Goal: Task Accomplishment & Management: Manage account settings

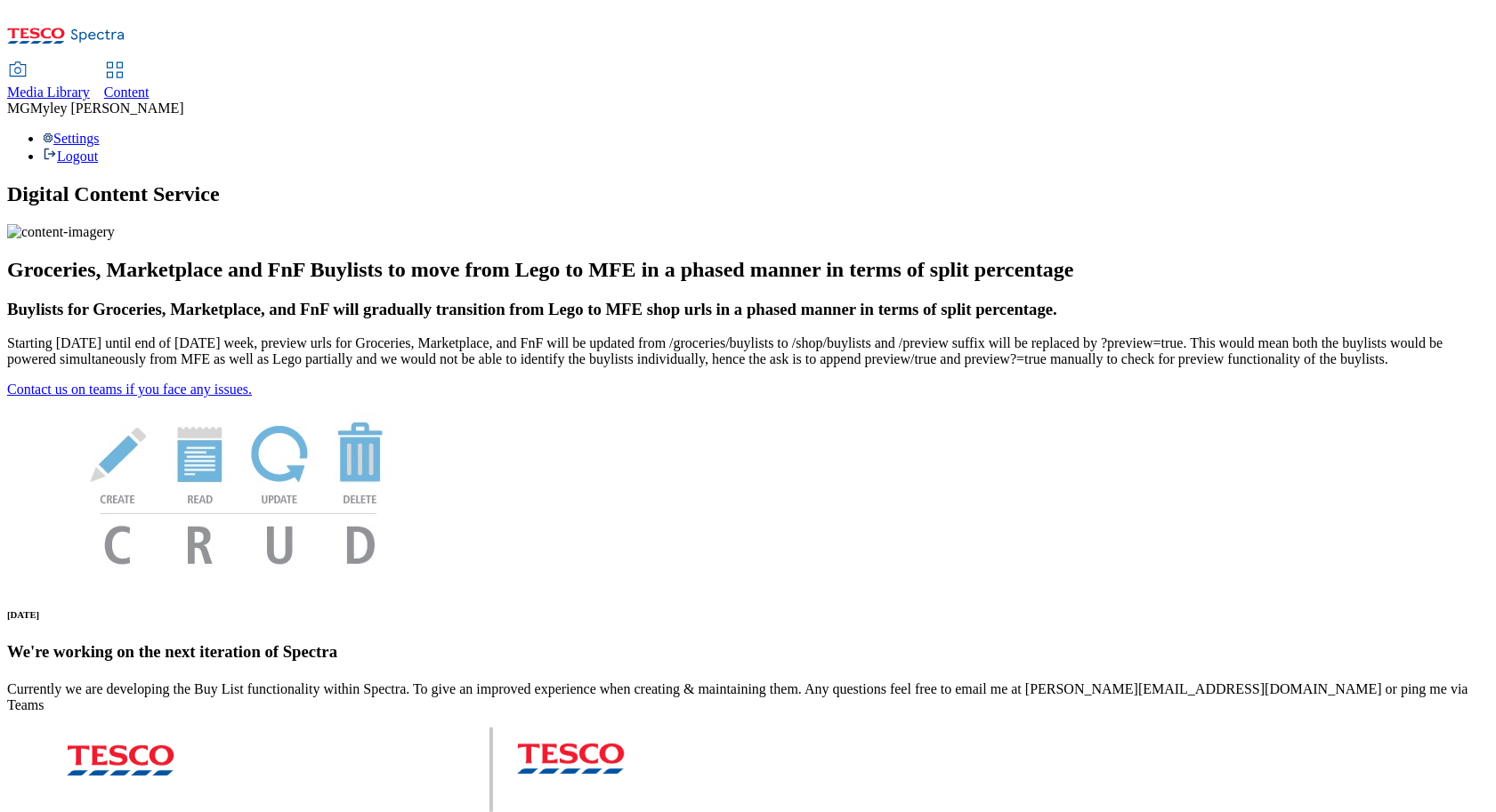
click at [149, 85] on span "Content" at bounding box center [127, 93] width 45 height 15
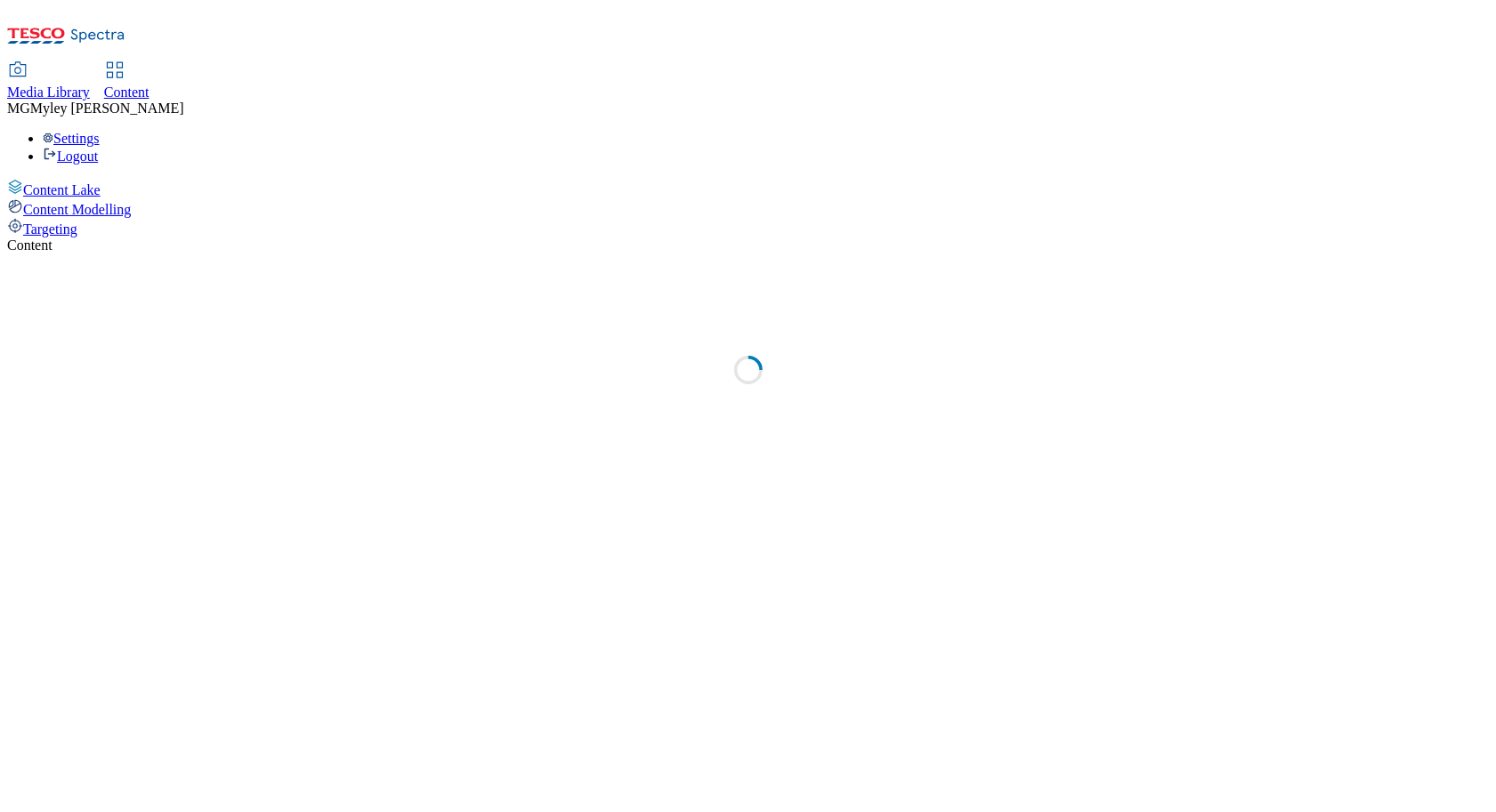
select select "ghs-uk"
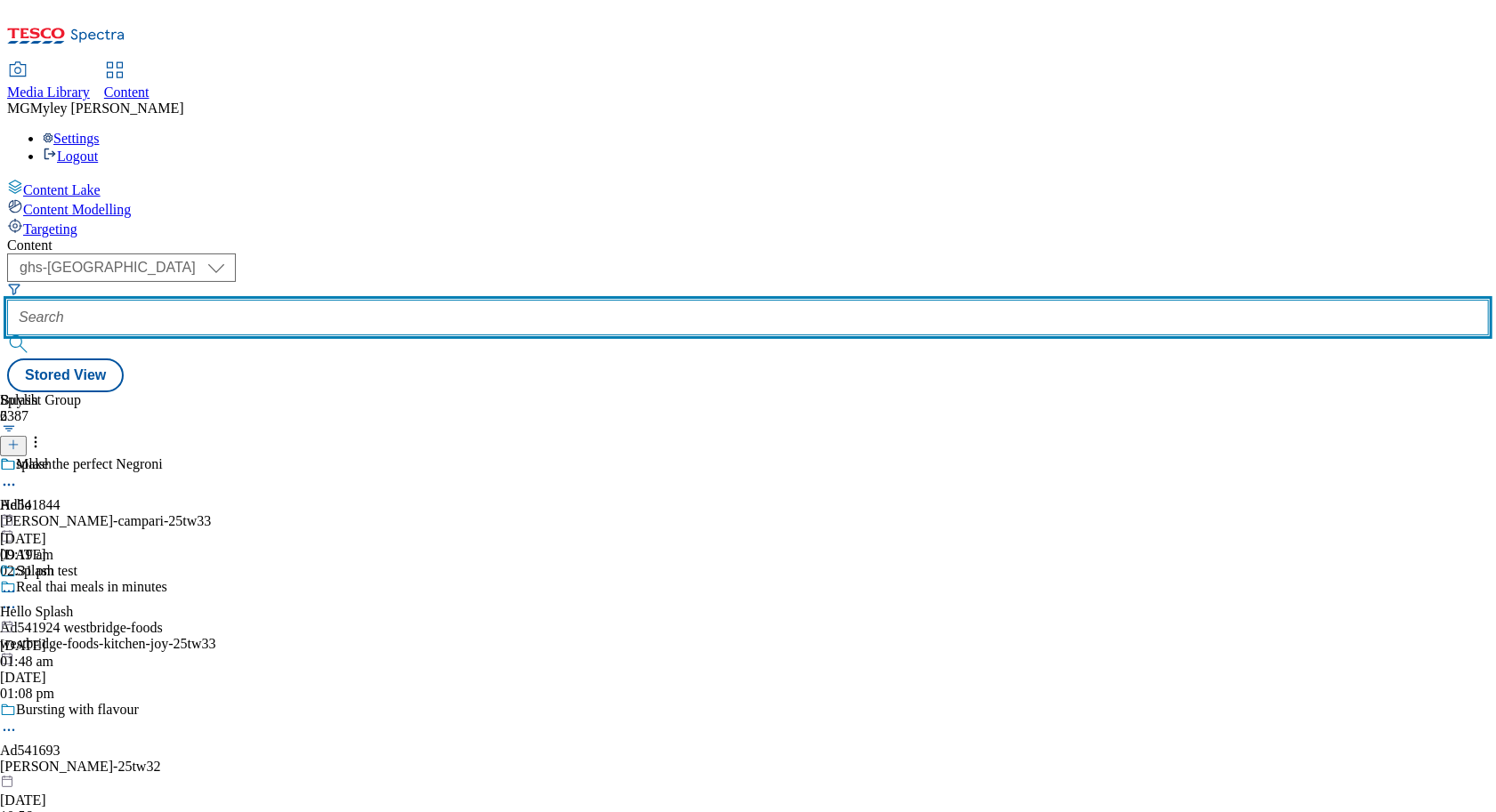
click at [452, 300] on input "text" at bounding box center [748, 318] width 1482 height 36
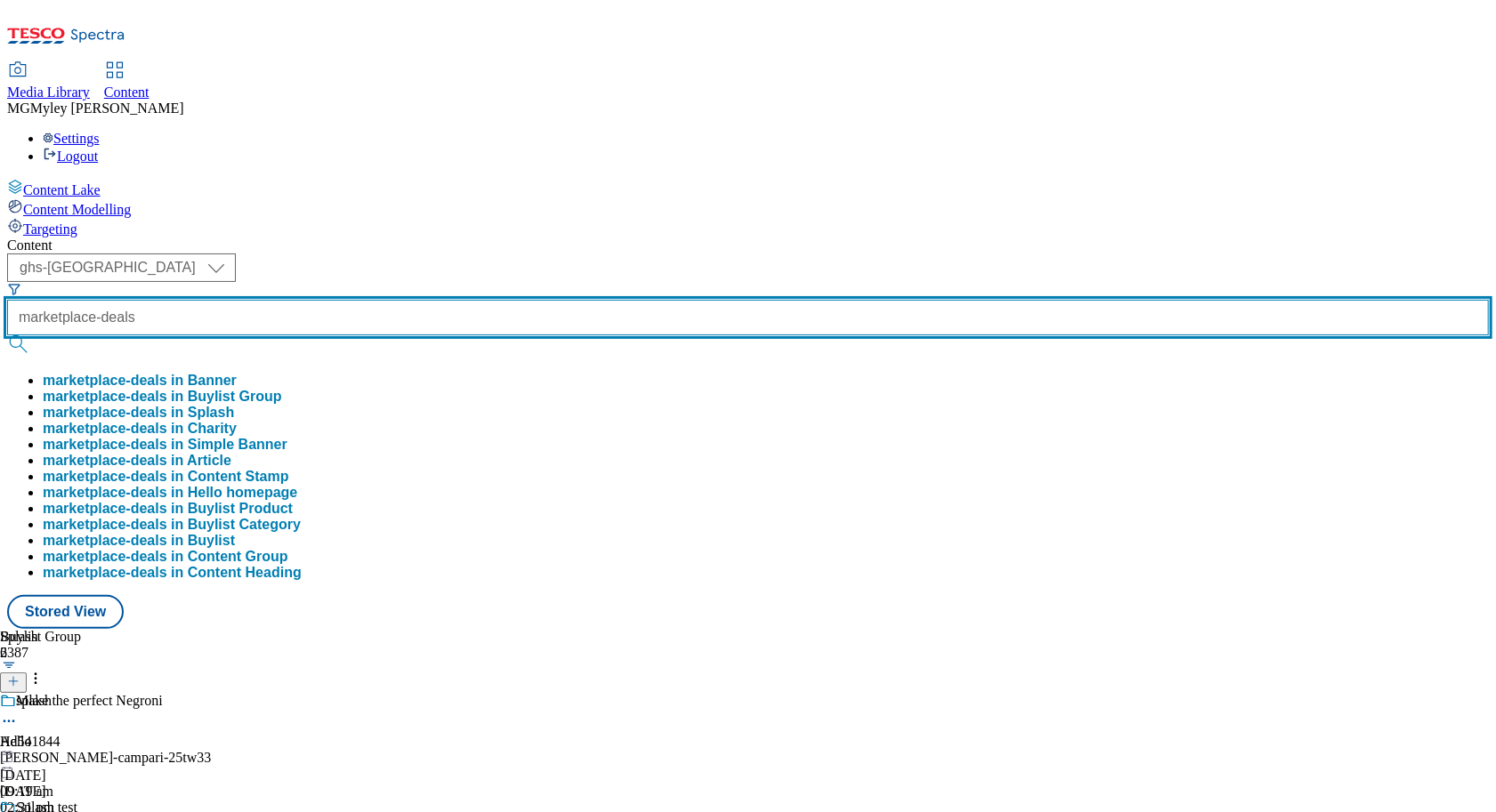
type input "marketplace-deals"
click at [8, 335] on button "submit" at bounding box center [20, 344] width 25 height 18
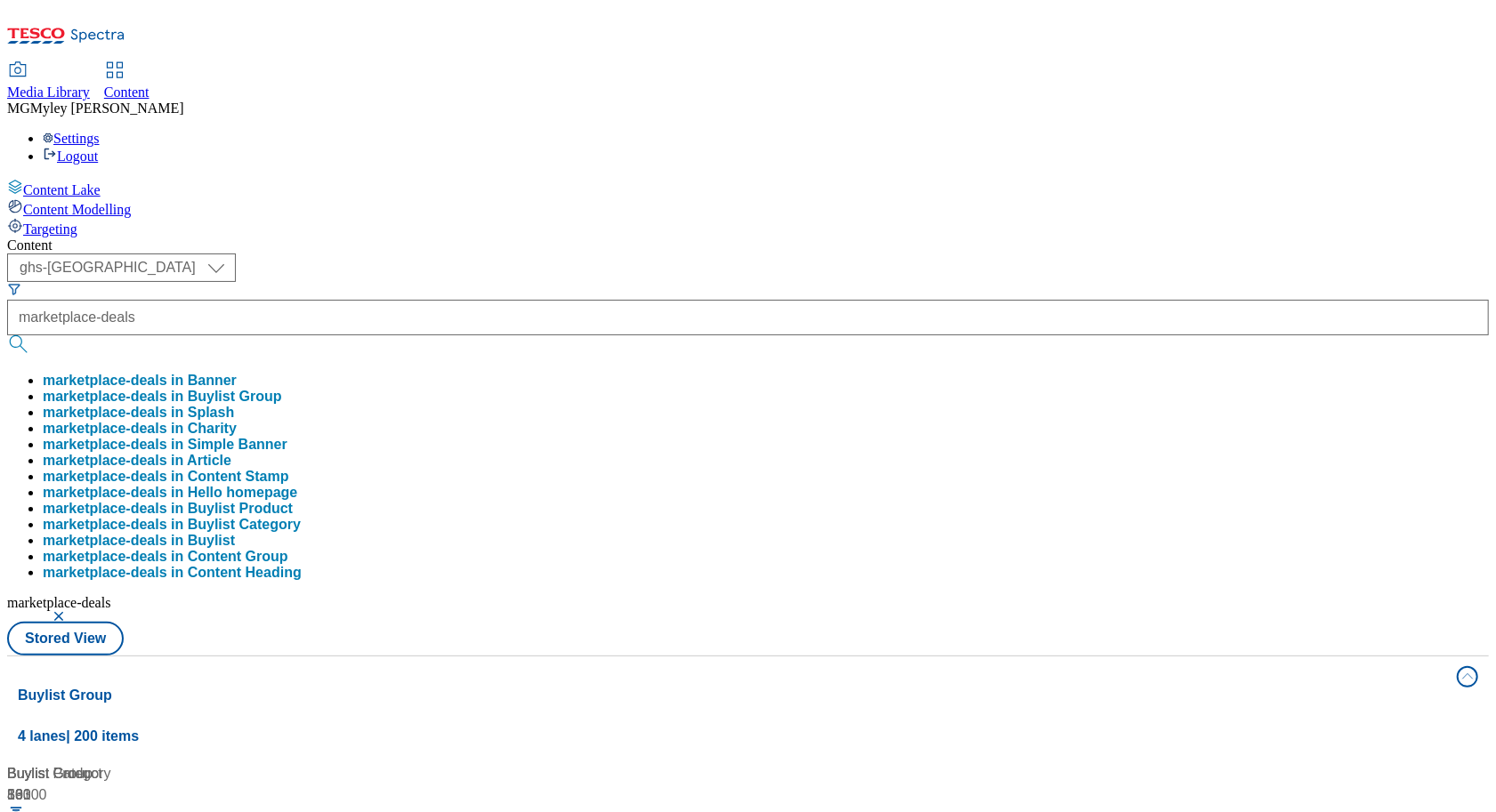
click at [771, 254] on div "( optional ) ghs-roi ghs-uk ghs-uk marketplace-deals marketplace-deals in Banne…" at bounding box center [748, 455] width 1482 height 402
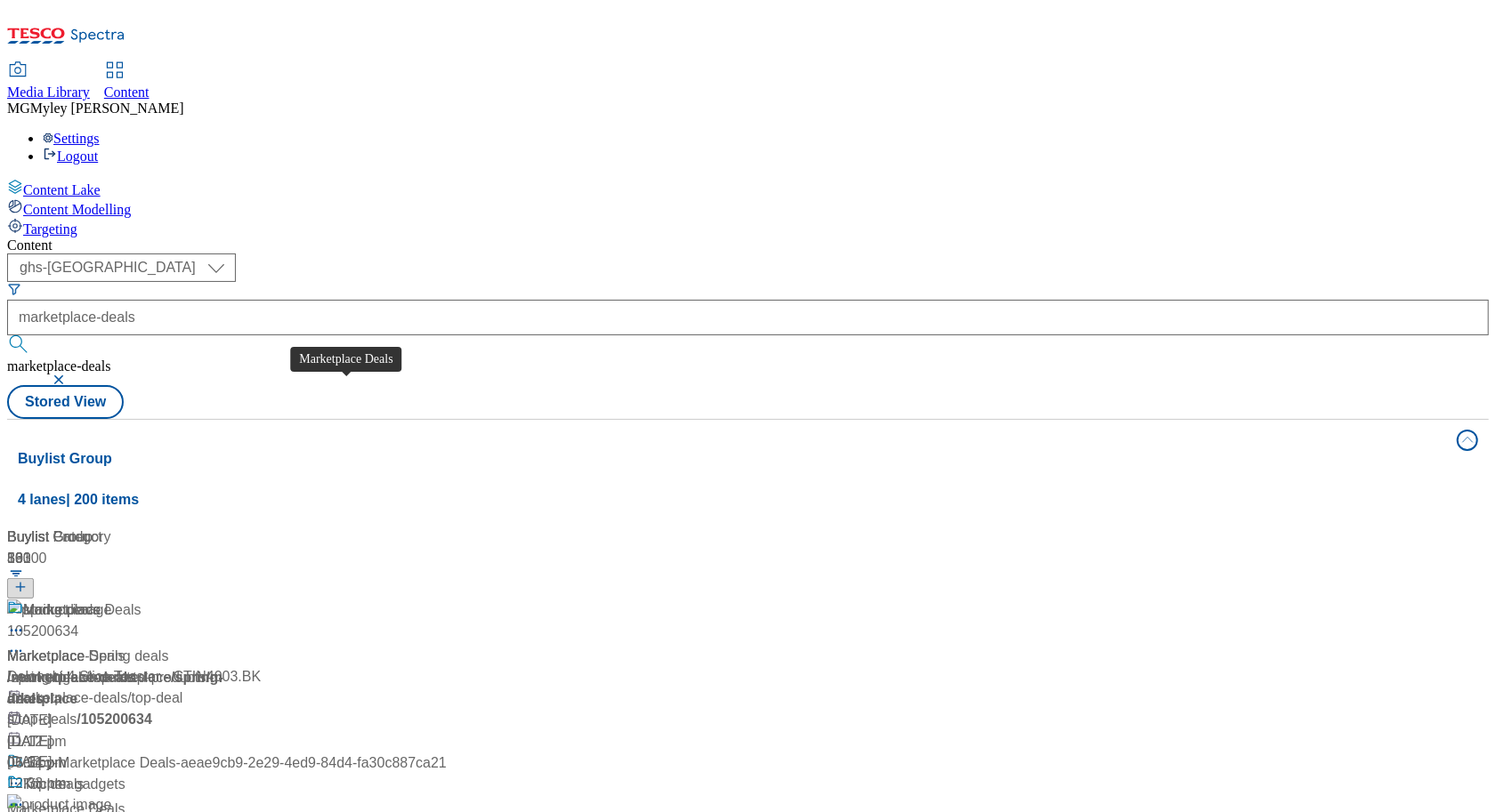
click at [126, 646] on span "Marketplace Deals" at bounding box center [66, 656] width 118 height 22
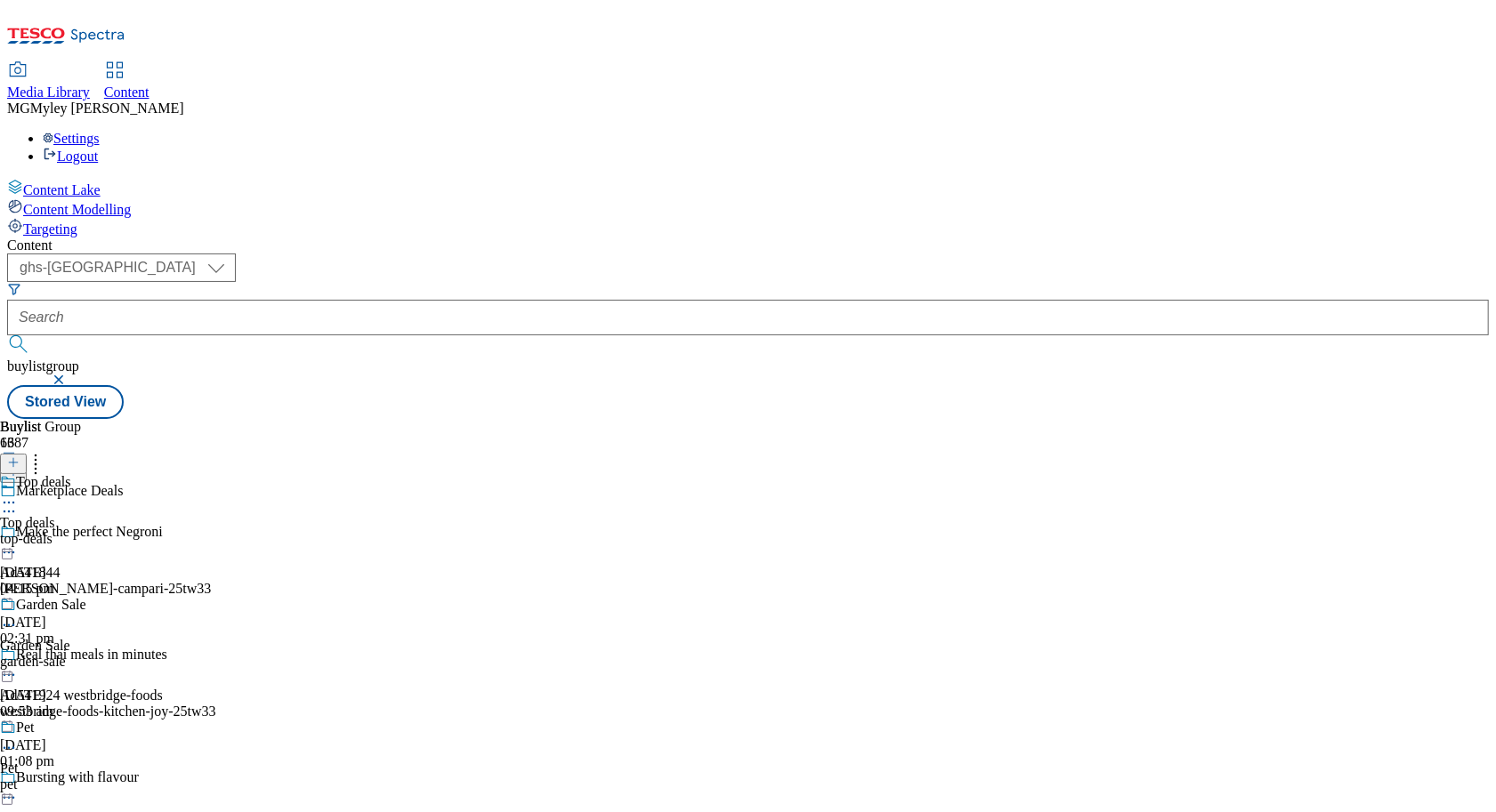
scroll to position [420, 0]
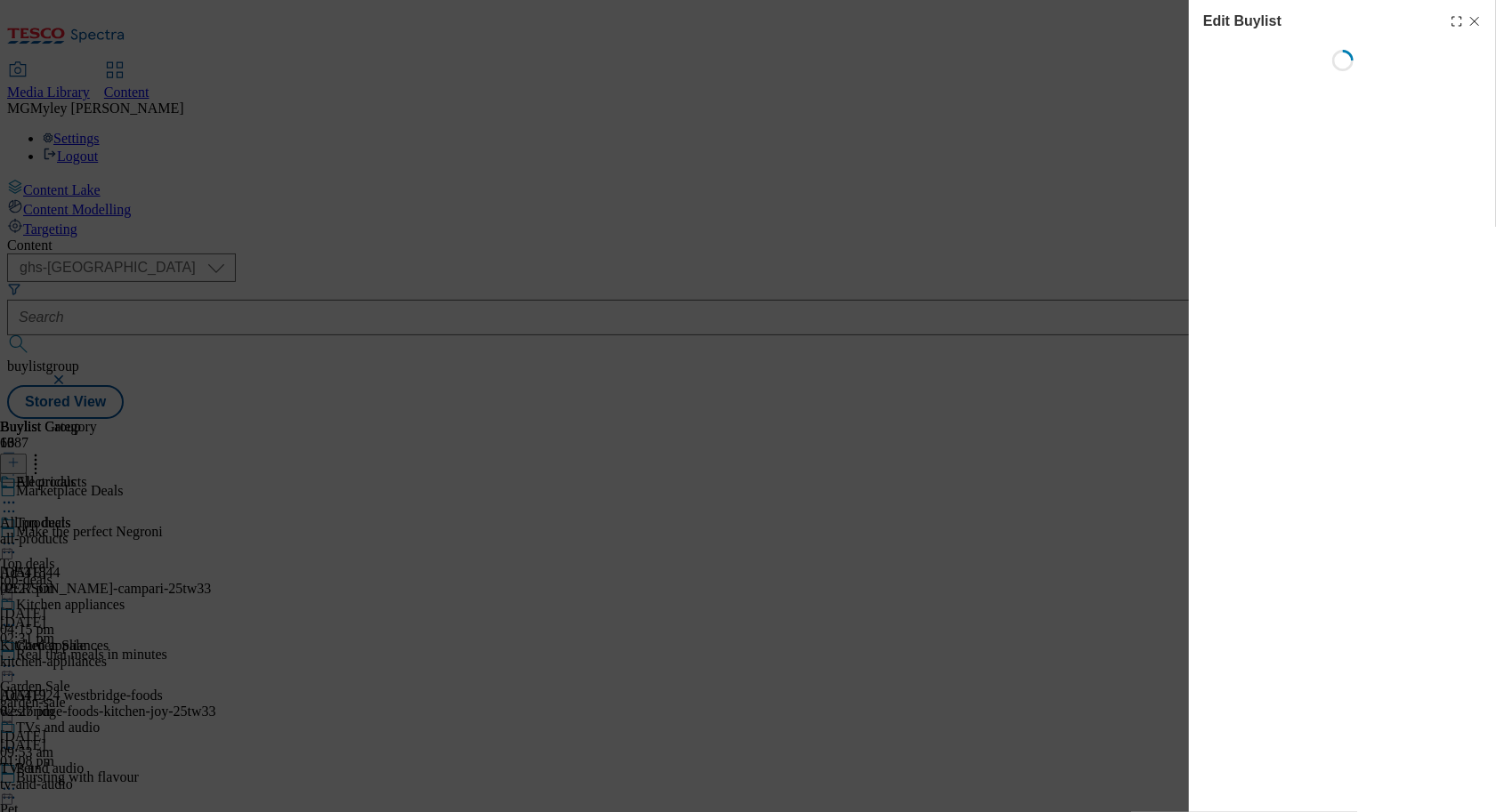
select select "evergreen"
select select "Banner"
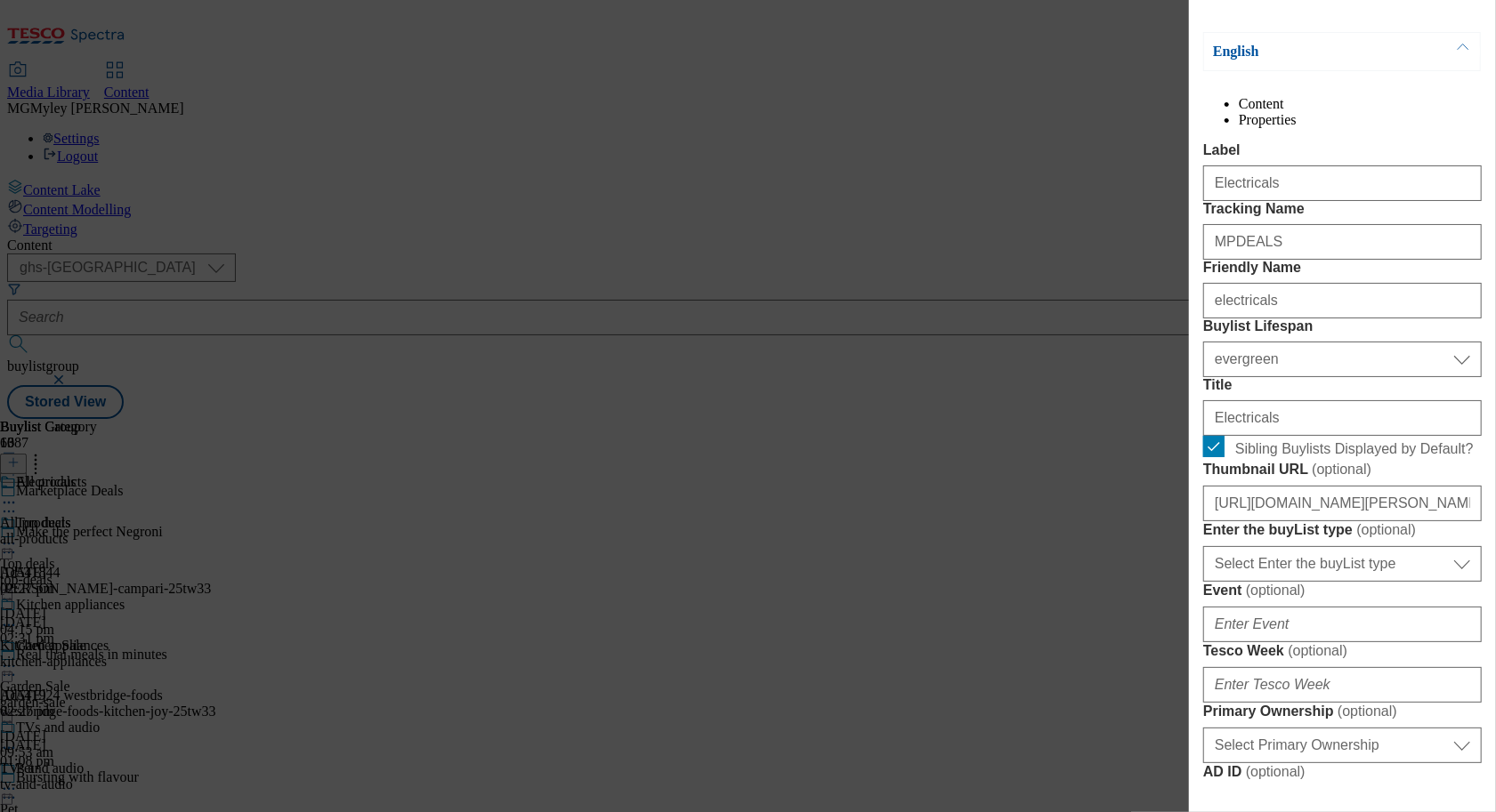
scroll to position [285, 0]
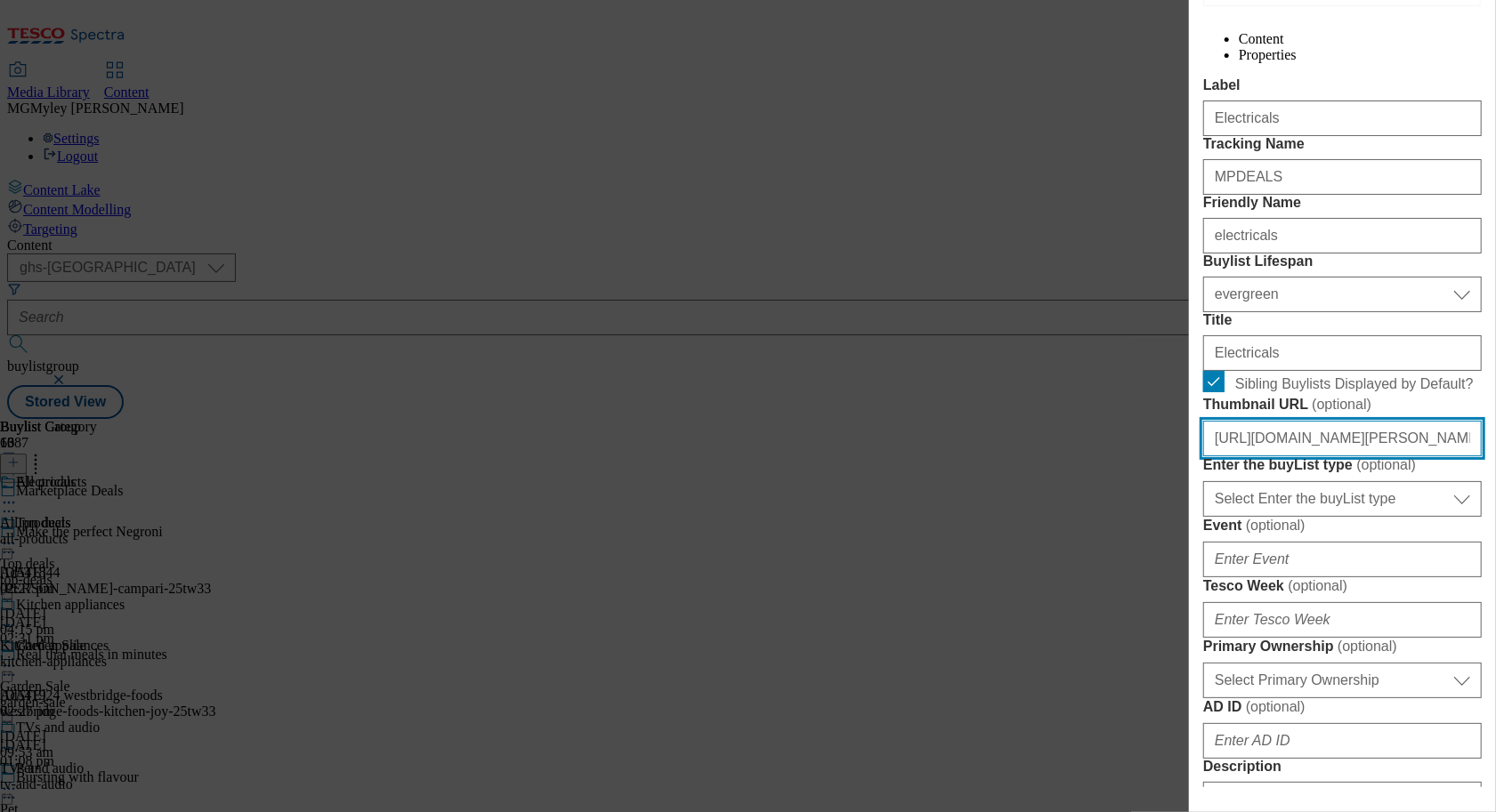
click at [1306, 456] on input "https://digitalcontent.api.tesco.com/v2/media/ghs-mktg/6f4cd3f7-274e-4099-b46a-…" at bounding box center [1342, 439] width 279 height 36
paste input "fa582ff4-3fef-423d-8e67-2e29b75bd8bd/2532-MP-BL-Thumb-electrical"
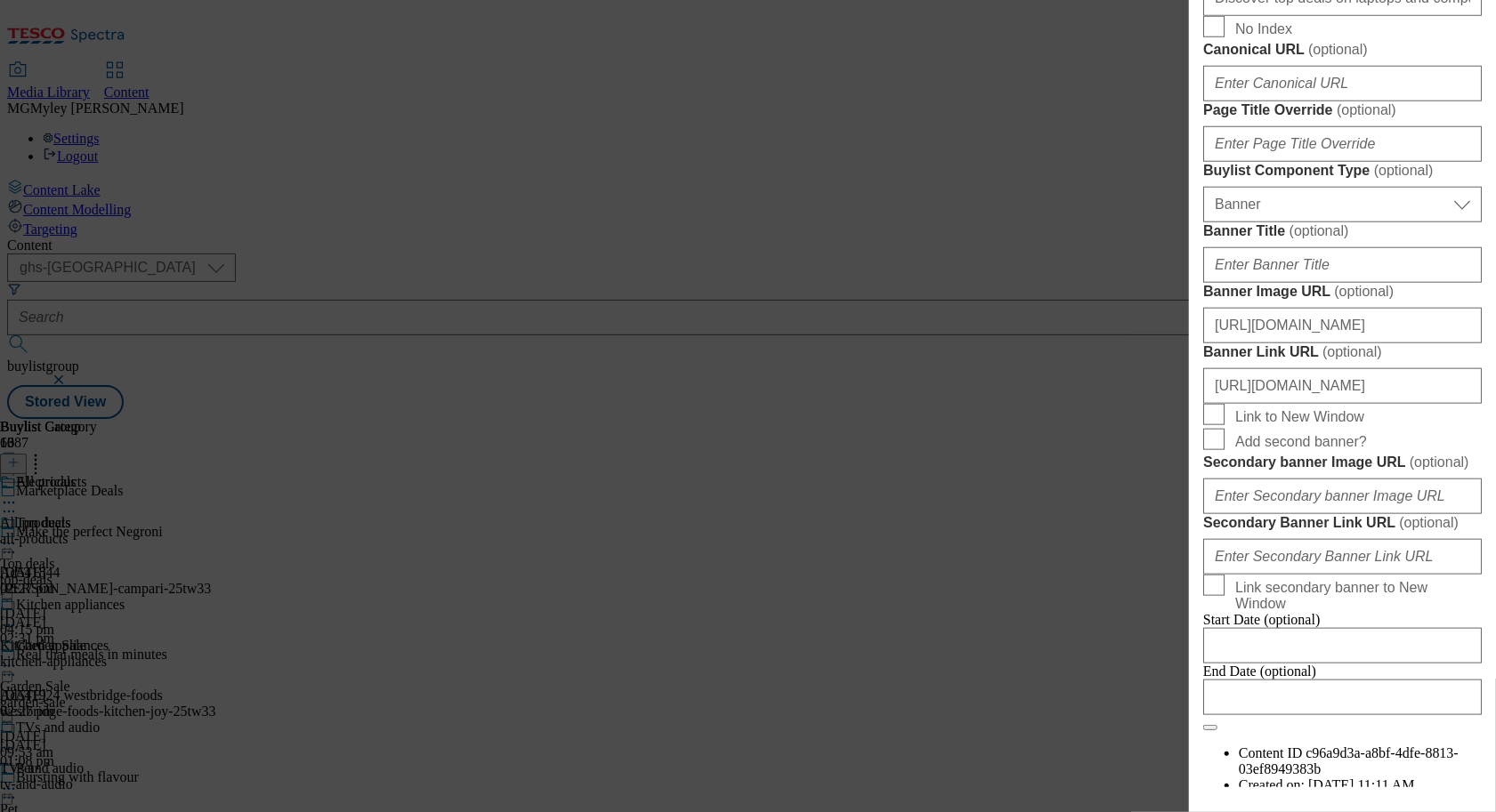
scroll to position [1856, 0]
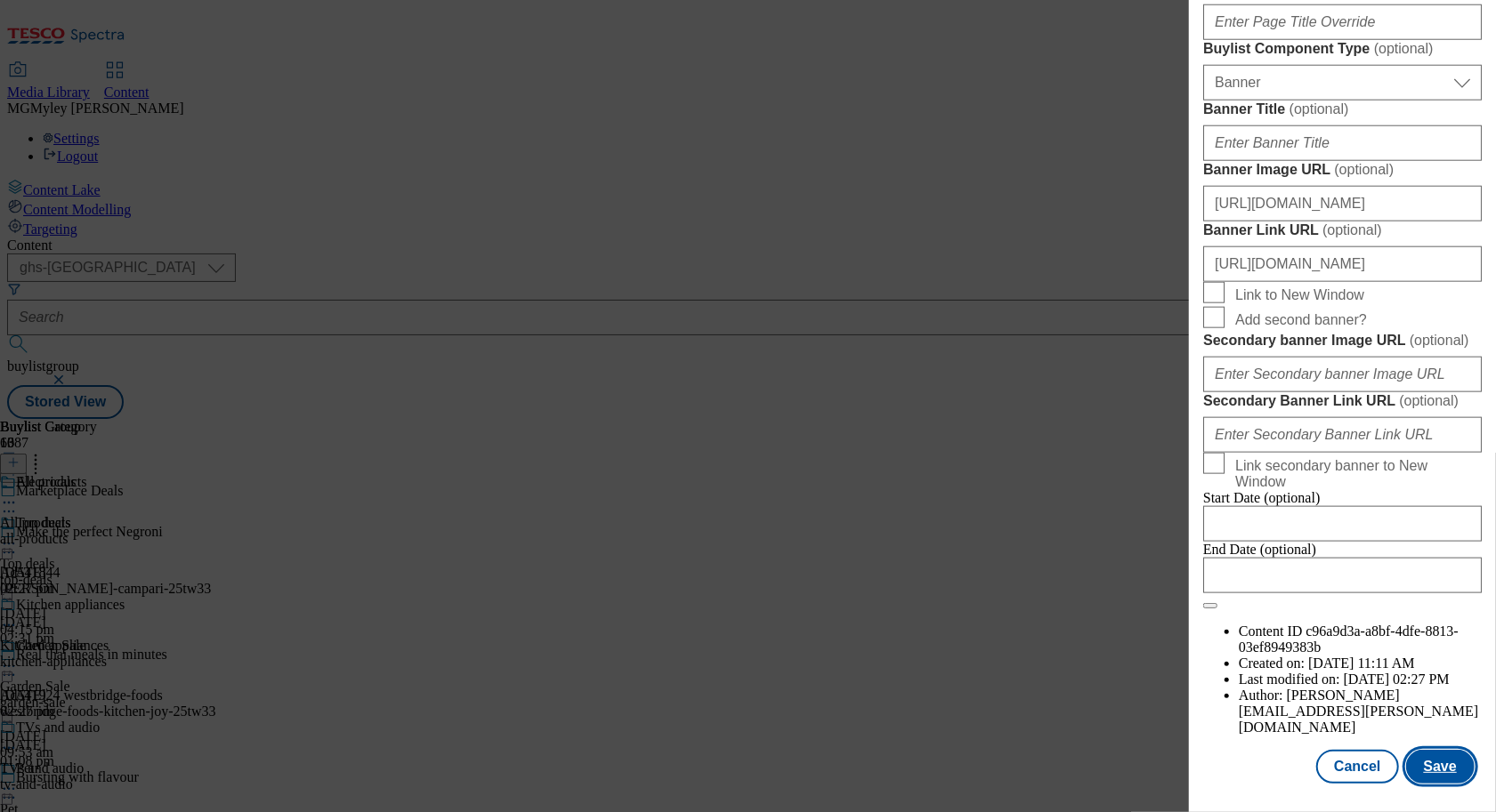
type input "https://digitalcontent.api.tesco.com/v2/media/ghs-mktg/fa582ff4-3fef-423d-8e67-…"
click at [1436, 773] on button "Save" at bounding box center [1440, 767] width 69 height 34
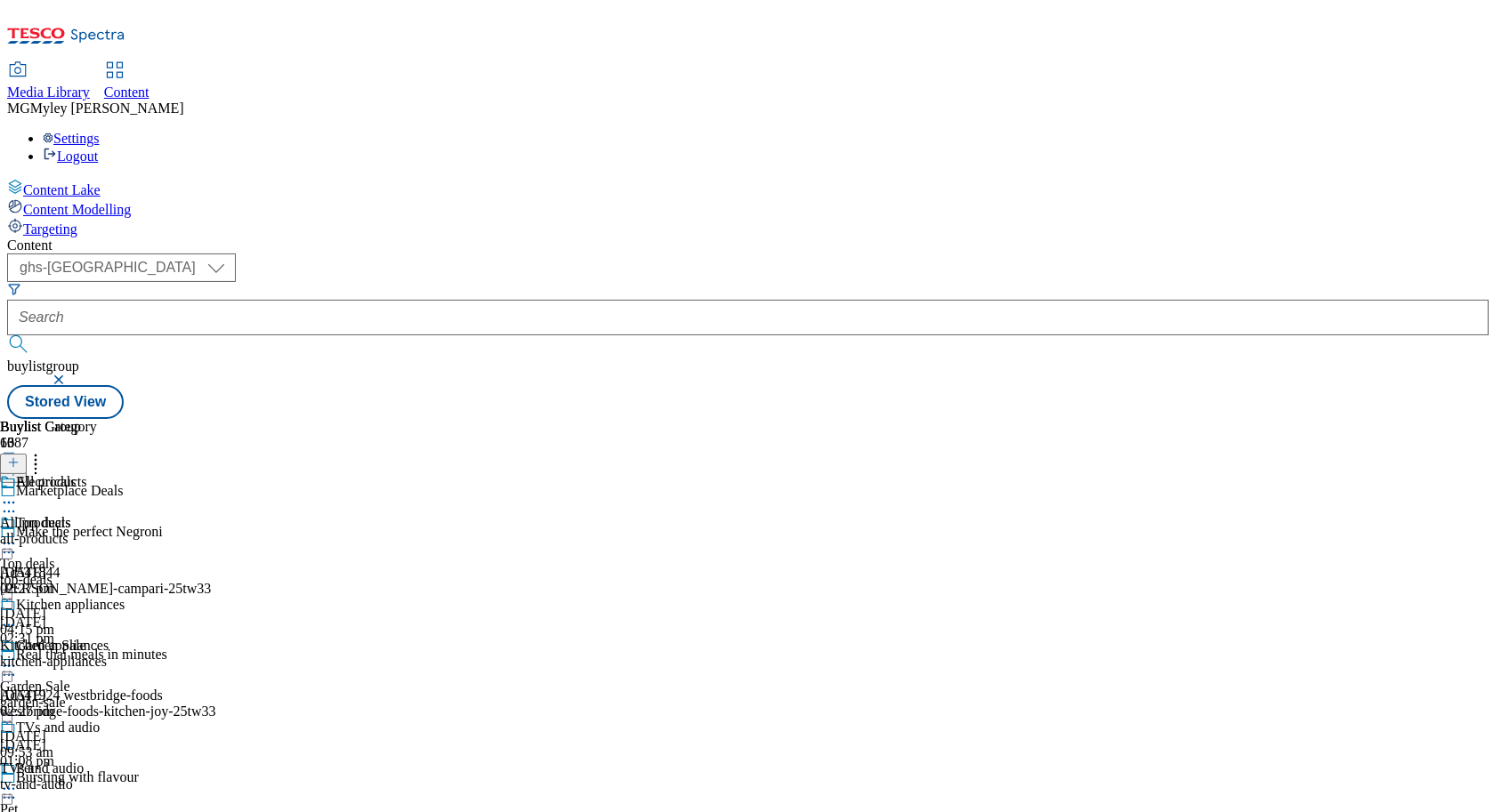
scroll to position [817, 0]
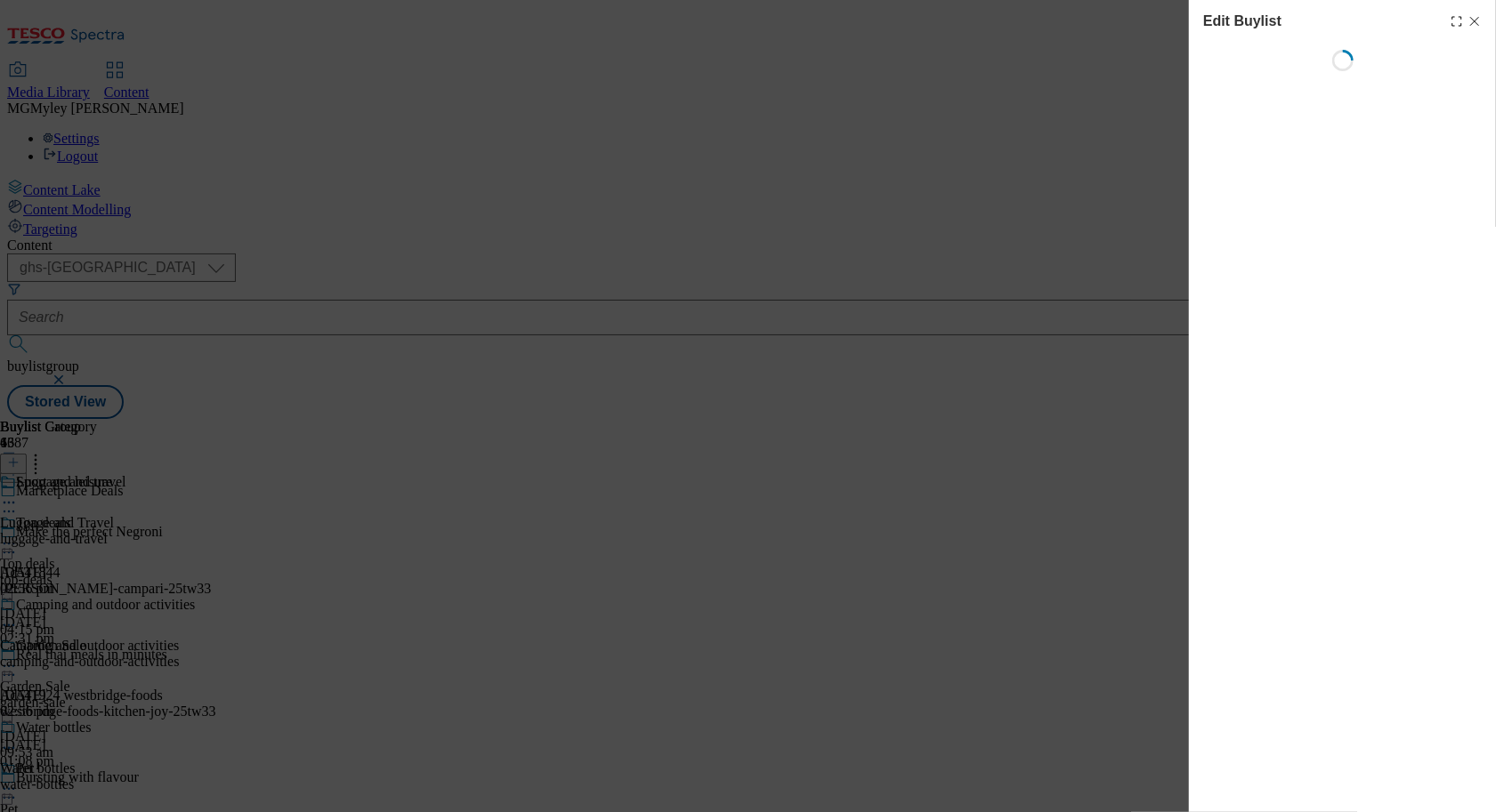
select select "evergreen"
select select "Banner"
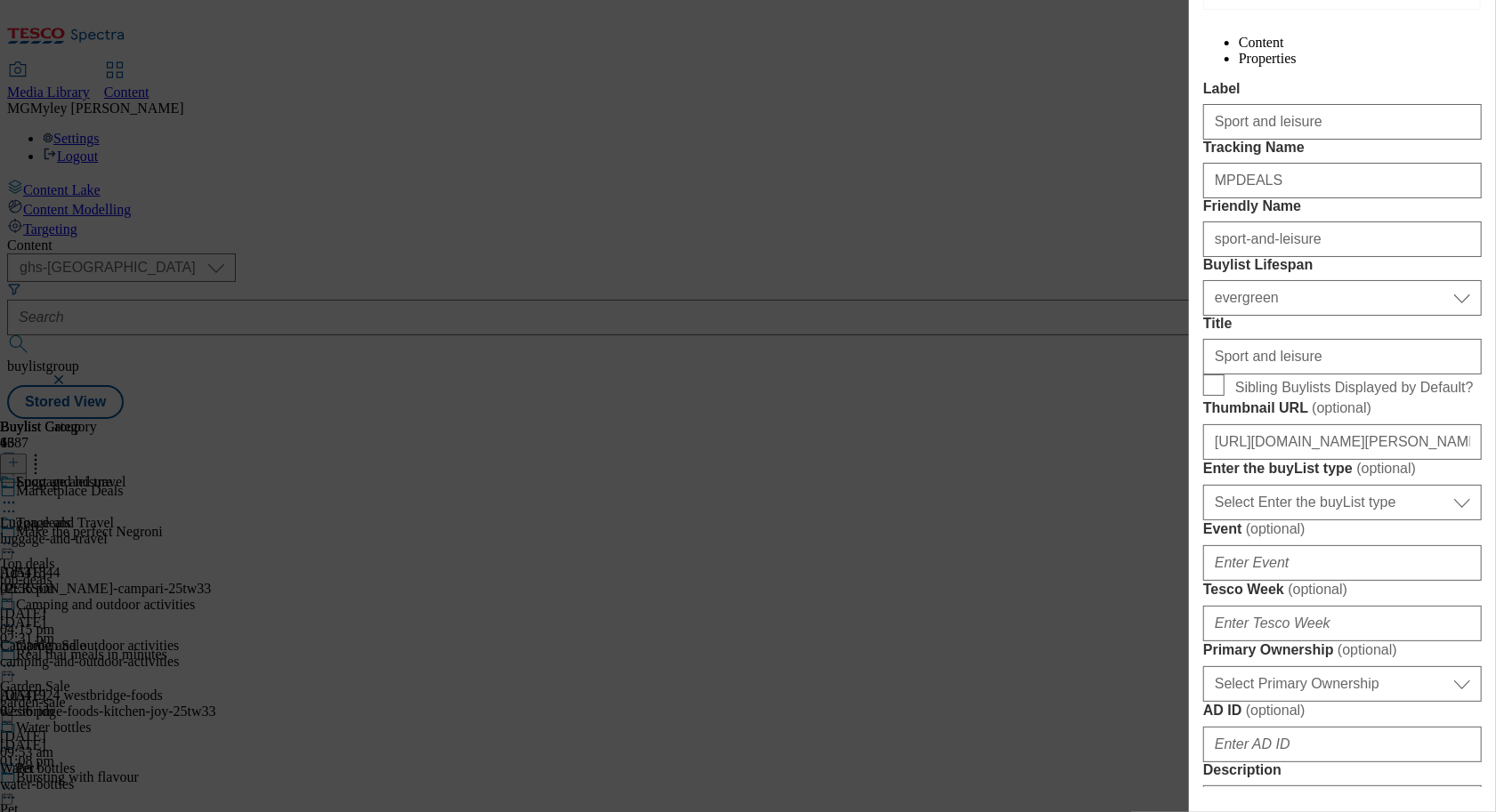
scroll to position [334, 0]
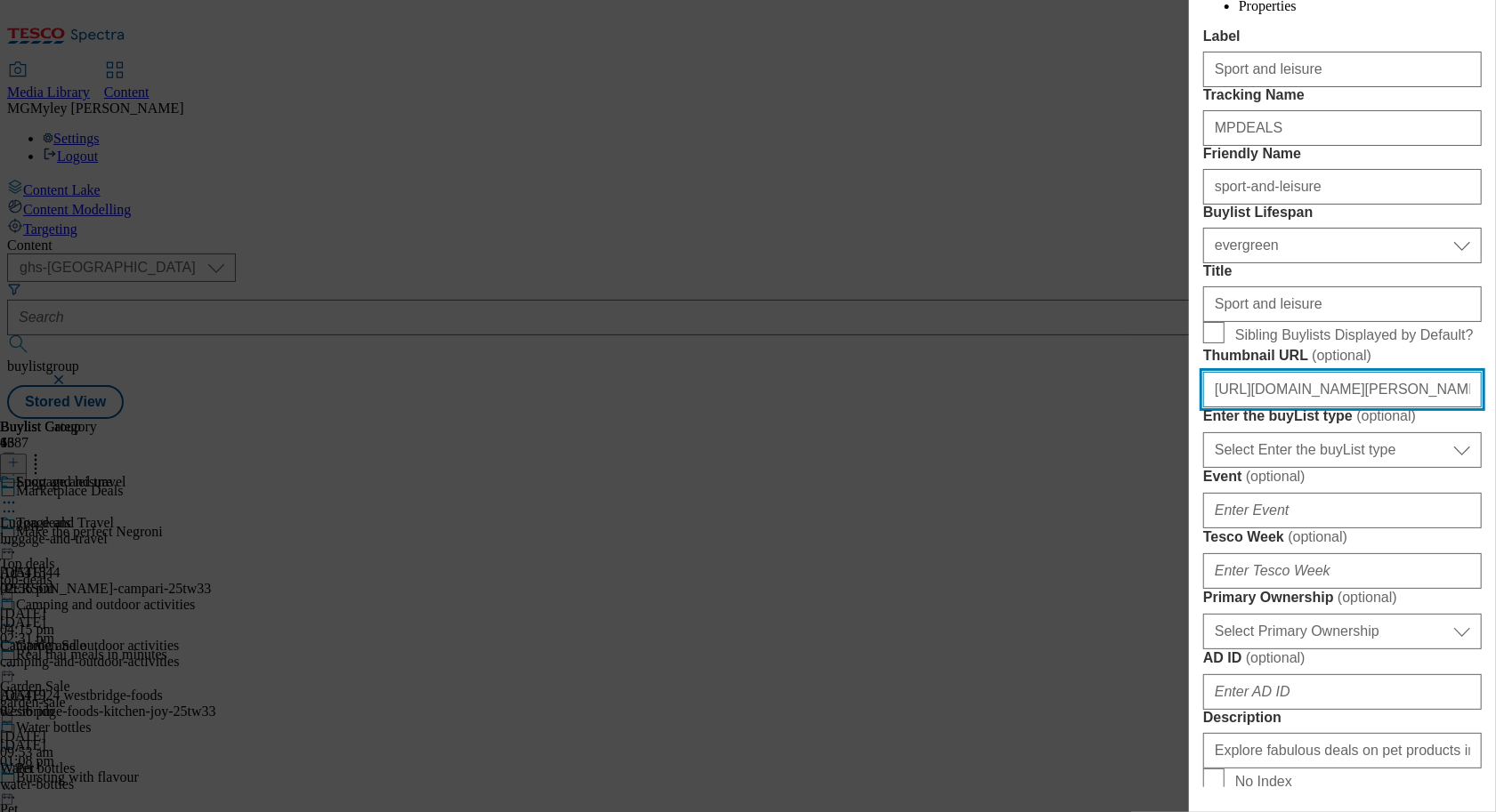
click at [1301, 408] on input "https://digitalcontent.api.tesco.com/v2/media/ghs-mktg/e15c1826-f134-4587-8687-…" at bounding box center [1342, 390] width 279 height 36
paste input "ca201dd3-6ffa-46fb-bfa8-bfcf2864de25/2532"
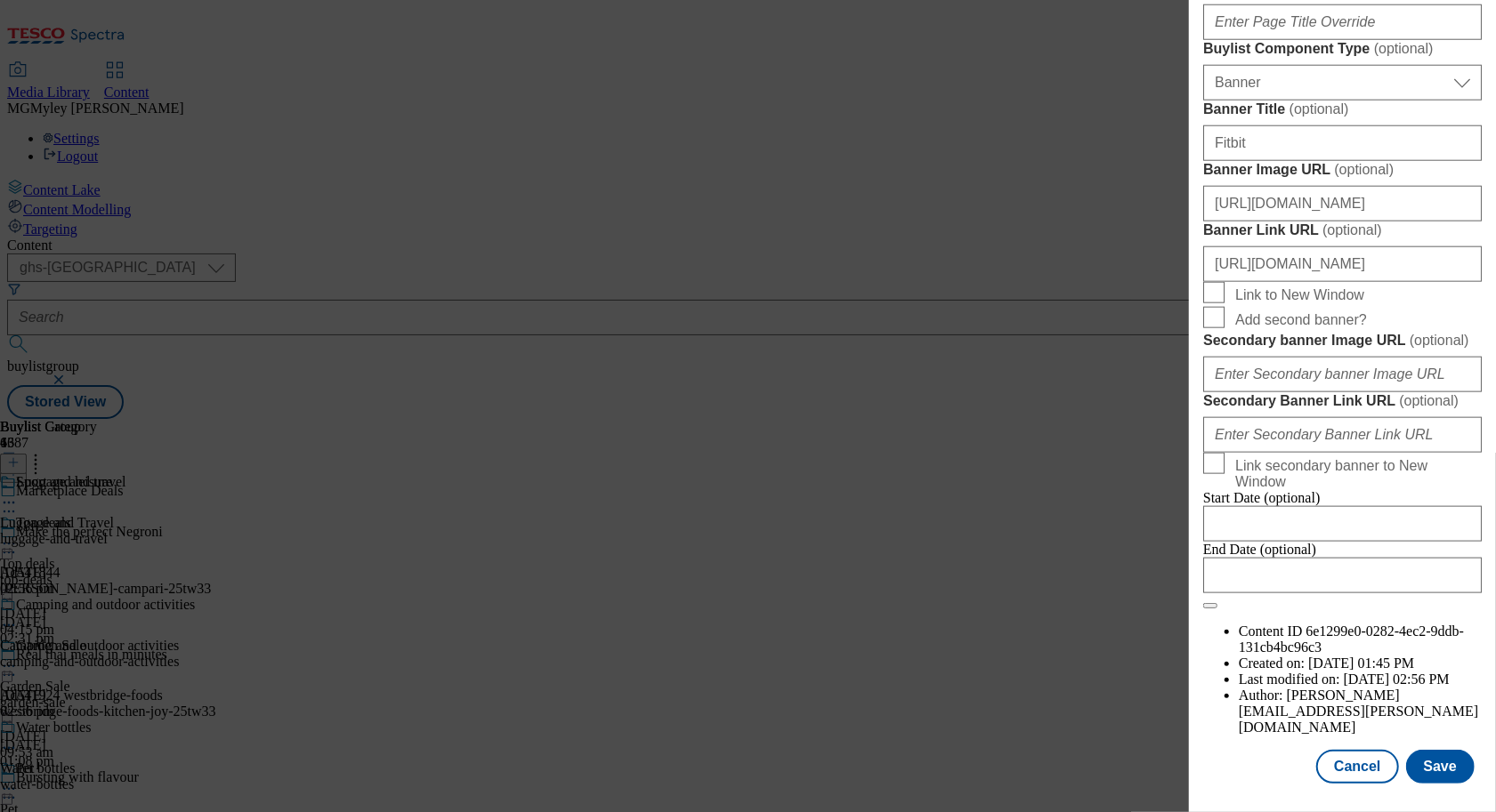
scroll to position [1856, 0]
type input "https://digitalcontent.api.tesco.com/v2/media/ghs-mktg/ca201dd3-6ffa-46fb-bfa8-…"
click at [1459, 755] on button "Save" at bounding box center [1440, 767] width 69 height 34
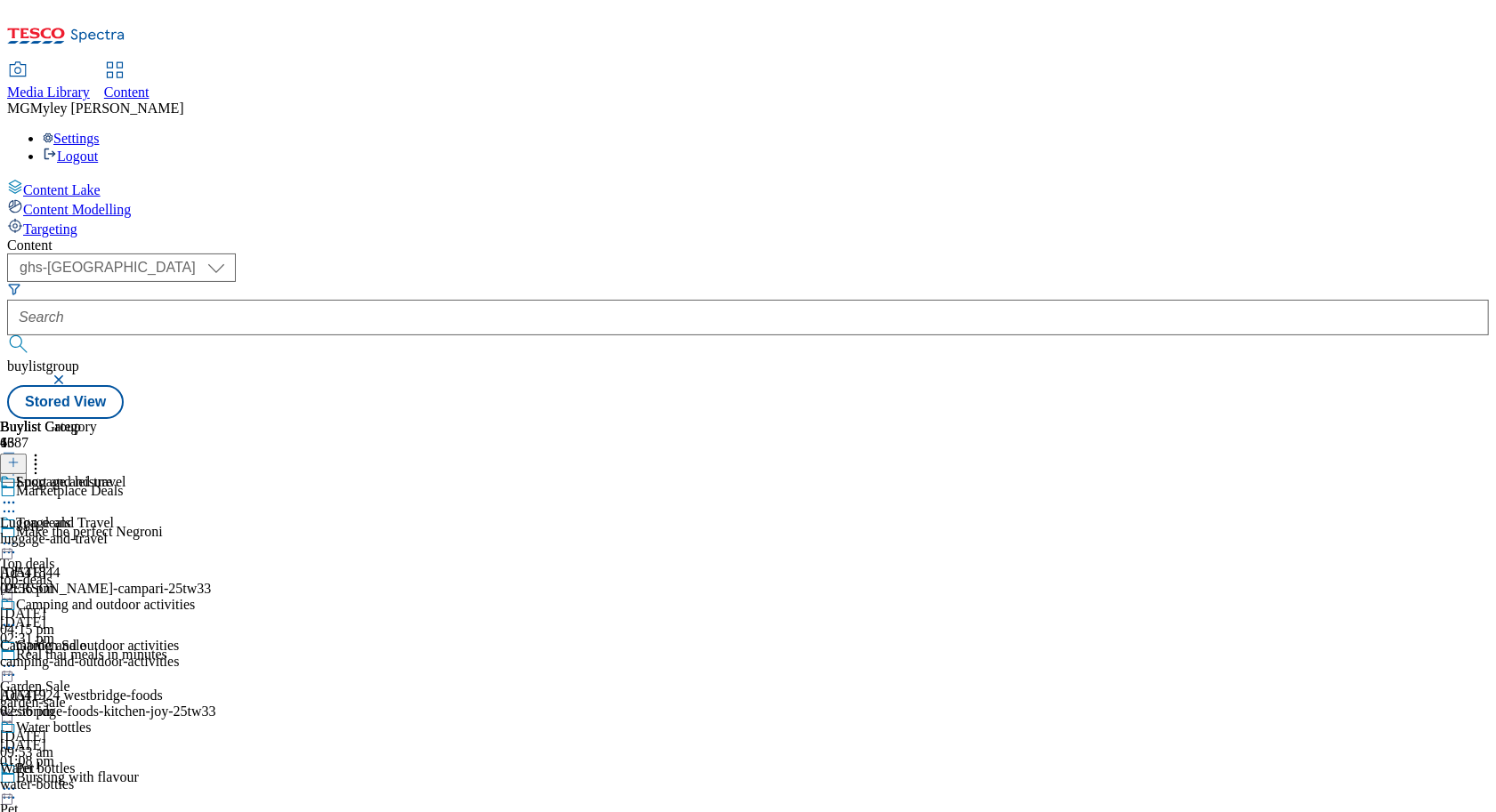
scroll to position [1121, 0]
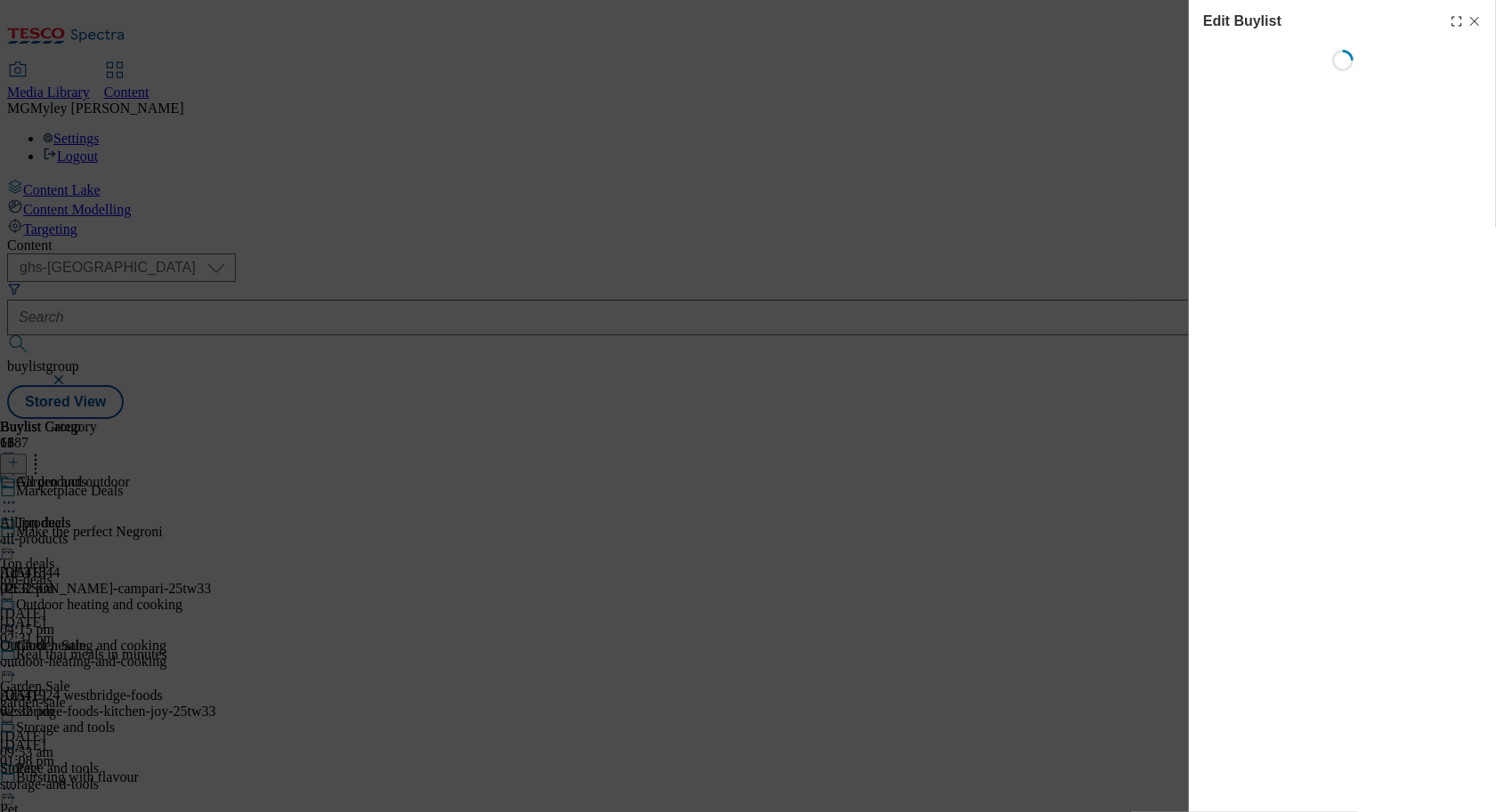
select select "evergreen"
select select "Banner"
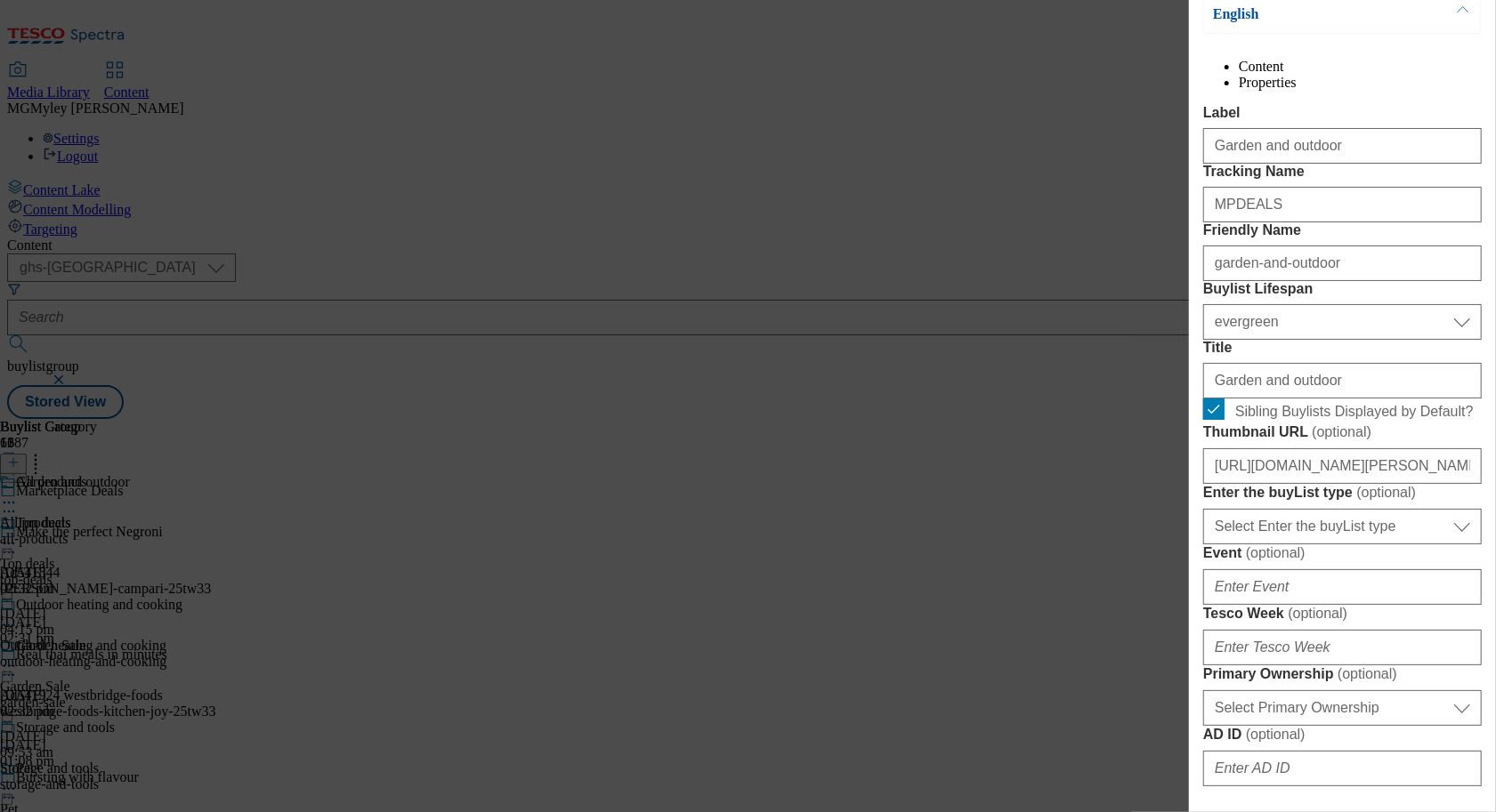
scroll to position [261, 0]
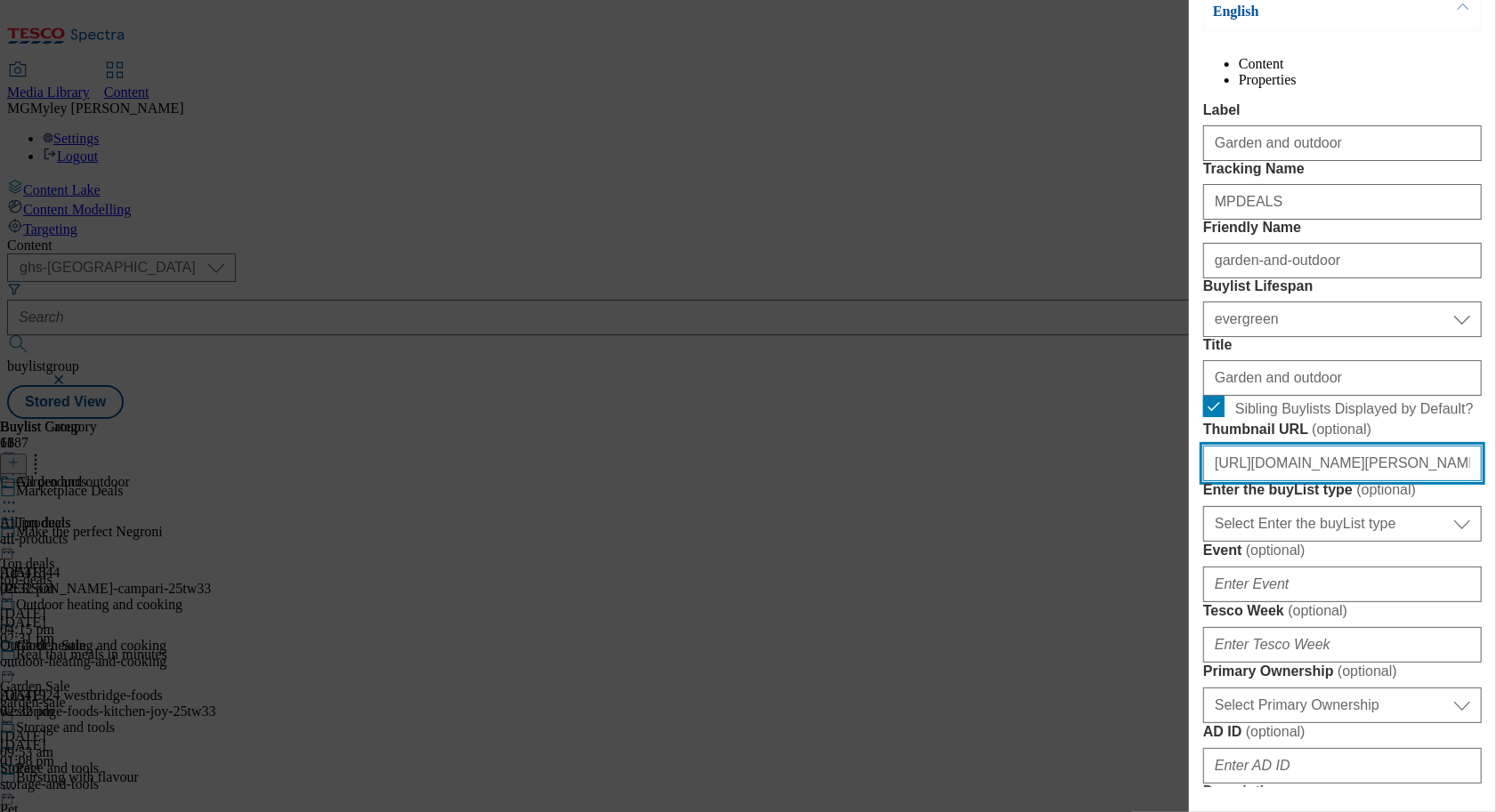
click at [1303, 482] on input "https://digitalcontent.api.tesco.com/v2/media/ghs-mktg/5347f89a-6a6d-4002-b440-…" at bounding box center [1342, 464] width 279 height 36
paste input "db50b952-9a3a-4764-91e5-8bd59e0252e0/2532-MP-BL-Thumb-g"
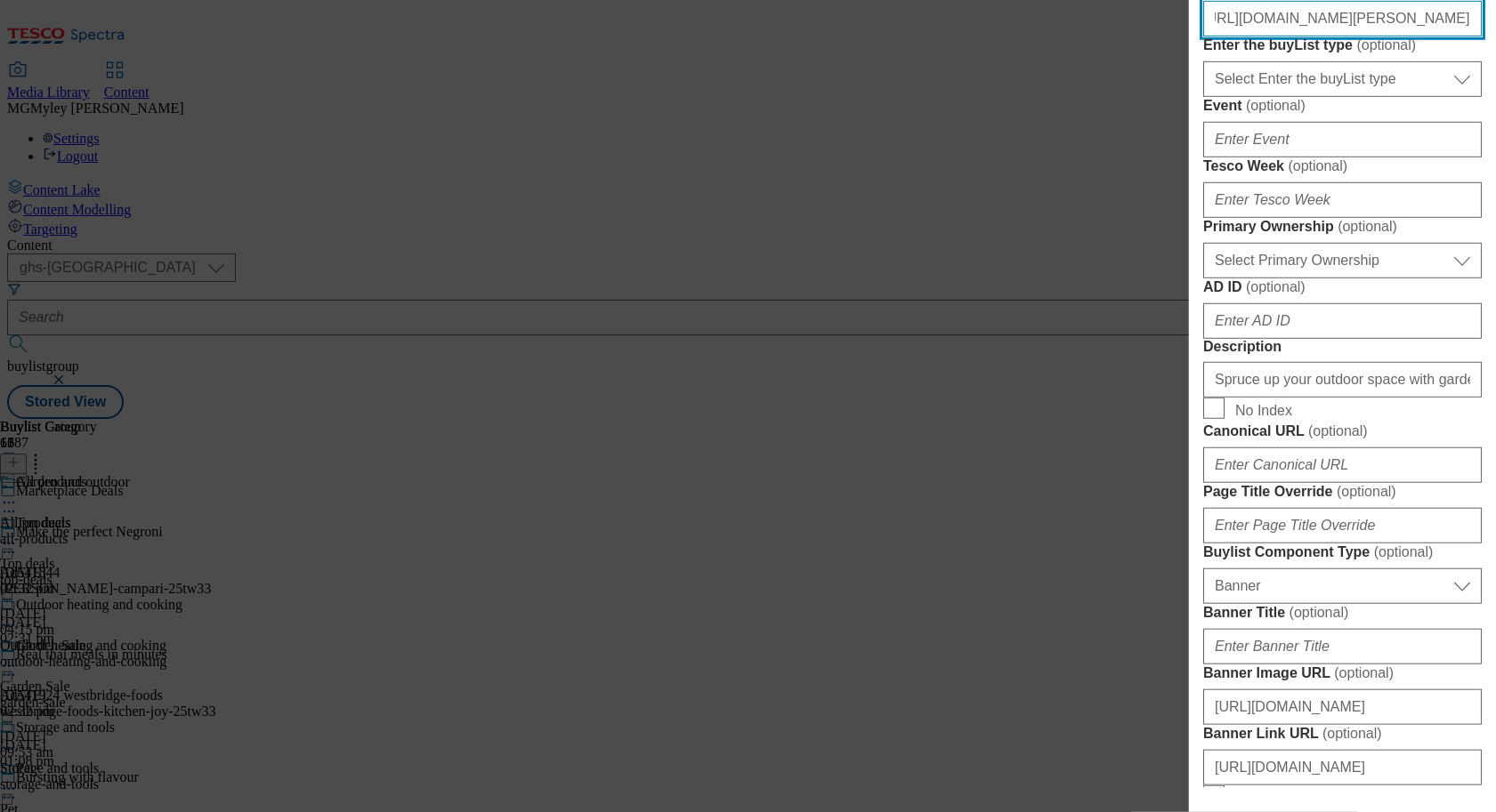
scroll to position [1856, 0]
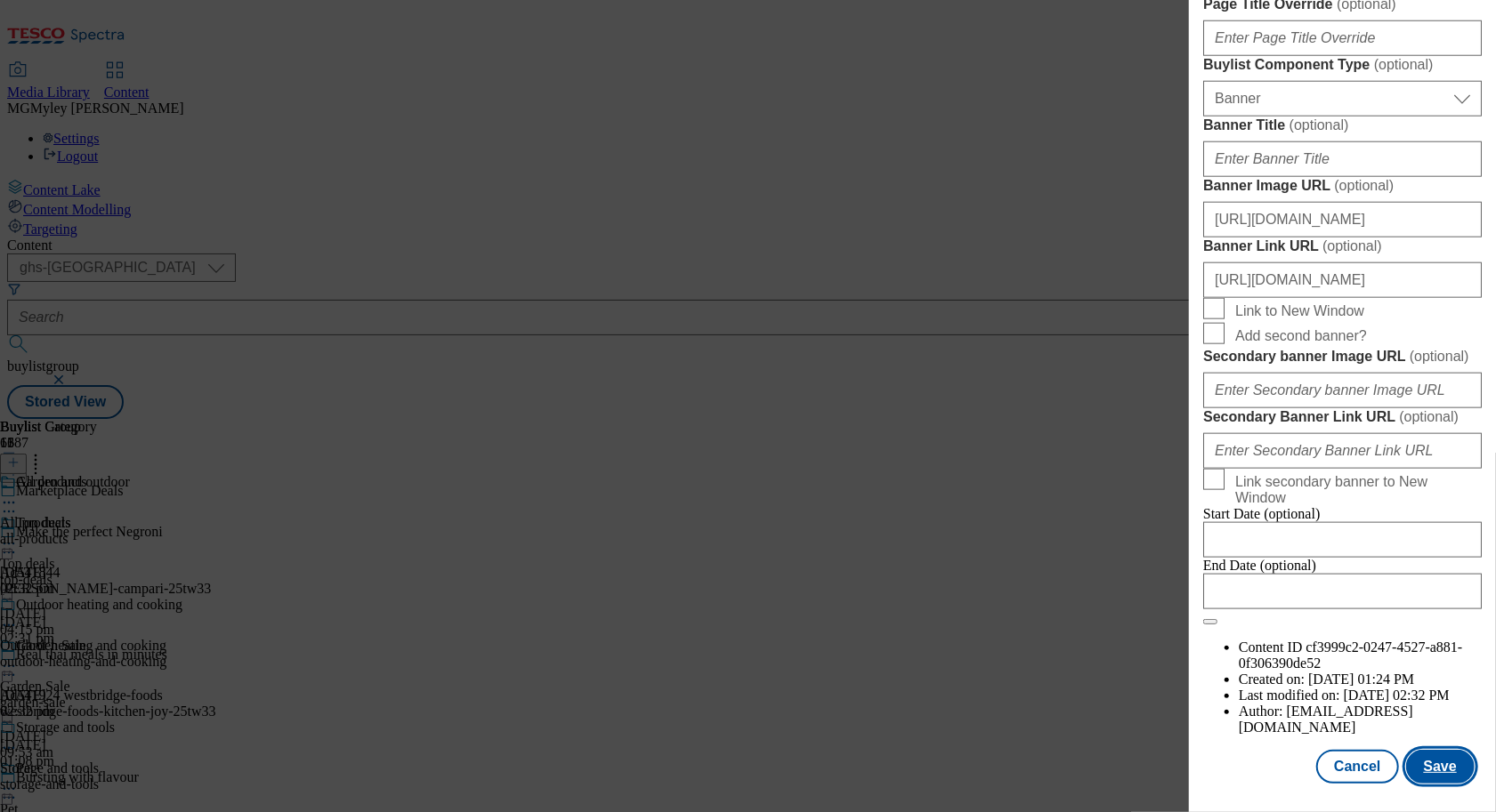
type input "https://digitalcontent.api.tesco.com/v2/media/ghs-mktg/db50b952-9a3a-4764-91e5-…"
click at [1437, 759] on button "Save" at bounding box center [1440, 767] width 69 height 34
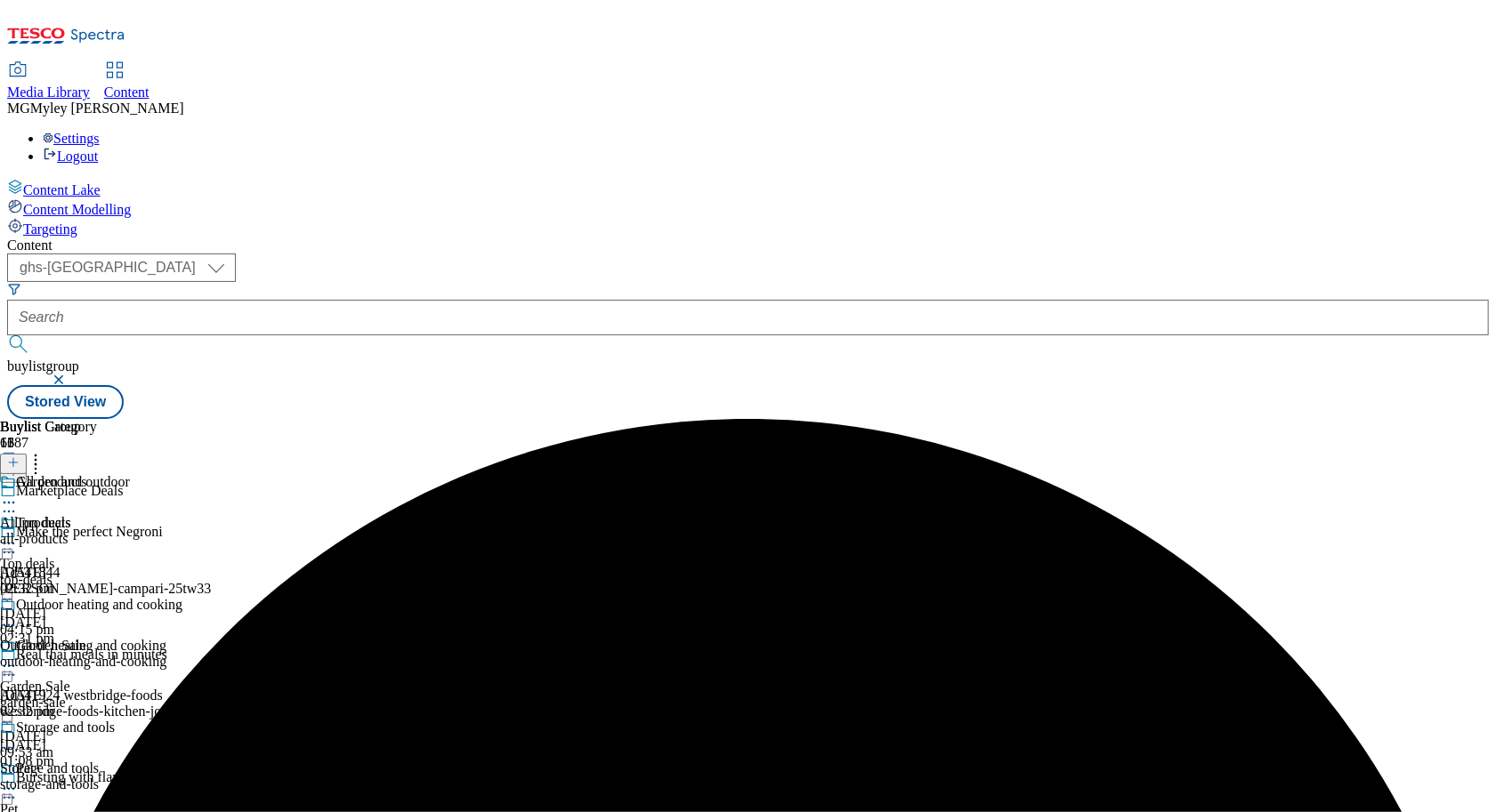
scroll to position [1154, 0]
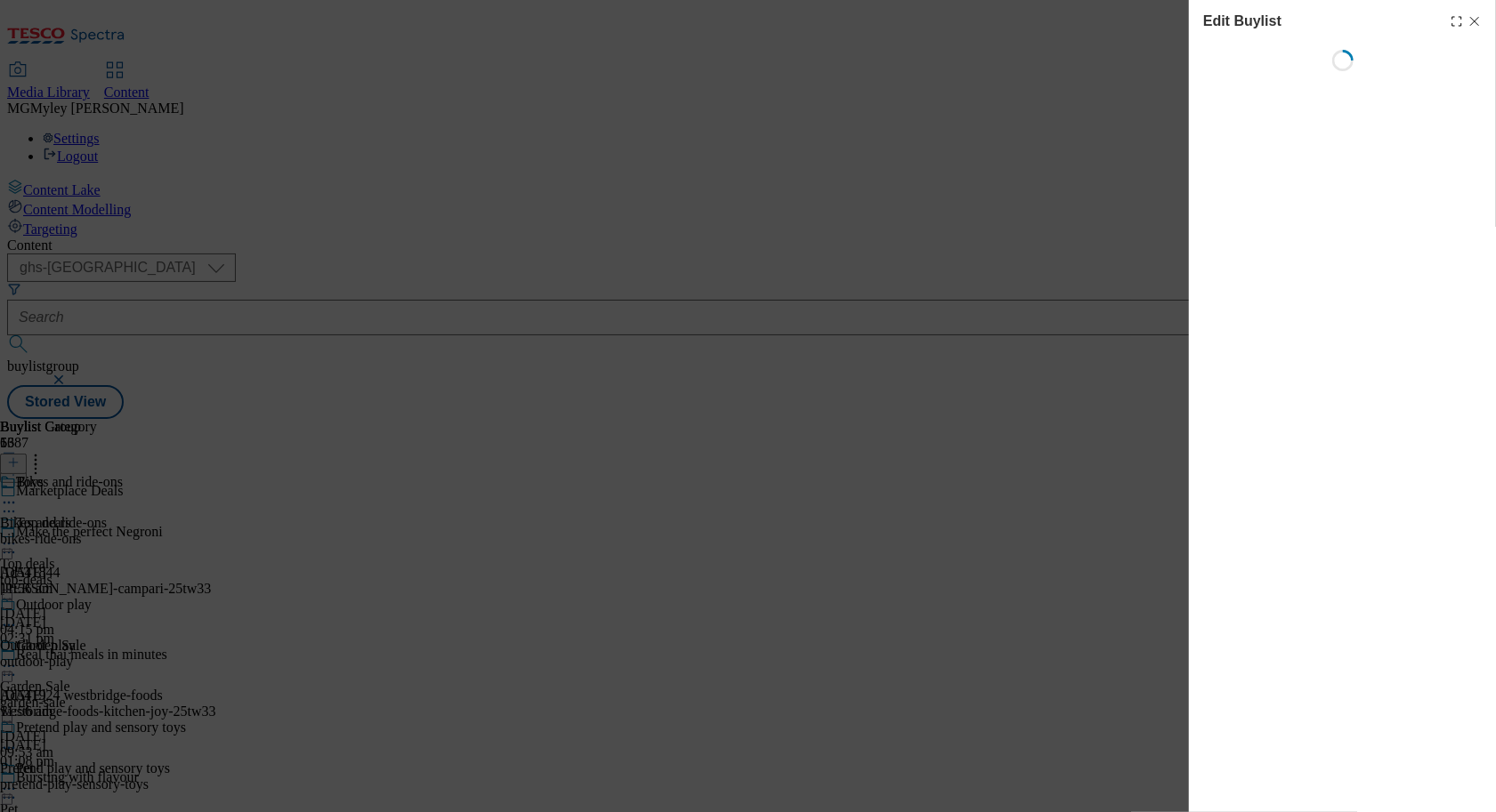
select select "evergreen"
select select "Banner"
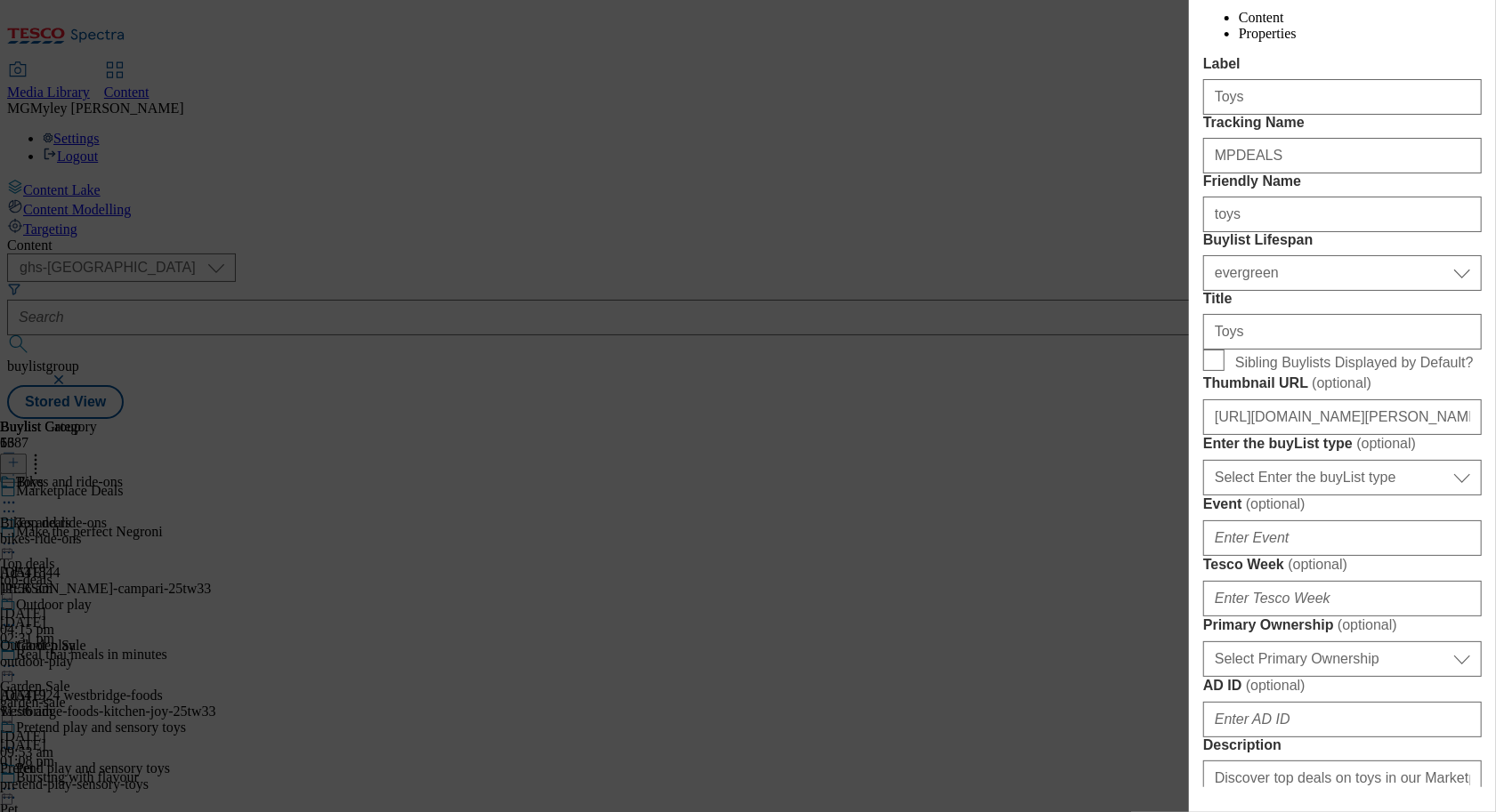
scroll to position [473, 0]
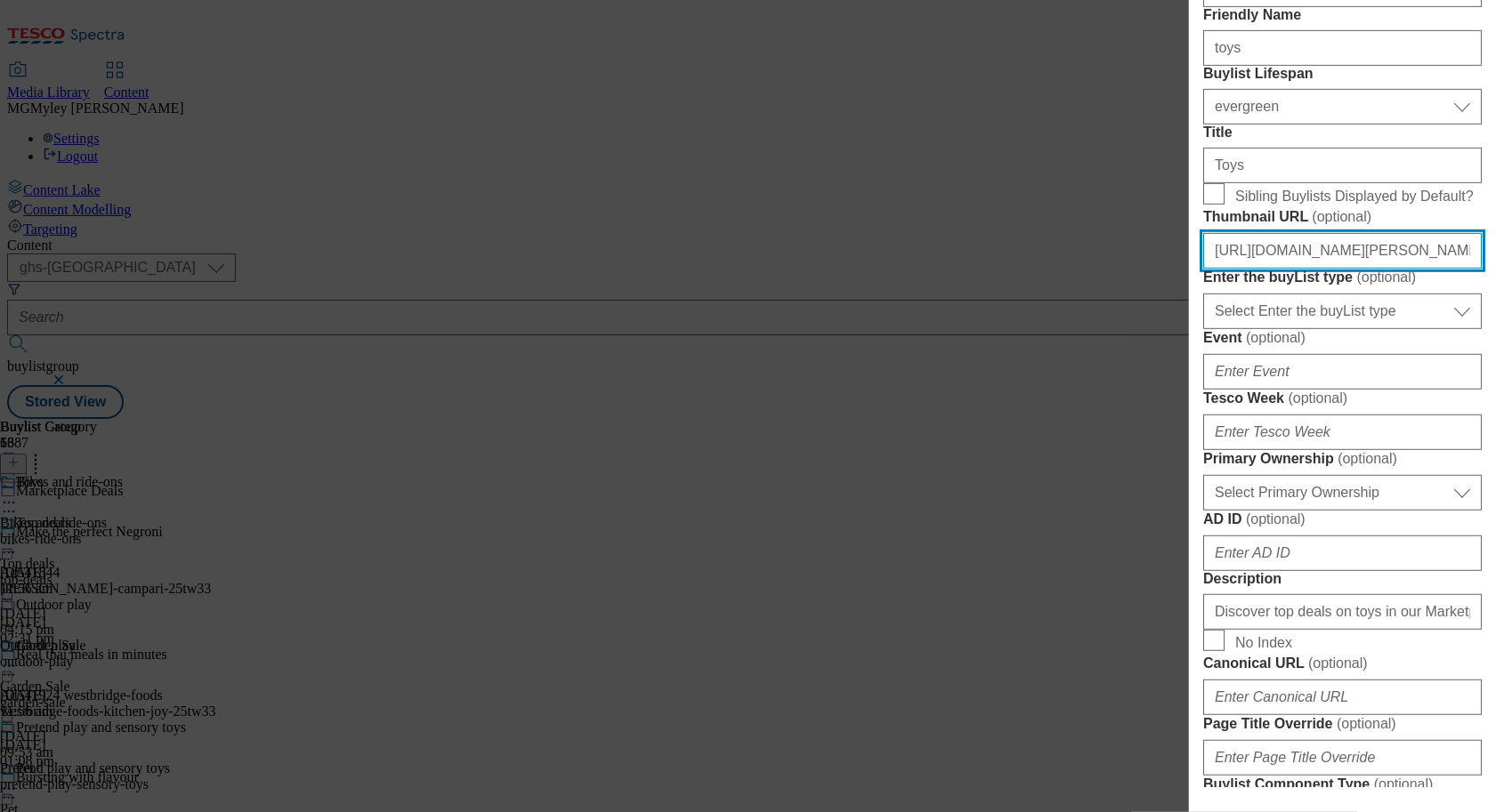
click at [1319, 269] on input "https://digitalcontent.api.tesco.com/v2/media/ghs-mktg/f533290d-d414-45c3-ab5a-…" at bounding box center [1342, 251] width 279 height 36
paste input "3c14a940-7672-447a-b916-4dd974f606f3/2532-MP-BL-Thumb-t"
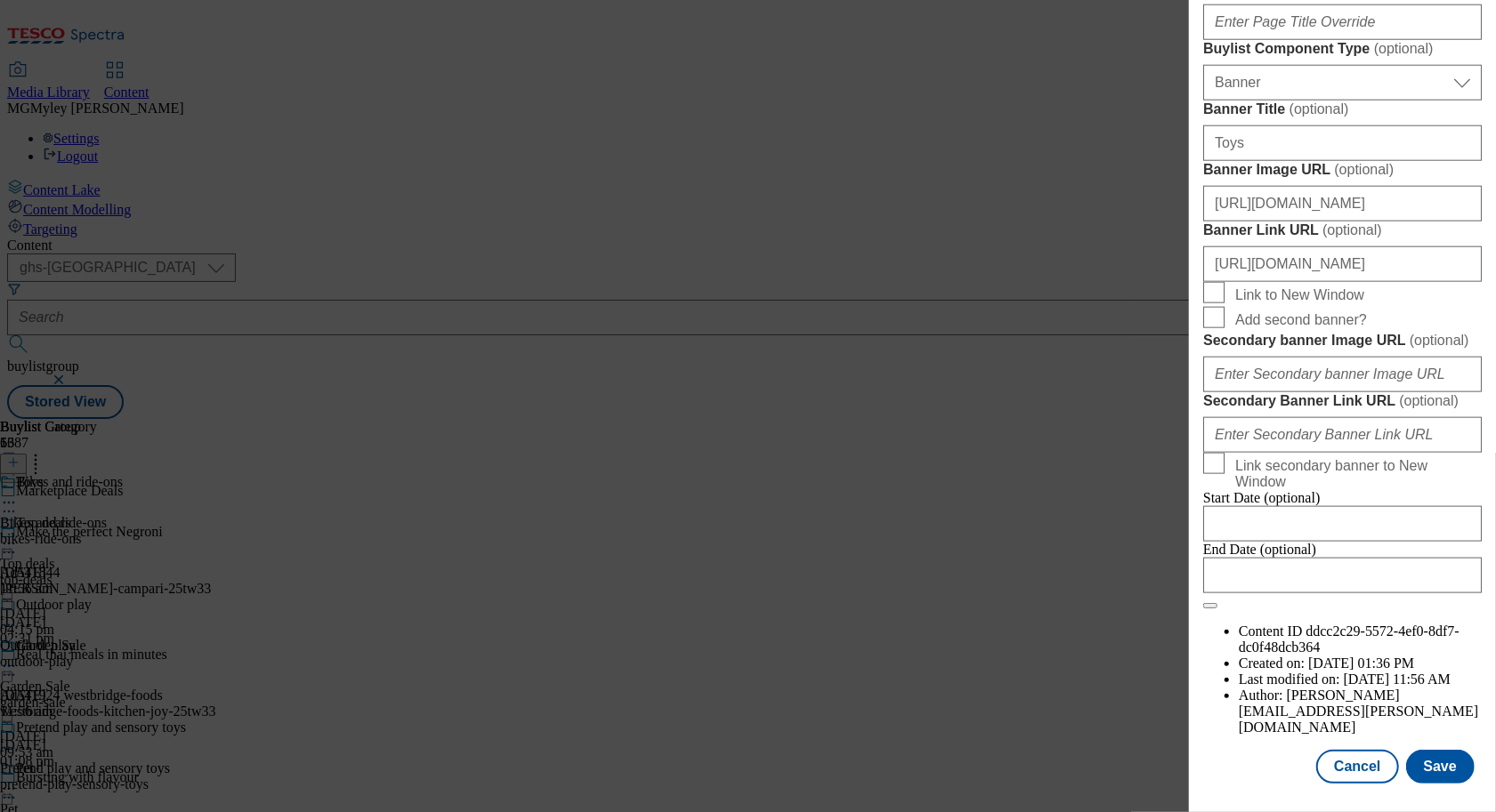
scroll to position [1856, 0]
type input "https://digitalcontent.api.tesco.com/v2/media/ghs-mktg/3c14a940-7672-447a-b916-…"
click at [1431, 770] on button "Save" at bounding box center [1440, 767] width 69 height 34
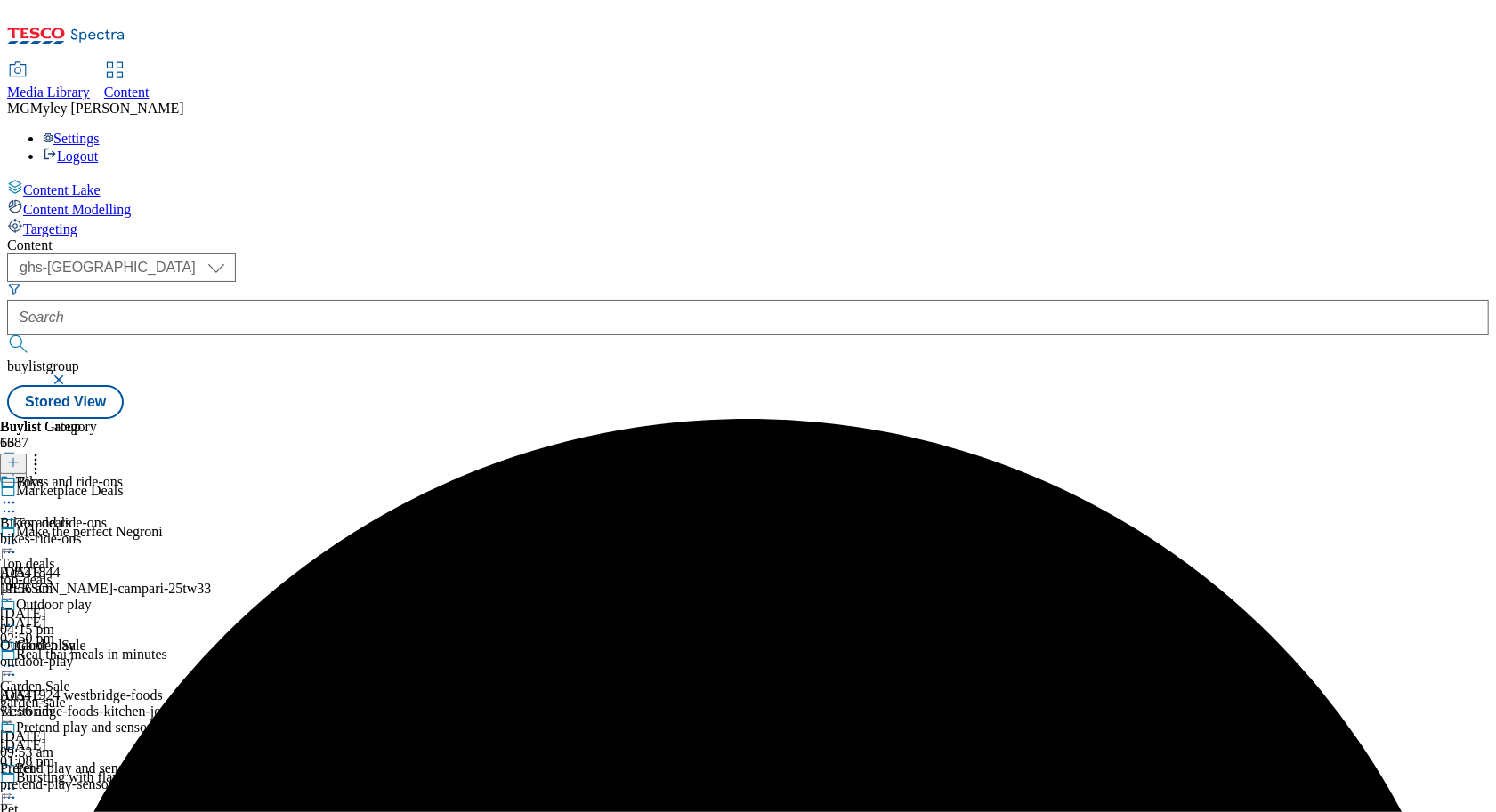
scroll to position [680, 0]
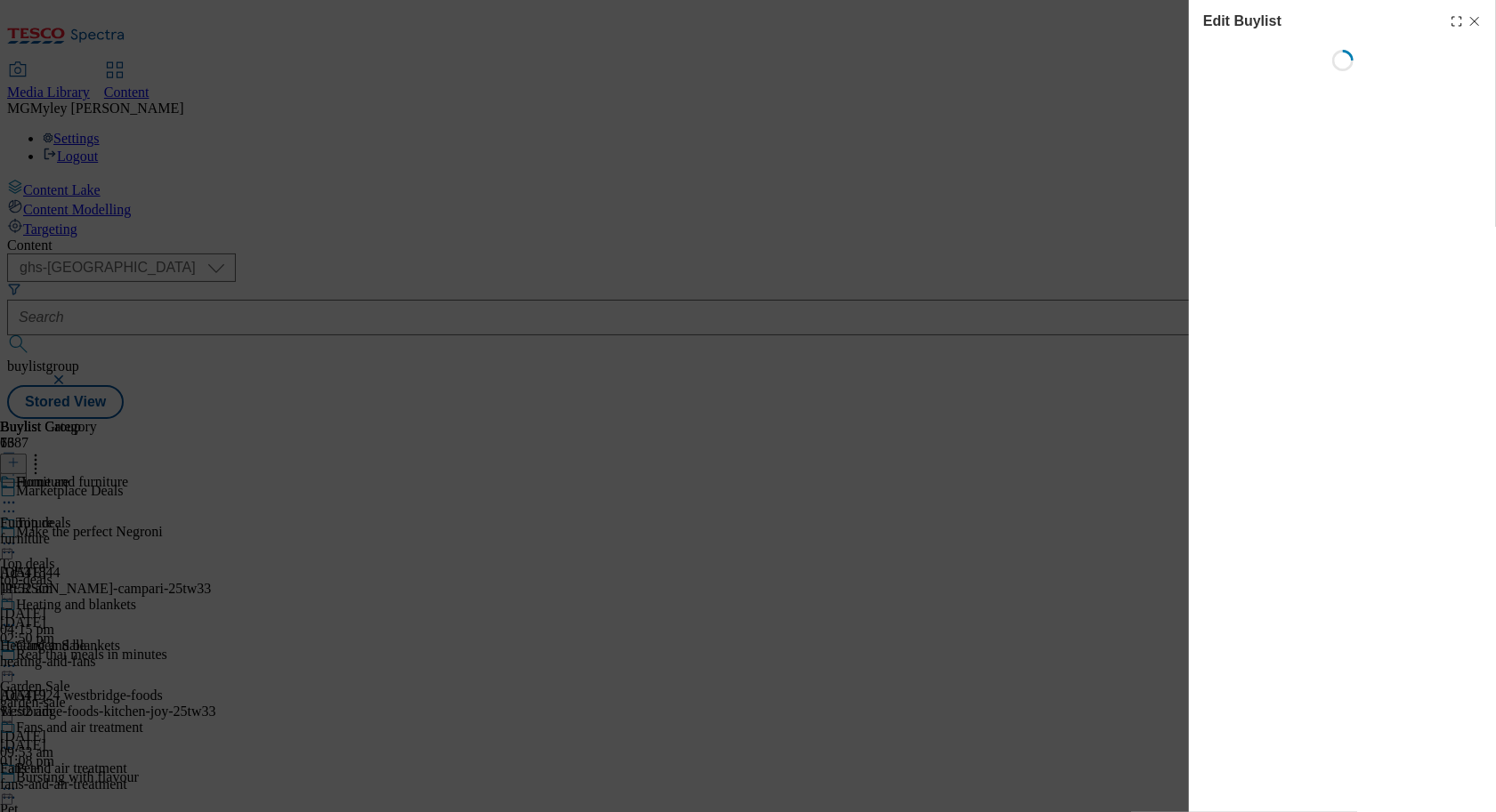
select select "evergreen"
select select "Banner"
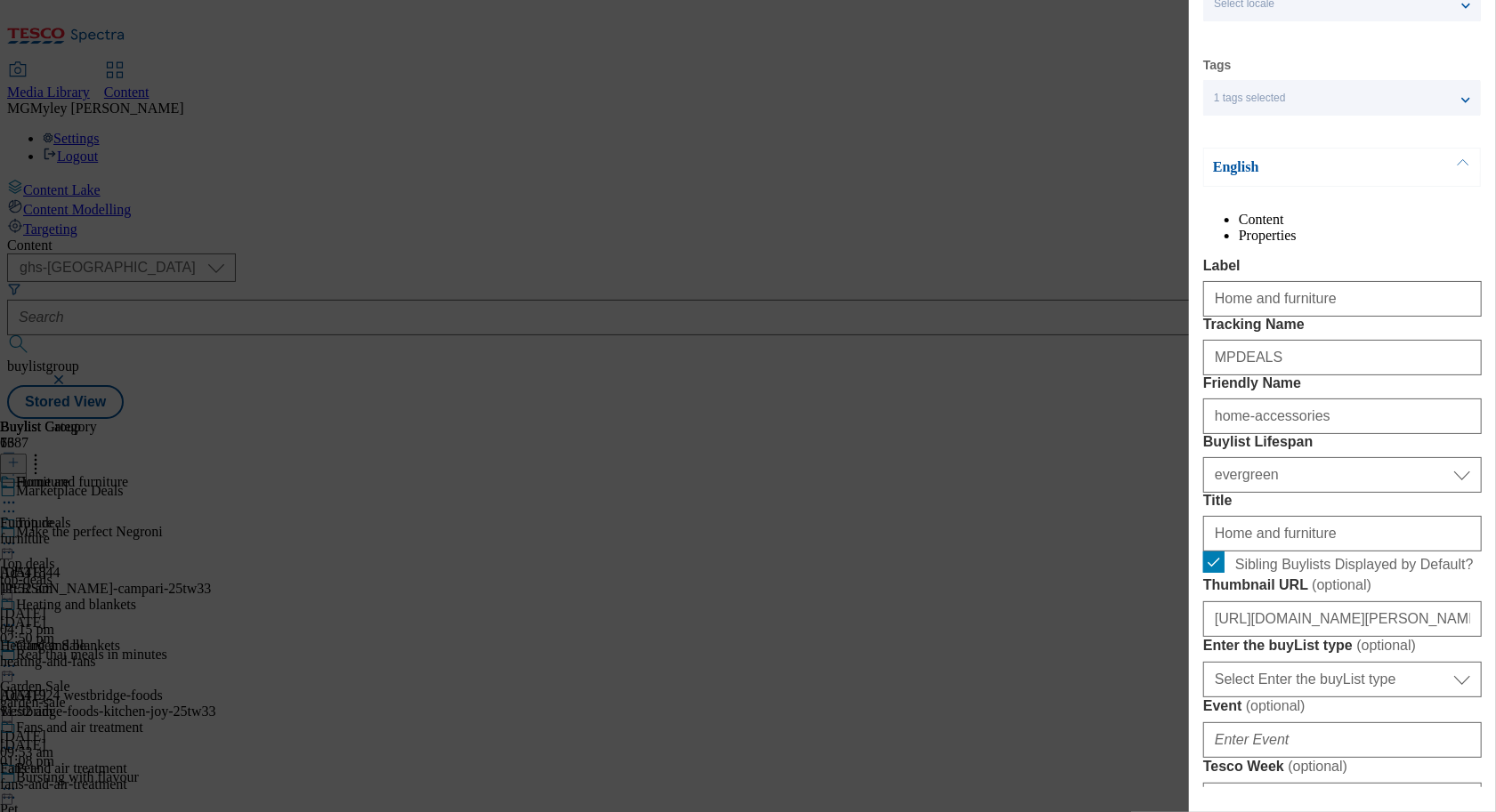
scroll to position [176, 0]
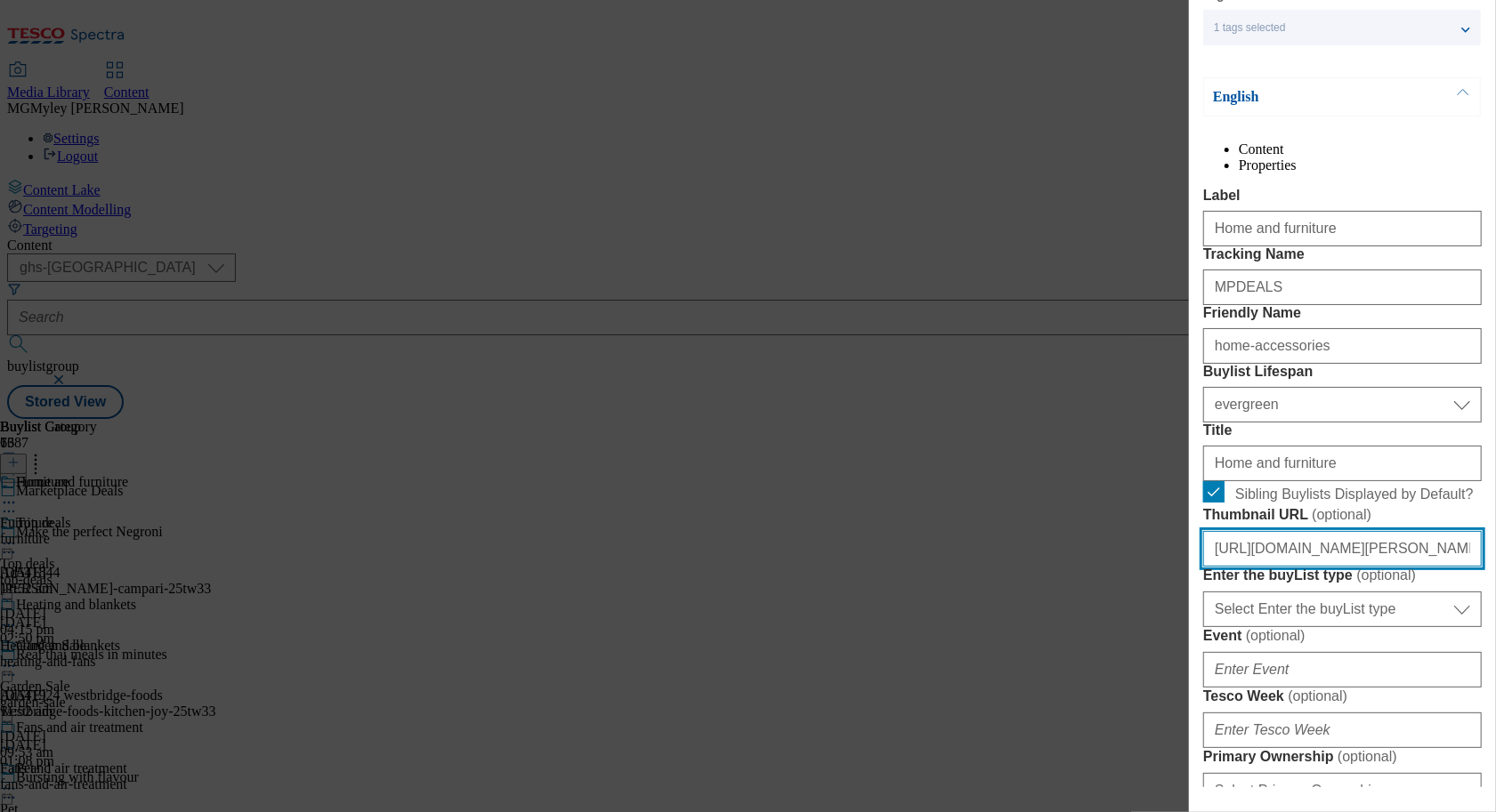
click at [1311, 567] on input "https://digitalcontent.api.tesco.com/v2/media/ghs-mktg/ef4a4c03-6b2c-402d-9c37-…" at bounding box center [1342, 550] width 279 height 36
paste input "508555a-1d60-4a45-91c4-3af885f85c0e/2532-MP-BL-Thumb-hom"
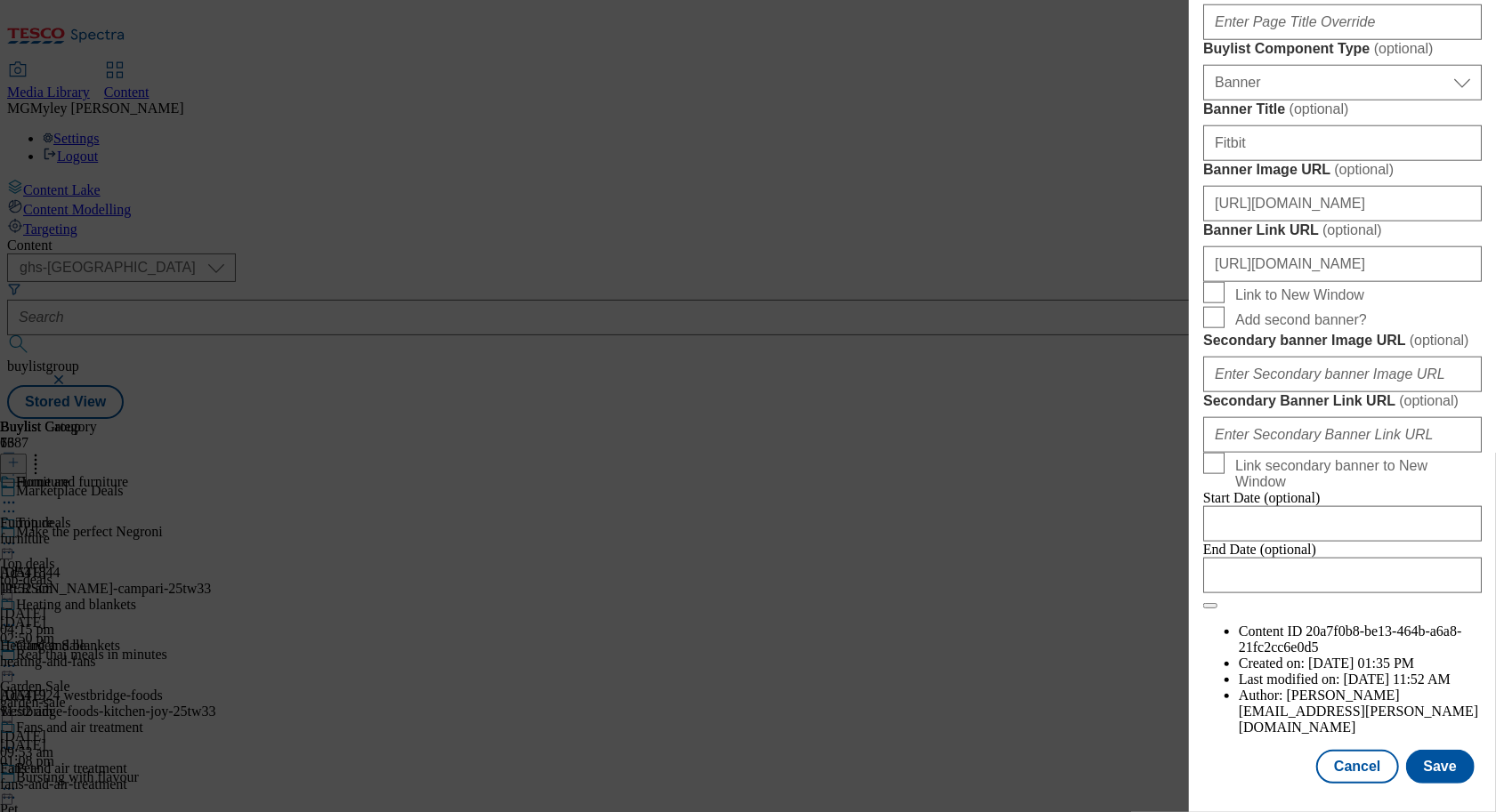
scroll to position [1856, 0]
type input "https://digitalcontent.api.tesco.com/v2/media/ghs-mktg/e508555a-1d60-4a45-91c4-…"
click at [1458, 766] on button "Save" at bounding box center [1440, 767] width 69 height 34
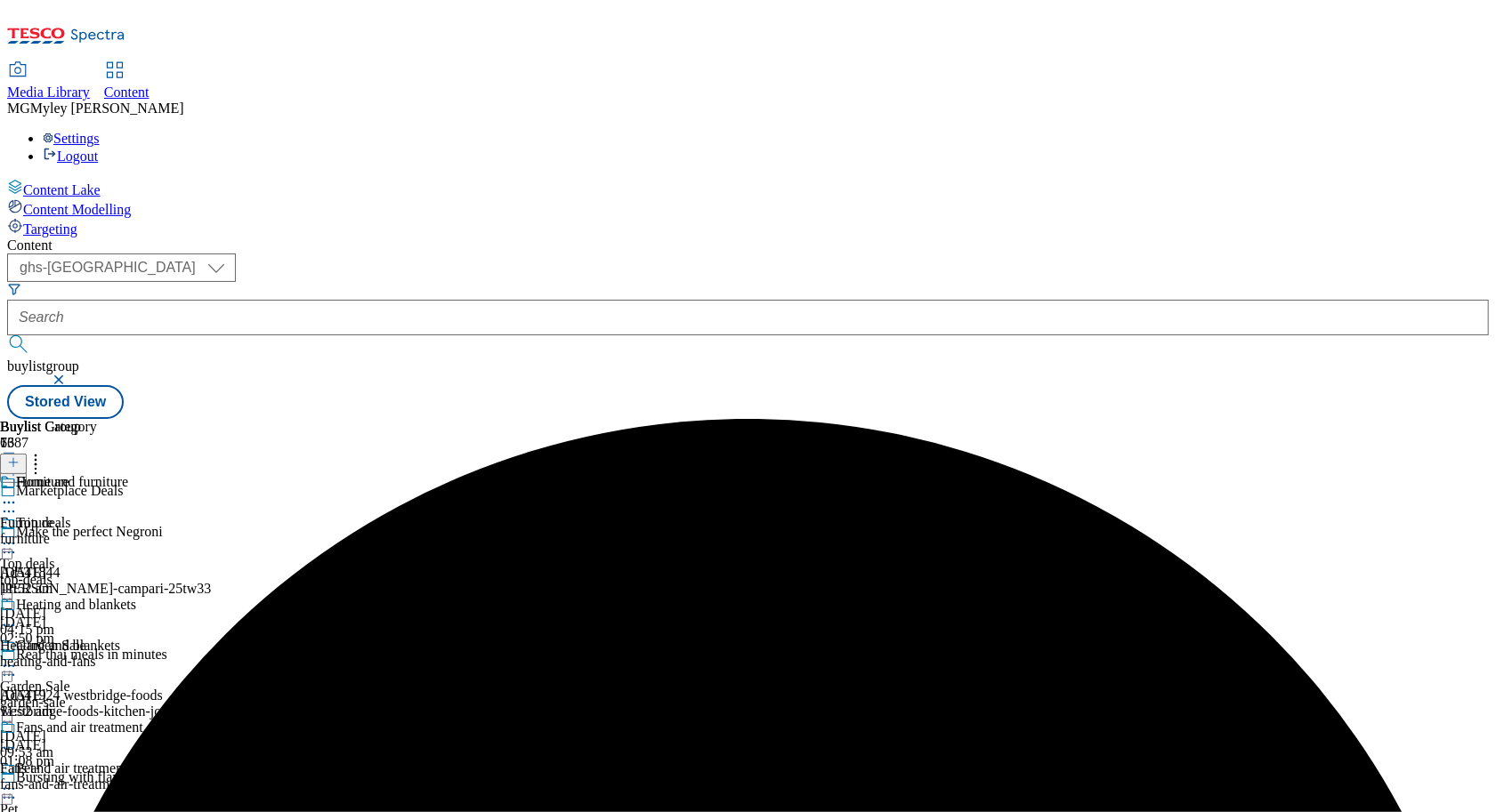
click at [130, 516] on div "Top deals Top deals top-deals 9 Sept 2025 04:15 pm" at bounding box center [65, 577] width 130 height 123
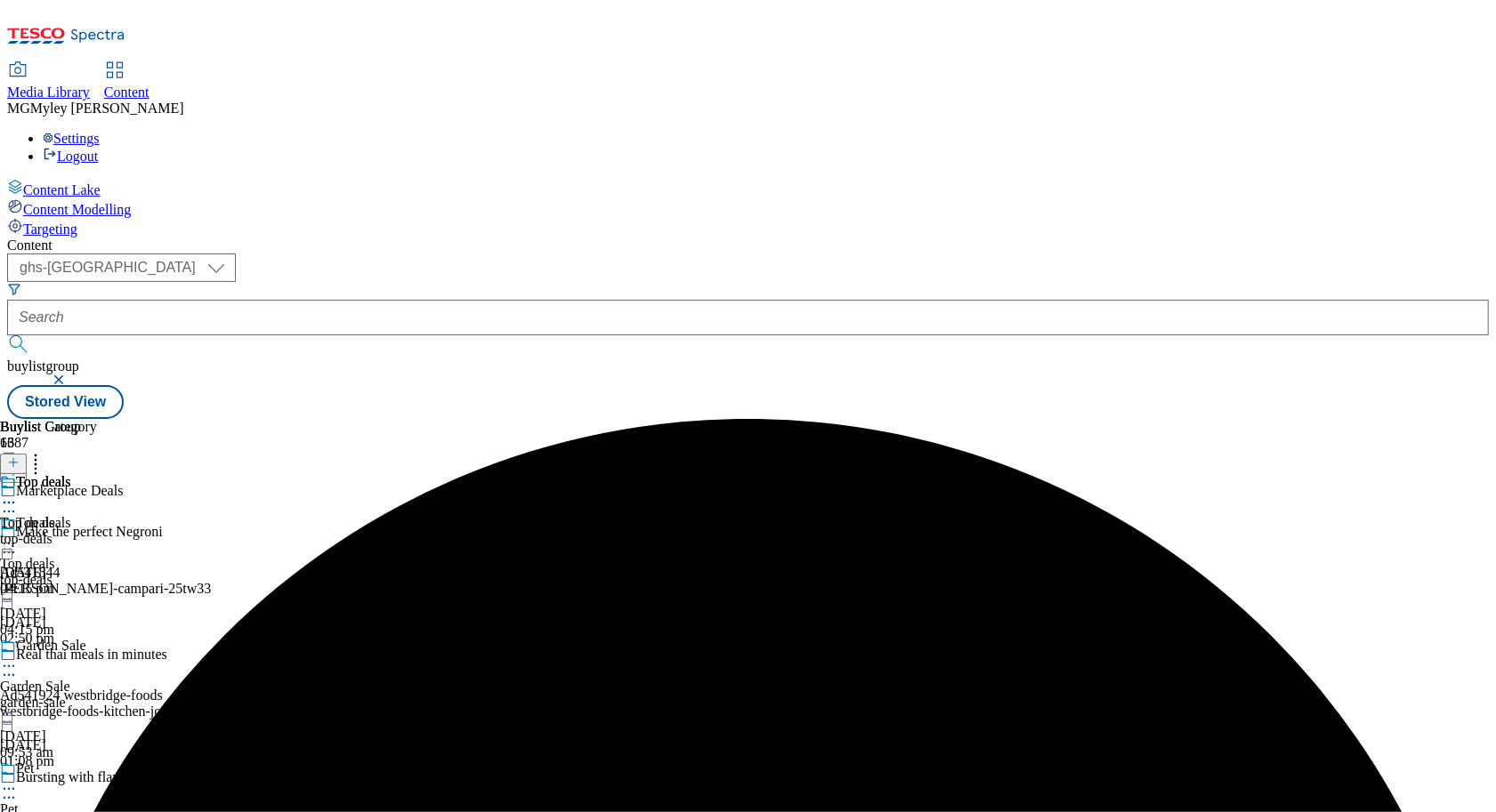
scroll to position [521, 0]
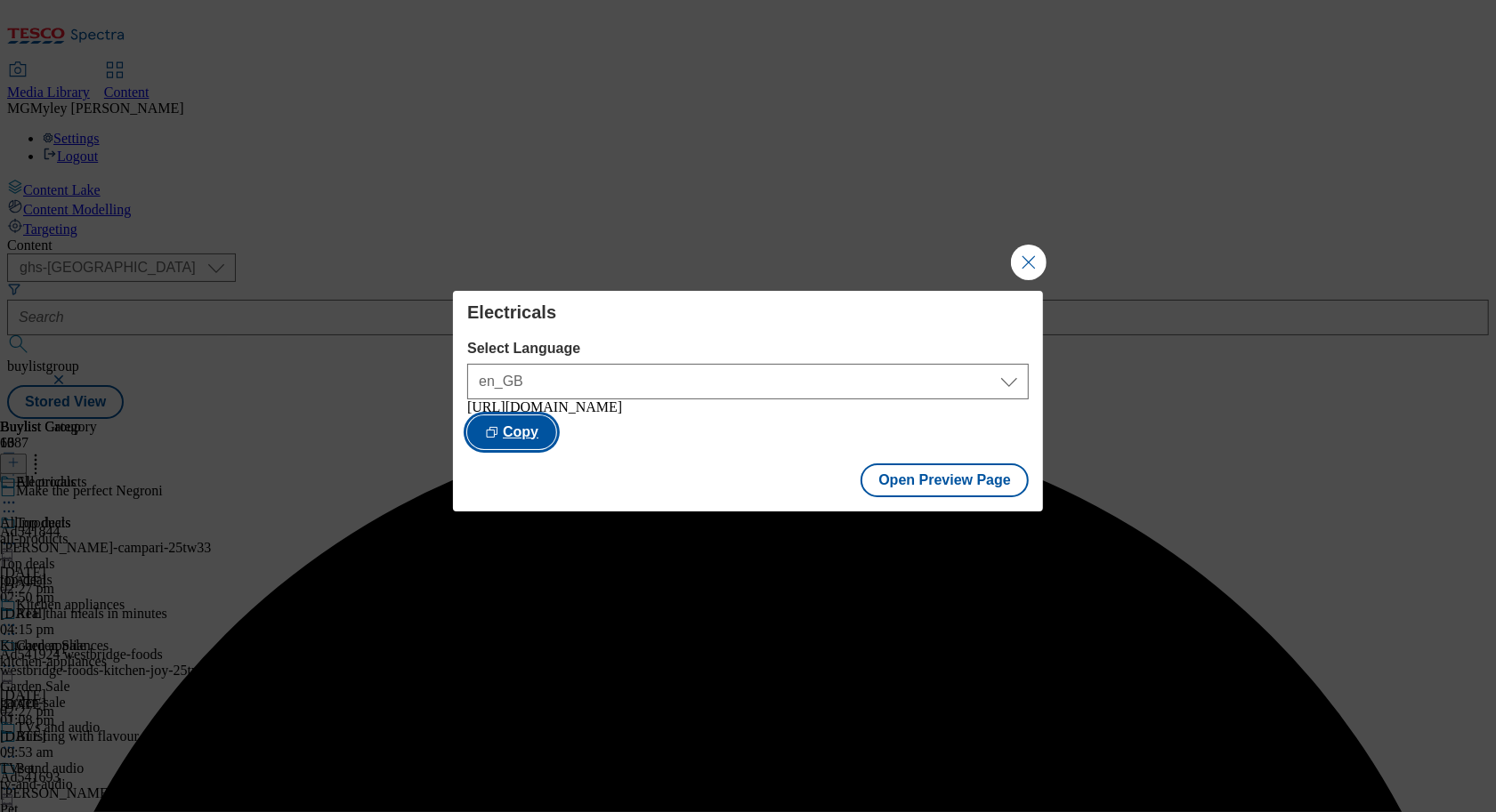
click at [556, 429] on button "Copy" at bounding box center [512, 432] width 89 height 34
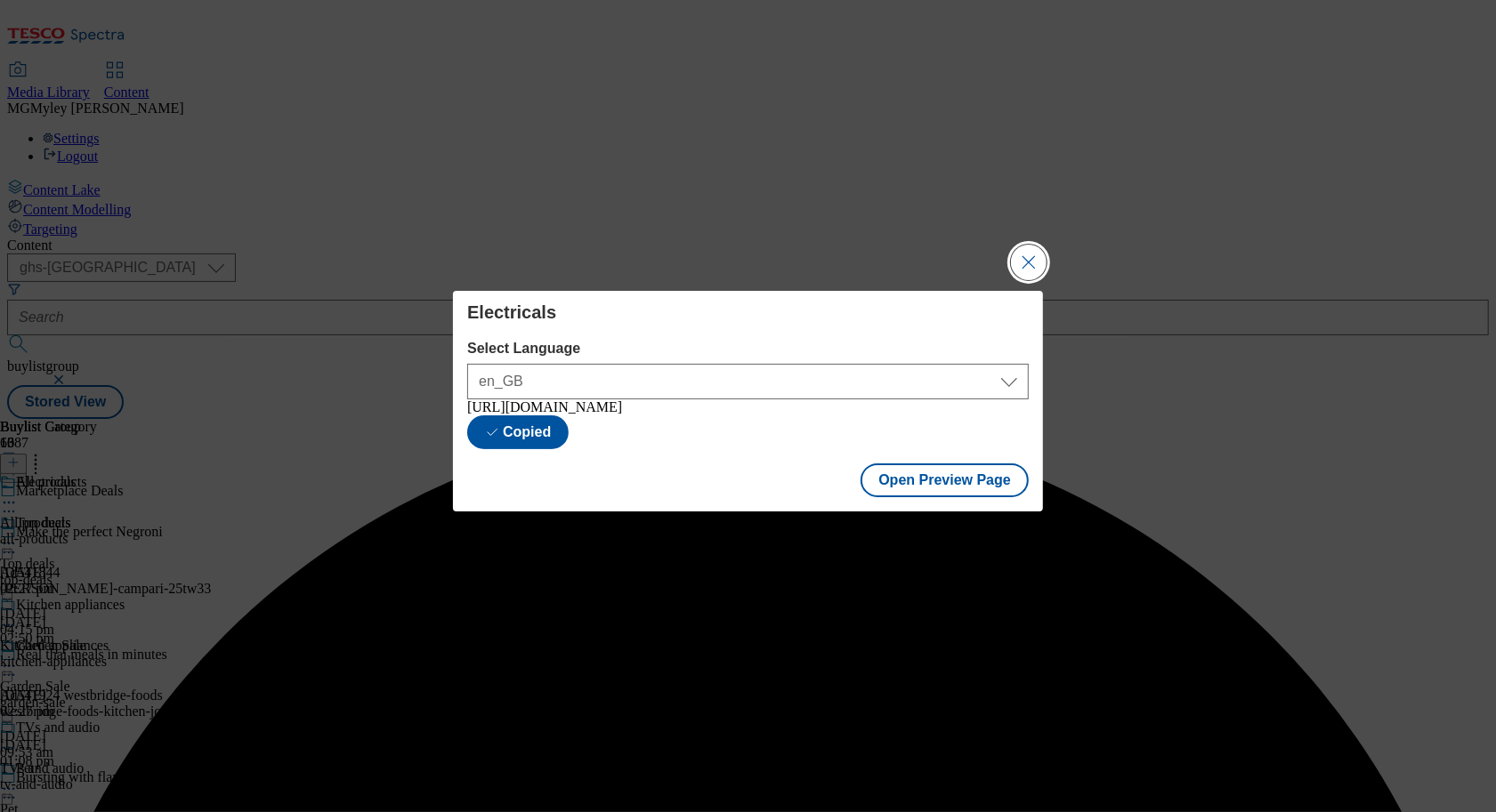
click at [1023, 262] on button "Close Modal" at bounding box center [1028, 262] width 36 height 36
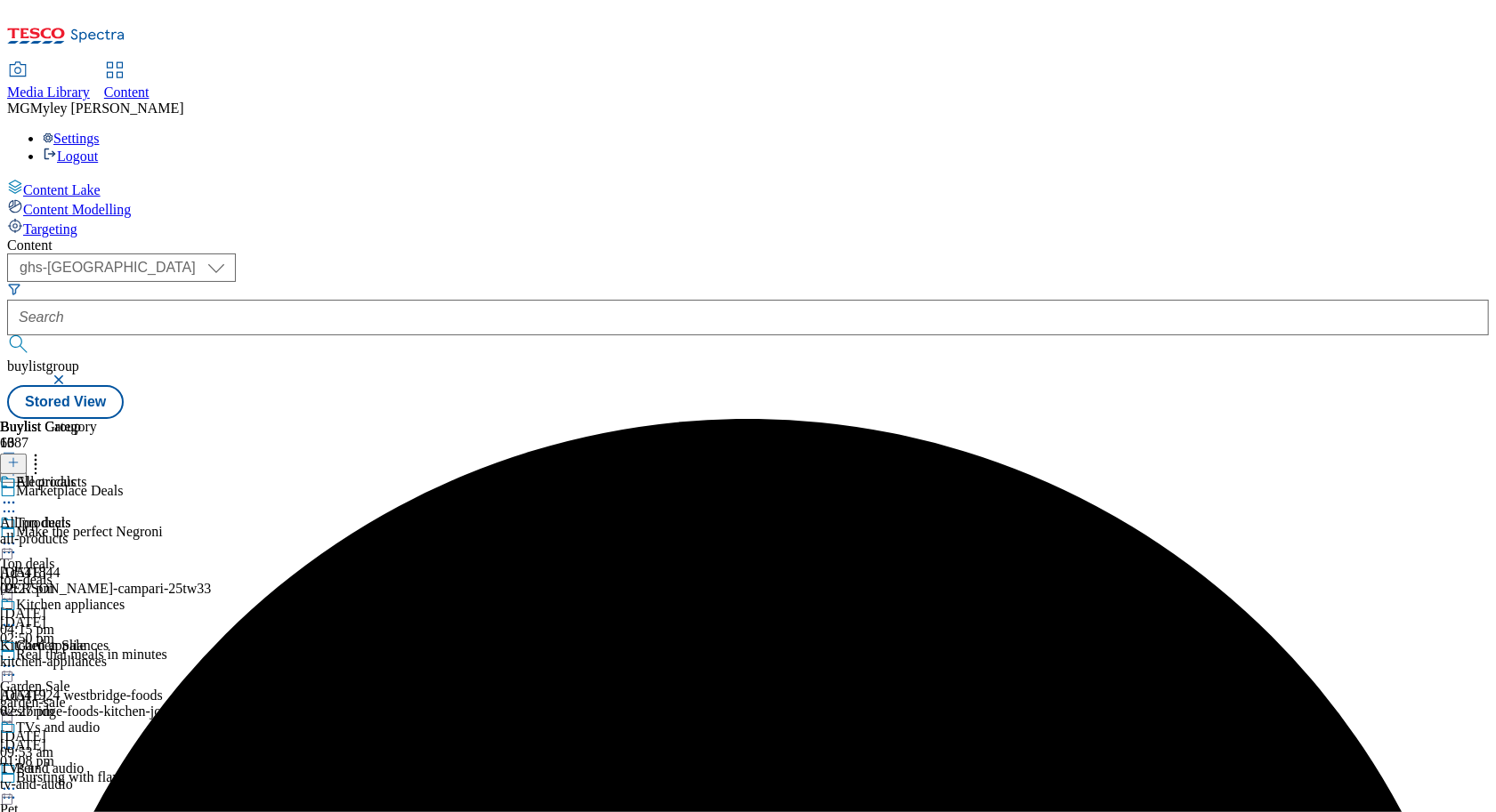
scroll to position [617, 0]
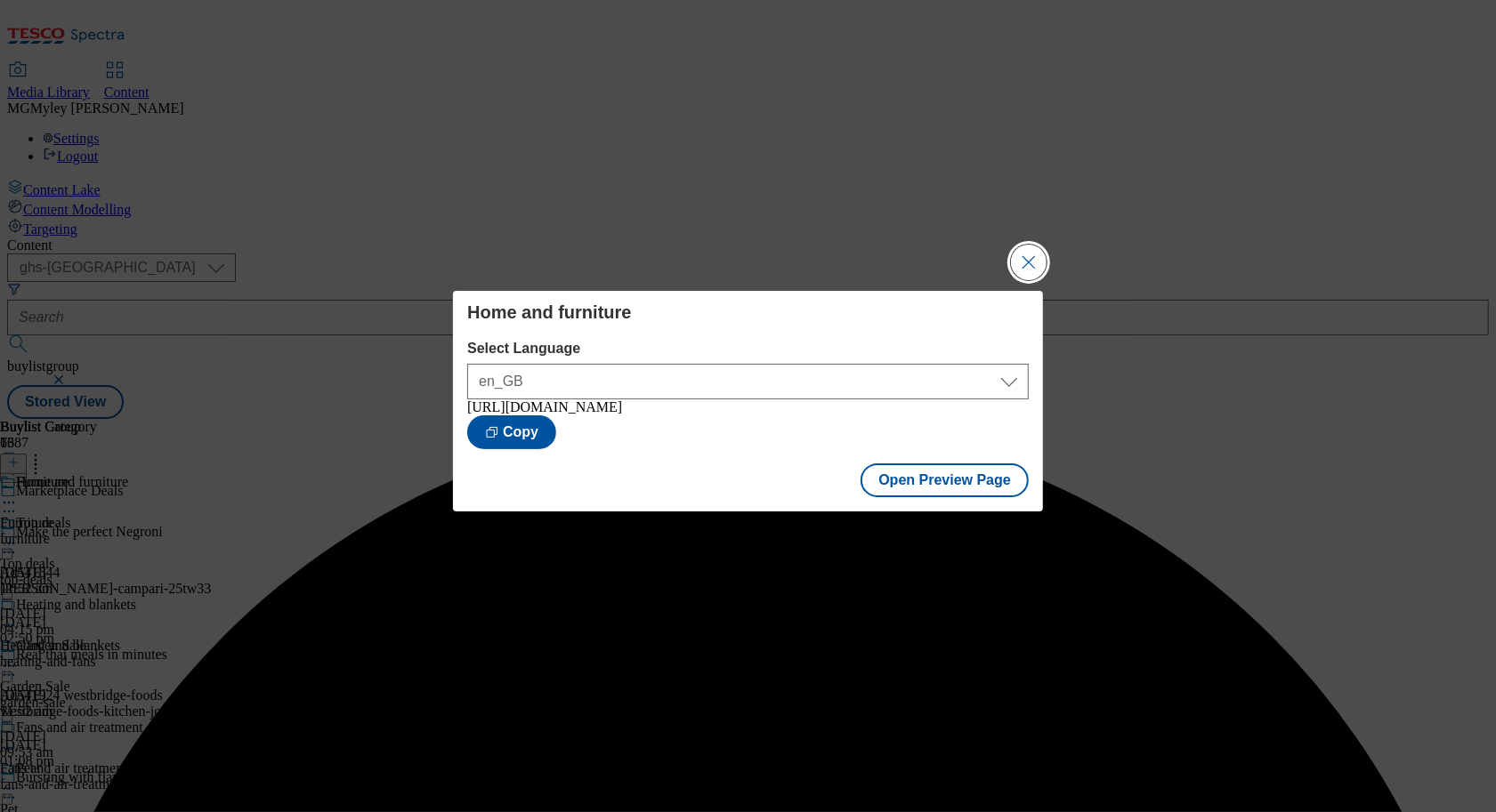
click at [1036, 255] on button "Close Modal" at bounding box center [1028, 262] width 36 height 36
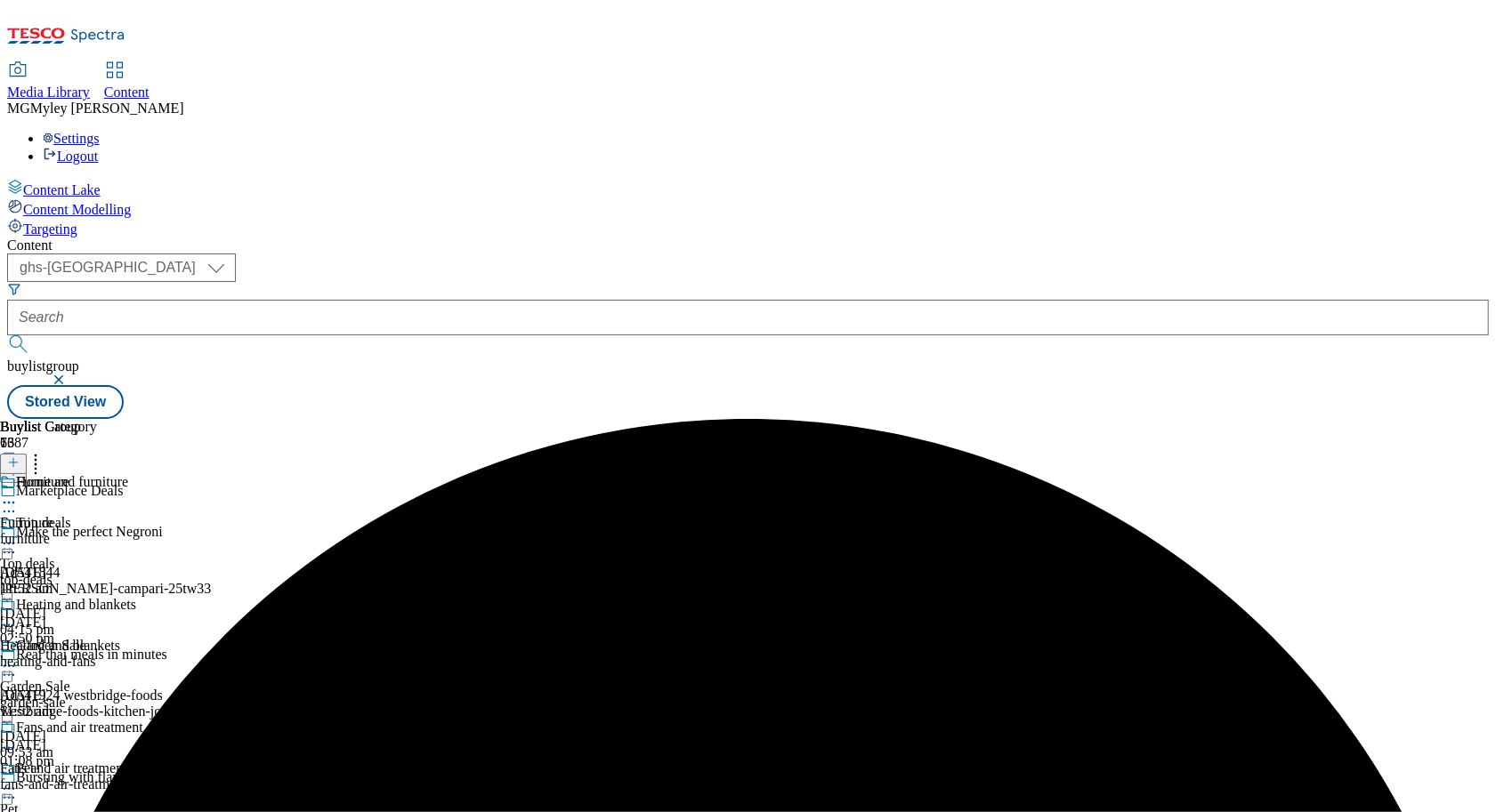
scroll to position [720, 0]
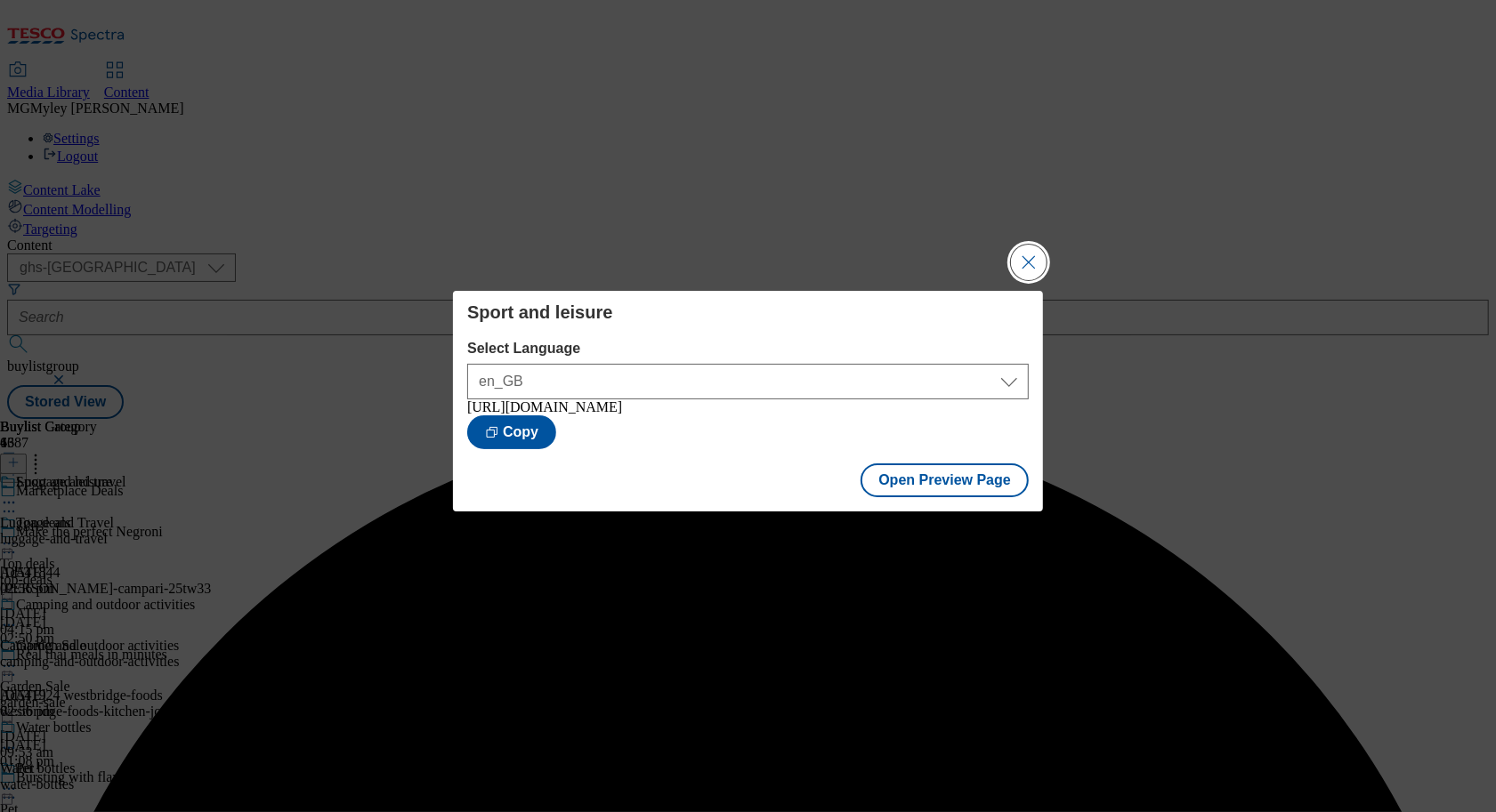
click at [1028, 261] on button "Close Modal" at bounding box center [1028, 262] width 36 height 36
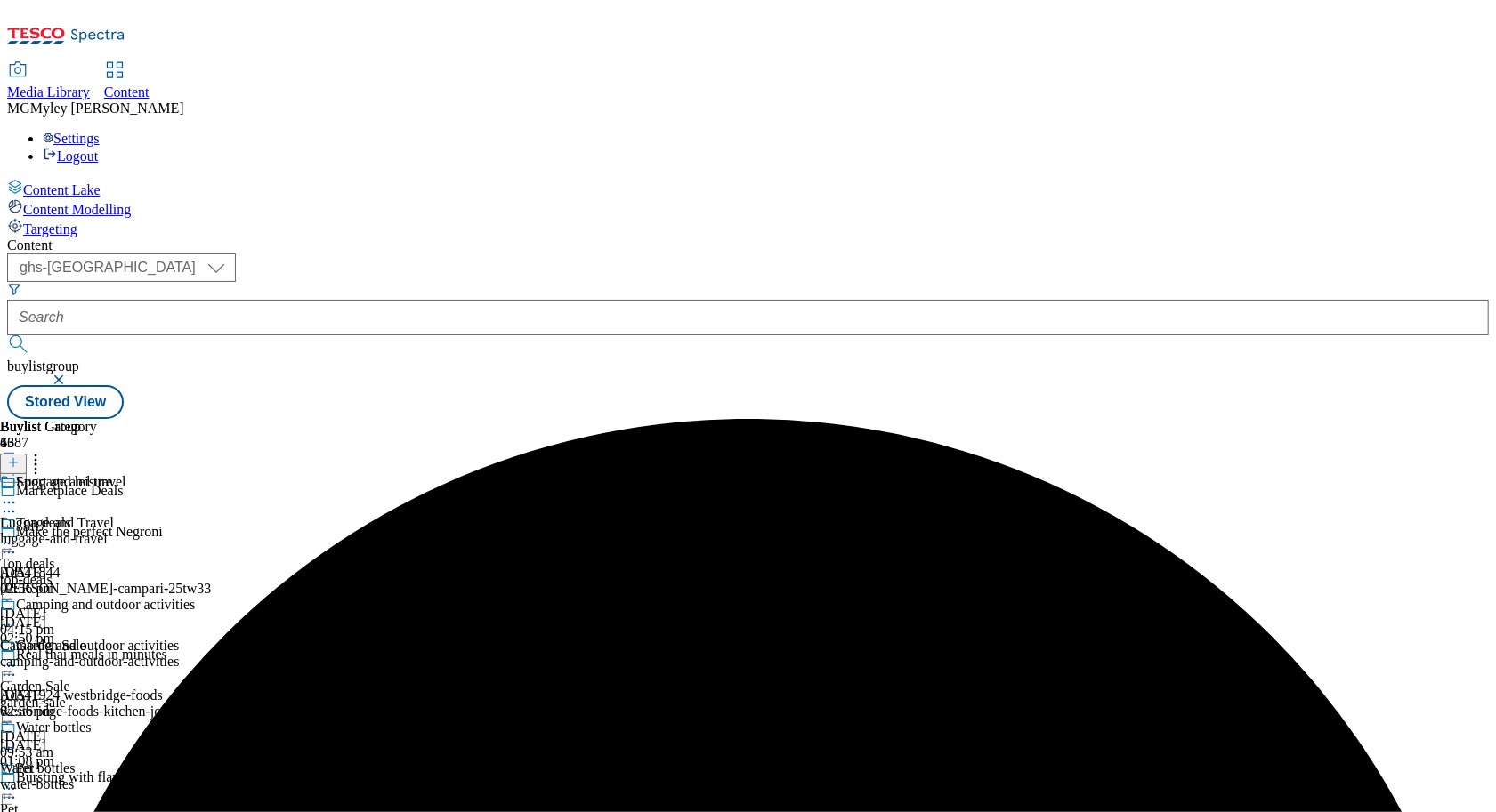
scroll to position [1146, 0]
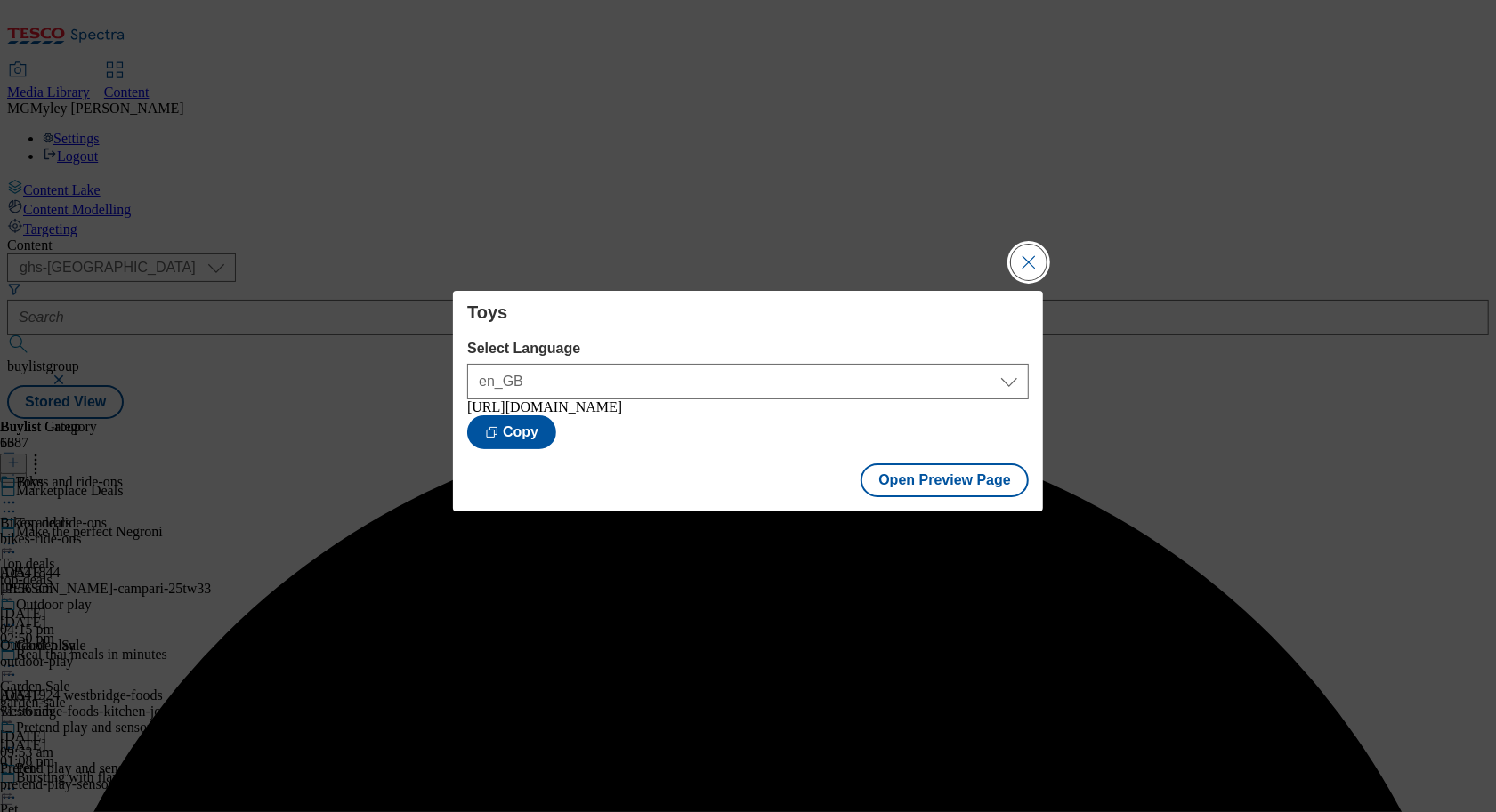
click at [1027, 256] on button "Close Modal" at bounding box center [1028, 262] width 36 height 36
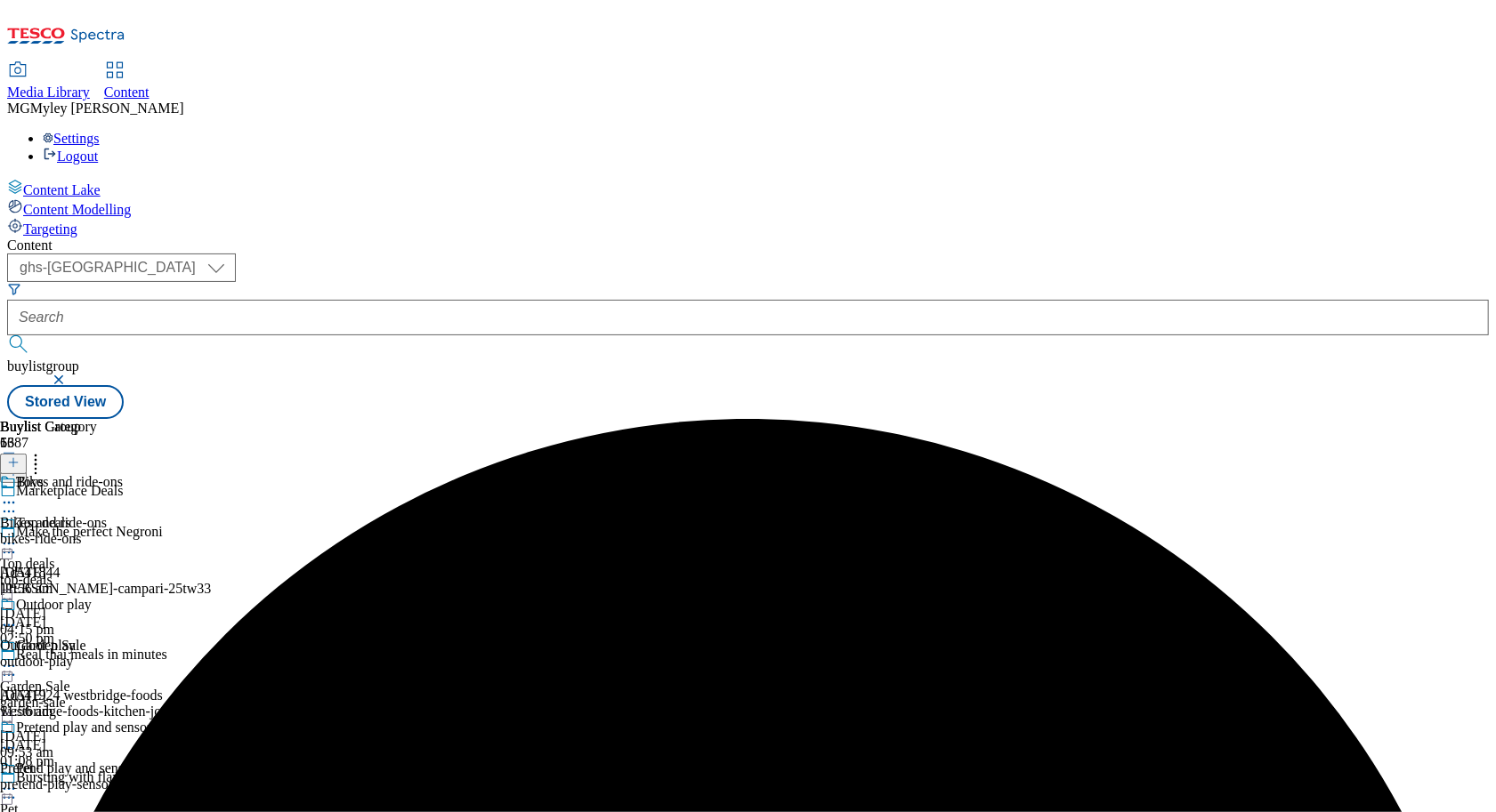
scroll to position [1411, 0]
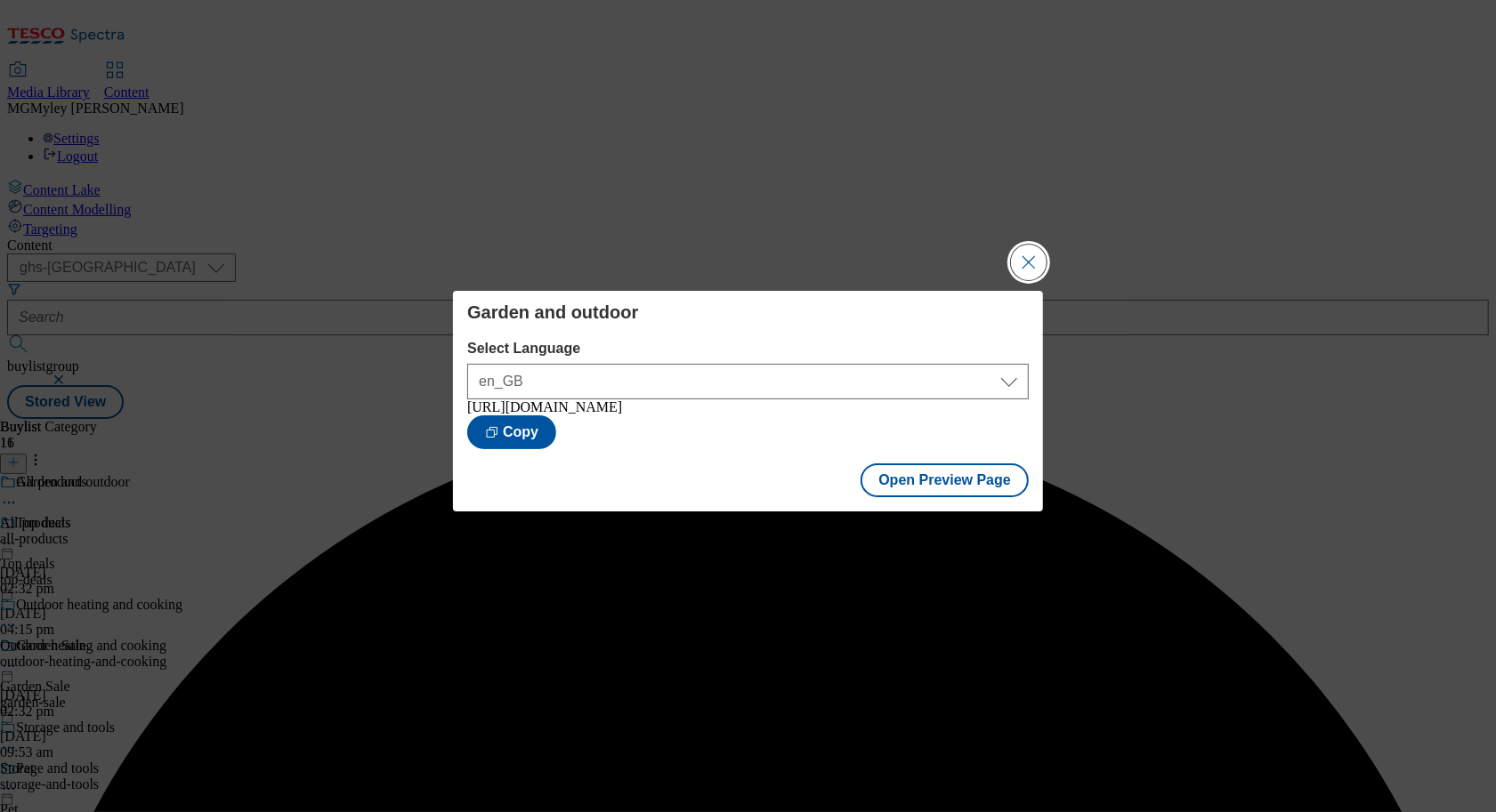
click at [1031, 256] on button "Close Modal" at bounding box center [1028, 262] width 36 height 36
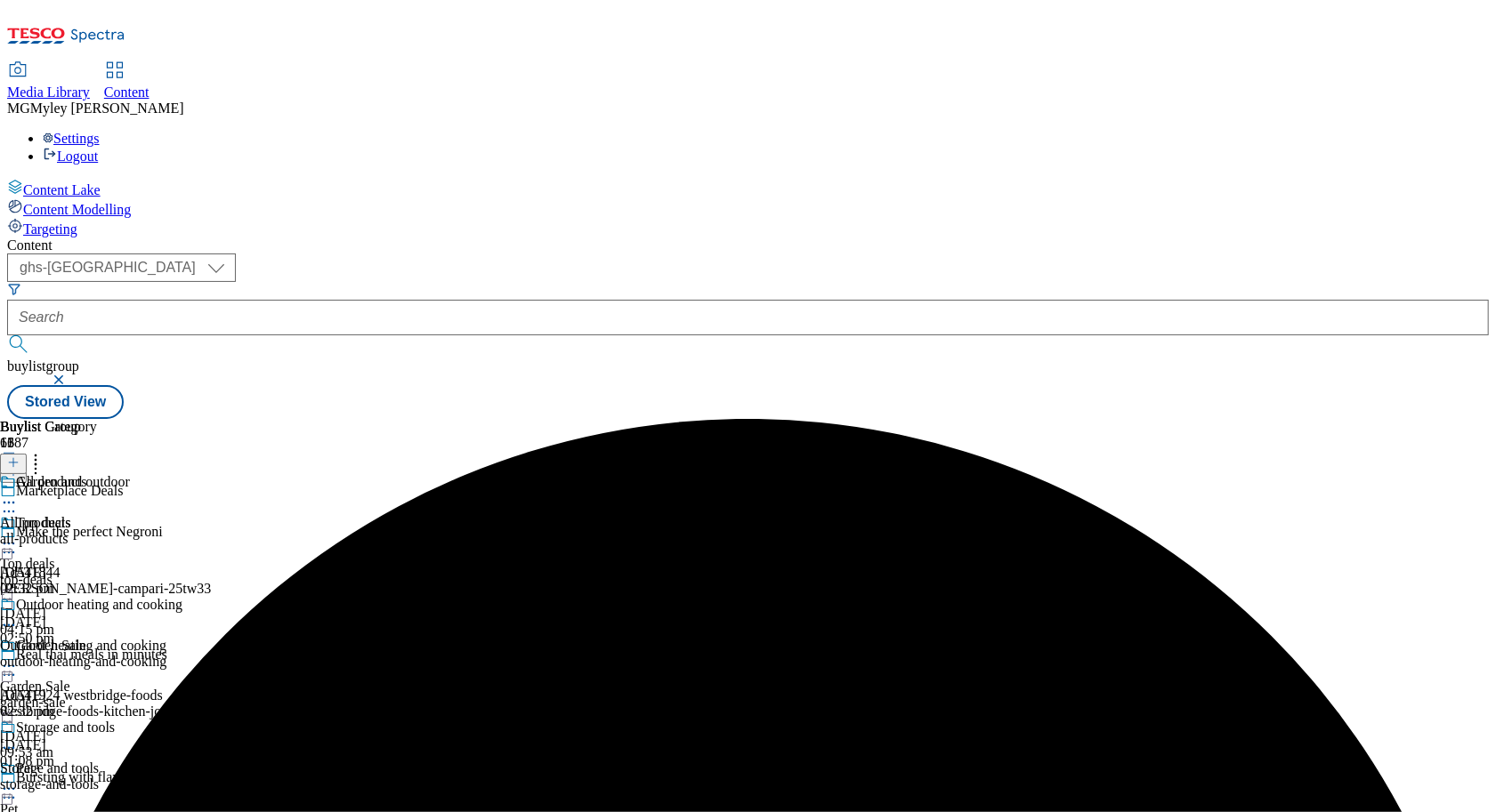
scroll to position [143, 0]
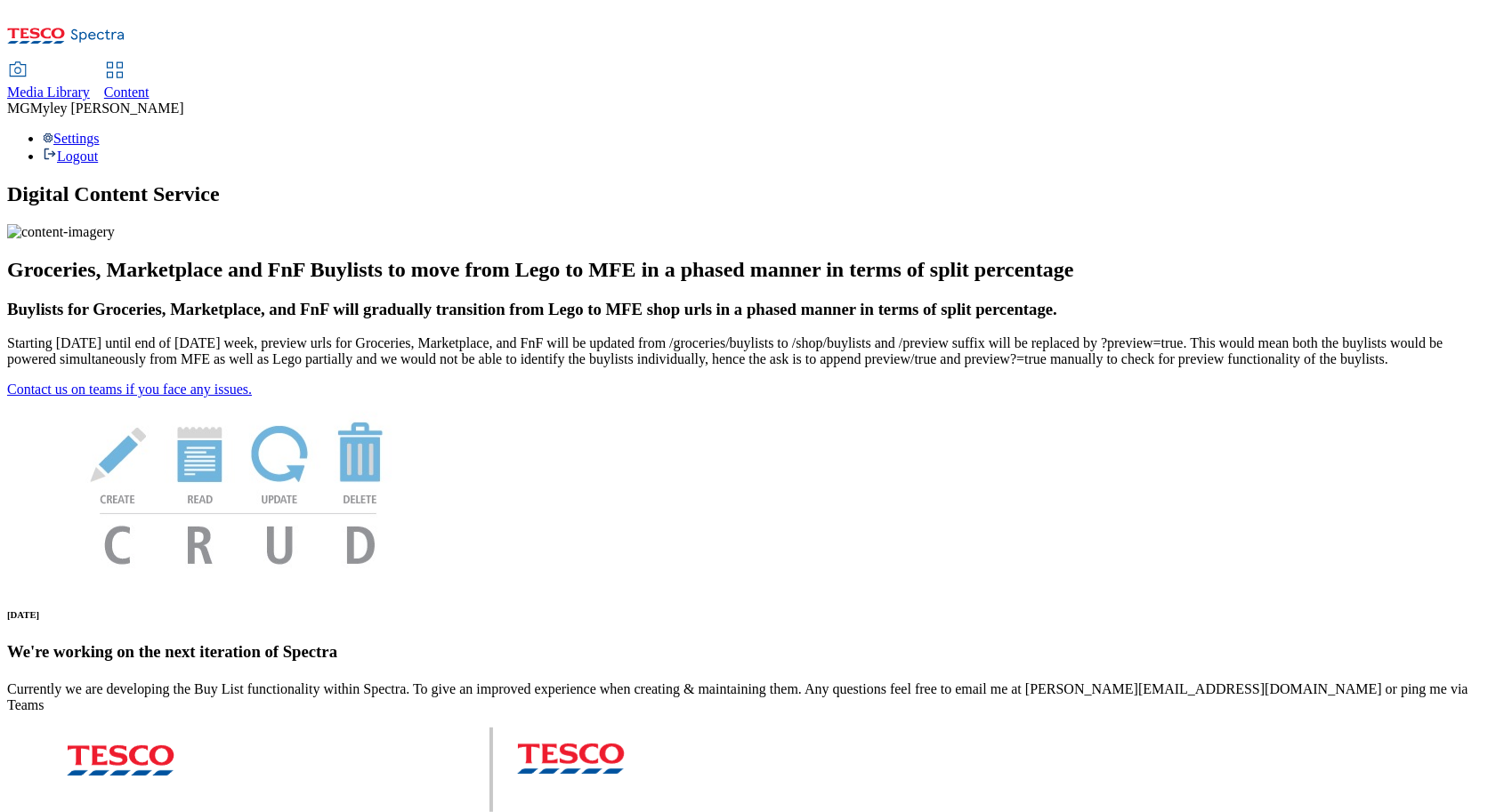
click at [90, 85] on div "Media Library" at bounding box center [49, 93] width 83 height 16
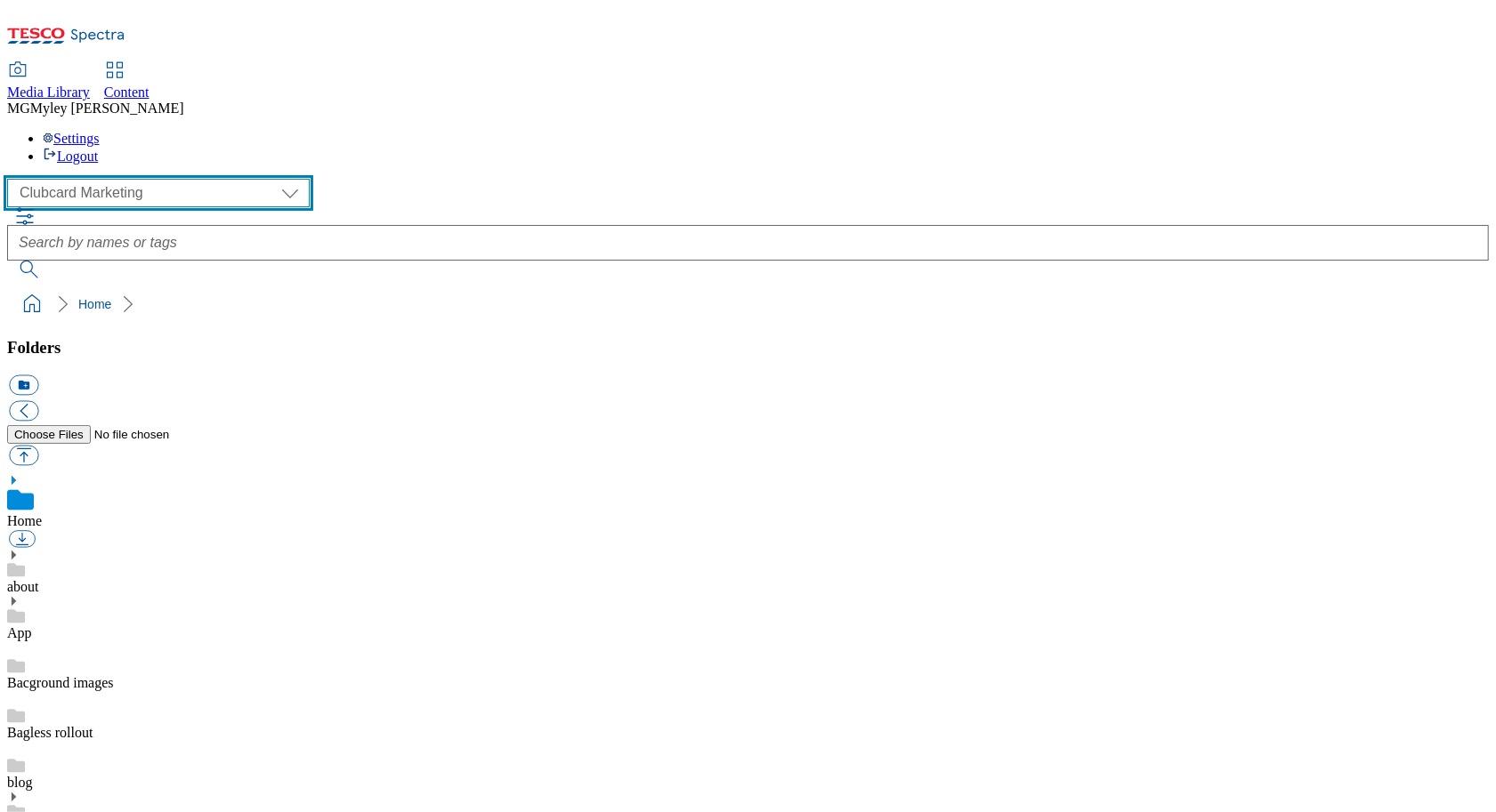
click at [133, 178] on select "Clubcard Marketing Dotcom UK GHS Marketing UK GHS ROI iGHS Marketing CE MCA CZ …" at bounding box center [159, 193] width 302 height 28
select select "flare-ghs-mktg"
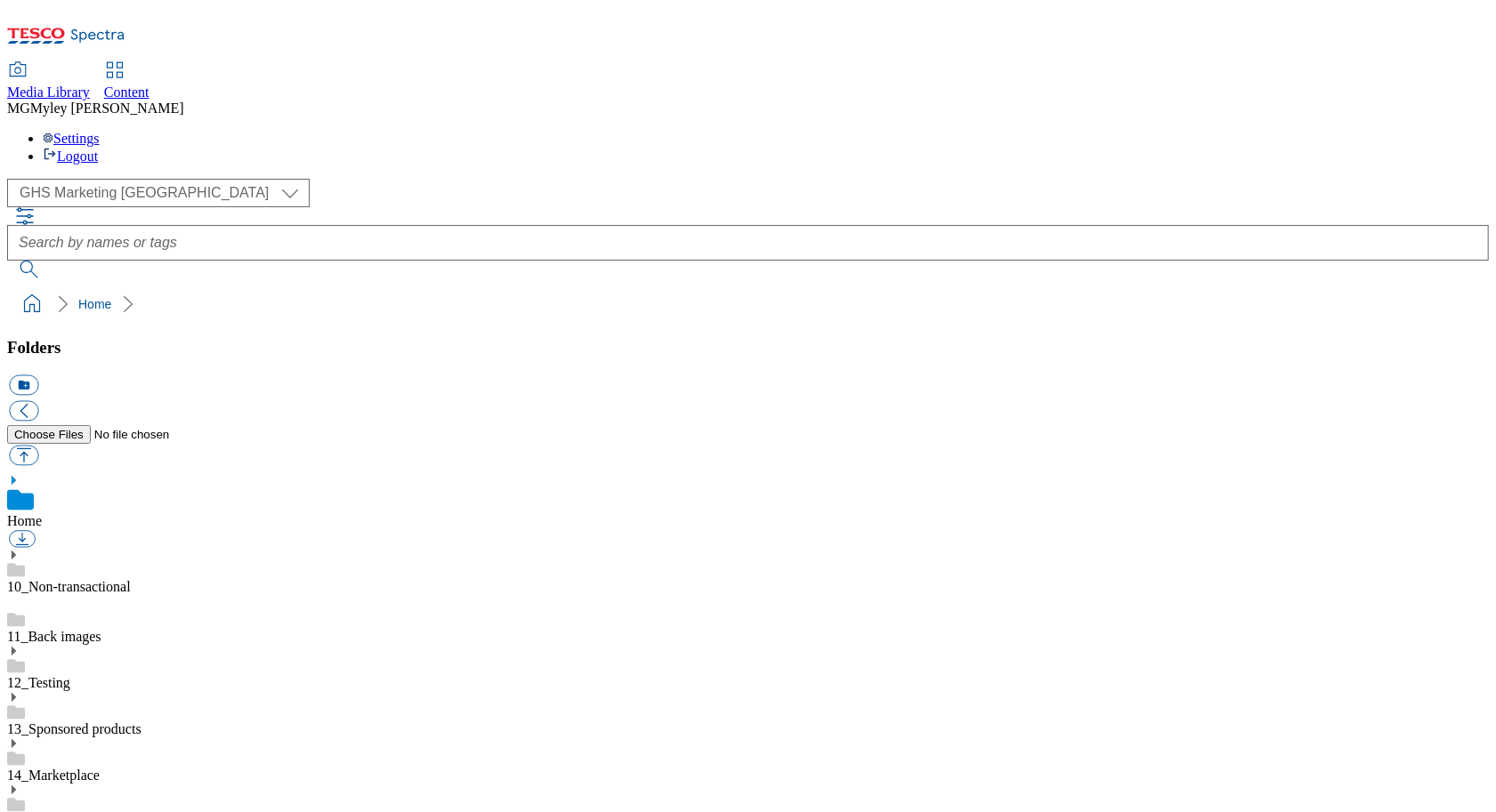
click at [100, 768] on link "14_Marketplace" at bounding box center [54, 775] width 93 height 15
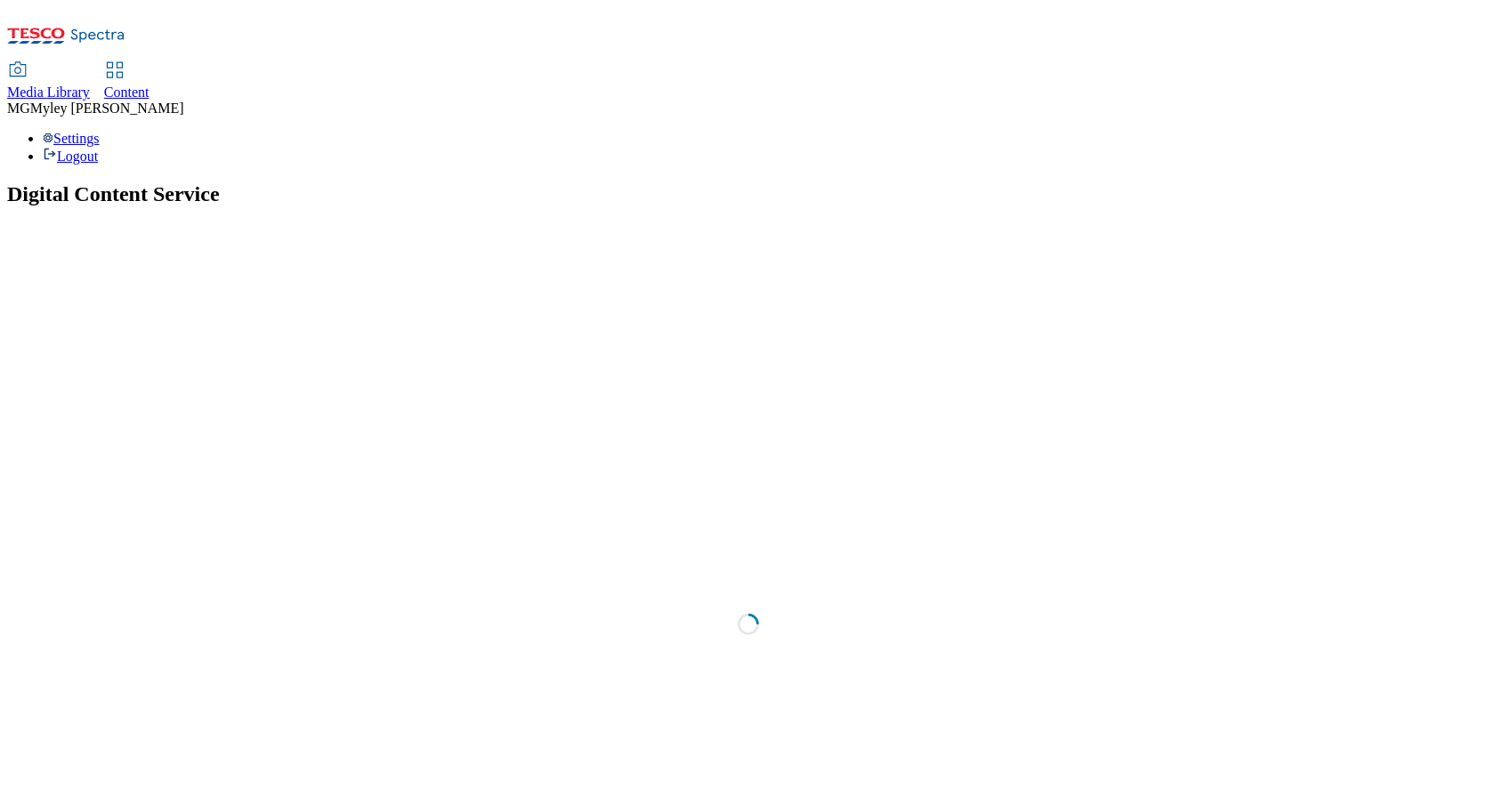
click at [90, 63] on link "Media Library" at bounding box center [49, 82] width 83 height 38
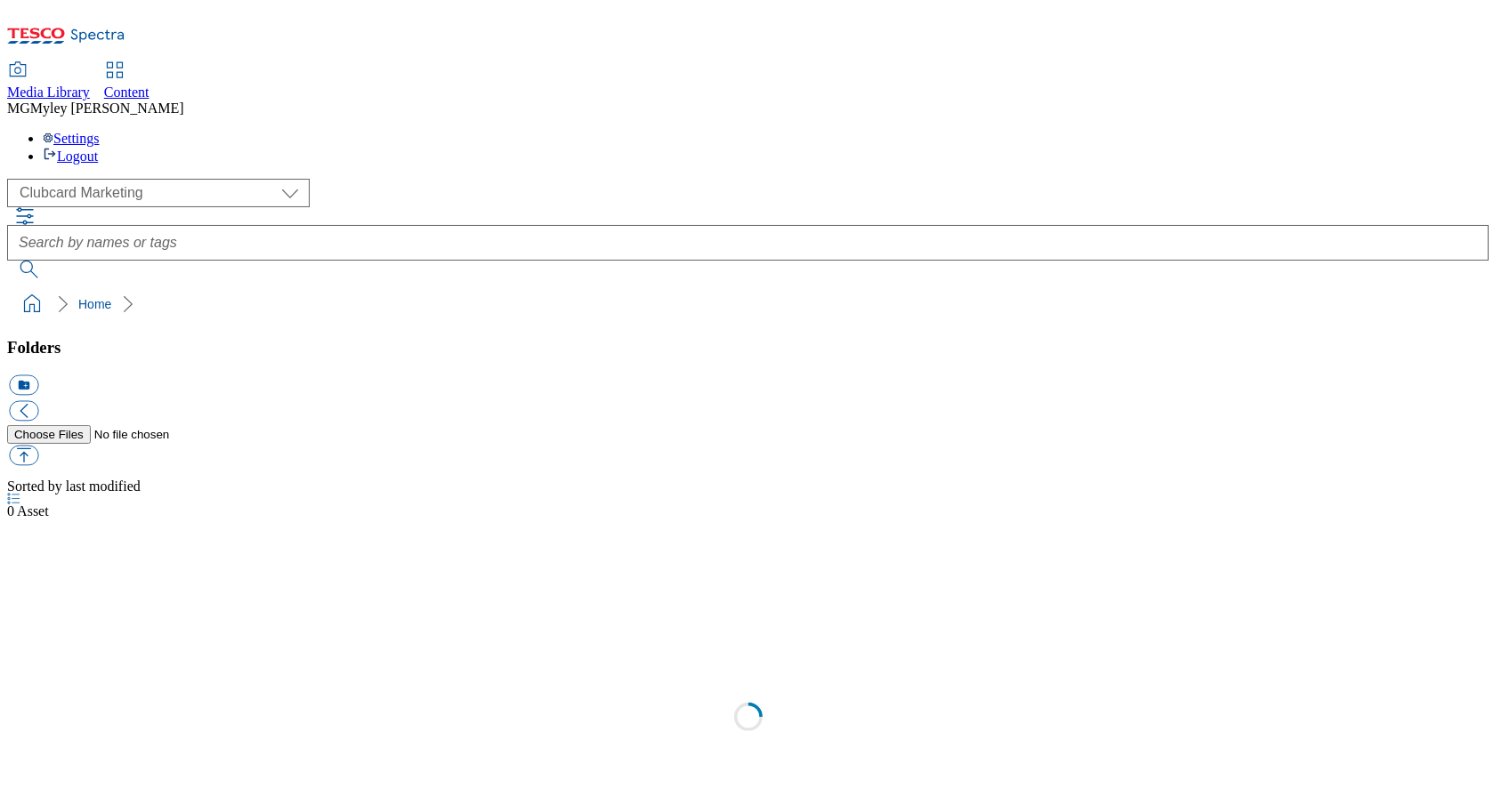
click at [126, 178] on select "Clubcard Marketing Dotcom UK GHS Marketing UK GHS ROI iGHS Marketing CE MCA CZ …" at bounding box center [159, 193] width 302 height 28
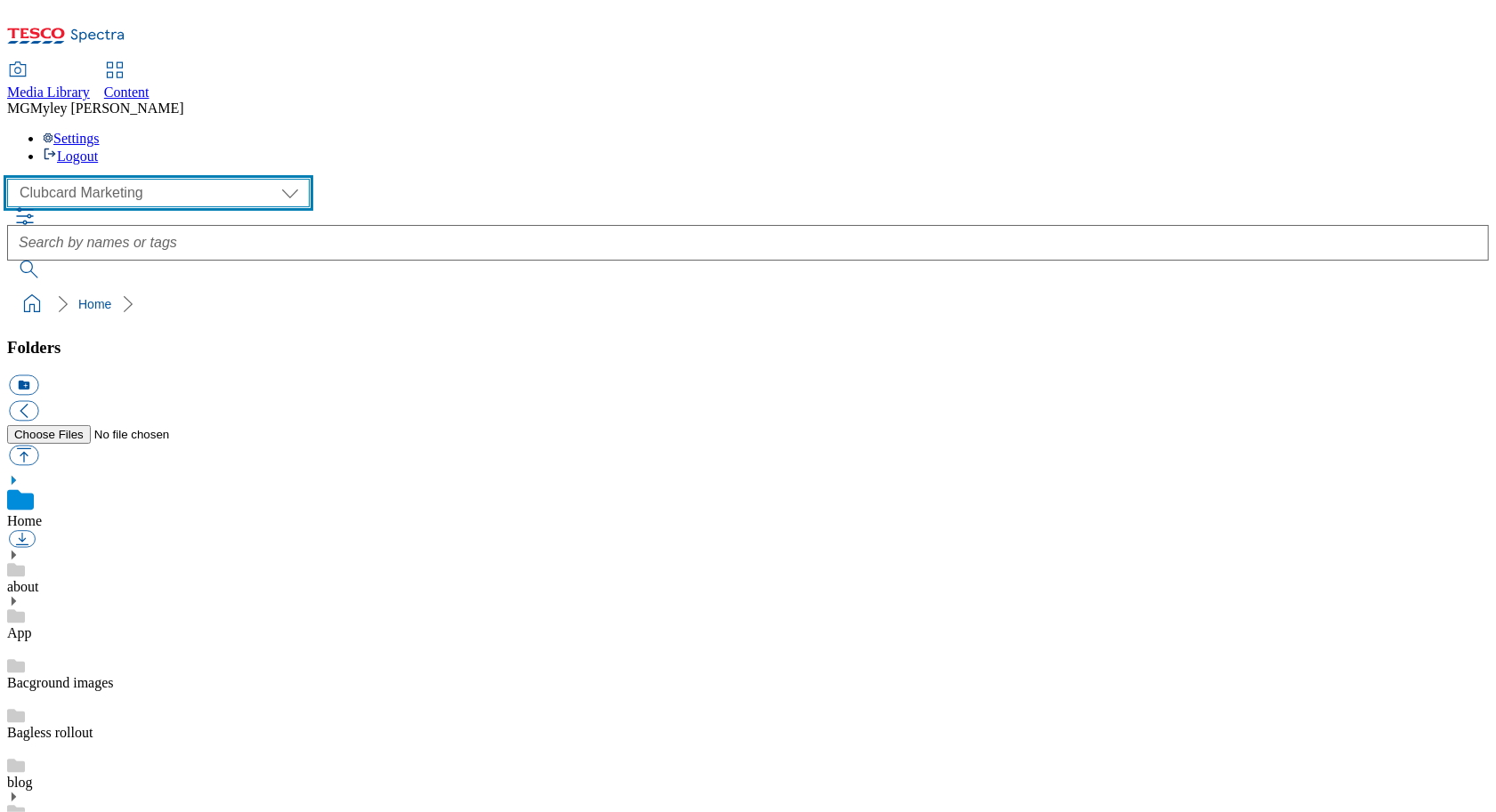
select select "flare-ghs-mktg"
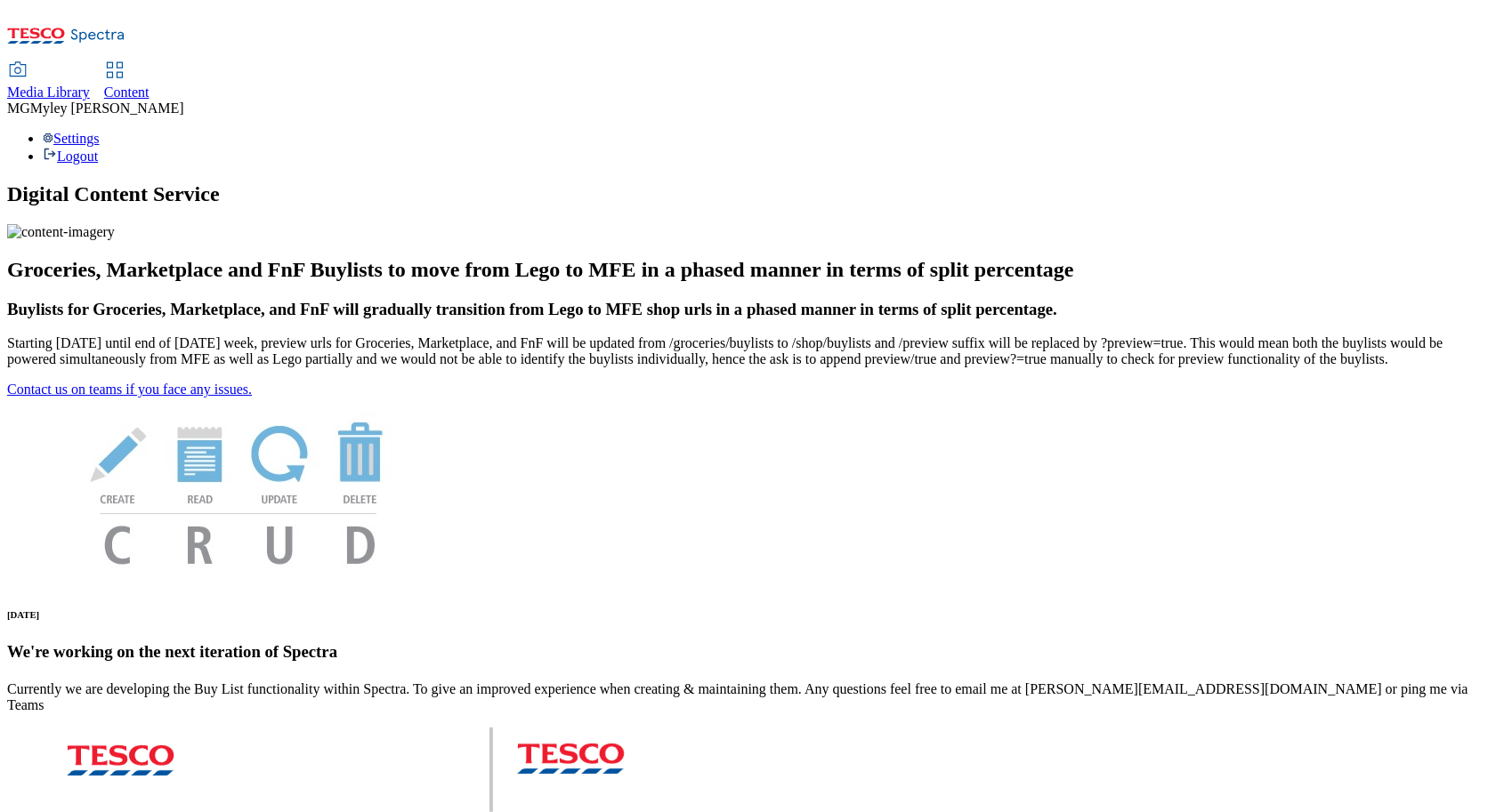
click at [122, 62] on use at bounding box center [114, 70] width 15 height 15
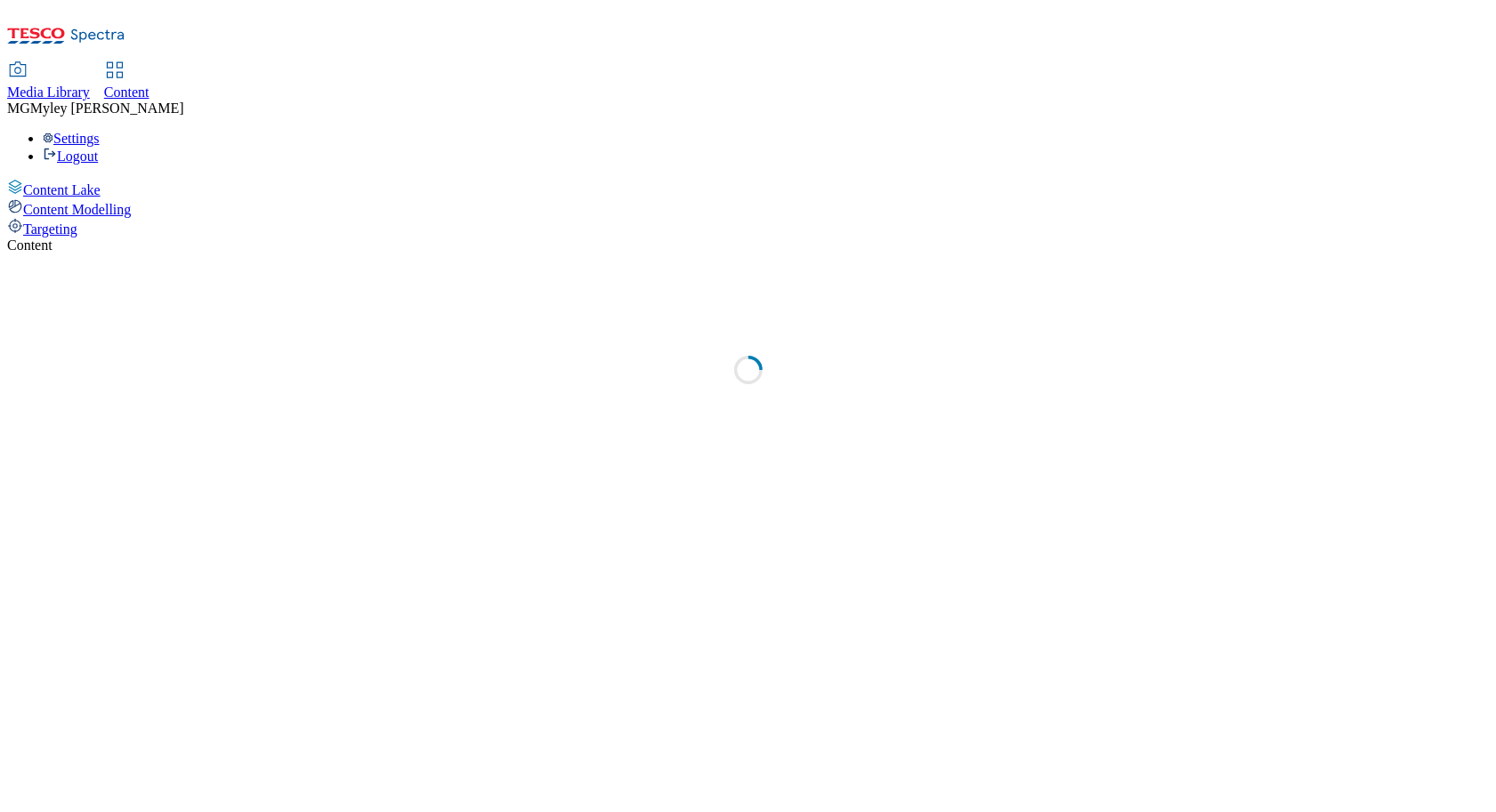
select select "ghs-[GEOGRAPHIC_DATA]"
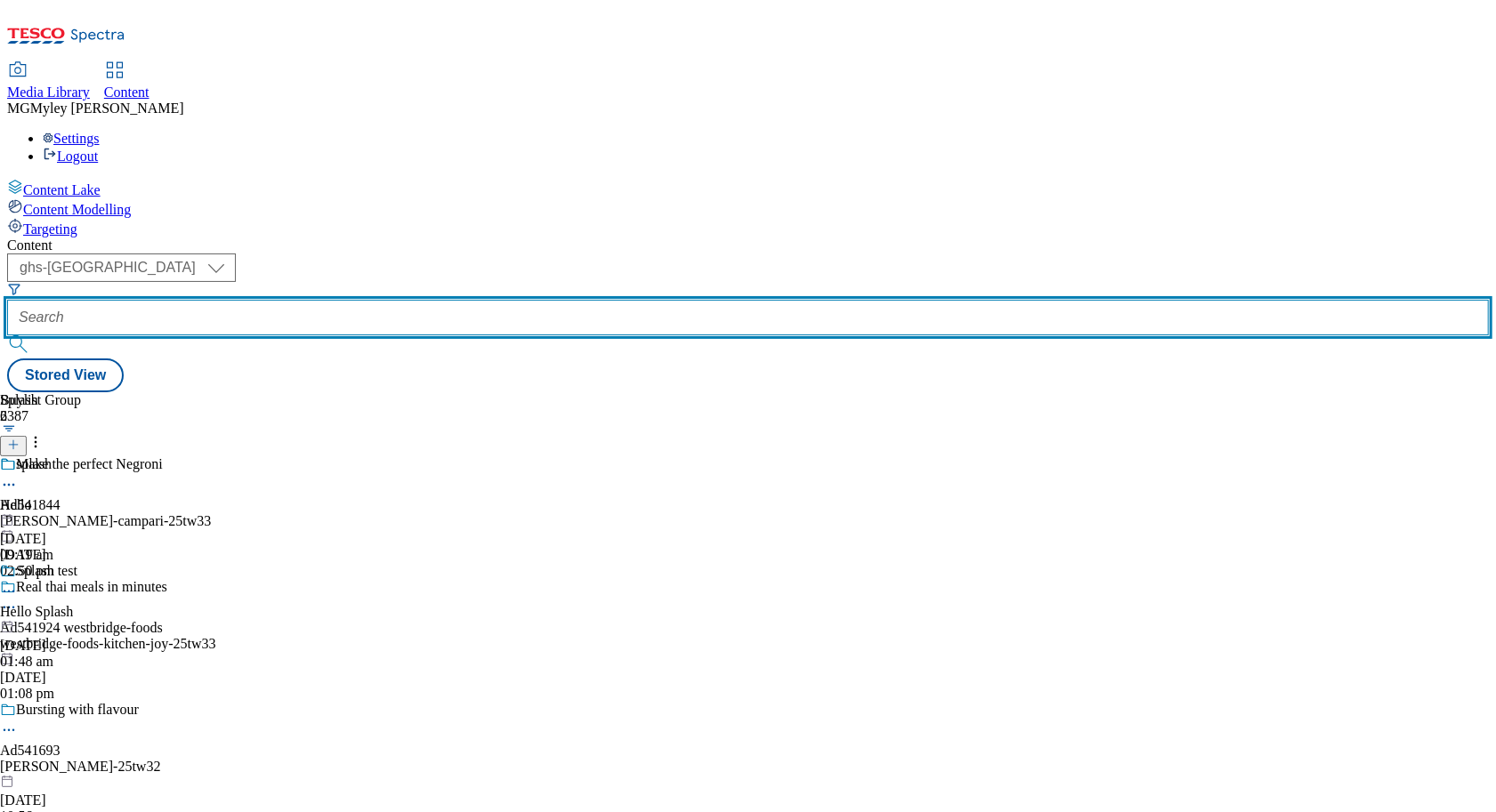
click at [427, 300] on input "text" at bounding box center [748, 318] width 1482 height 36
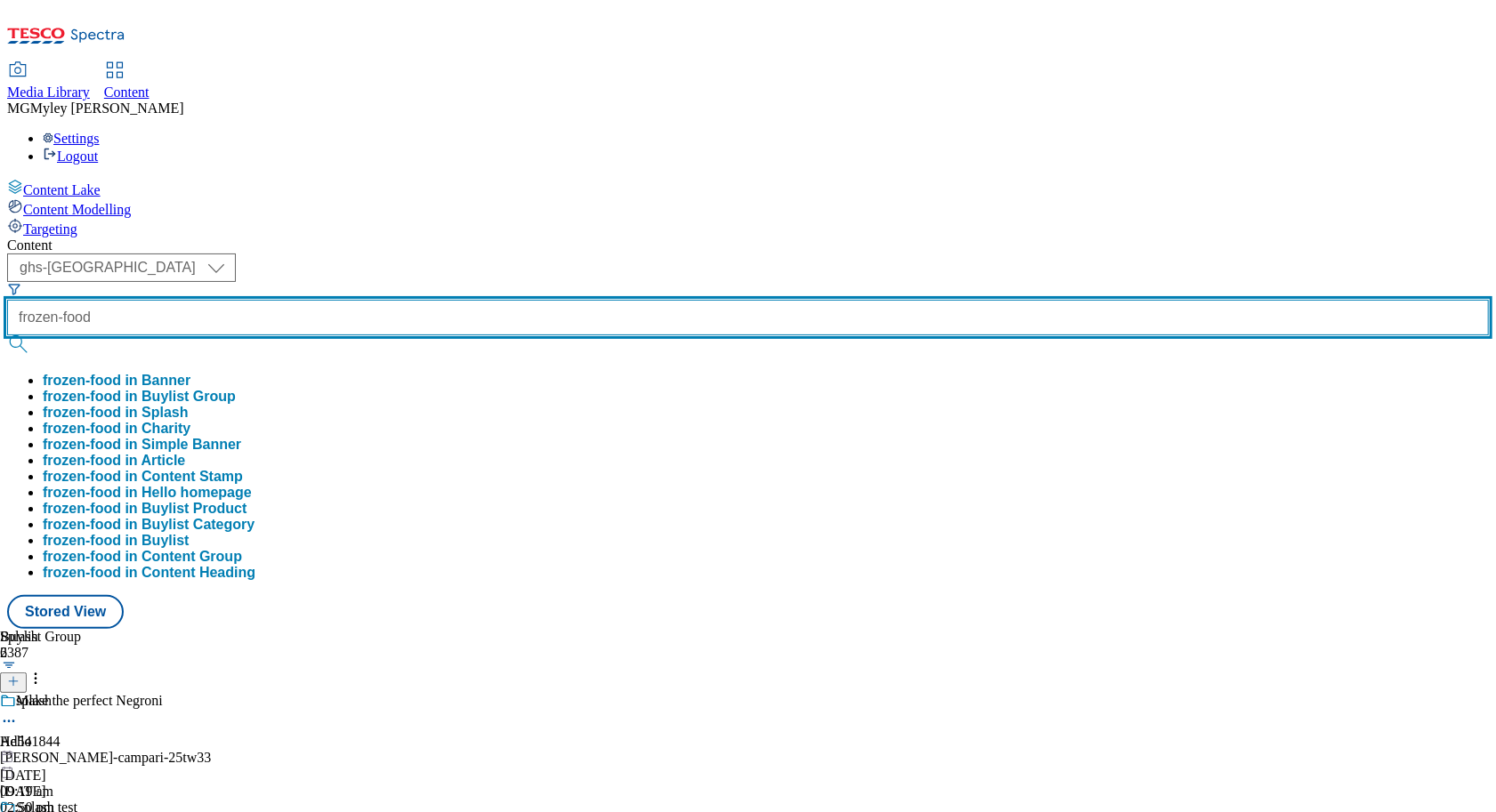
type input "frozen-food"
click at [8, 335] on button "submit" at bounding box center [20, 344] width 25 height 18
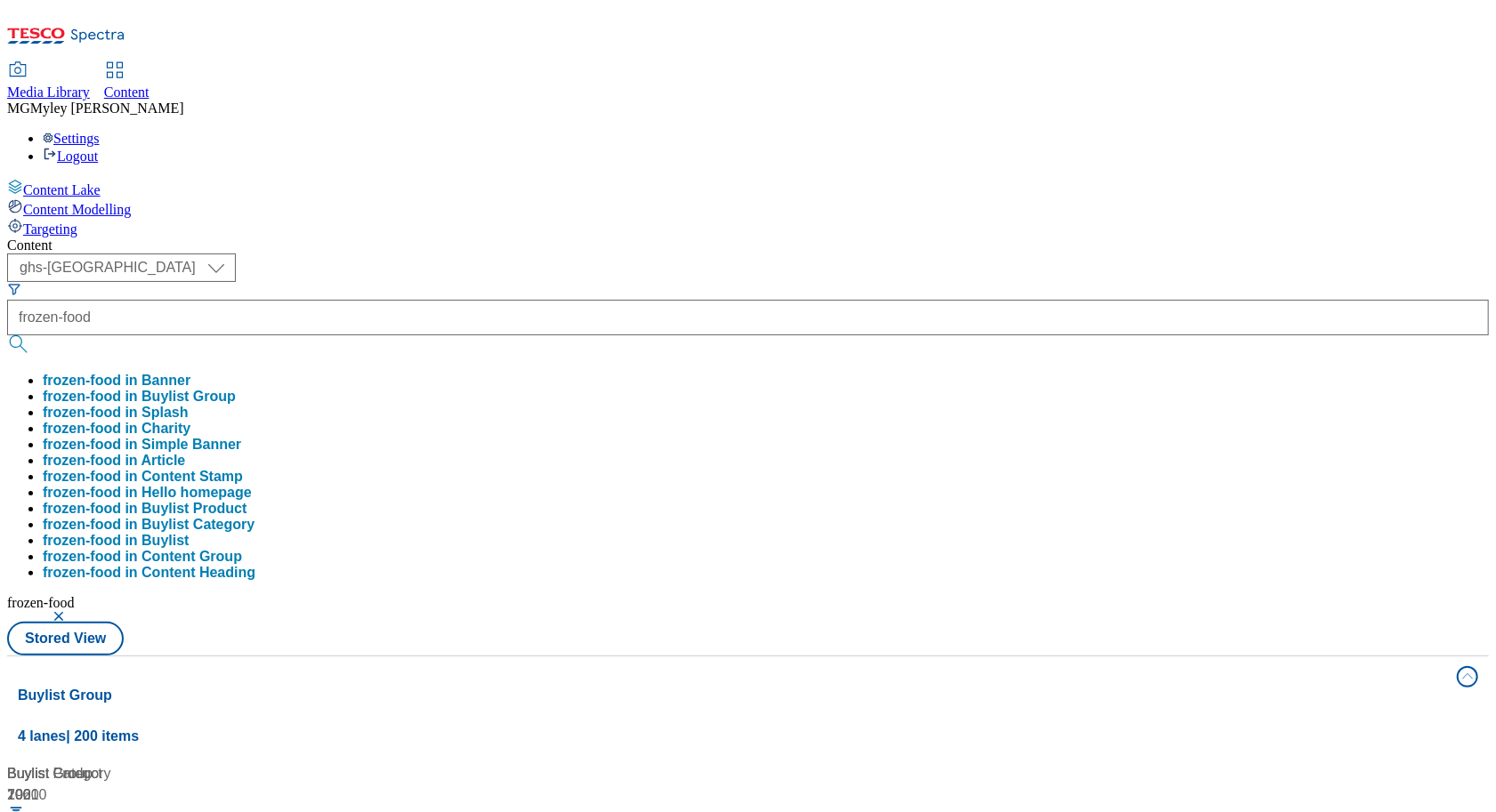
click at [539, 238] on div "Content" at bounding box center [748, 245] width 1482 height 16
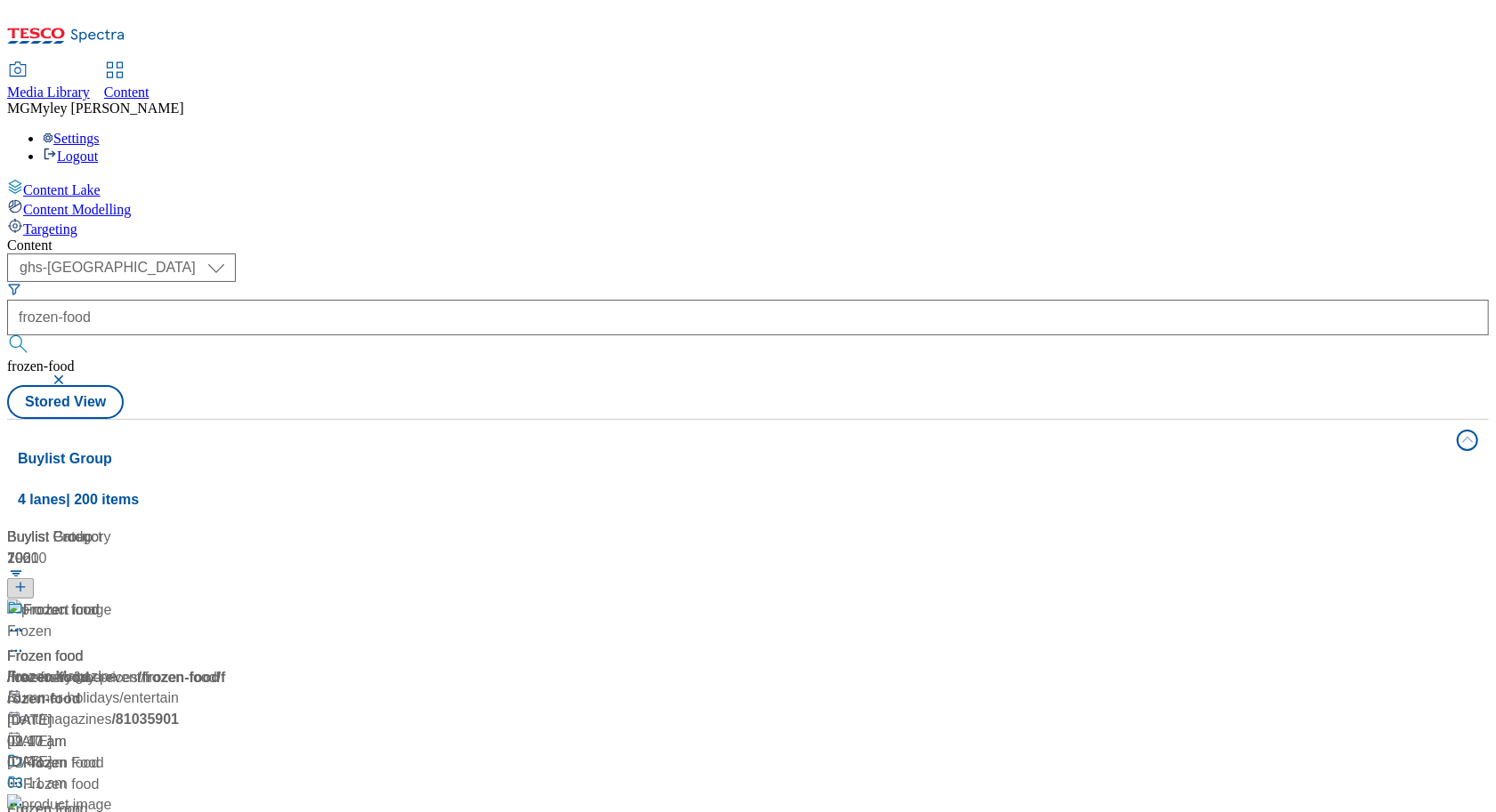
click at [399, 668] on div "/ frozen-food" at bounding box center [203, 678] width 392 height 22
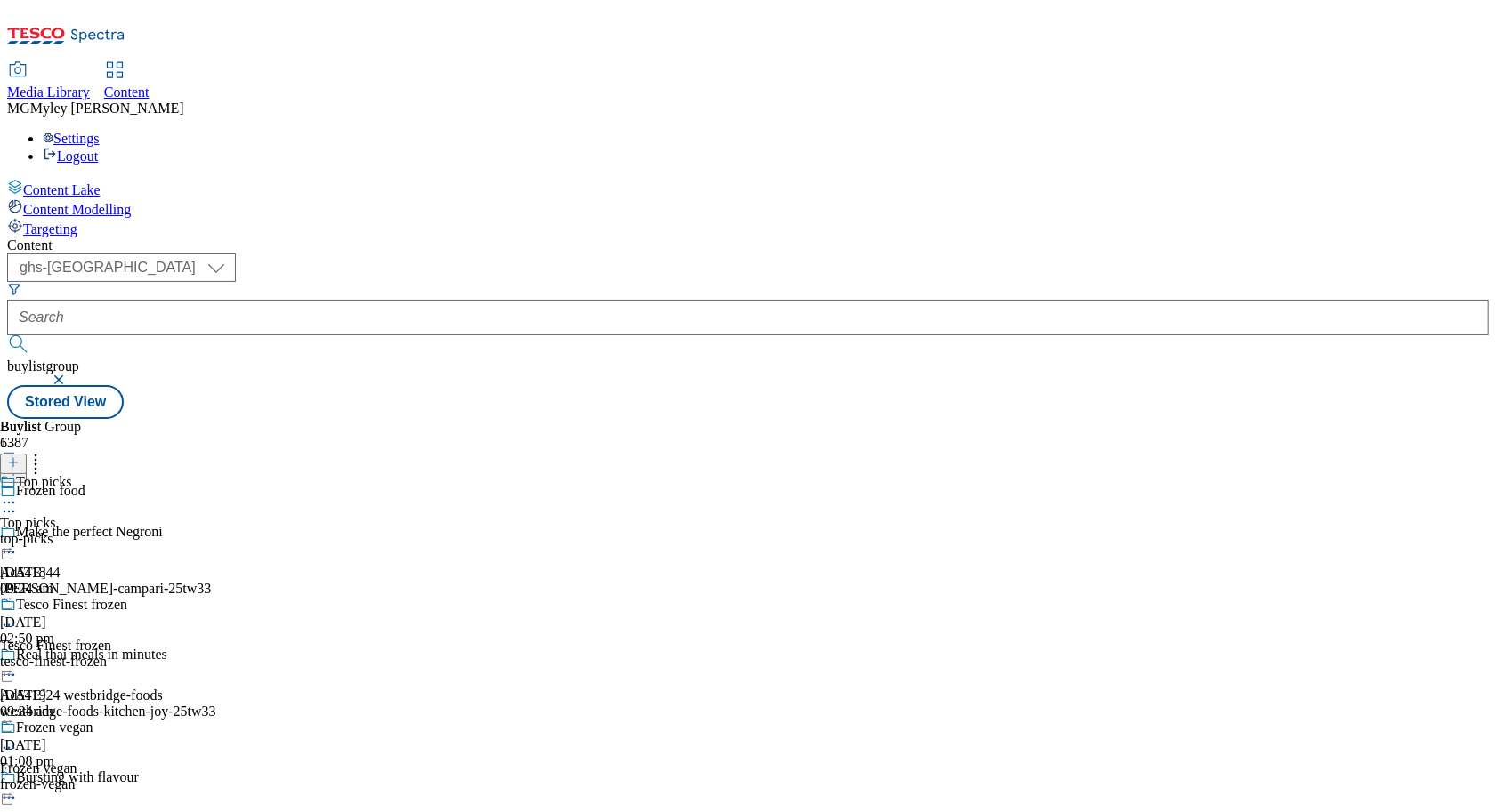
click at [163, 532] on div "top-picks" at bounding box center [81, 539] width 163 height 16
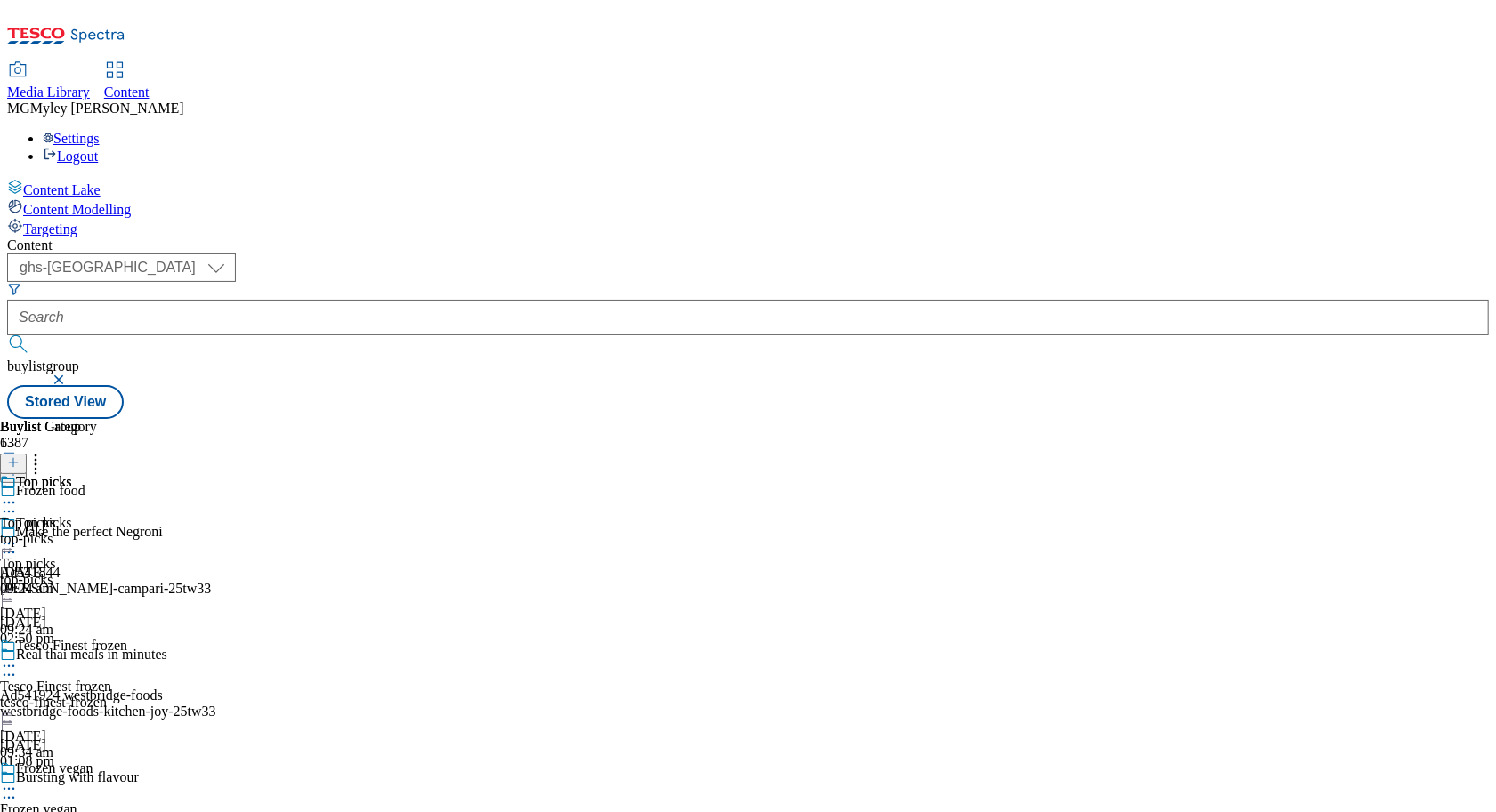
click at [18, 534] on icon at bounding box center [8, 543] width 18 height 18
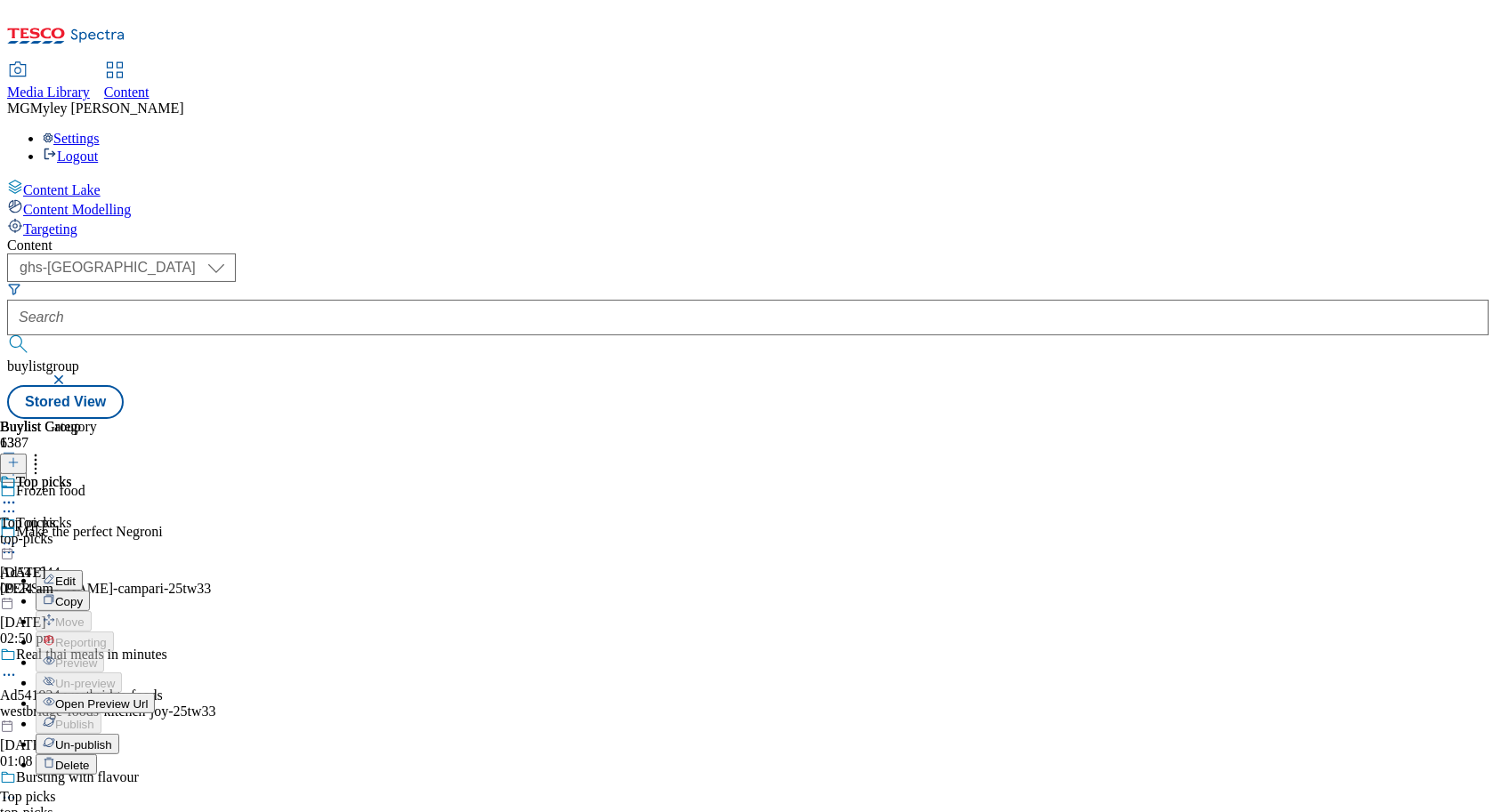
click at [83, 570] on button "Edit" at bounding box center [60, 581] width 47 height 21
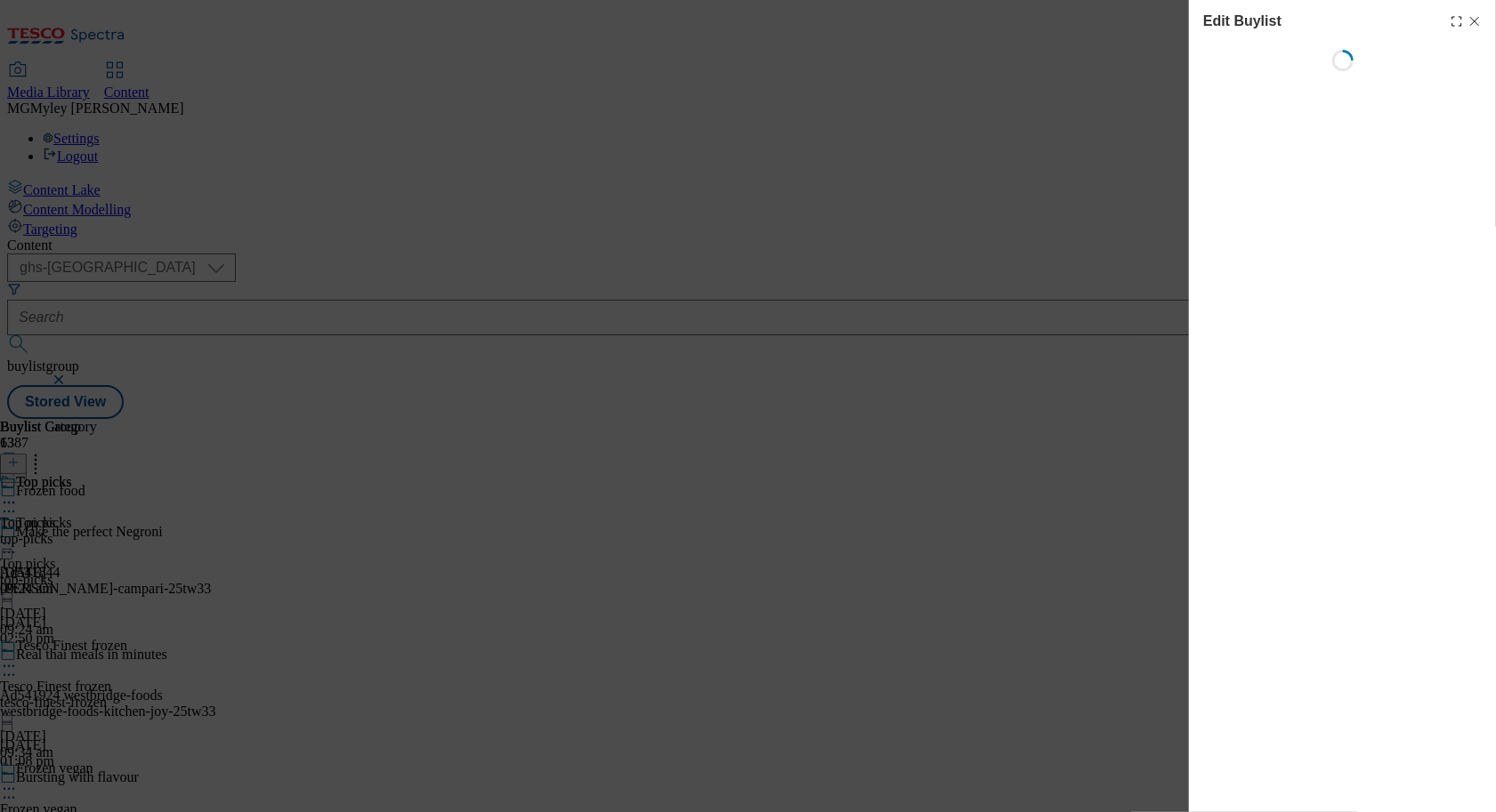
select select "evergreen"
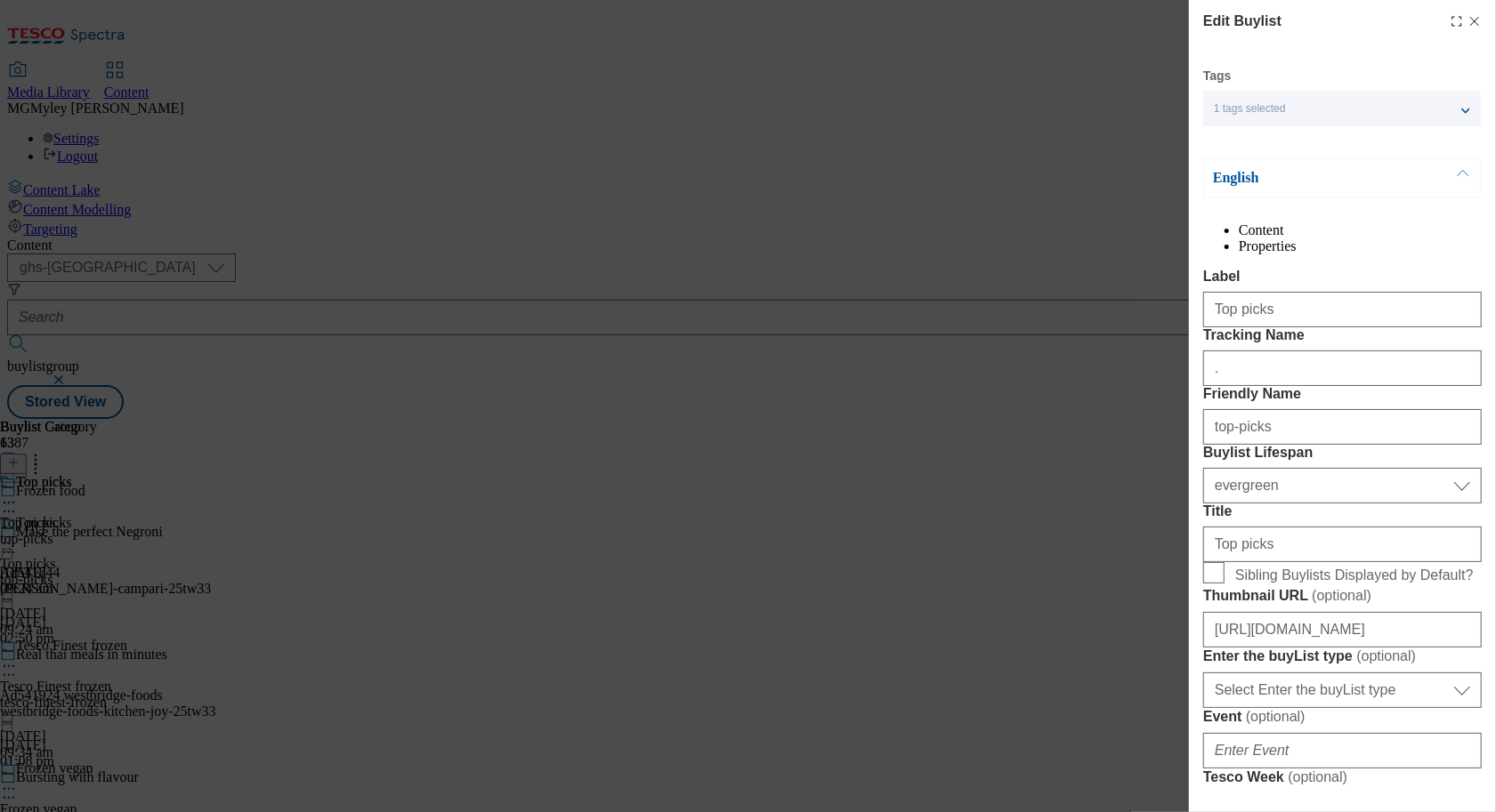
select select "Banner"
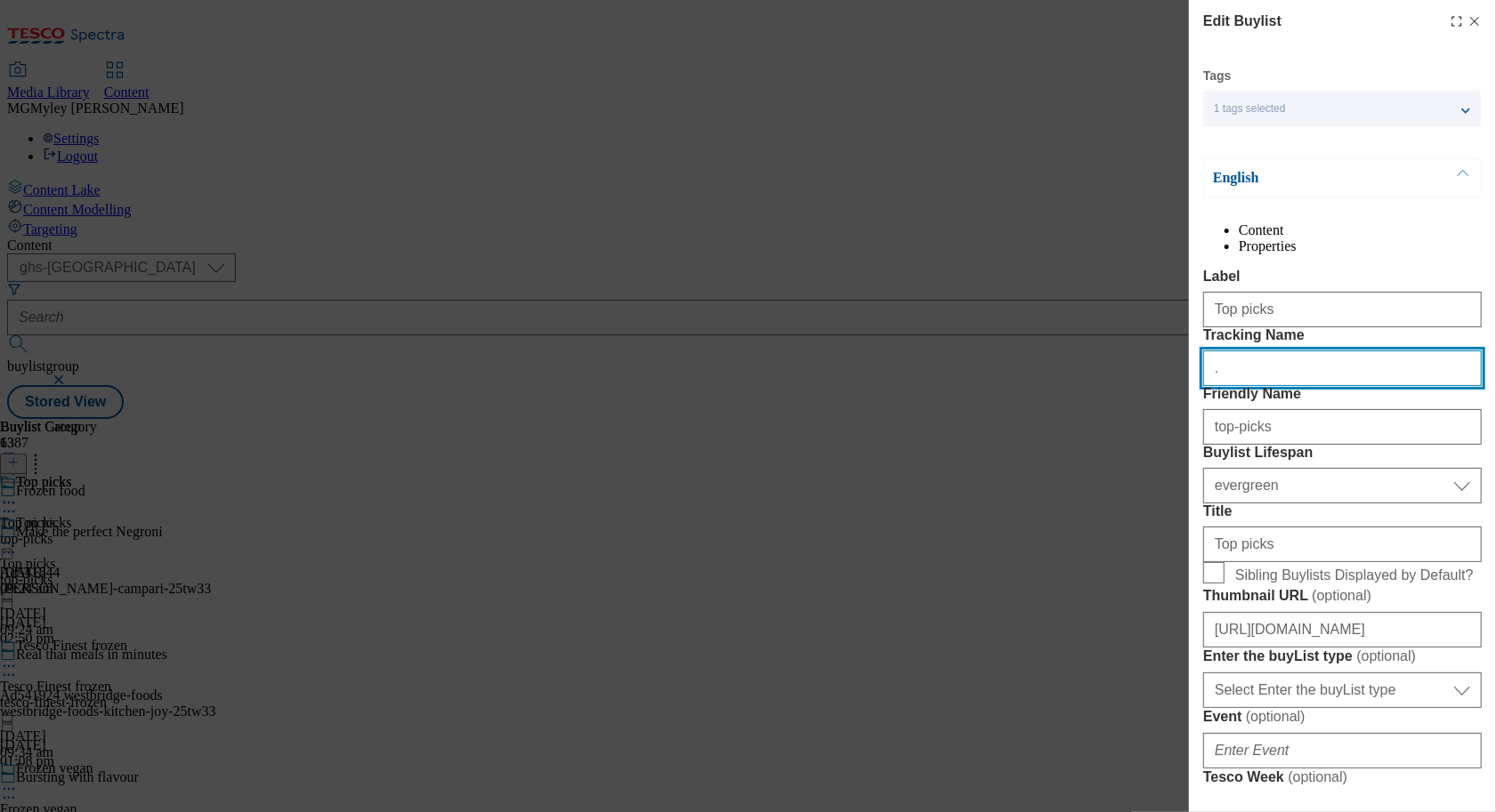
click at [1319, 386] on input "." at bounding box center [1342, 368] width 279 height 36
paste input "Onl_Froz_Top"
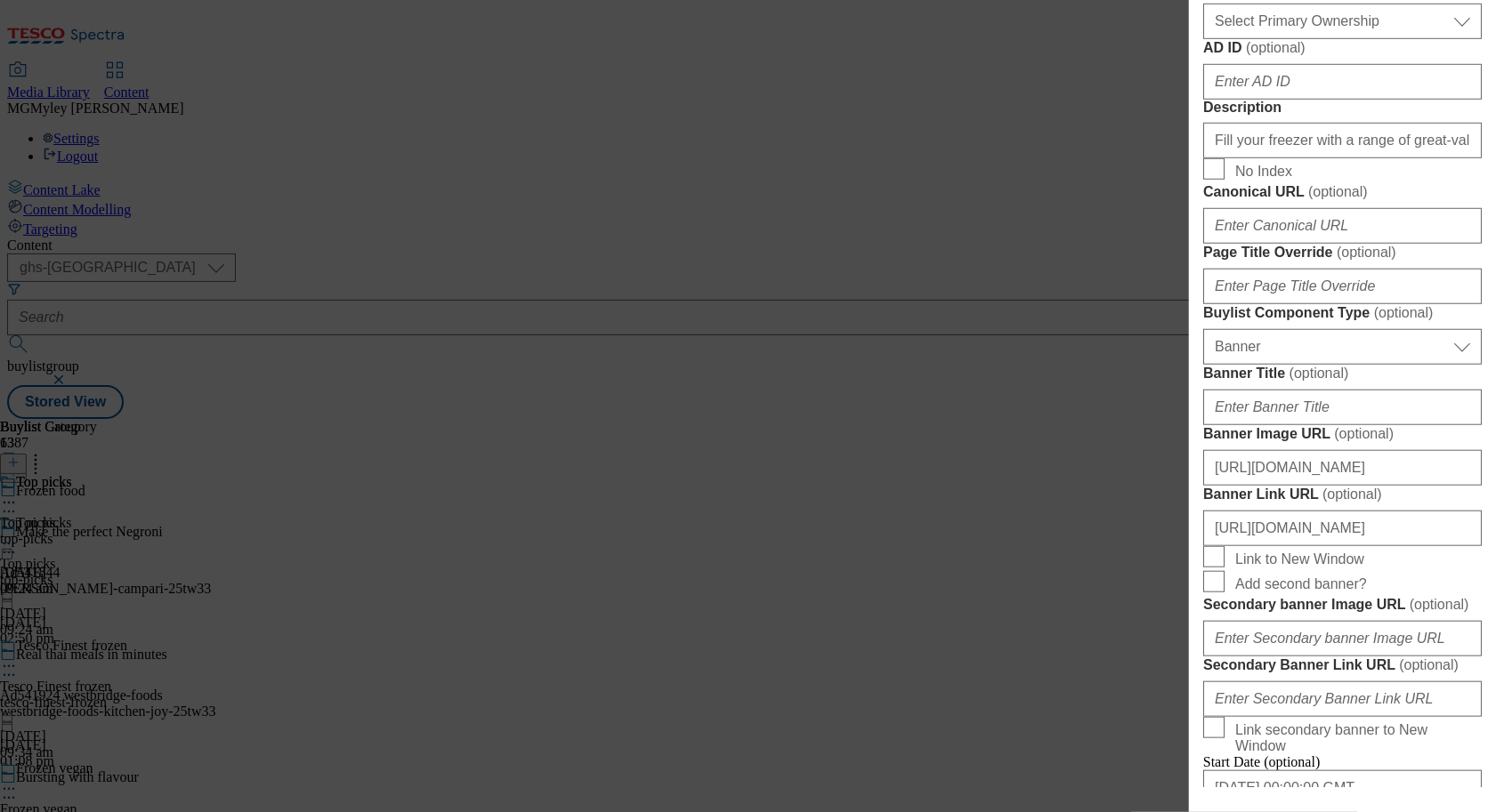
scroll to position [1762, 0]
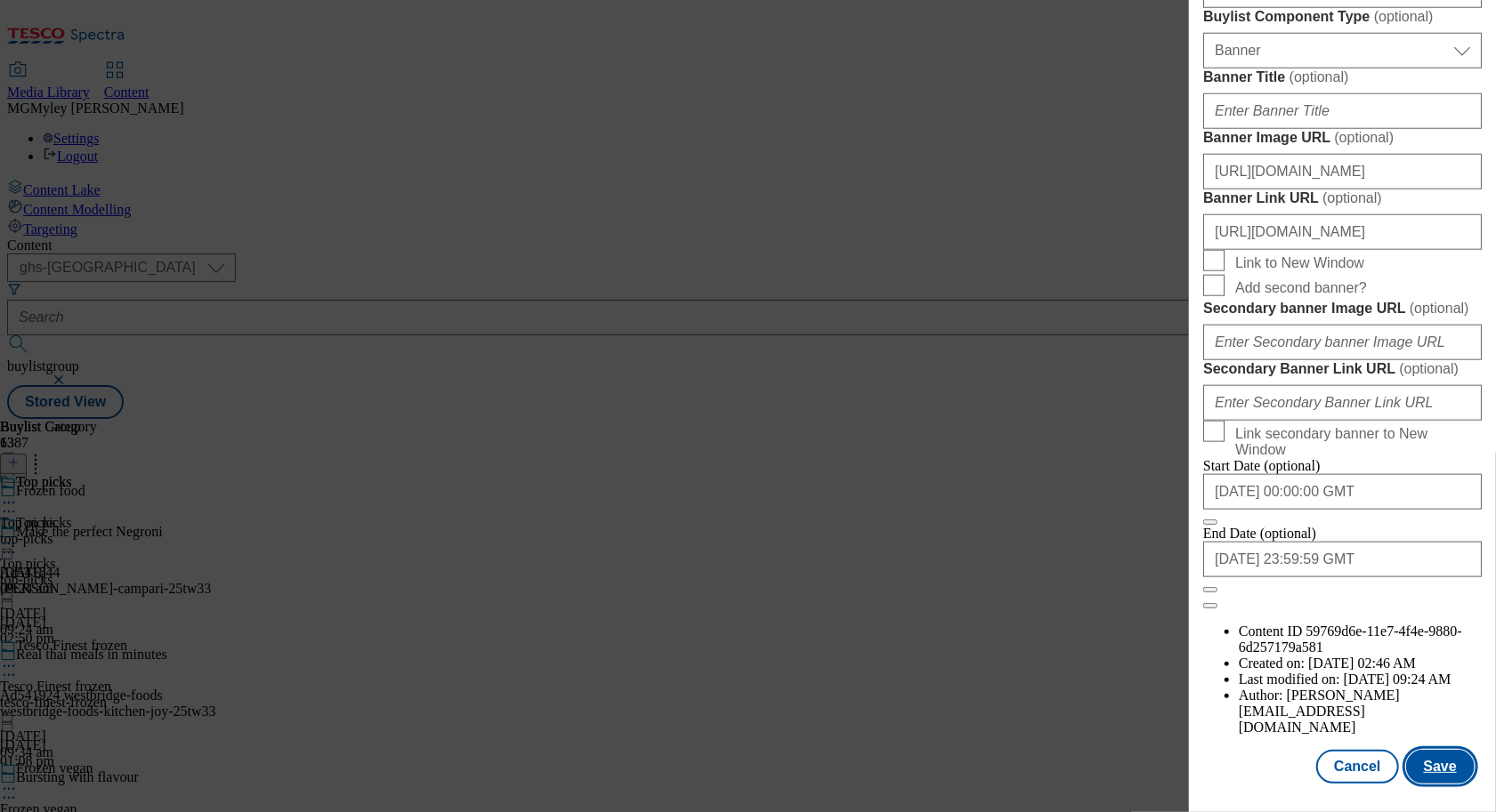
type input "Onl_Froz_Top"
click at [1434, 782] on button "Save" at bounding box center [1440, 767] width 69 height 34
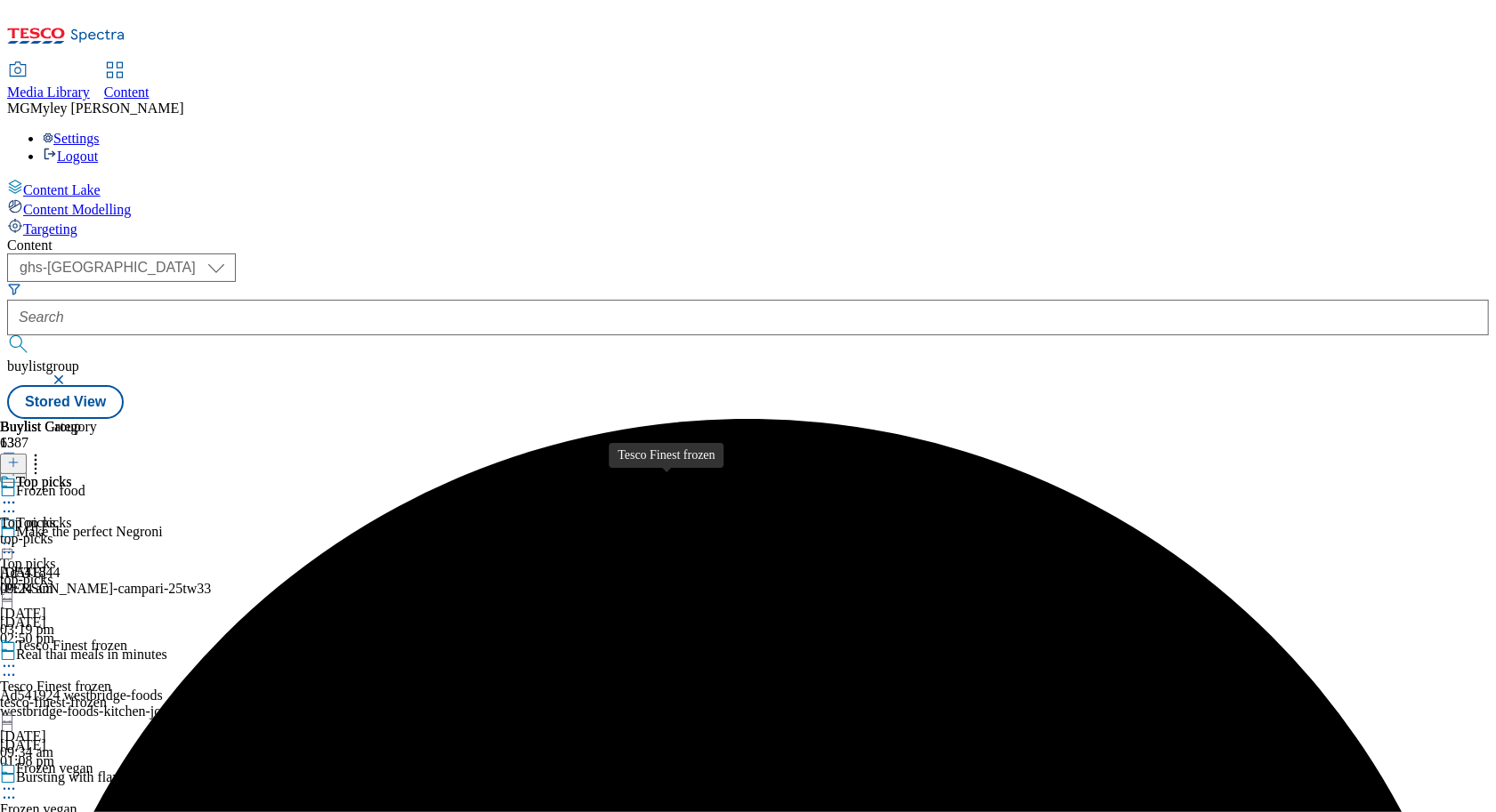
click at [163, 695] on div "tesco-finest-frozen" at bounding box center [81, 702] width 163 height 16
click at [7, 666] on circle at bounding box center [5, 667] width 3 height 3
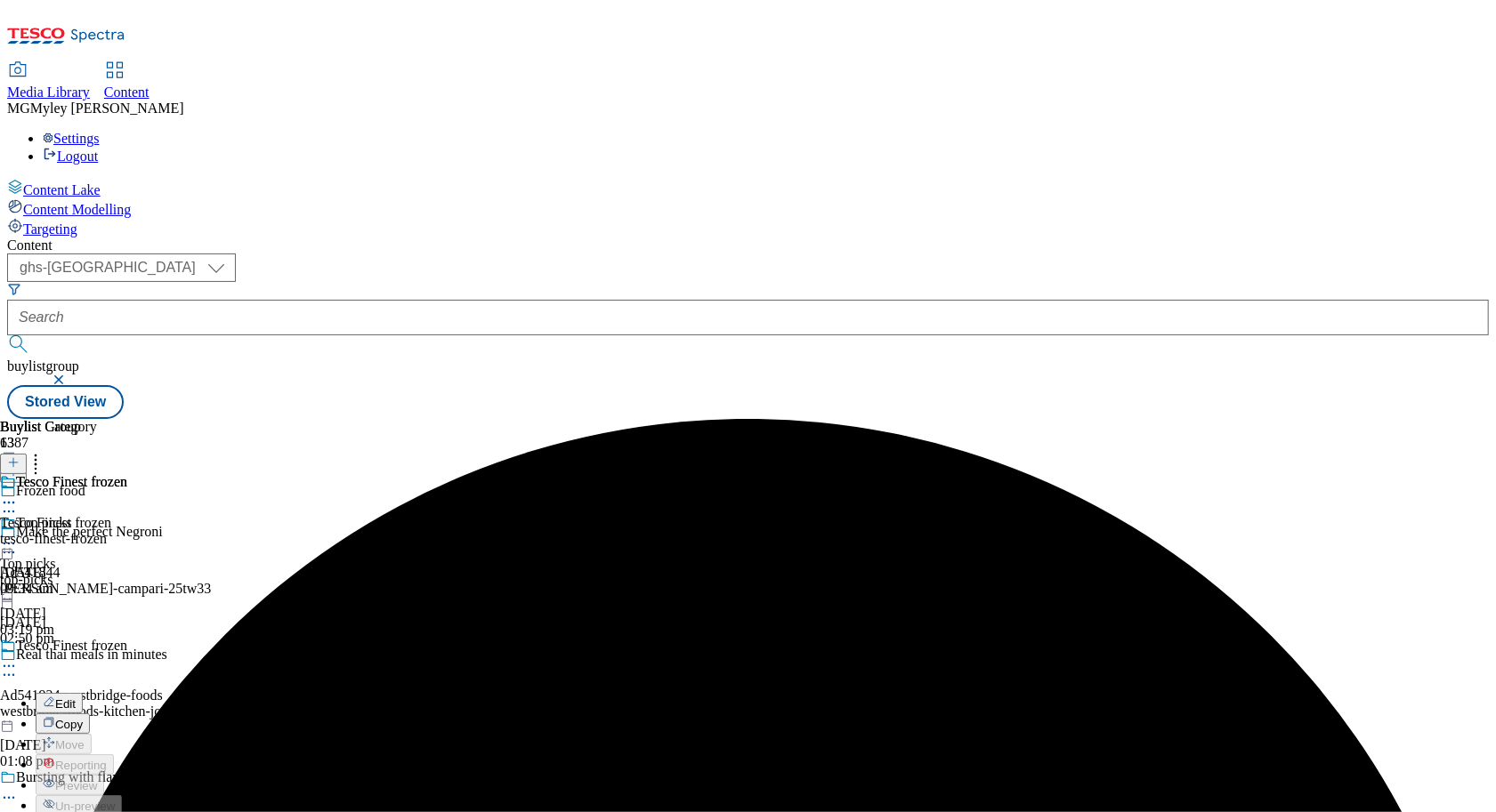
click at [83, 693] on button "Edit" at bounding box center [60, 703] width 47 height 21
select select "evergreen"
select select "Banner"
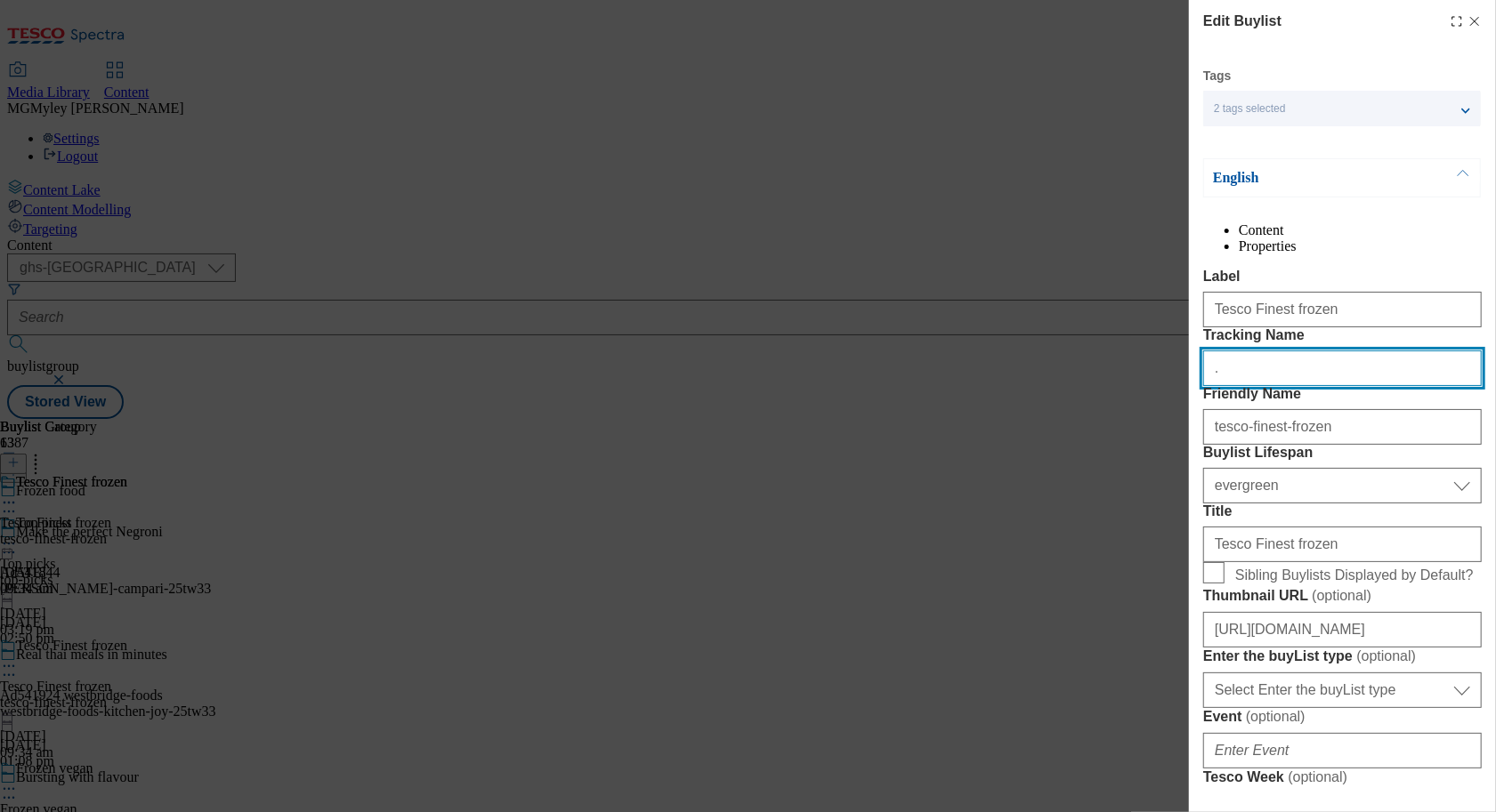
click at [1315, 386] on input "." at bounding box center [1342, 368] width 279 height 36
paste input "Onl_Froz_val"
type input "Onl_Froz_val"
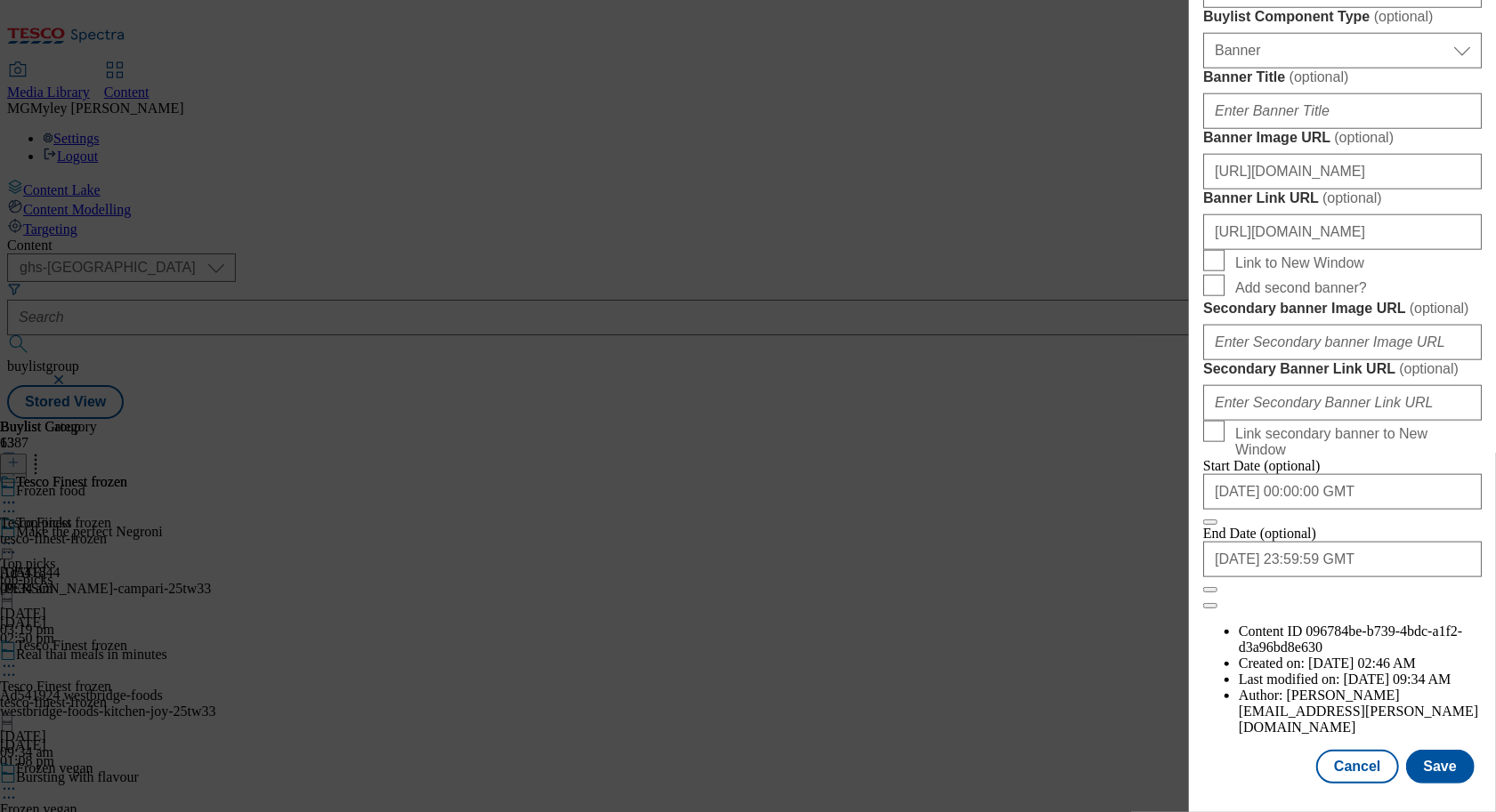
scroll to position [1762, 0]
click at [1420, 214] on input "https://www.tesco.com/groceries/en-GB/zone/frozen-food" at bounding box center [1342, 232] width 279 height 36
drag, startPoint x: 1381, startPoint y: 206, endPoint x: 1488, endPoint y: 209, distance: 107.0
click at [1488, 209] on div "Edit Buylist Tags 2 tags selected ghs-uk-non-wsh buylist English Content Proper…" at bounding box center [1342, 394] width 307 height 787
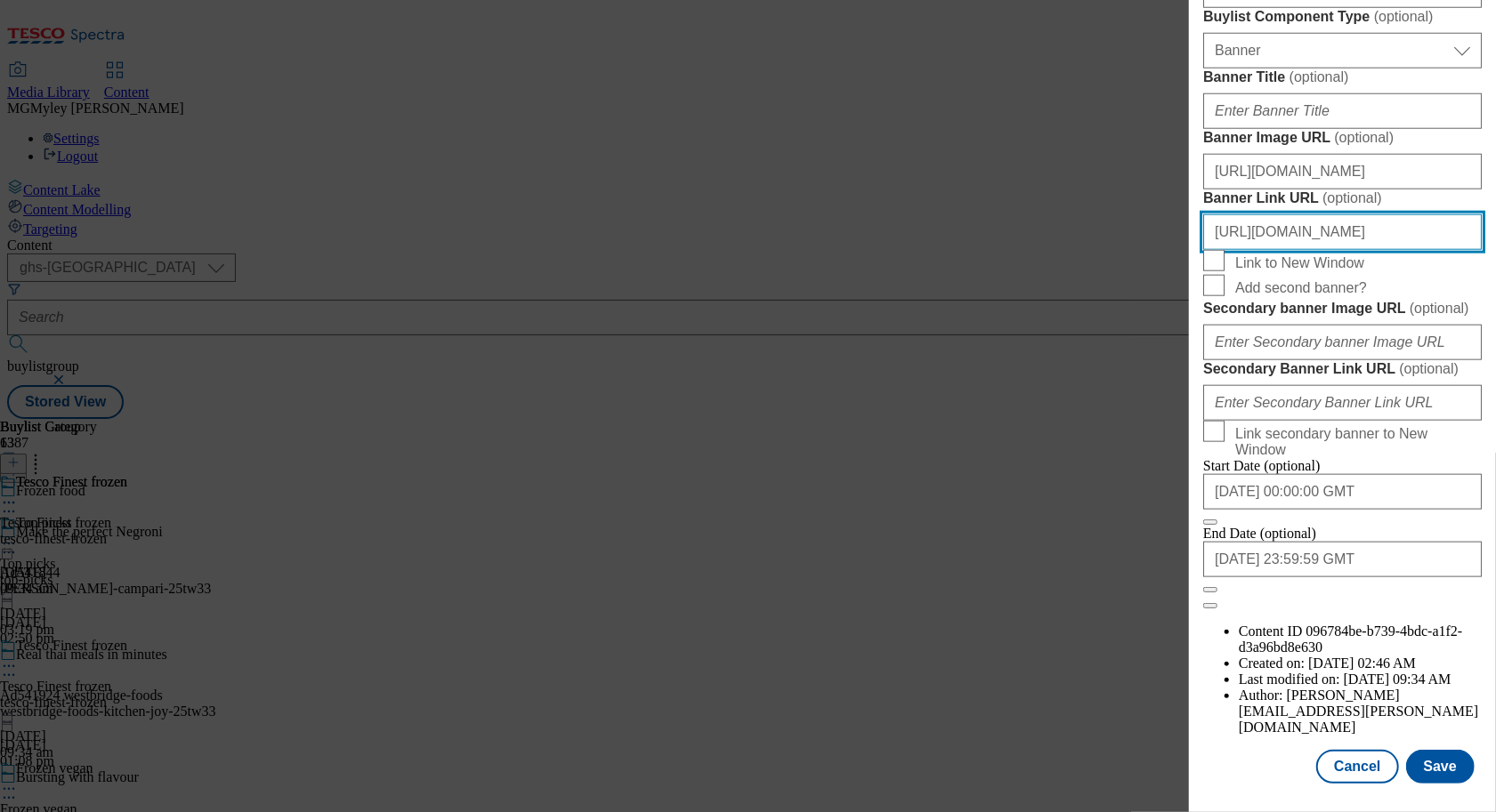
paste input "ONL_Header_Froz_val"
type input "https://www.tesco.com/groceries/en-GB/zone/frozen-food?icid=ONL_Header_Froz_val"
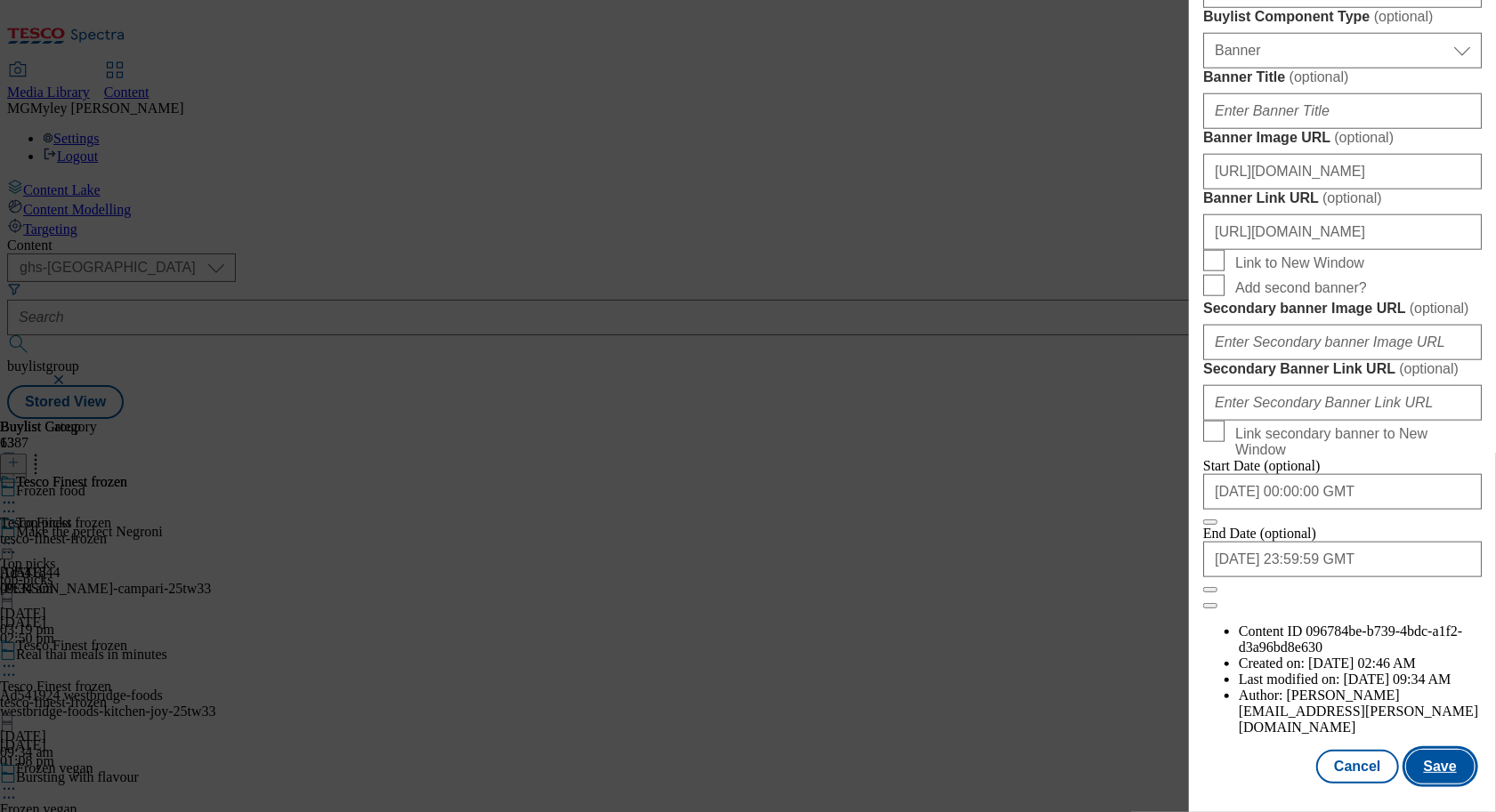
click at [1438, 765] on button "Save" at bounding box center [1440, 767] width 69 height 34
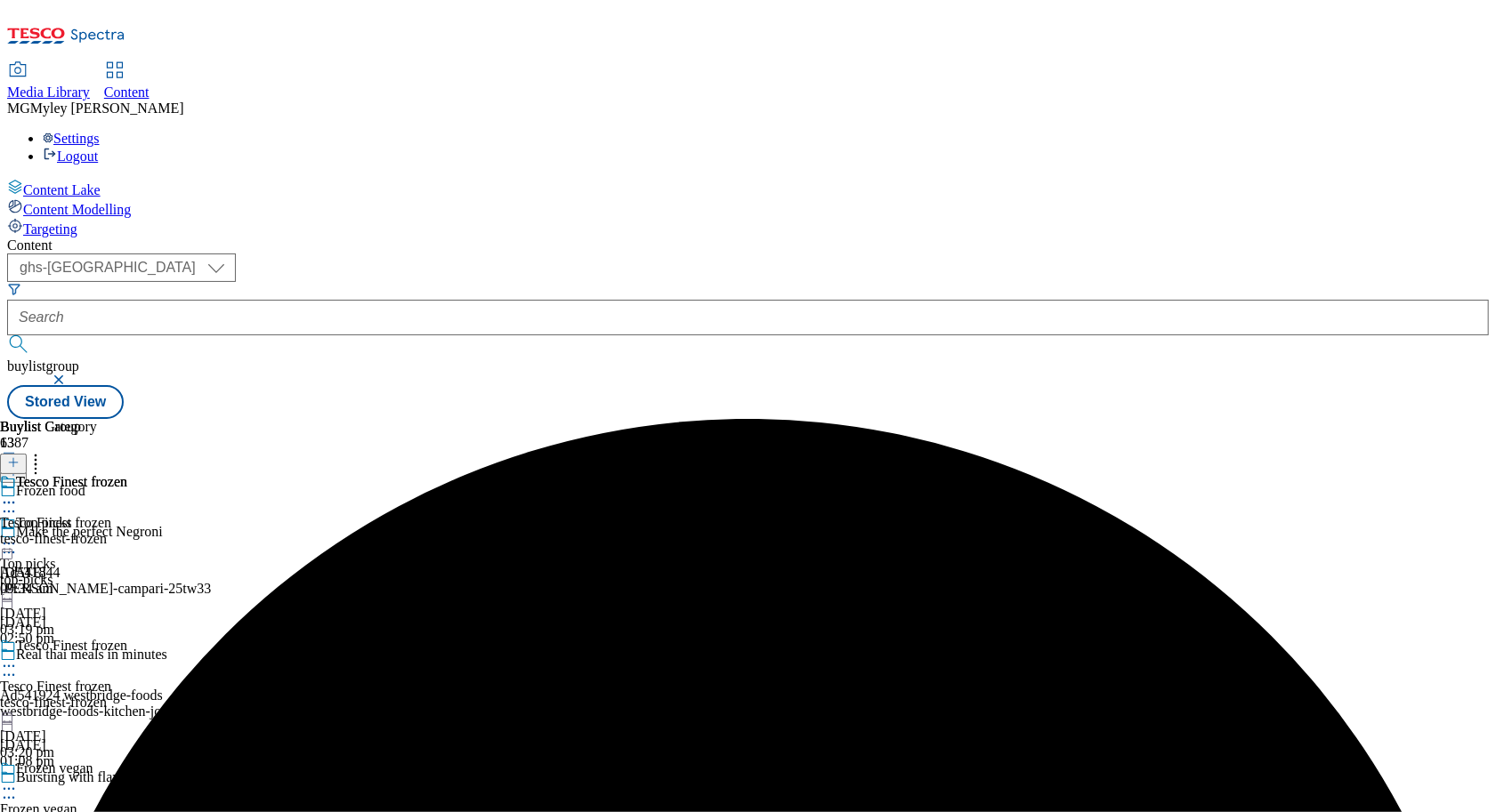
click at [163, 572] on div "top-picks" at bounding box center [81, 580] width 163 height 16
click at [18, 534] on icon at bounding box center [8, 543] width 18 height 18
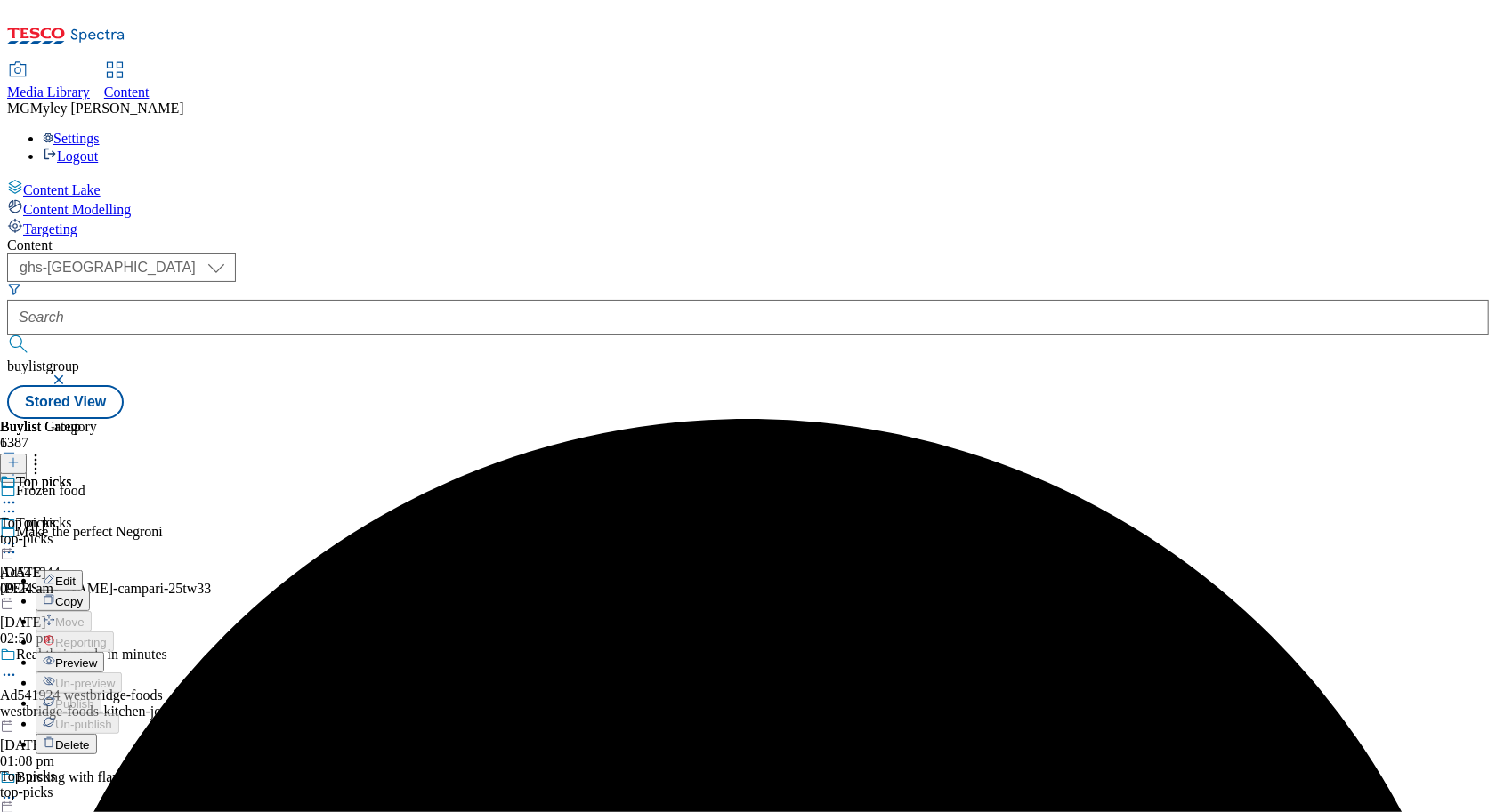
click at [83, 570] on button "Edit" at bounding box center [60, 581] width 47 height 21
select select "evergreen"
select select "Banner"
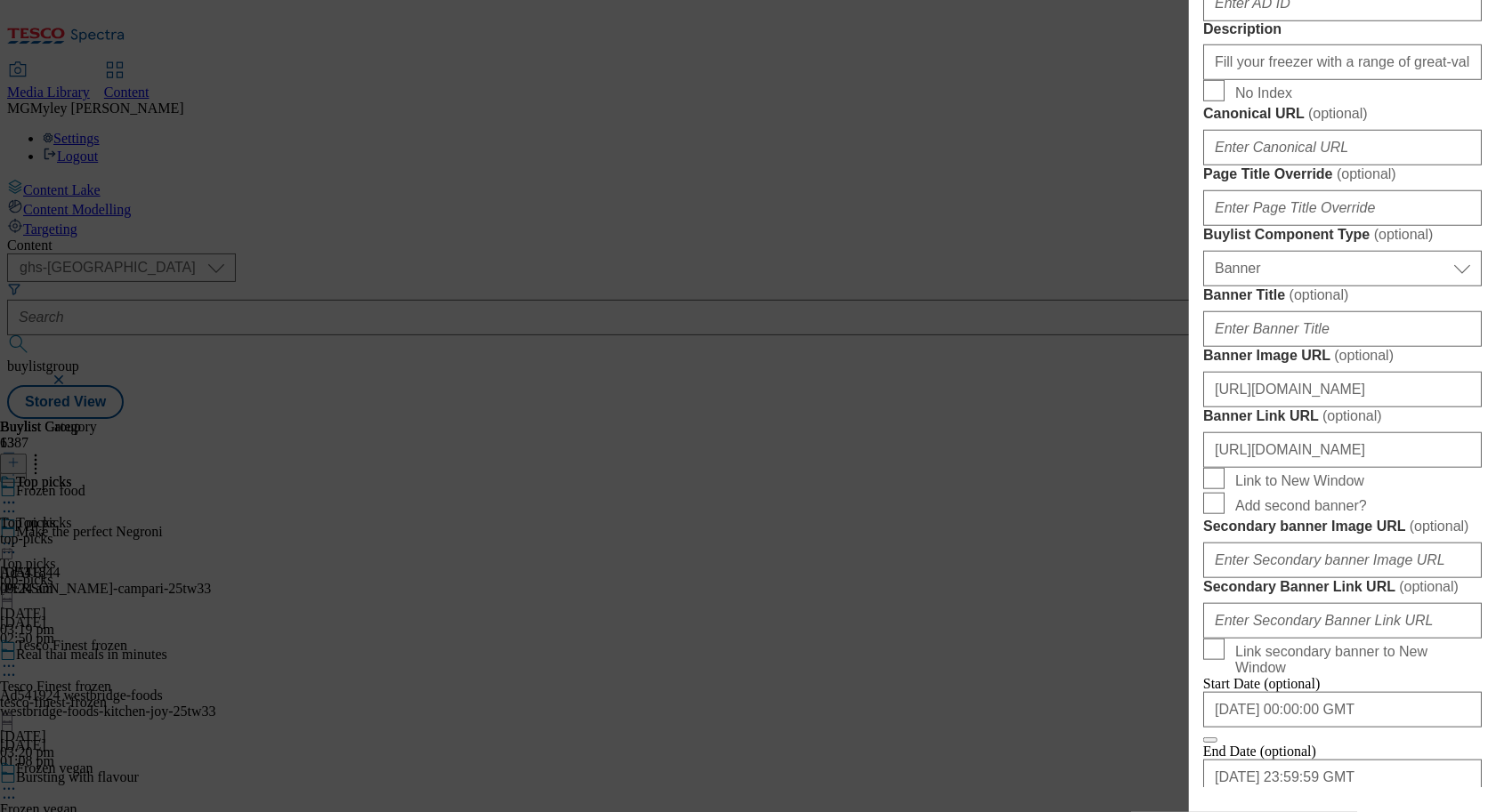
scroll to position [1762, 0]
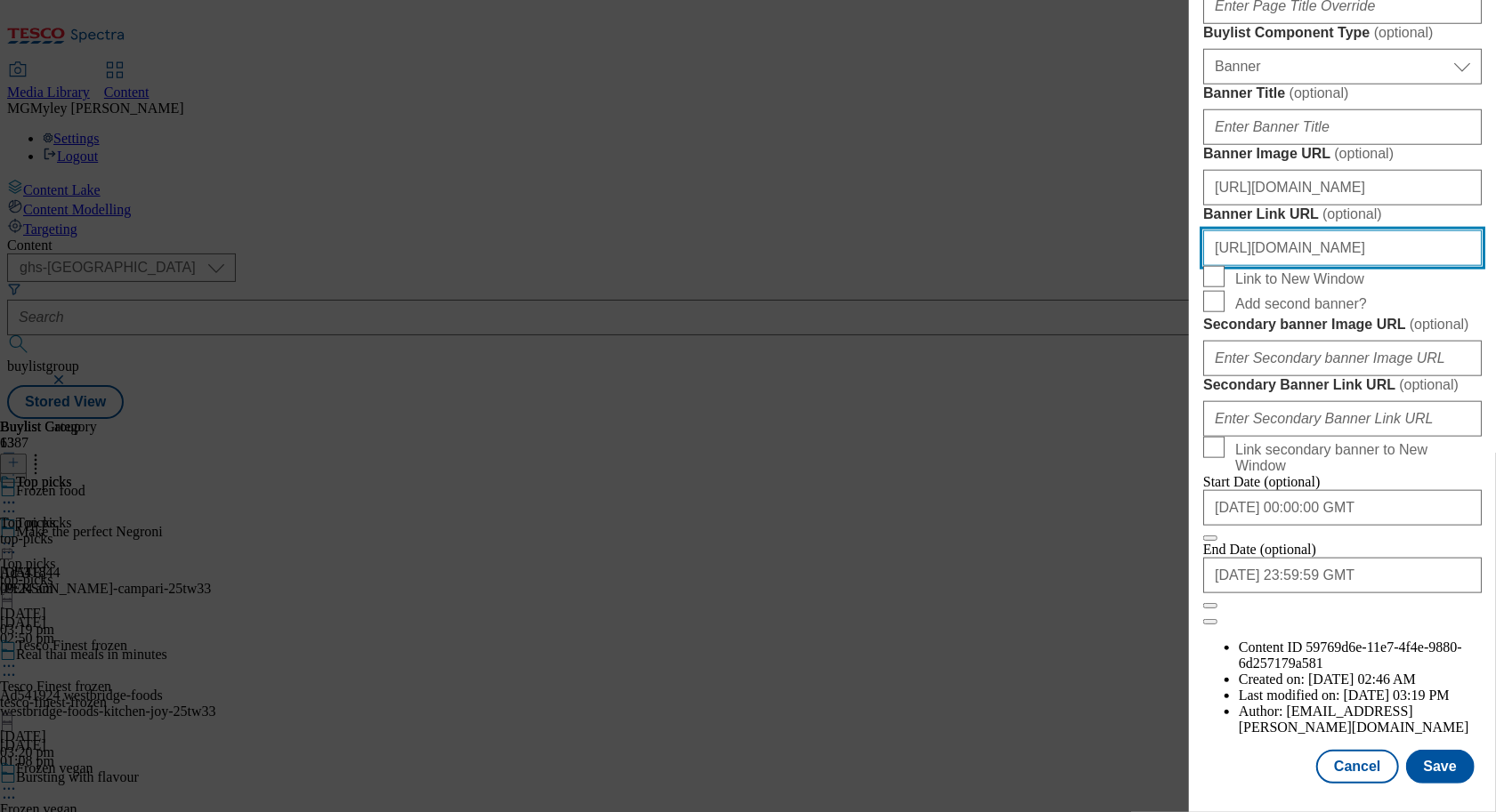
click at [1373, 230] on input "https://www.tesco.com/groceries/en-GB/zone/frozen-food" at bounding box center [1342, 248] width 279 height 36
drag, startPoint x: 1340, startPoint y: 203, endPoint x: 1574, endPoint y: 205, distance: 234.0
click at [1495, 205] on html "Icons icon_account icon_add icon_backward_link icon_basket icon_benefits icon_c…" at bounding box center [748, 212] width 1496 height 426
paste input "ONL_Header_Froz_top"
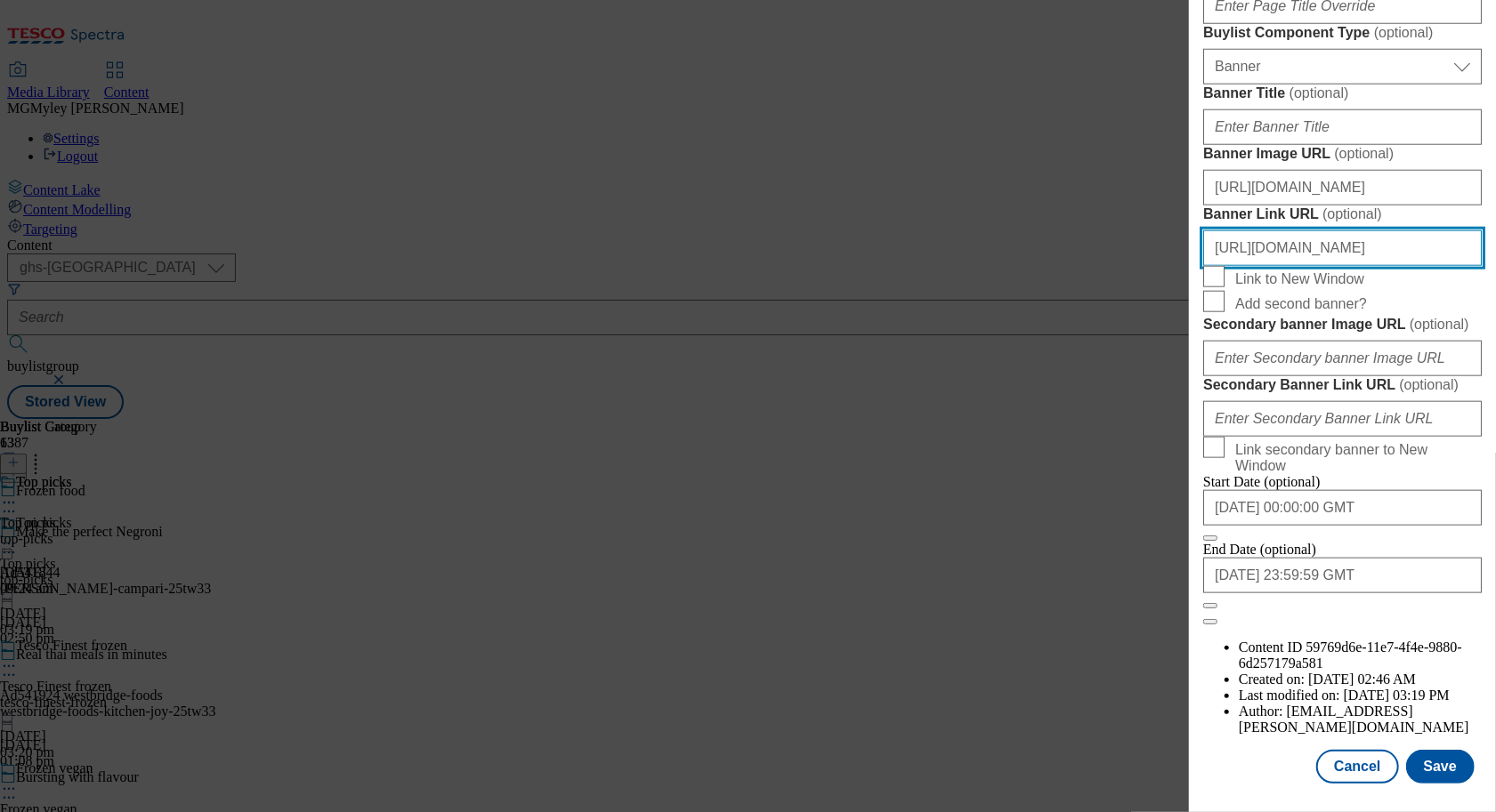
scroll to position [0, 176]
type input "https://www.tesco.com/groceries/en-GB/zone/frozen-food?icid=ONL_Header_Froz_top"
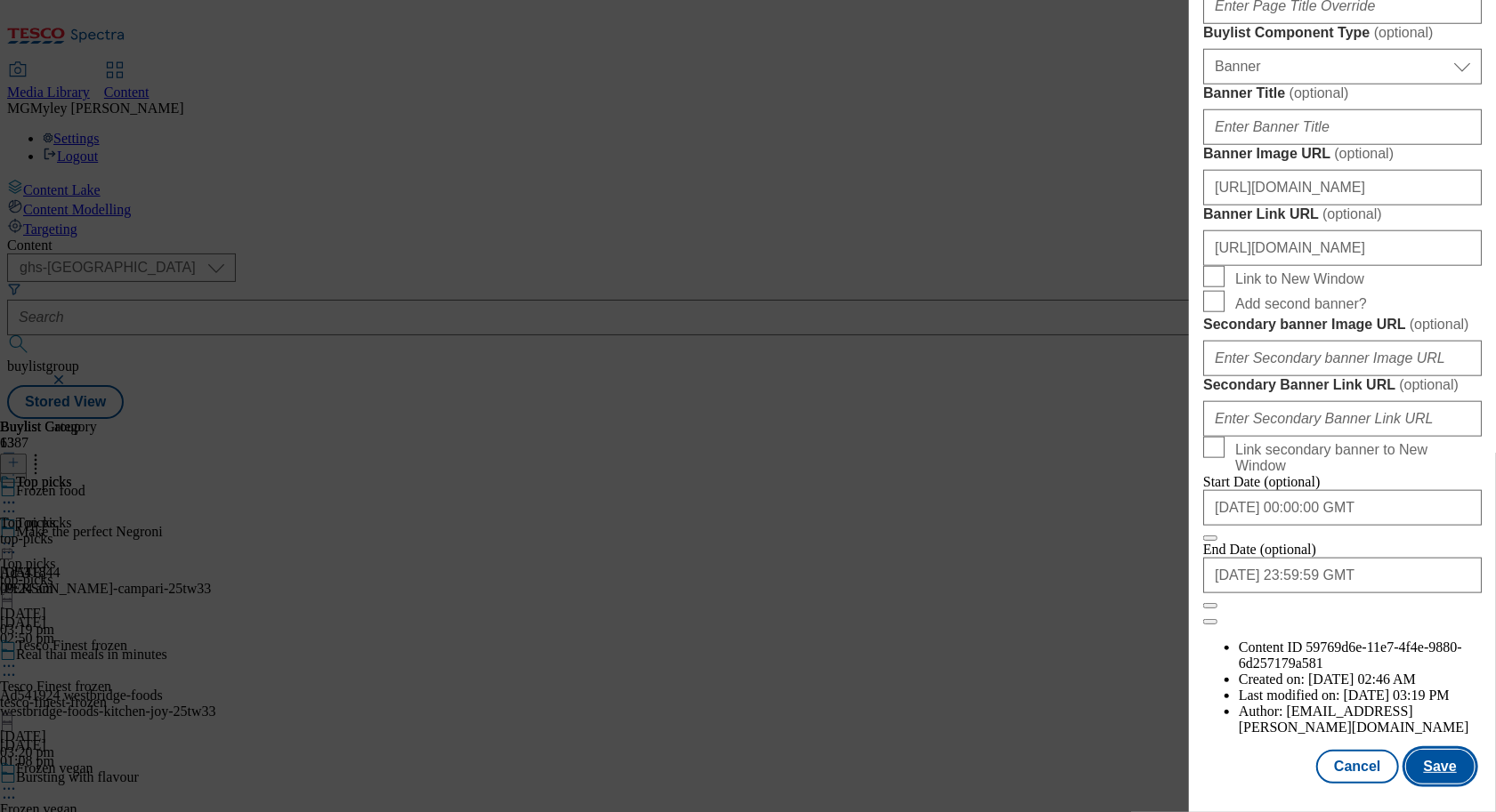
click at [1423, 770] on button "Save" at bounding box center [1440, 767] width 69 height 34
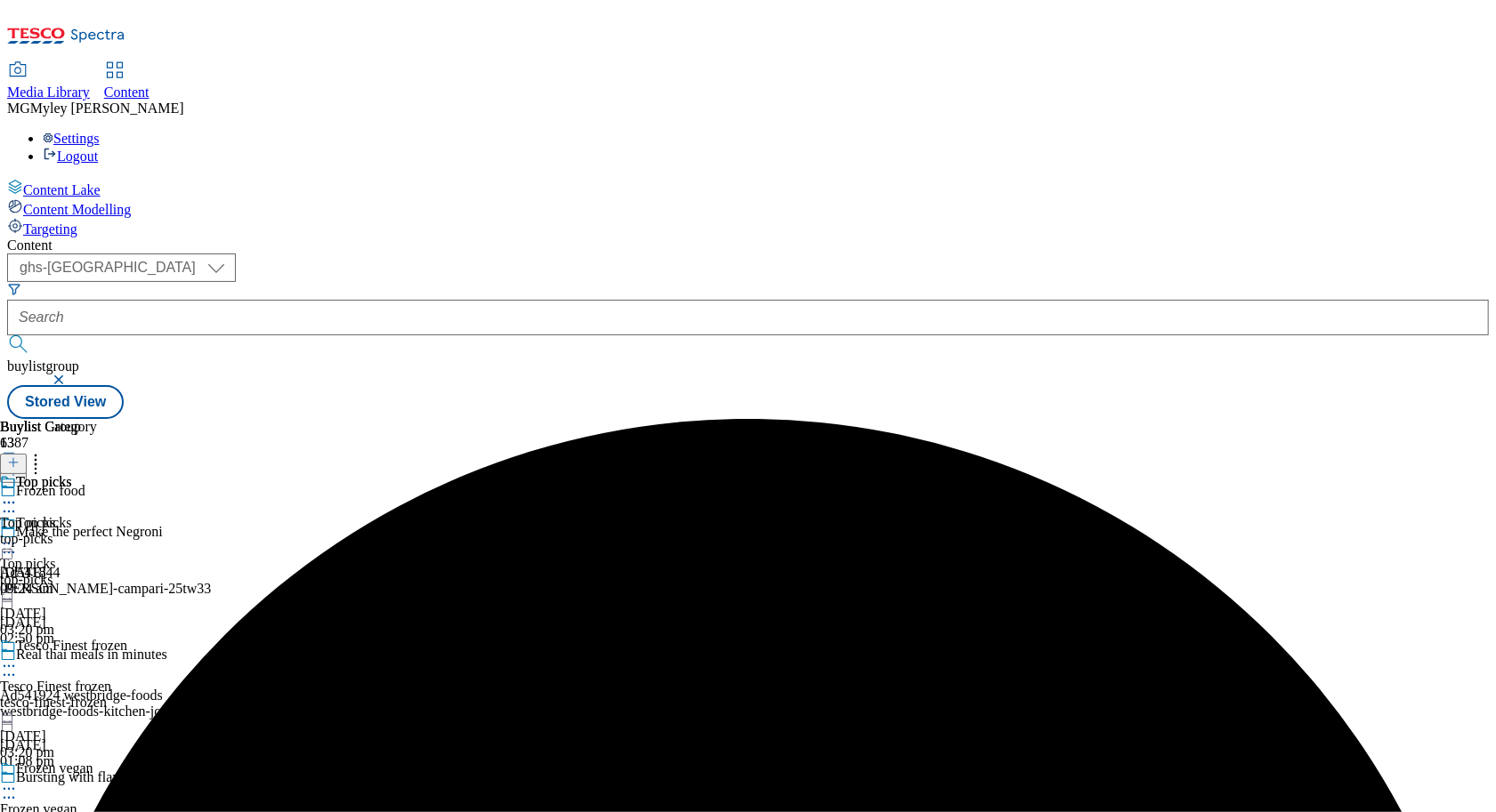
scroll to position [223, 0]
click at [77, 802] on div "Frozen vegan" at bounding box center [39, 809] width 77 height 16
click at [15, 788] on circle at bounding box center [13, 789] width 3 height 3
click at [83, 811] on button "Edit" at bounding box center [60, 826] width 47 height 21
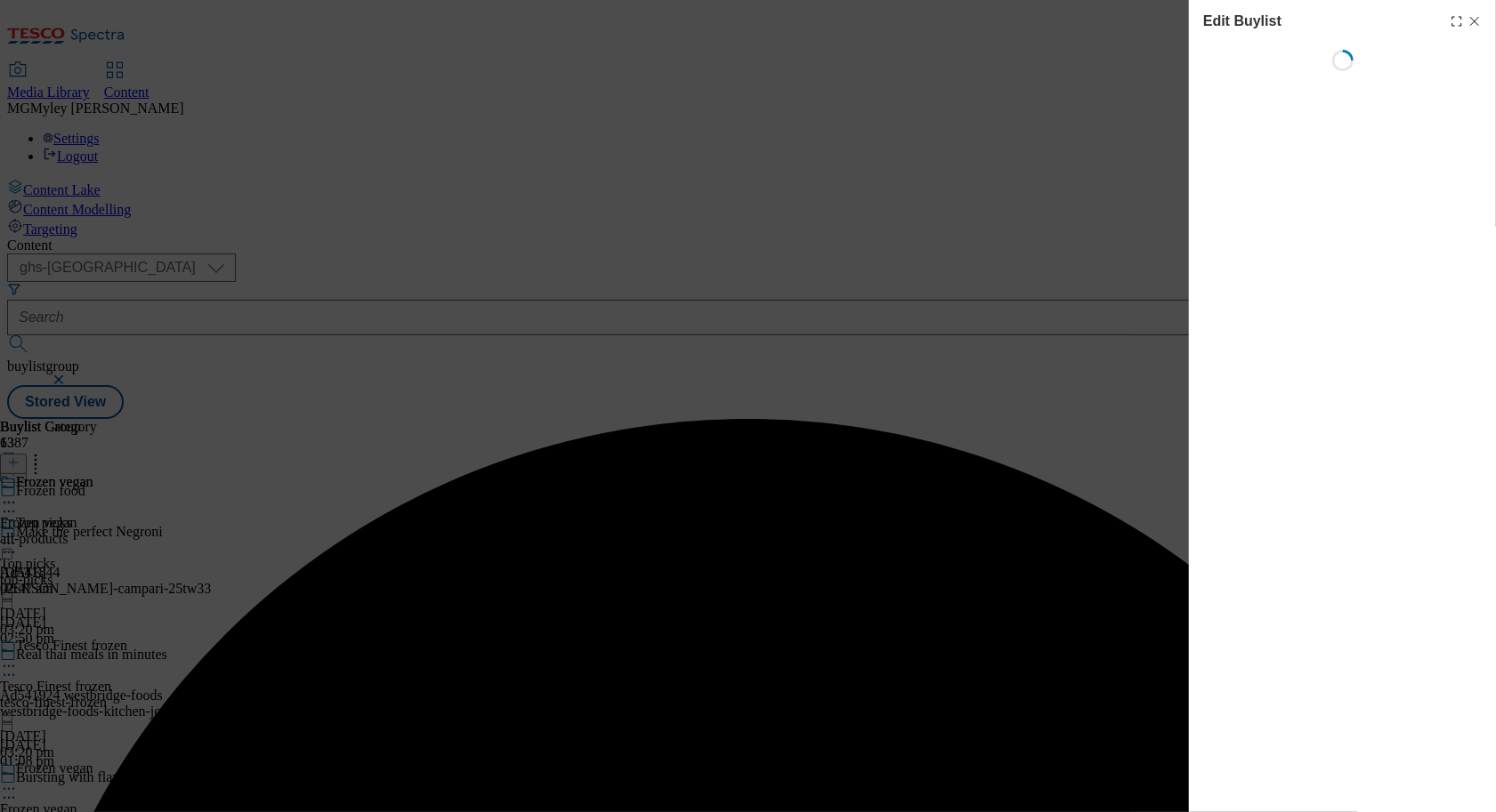
select select "evergreen"
select select "Banner"
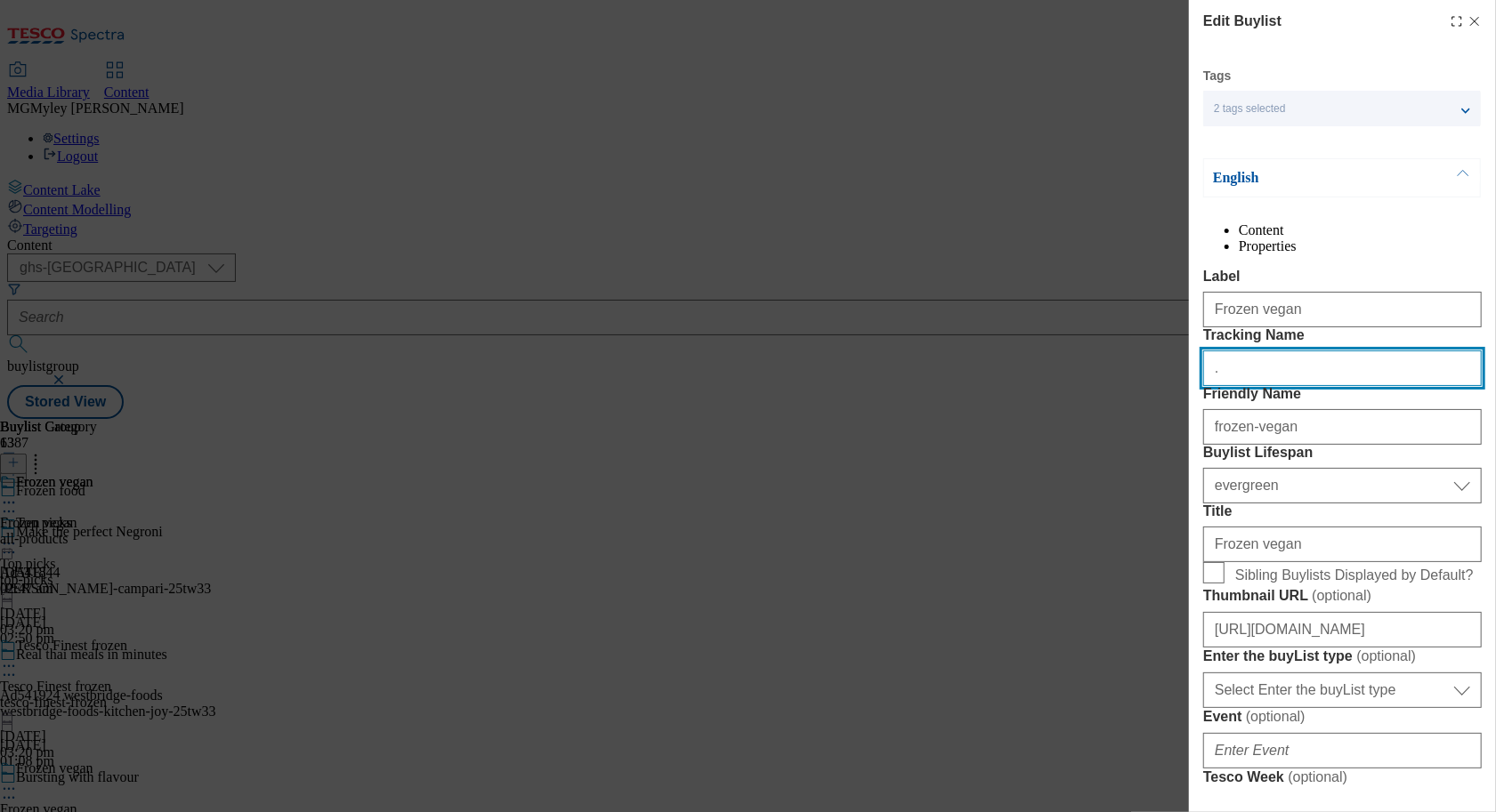
click at [1324, 386] on input "." at bounding box center [1342, 368] width 279 height 36
paste input "ONL_Froz_New"
type input "ONL_Froz_New"
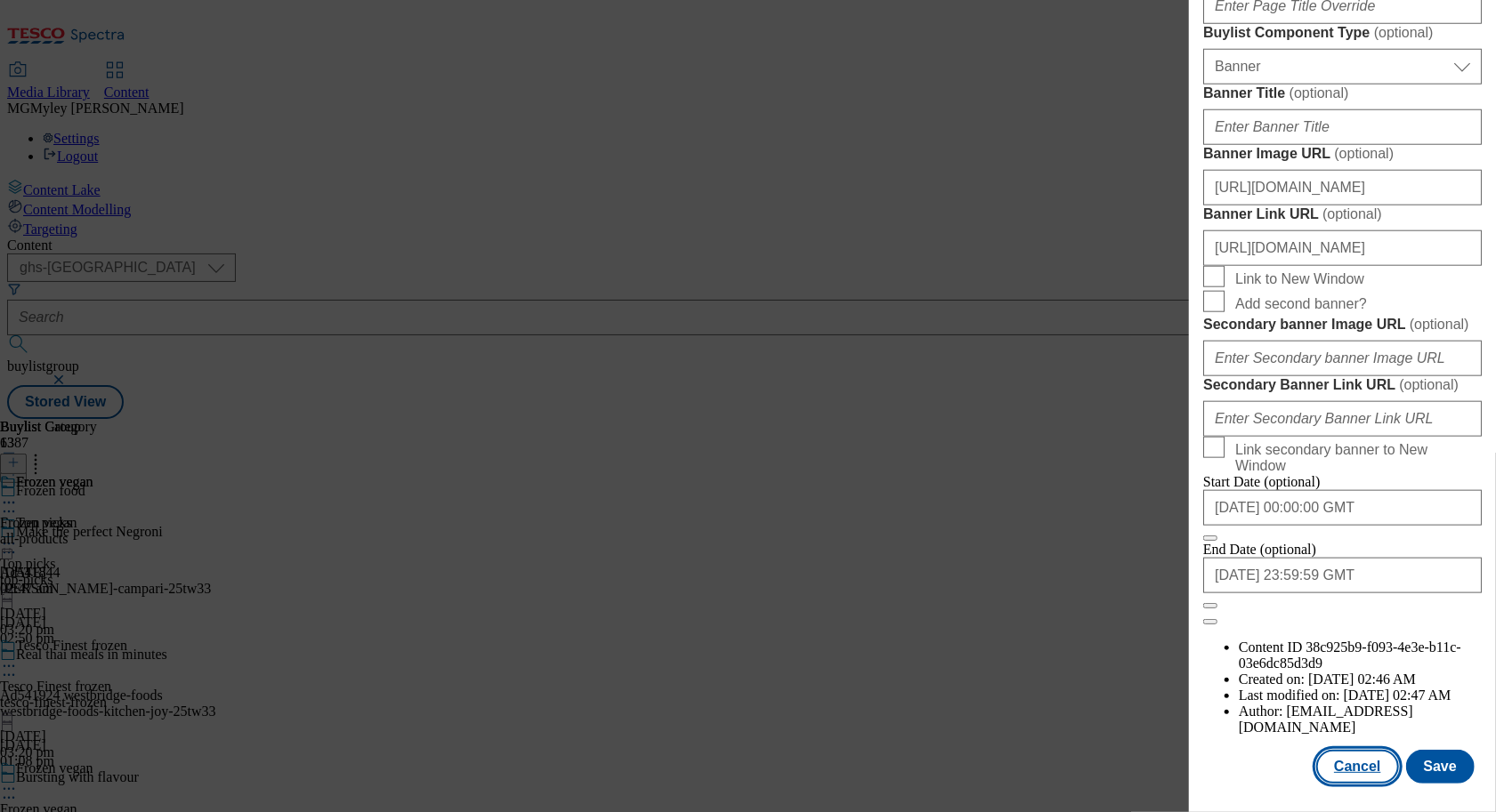
click at [1366, 750] on button "Cancel" at bounding box center [1357, 767] width 82 height 34
select select "evergreen"
select select "Banner"
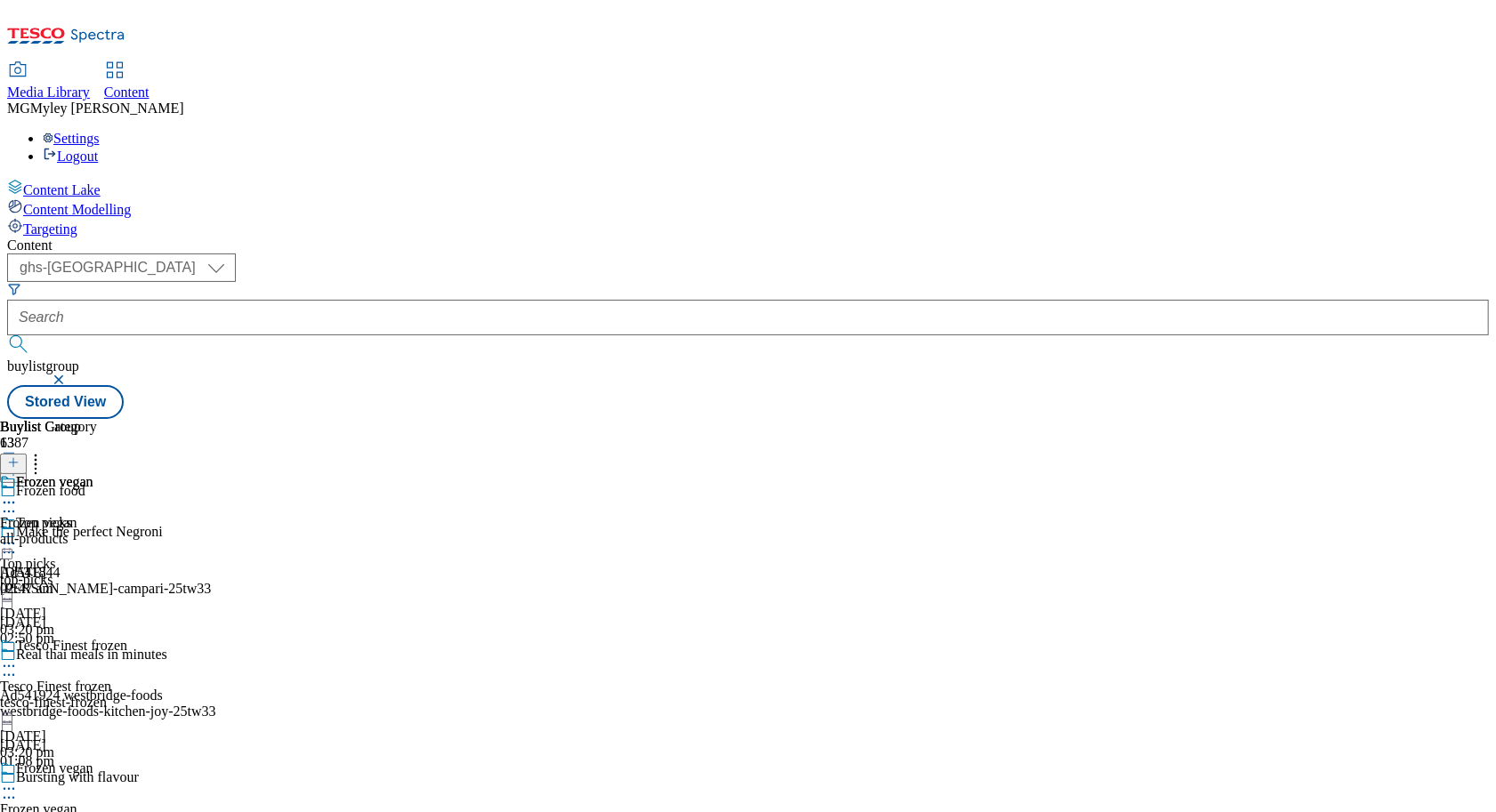
scroll to position [0, 0]
click at [44, 451] on icon at bounding box center [35, 460] width 18 height 18
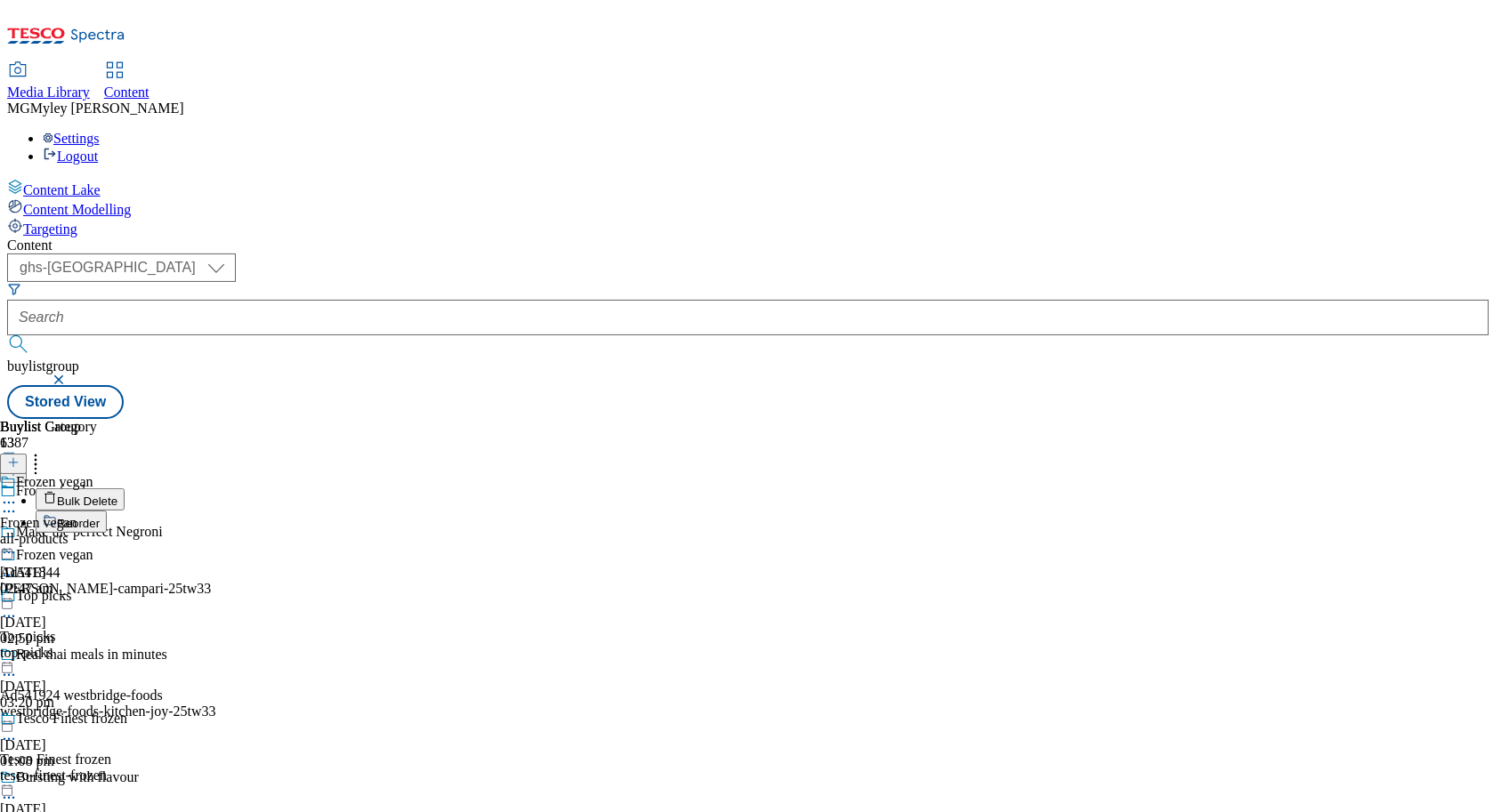
click at [163, 511] on li "Reorder" at bounding box center [100, 522] width 128 height 23
click at [100, 516] on span "Reorder" at bounding box center [77, 523] width 42 height 13
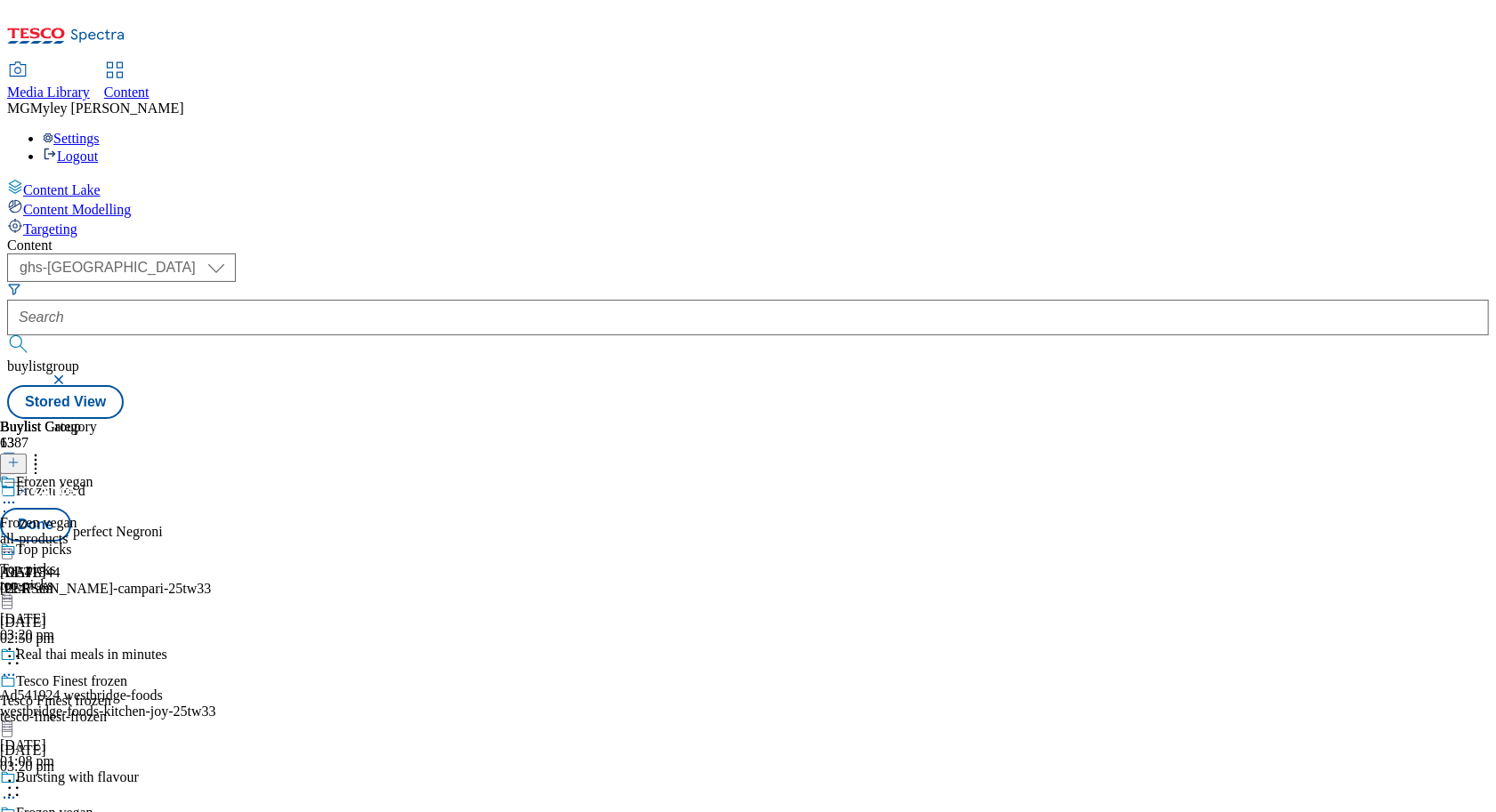
scroll to position [1092, 0]
drag, startPoint x: 825, startPoint y: 560, endPoint x: 824, endPoint y: 394, distance: 166.0
click at [825, 396] on body "Icons icon_account icon_add icon_backward_link icon_basket icon_benefits icon_c…" at bounding box center [748, 213] width 1482 height 412
drag, startPoint x: 839, startPoint y: 705, endPoint x: 830, endPoint y: 383, distance: 322.1
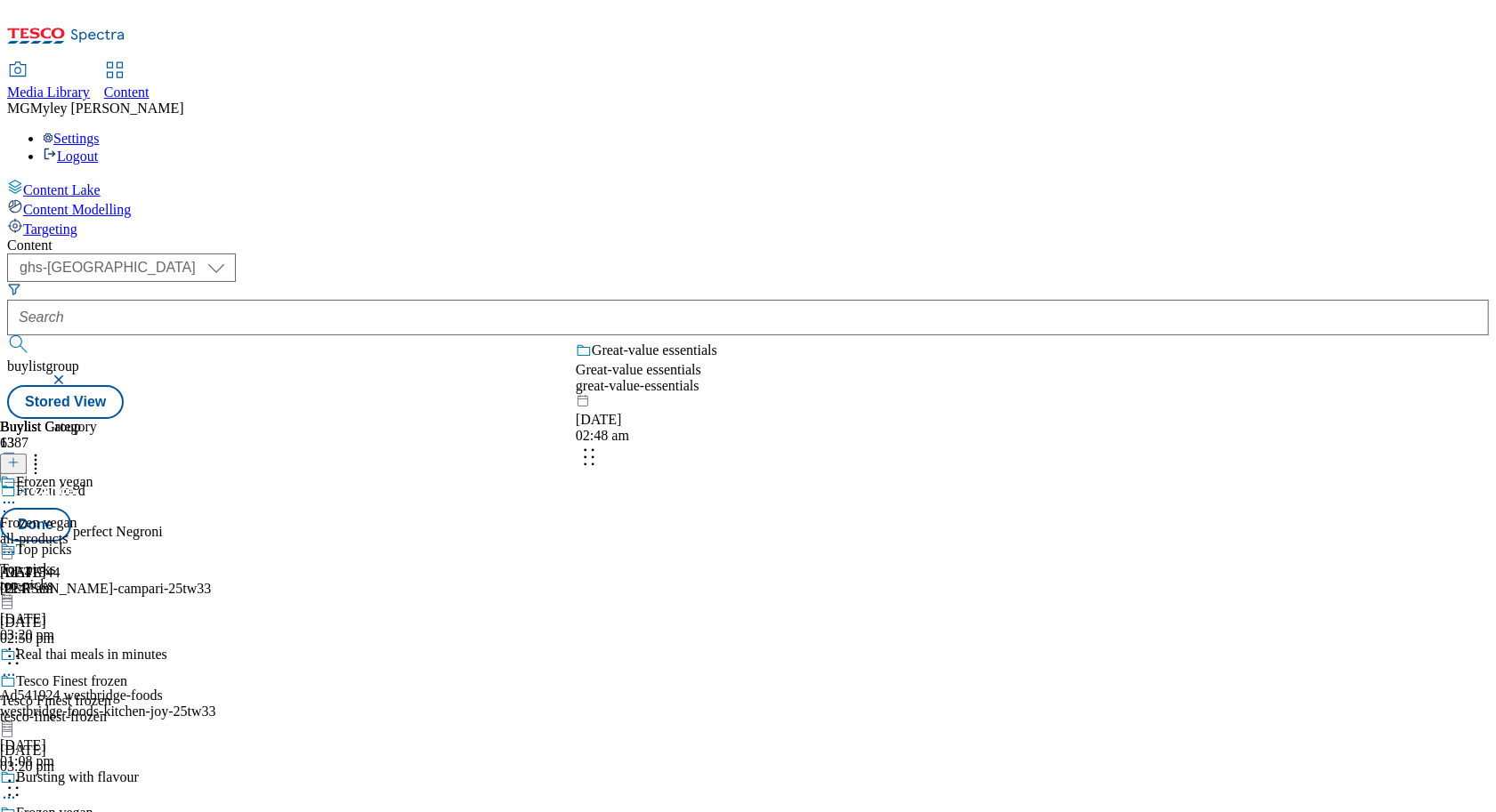
click at [831, 387] on body "Icons icon_account icon_add icon_backward_link icon_basket icon_benefits icon_c…" at bounding box center [748, 213] width 1482 height 412
drag, startPoint x: 829, startPoint y: 716, endPoint x: 824, endPoint y: 374, distance: 342.0
click at [825, 374] on body "Icons icon_account icon_add icon_backward_link icon_basket icon_benefits icon_c…" at bounding box center [748, 213] width 1482 height 412
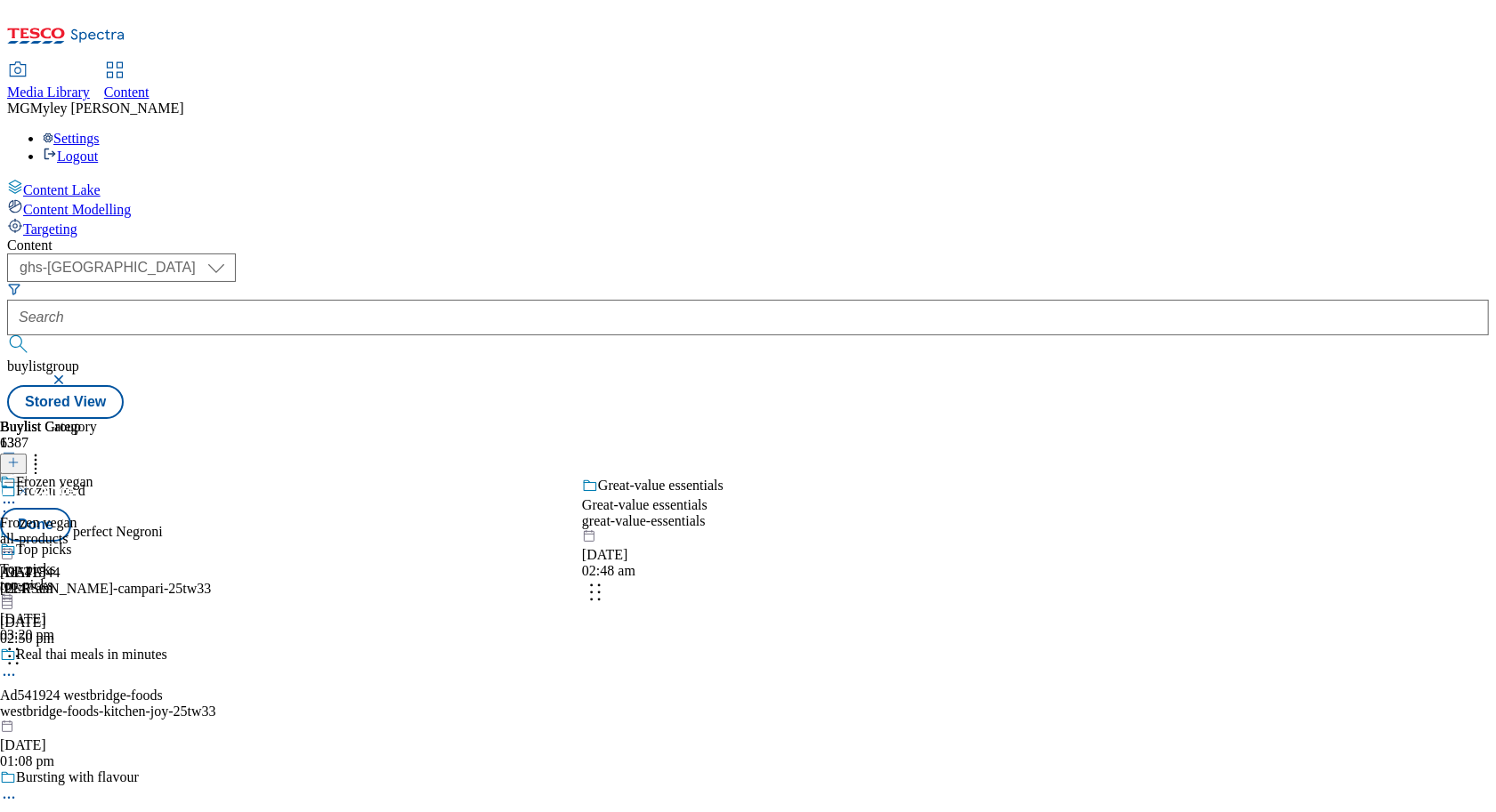
drag, startPoint x: 828, startPoint y: 689, endPoint x: 827, endPoint y: 528, distance: 161.0
click at [827, 419] on body "Icons icon_account icon_add icon_backward_link icon_basket icon_benefits icon_c…" at bounding box center [748, 213] width 1482 height 412
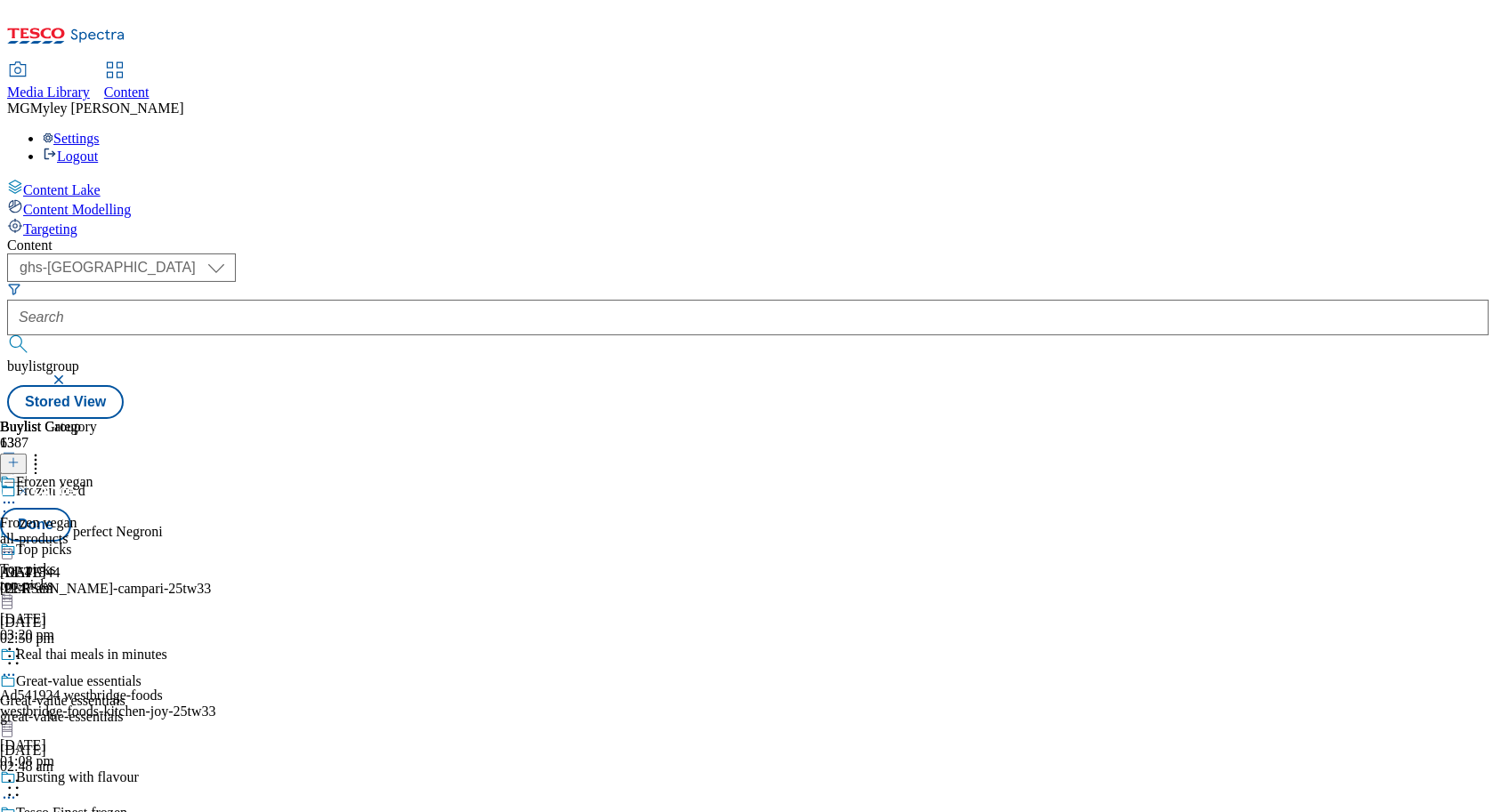
scroll to position [493, 0]
drag, startPoint x: 817, startPoint y: 753, endPoint x: 815, endPoint y: 414, distance: 339.0
click at [815, 415] on body "Icons icon_account icon_add icon_backward_link icon_basket icon_benefits icon_c…" at bounding box center [748, 213] width 1482 height 412
drag, startPoint x: 834, startPoint y: 686, endPoint x: 827, endPoint y: 512, distance: 174.1
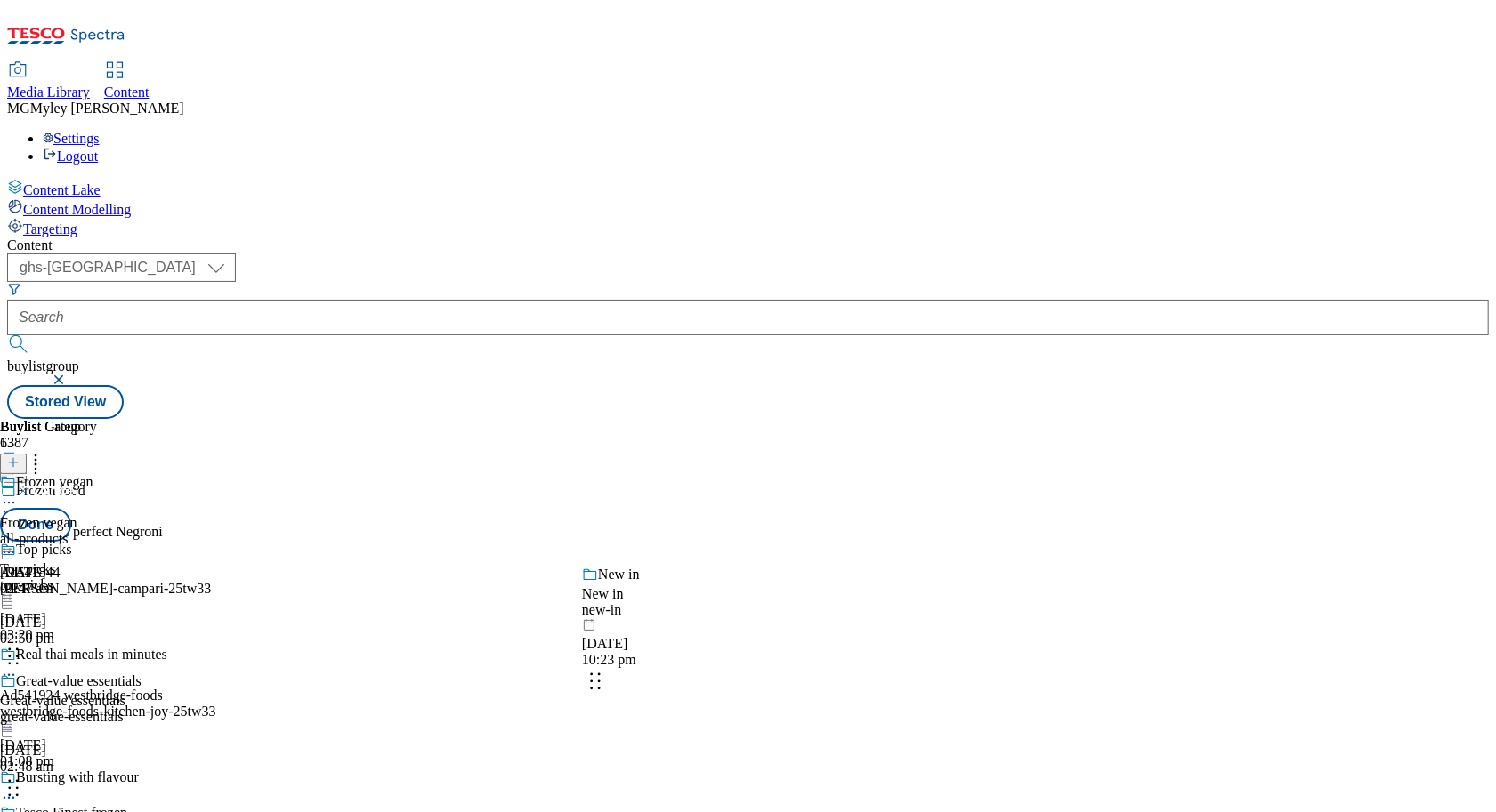
click at [828, 419] on body "Icons icon_account icon_add icon_backward_link icon_basket icon_benefits icon_c…" at bounding box center [748, 213] width 1482 height 412
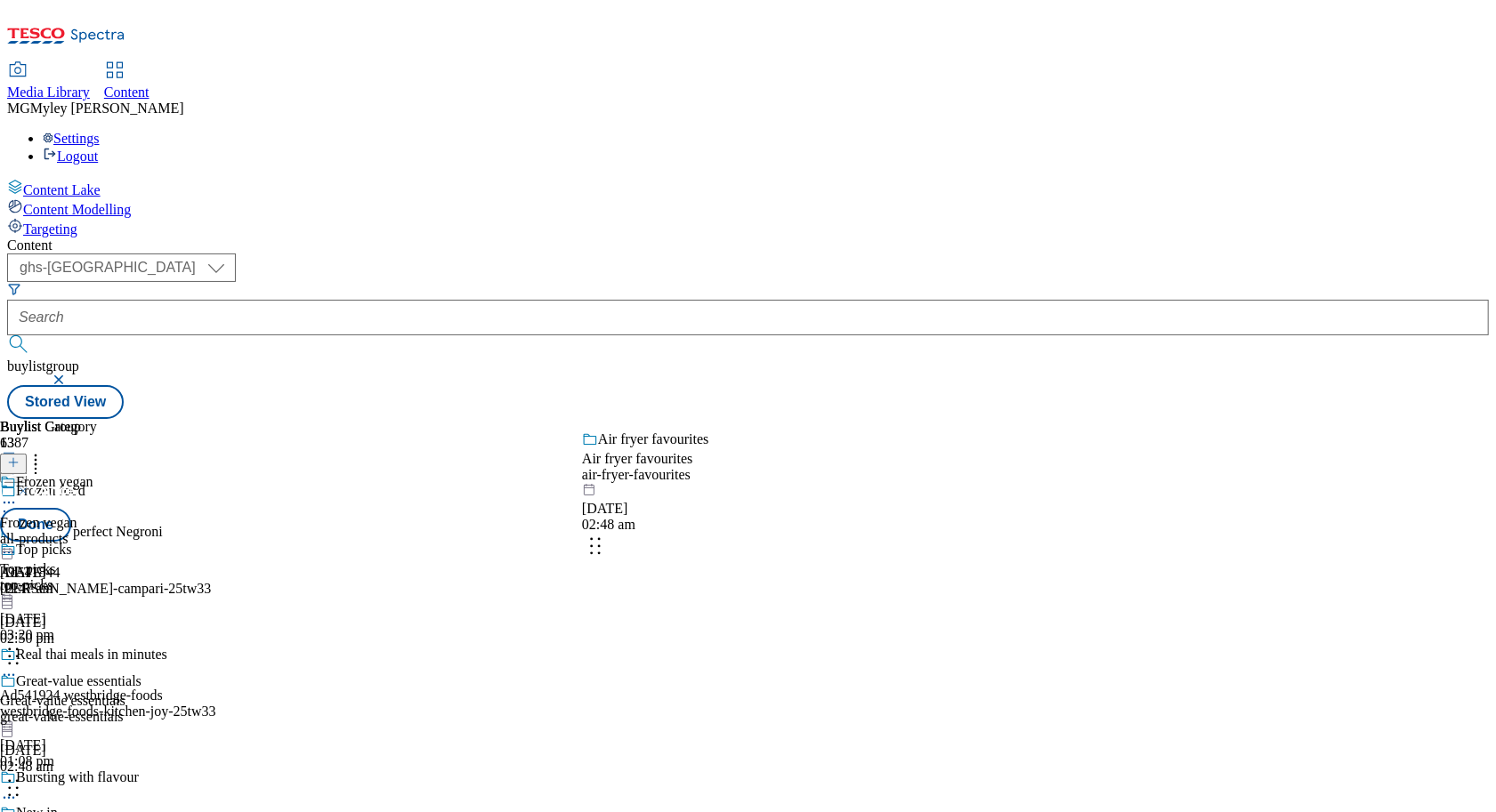
drag, startPoint x: 833, startPoint y: 691, endPoint x: 832, endPoint y: 424, distance: 267.0
click at [832, 419] on body "Icons icon_account icon_add icon_backward_link icon_basket icon_benefits icon_c…" at bounding box center [748, 213] width 1482 height 412
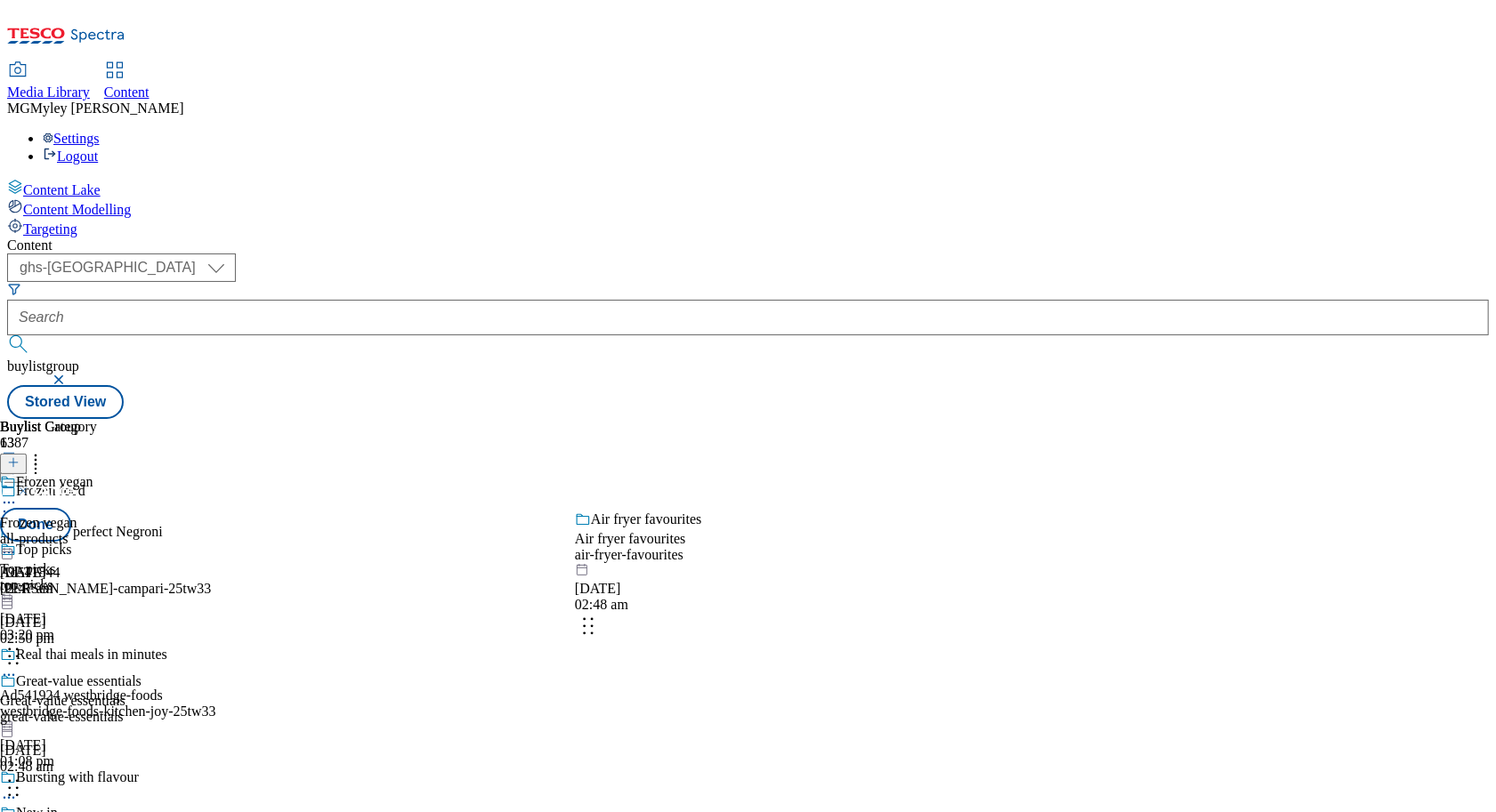
drag, startPoint x: 837, startPoint y: 703, endPoint x: 816, endPoint y: 338, distance: 365.6
click at [817, 340] on body "Icons icon_account icon_add icon_backward_link icon_basket icon_benefits icon_c…" at bounding box center [748, 213] width 1482 height 412
drag, startPoint x: 839, startPoint y: 636, endPoint x: 832, endPoint y: 447, distance: 189.1
click at [833, 419] on body "Icons icon_account icon_add icon_backward_link icon_basket icon_benefits icon_c…" at bounding box center [748, 213] width 1482 height 412
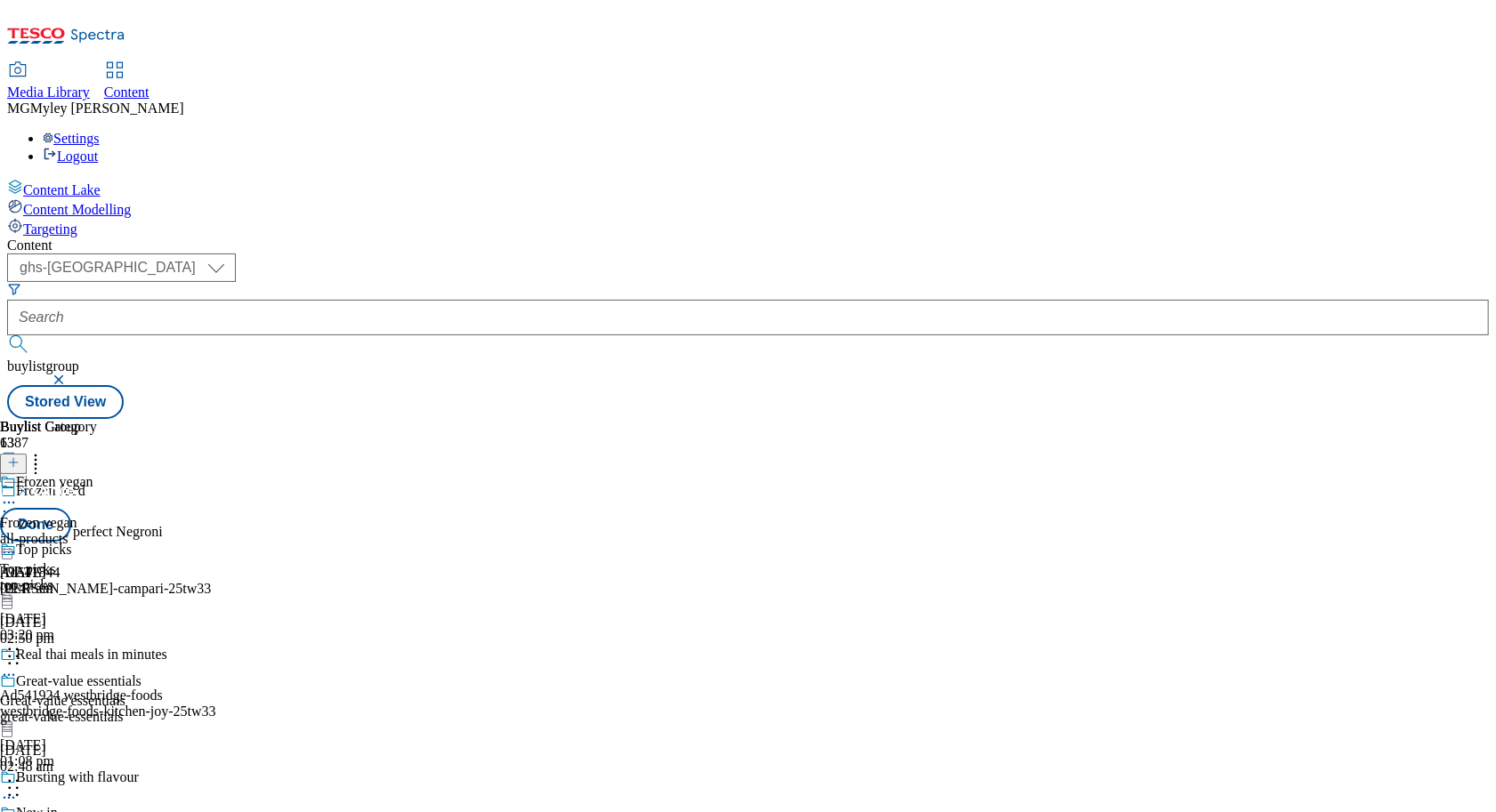
scroll to position [461, 0]
drag, startPoint x: 836, startPoint y: 625, endPoint x: 834, endPoint y: 469, distance: 156.0
click at [834, 419] on body "Icons icon_account icon_add icon_backward_link icon_basket icon_benefits icon_c…" at bounding box center [748, 213] width 1482 height 412
drag, startPoint x: 829, startPoint y: 533, endPoint x: 826, endPoint y: 364, distance: 169.0
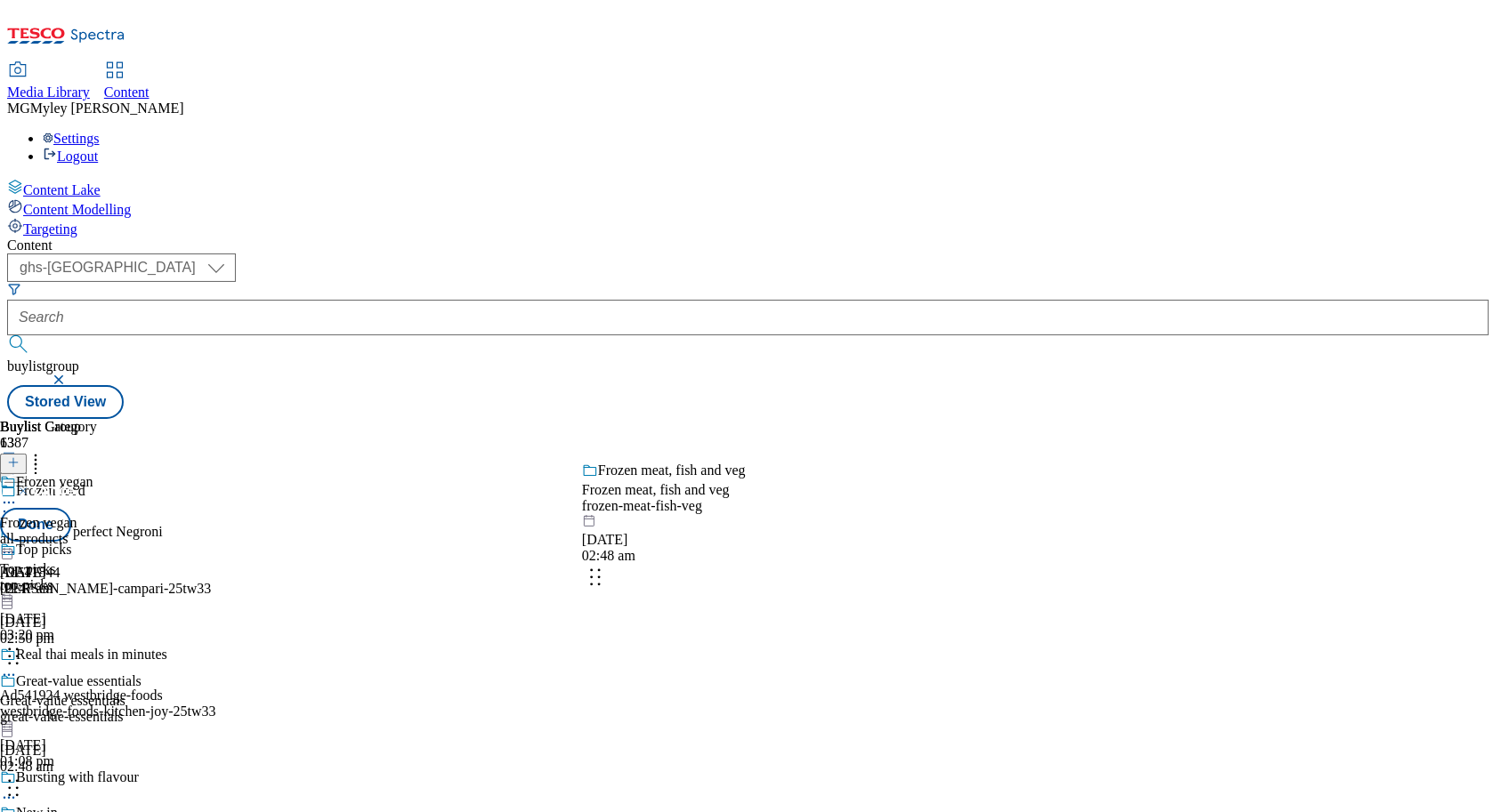
click at [827, 365] on body "Icons icon_account icon_add icon_backward_link icon_basket icon_benefits icon_c…" at bounding box center [748, 213] width 1482 height 412
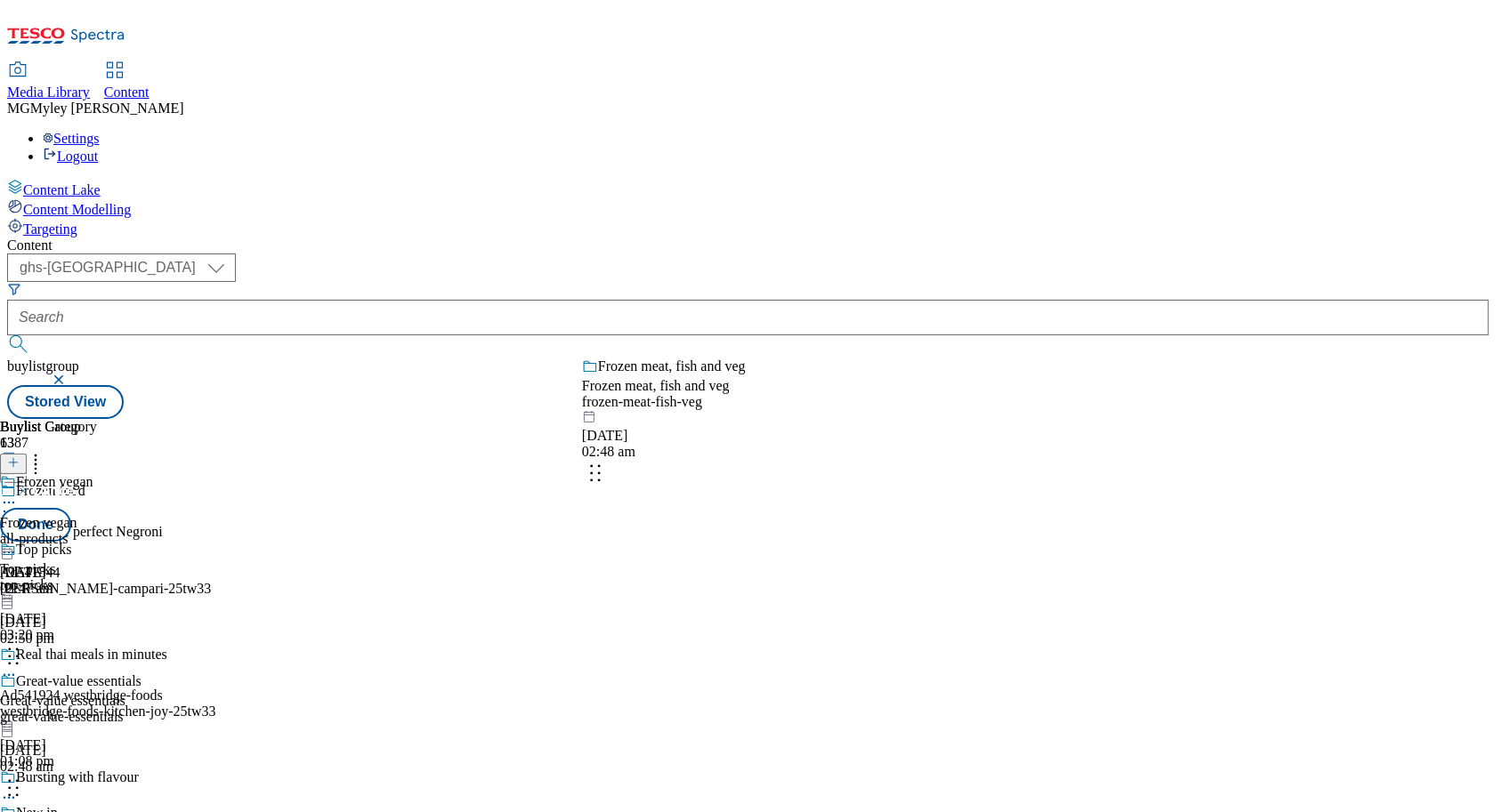
drag, startPoint x: 837, startPoint y: 678, endPoint x: 835, endPoint y: 368, distance: 310.0
click at [835, 368] on body "Icons icon_account icon_add icon_backward_link icon_basket icon_benefits icon_c…" at bounding box center [748, 213] width 1482 height 412
drag, startPoint x: 816, startPoint y: 690, endPoint x: 810, endPoint y: 375, distance: 315.1
click at [810, 375] on body "Icons icon_account icon_add icon_backward_link icon_basket icon_benefits icon_c…" at bounding box center [748, 213] width 1482 height 412
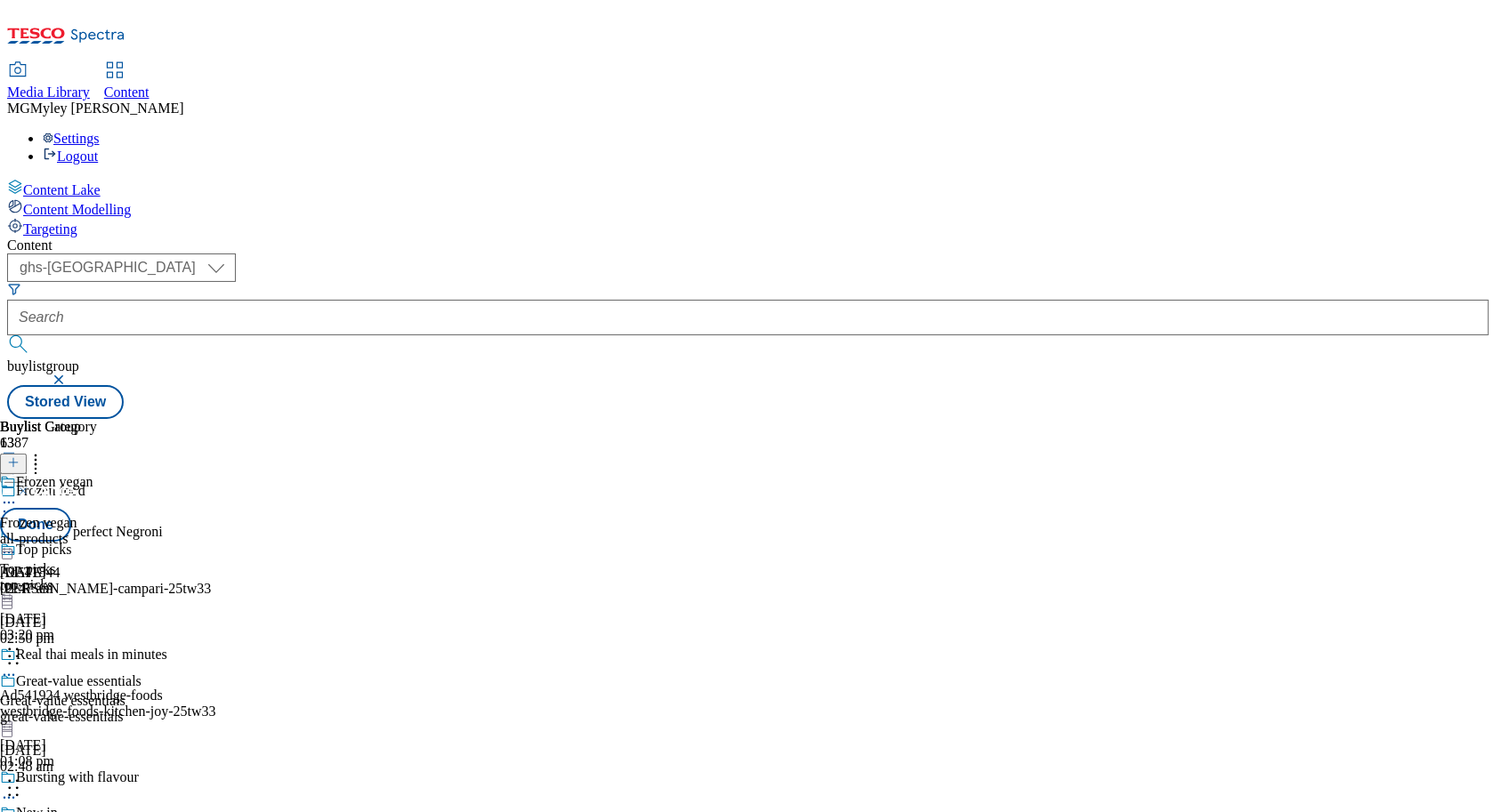
scroll to position [1649, 0]
drag, startPoint x: 825, startPoint y: 523, endPoint x: 821, endPoint y: 339, distance: 184.0
click at [821, 339] on body "Icons icon_account icon_add icon_backward_link icon_basket icon_benefits icon_c…" at bounding box center [748, 213] width 1482 height 412
drag, startPoint x: 832, startPoint y: 660, endPoint x: 831, endPoint y: 327, distance: 333.0
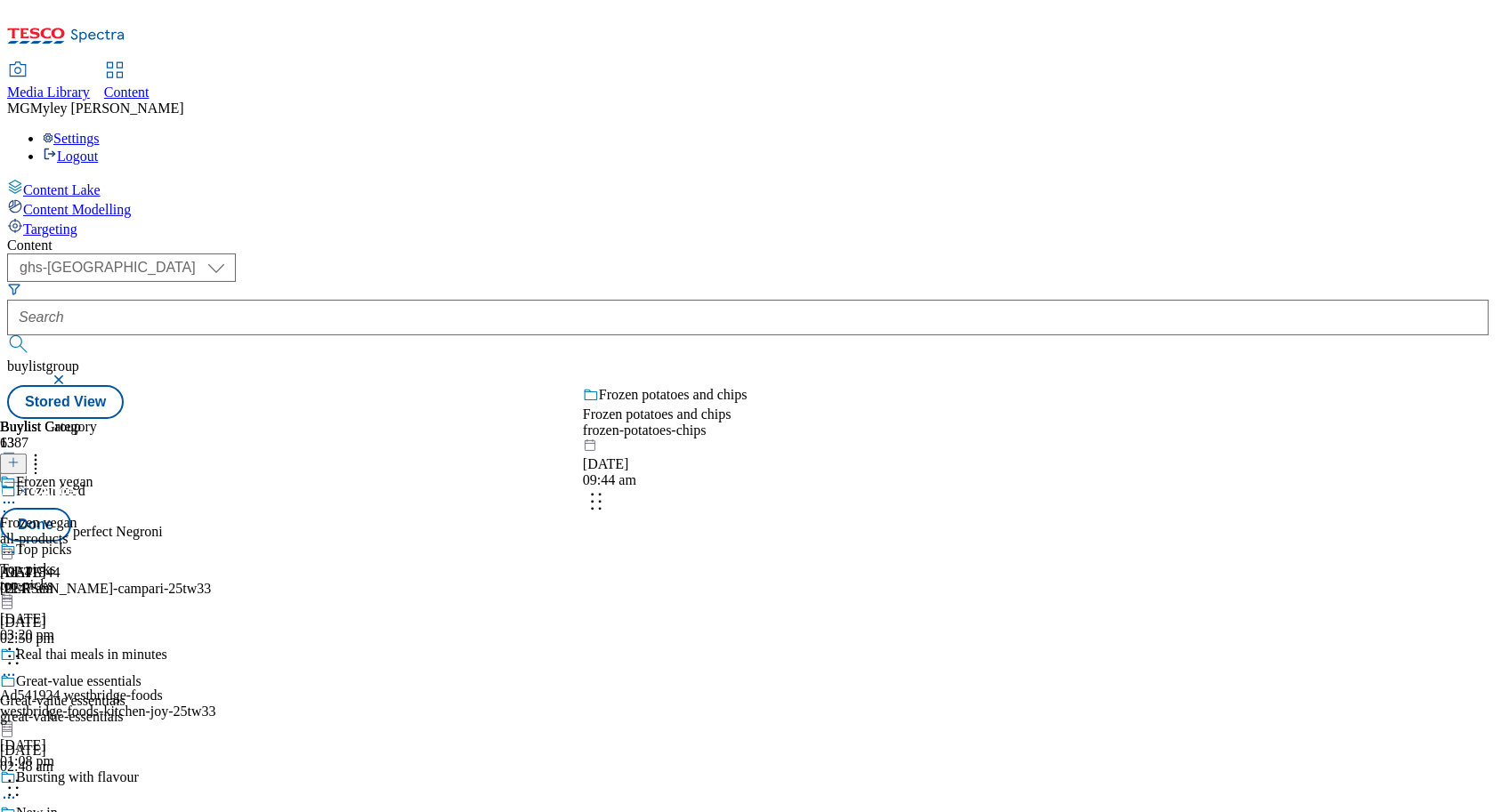
click at [831, 329] on body "Icons icon_account icon_add icon_backward_link icon_basket icon_benefits icon_c…" at bounding box center [748, 213] width 1482 height 412
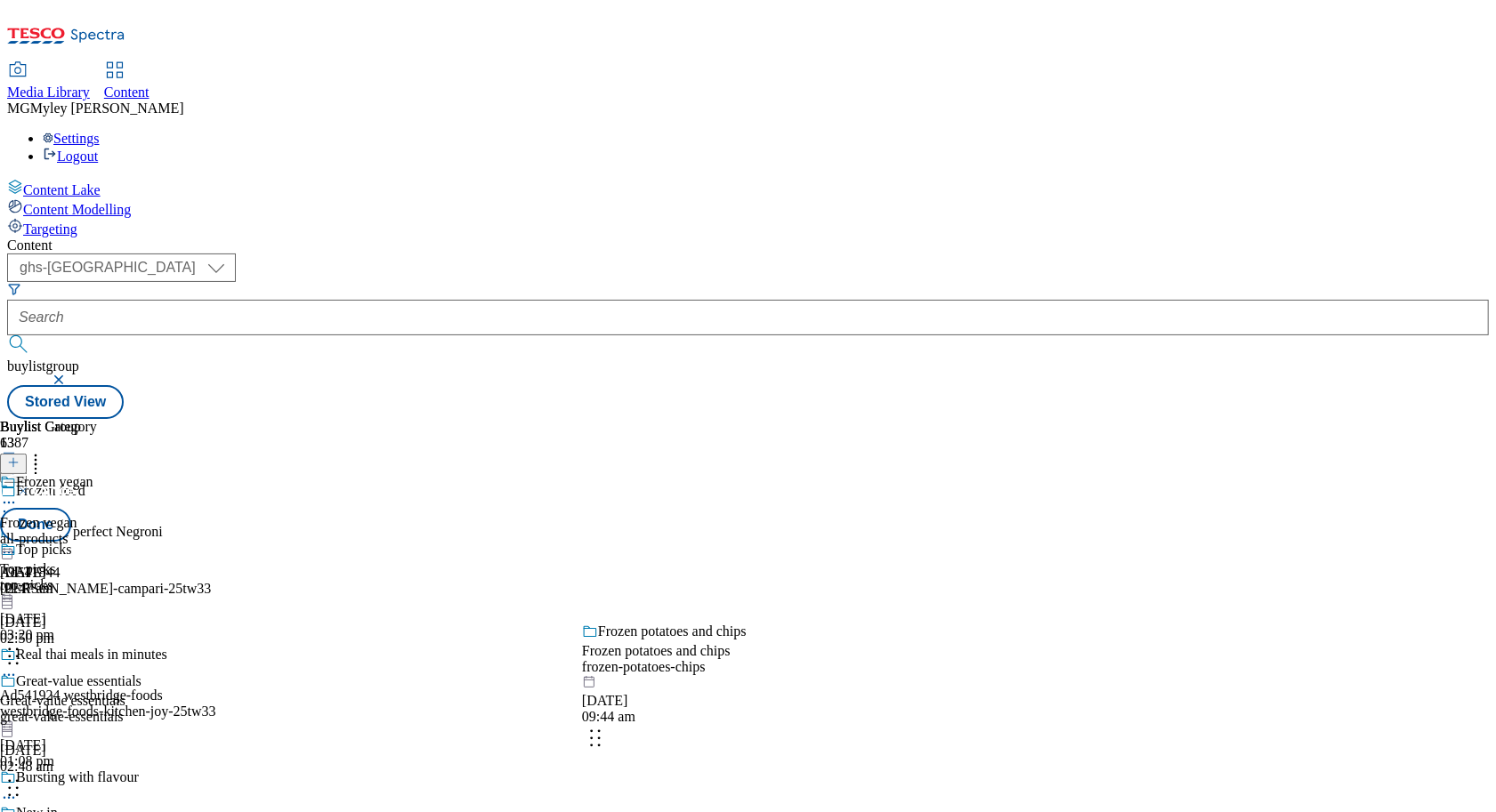
drag, startPoint x: 823, startPoint y: 681, endPoint x: 822, endPoint y: 385, distance: 296.0
click at [822, 391] on body "Icons icon_account icon_add icon_backward_link icon_basket icon_benefits icon_c…" at bounding box center [748, 213] width 1482 height 412
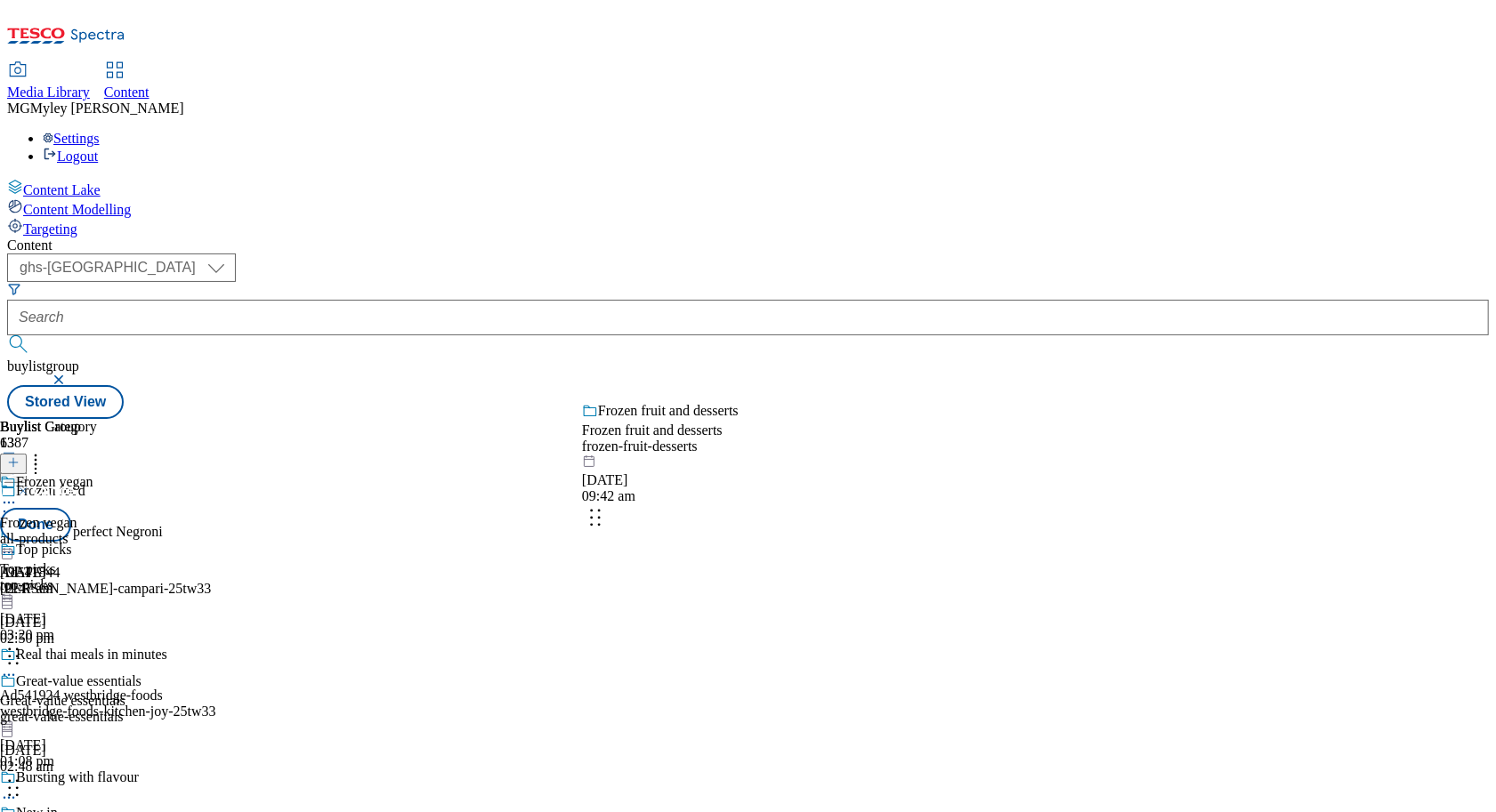
drag, startPoint x: 840, startPoint y: 486, endPoint x: 840, endPoint y: 347, distance: 139.0
click at [840, 347] on body "Icons icon_account icon_add icon_backward_link icon_basket icon_benefits icon_c…" at bounding box center [748, 213] width 1482 height 412
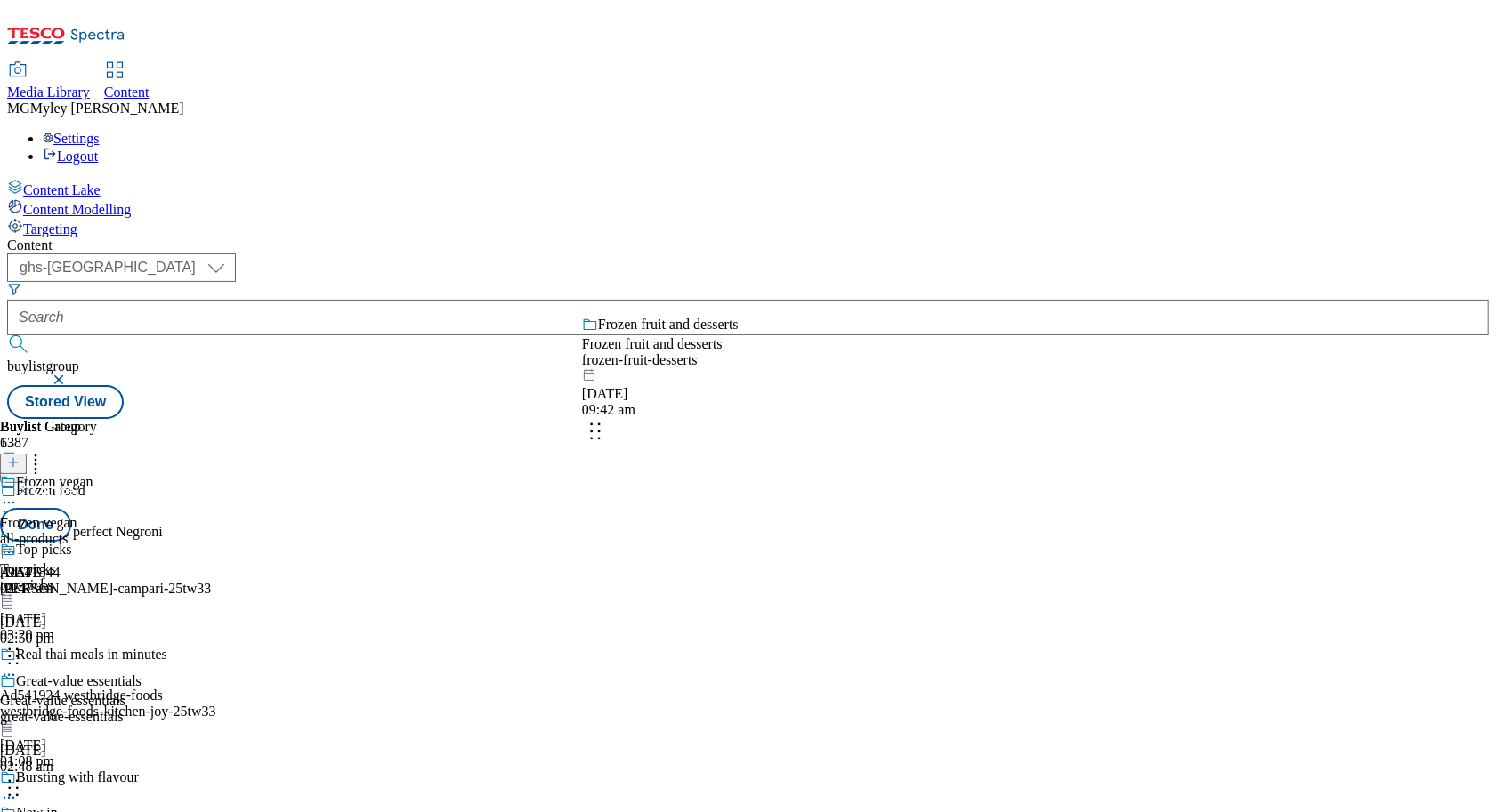
drag, startPoint x: 831, startPoint y: 718, endPoint x: 827, endPoint y: 330, distance: 388.0
click at [827, 330] on body "Icons icon_account icon_add icon_backward_link icon_basket icon_benefits icon_c…" at bounding box center [748, 213] width 1482 height 412
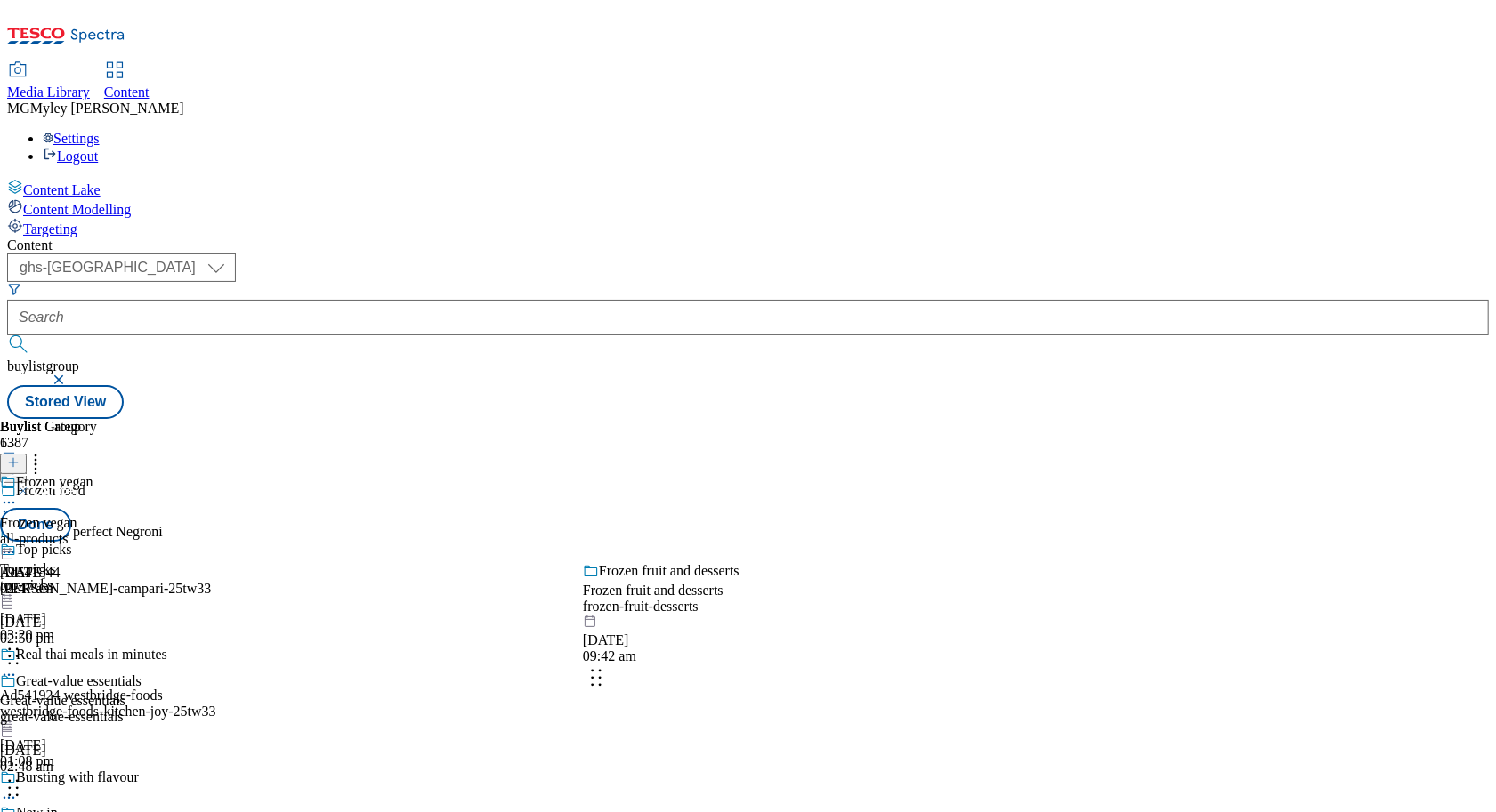
drag, startPoint x: 829, startPoint y: 609, endPoint x: 830, endPoint y: 347, distance: 262.0
click at [830, 347] on body "Icons icon_account icon_add icon_backward_link icon_basket icon_benefits icon_c…" at bounding box center [748, 213] width 1482 height 412
drag, startPoint x: 832, startPoint y: 661, endPoint x: 832, endPoint y: 464, distance: 197.0
click at [832, 419] on body "Icons icon_account icon_add icon_backward_link icon_basket icon_benefits icon_c…" at bounding box center [748, 213] width 1482 height 412
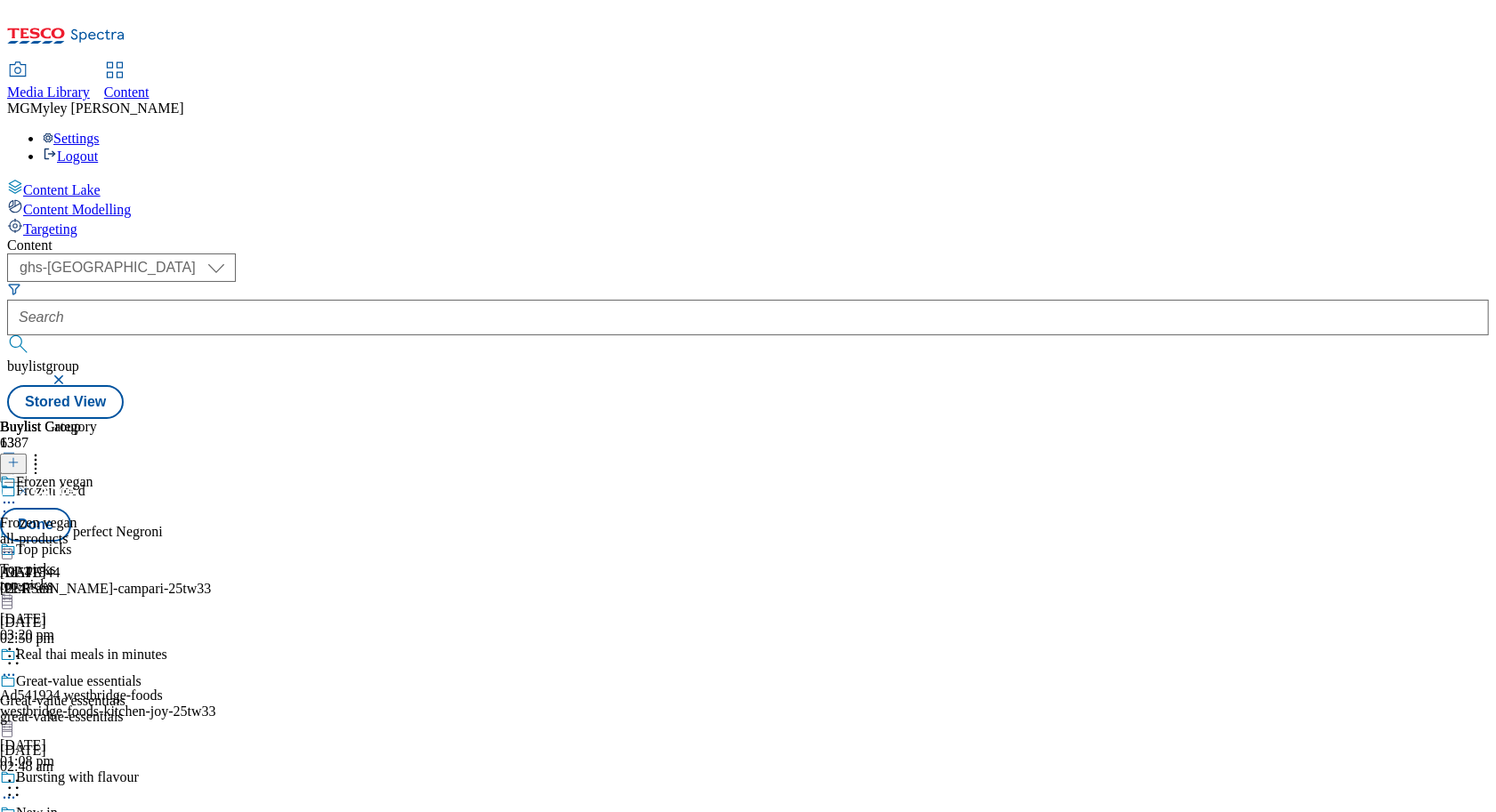
scroll to position [1185, 0]
drag, startPoint x: 841, startPoint y: 630, endPoint x: 841, endPoint y: 455, distance: 175.0
click at [841, 419] on body "Icons icon_account icon_add icon_backward_link icon_basket icon_benefits icon_c…" at bounding box center [748, 213] width 1482 height 412
click at [71, 508] on button "Done" at bounding box center [35, 525] width 71 height 34
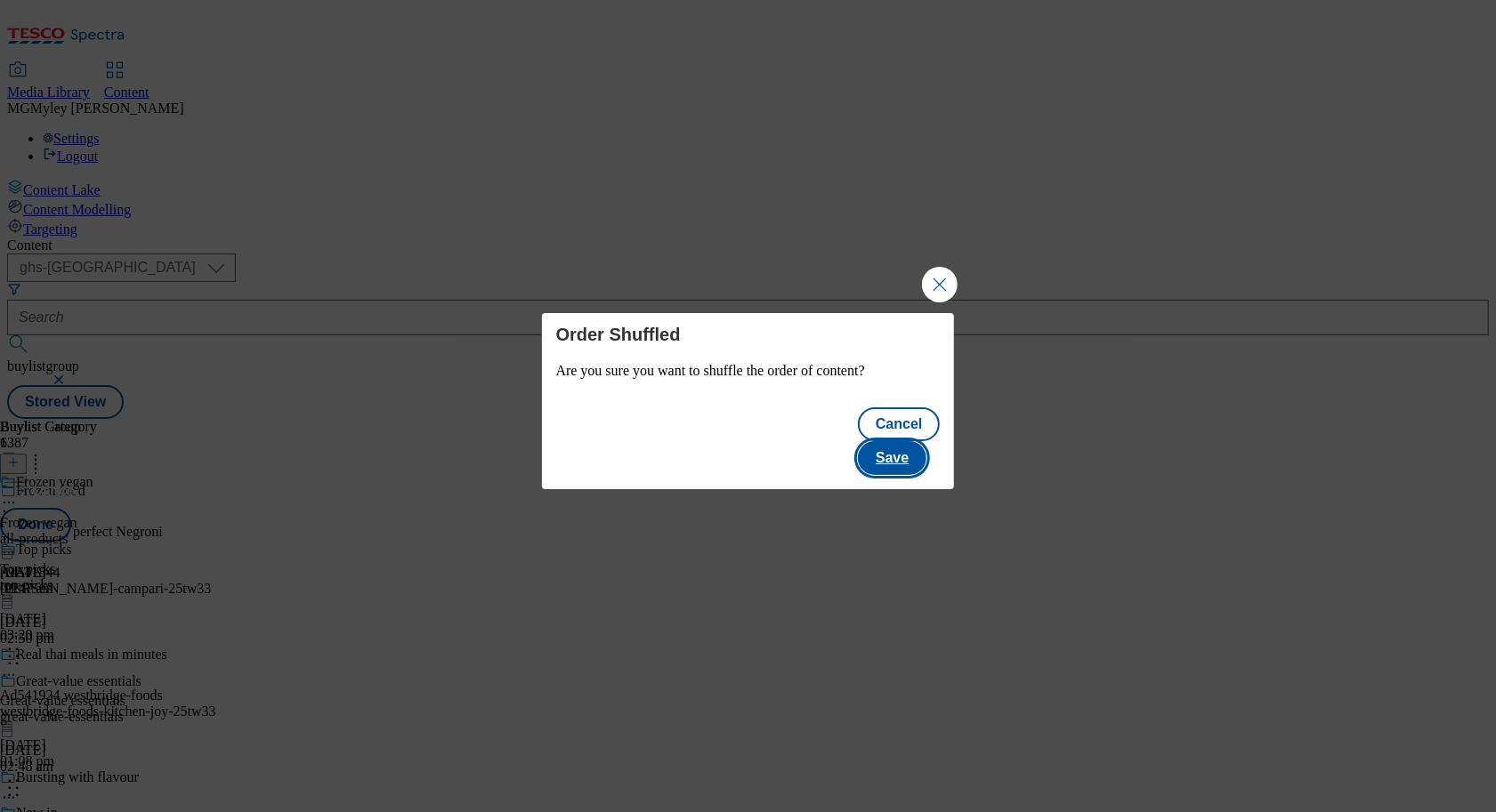
click at [923, 458] on button "Save" at bounding box center [892, 458] width 69 height 34
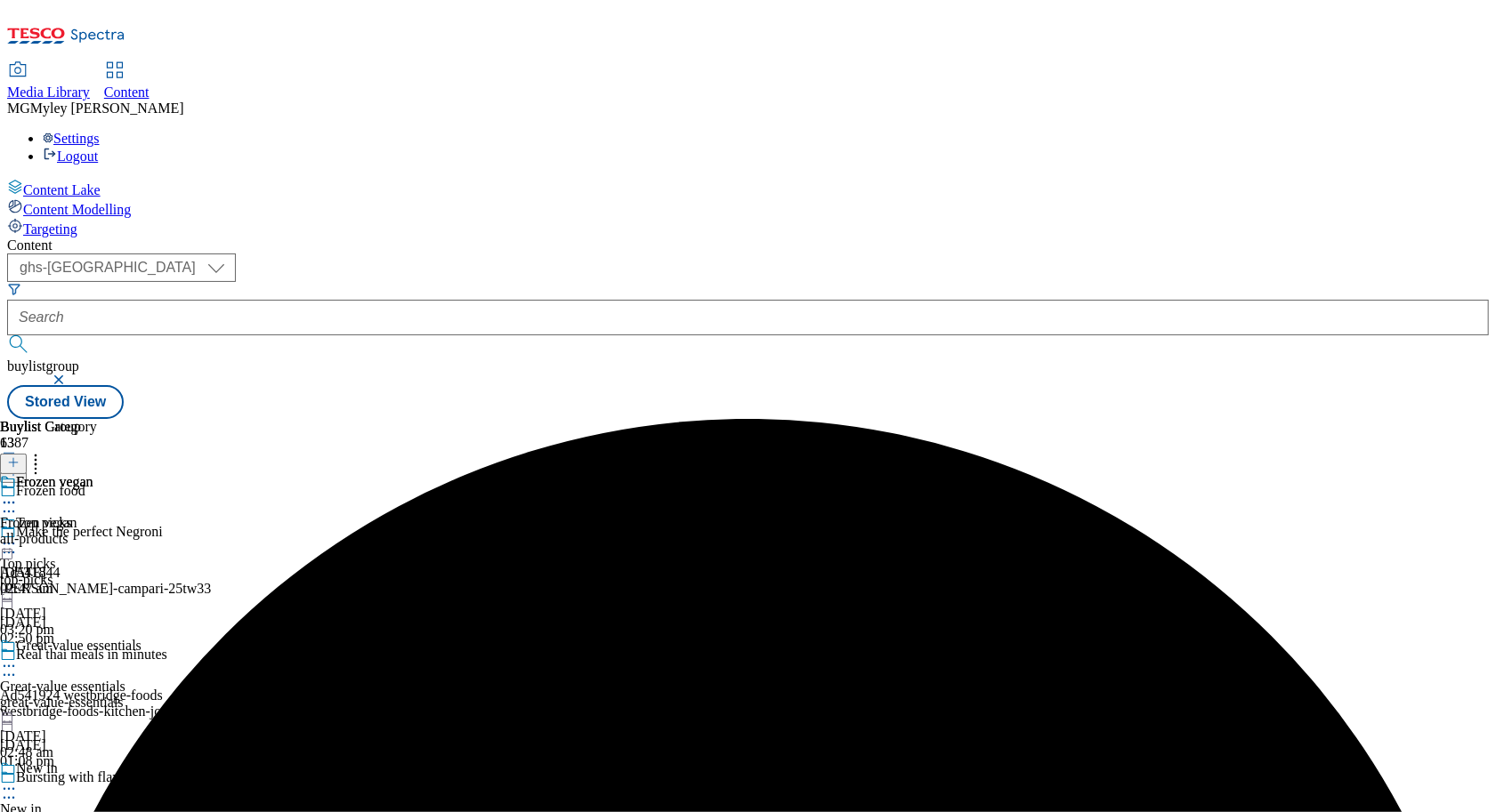
click at [142, 638] on div "Great-value essentials" at bounding box center [78, 646] width 126 height 16
click at [18, 657] on icon at bounding box center [8, 666] width 18 height 18
click at [83, 693] on button "Edit" at bounding box center [60, 703] width 47 height 21
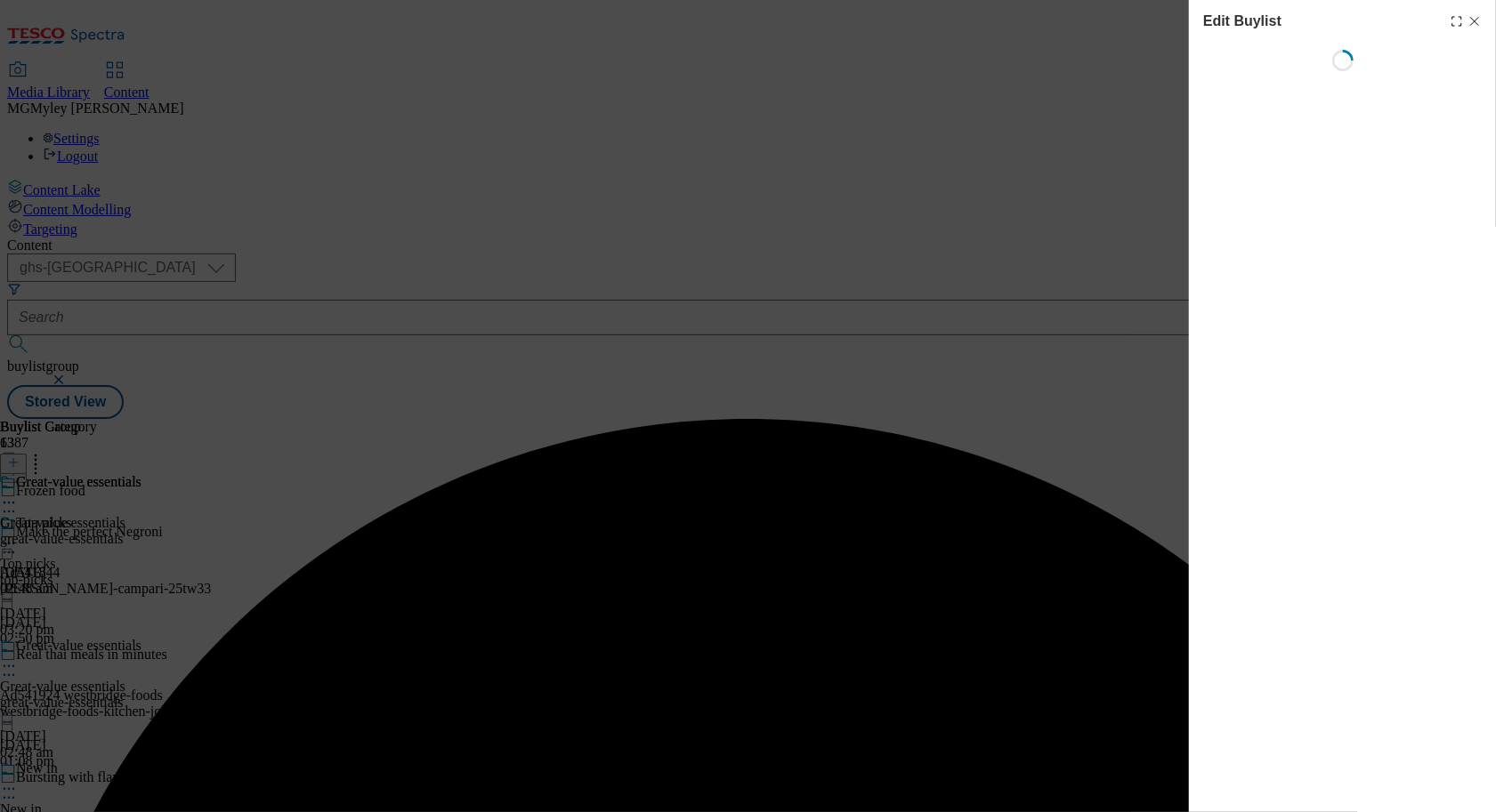
select select "evergreen"
select select "Banner"
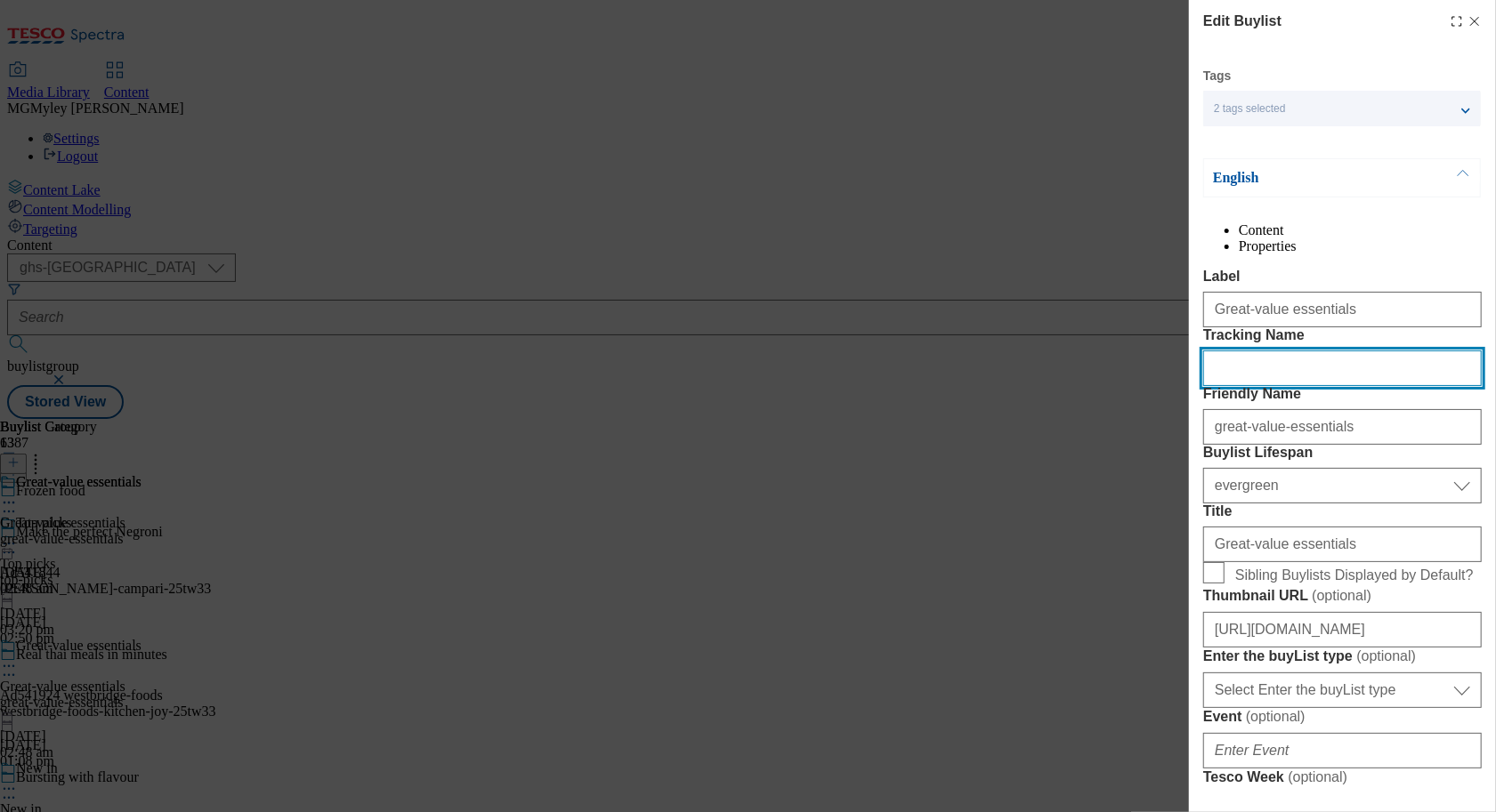
click at [1264, 386] on input "Tracking Name" at bounding box center [1342, 368] width 279 height 36
paste input "Onl_Froz_val"
type input "Onl_Froz_val"
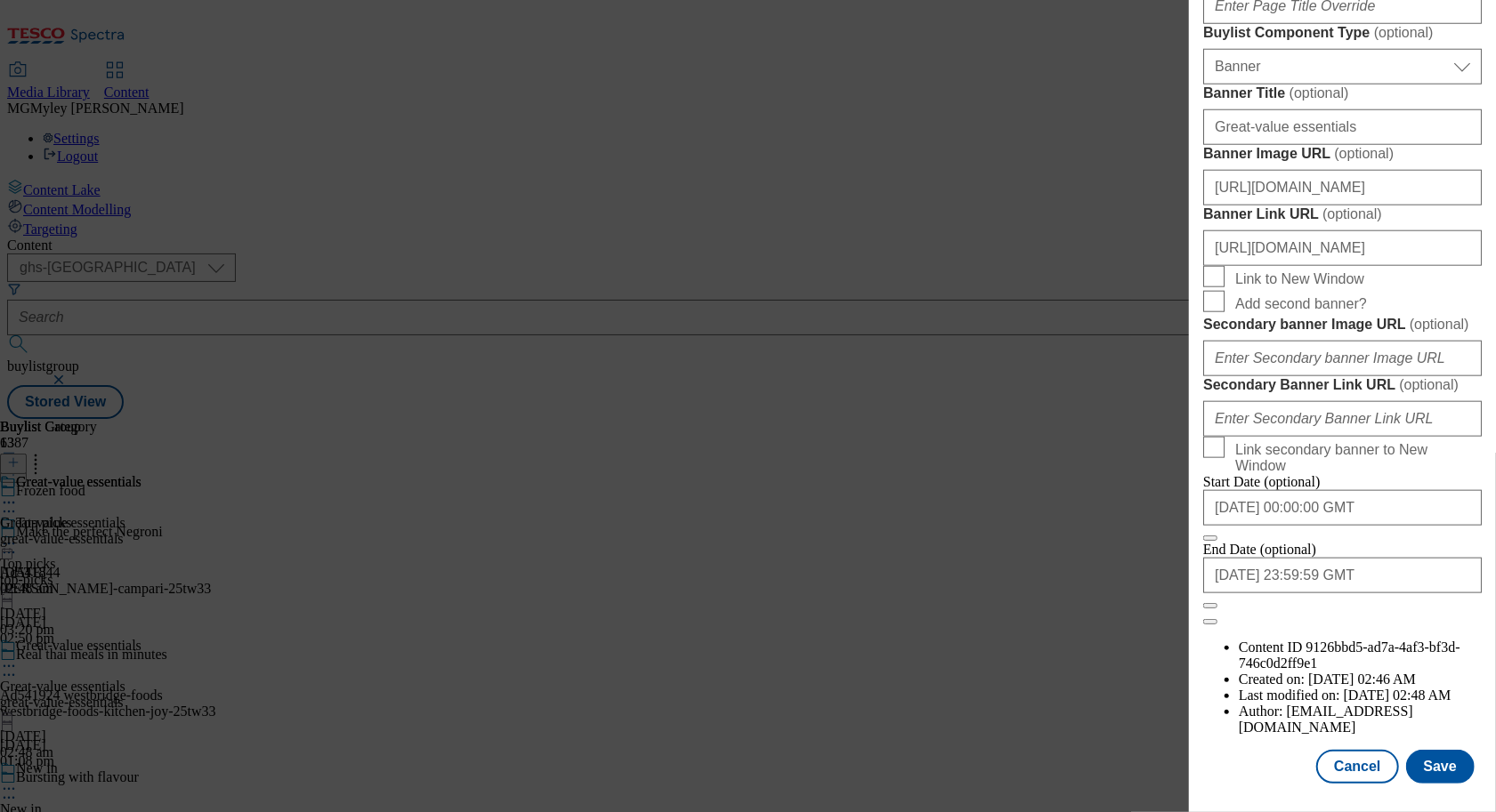
scroll to position [1762, 0]
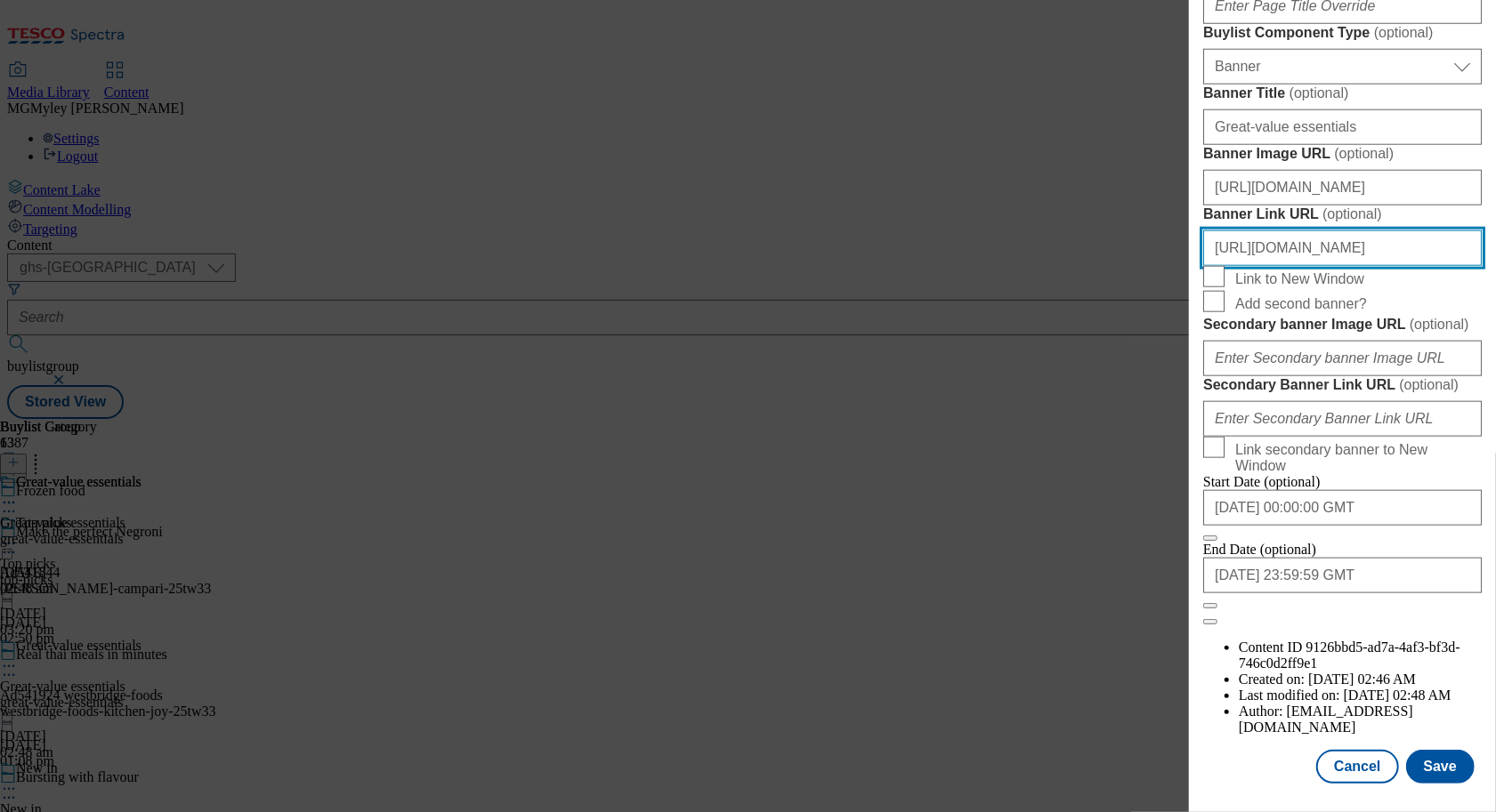
click at [1403, 230] on input "https://www.tesco.com/groceries/en-GB/zone/frozen-food" at bounding box center [1342, 248] width 279 height 36
drag, startPoint x: 1360, startPoint y: 201, endPoint x: 1507, endPoint y: 206, distance: 147.1
click at [1495, 206] on html "Icons icon_account icon_add icon_backward_link icon_basket icon_benefits icon_c…" at bounding box center [748, 212] width 1496 height 426
click at [1463, 230] on input "https://www.tesco.com/groceries/en-GB/zone/frozen-food" at bounding box center [1342, 248] width 279 height 36
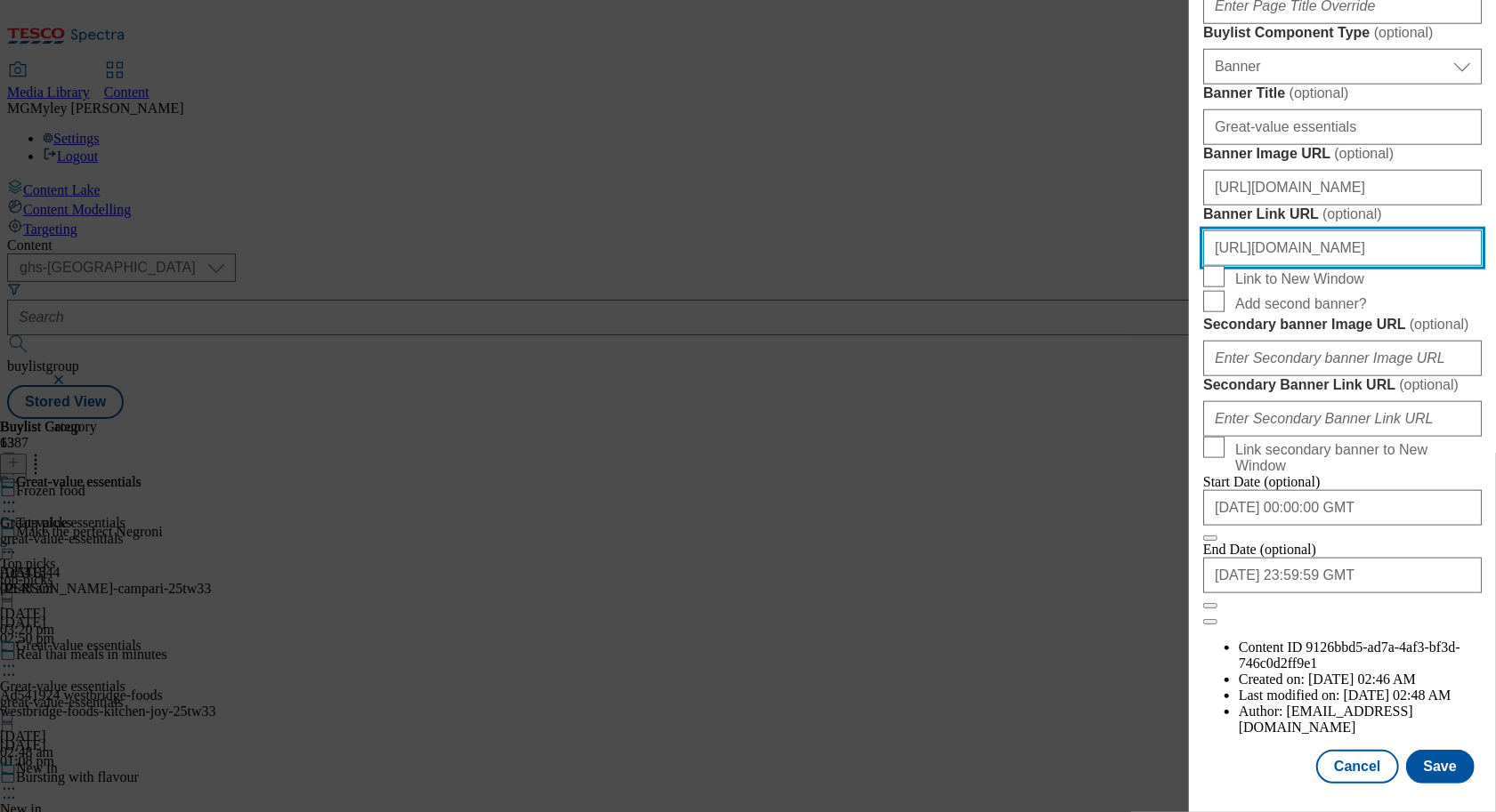
paste input "ONL_Header_Froz_val"
type input "https://www.tesco.com/groceries/en-GB/zone/frozen-food?icid=ONL_Header_Froz_val"
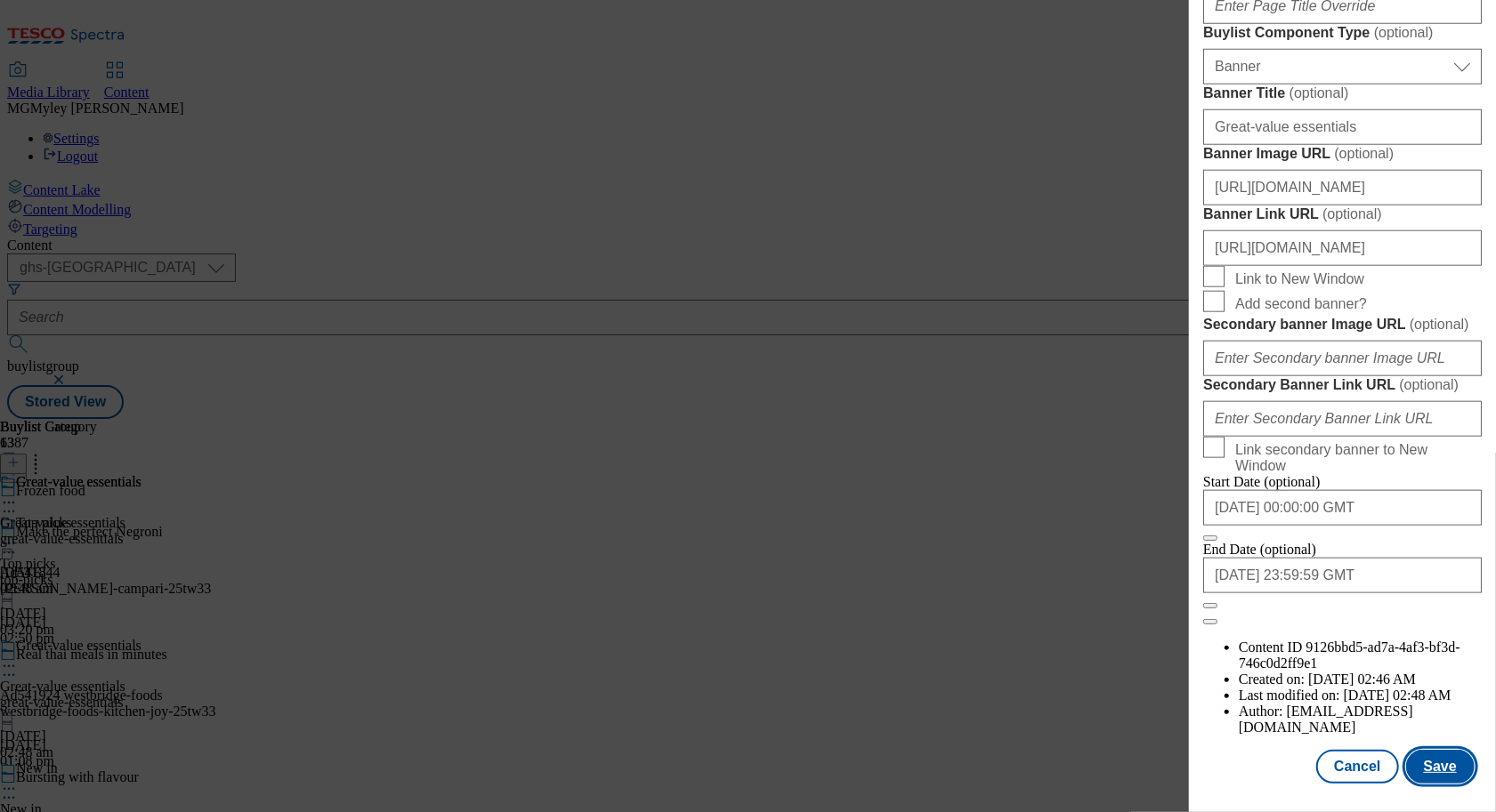
scroll to position [0, 0]
click at [1436, 774] on button "Save" at bounding box center [1440, 767] width 69 height 34
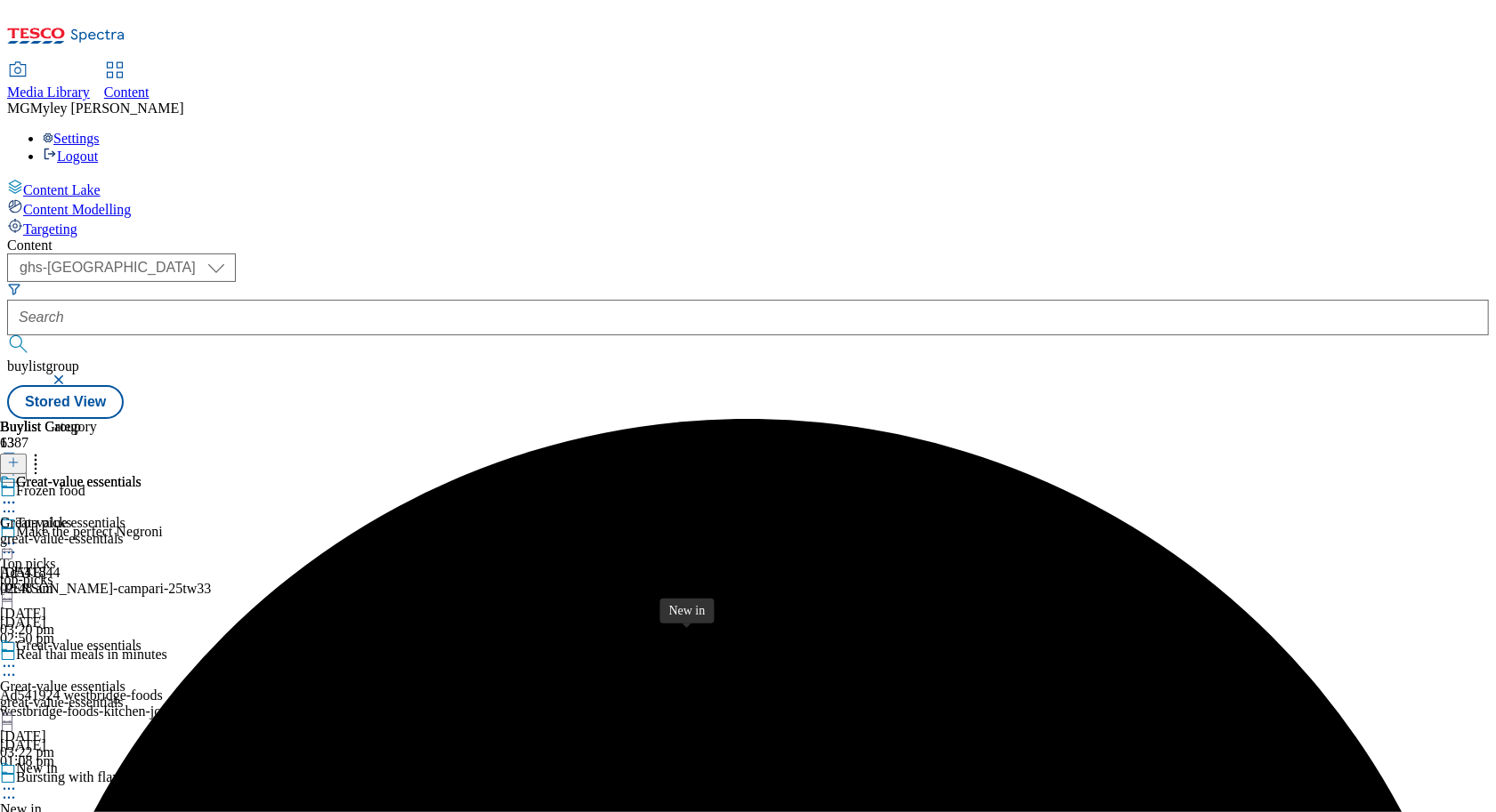
click at [58, 761] on div "New in" at bounding box center [37, 769] width 42 height 16
click at [15, 788] on circle at bounding box center [13, 789] width 3 height 3
click at [76, 811] on span "Edit" at bounding box center [65, 827] width 21 height 13
select select "evergreen"
select select "Banner"
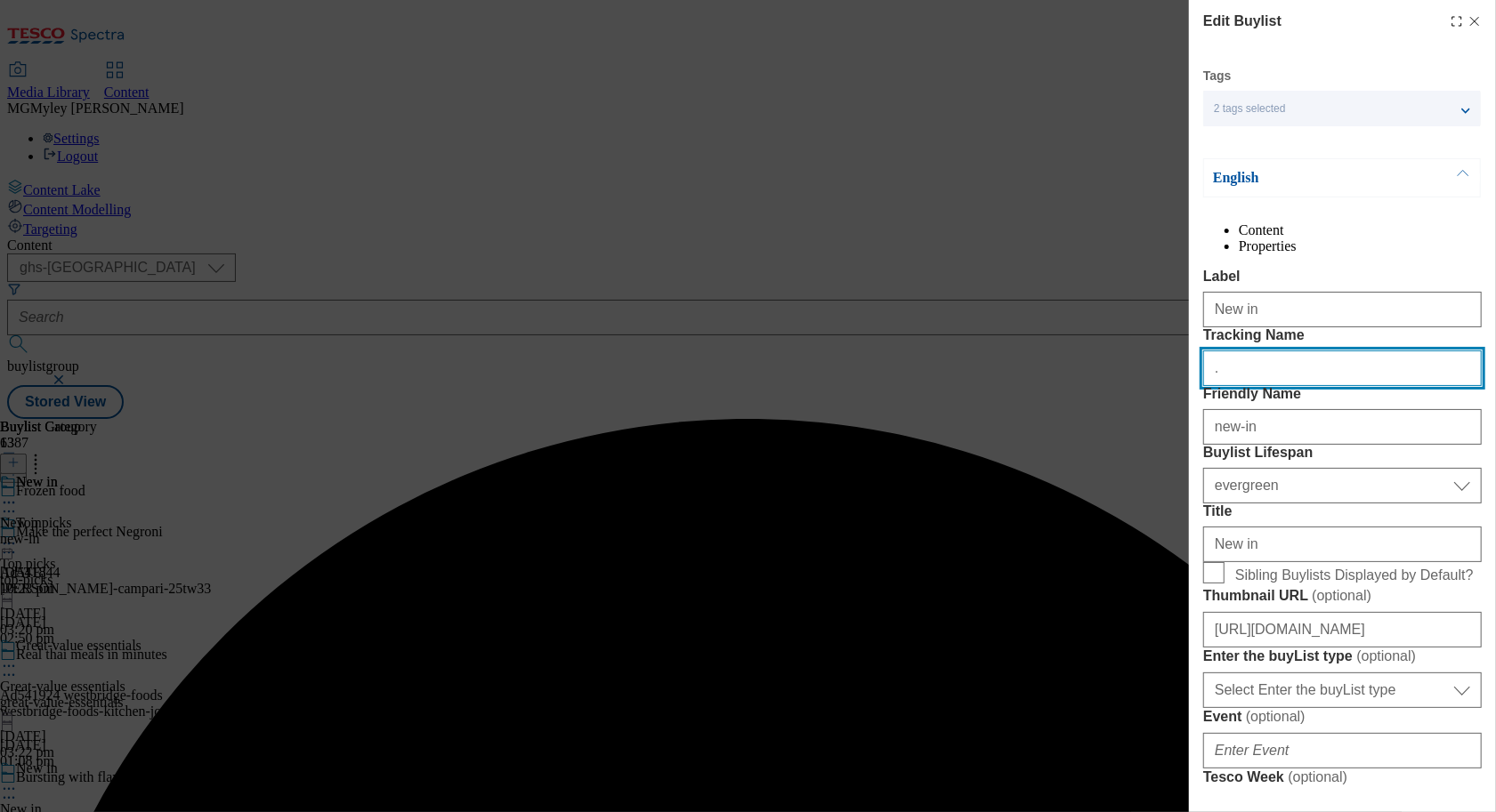
click at [1278, 386] on input "." at bounding box center [1342, 368] width 279 height 36
paste input "ONL_Froz_New"
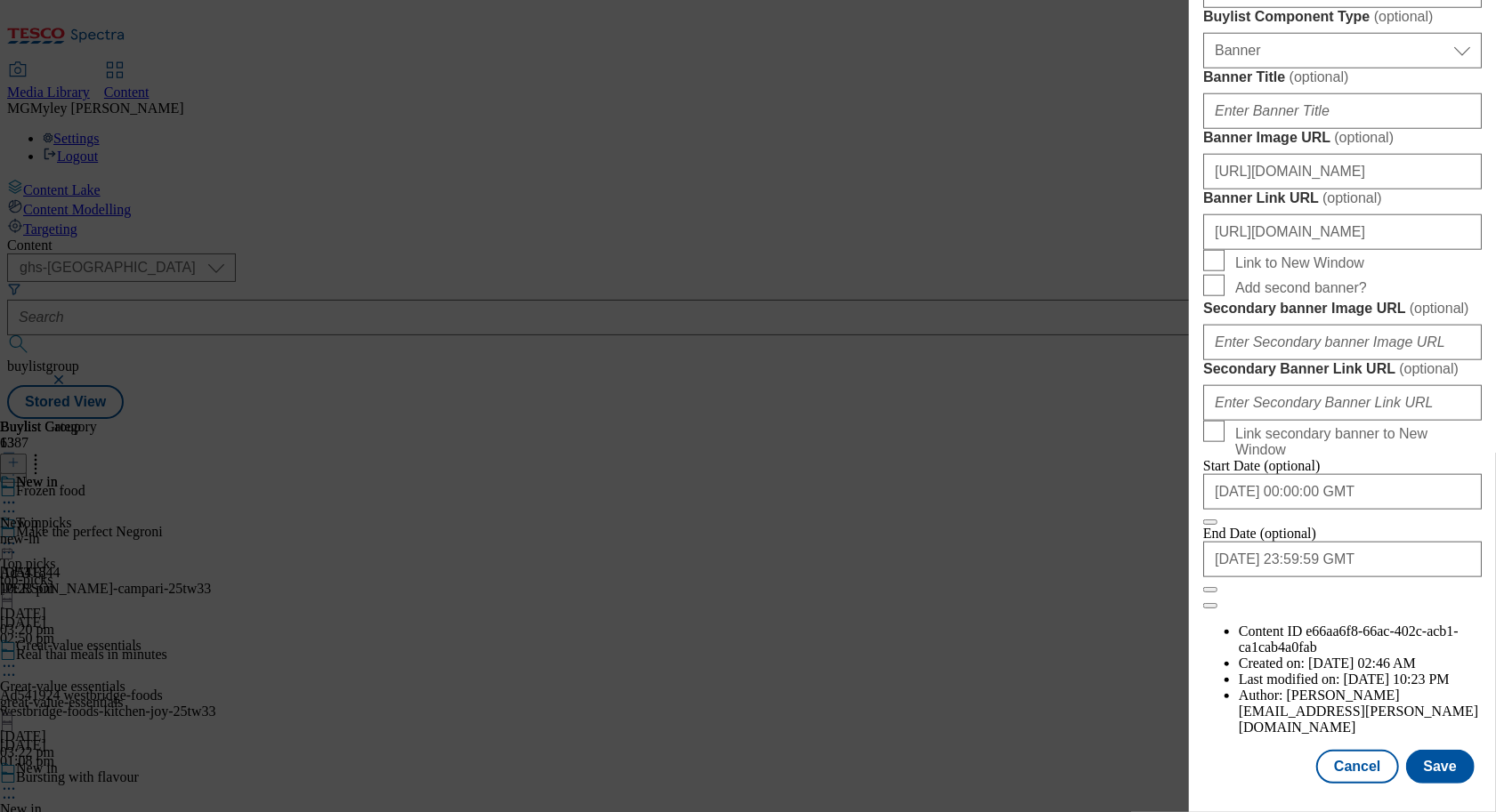
scroll to position [1762, 0]
type input "ONL_Froz_New"
click at [1391, 214] on input "https://www.tesco.com/groceries/en-GB/zone/frozen-food" at bounding box center [1342, 232] width 279 height 36
drag, startPoint x: 1353, startPoint y: 205, endPoint x: 1481, endPoint y: 205, distance: 128.0
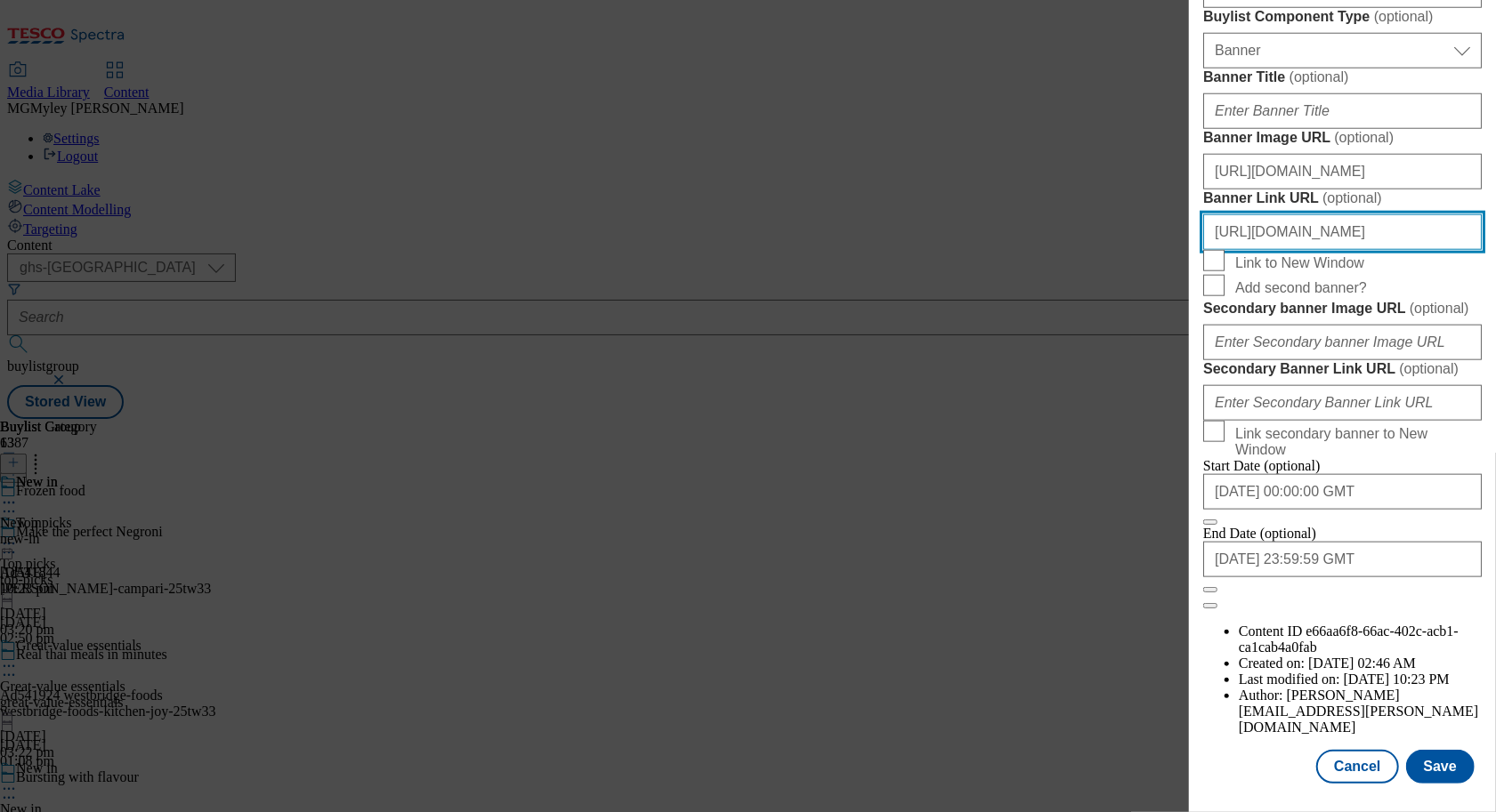
click at [1481, 214] on input "https://www.tesco.com/groceries/en-GB/zone/frozen-food" at bounding box center [1342, 232] width 279 height 36
paste input "ONL_Header_Froz_new"
type input "https://www.tesco.com/groceries/en-GB/zone/frozen-food?icid=ONL_Header_Froz_new"
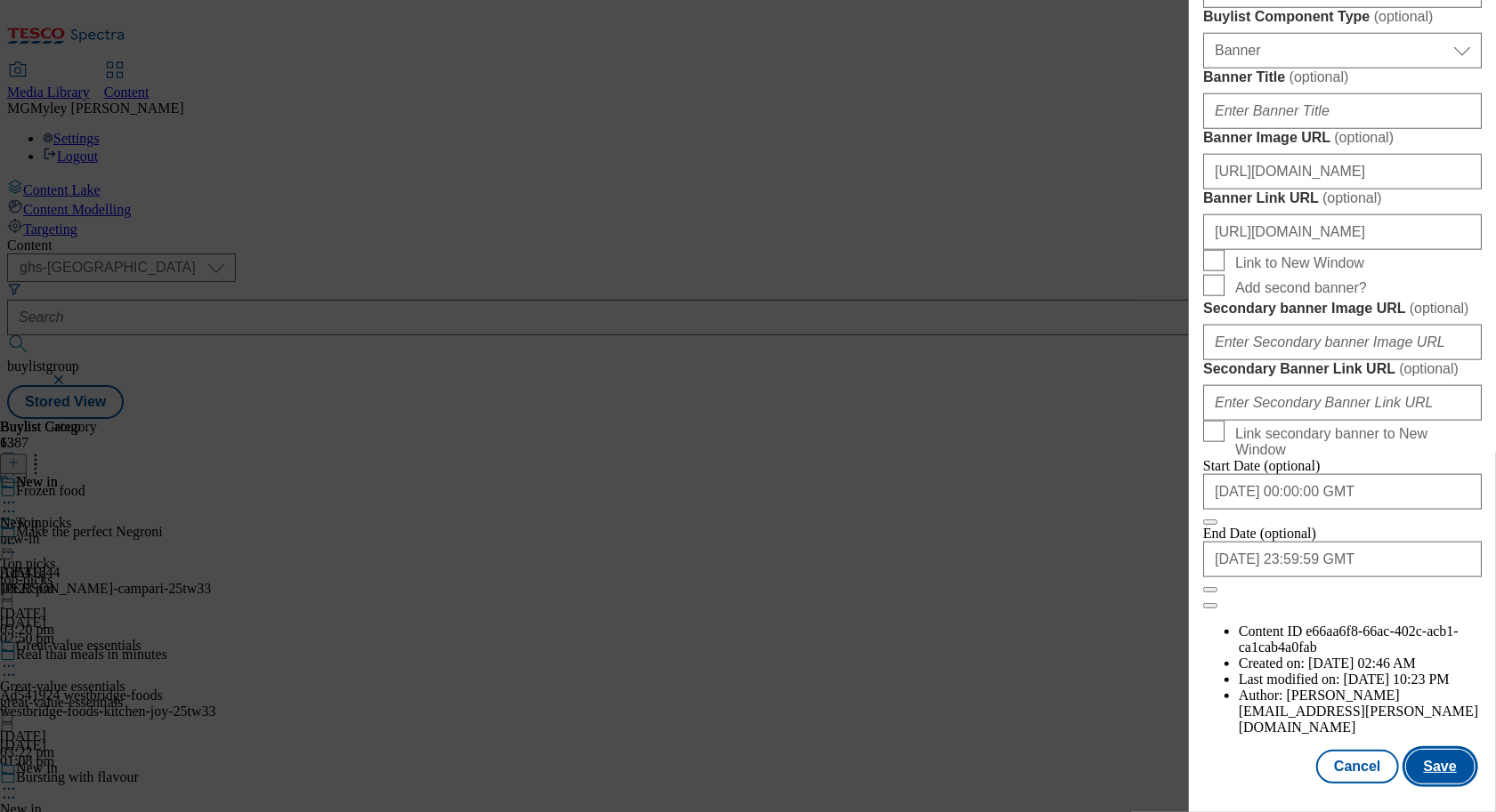
click at [1439, 760] on button "Save" at bounding box center [1440, 767] width 69 height 34
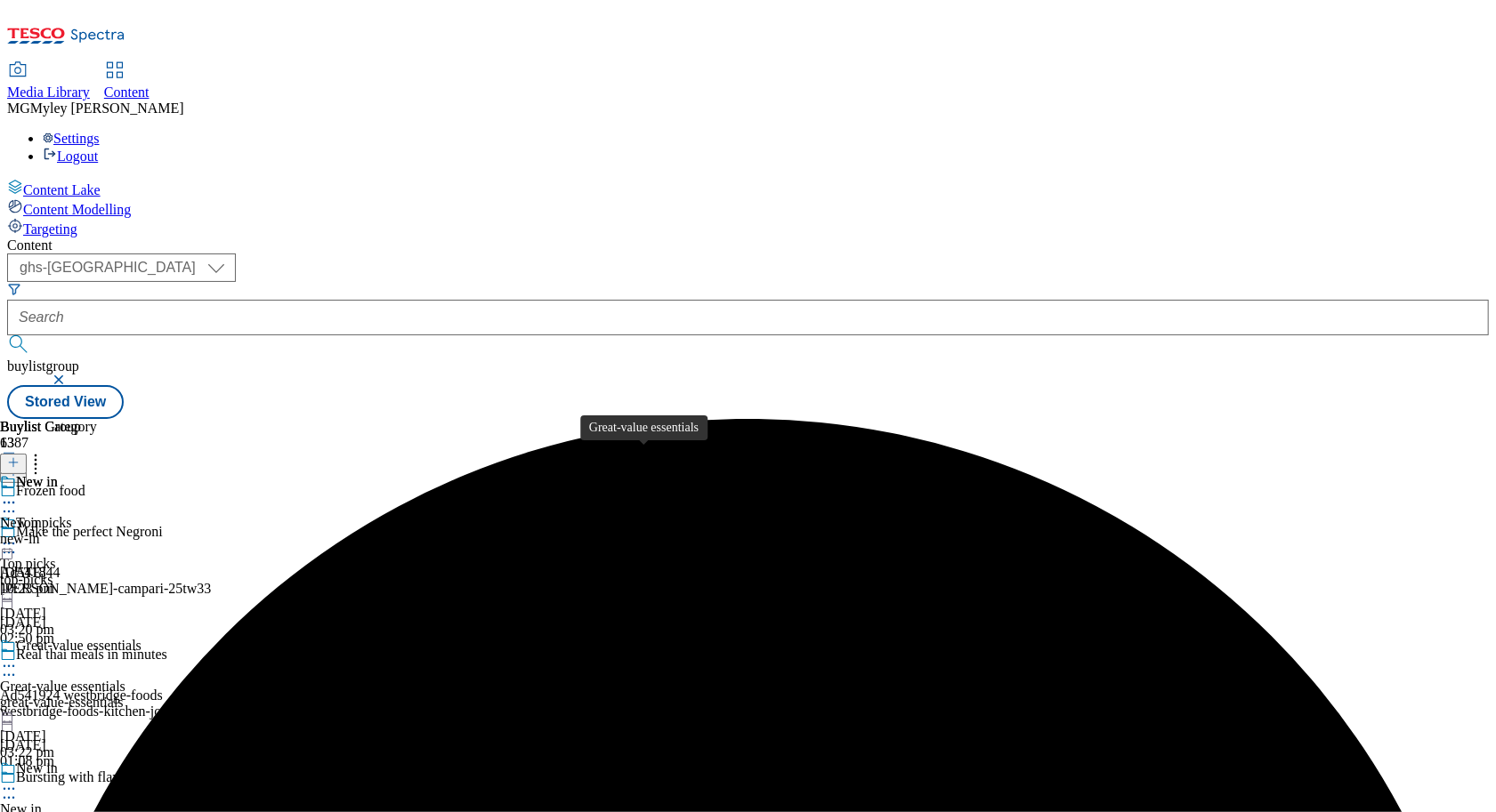
scroll to position [343, 0]
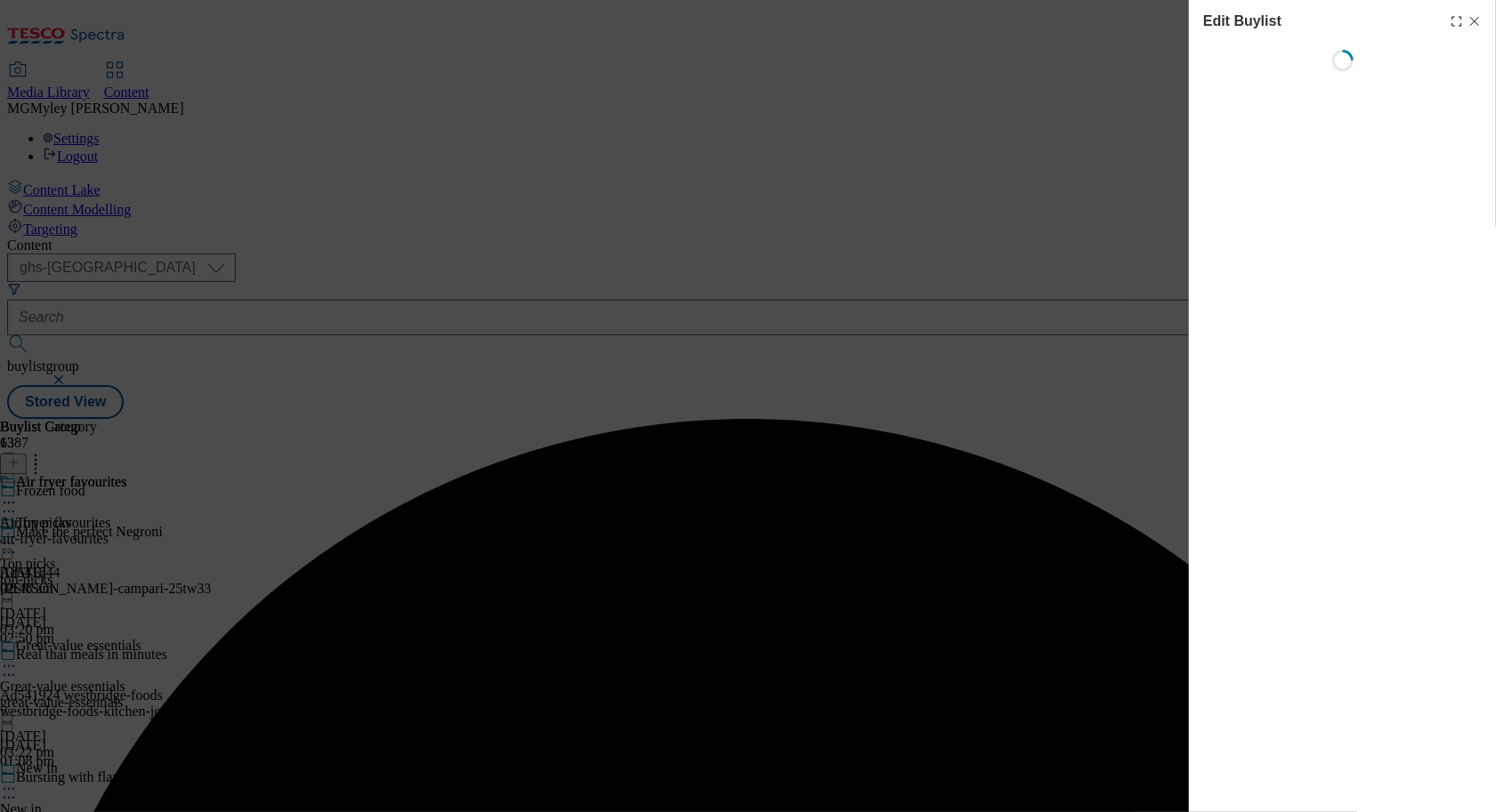
select select "evergreen"
select select "Banner"
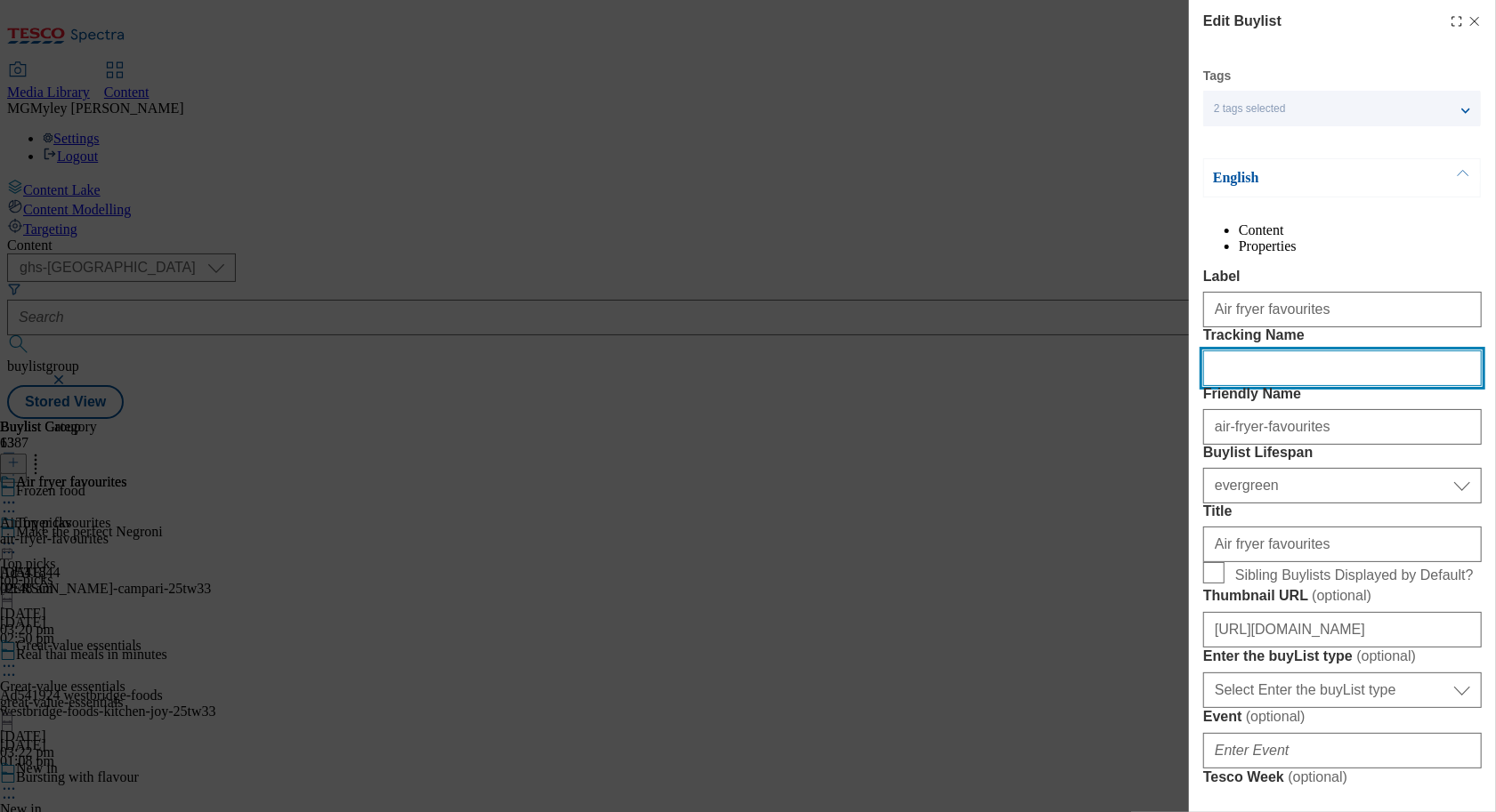
click at [1250, 386] on input "Tracking Name" at bounding box center [1342, 368] width 279 height 36
paste input "ONL_Froz_New"
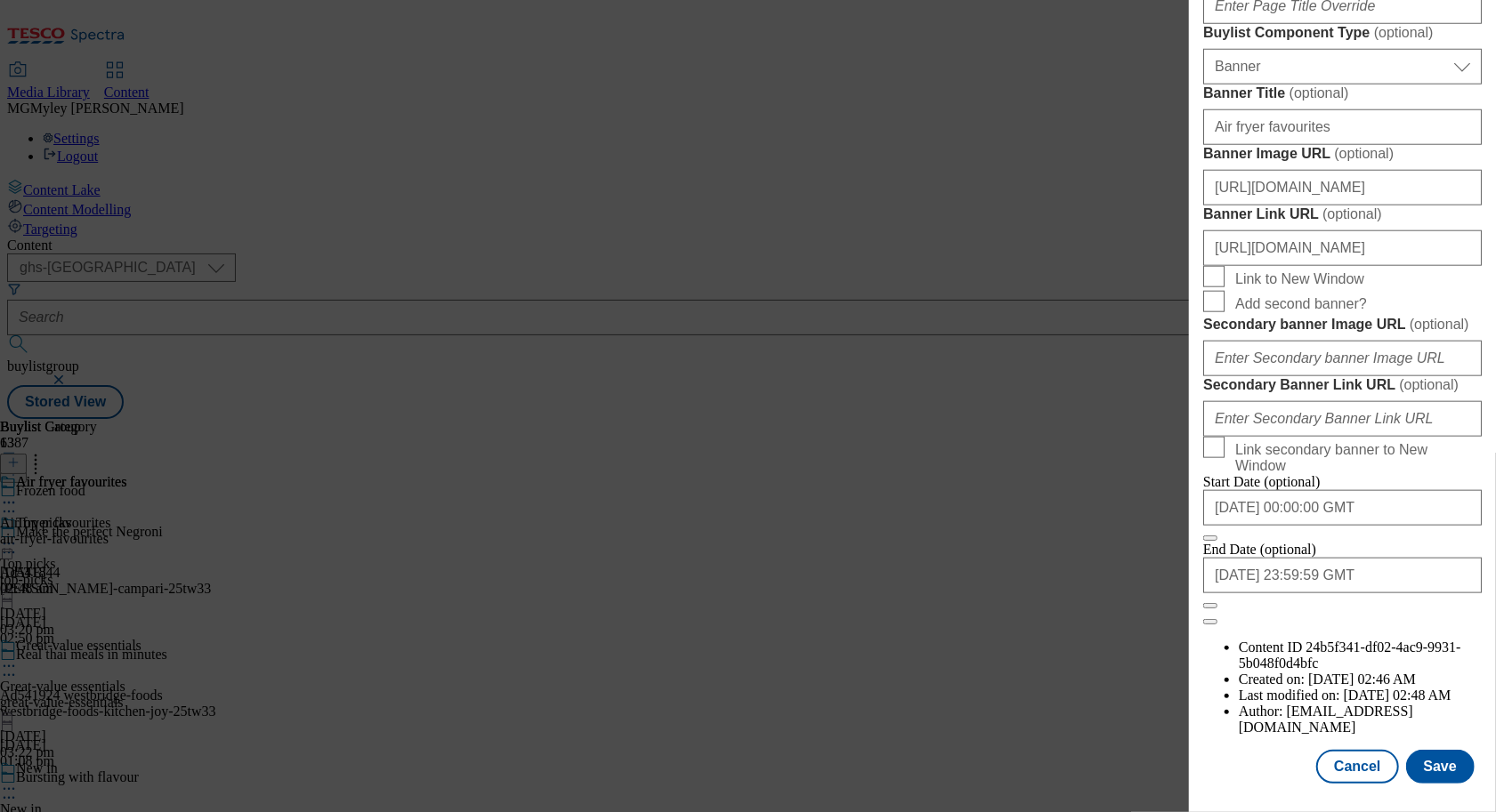
scroll to position [1762, 0]
type input "ONL_Froz_New"
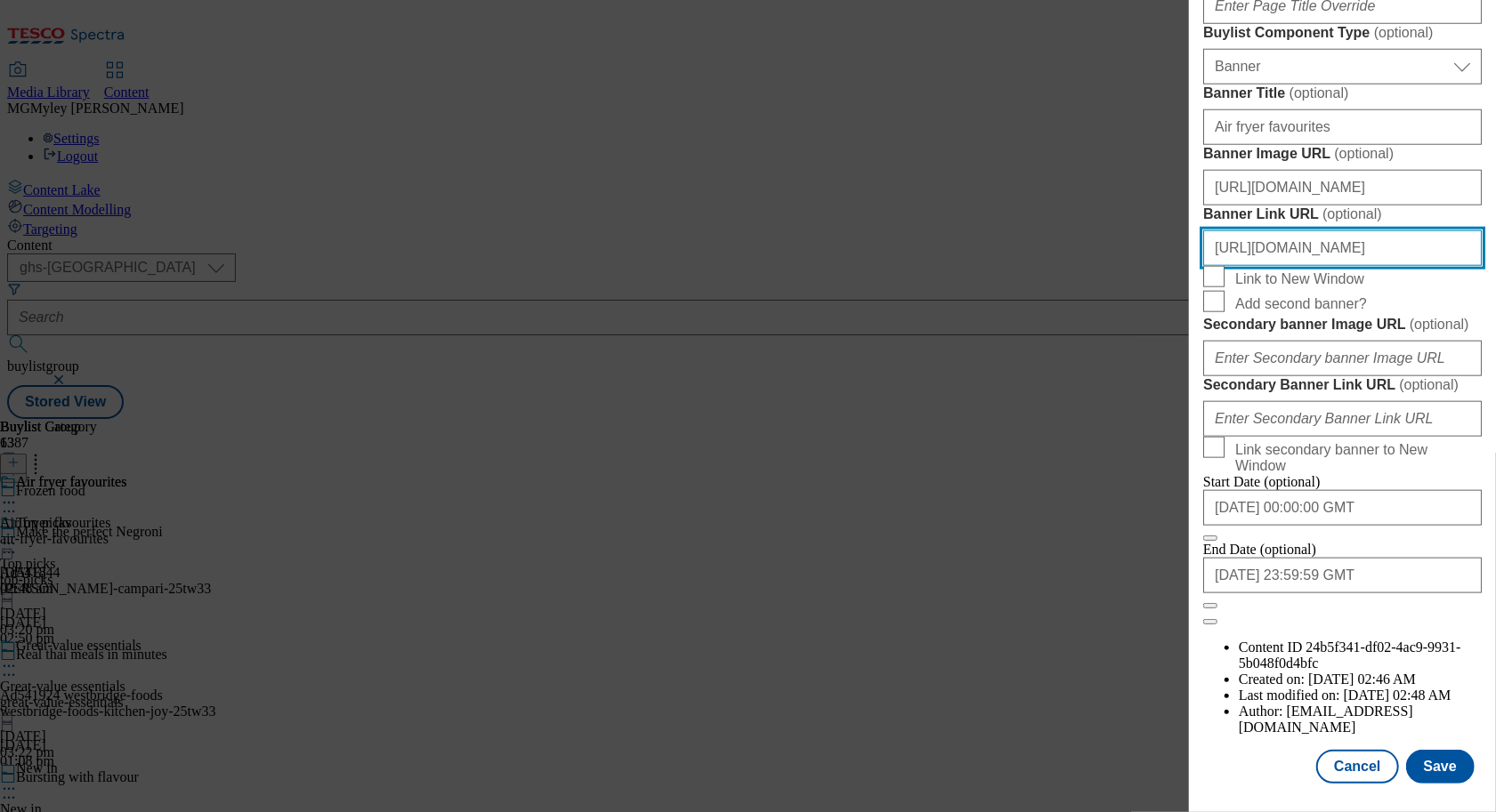
click at [1372, 230] on input "https://www.tesco.com/groceries/en-GB/zone/frozen-food" at bounding box center [1342, 248] width 279 height 36
drag, startPoint x: 1321, startPoint y: 202, endPoint x: 1508, endPoint y: 205, distance: 187.0
click at [1495, 205] on html "Icons icon_account icon_add icon_backward_link icon_basket icon_benefits icon_c…" at bounding box center [748, 212] width 1496 height 426
paste input "ONL_Header_Froz_new"
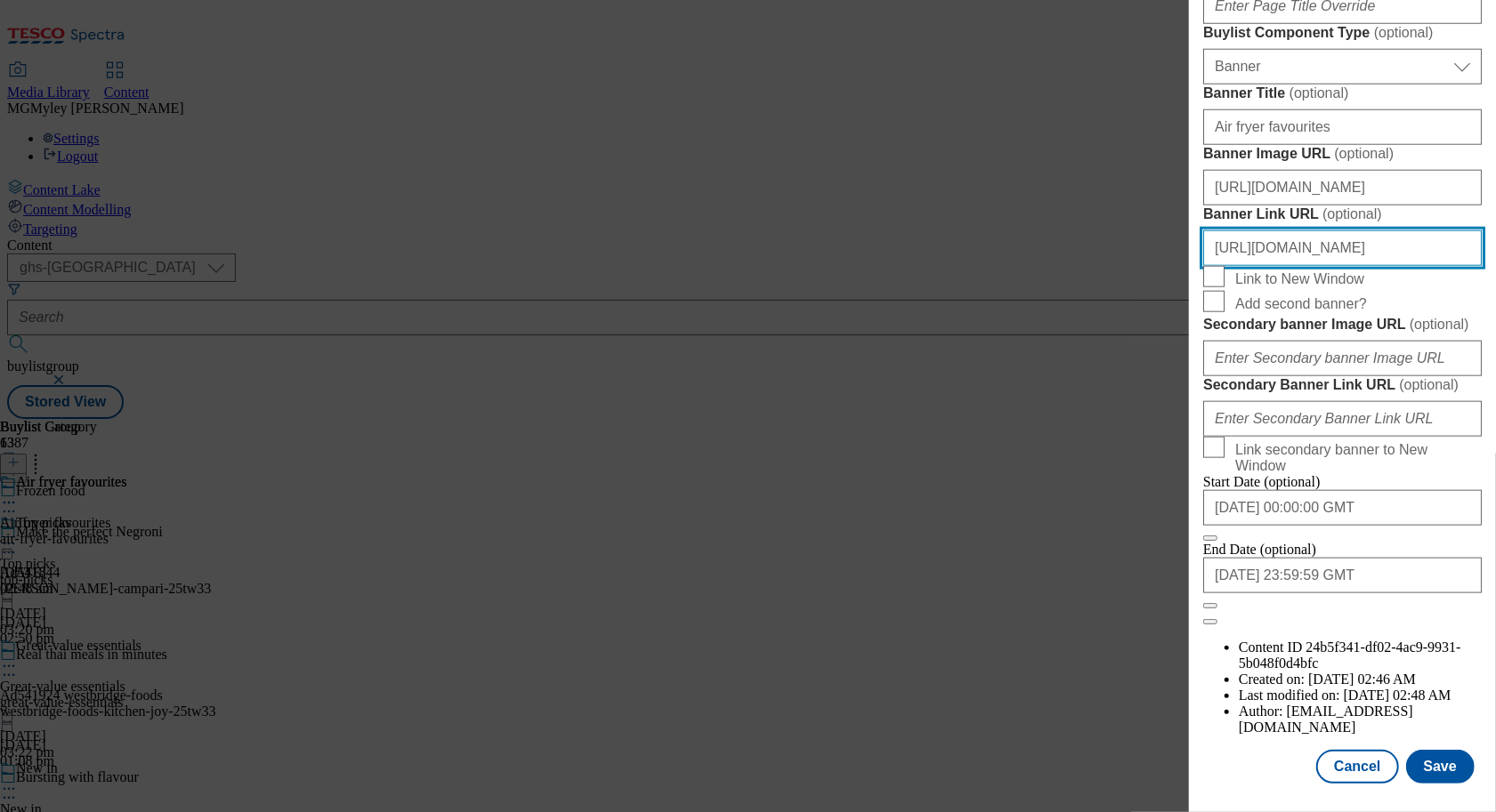
scroll to position [0, 178]
type input "https://www.tesco.com/groceries/en-GB/zone/frozen-food?icid=ONL_Header_Froz_new"
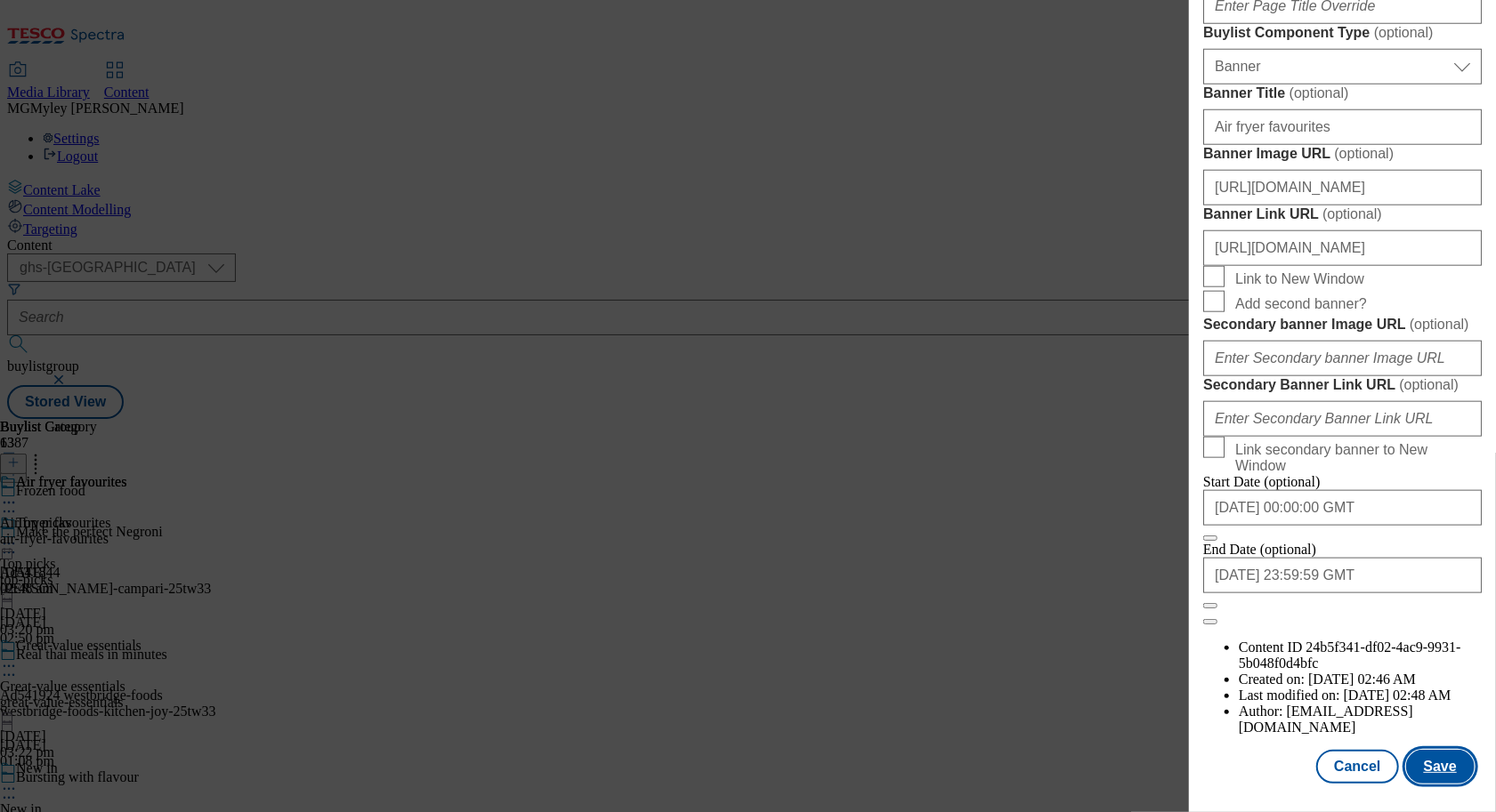
scroll to position [0, 0]
click at [1452, 758] on button "Save" at bounding box center [1440, 767] width 69 height 34
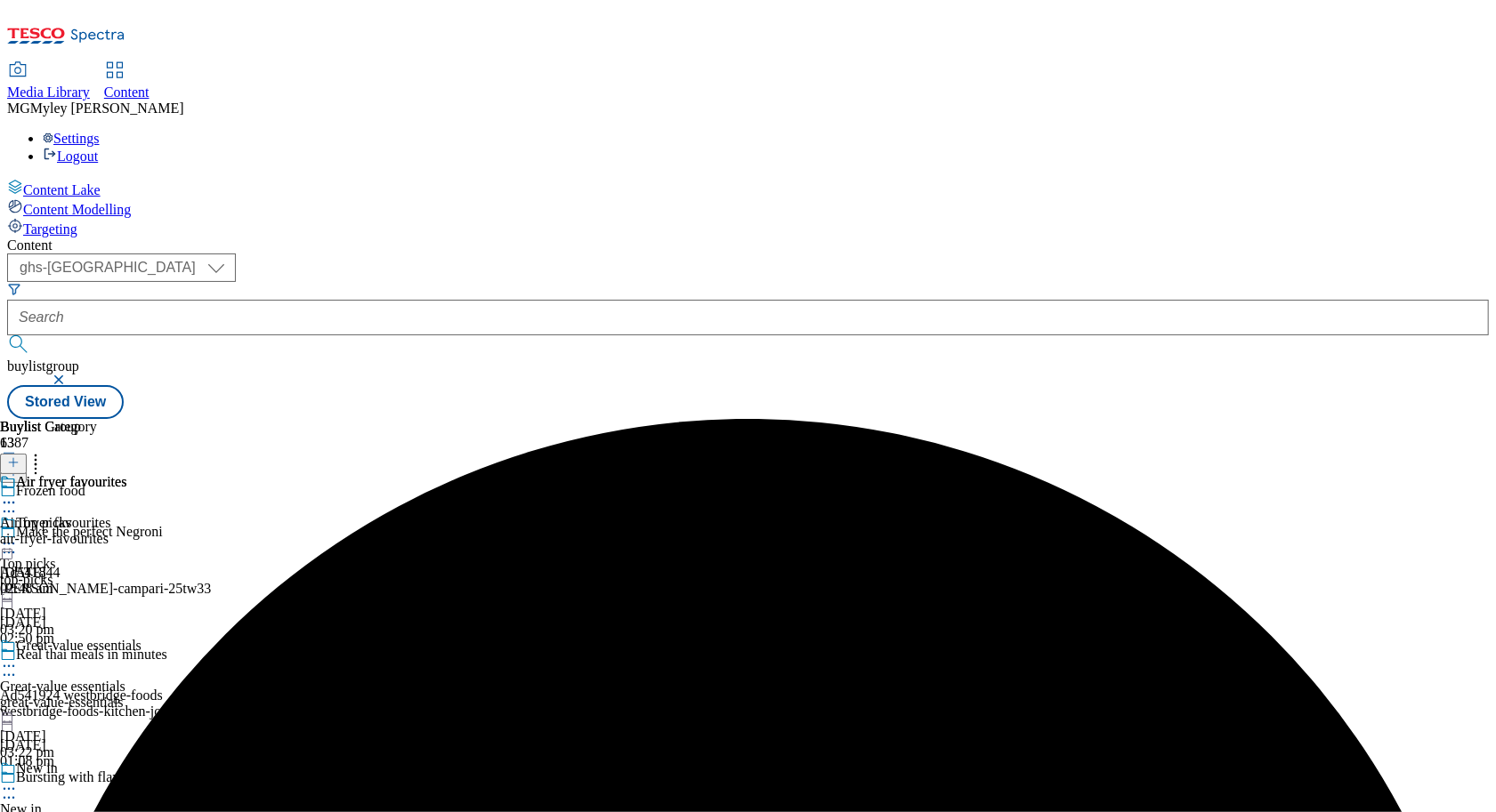
scroll to position [702, 0]
select select "evergreen"
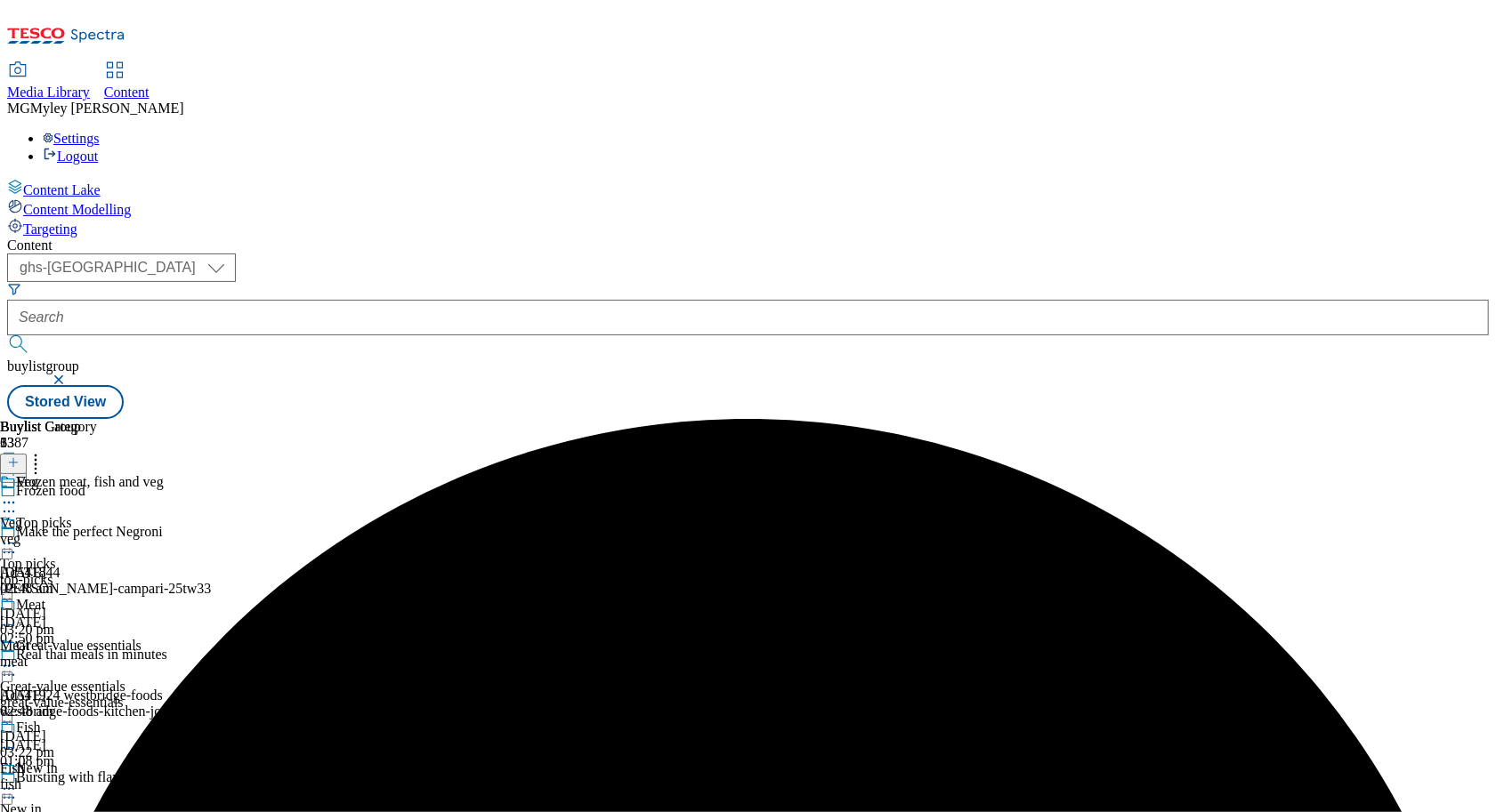
select select "Banner"
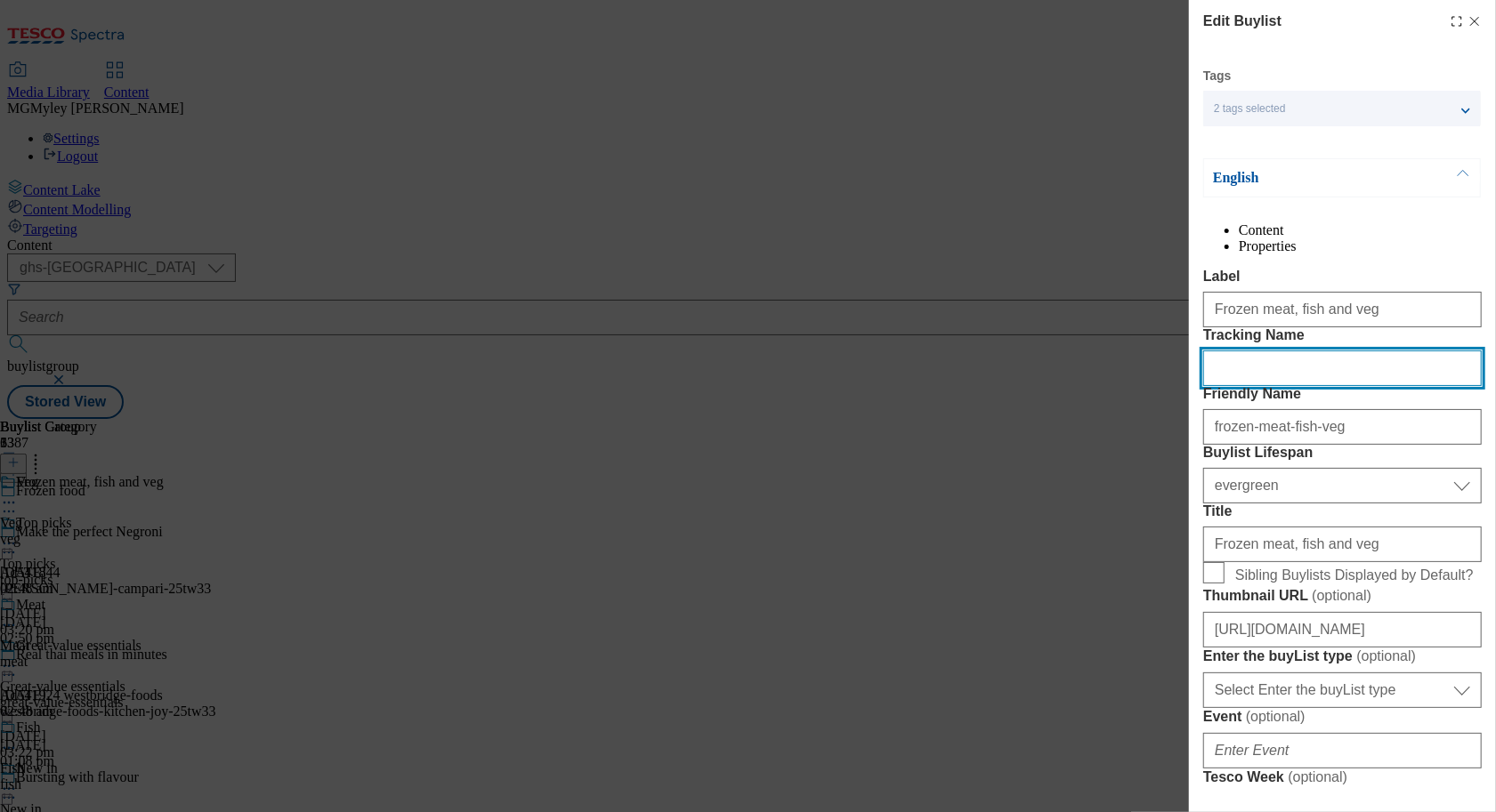
click at [1269, 386] on input "Tracking Name" at bounding box center [1342, 368] width 279 height 36
paste input "ONL_Froz_New"
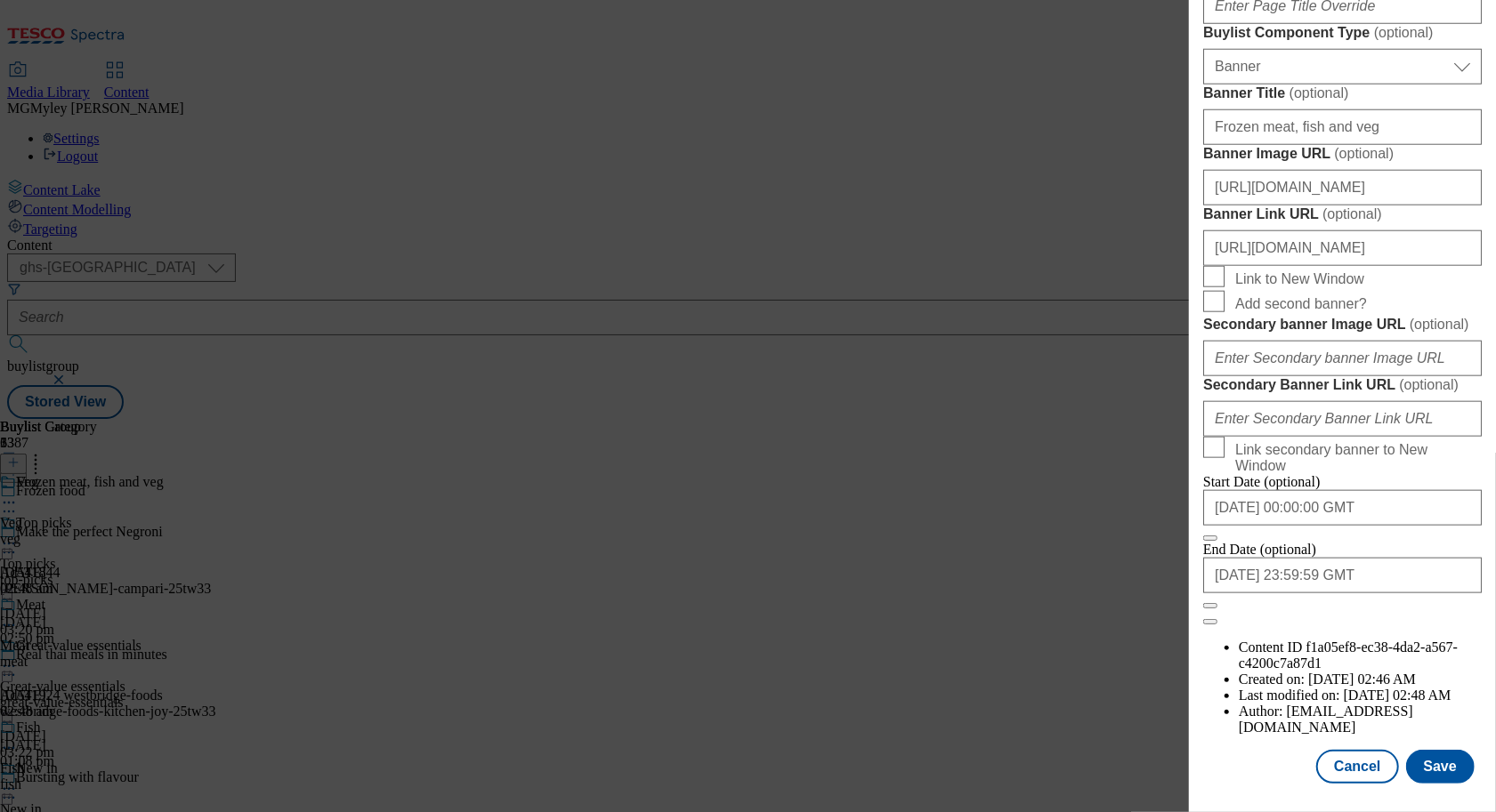
scroll to position [1762, 0]
type input "ONL_Froz_New"
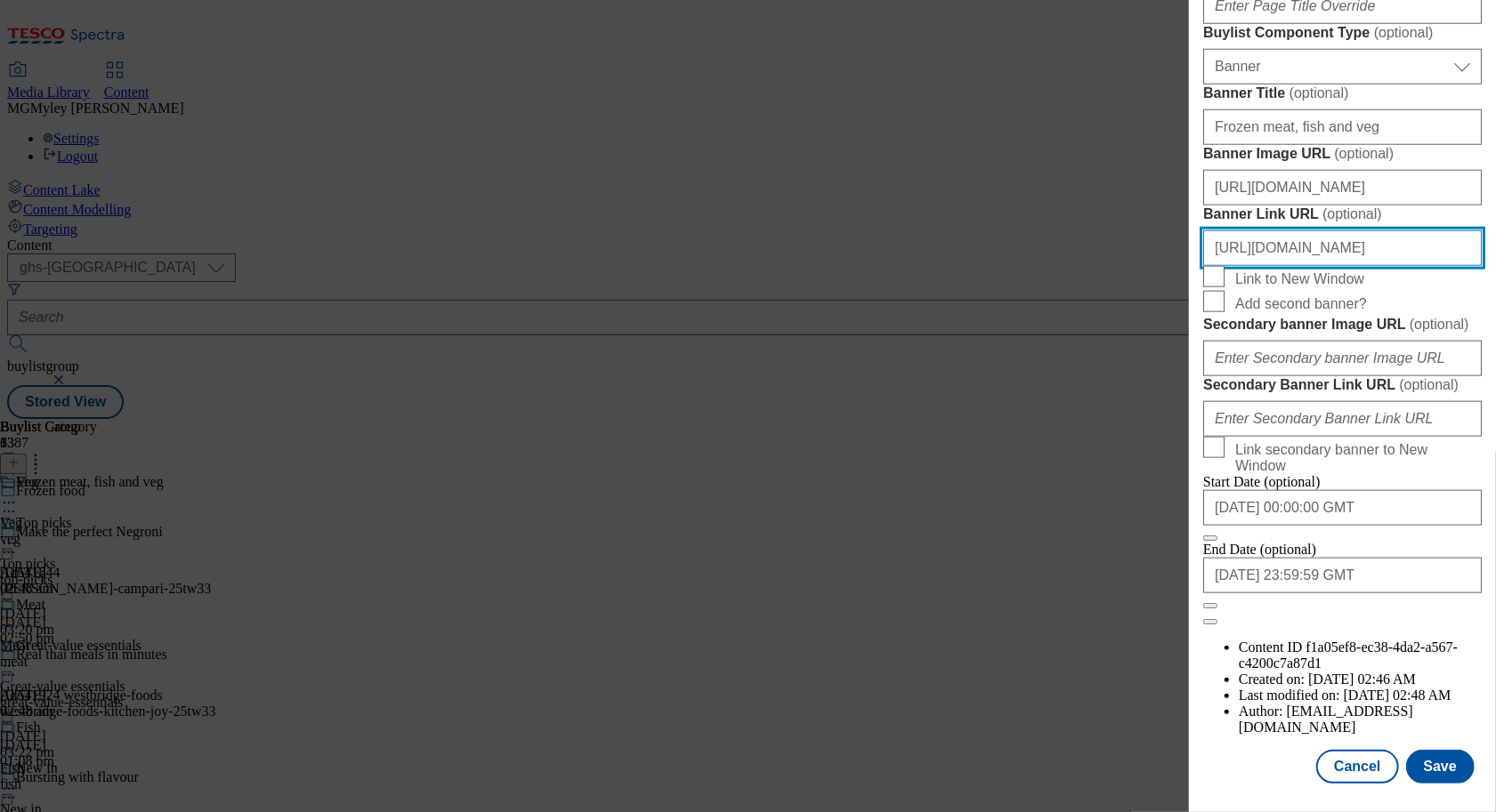
click at [1386, 230] on input "https://www.tesco.com/groceries/en-GB/zone/frozen-food" at bounding box center [1342, 248] width 279 height 36
drag, startPoint x: 1352, startPoint y: 202, endPoint x: 1504, endPoint y: 201, distance: 152.0
click at [1495, 201] on html "Icons icon_account icon_add icon_backward_link icon_basket icon_benefits icon_c…" at bounding box center [748, 212] width 1496 height 426
paste input "ONL_Header_Froz_new"
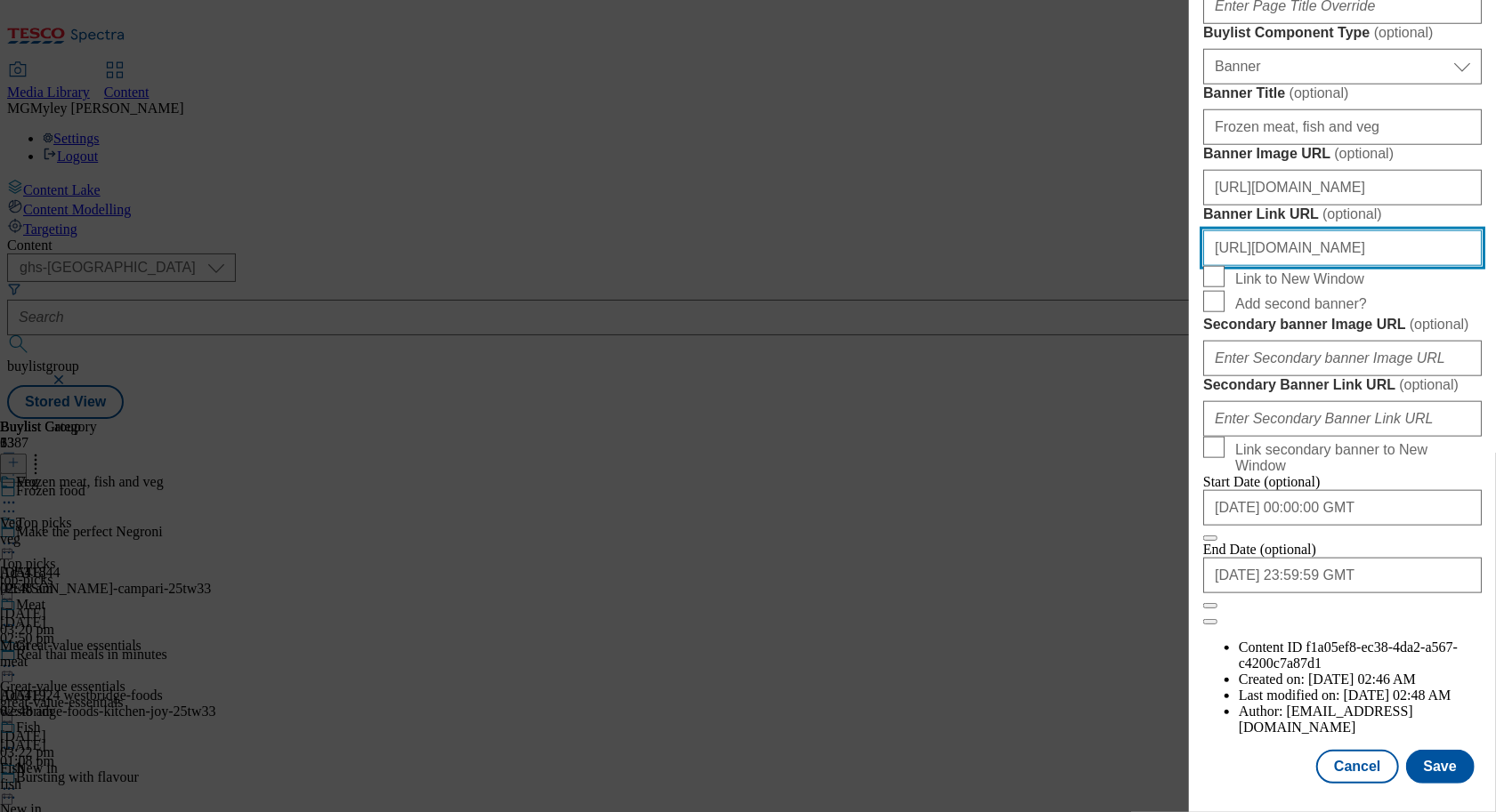
scroll to position [0, 178]
type input "https://www.tesco.com/groceries/en-GB/zone/frozen-food?icid=ONL_Header_Froz_new"
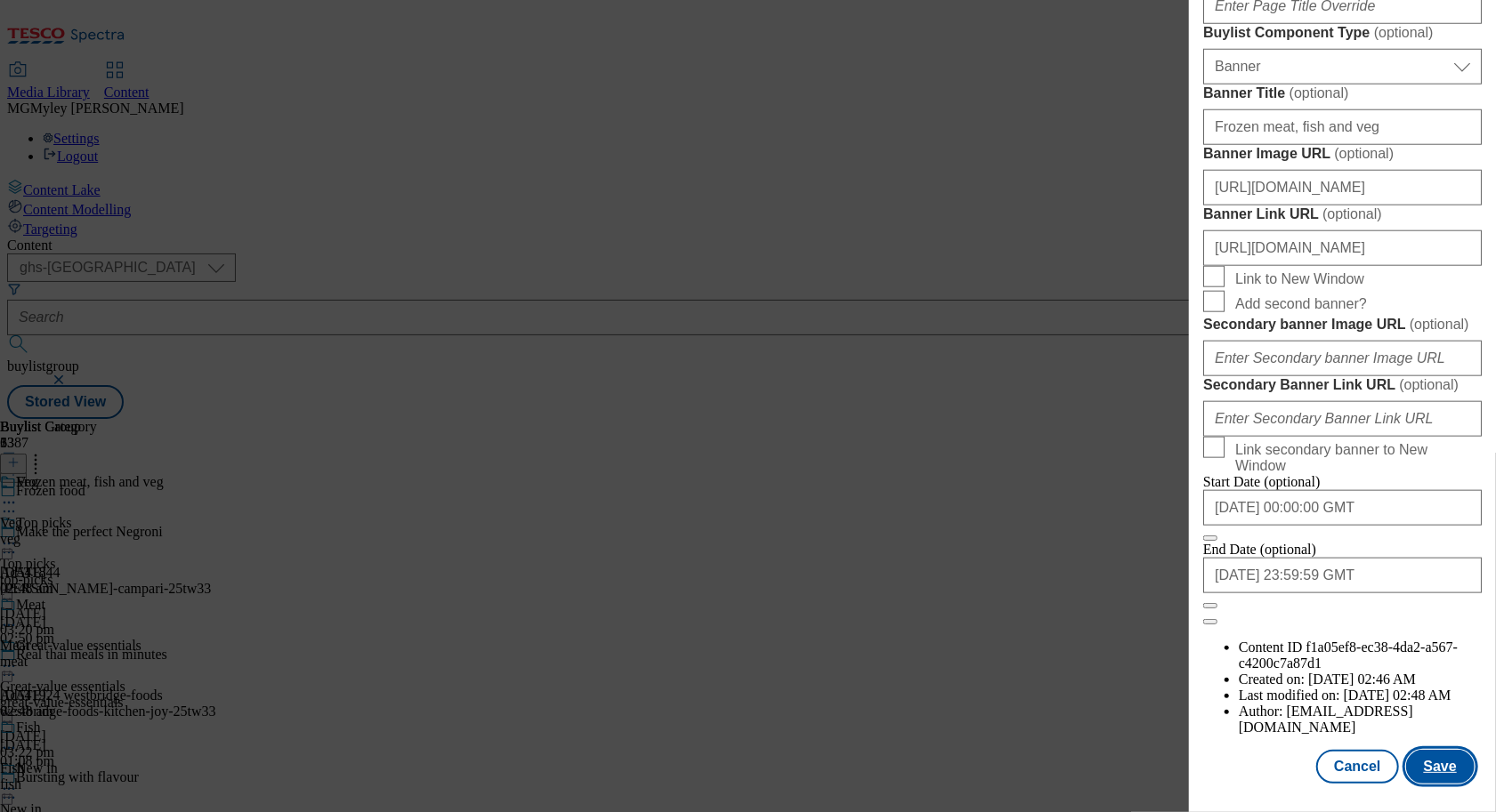
scroll to position [0, 0]
click at [1435, 760] on button "Save" at bounding box center [1440, 767] width 69 height 34
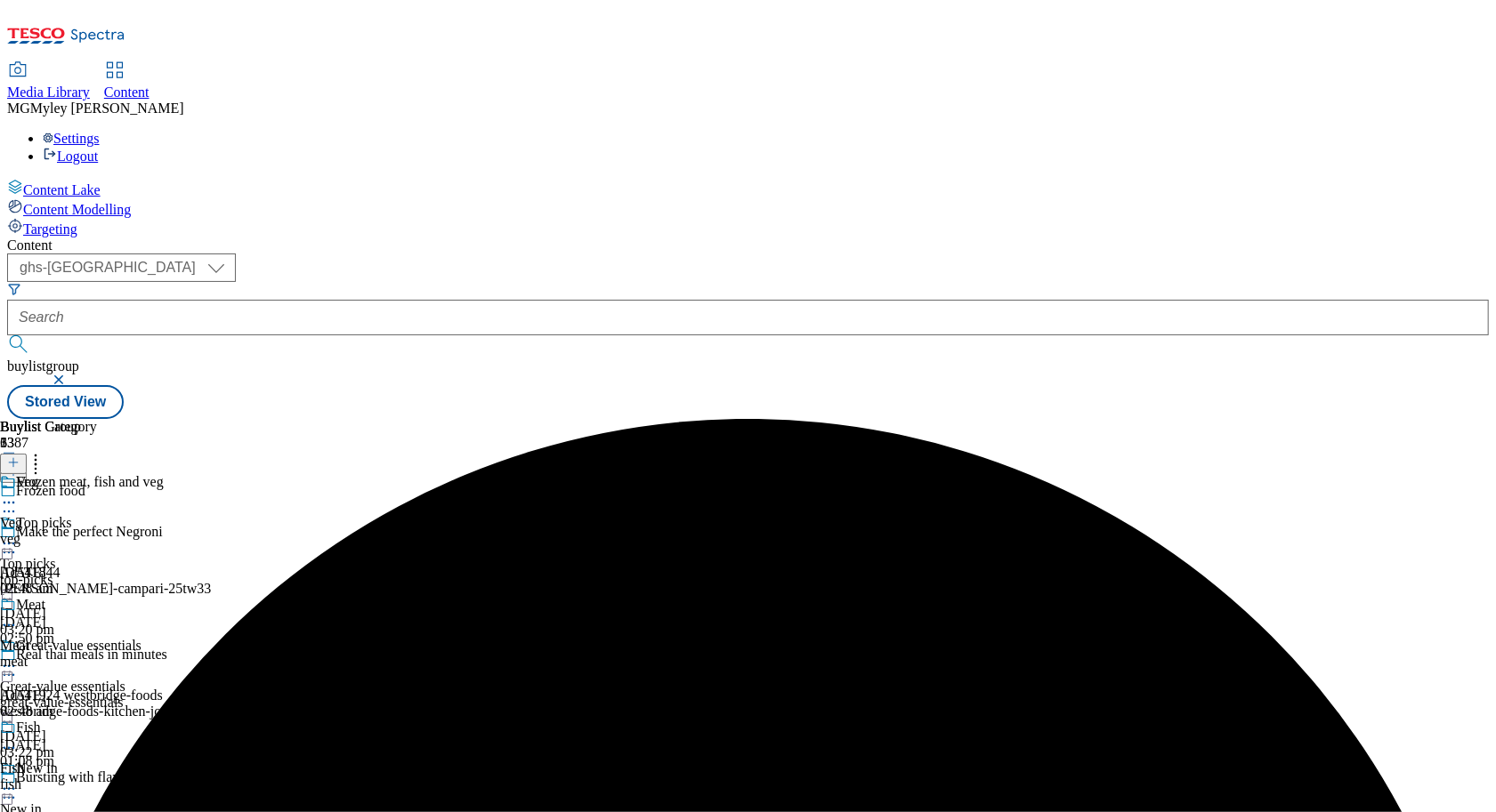
scroll to position [785, 0]
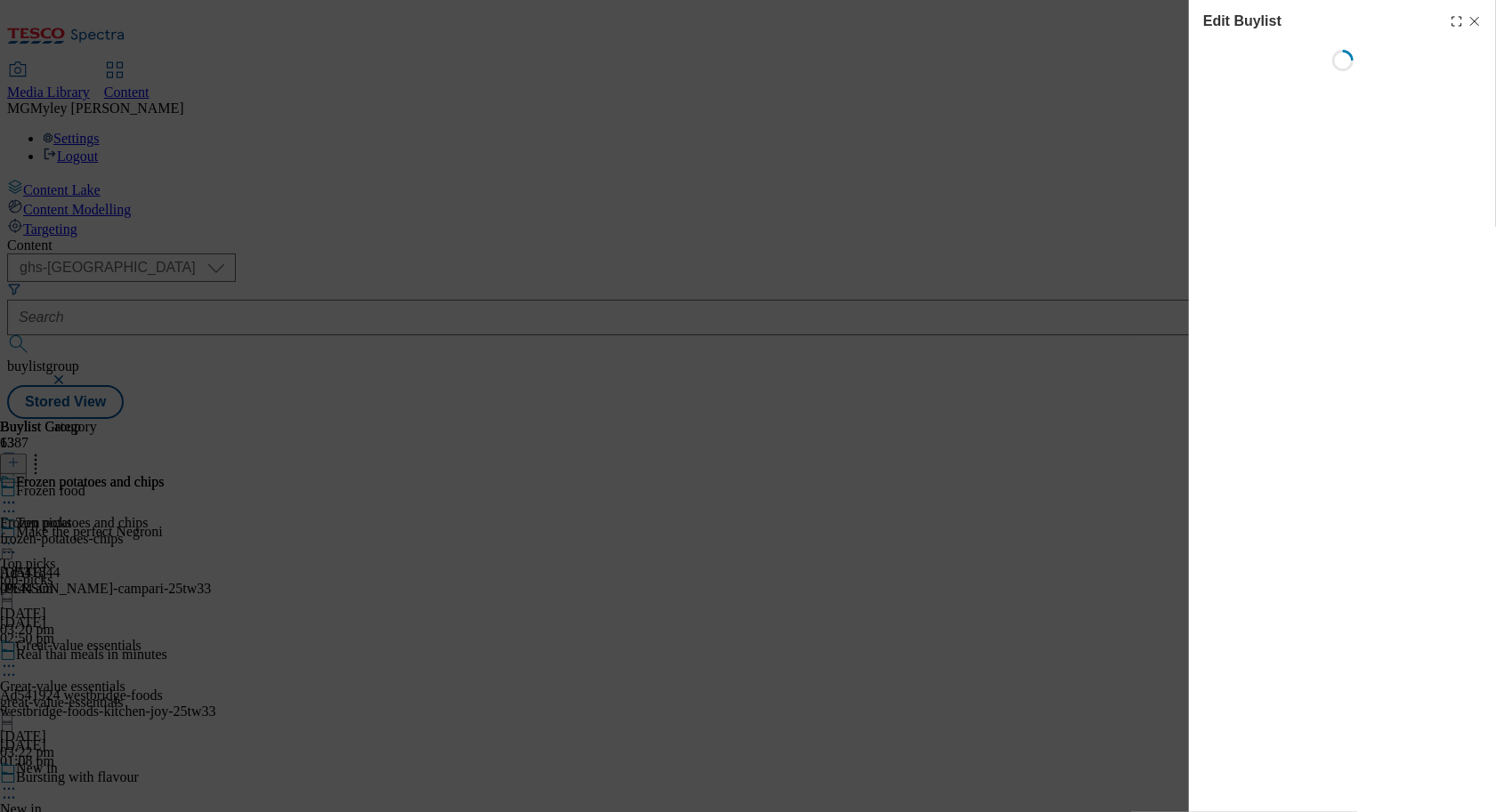
select select "evergreen"
select select "Banner"
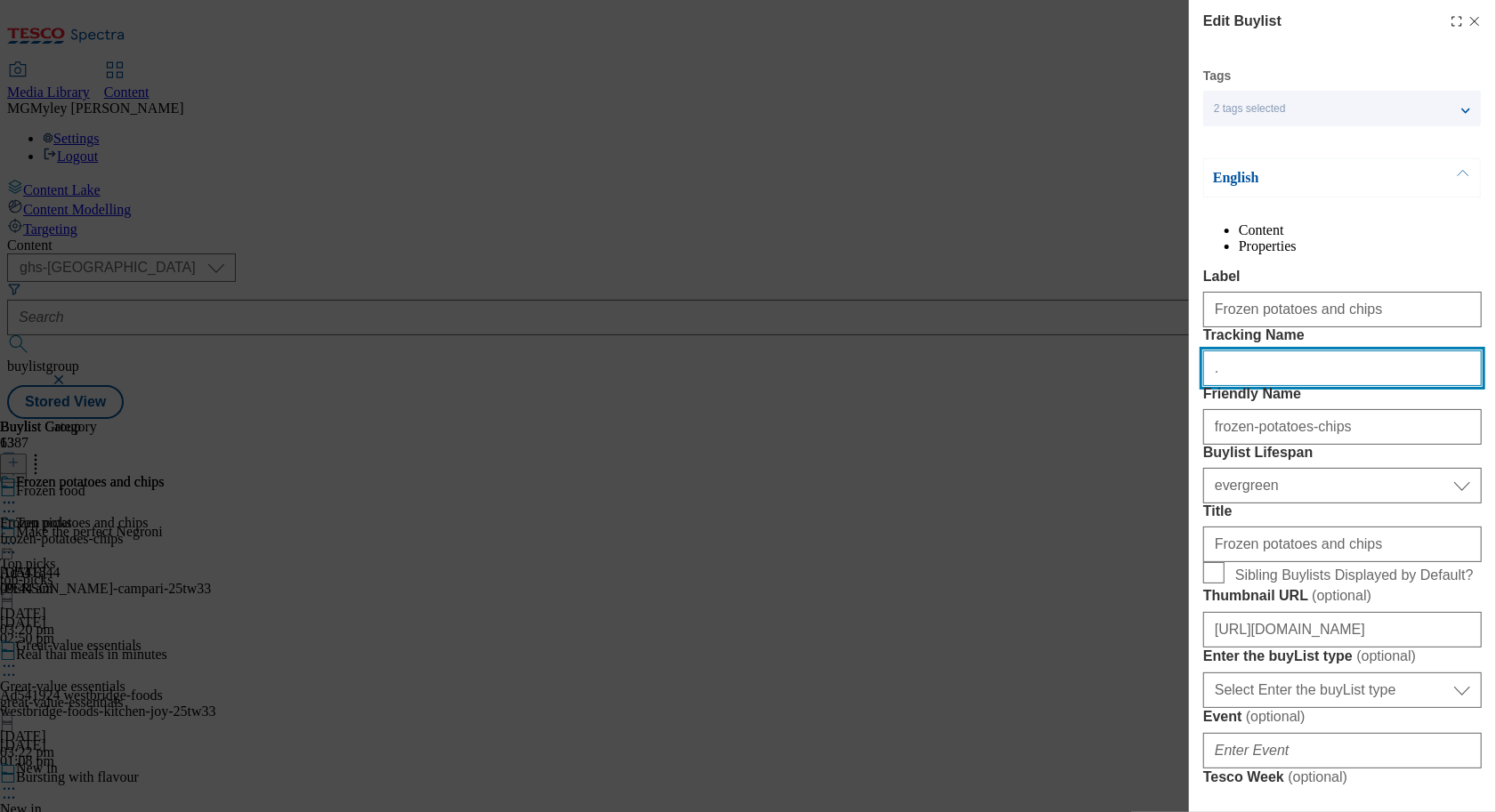
click at [1280, 386] on input "." at bounding box center [1342, 368] width 279 height 36
paste input "ONL_Froz_Pots"
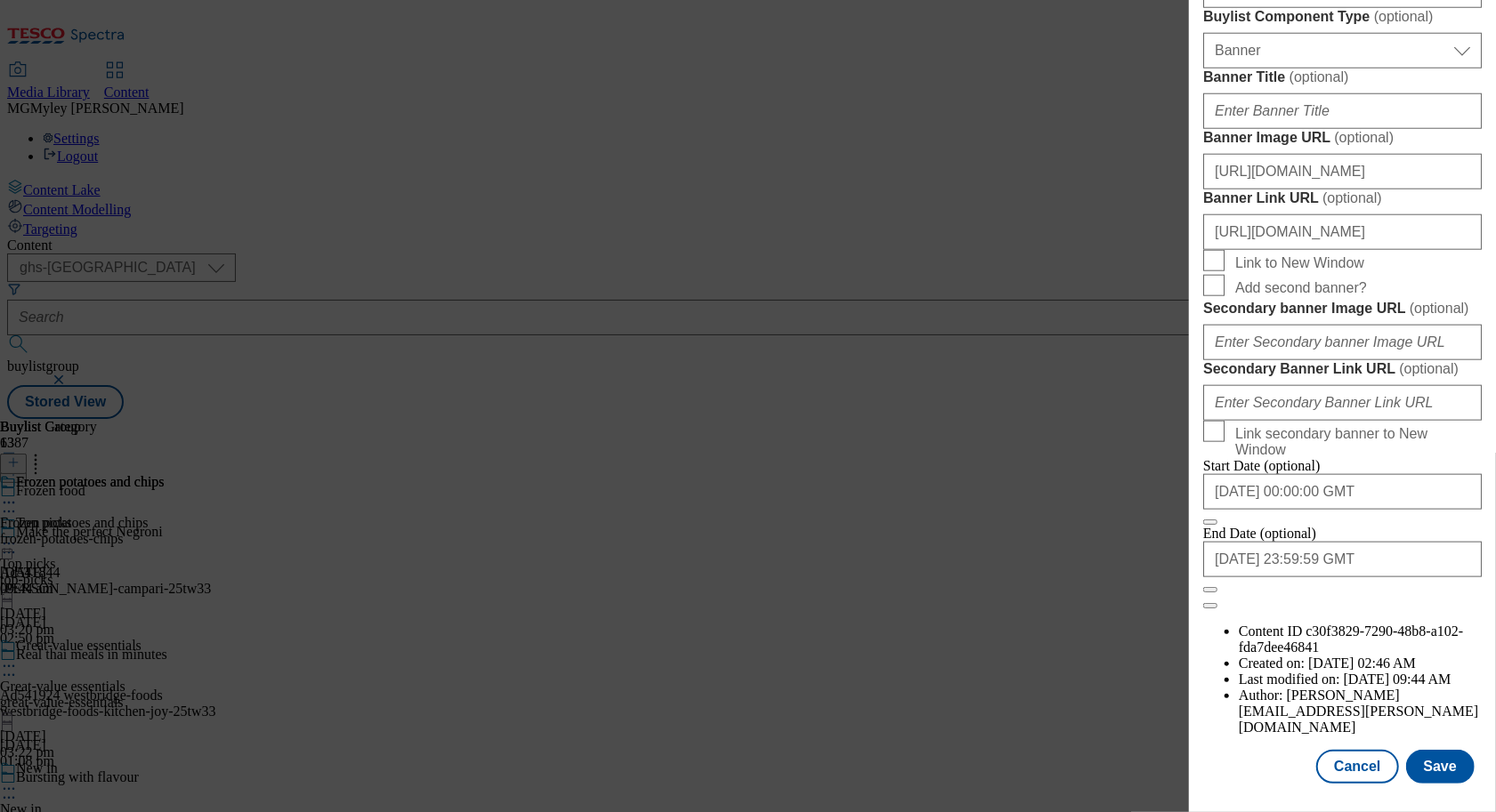
scroll to position [1762, 0]
type input "ONL_Froz_Pots"
click at [1400, 214] on input "https://www.tesco.com/groceries/en-GB/zone/frozen-food" at bounding box center [1342, 232] width 279 height 36
drag, startPoint x: 1368, startPoint y: 204, endPoint x: 1527, endPoint y: 204, distance: 159.0
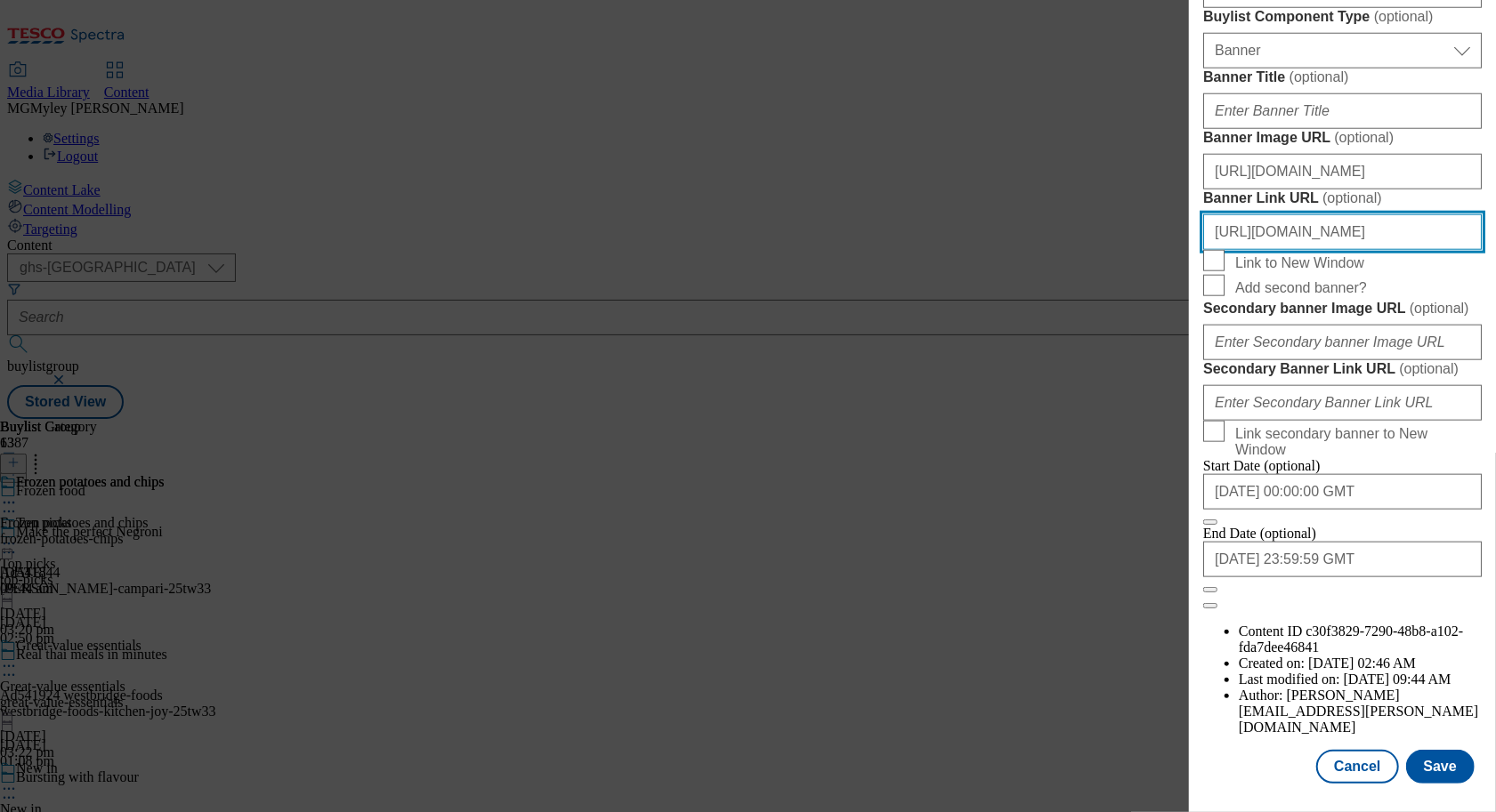
click at [1495, 204] on html "Icons icon_account icon_add icon_backward_link icon_basket icon_benefits icon_c…" at bounding box center [748, 212] width 1496 height 426
paste input "ONL_Header_Froz_Pots"
type input "https://www.tesco.com/groceries/en-GB/zone/frozen-food?icid=ONL_Header_Froz_Pots"
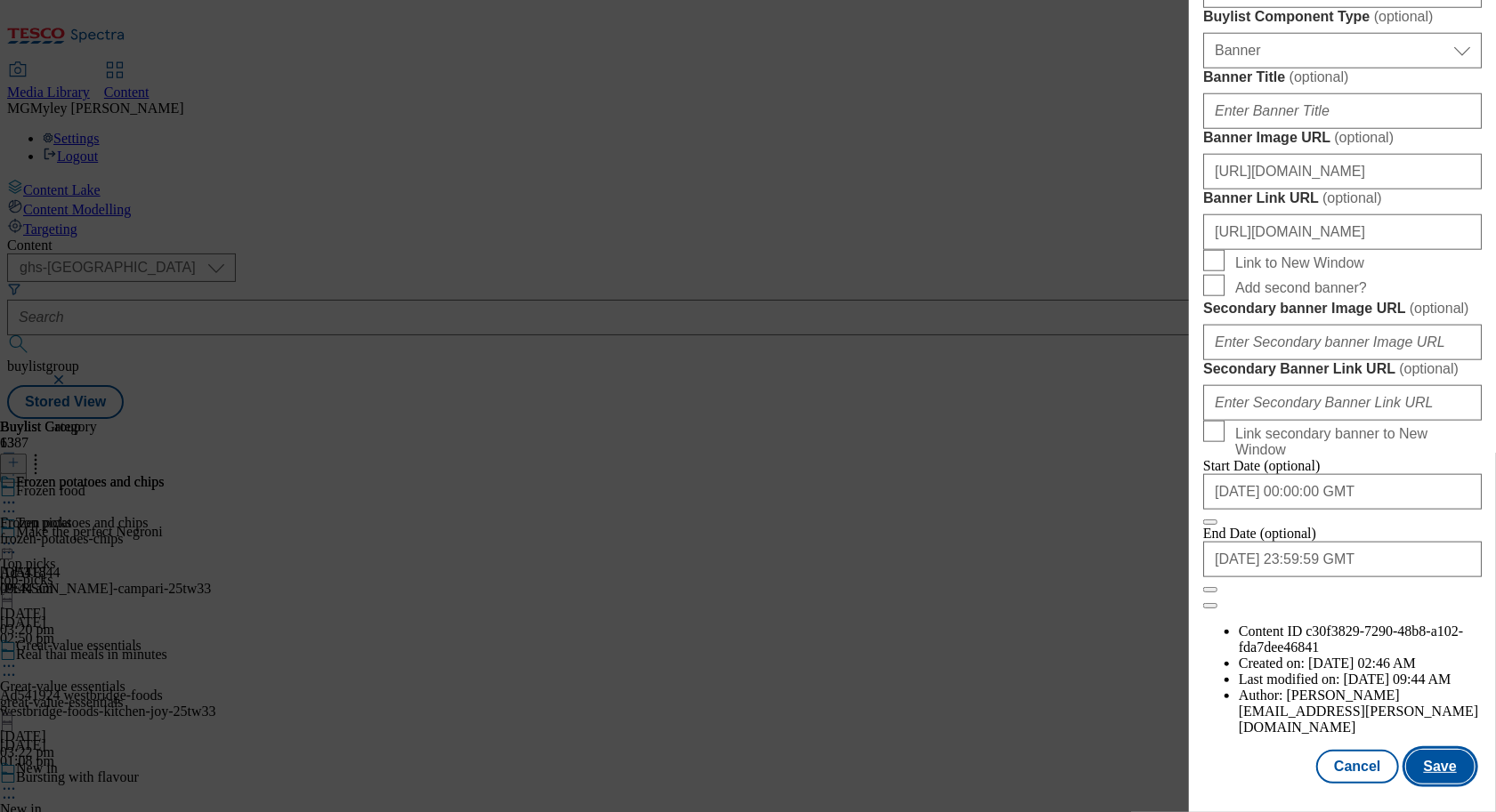
scroll to position [0, 0]
click at [1442, 764] on button "Save" at bounding box center [1440, 767] width 69 height 34
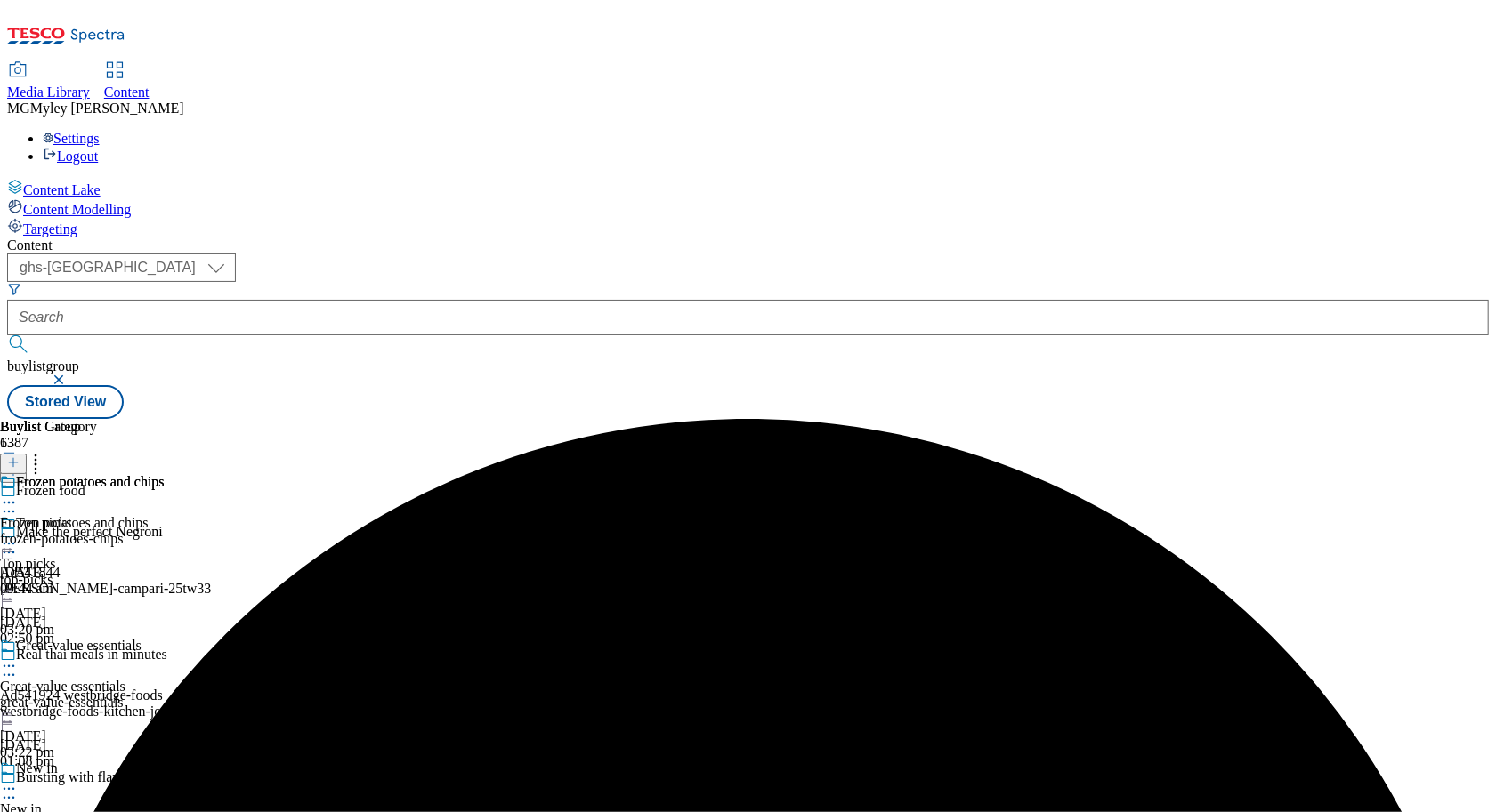
scroll to position [1012, 0]
select select "evergreen"
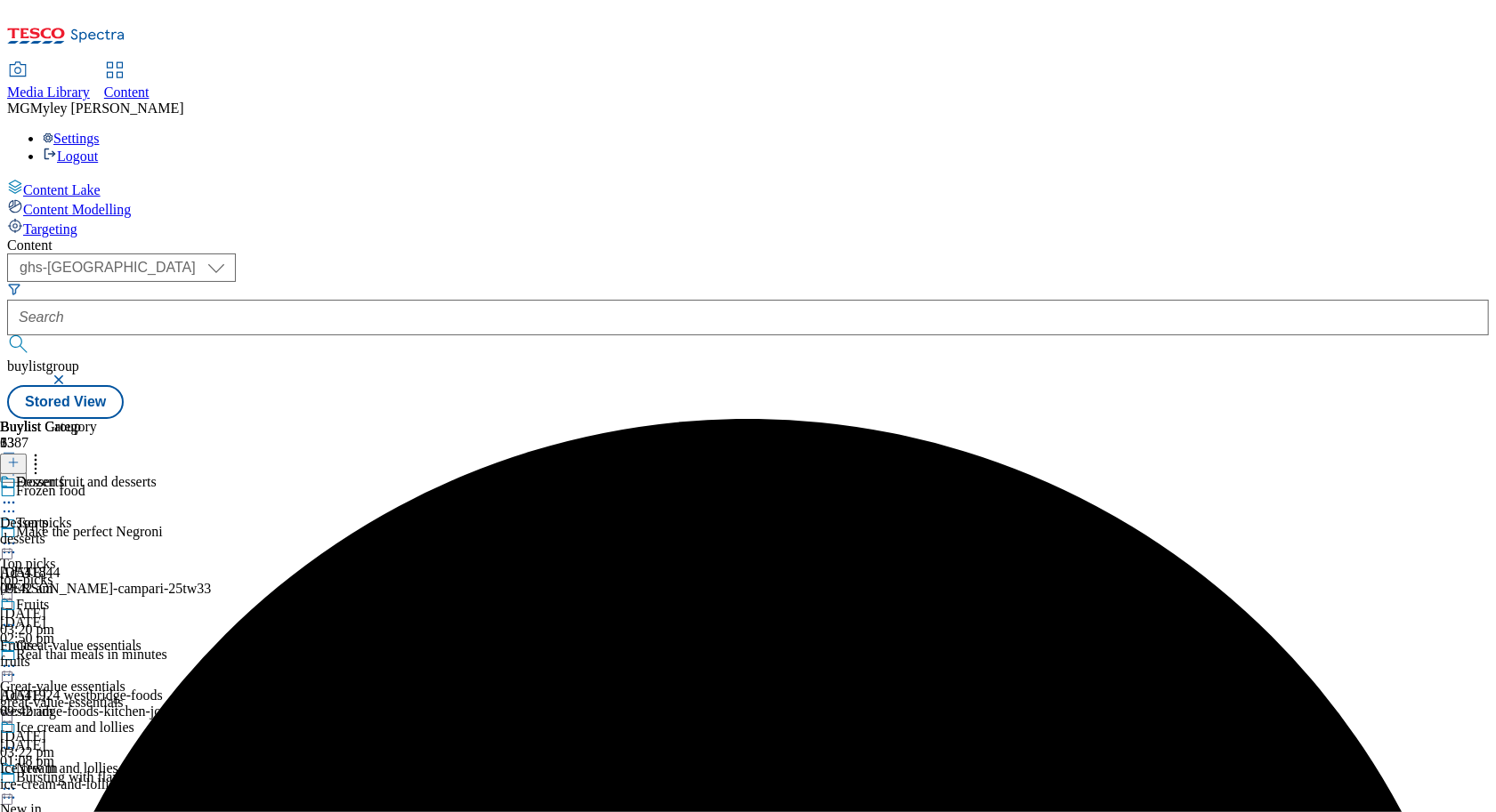
select select "Banner"
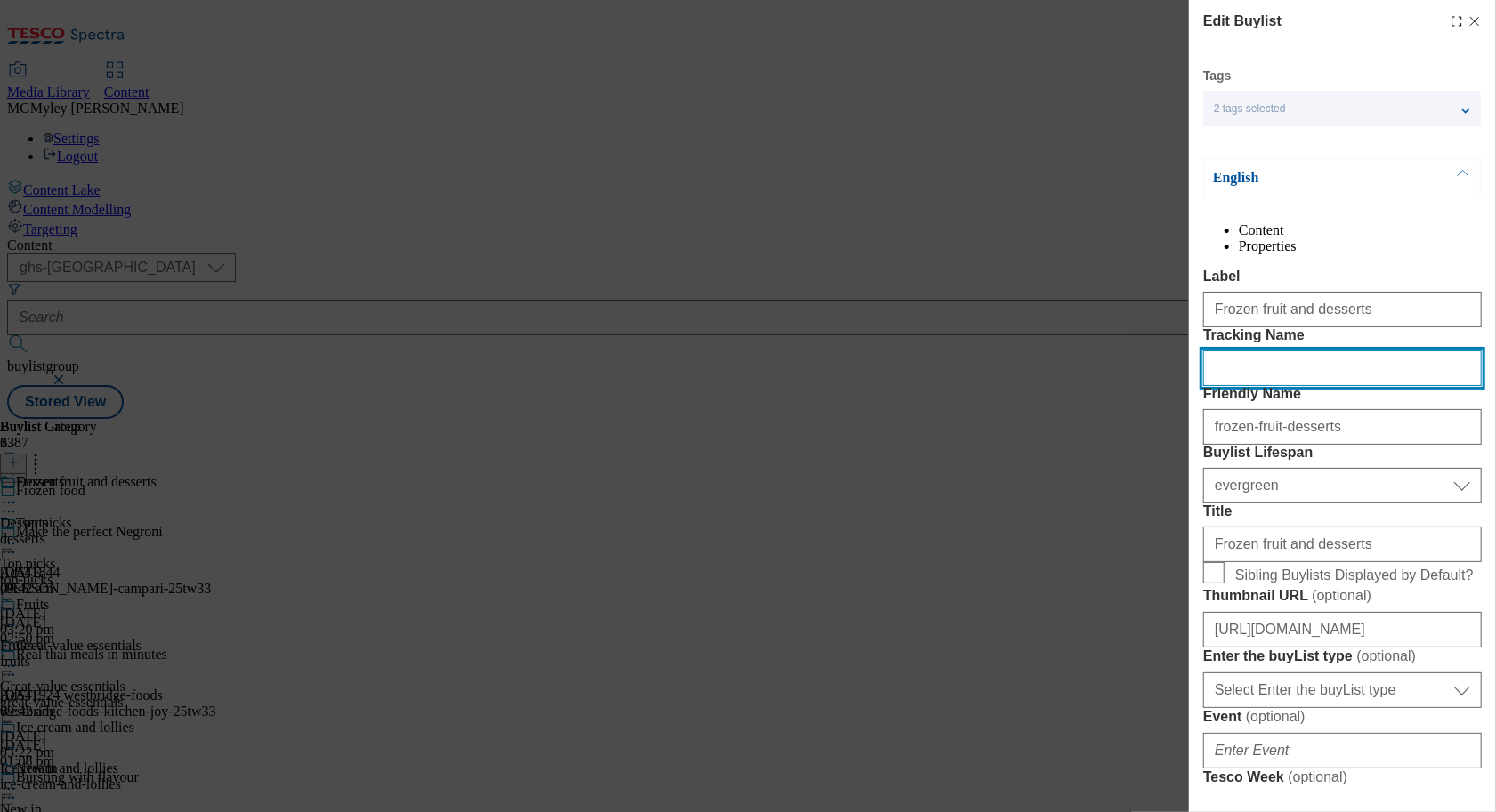
click at [1300, 386] on input "Tracking Name" at bounding box center [1342, 368] width 279 height 36
paste input "ONL_Froz_desserts"
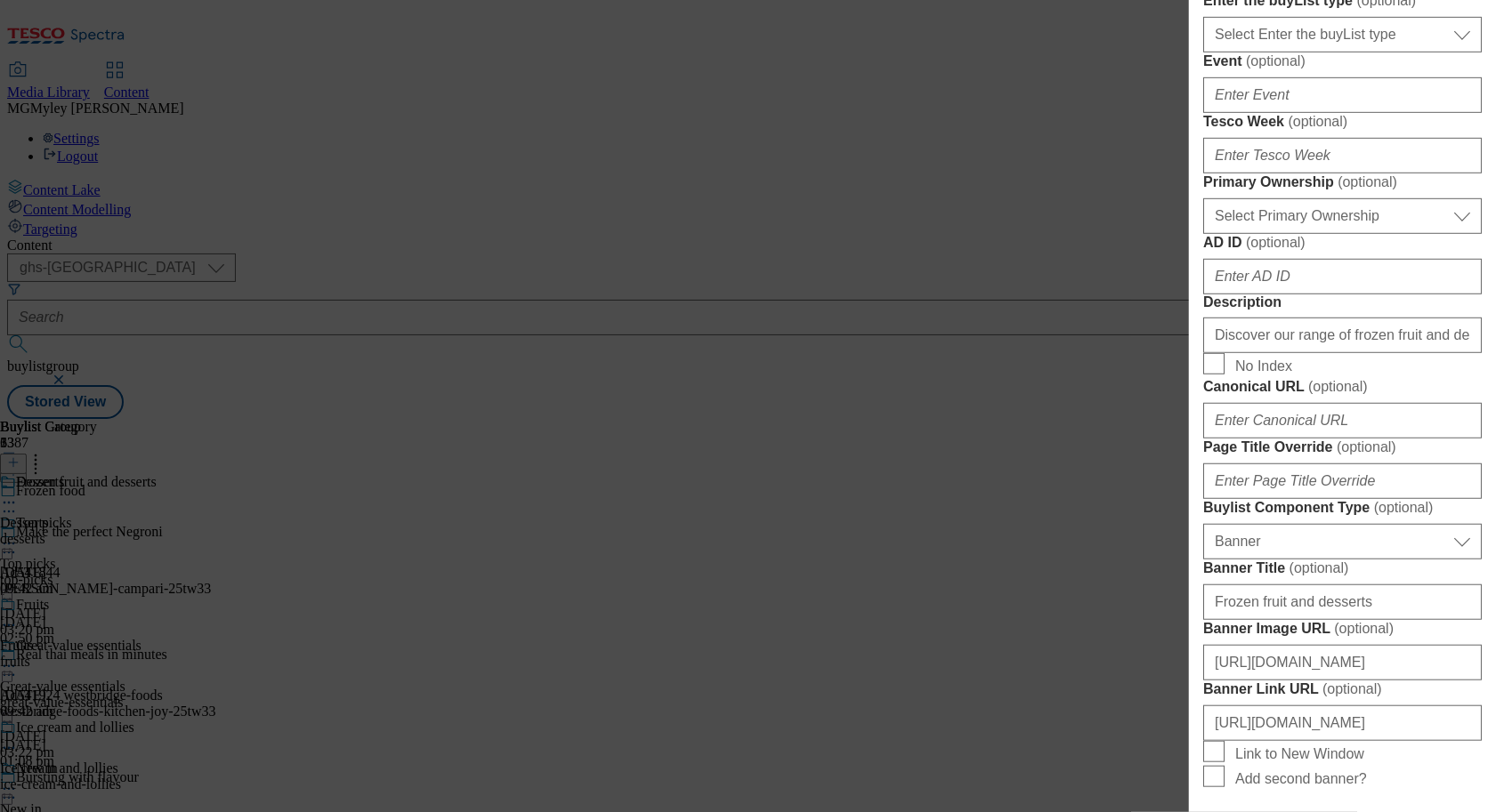
scroll to position [1762, 0]
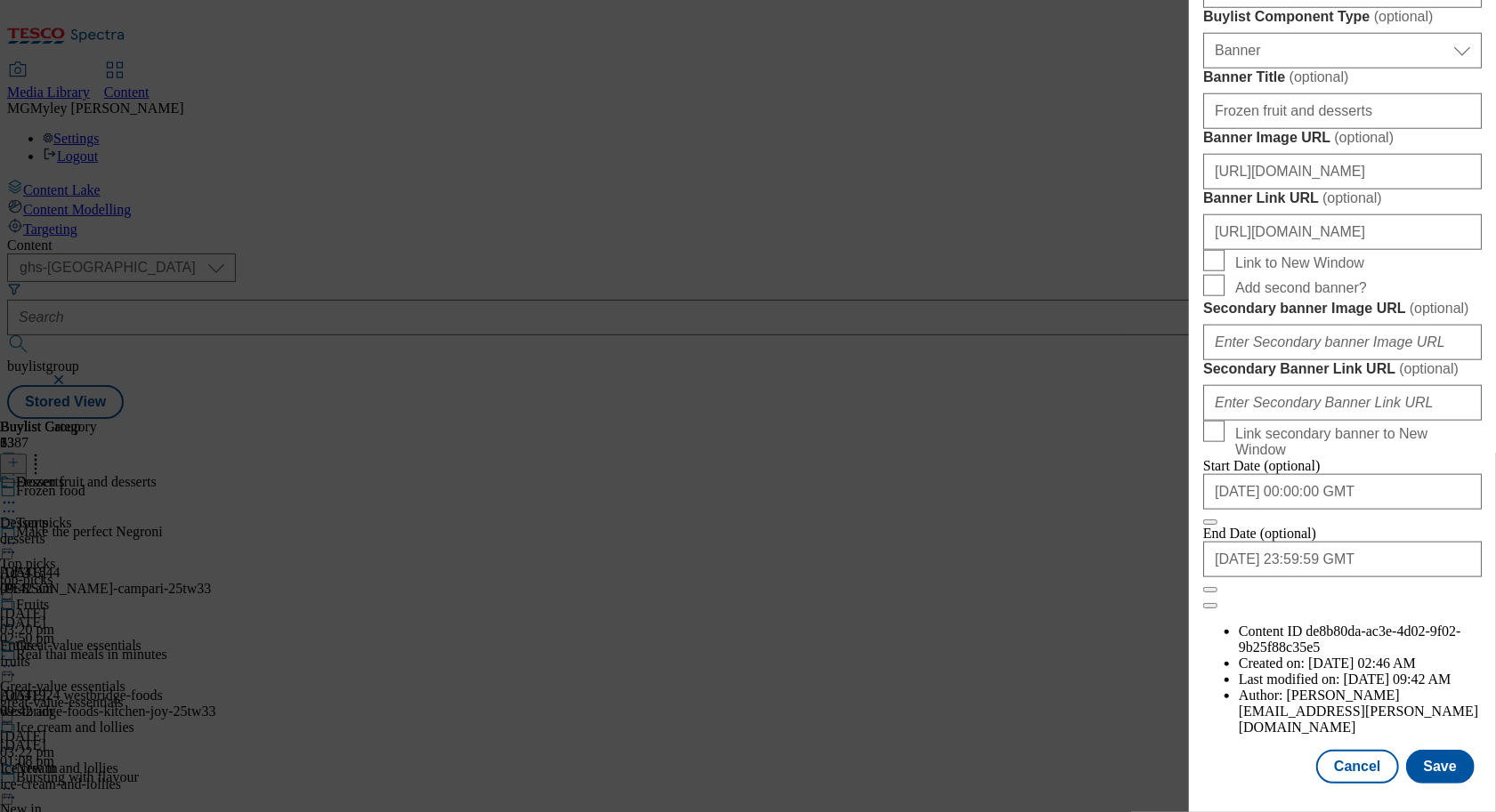
type input "ONL_Froz_desserts"
click at [1408, 214] on input "https://www.tesco.com/groceries/en-GB/zone/frozen-food" at bounding box center [1342, 232] width 279 height 36
drag, startPoint x: 1374, startPoint y: 197, endPoint x: 1505, endPoint y: 197, distance: 131.0
click at [1495, 197] on html "Icons icon_account icon_add icon_backward_link icon_basket icon_benefits icon_c…" at bounding box center [748, 212] width 1496 height 426
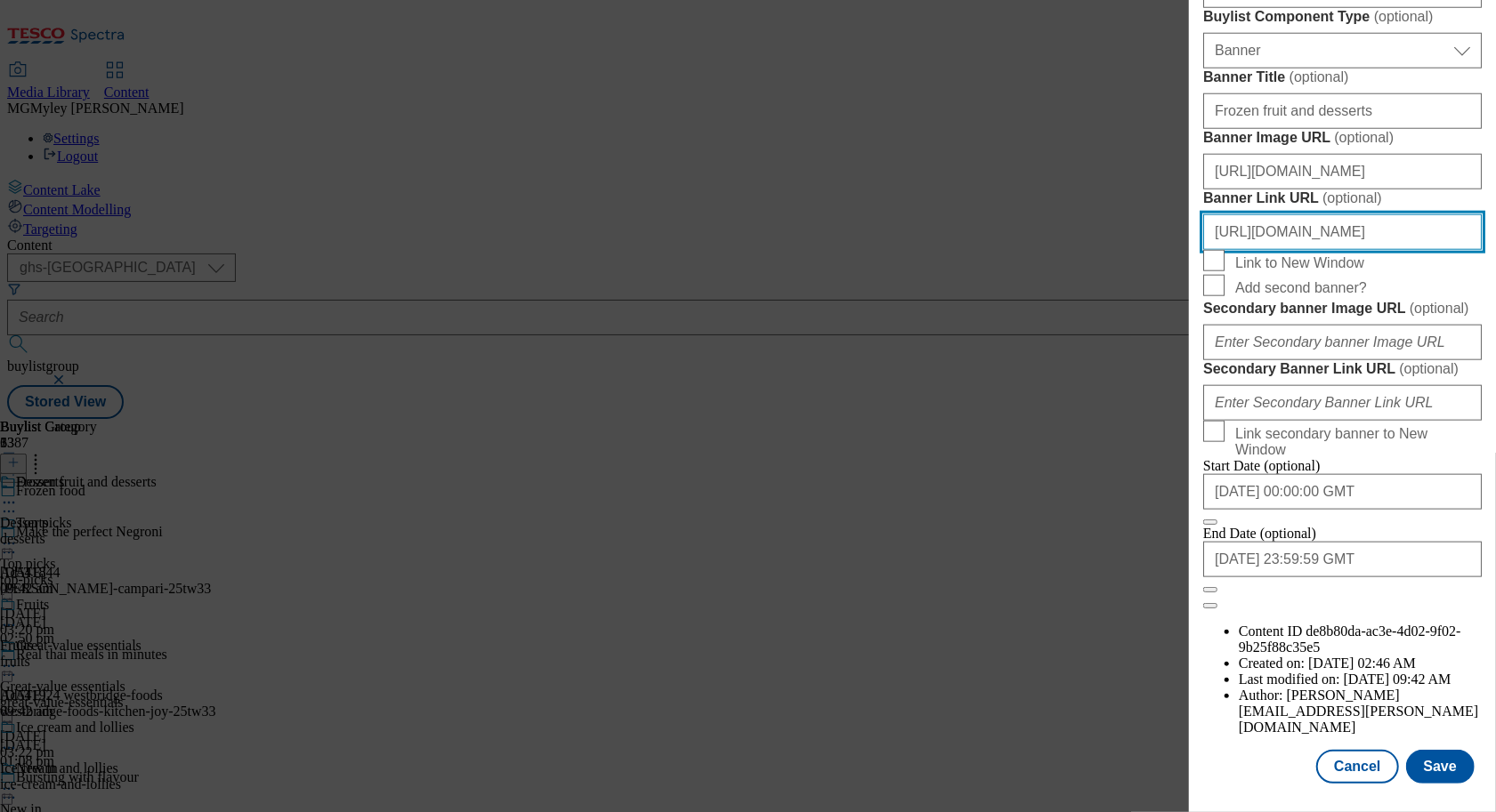
paste input "ONL_Header_Froz_desserts"
type input "https://www.tesco.com/groceries/en-GB/zone/frozen-food?icid=ONL_Header_Froz_des…"
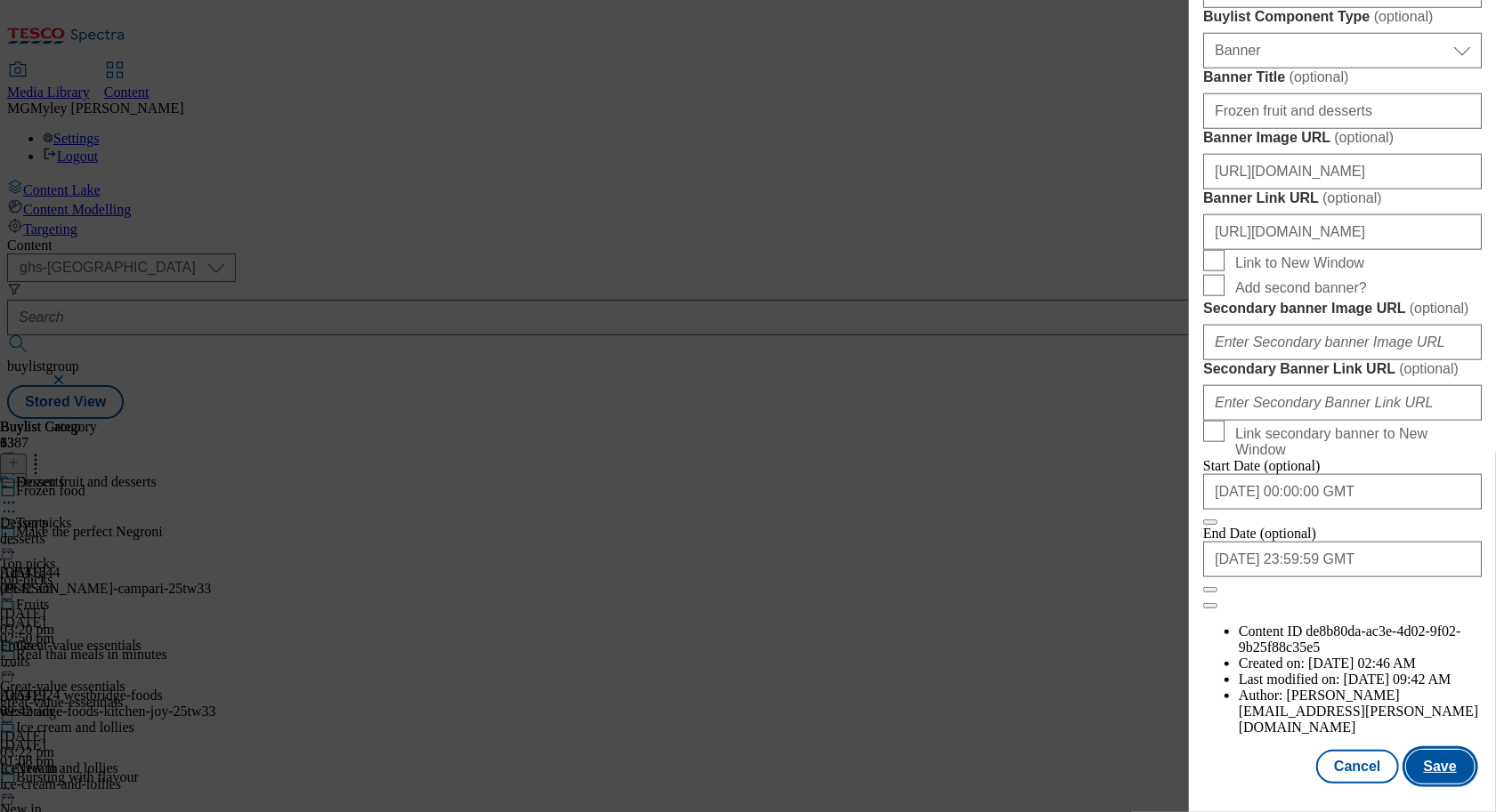
scroll to position [0, 0]
click at [1460, 752] on button "Save" at bounding box center [1440, 767] width 69 height 34
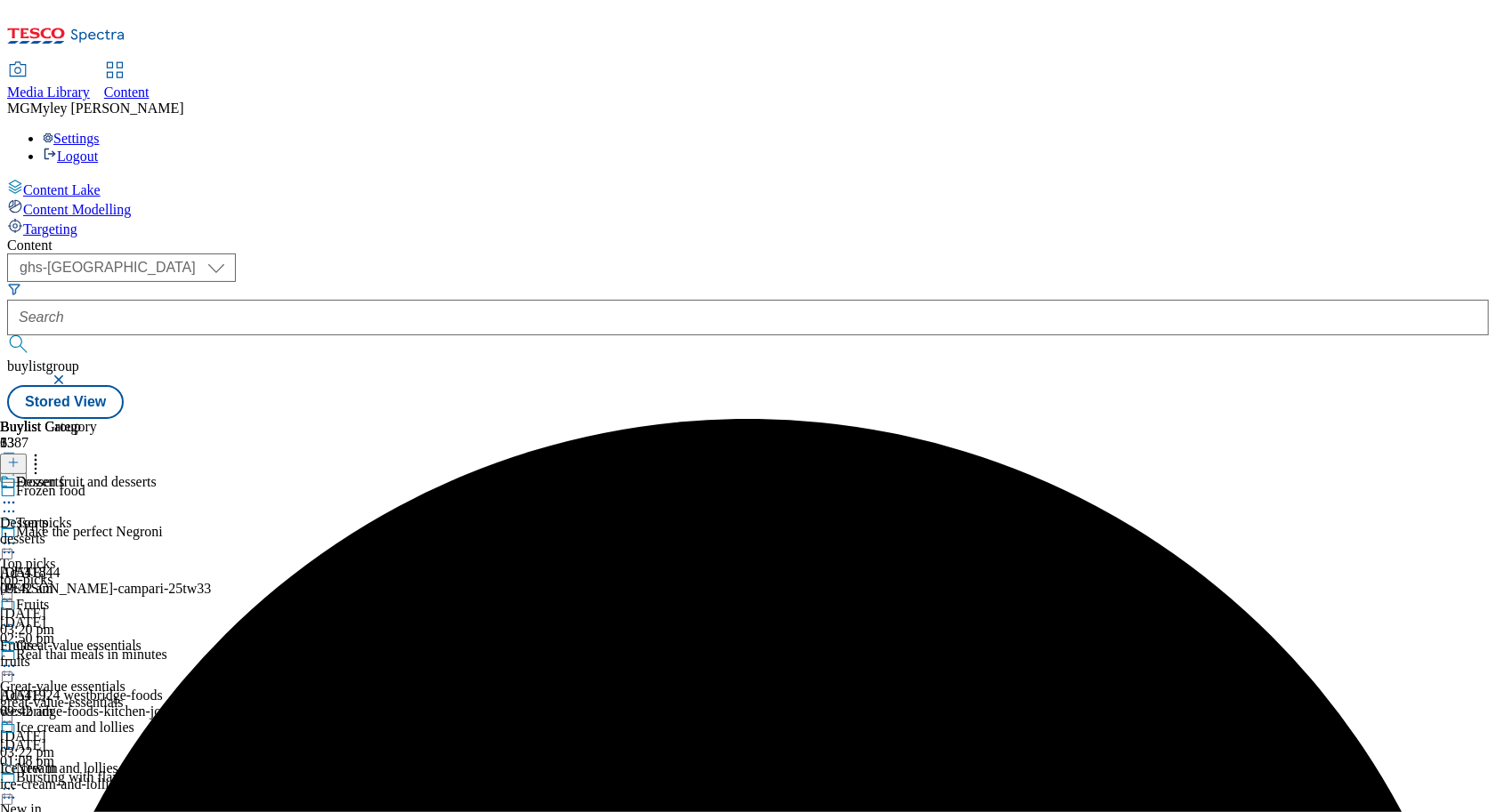
scroll to position [1108, 0]
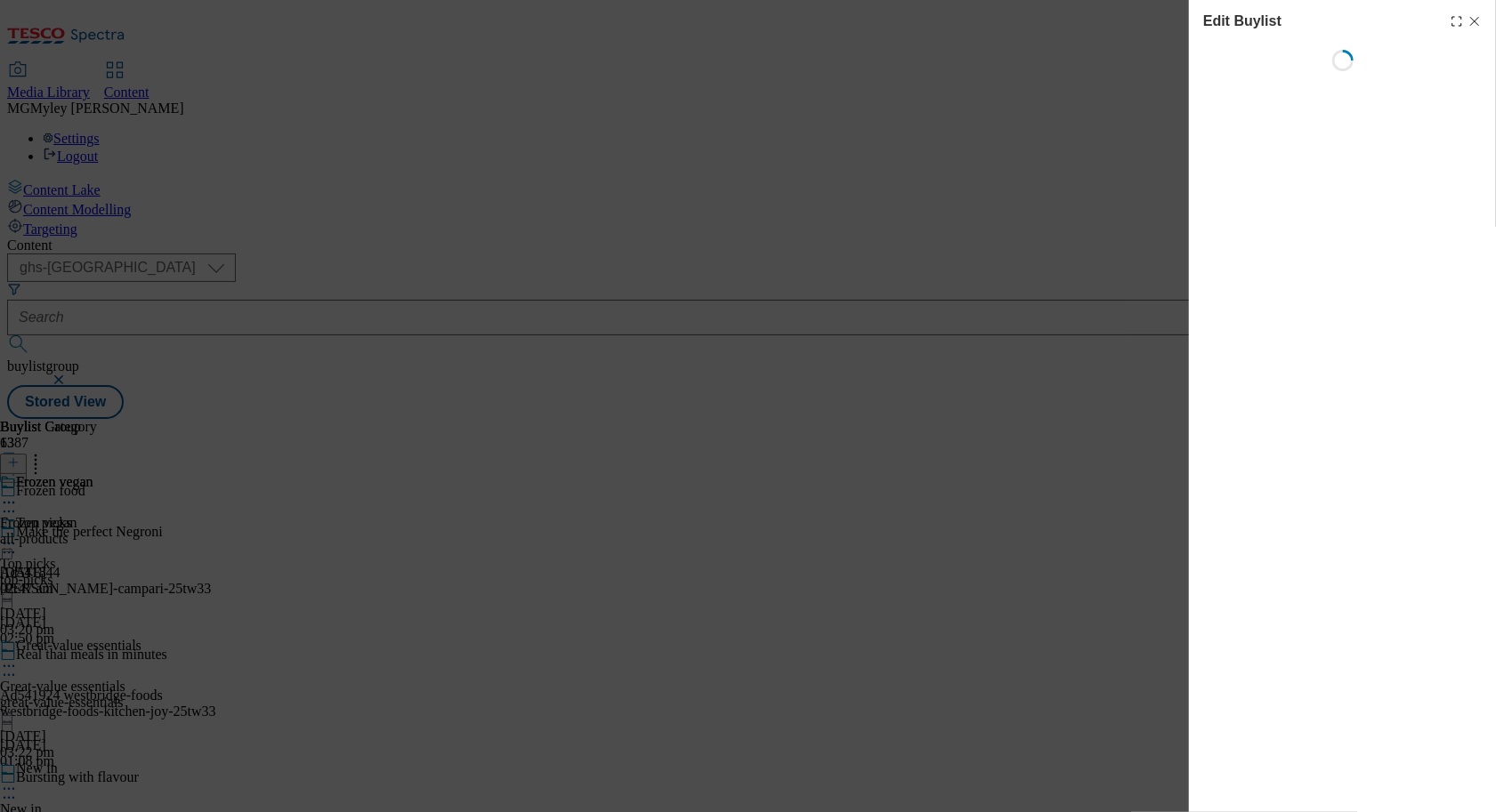
select select "evergreen"
select select "Banner"
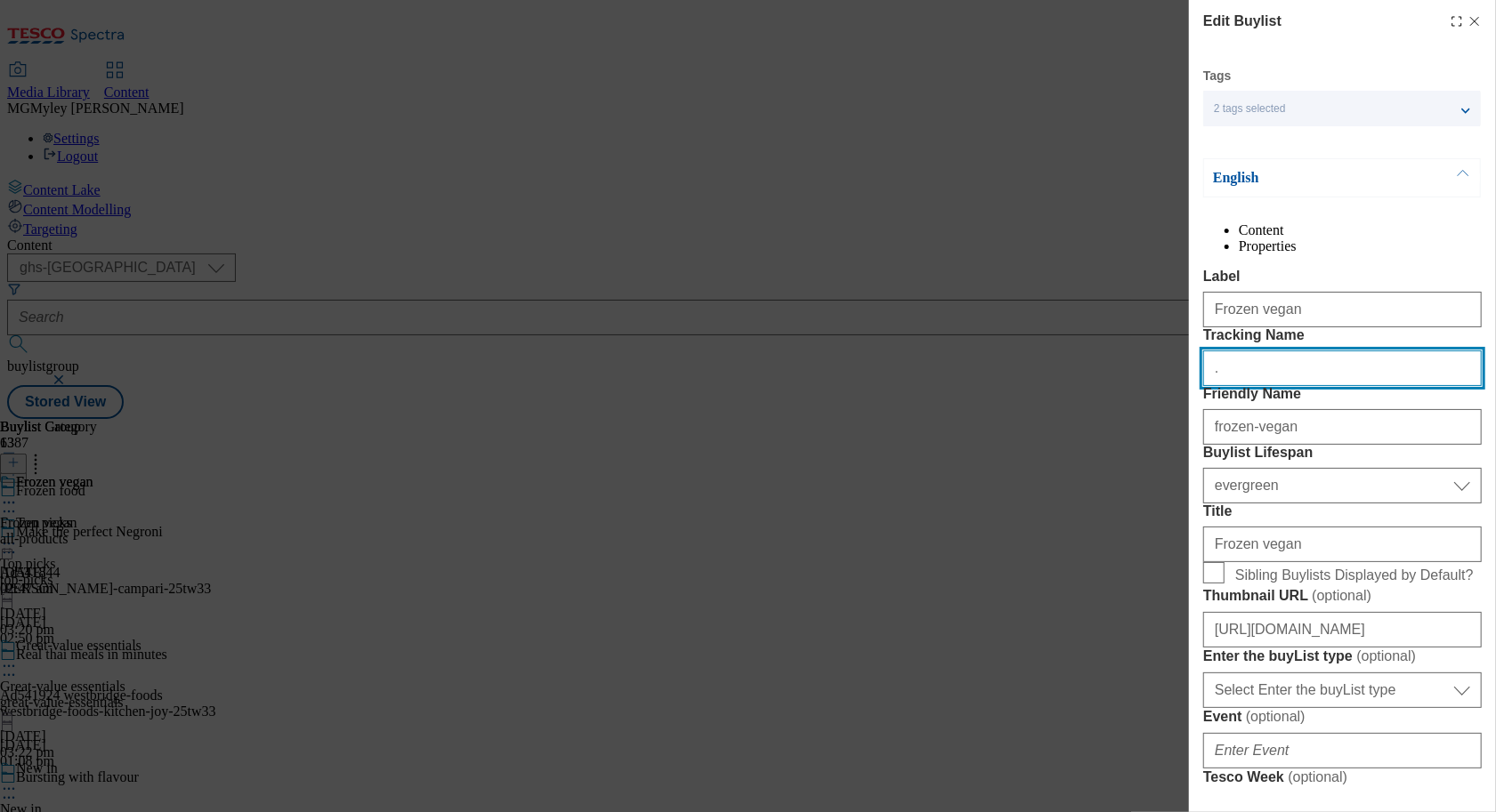
click at [1334, 386] on input "." at bounding box center [1342, 368] width 279 height 36
paste input "ONL_Froz_Vegan"
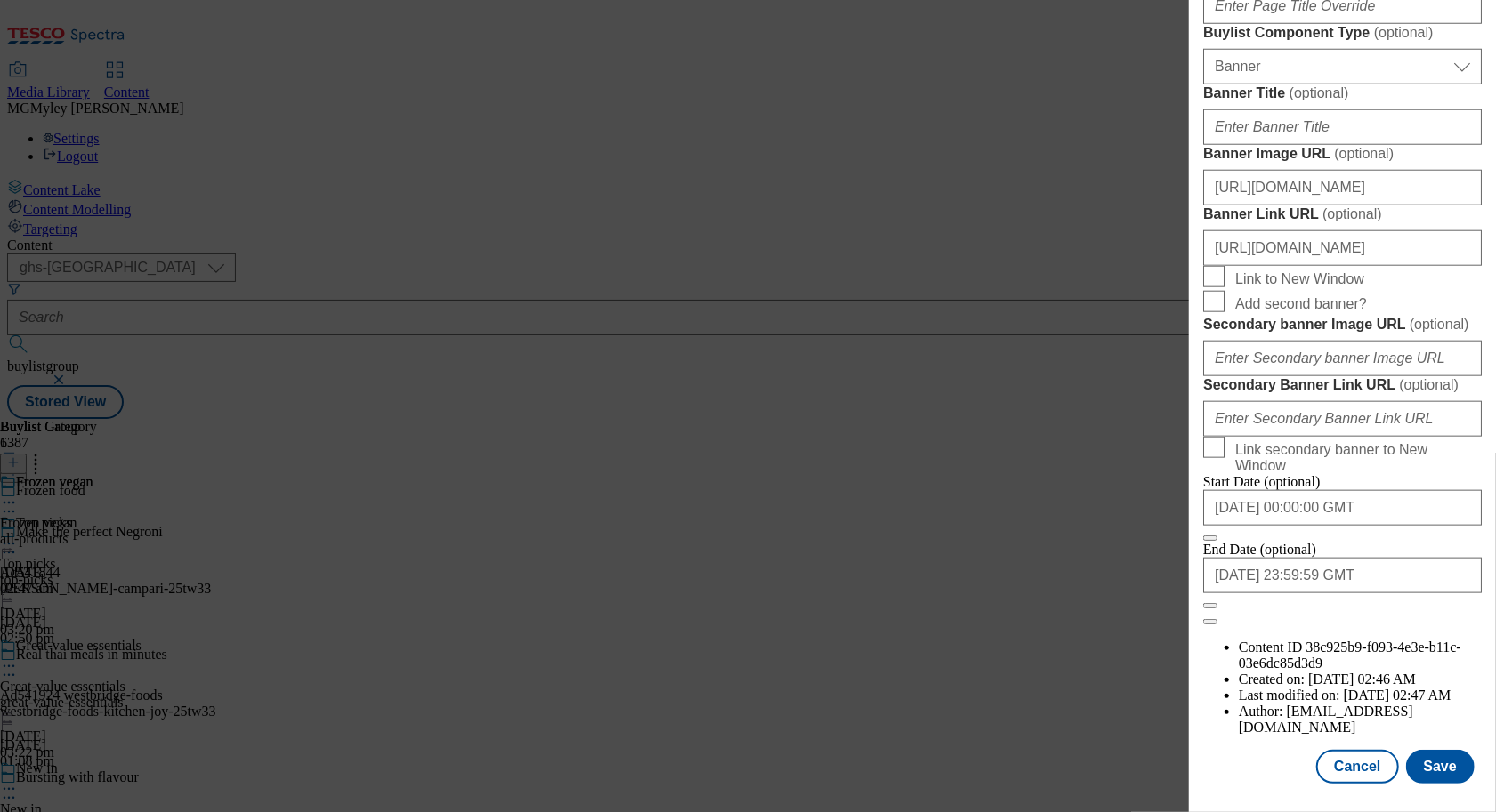
scroll to position [1762, 0]
type input "ONL_Froz_Vegan"
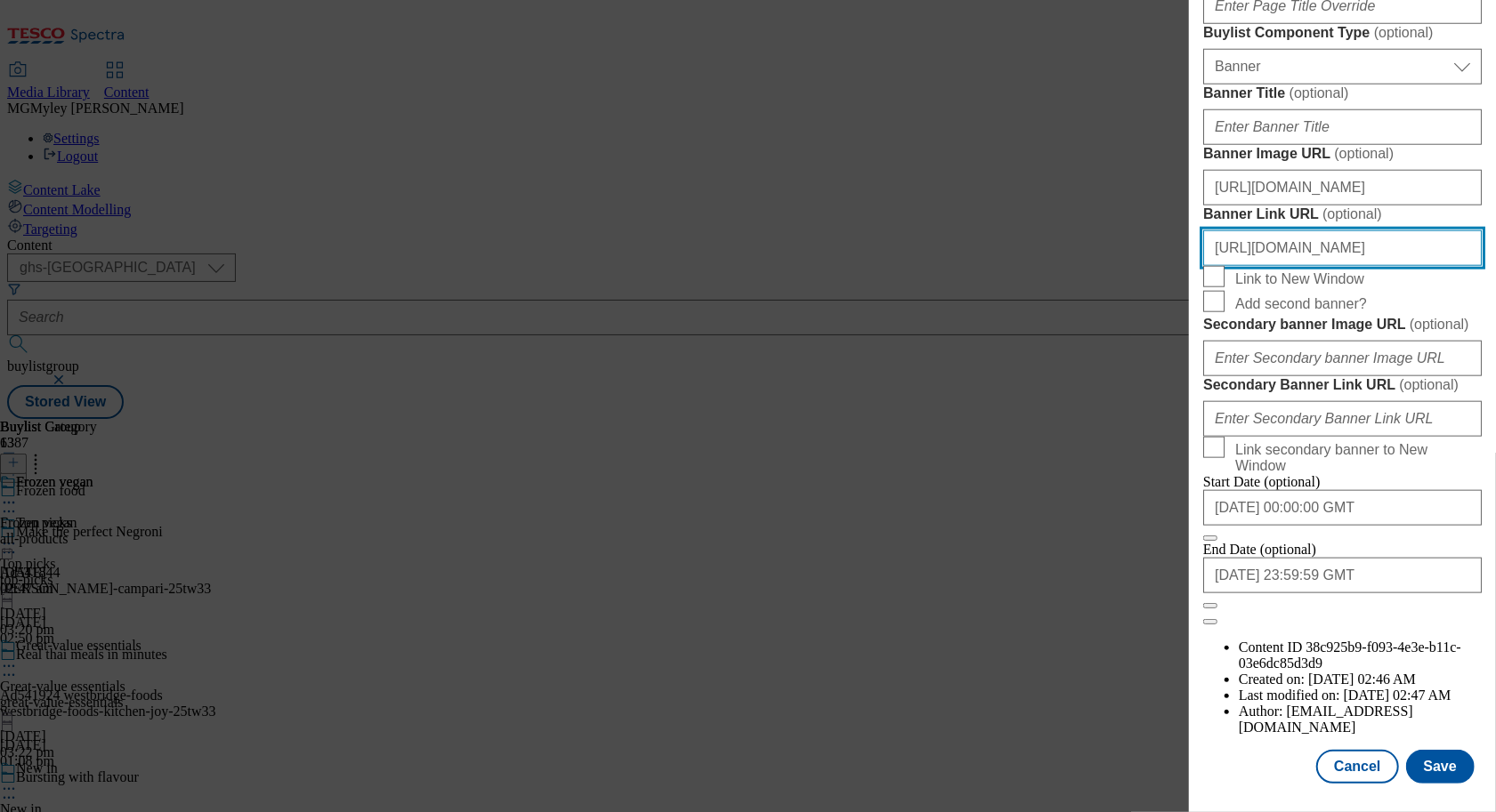
click at [1420, 230] on input "https://www.tesco.com/groceries/en-GB/zone/frozen-food" at bounding box center [1342, 248] width 279 height 36
drag, startPoint x: 1395, startPoint y: 205, endPoint x: 1506, endPoint y: 203, distance: 111.0
click at [1495, 203] on html "Icons icon_account icon_add icon_backward_link icon_basket icon_benefits icon_c…" at bounding box center [748, 212] width 1496 height 426
paste input "ONL_Header_Froz_Vegan"
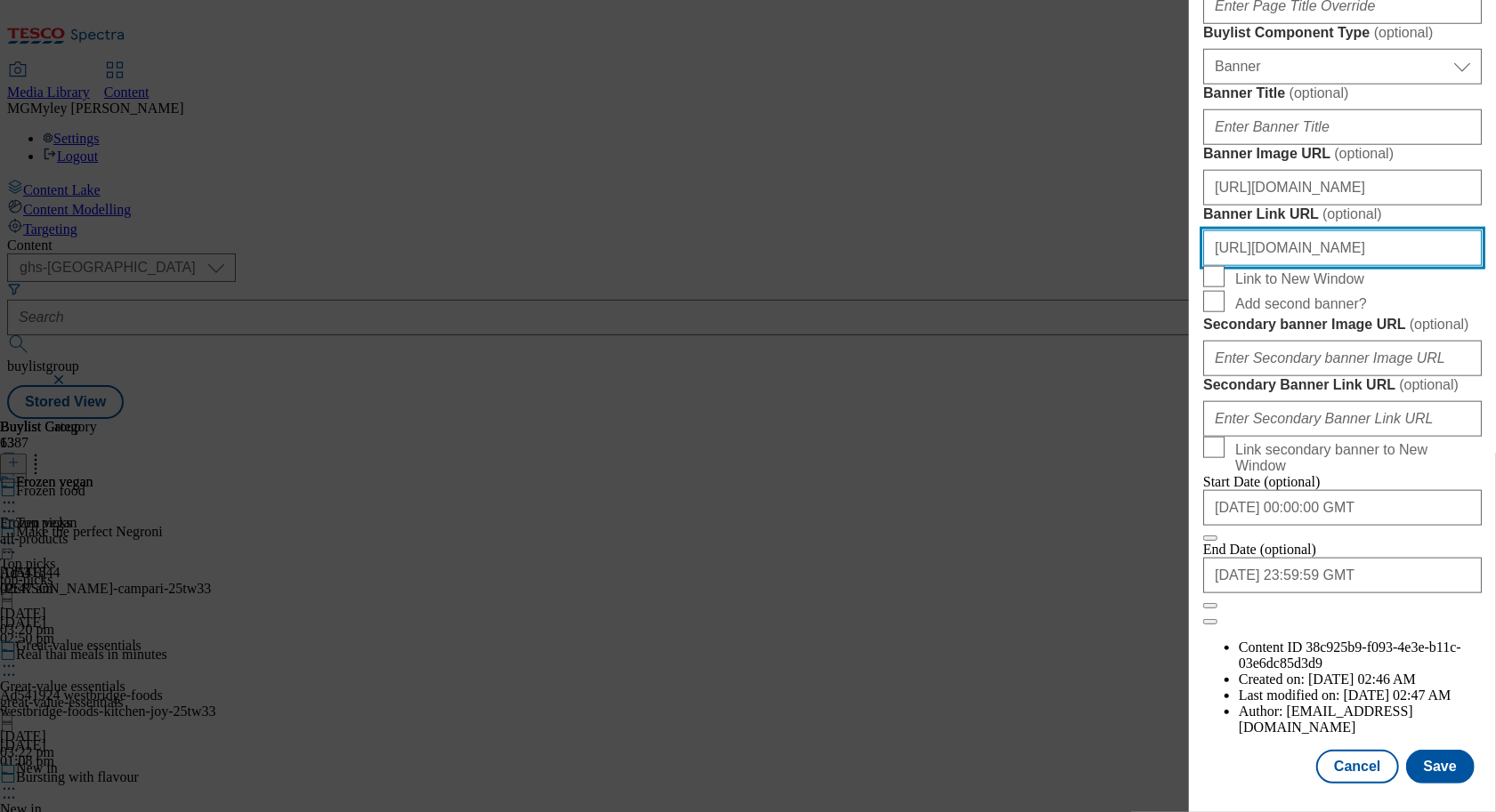
scroll to position [0, 188]
type input "https://www.tesco.com/groceries/en-GB/zone/frozen-food?icid=ONL_Header_Froz_Veg…"
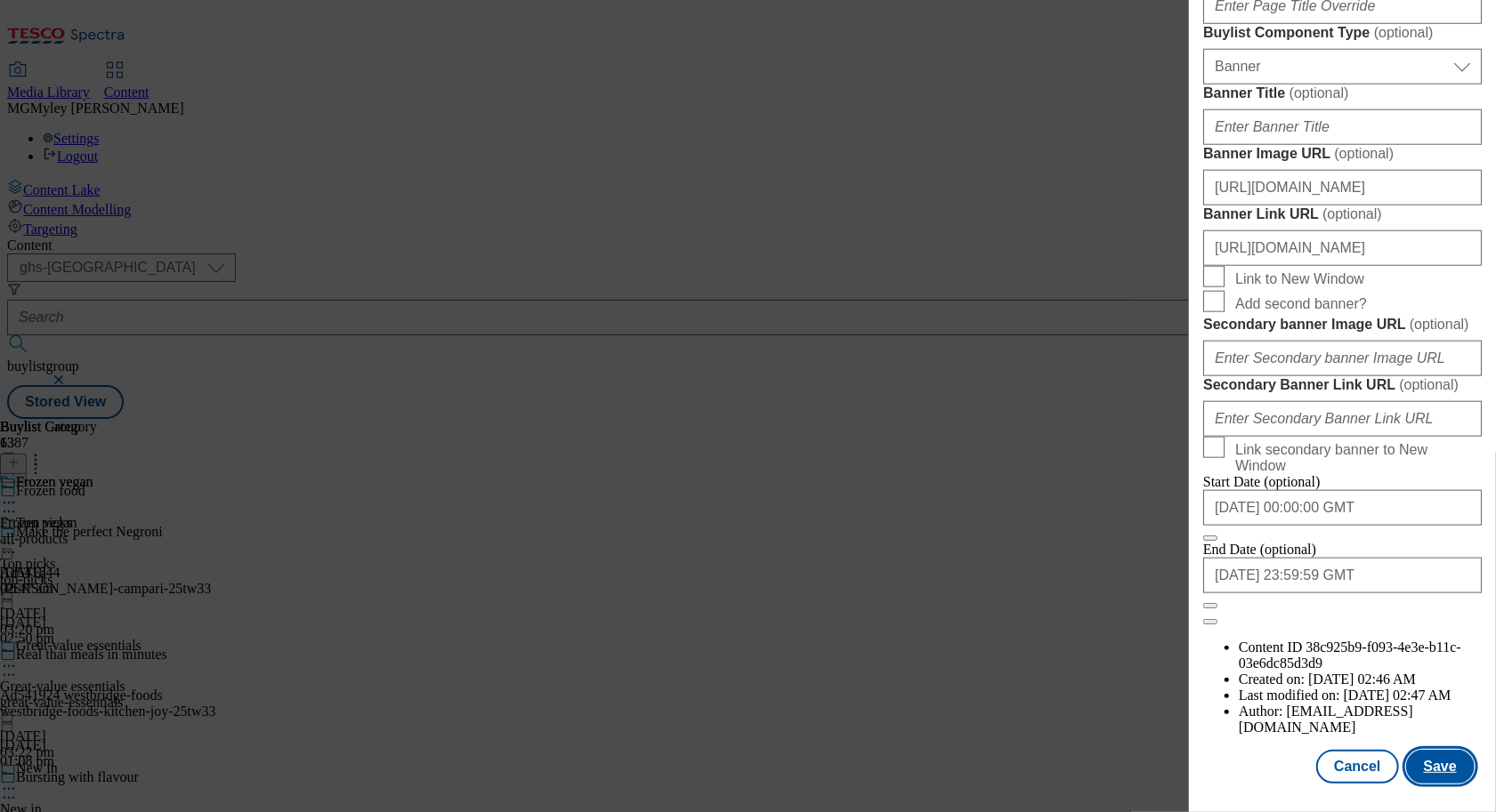
scroll to position [0, 0]
click at [1448, 777] on button "Save" at bounding box center [1440, 767] width 69 height 34
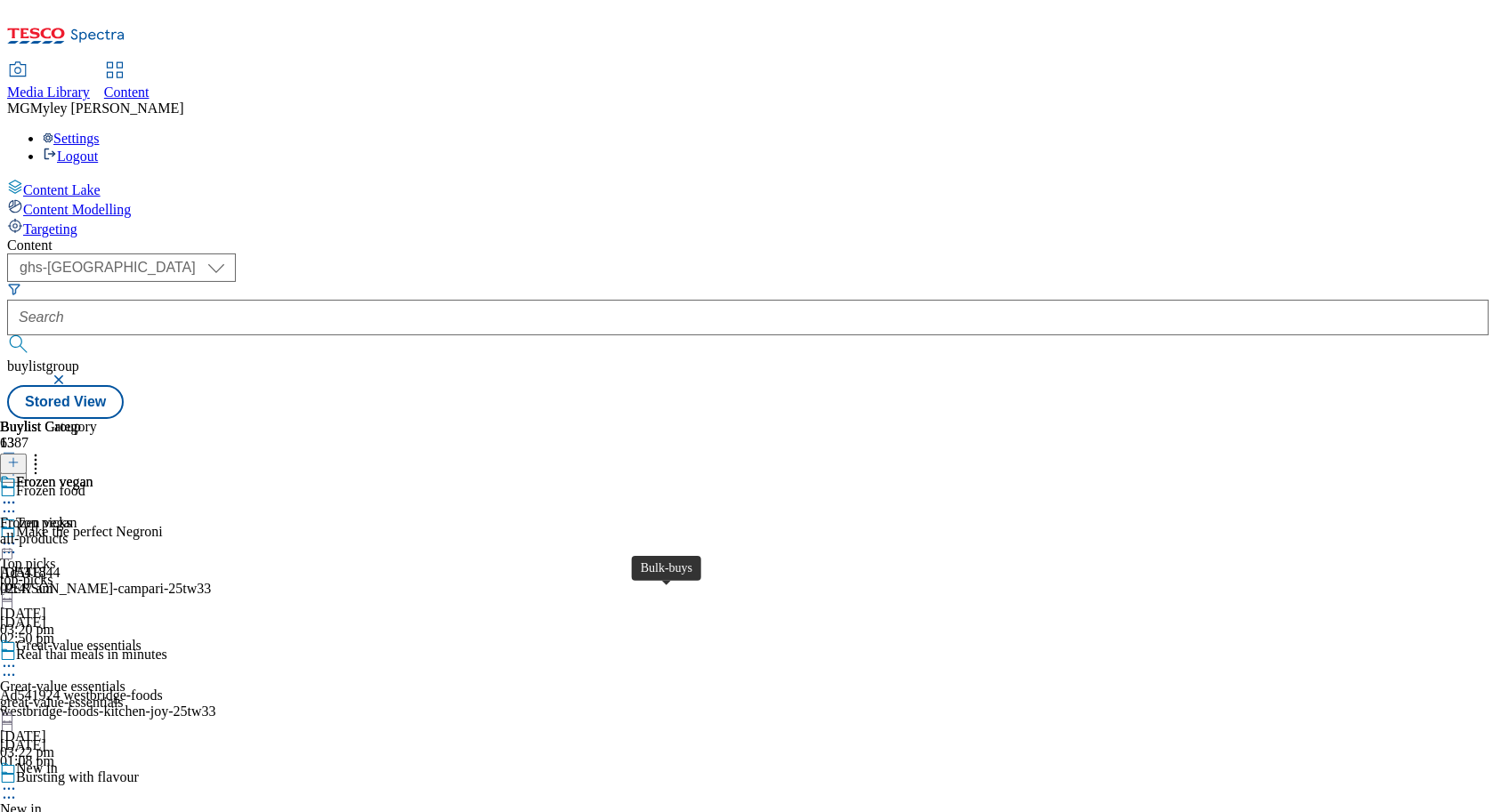
scroll to position [1387, 0]
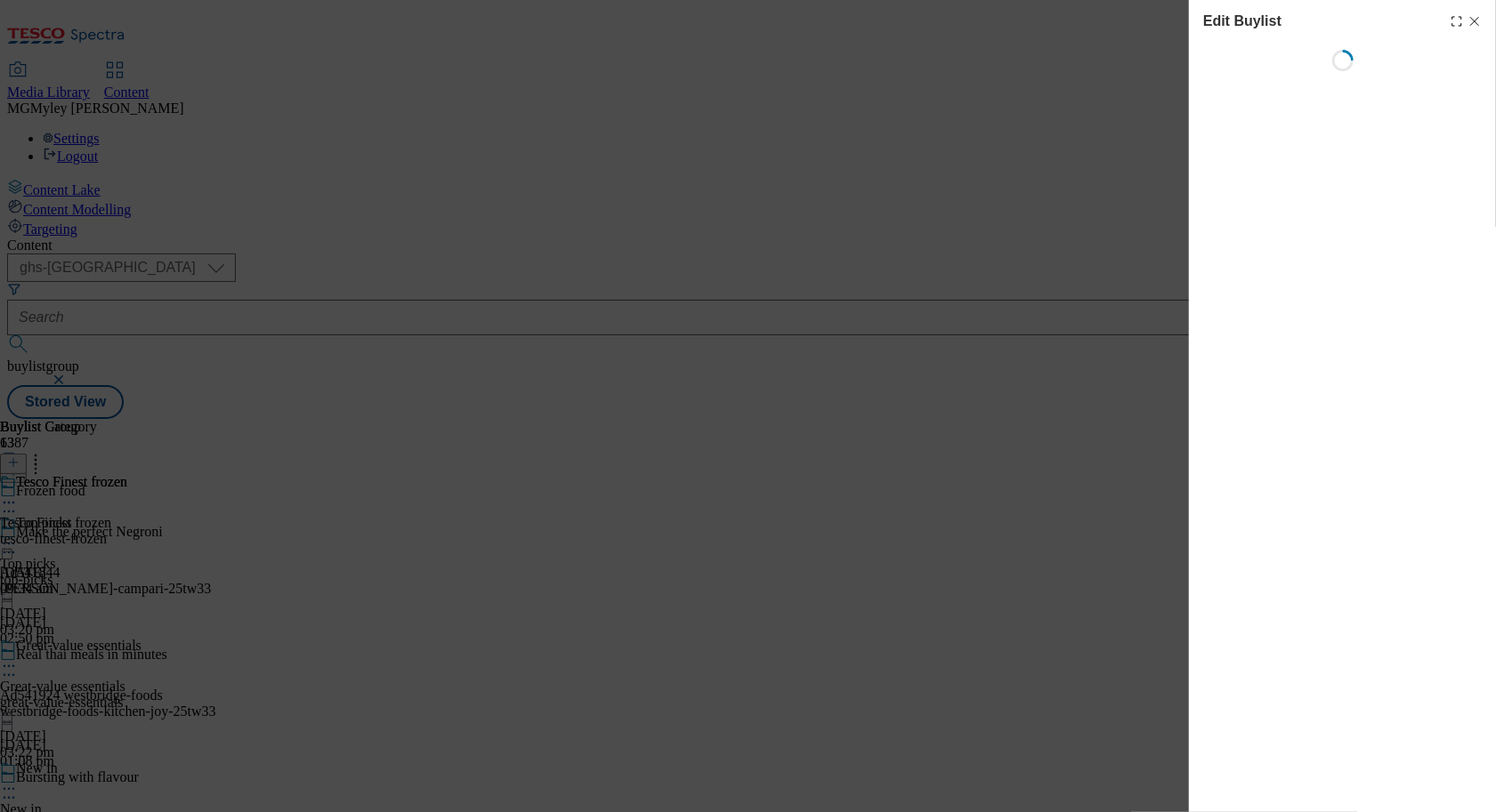
select select "evergreen"
select select "Banner"
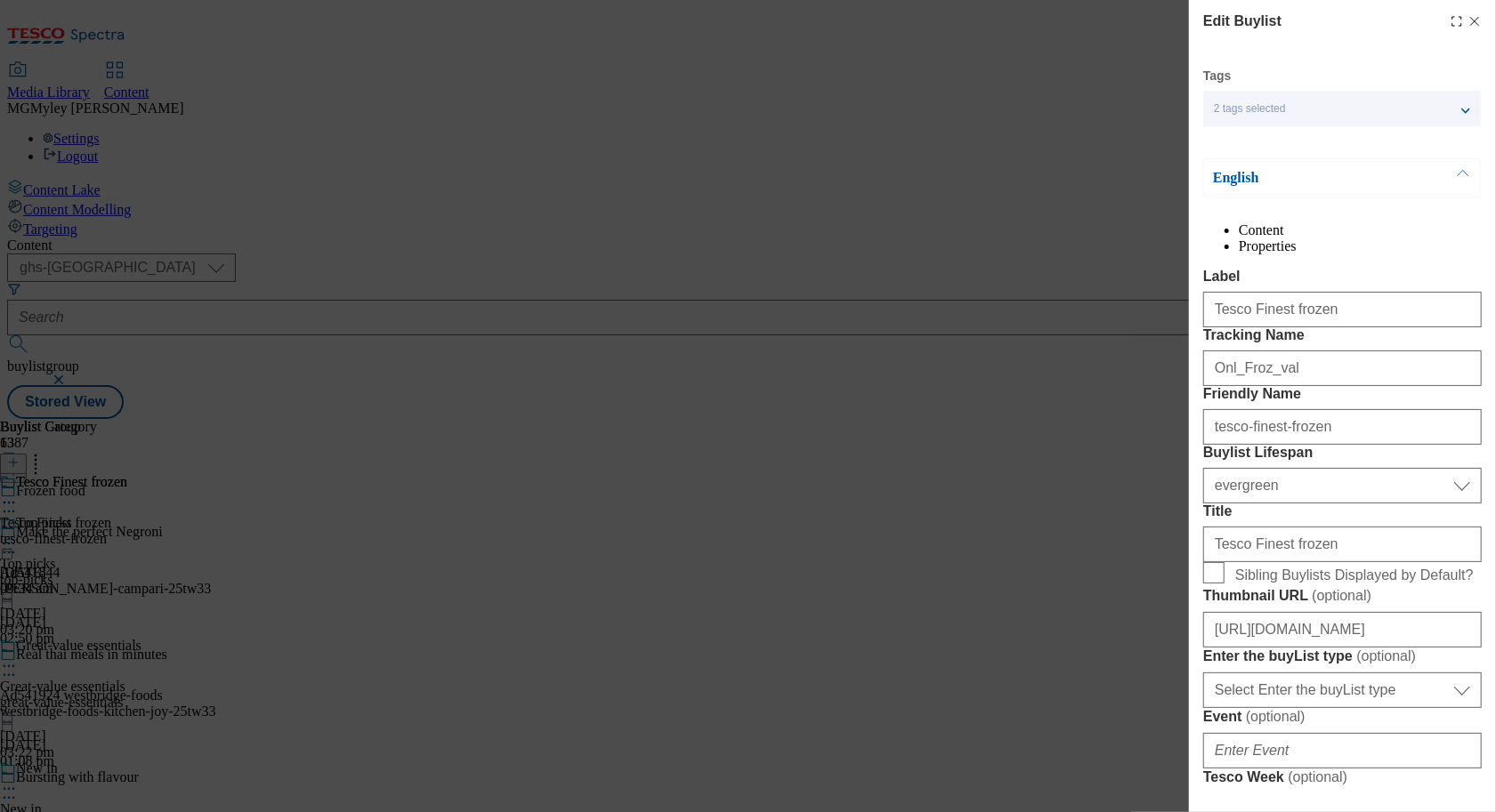
click at [1273, 386] on div "Onl_Froz_val" at bounding box center [1342, 364] width 279 height 42
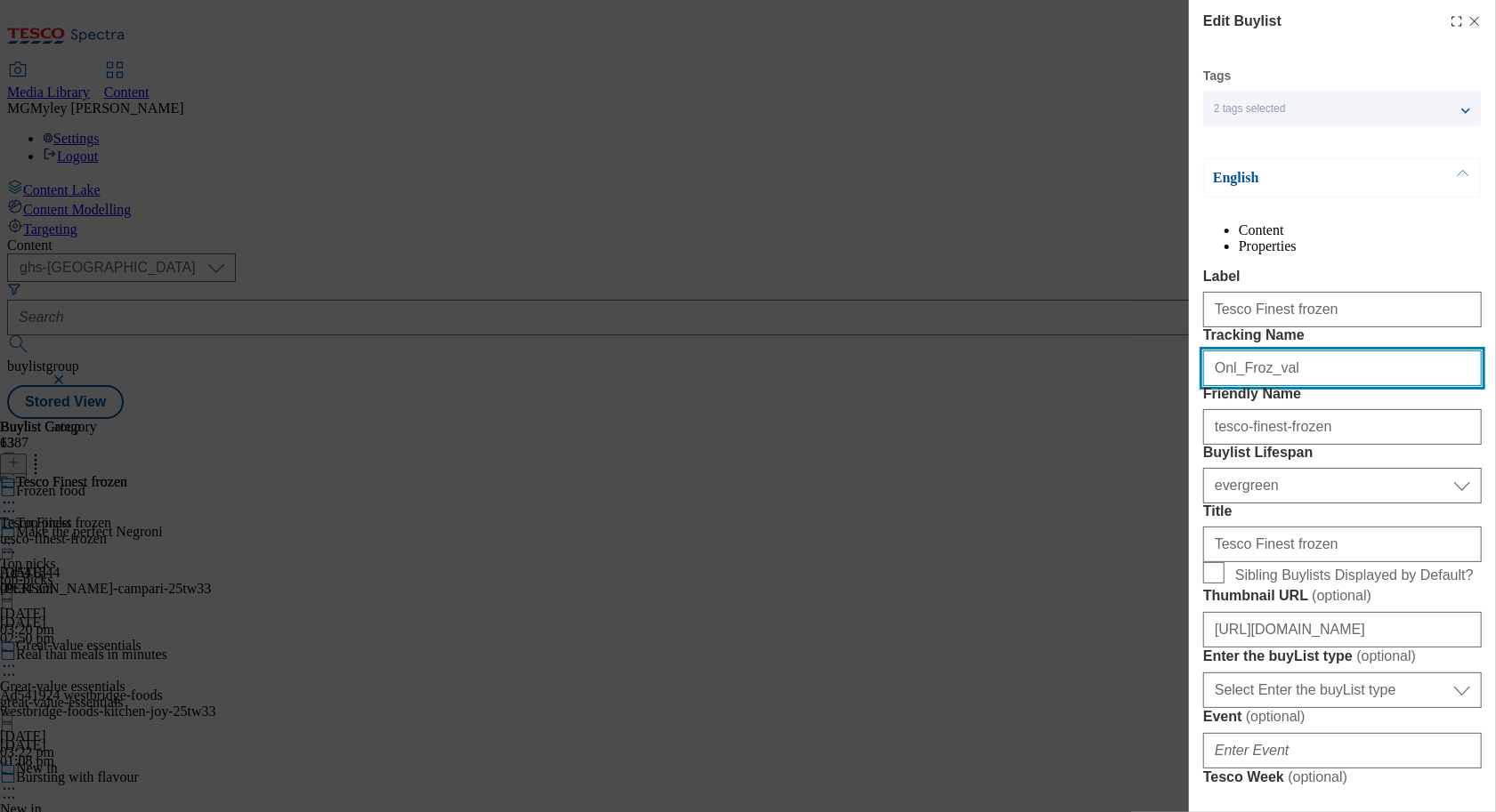
click at [1273, 386] on input "Onl_Froz_val" at bounding box center [1342, 368] width 279 height 36
paste input "NL_Froz_Fin"
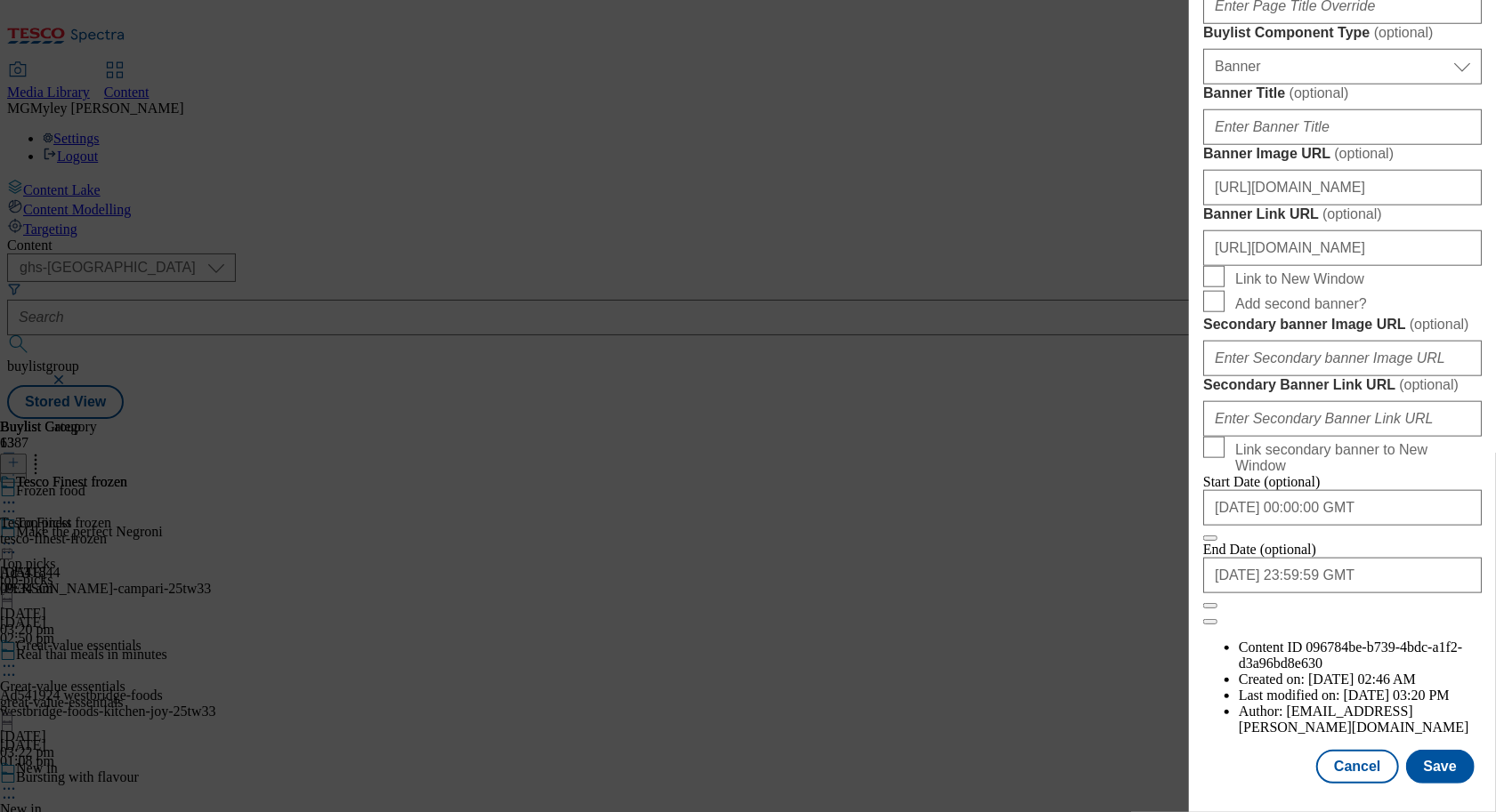
scroll to position [1762, 0]
type input "ONL_Froz_Fin"
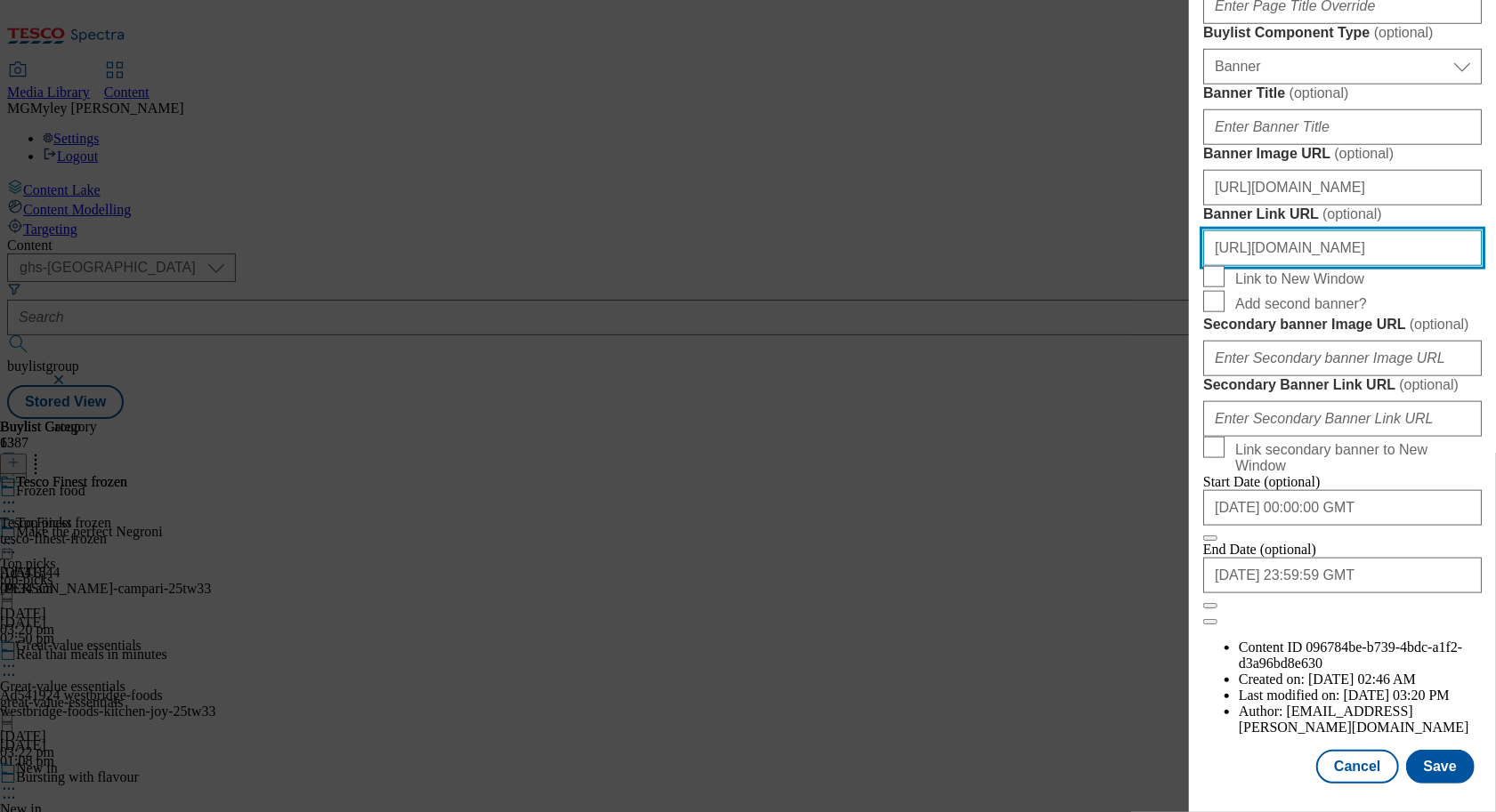
click at [1350, 230] on input "https://www.tesco.com/groceries/en-GB/zone/frozen-food?icid=ONL_Header_Froz_val" at bounding box center [1342, 248] width 279 height 36
drag, startPoint x: 1309, startPoint y: 197, endPoint x: 1469, endPoint y: 206, distance: 160.3
click at [1469, 230] on input "https://www.tesco.com/groceries/en-GB/zone/frozen-food?icid=ONL_Header_Froz_val" at bounding box center [1342, 248] width 279 height 36
click at [1429, 230] on input "https://www.tesco.com/groceries/en-GB/zone/frozen-food?icid=ONL_Header_Froz_val" at bounding box center [1342, 248] width 279 height 36
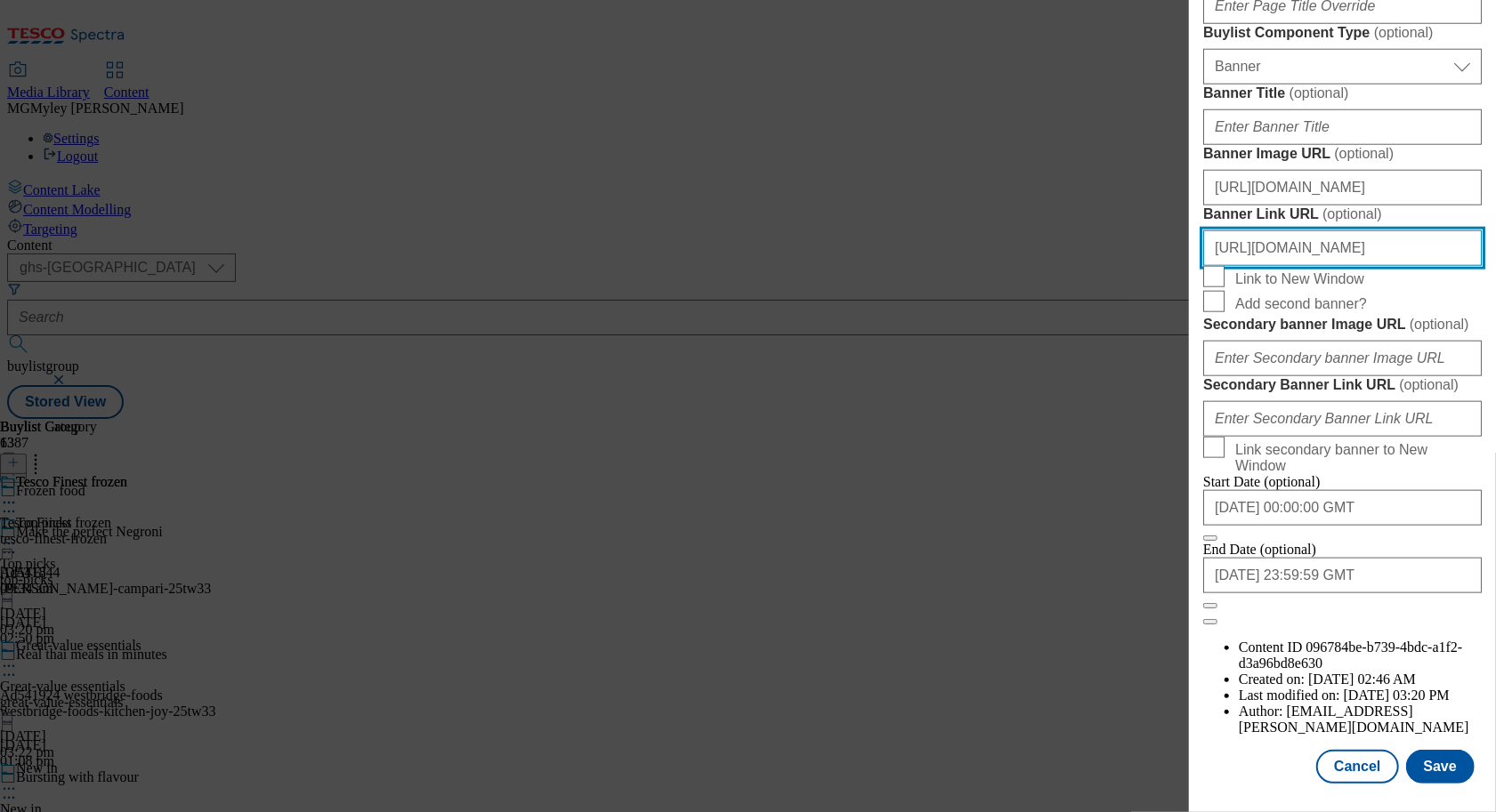
drag, startPoint x: 1366, startPoint y: 205, endPoint x: 1518, endPoint y: 211, distance: 152.1
click at [1495, 211] on html "Icons icon_account icon_add icon_backward_link icon_basket icon_benefits icon_c…" at bounding box center [748, 212] width 1496 height 426
paste input "Fin"
type input "https://www.tesco.com/groceries/en-GB/zone/frozen-food?icid=ONL_Header_Froz_Fin"
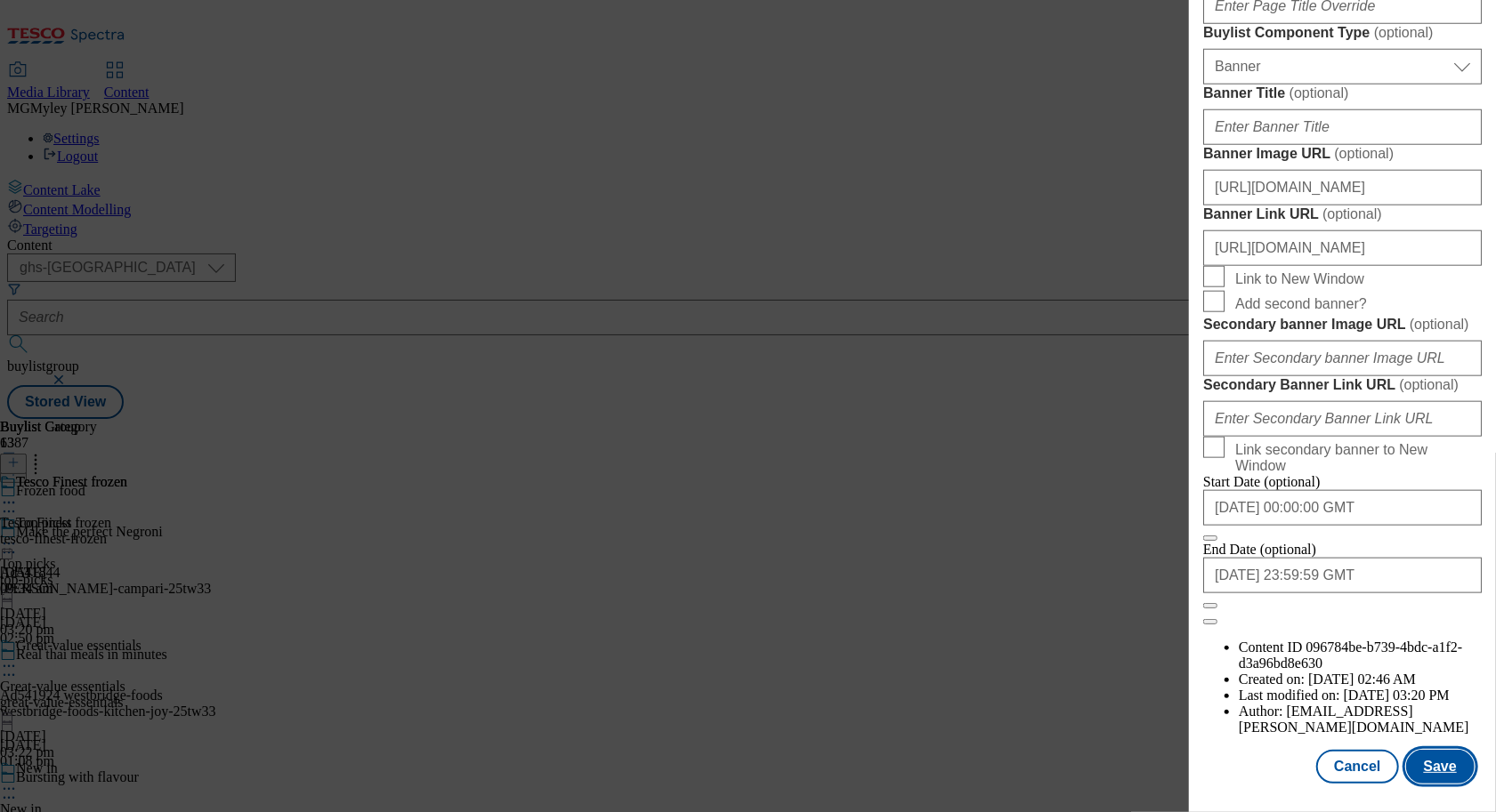
click at [1446, 774] on button "Save" at bounding box center [1440, 767] width 69 height 34
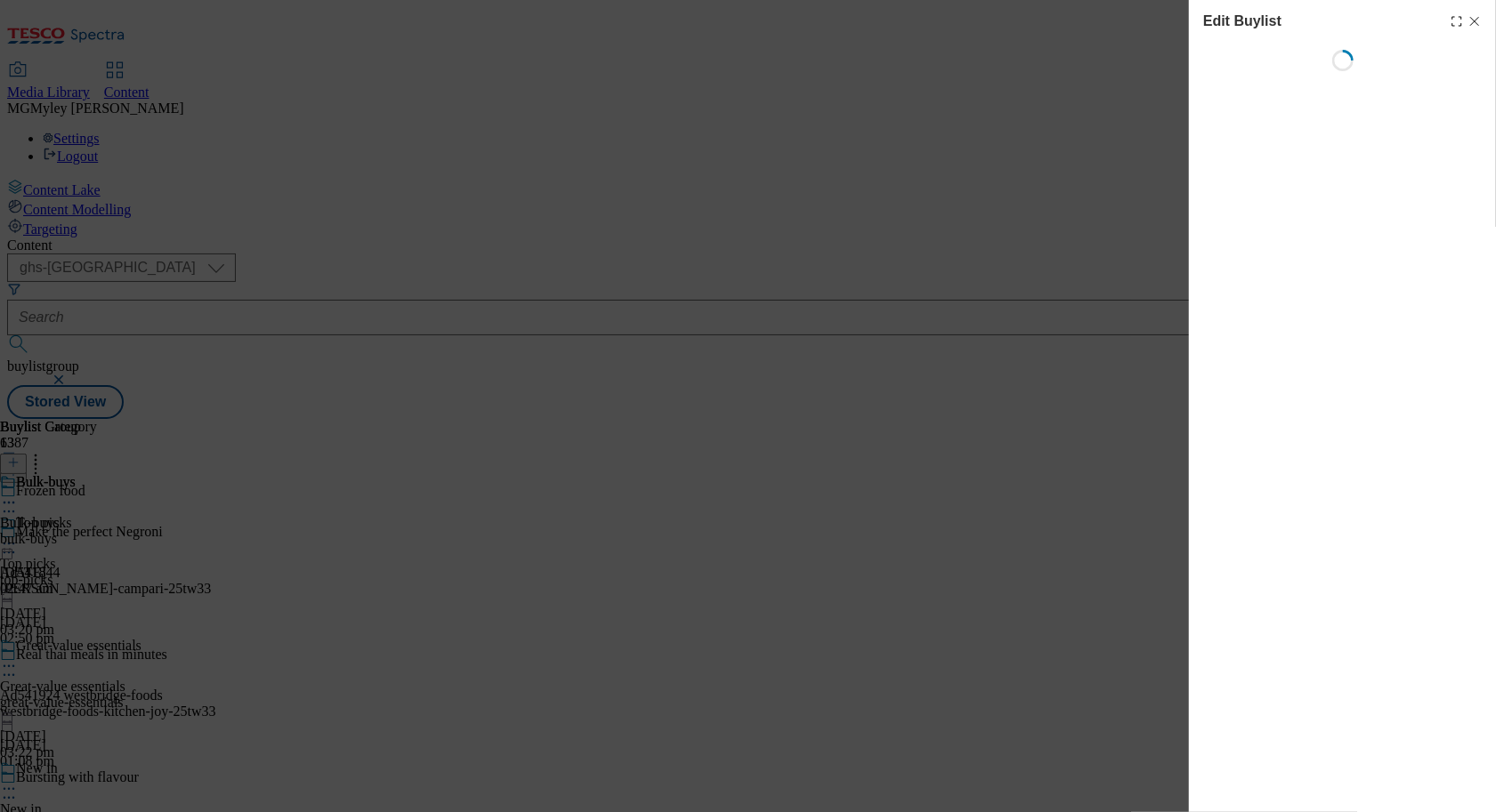
select select "evergreen"
select select "Banner"
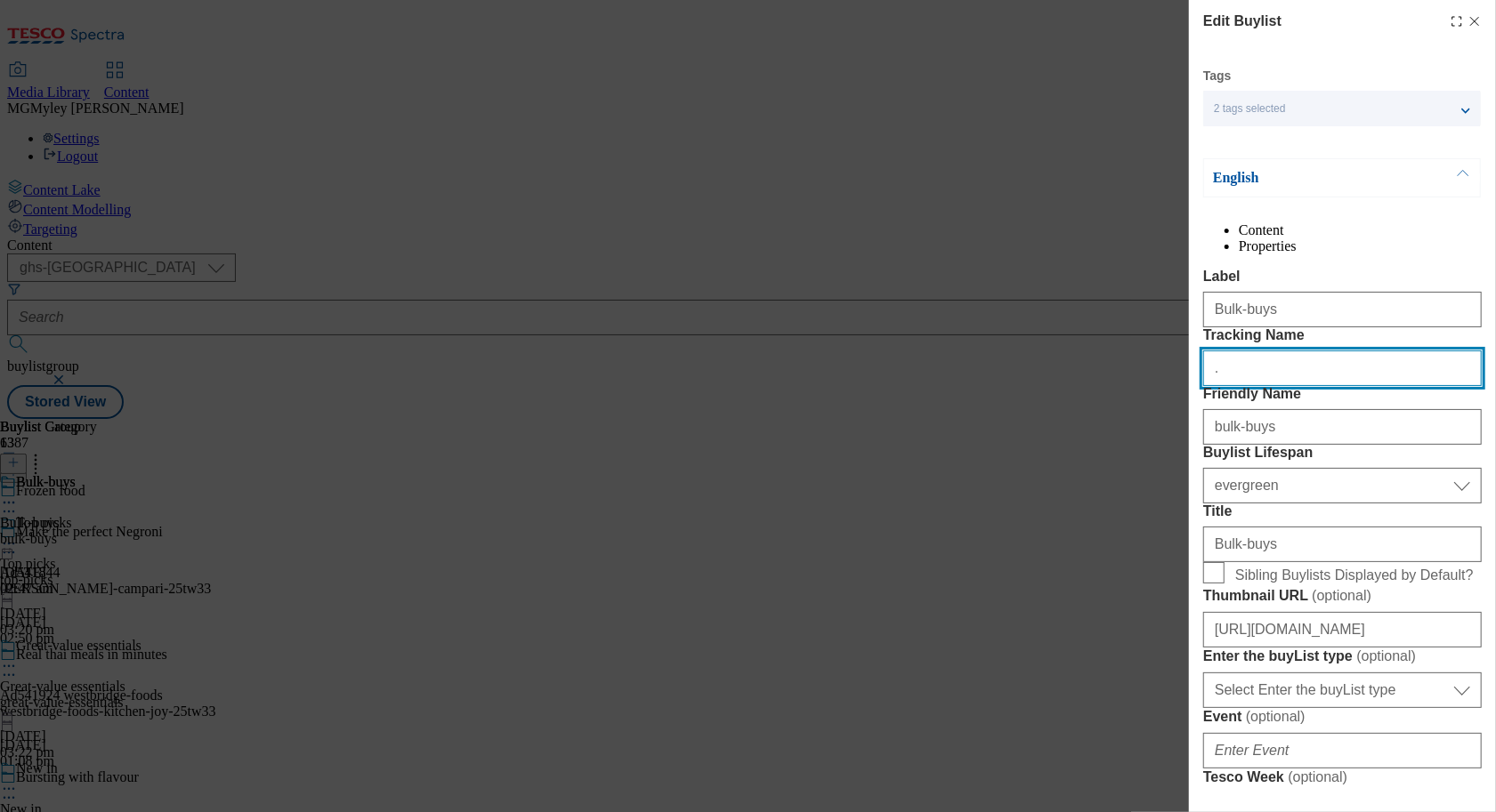
click at [1257, 386] on input "." at bounding box center [1342, 368] width 279 height 36
paste input "ONL_Froz_Bulk"
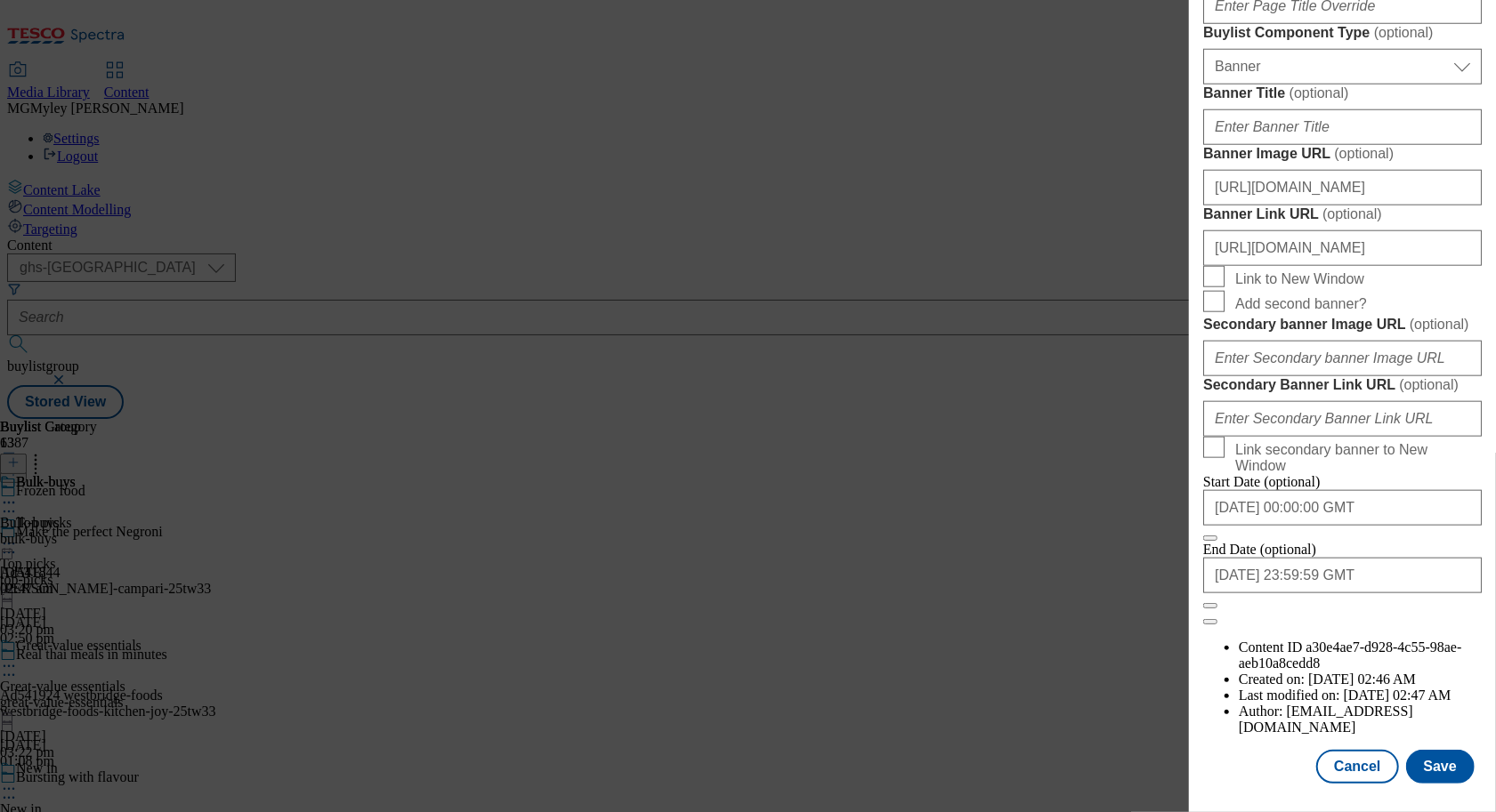
scroll to position [1762, 0]
type input "ONL_Froz_Bulk"
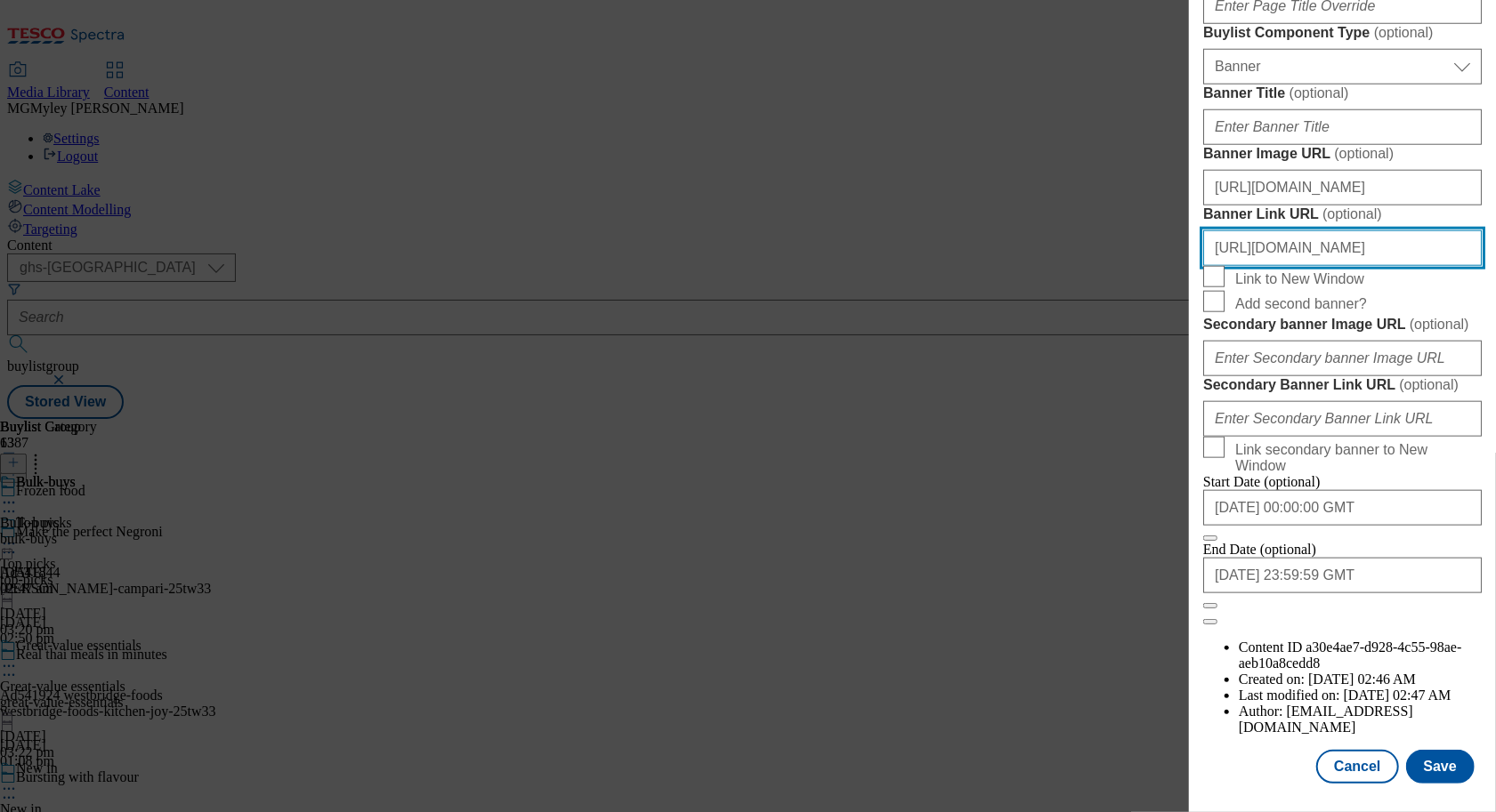
click at [1436, 230] on input "https://www.tesco.com/groceries/en-GB/zone/frozen-food" at bounding box center [1342, 248] width 279 height 36
drag, startPoint x: 1406, startPoint y: 204, endPoint x: 1511, endPoint y: 201, distance: 105.0
click at [1495, 201] on html "Icons icon_account icon_add icon_backward_link icon_basket icon_benefits icon_c…" at bounding box center [748, 212] width 1496 height 426
paste input "ONL_Header_Froz_bulk"
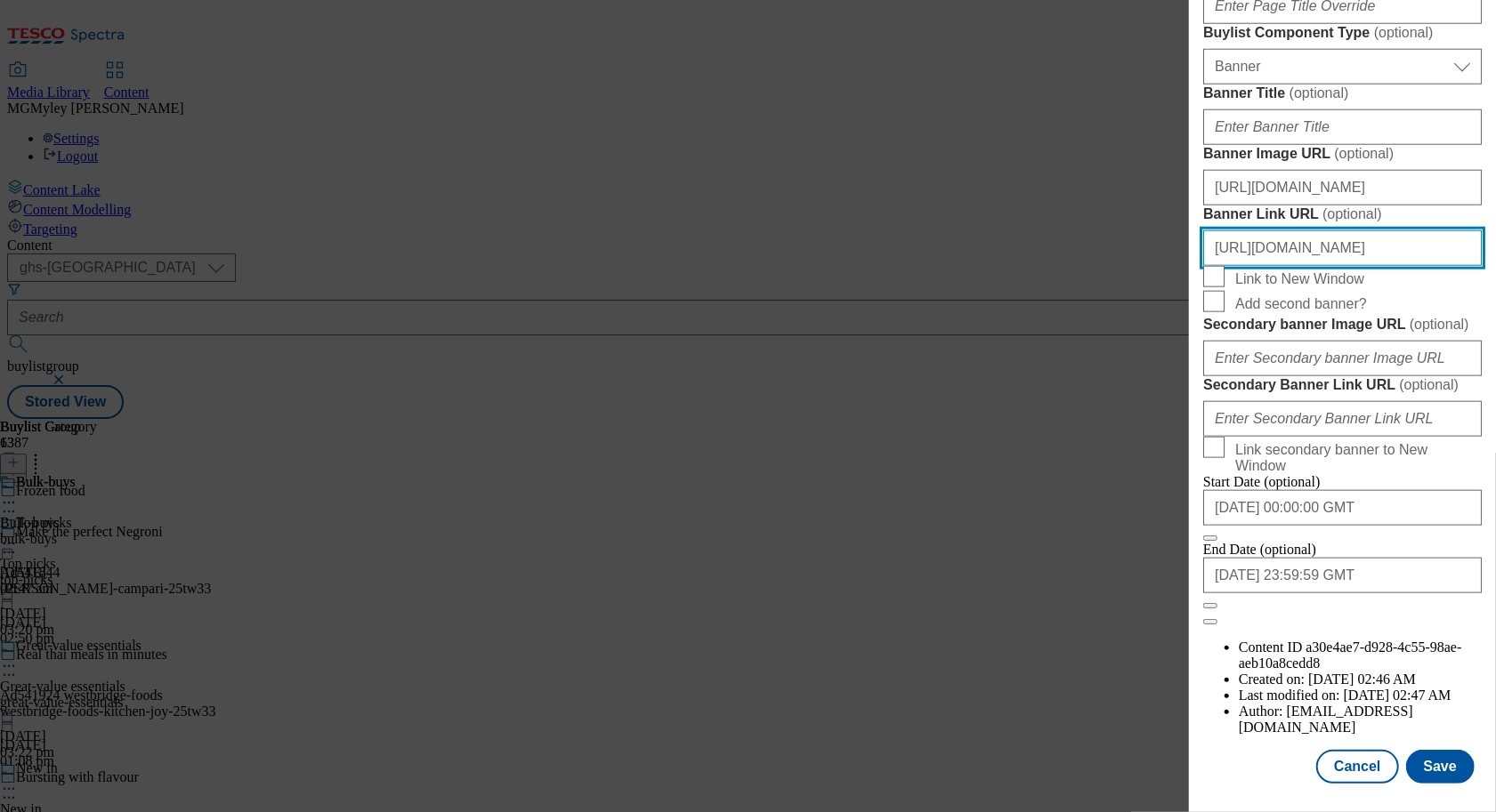
scroll to position [0, 178]
type input "https://www.tesco.com/groceries/en-GB/zone/frozen-food?icid=ONL_Header_Froz_bulk"
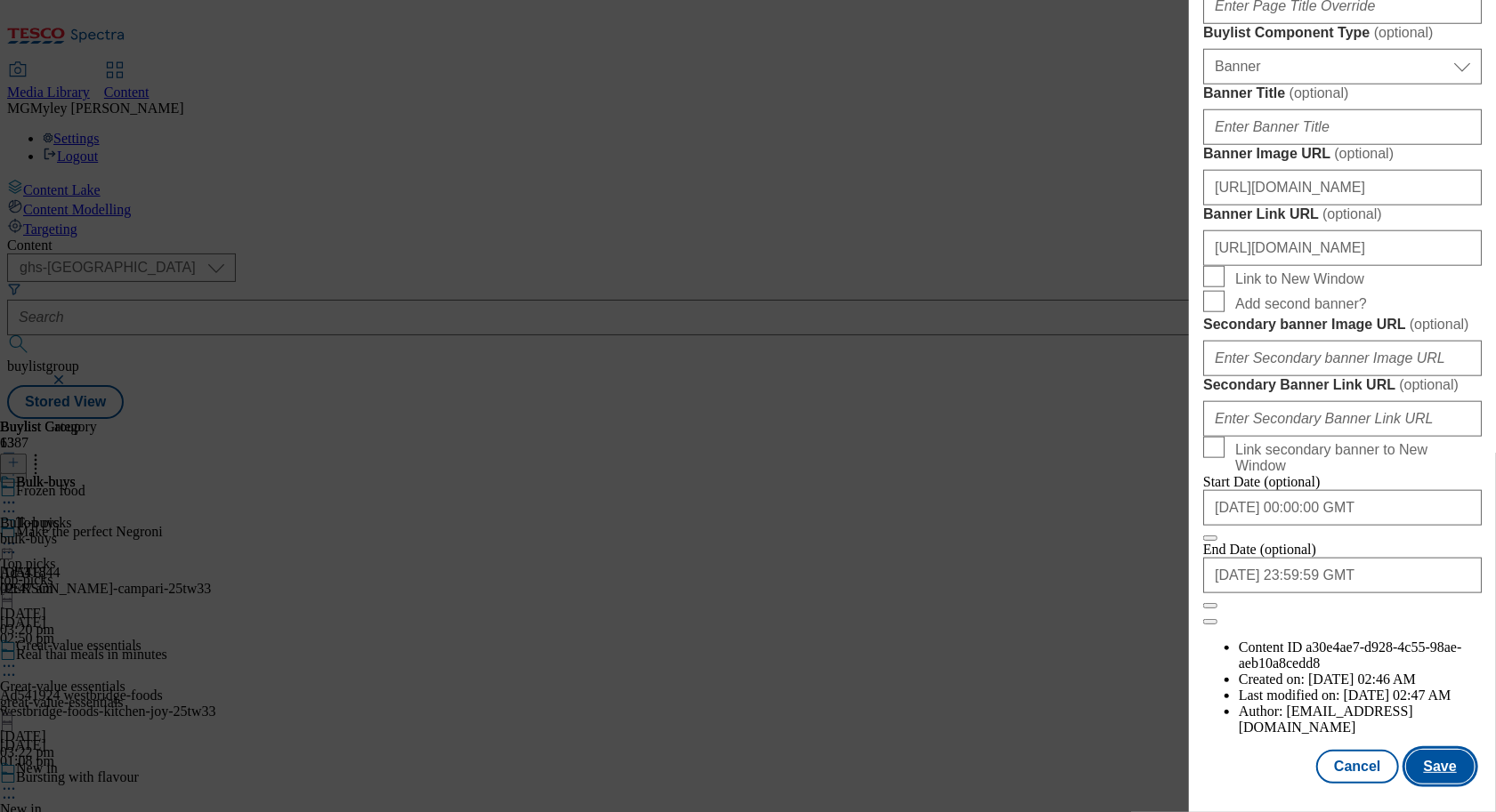
scroll to position [0, 0]
click at [1454, 778] on button "Save" at bounding box center [1440, 767] width 69 height 34
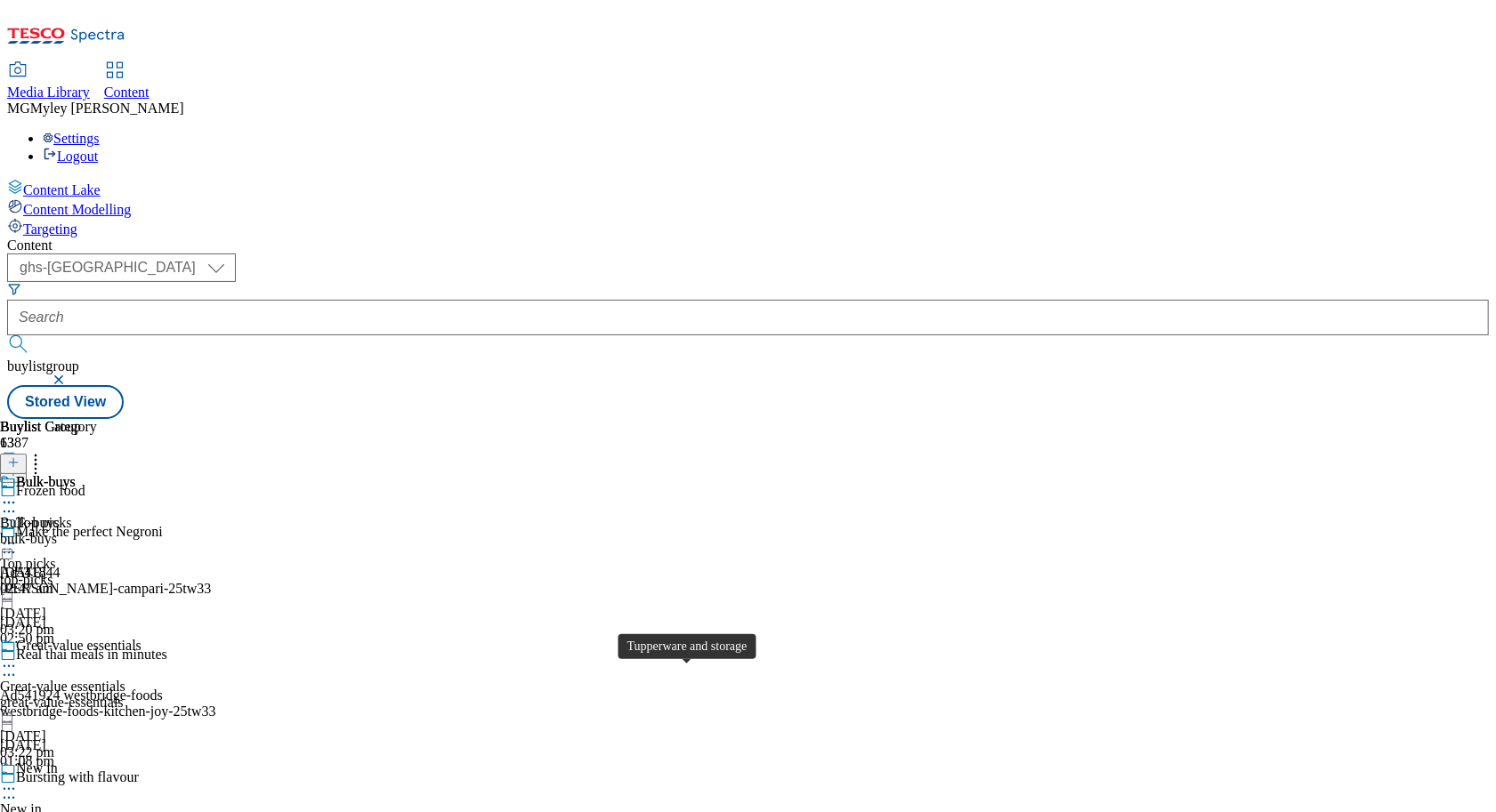
scroll to position [1785, 0]
select select "evergreen"
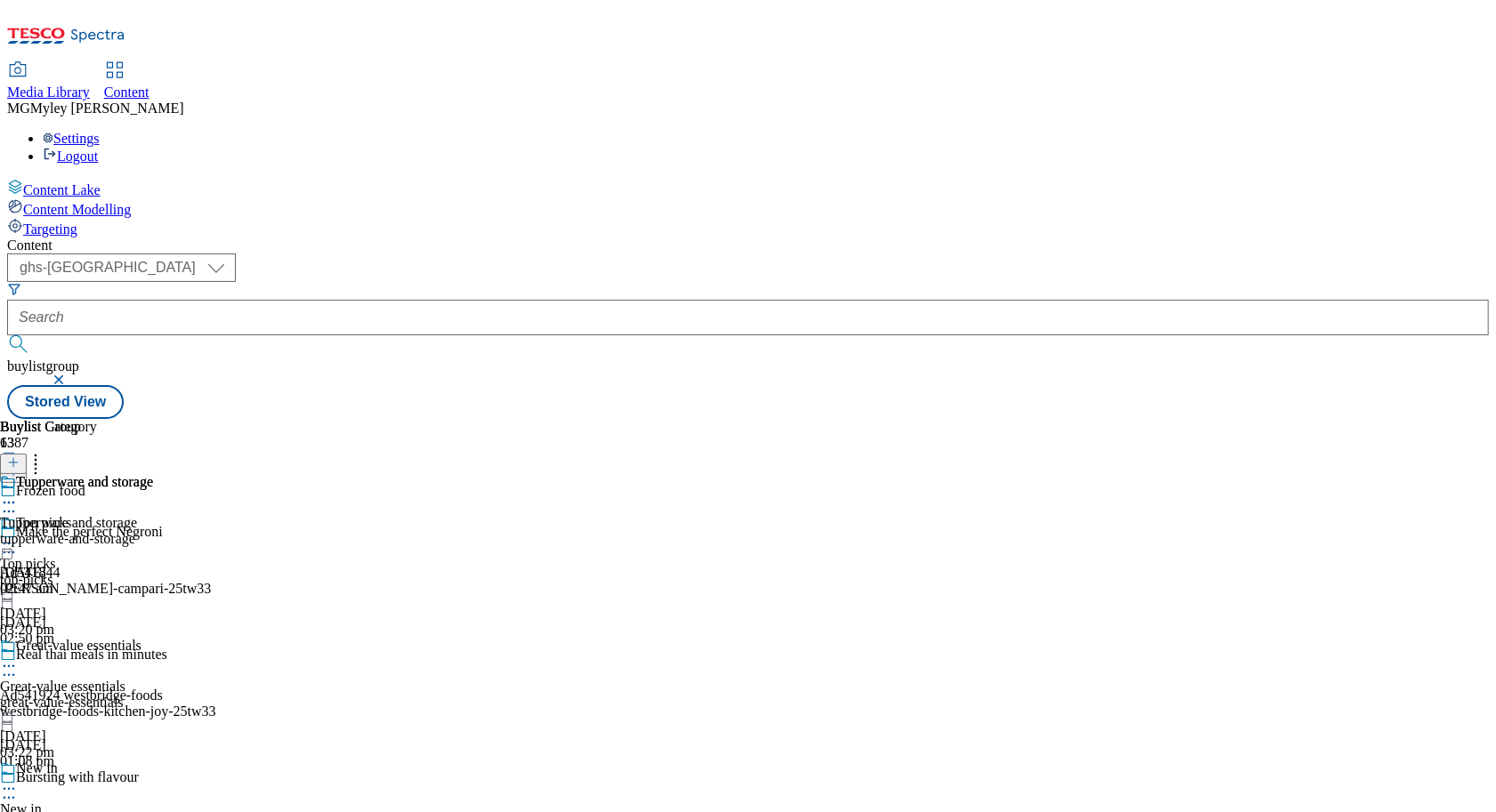
select select "Banner"
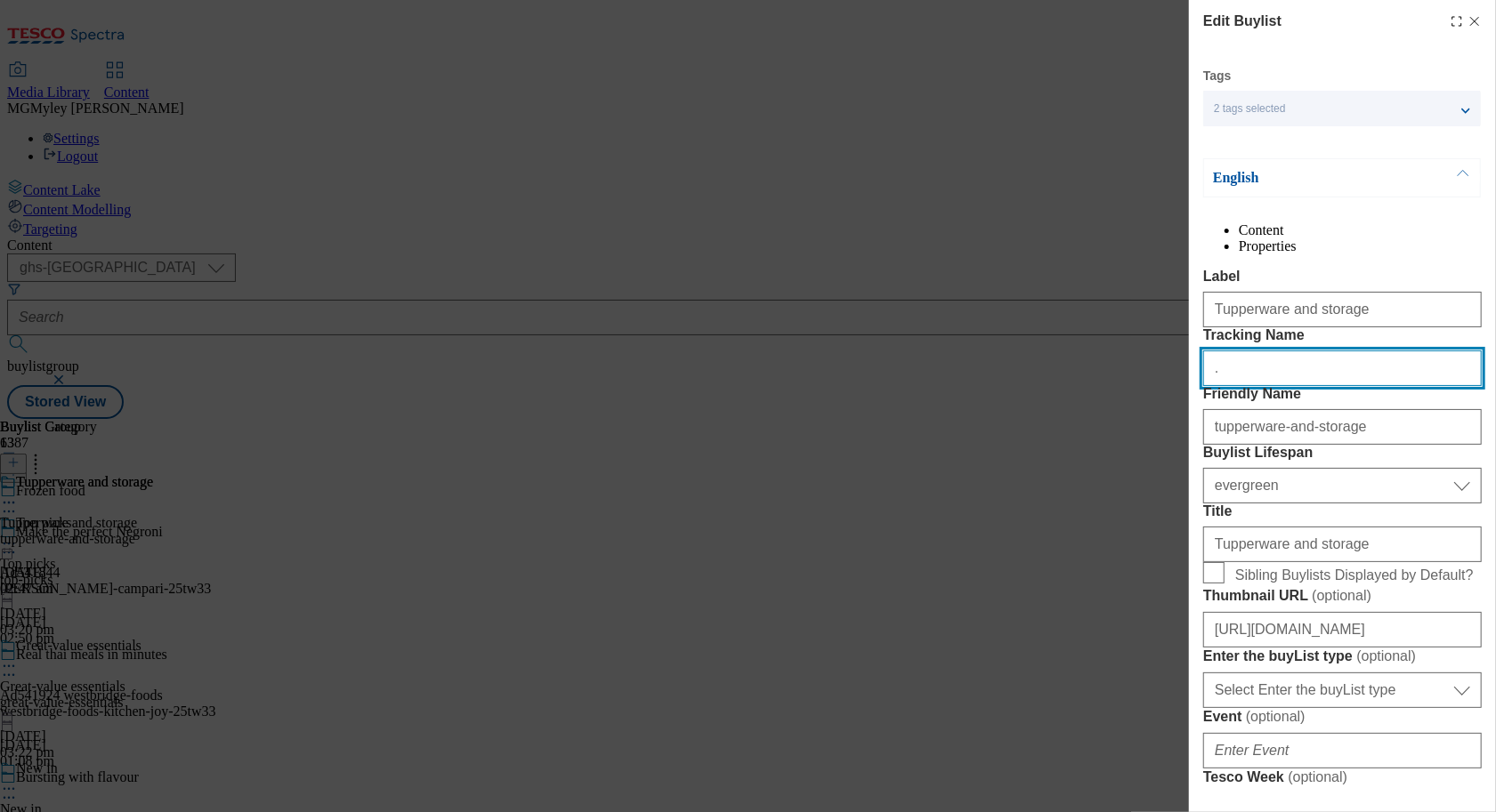
click at [1334, 386] on input "." at bounding box center [1342, 368] width 279 height 36
paste input "ONL_Froz_Tup"
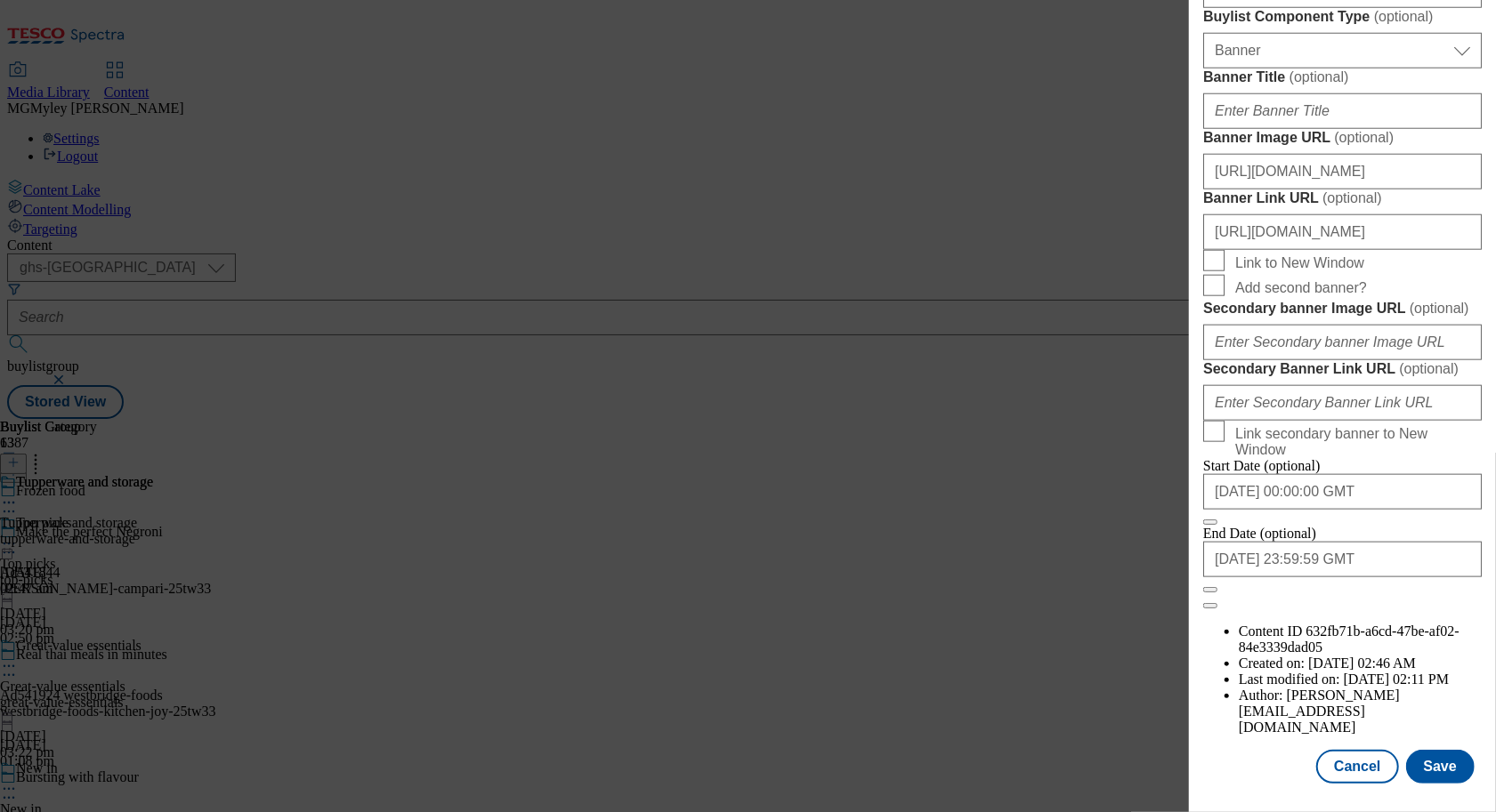
scroll to position [1762, 0]
type input "ONL_Froz_Tup"
click at [1394, 214] on input "https://www.tesco.com/groceries/en-GB/zone/frozen-food" at bounding box center [1342, 232] width 279 height 36
drag, startPoint x: 1370, startPoint y: 197, endPoint x: 1531, endPoint y: 203, distance: 161.1
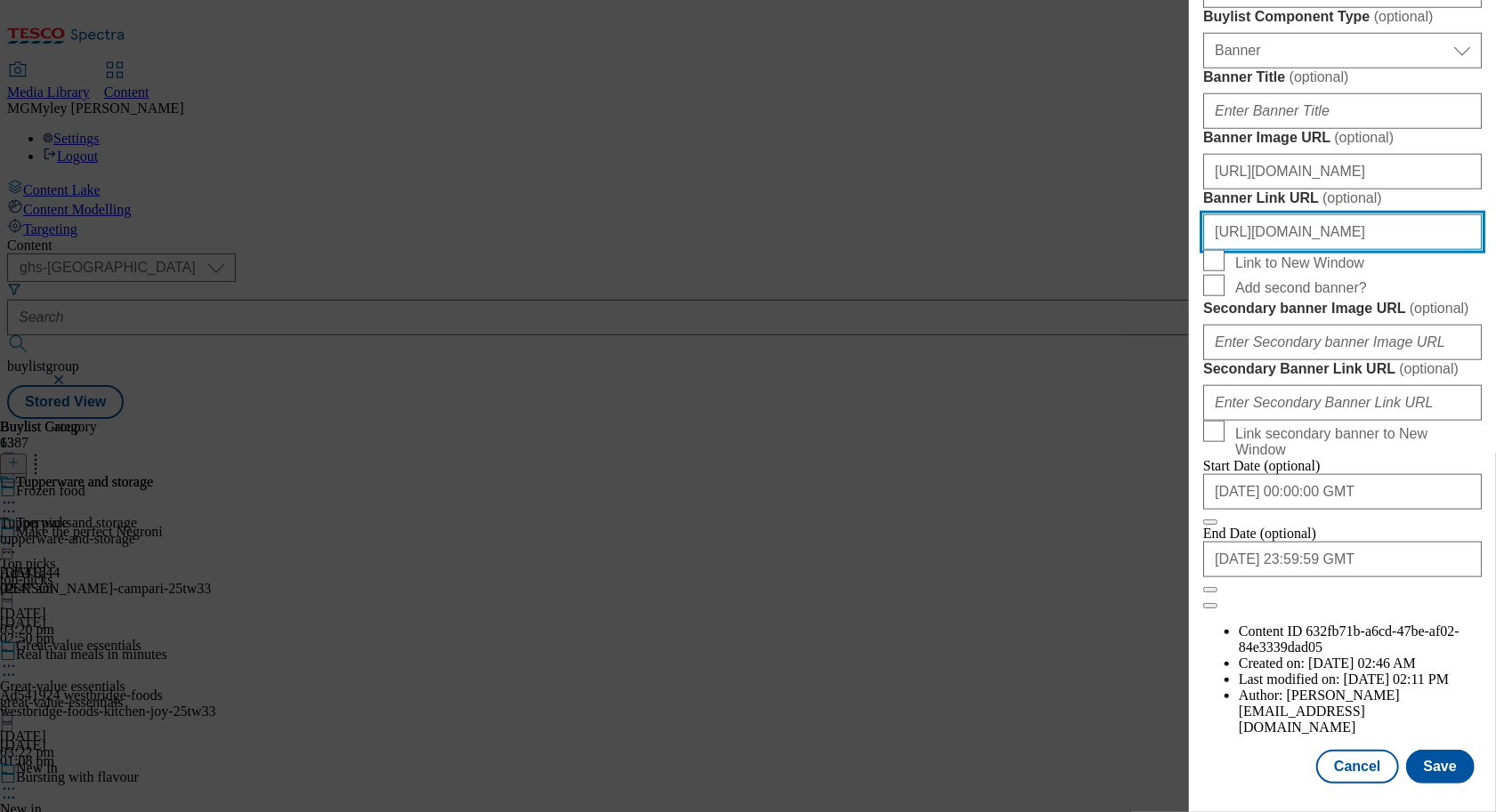
click at [1495, 203] on html "Icons icon_account icon_add icon_backward_link icon_basket icon_benefits icon_c…" at bounding box center [748, 212] width 1496 height 426
paste input "ONL_Header_Froz_Tup"
type input "https://www.tesco.com/groceries/en-GB/zone/frozen-food?icid=ONL_Header_Froz_Tup"
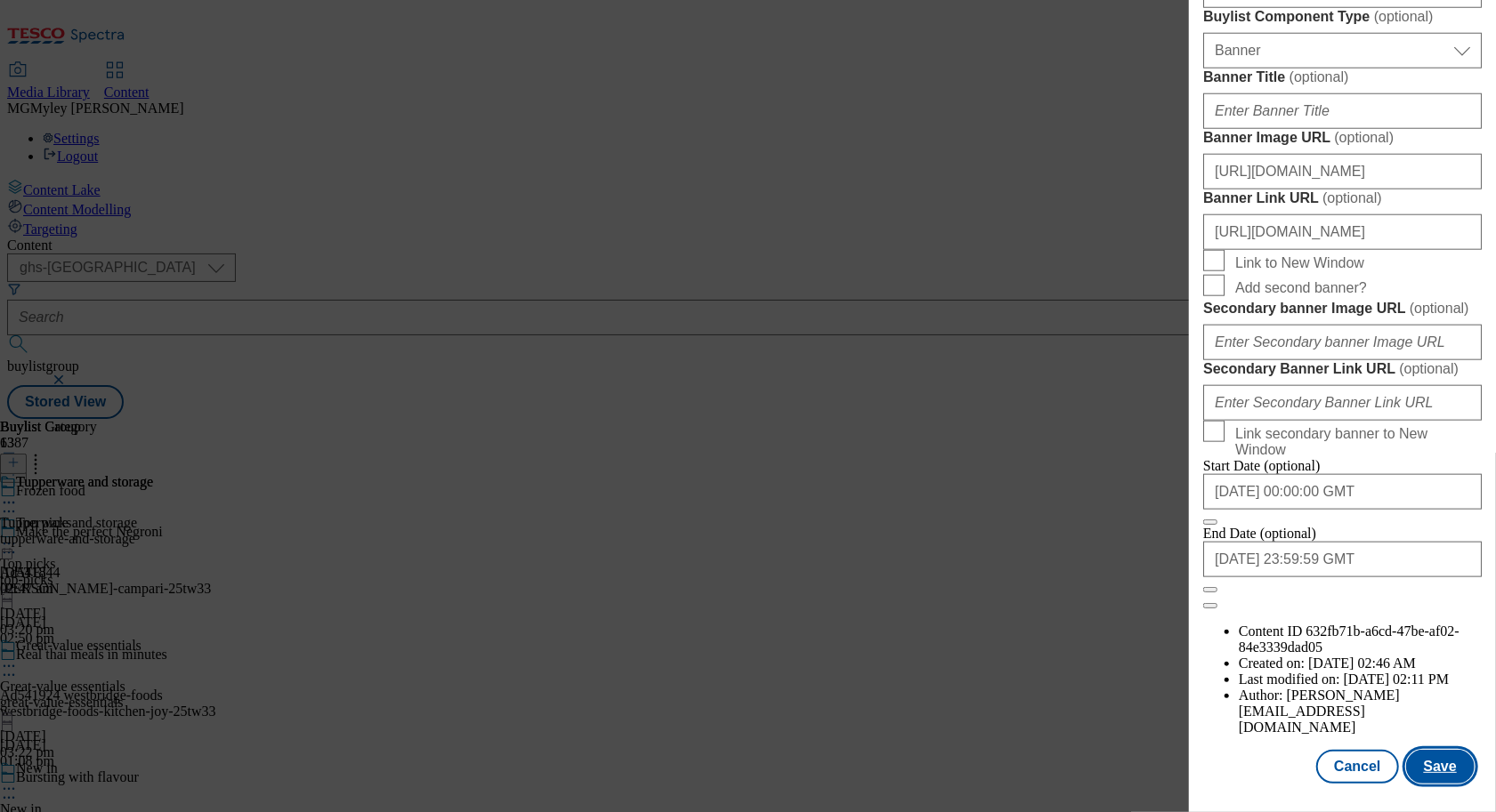
click at [1447, 767] on button "Save" at bounding box center [1440, 767] width 69 height 34
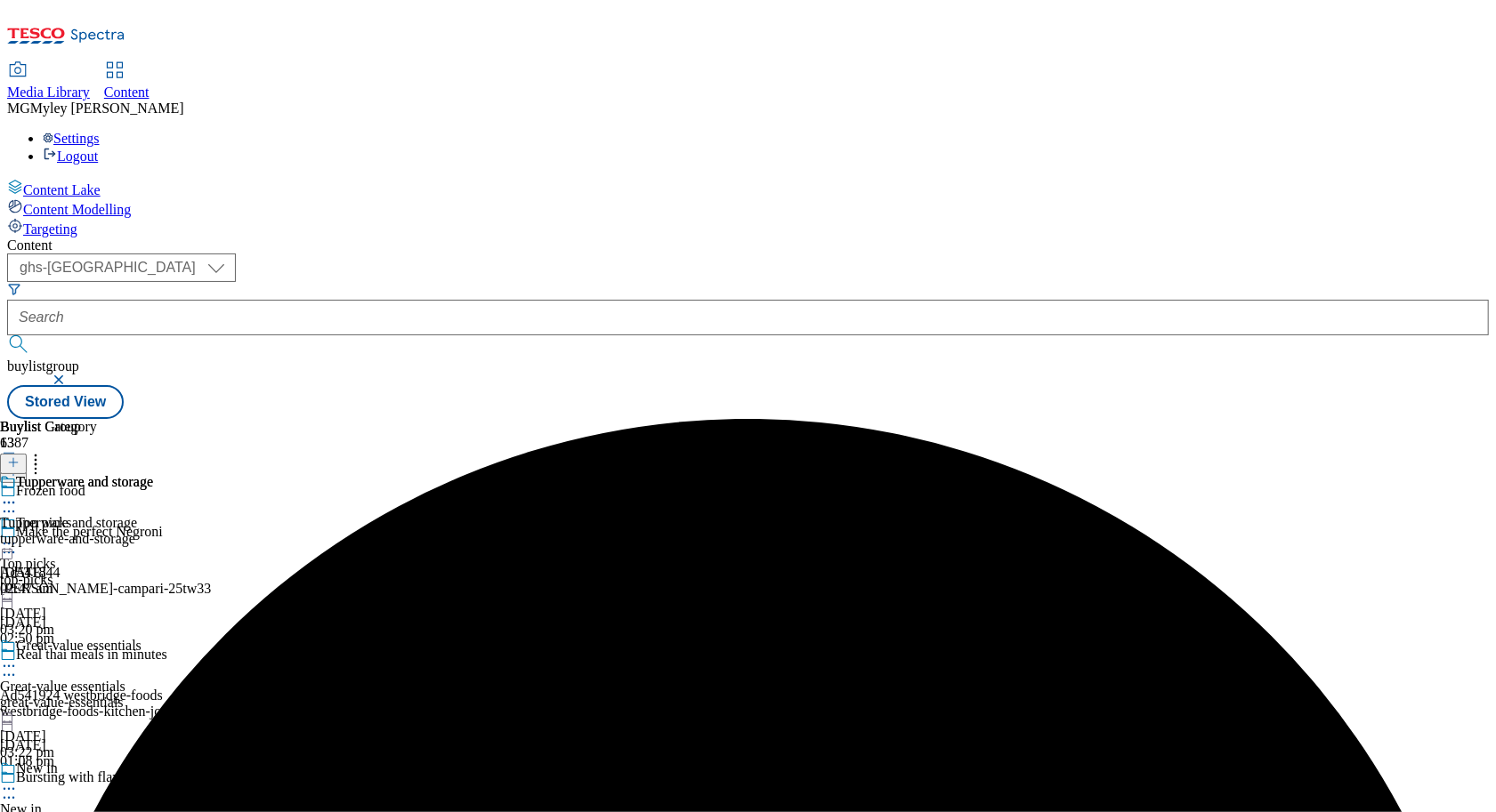
scroll to position [1852, 0]
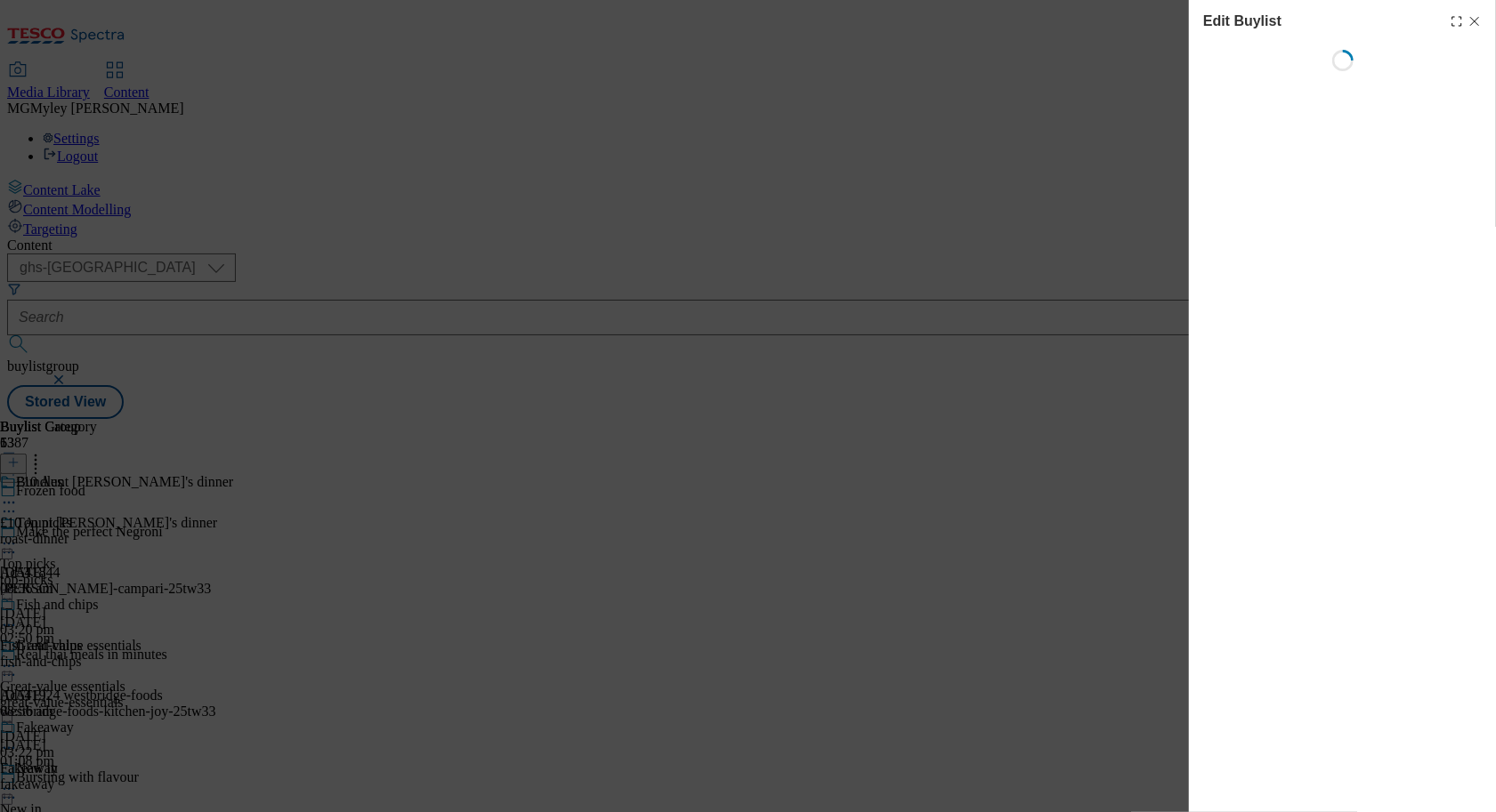
select select "evergreen"
select select "Banner"
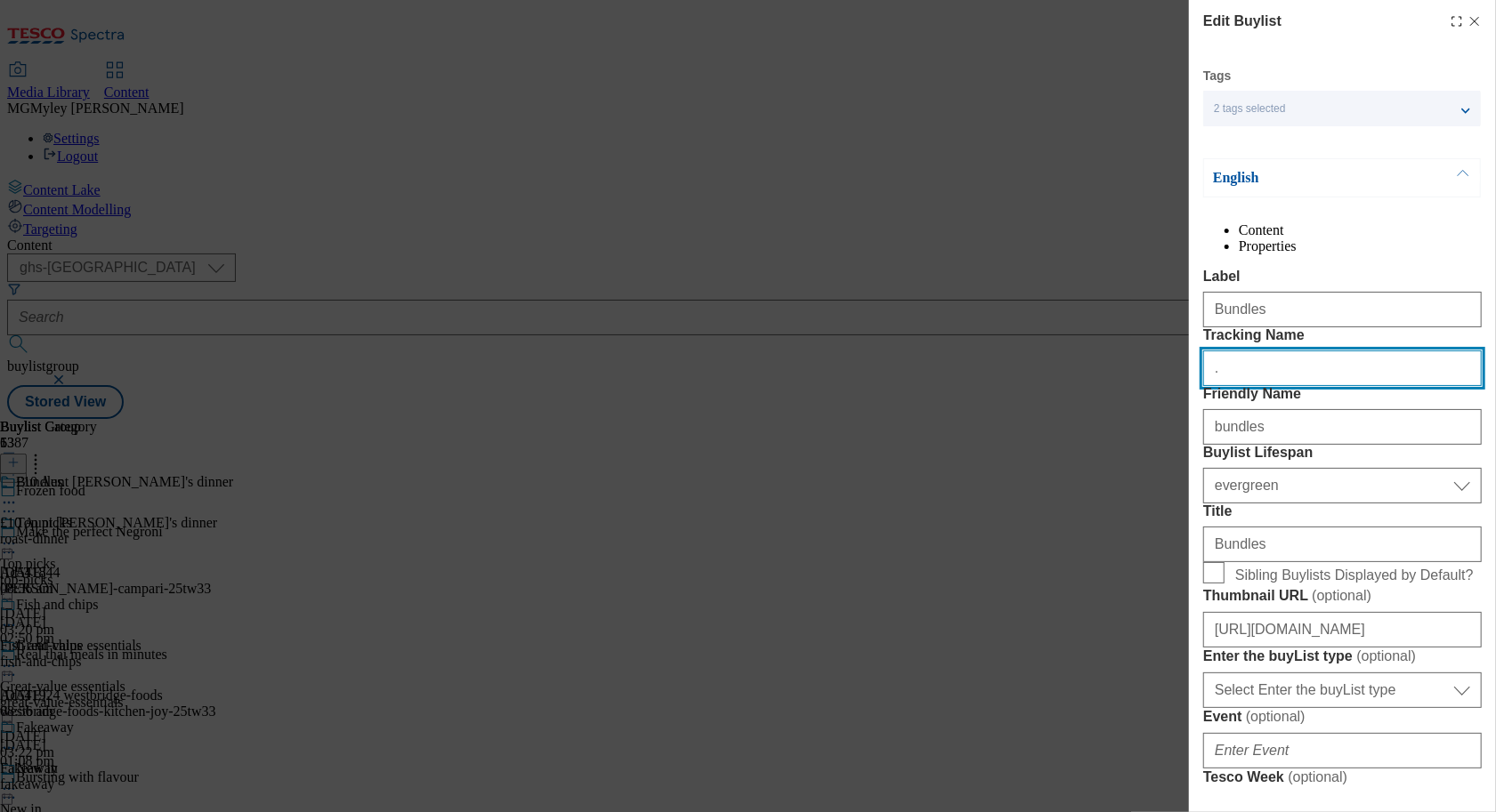
click at [1307, 386] on input "." at bounding box center [1342, 368] width 279 height 36
paste input "ONL_Froz_Bund"
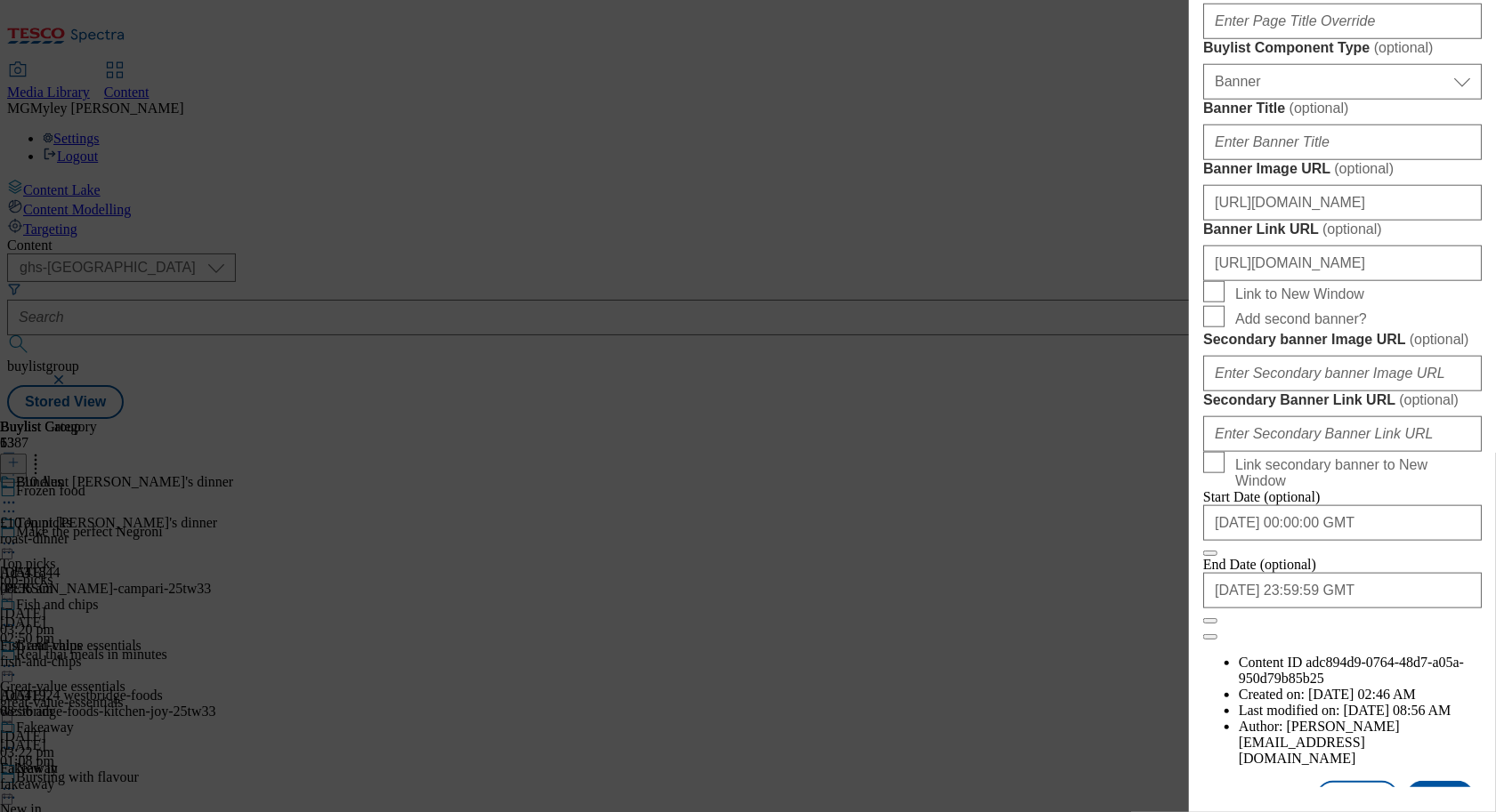
scroll to position [1762, 0]
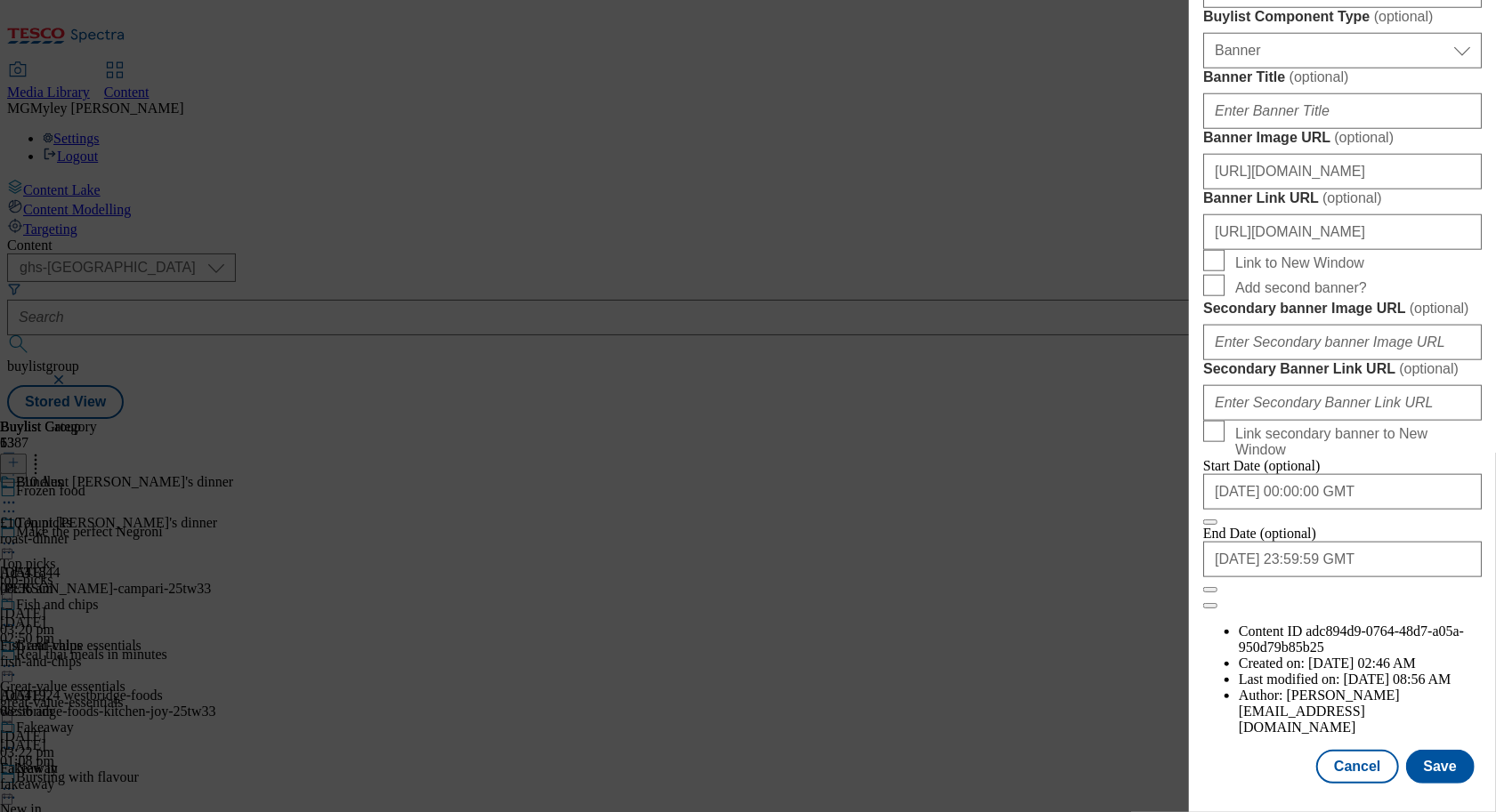
type input "ONL_Froz_Bund"
click at [1396, 214] on input "https://www.tesco.com/groceries/en-GB/zone/frozen-food" at bounding box center [1342, 232] width 279 height 36
drag, startPoint x: 1366, startPoint y: 203, endPoint x: 1538, endPoint y: 198, distance: 172.1
click at [1495, 198] on html "Icons icon_account icon_add icon_backward_link icon_basket icon_benefits icon_c…" at bounding box center [748, 212] width 1496 height 426
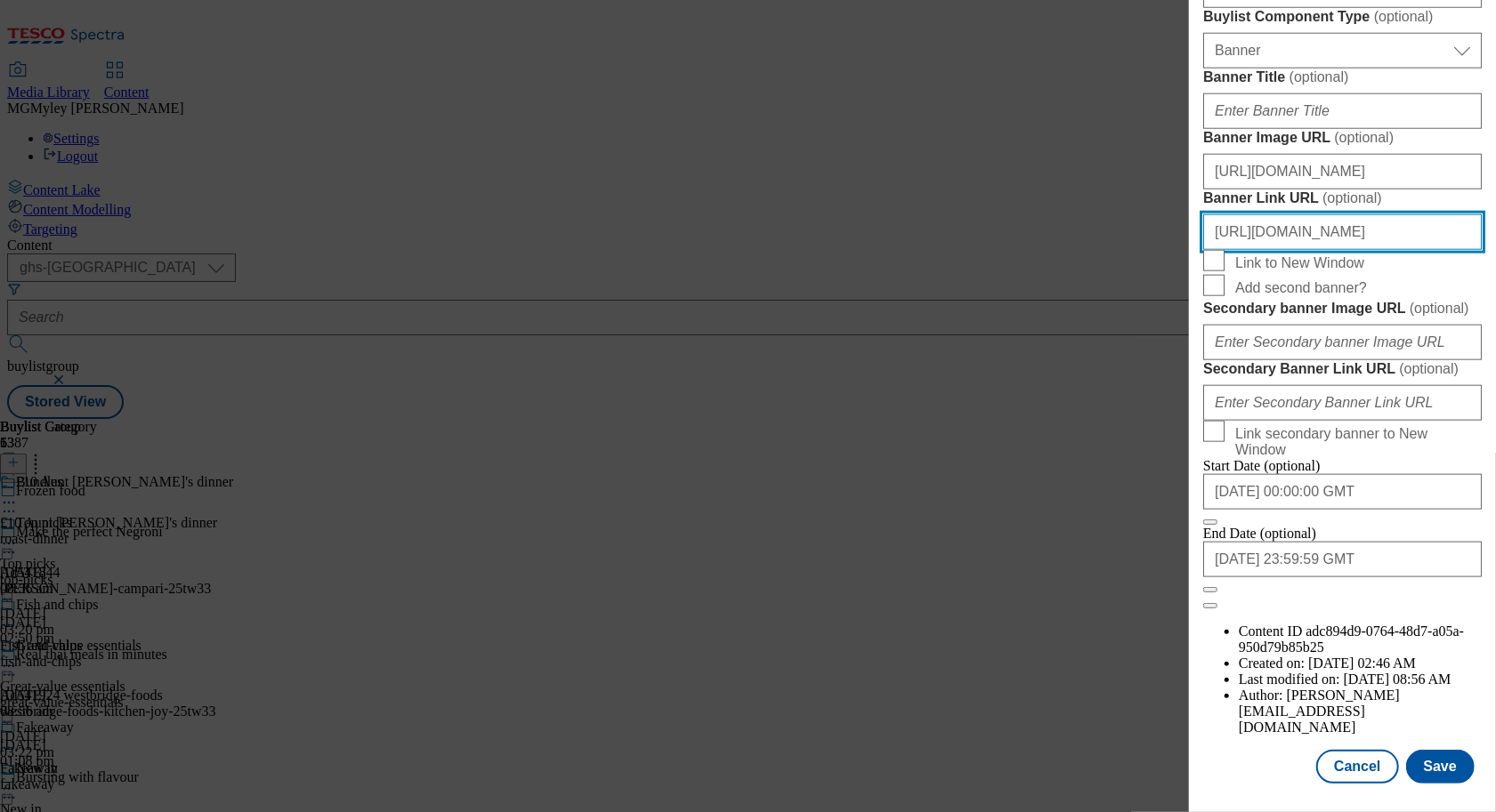
paste input "ONL_Header_Froz_Bund"
type input "https://www.tesco.com/groceries/en-GB/zone/frozen-food?icid=ONL_Header_Froz_Bund"
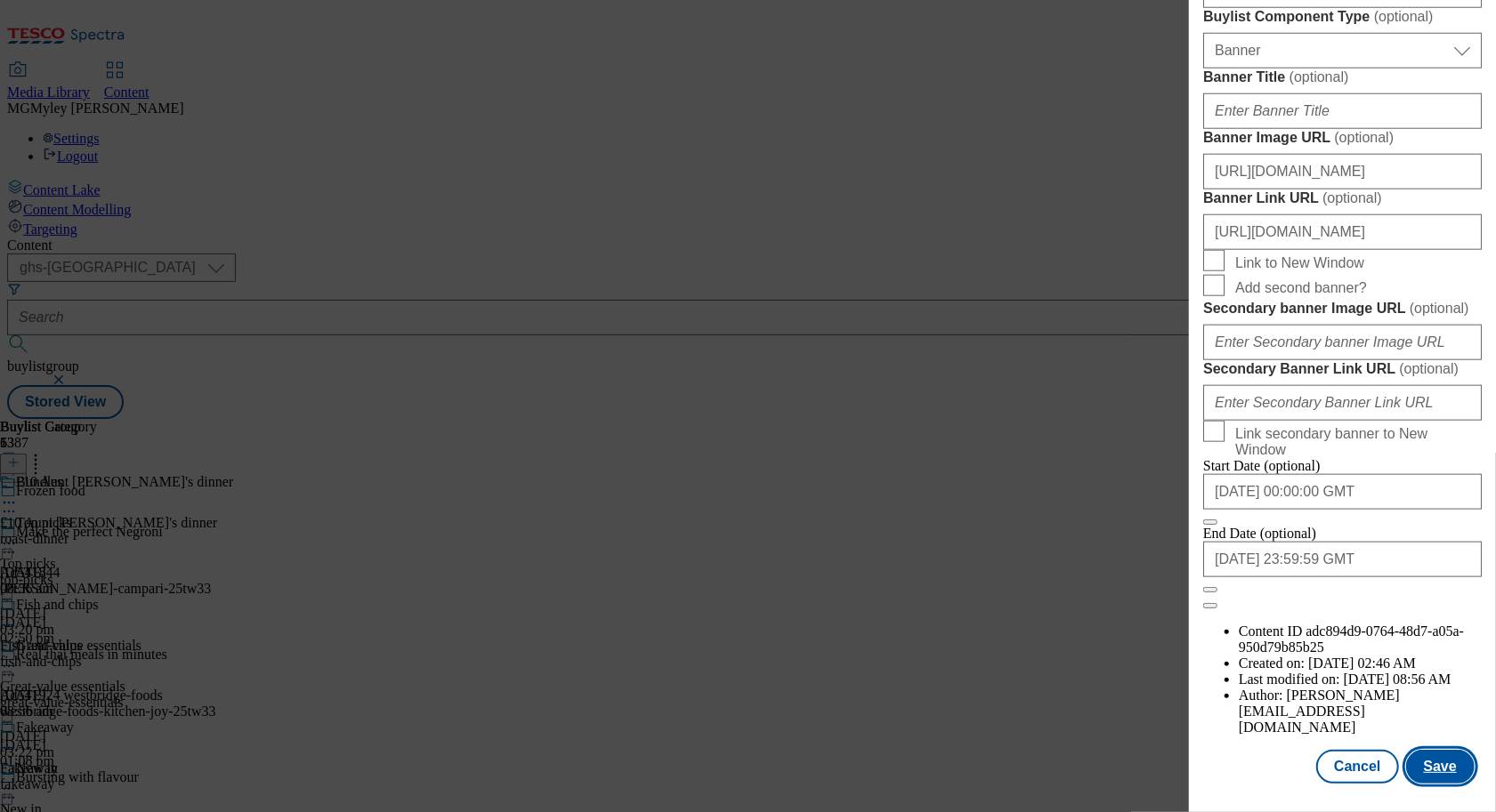
scroll to position [0, 0]
click at [1444, 762] on button "Save" at bounding box center [1440, 767] width 69 height 34
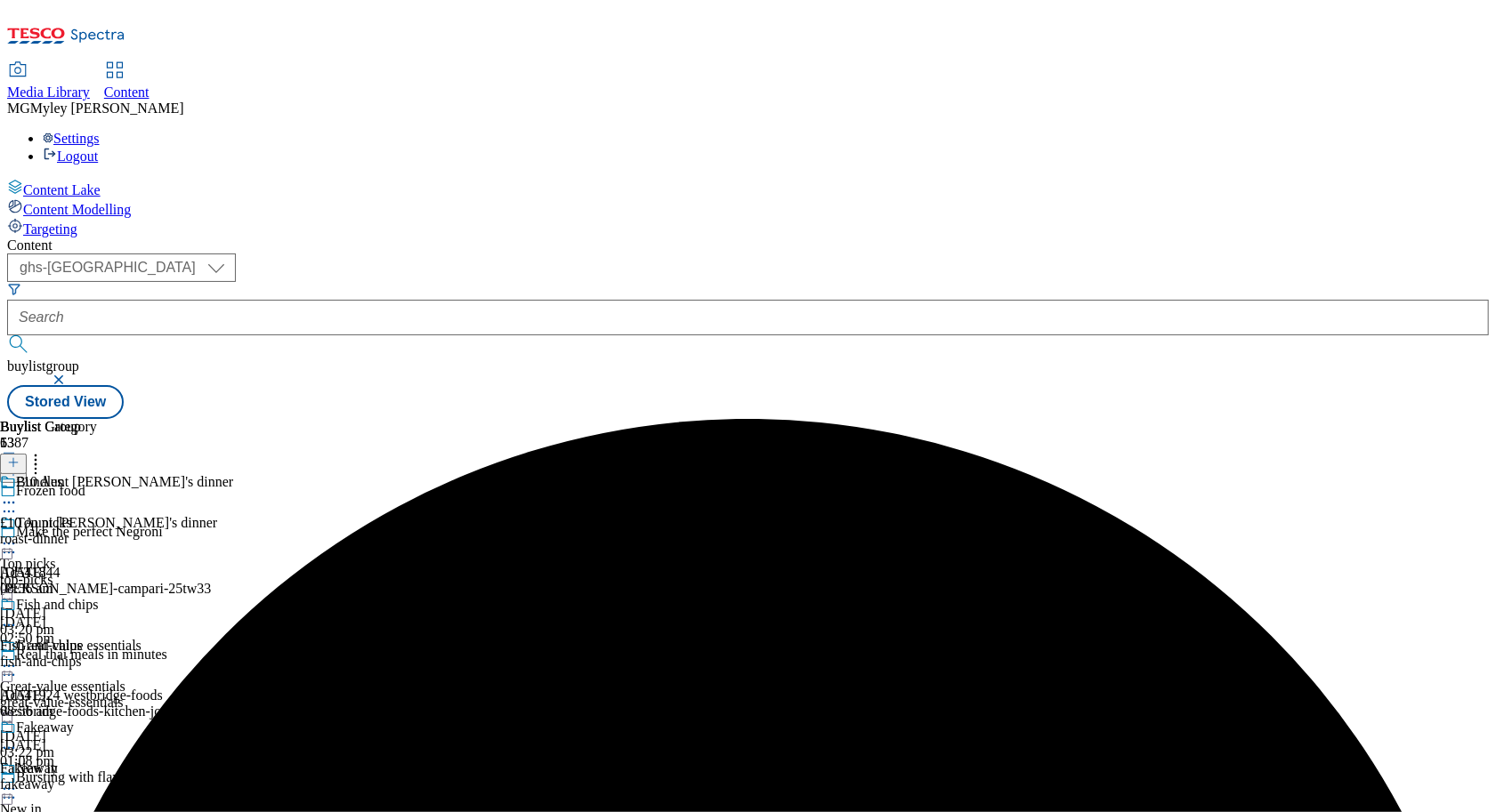
scroll to position [1852, 0]
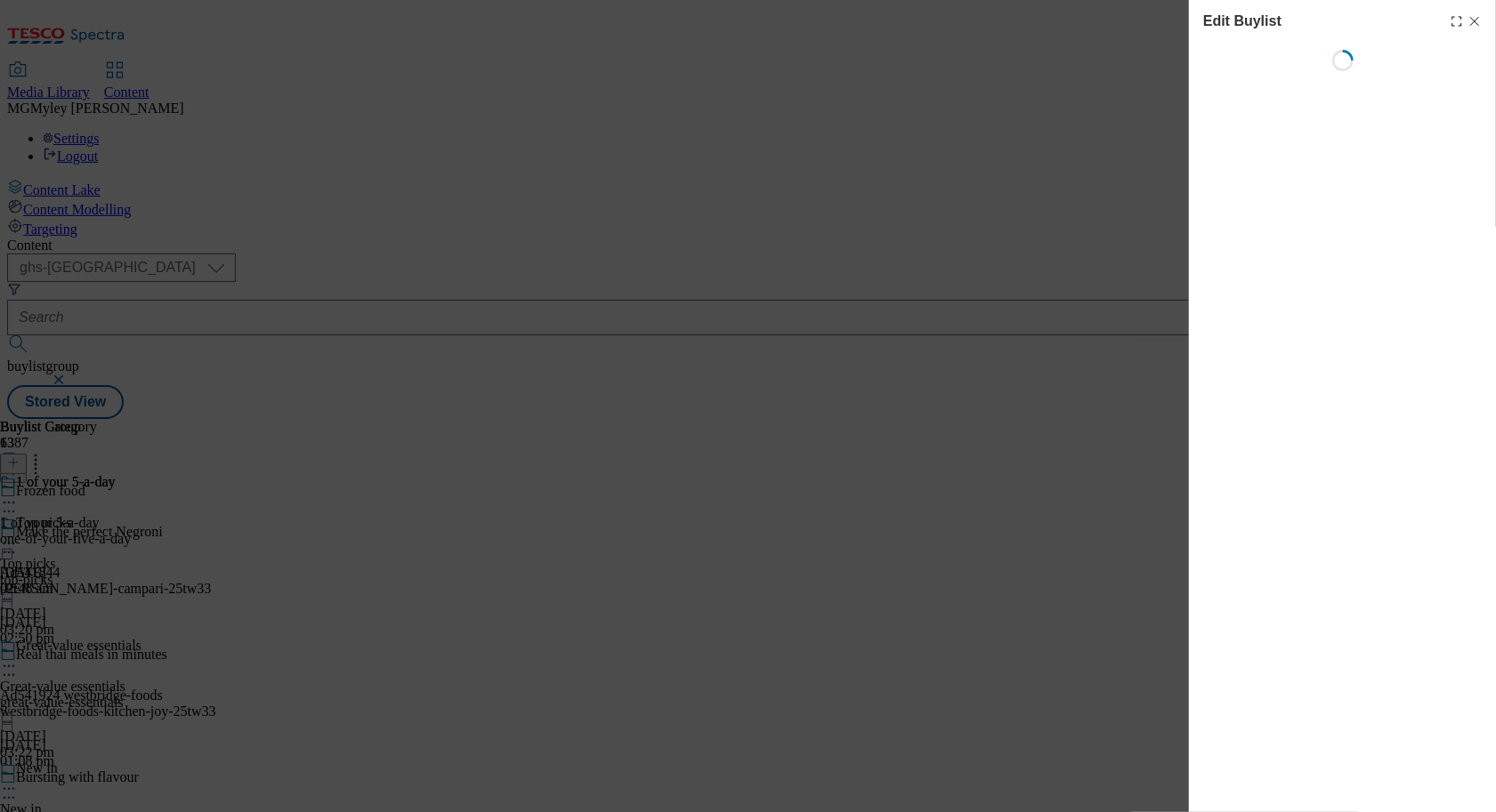
select select "evergreen"
select select "Banner"
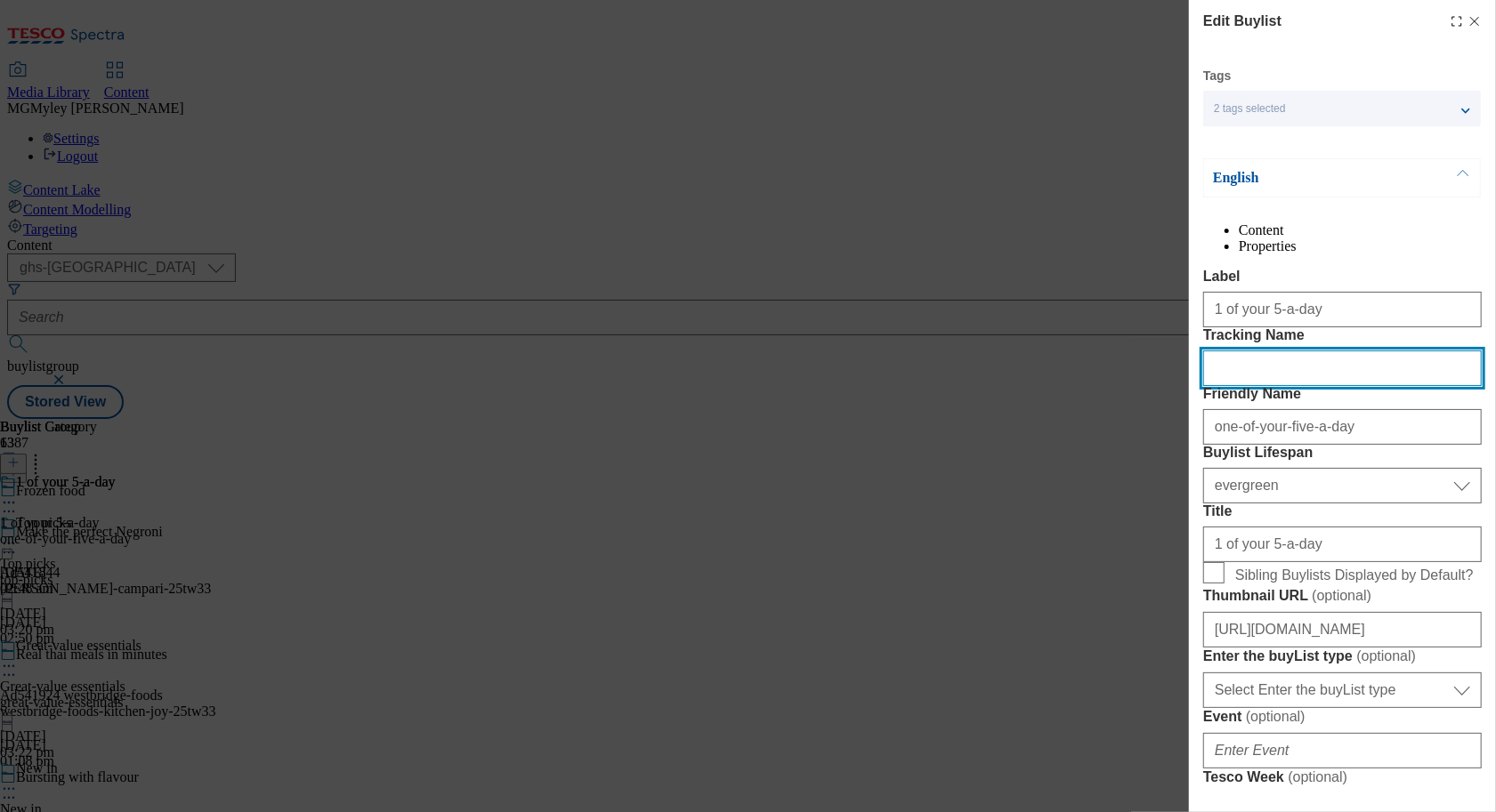
click at [1263, 386] on input "Tracking Name" at bounding box center [1342, 368] width 279 height 36
paste input "ONL_Froz_5_day"
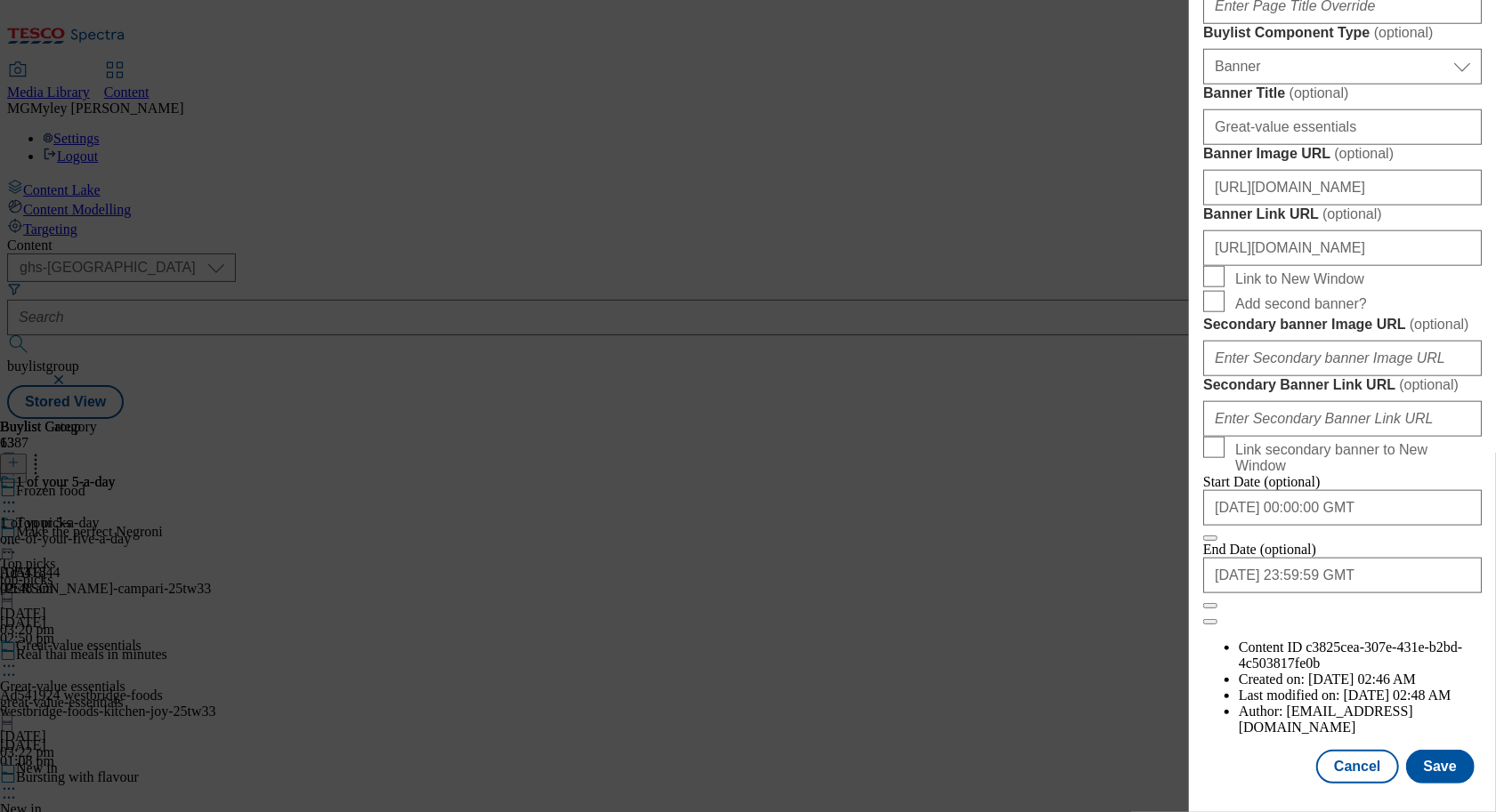
scroll to position [1762, 0]
type input "ONL_Froz_5_day"
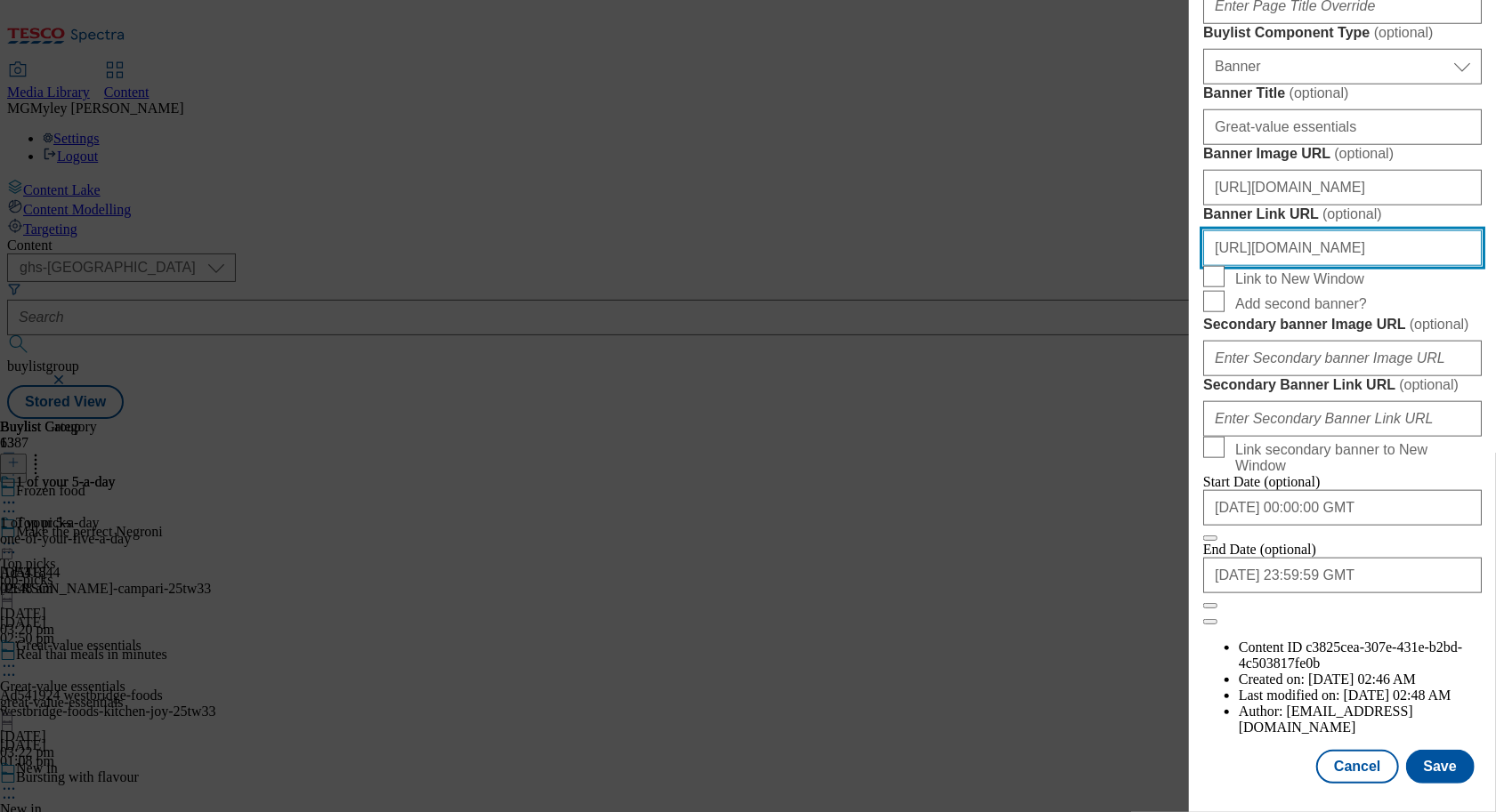
click at [1391, 230] on input "https://www.tesco.com/groceries/en-GB/zone/frozen-food" at bounding box center [1342, 248] width 279 height 36
drag, startPoint x: 1379, startPoint y: 198, endPoint x: 1498, endPoint y: 203, distance: 119.1
click at [1495, 203] on html "Icons icon_account icon_add icon_backward_link icon_basket icon_benefits icon_c…" at bounding box center [748, 212] width 1496 height 426
paste input "ONL_Header_Froz_5_day"
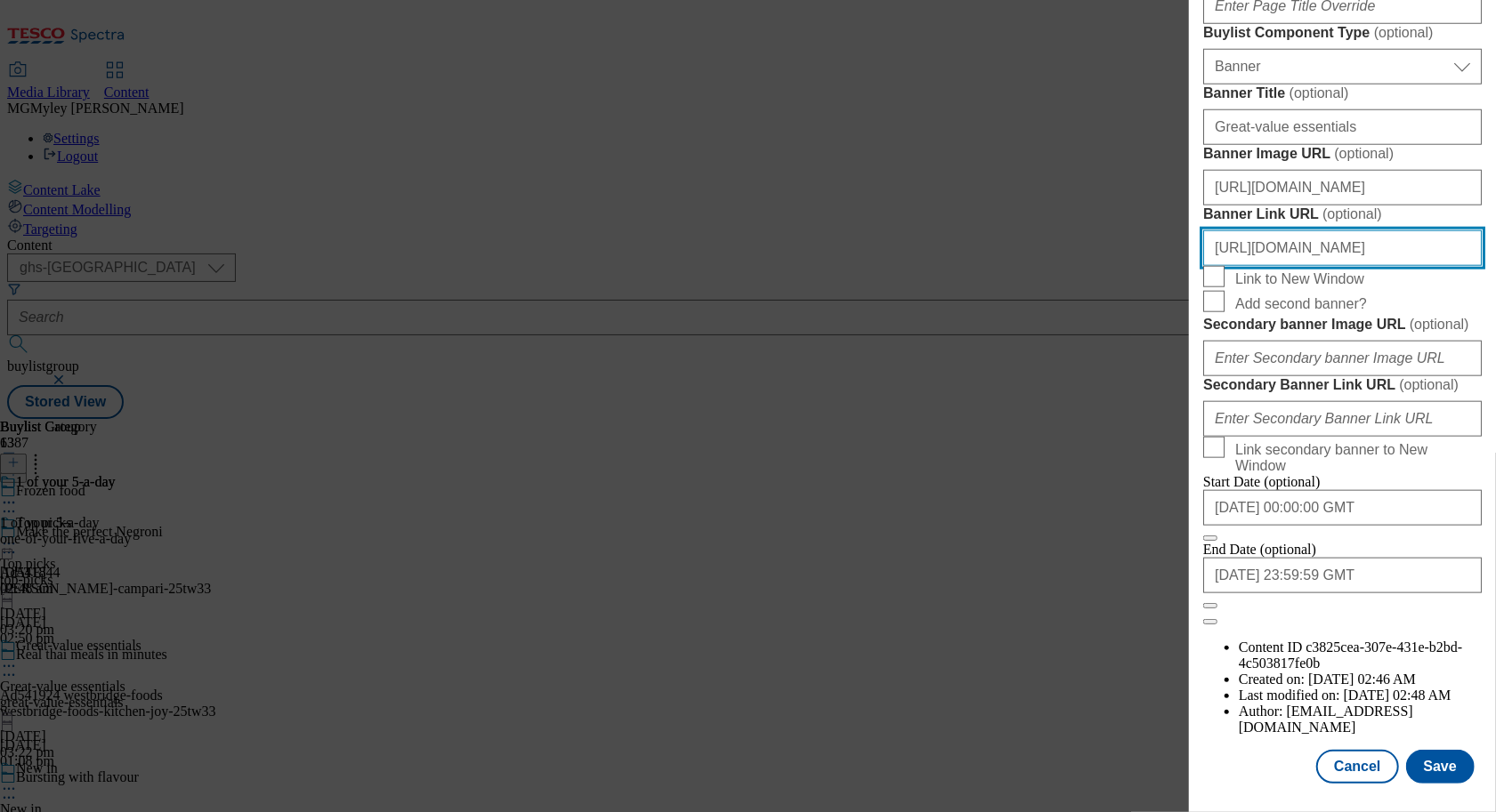
scroll to position [0, 187]
type input "https://www.tesco.com/groceries/en-GB/zone/frozen-food?icid=ONL_Header_Froz_5_d…"
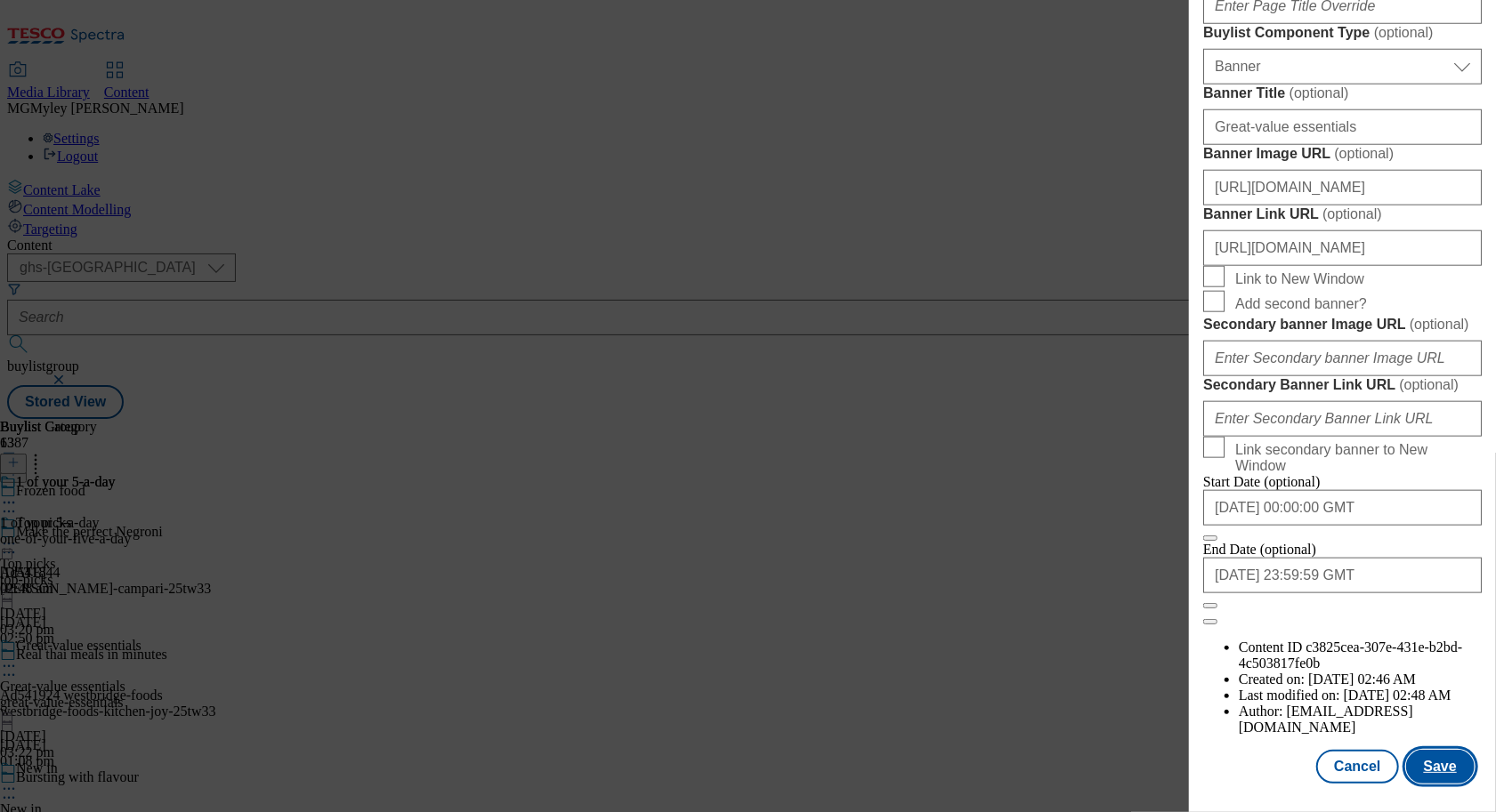
click at [1447, 778] on button "Save" at bounding box center [1440, 767] width 69 height 34
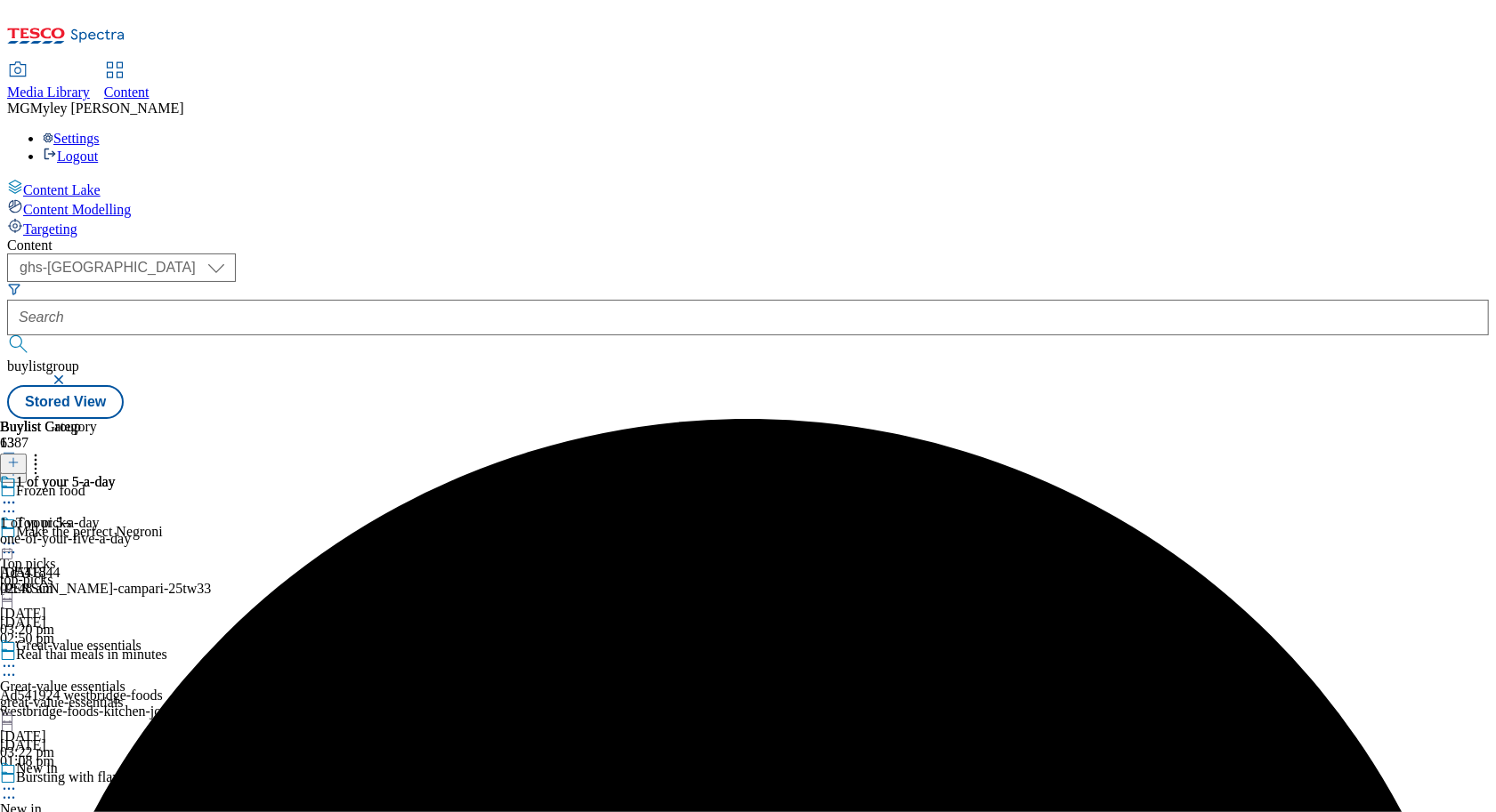
click at [71, 516] on div "Top picks" at bounding box center [43, 523] width 55 height 16
click at [164, 761] on div "New in New in new-in 29 Sept 2025 03:22 pm" at bounding box center [82, 822] width 164 height 123
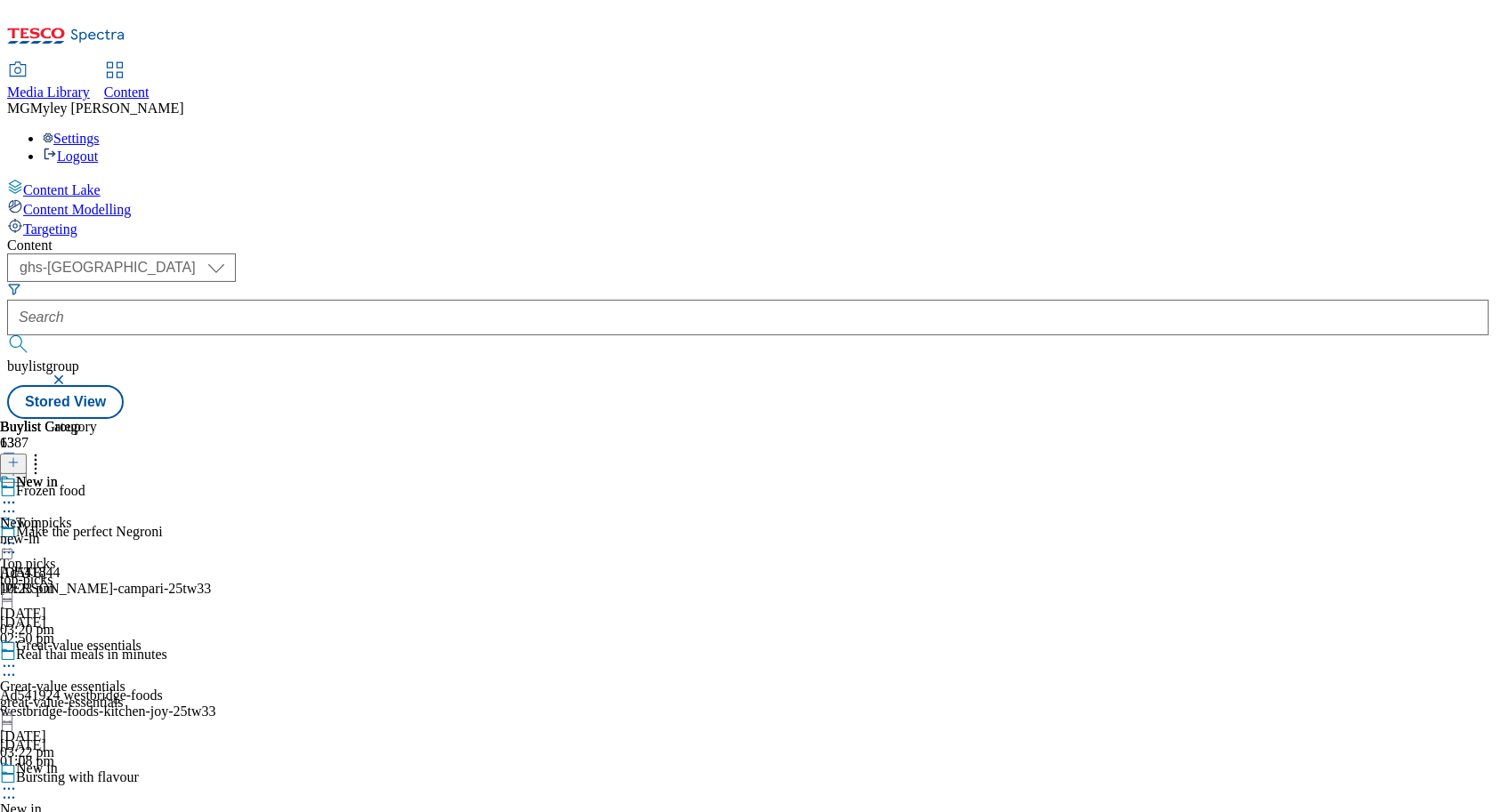
click at [18, 780] on icon at bounding box center [8, 788] width 18 height 18
click at [76, 811] on span "Edit" at bounding box center [65, 827] width 21 height 13
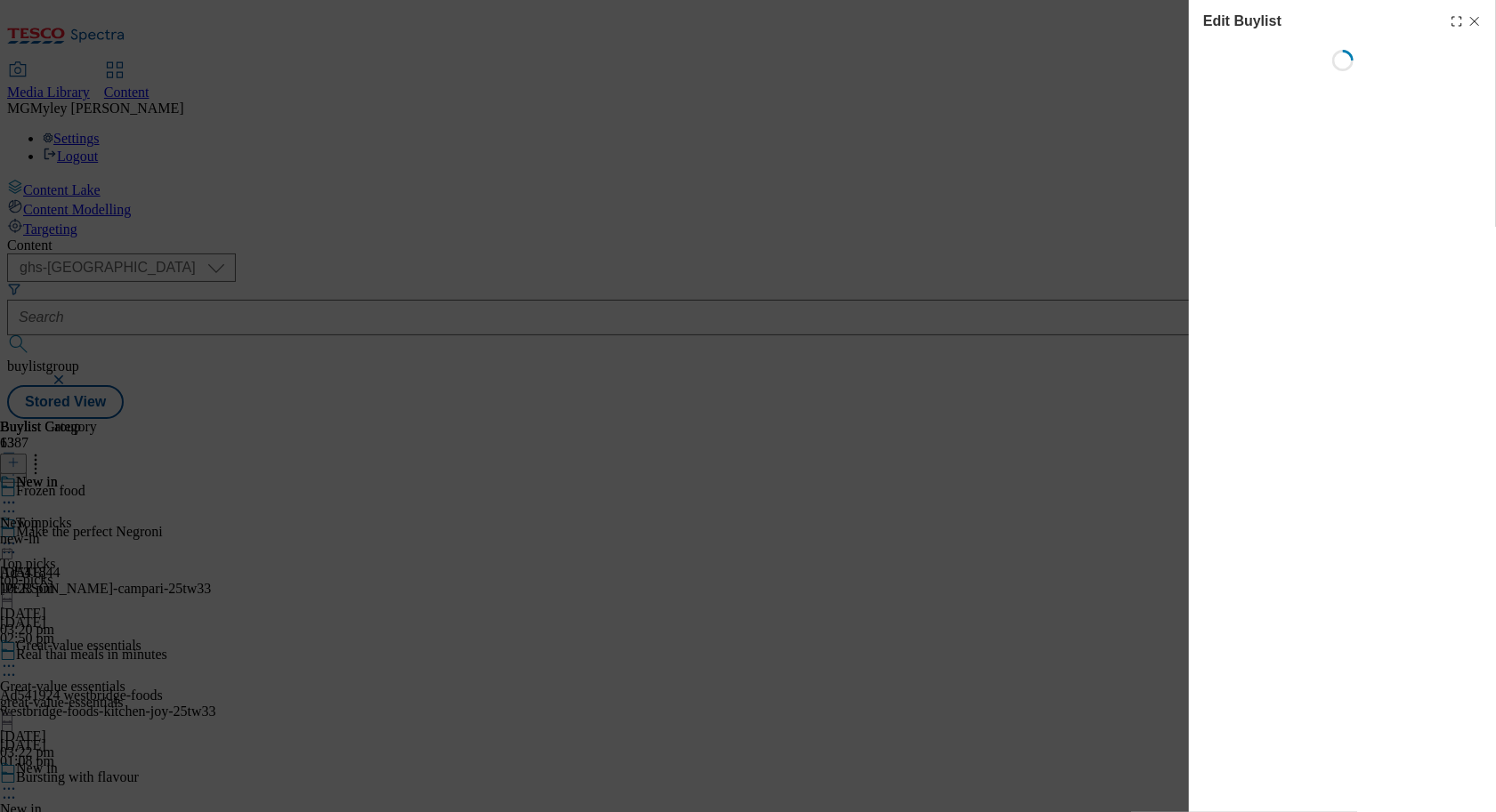
select select "evergreen"
select select "Banner"
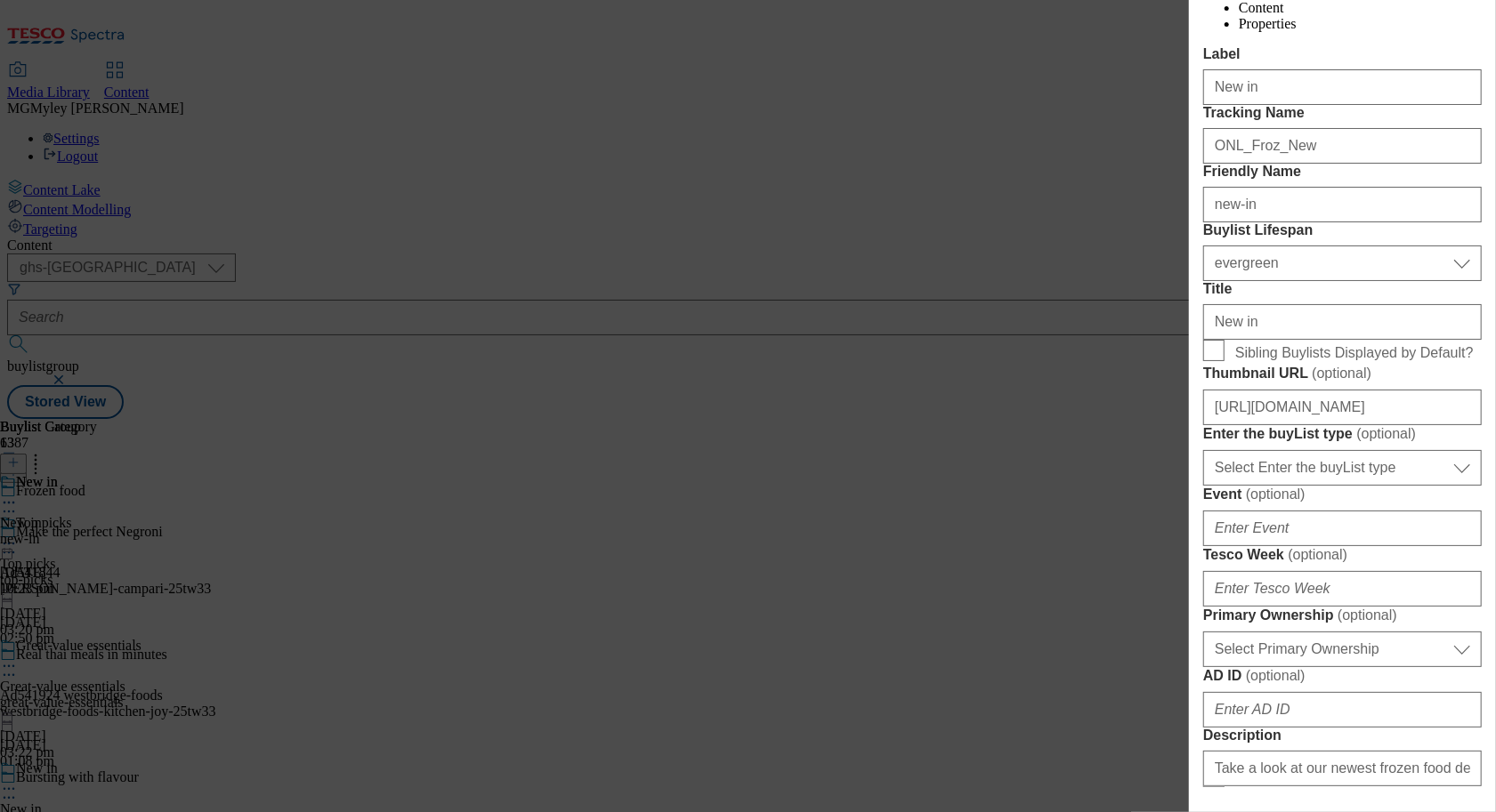
scroll to position [288, 0]
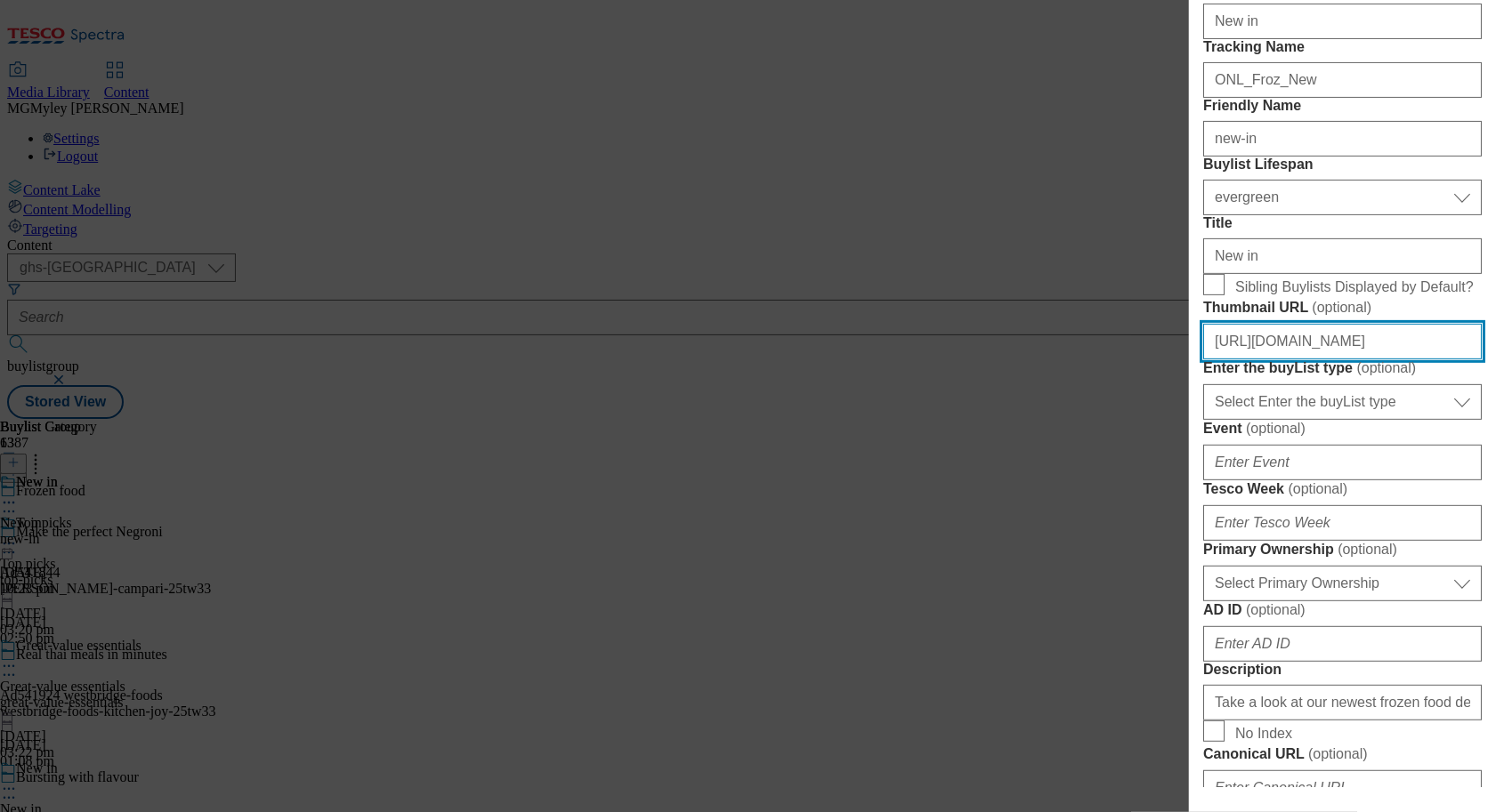
click at [1342, 360] on input "https://digitalcontent.api.tesco.com/v2/media/ghs-mktg/101b90f4-8aac-4110-a29d-…" at bounding box center [1342, 342] width 279 height 36
paste input "014d46d0-65b6-4f56-a11e-32495347800d/2532"
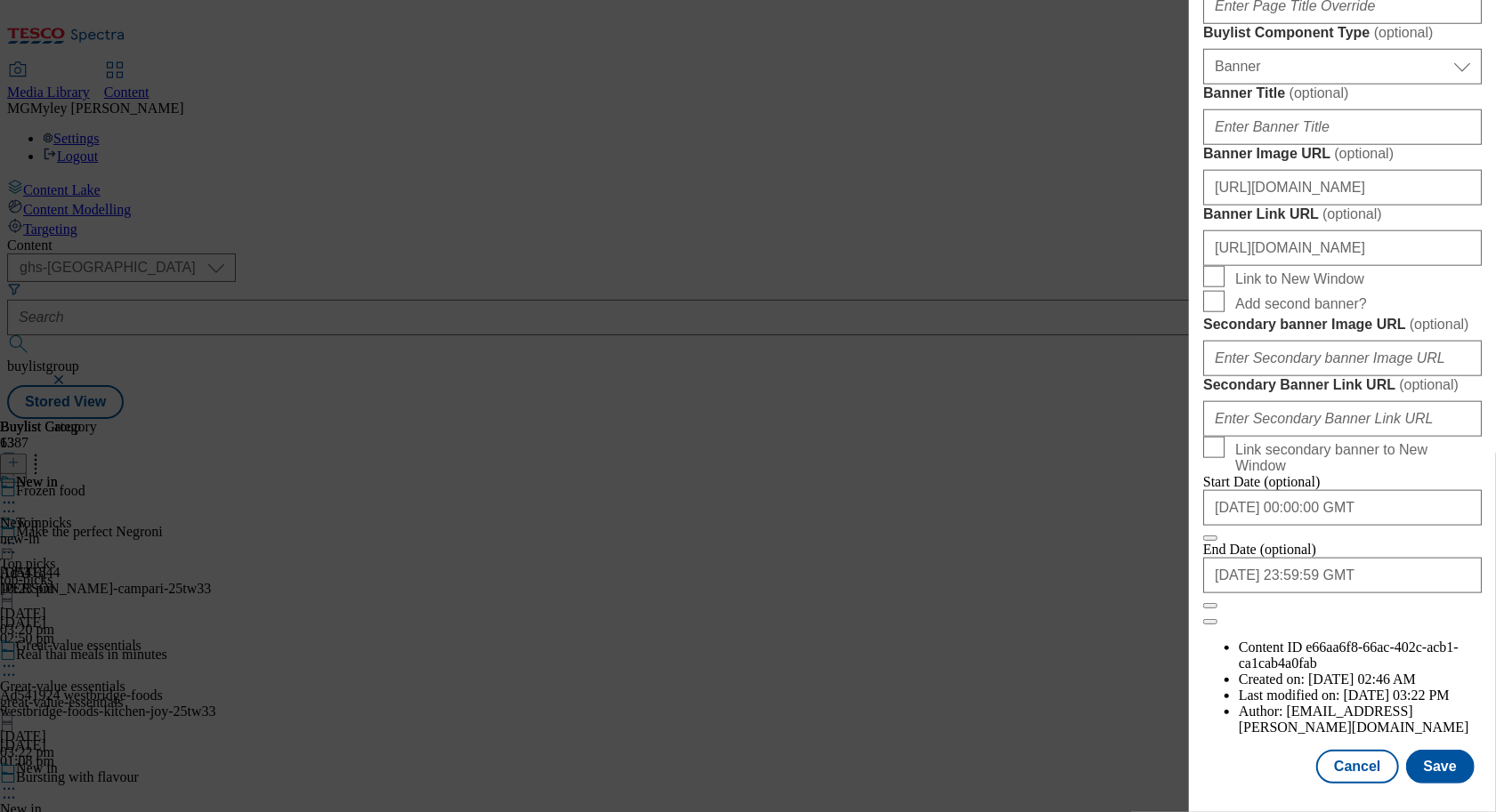
scroll to position [1762, 0]
type input "https://digitalcontent.api.tesco.com/v2/media/ghs-mktg/014d46d0-65b6-4f56-a11e-…"
click at [1449, 767] on button "Save" at bounding box center [1440, 767] width 69 height 34
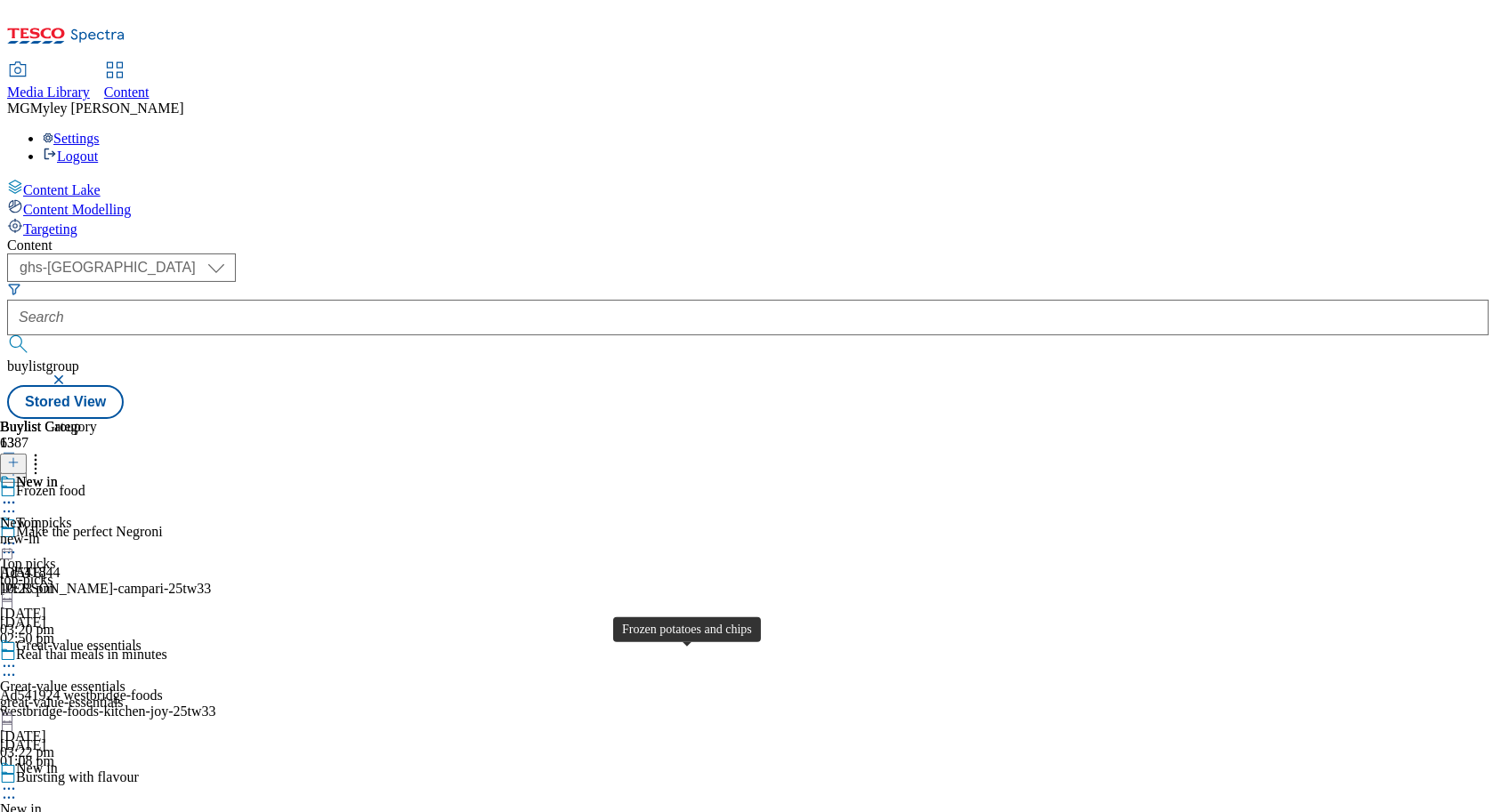
scroll to position [897, 0]
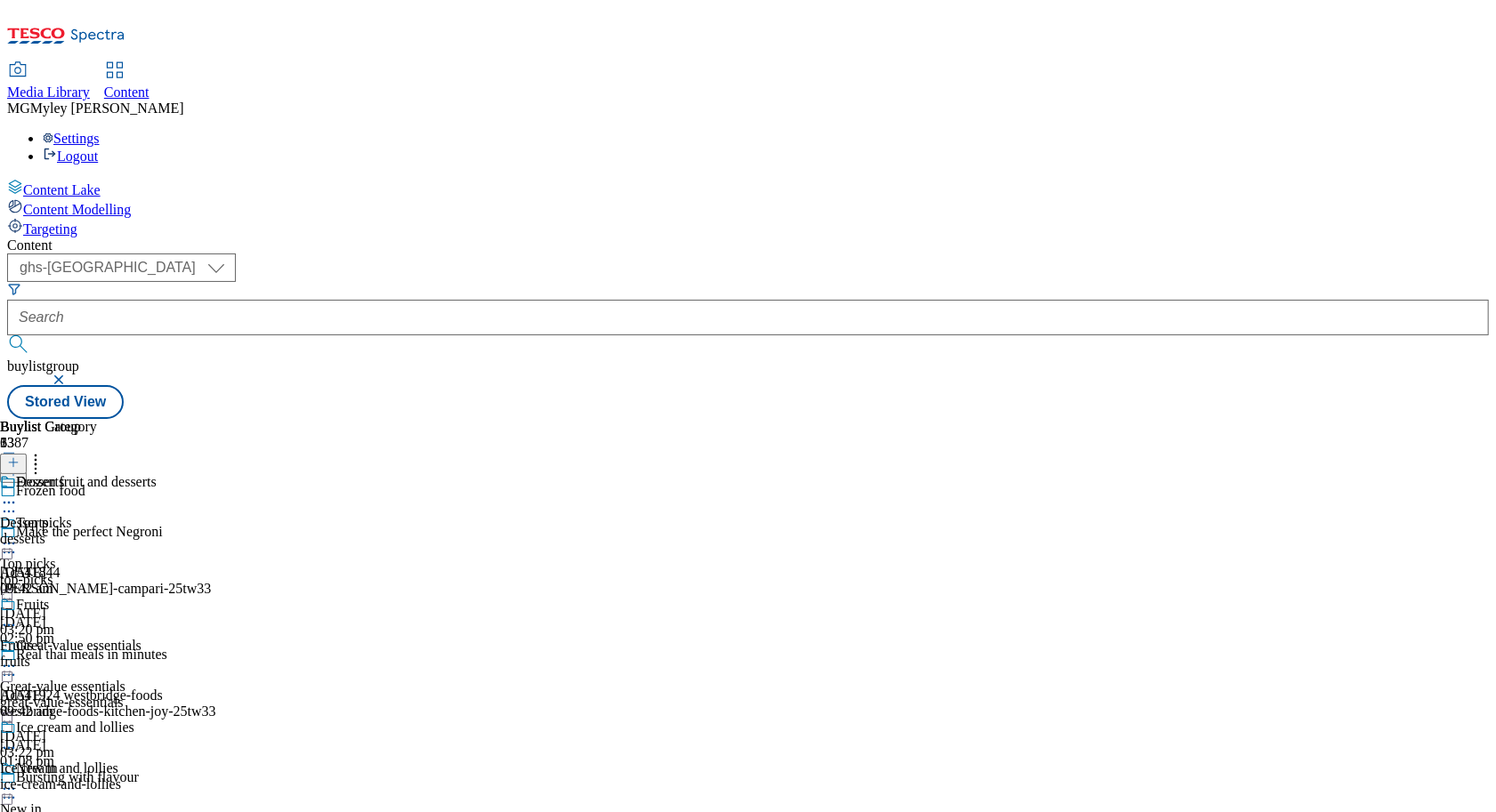
select select "evergreen"
select select "Banner"
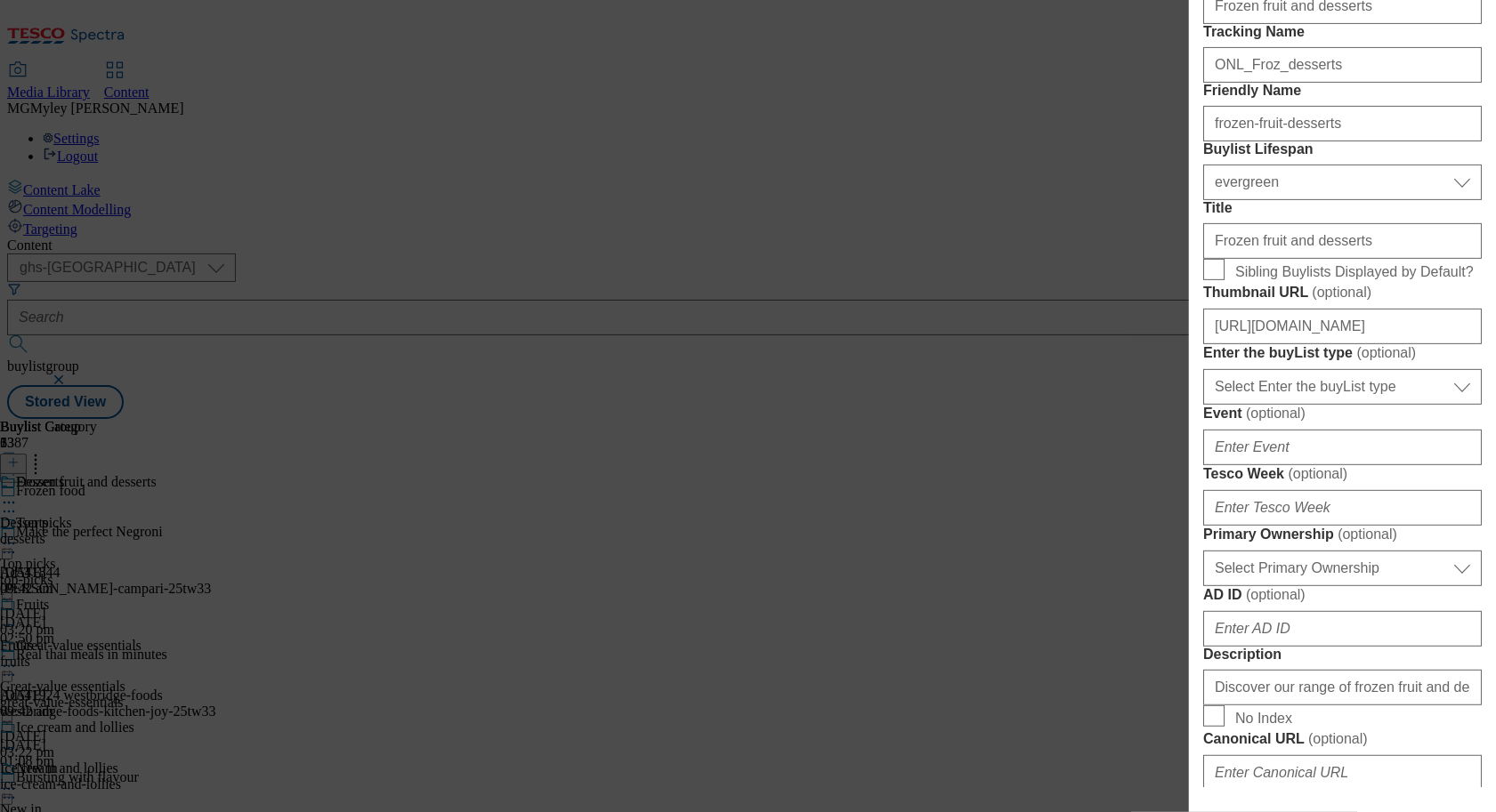
scroll to position [328, 0]
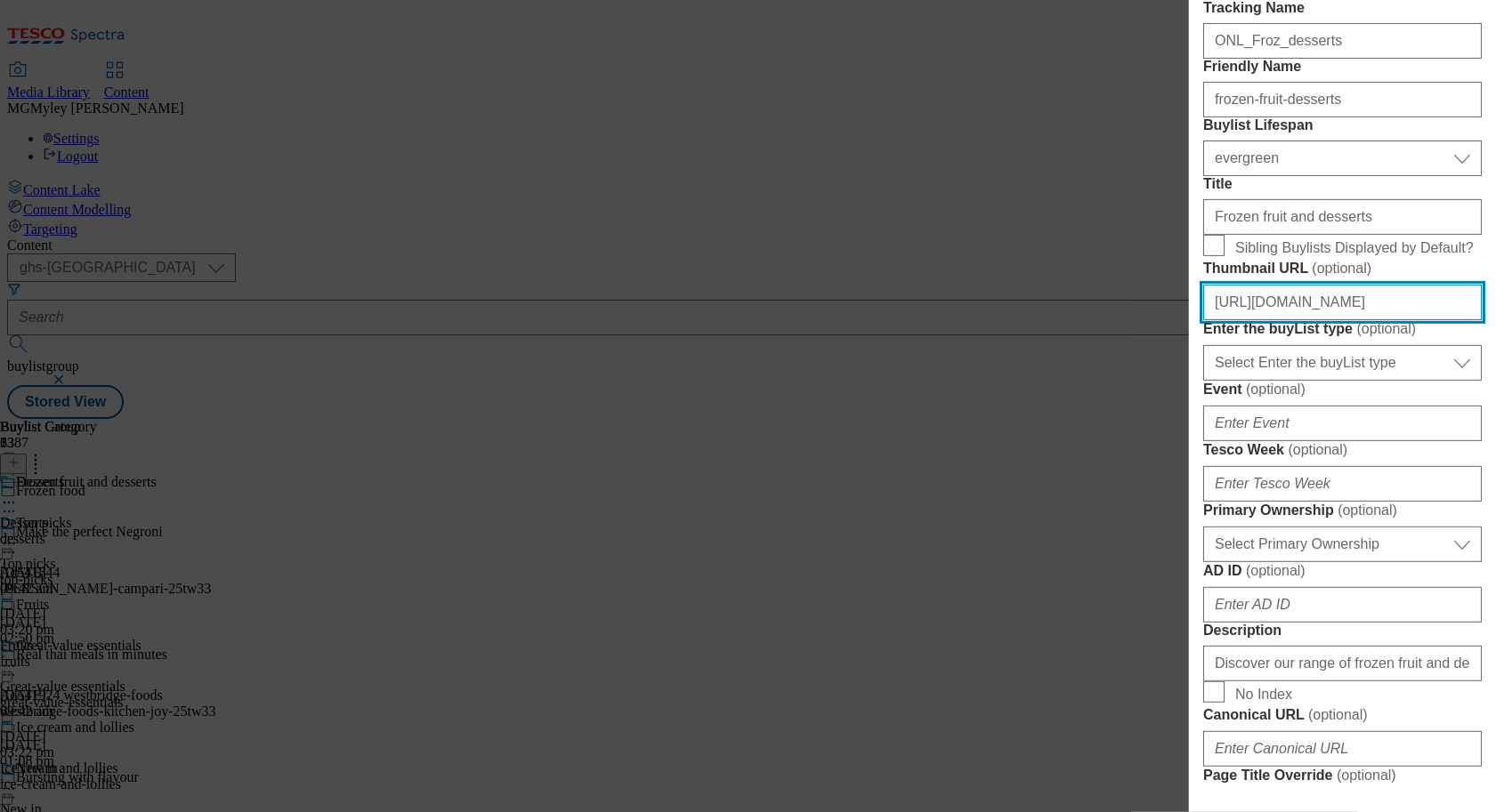
click at [1331, 320] on input "https://digitalcontent.api.tesco.com/v2/media/ghs-mktg/4c2d166a-9a07-4715-9a75-…" at bounding box center [1342, 303] width 279 height 36
paste input "8bf78575-0ba5-48d7-b590-1bf166aaab0f/2532-GHS-Frozen-352-des"
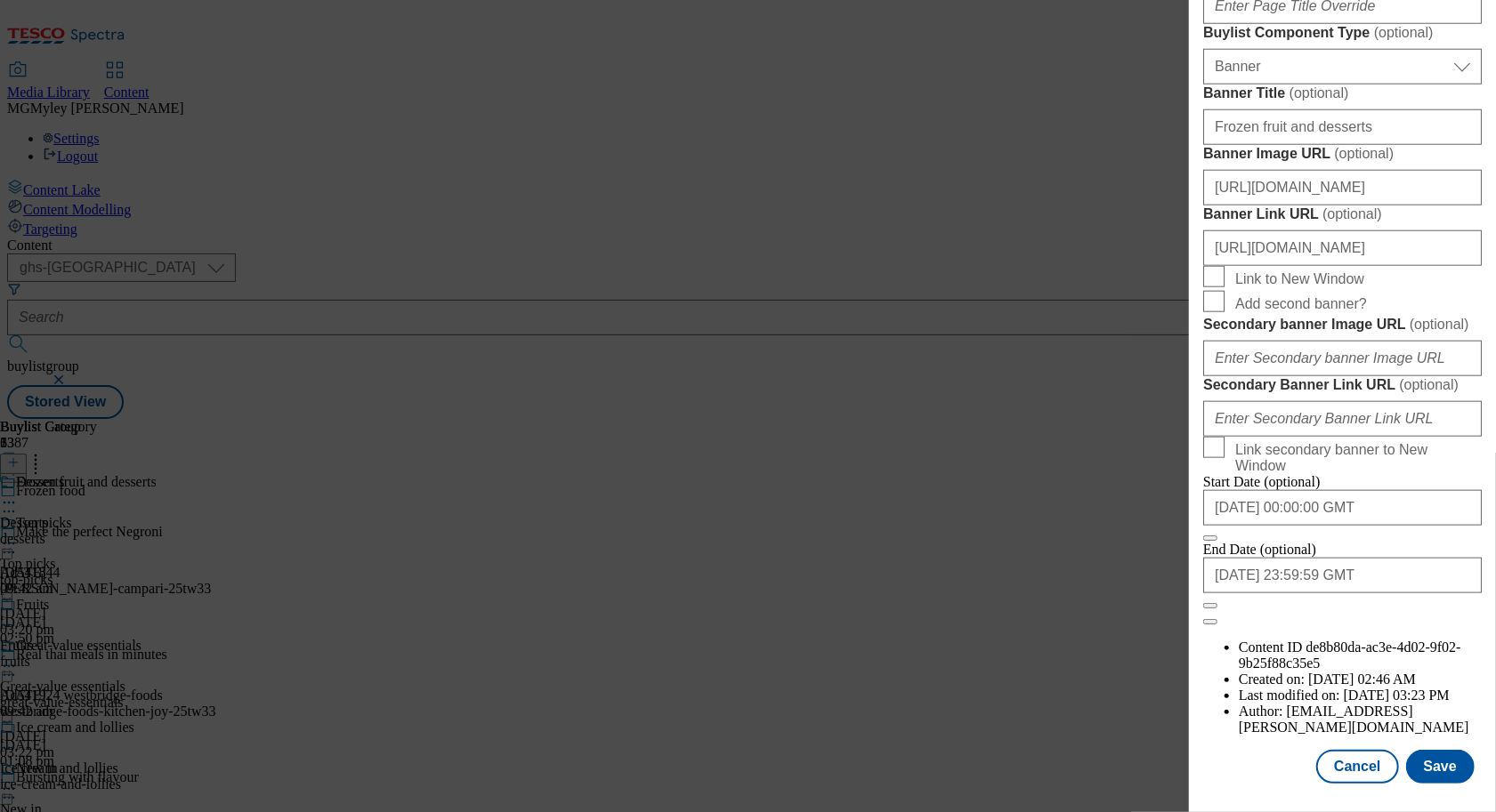
scroll to position [1762, 0]
type input "https://digitalcontent.api.tesco.com/v2/media/ghs-mktg/8bf78575-0ba5-48d7-b590-…"
click at [1452, 773] on button "Save" at bounding box center [1440, 767] width 69 height 34
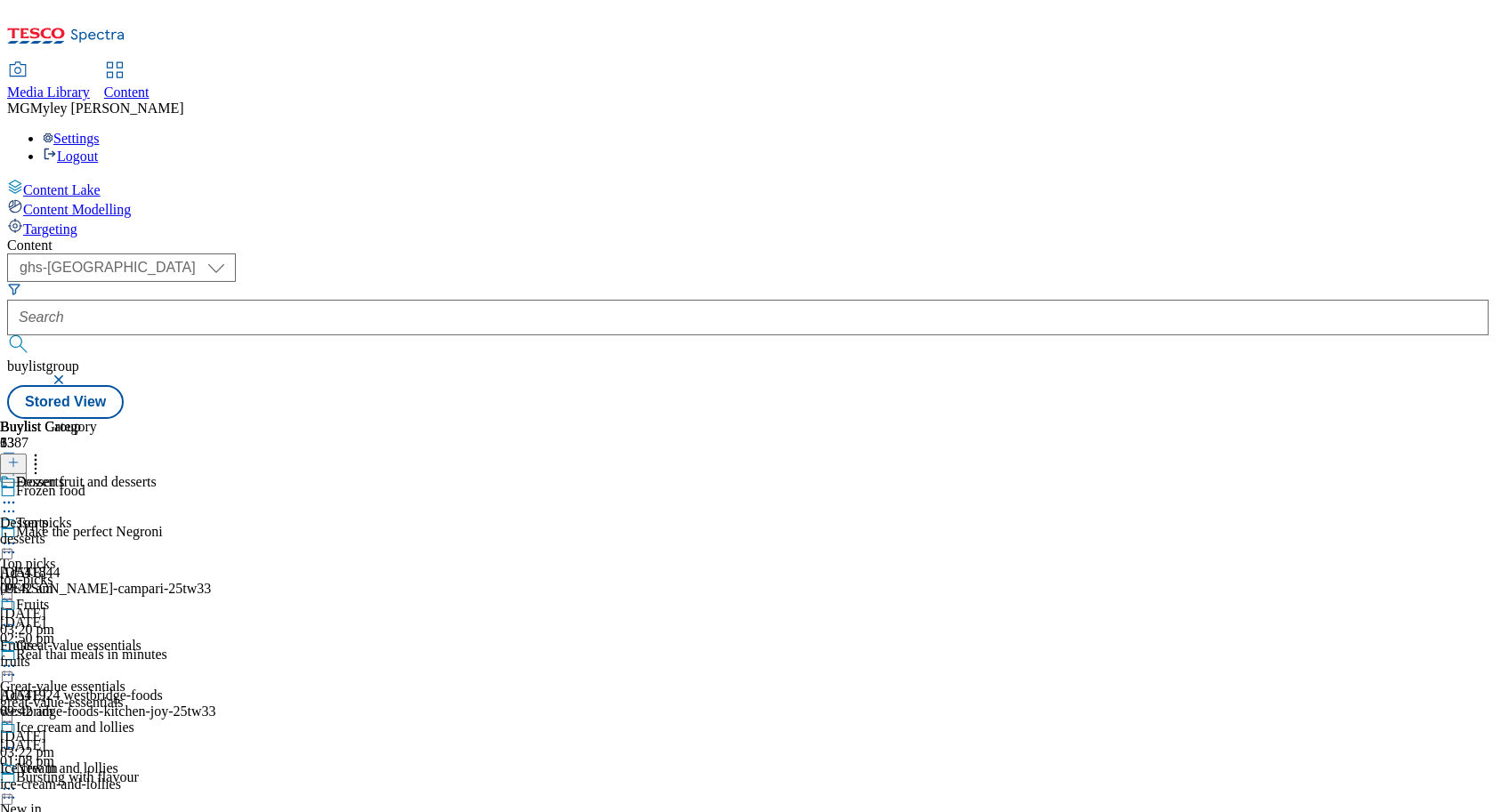
scroll to position [1009, 0]
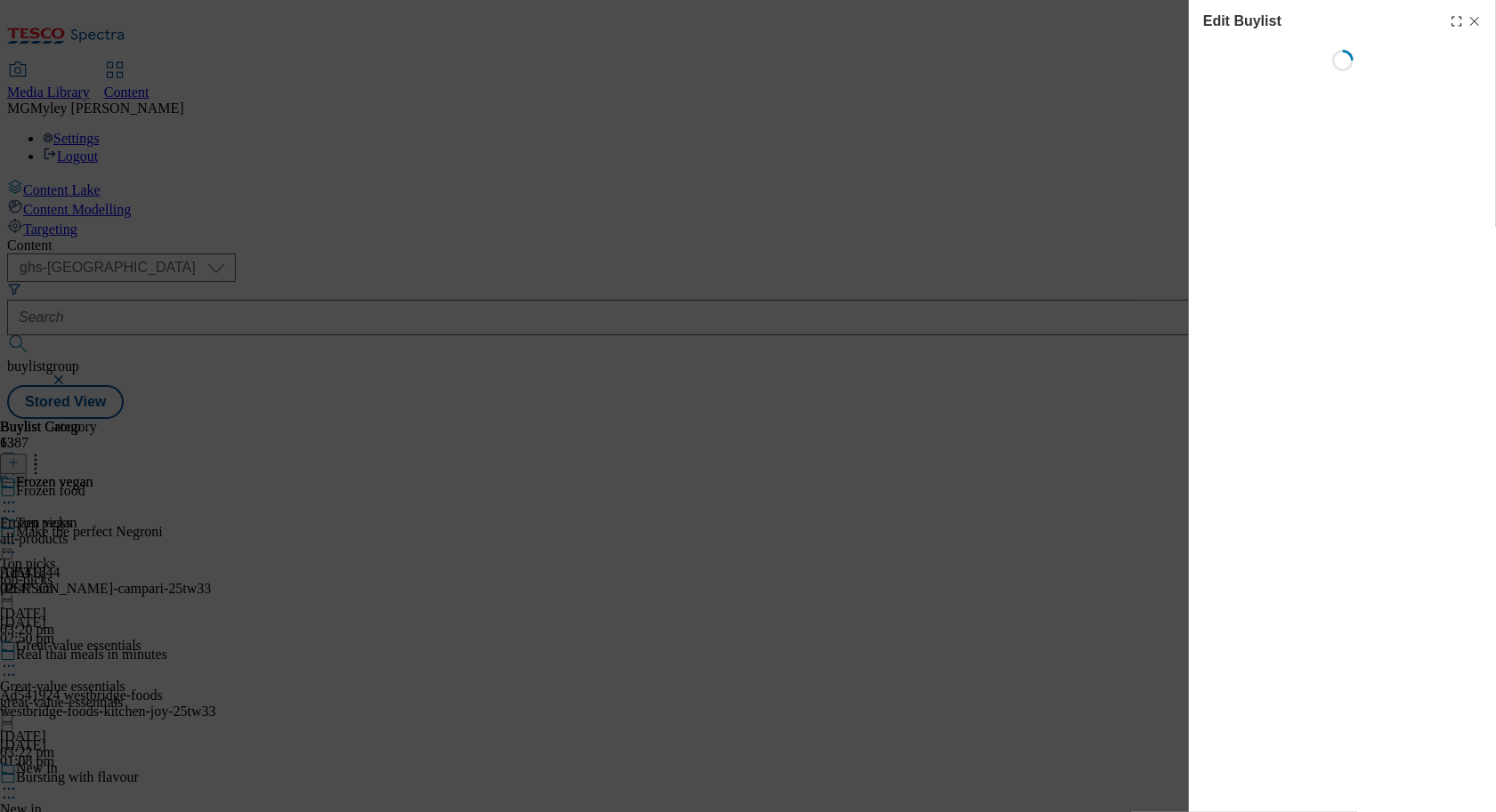
select select "evergreen"
select select "Banner"
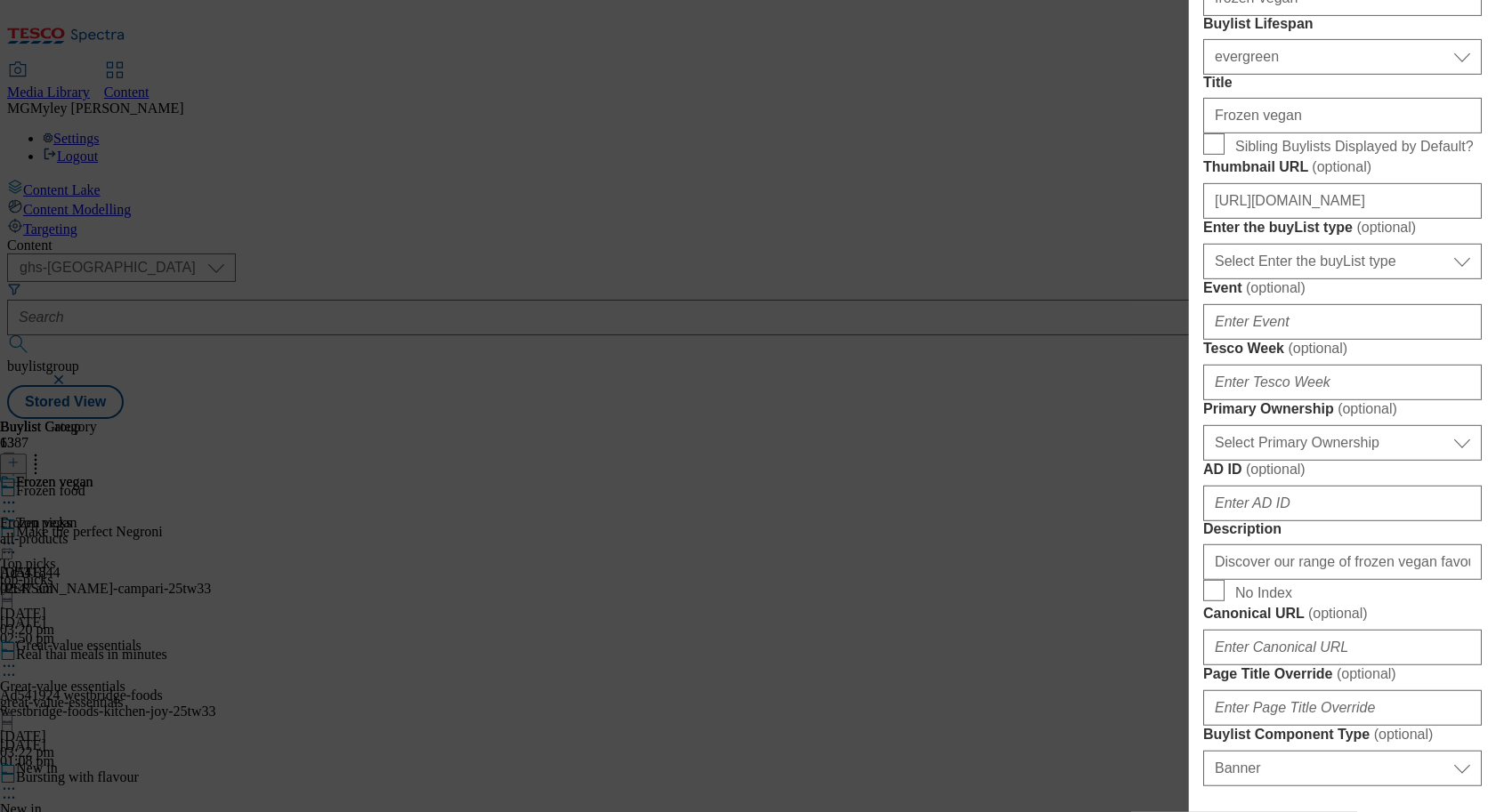
scroll to position [465, 0]
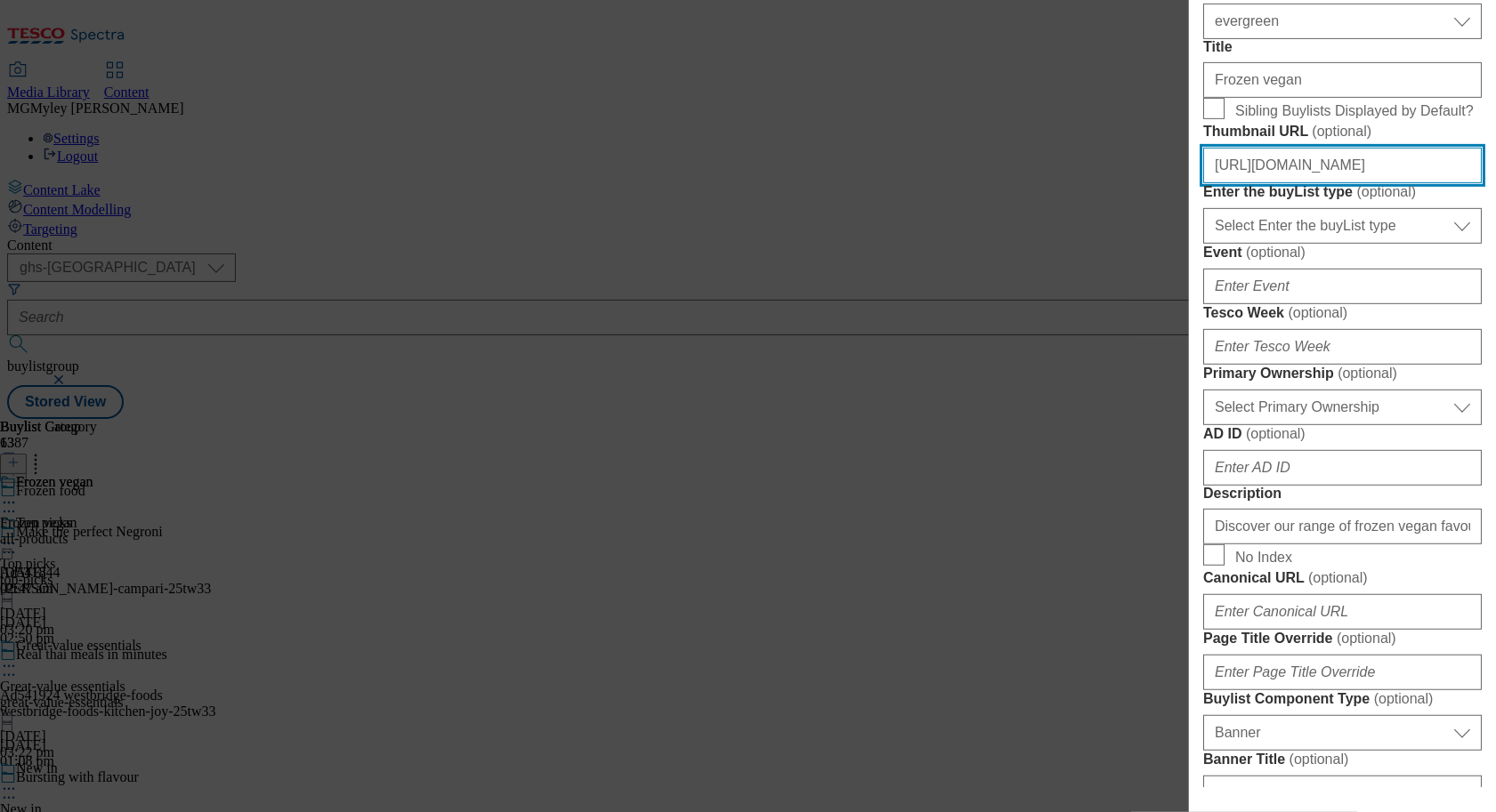
click at [1356, 183] on input "https://digitalcontent.api.tesco.com/v2/media/ghs-mktg/ac80d1bc-5ced-4027-a732-…" at bounding box center [1342, 165] width 279 height 36
paste input "601e5e4d-03f0-4e18-8707-6aeaca3207d6/2532"
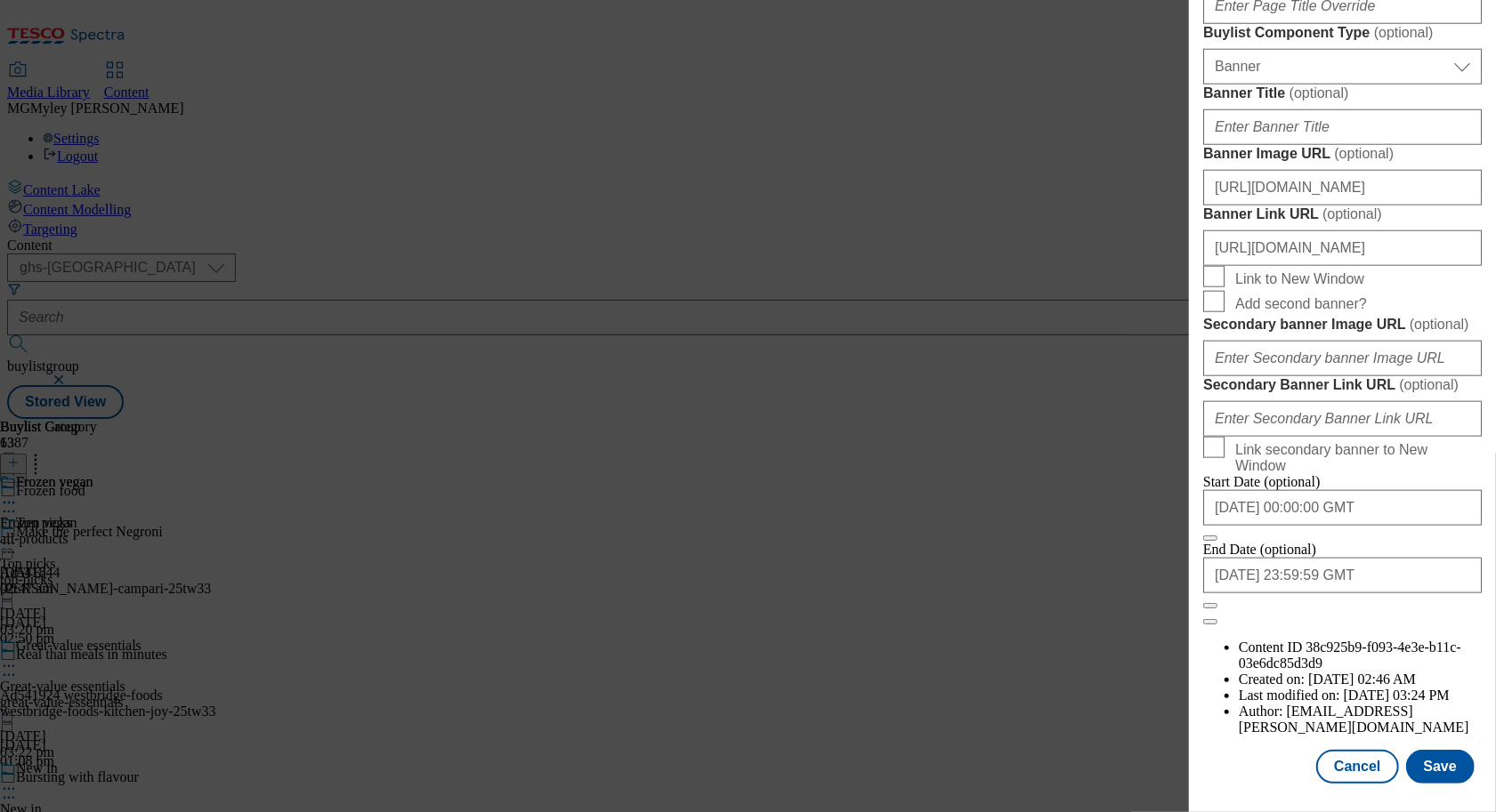
scroll to position [1762, 0]
type input "https://digitalcontent.api.tesco.com/v2/media/ghs-mktg/601e5e4d-03f0-4e18-8707-…"
click at [1448, 769] on button "Save" at bounding box center [1440, 767] width 69 height 34
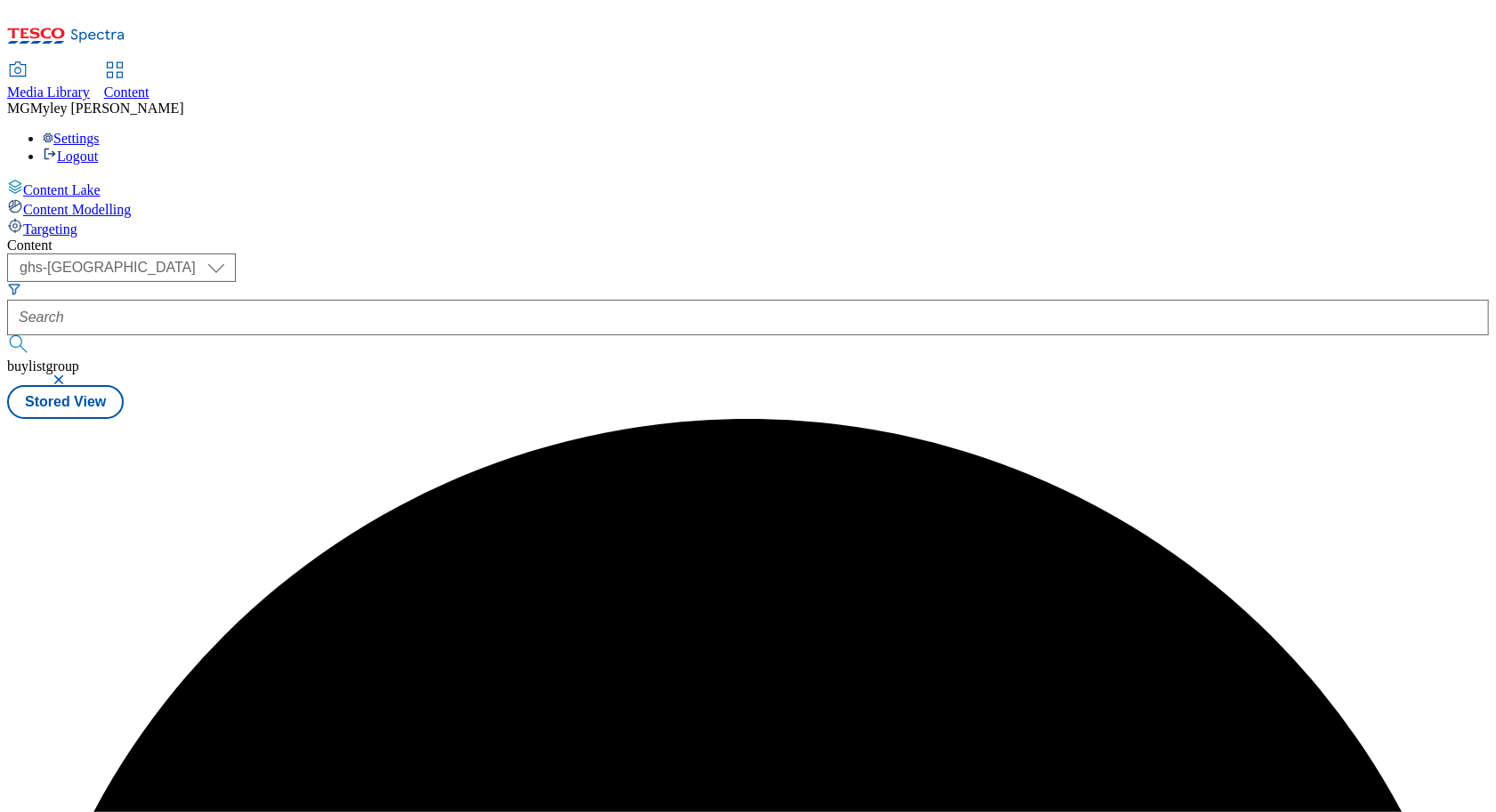
scroll to position [0, 0]
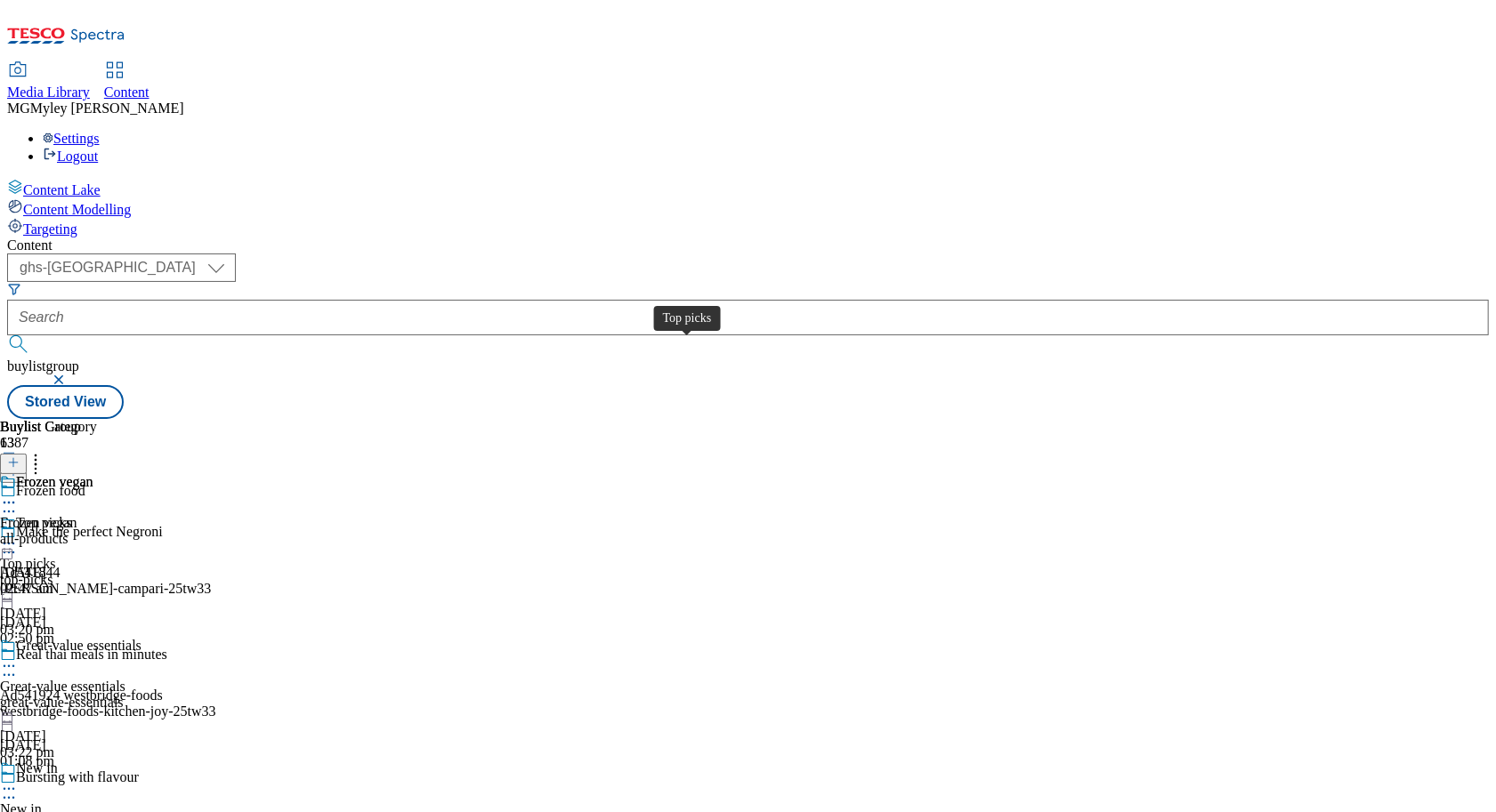
click at [71, 516] on div "Top picks" at bounding box center [43, 523] width 55 height 16
click at [18, 534] on icon at bounding box center [8, 543] width 18 height 18
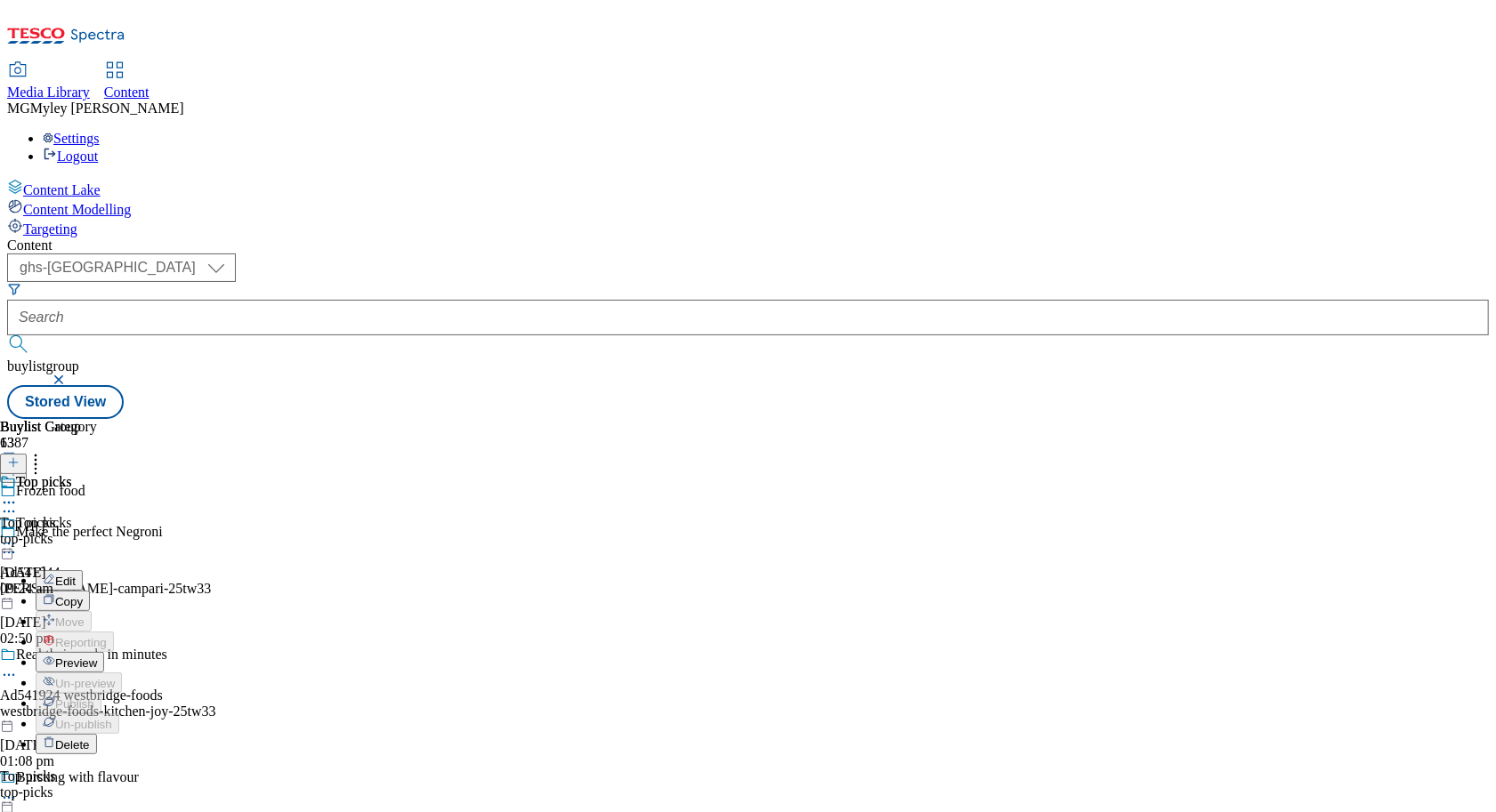
click at [104, 652] on button "Preview" at bounding box center [70, 663] width 69 height 21
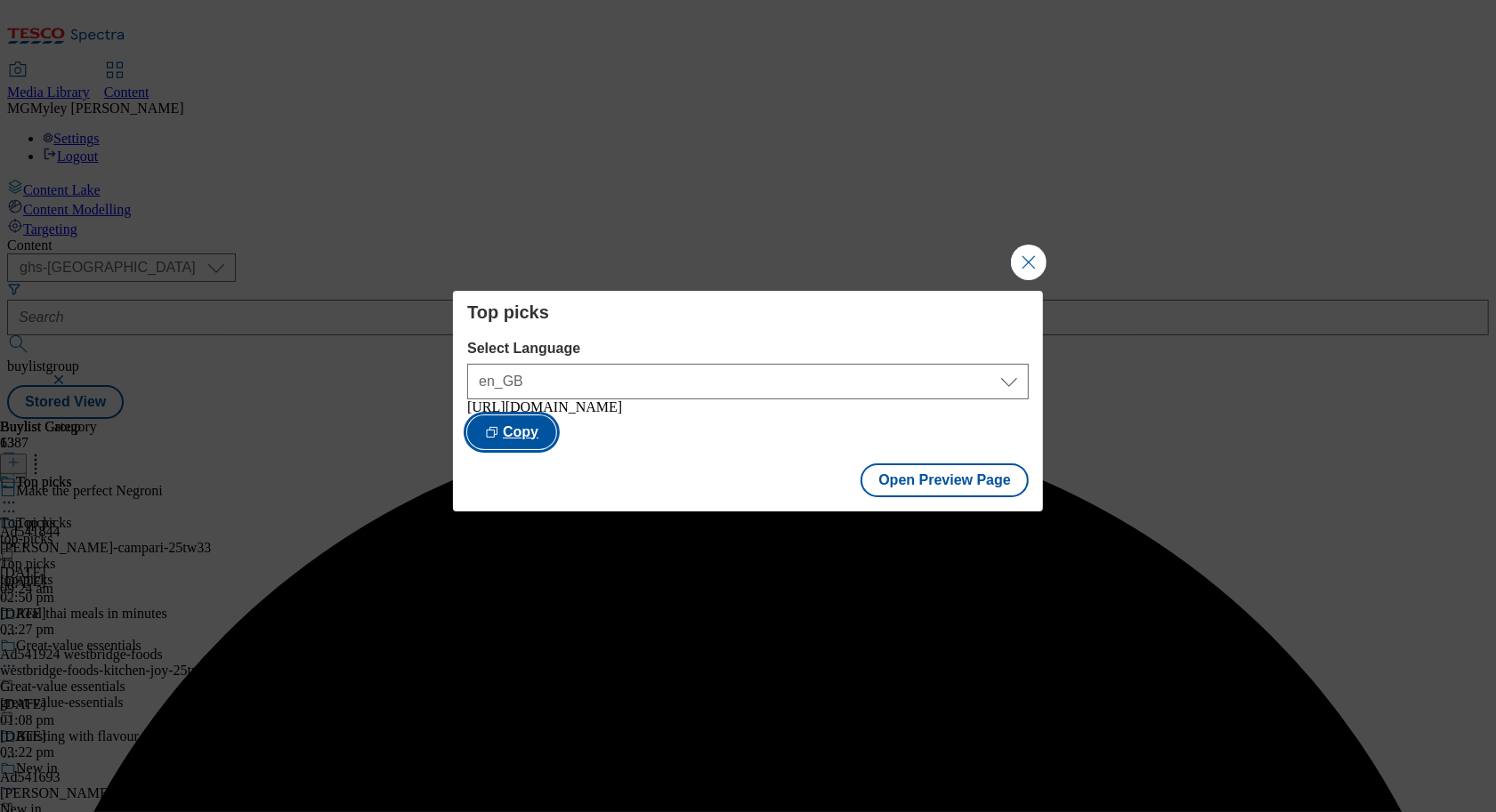
click at [556, 427] on button "Copy" at bounding box center [512, 432] width 89 height 34
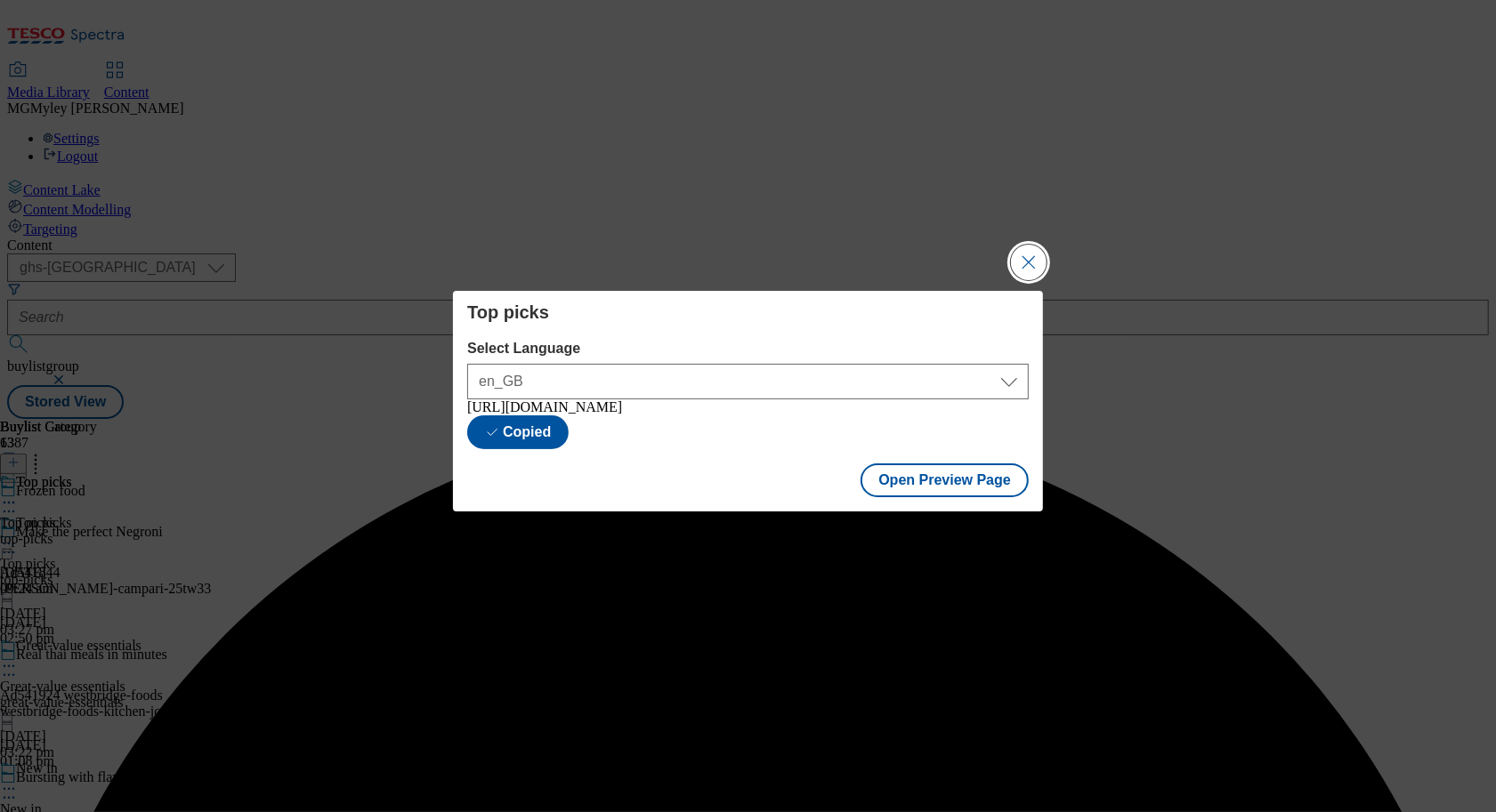
click at [1043, 247] on button "Close Modal" at bounding box center [1028, 262] width 36 height 36
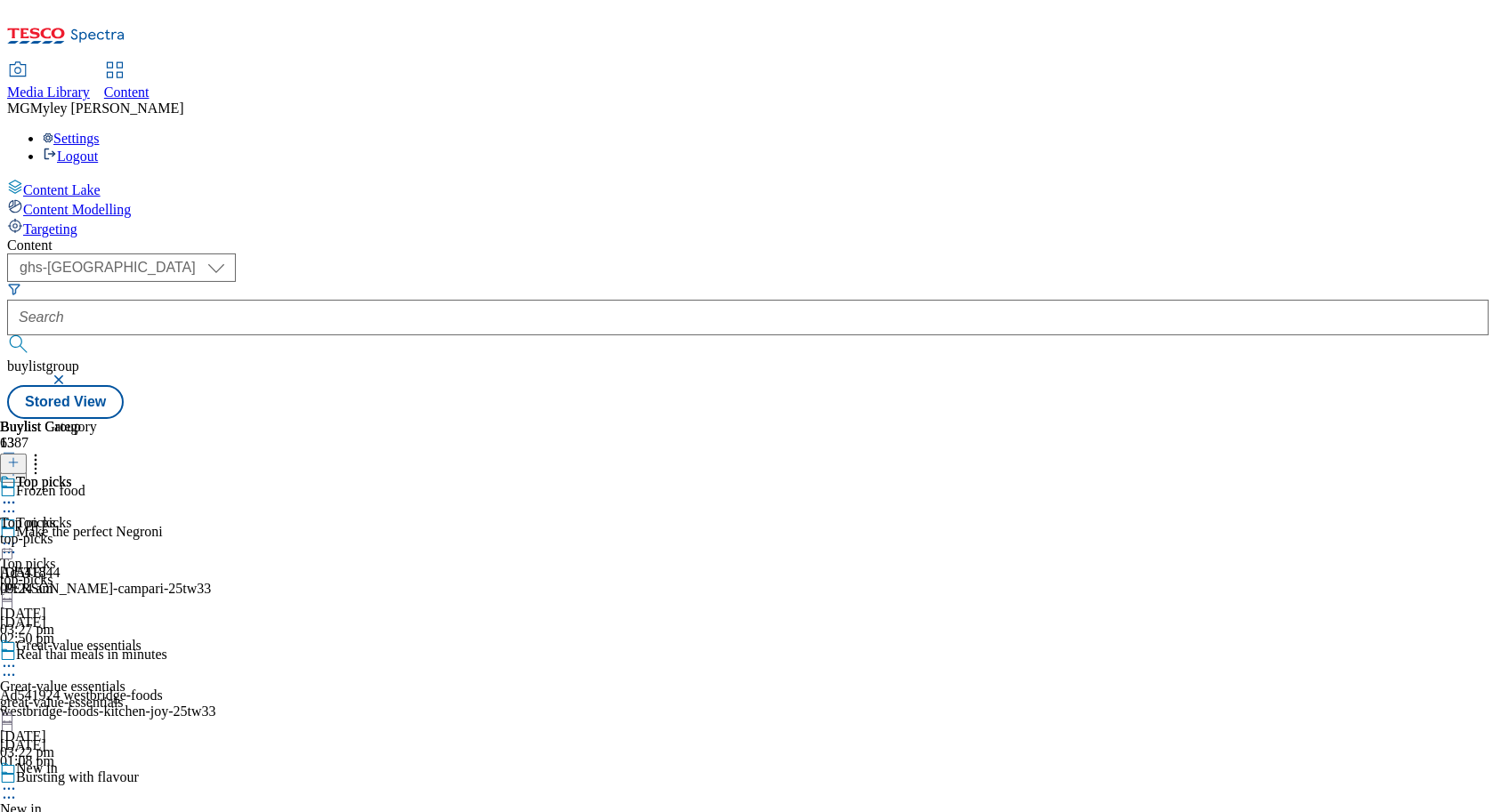
click at [164, 638] on div "Great-value essentials Great-value essentials great-value-essentials 29 Sept 20…" at bounding box center [82, 700] width 164 height 123
click at [18, 657] on icon at bounding box center [8, 666] width 18 height 18
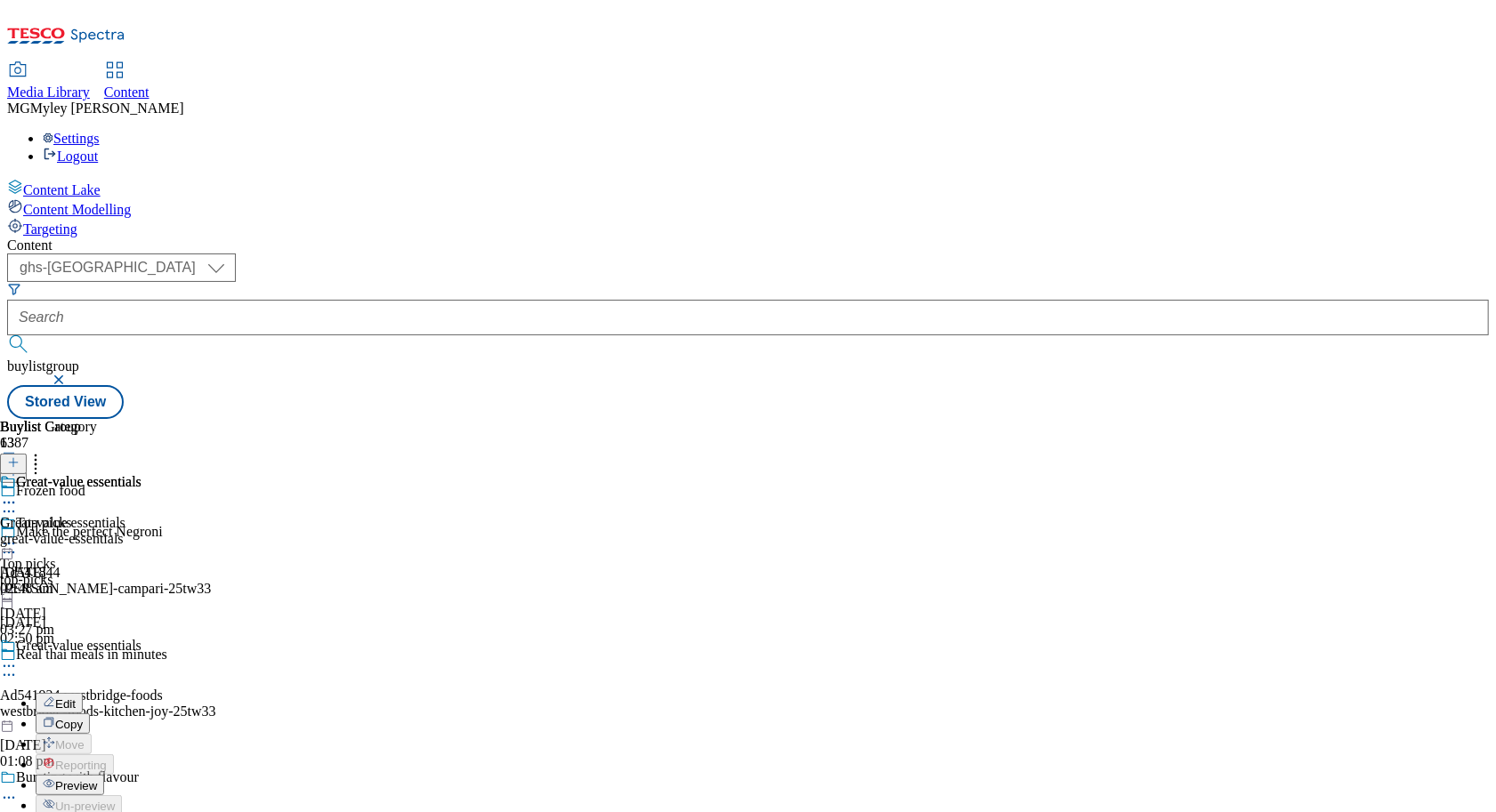
click at [97, 779] on span "Preview" at bounding box center [76, 786] width 42 height 13
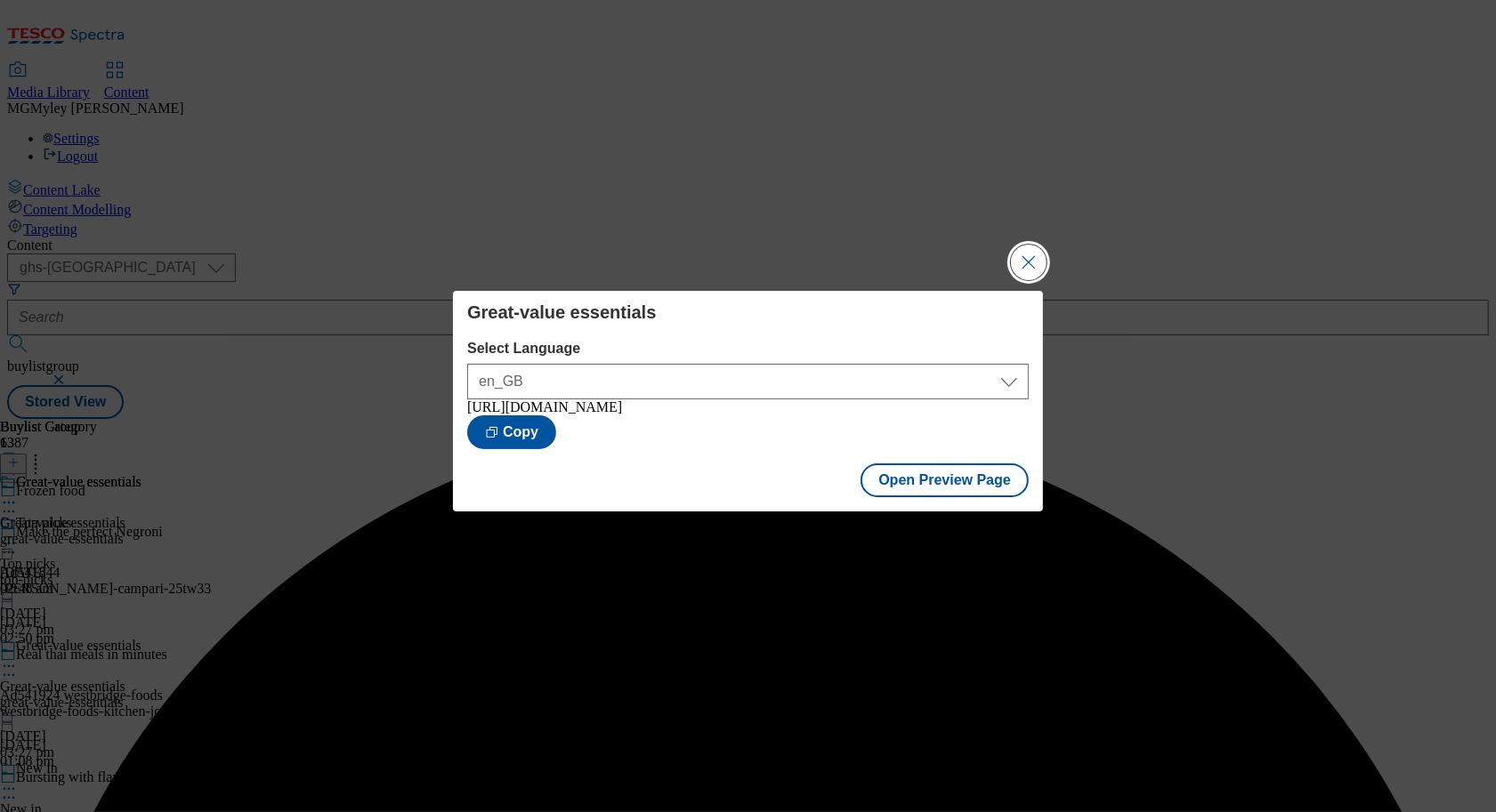
click at [1026, 261] on button "Close Modal" at bounding box center [1028, 262] width 36 height 36
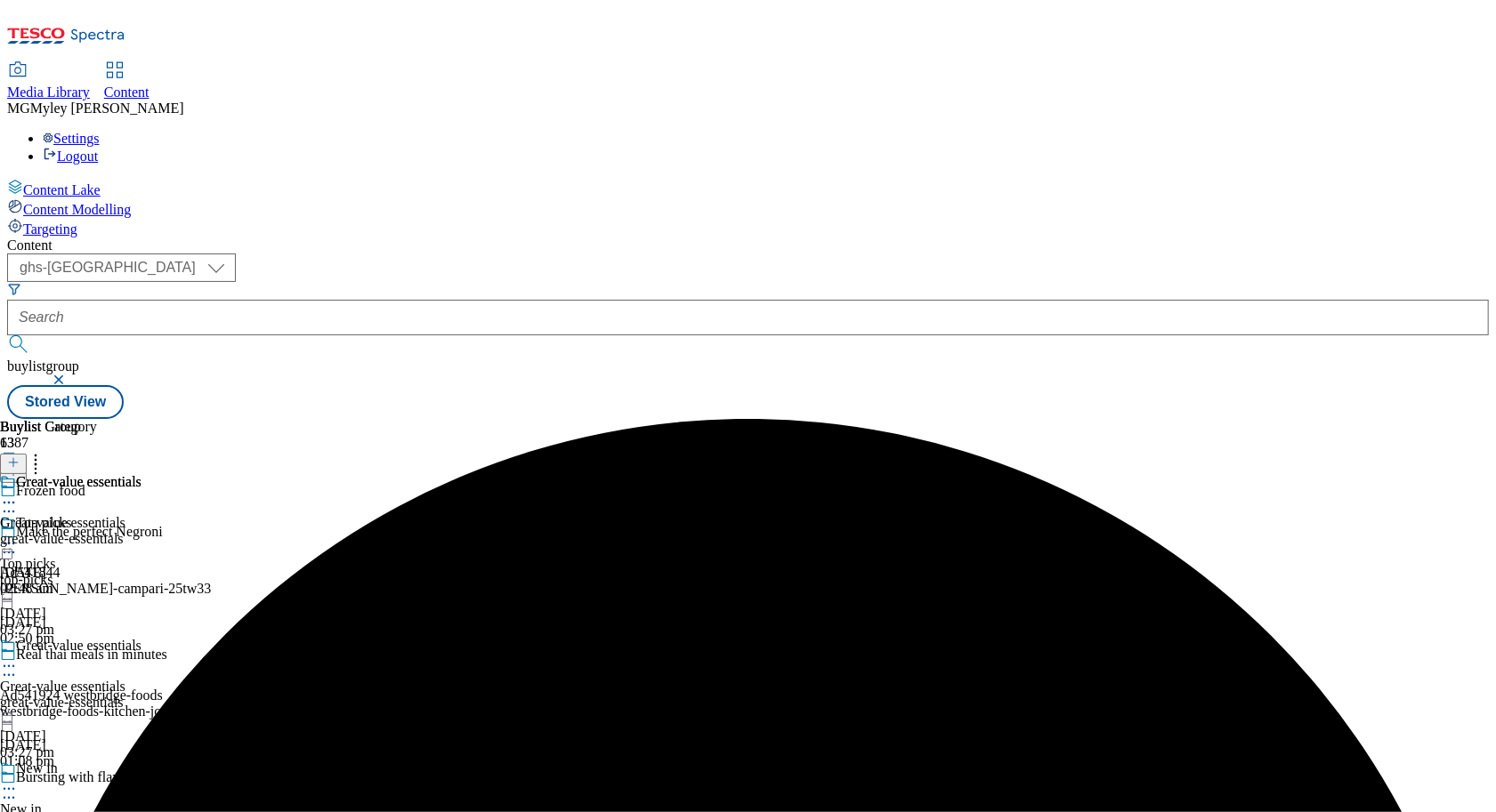
scroll to position [375, 0]
click at [164, 811] on div "new-in" at bounding box center [82, 825] width 164 height 16
click at [18, 780] on icon at bounding box center [8, 788] width 18 height 18
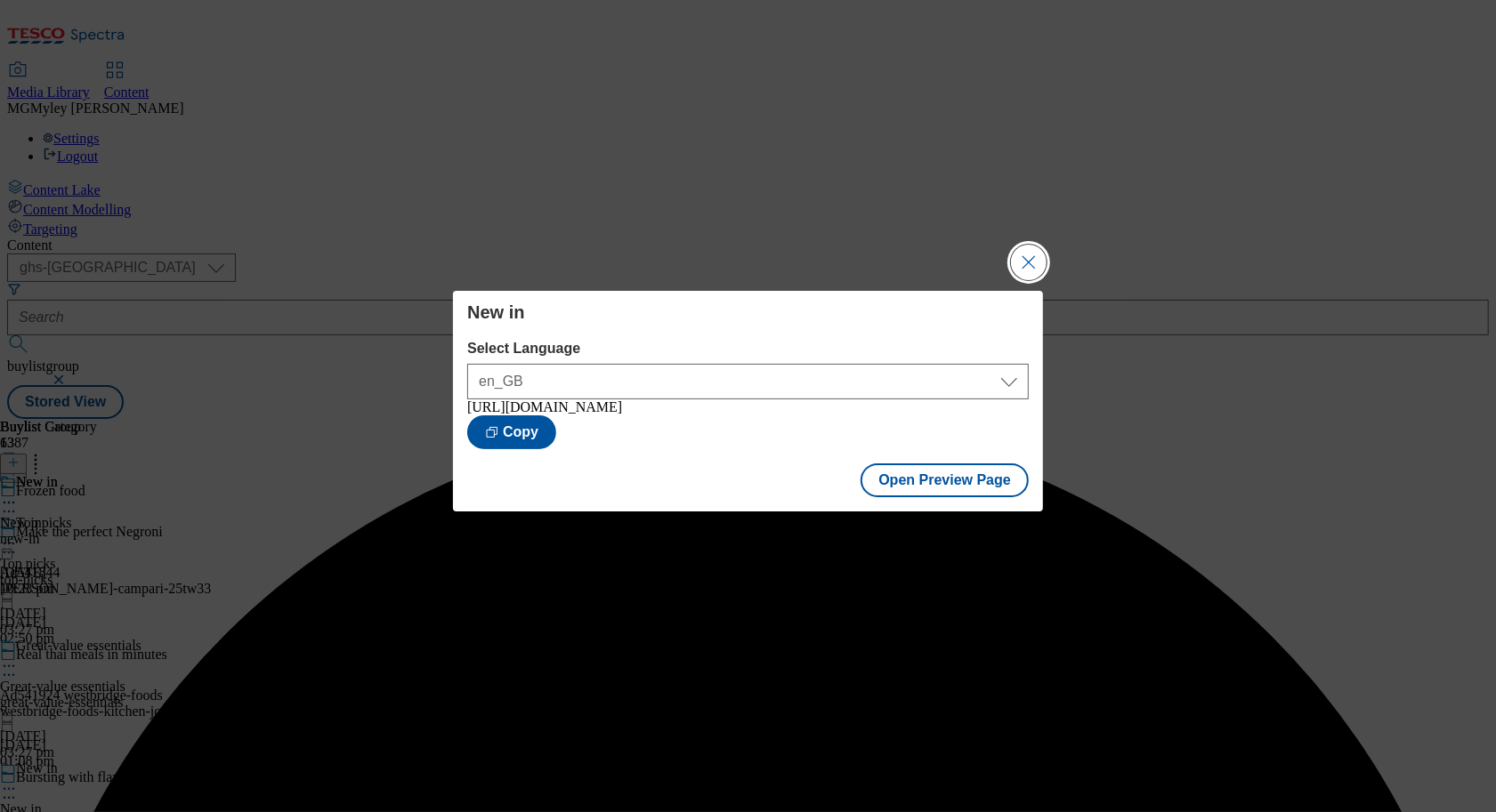
click at [1036, 246] on button "Close Modal" at bounding box center [1028, 262] width 36 height 36
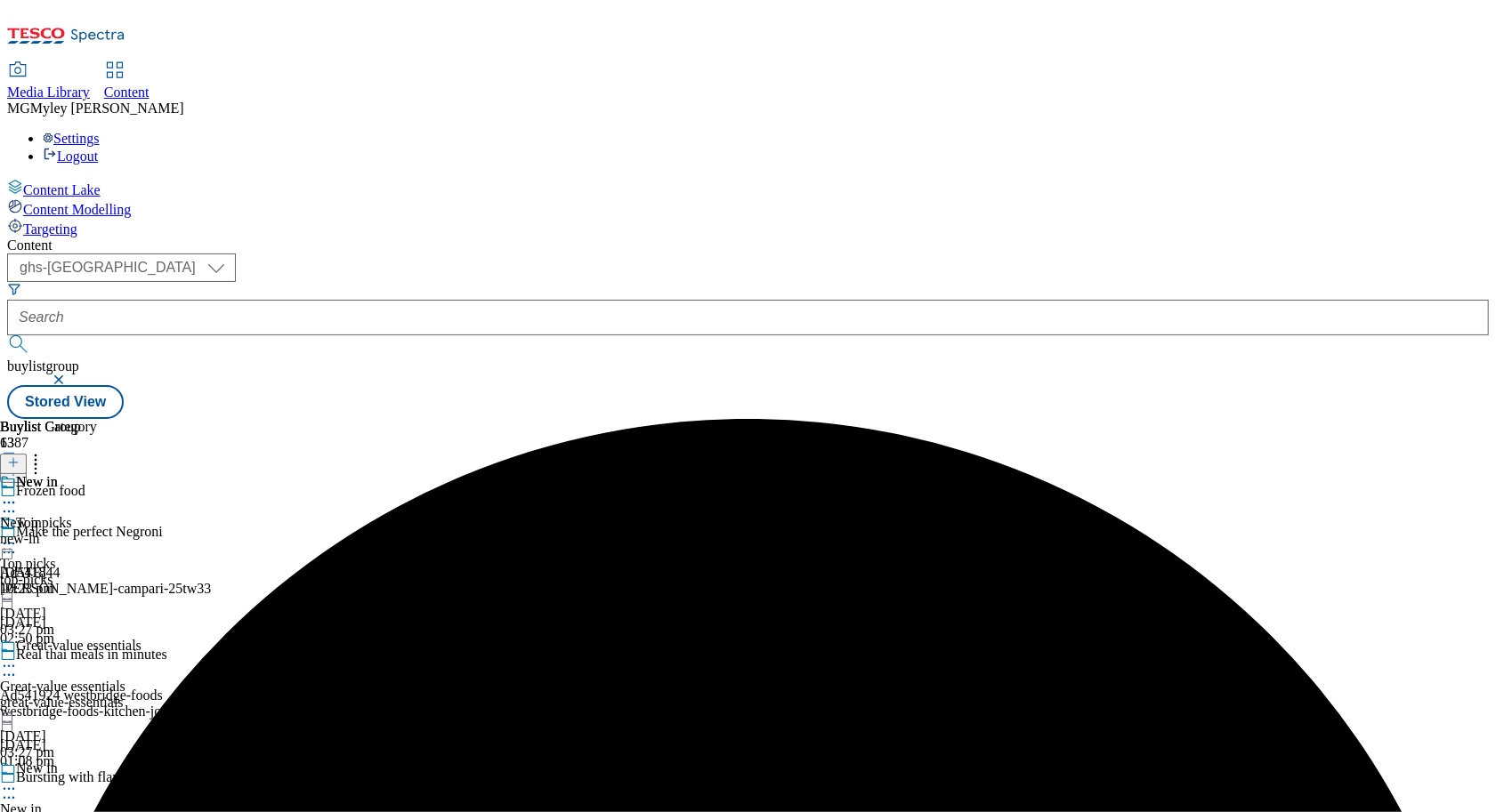
scroll to position [431, 0]
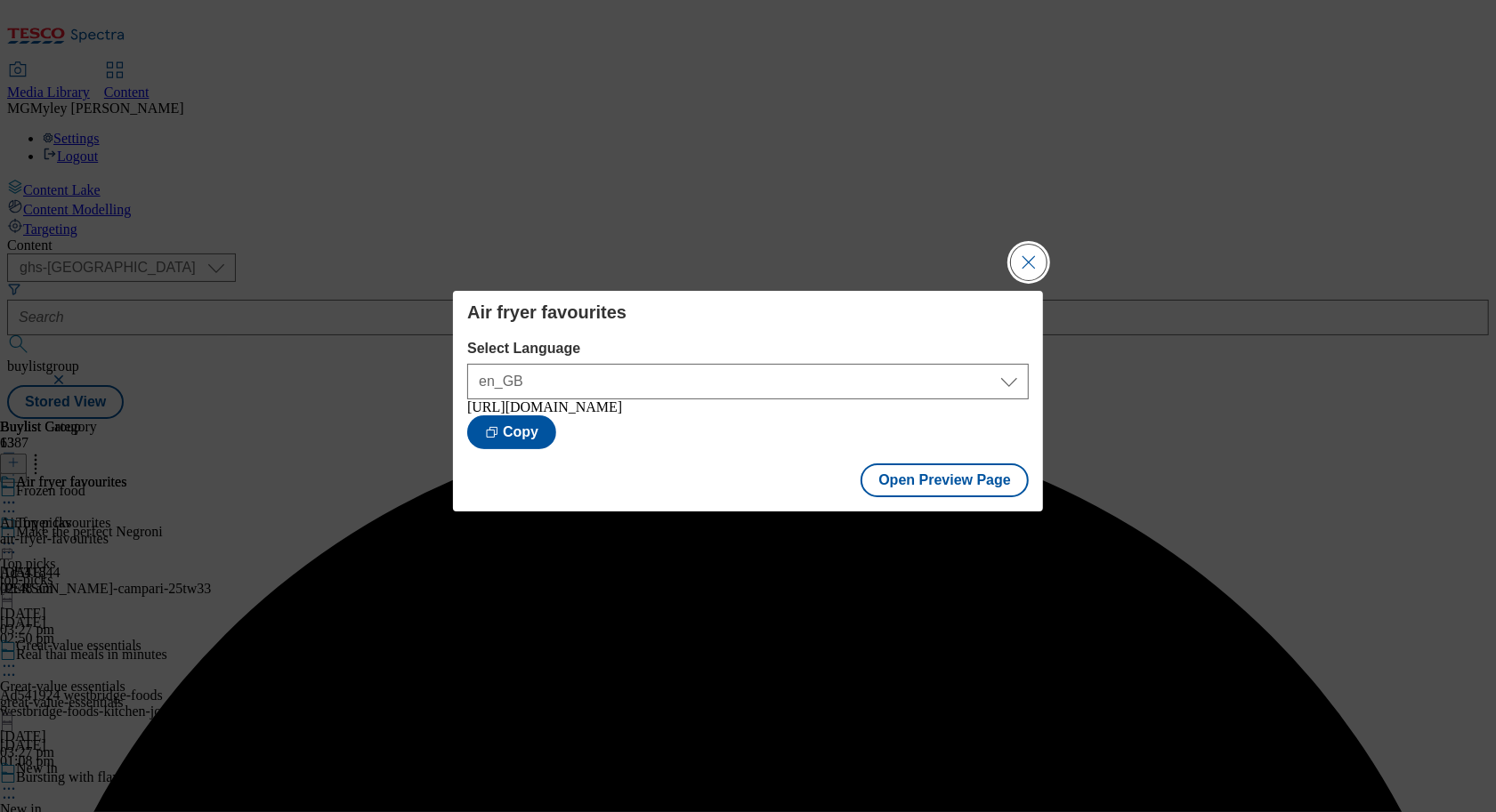
click at [1029, 262] on button "Close Modal" at bounding box center [1028, 262] width 36 height 36
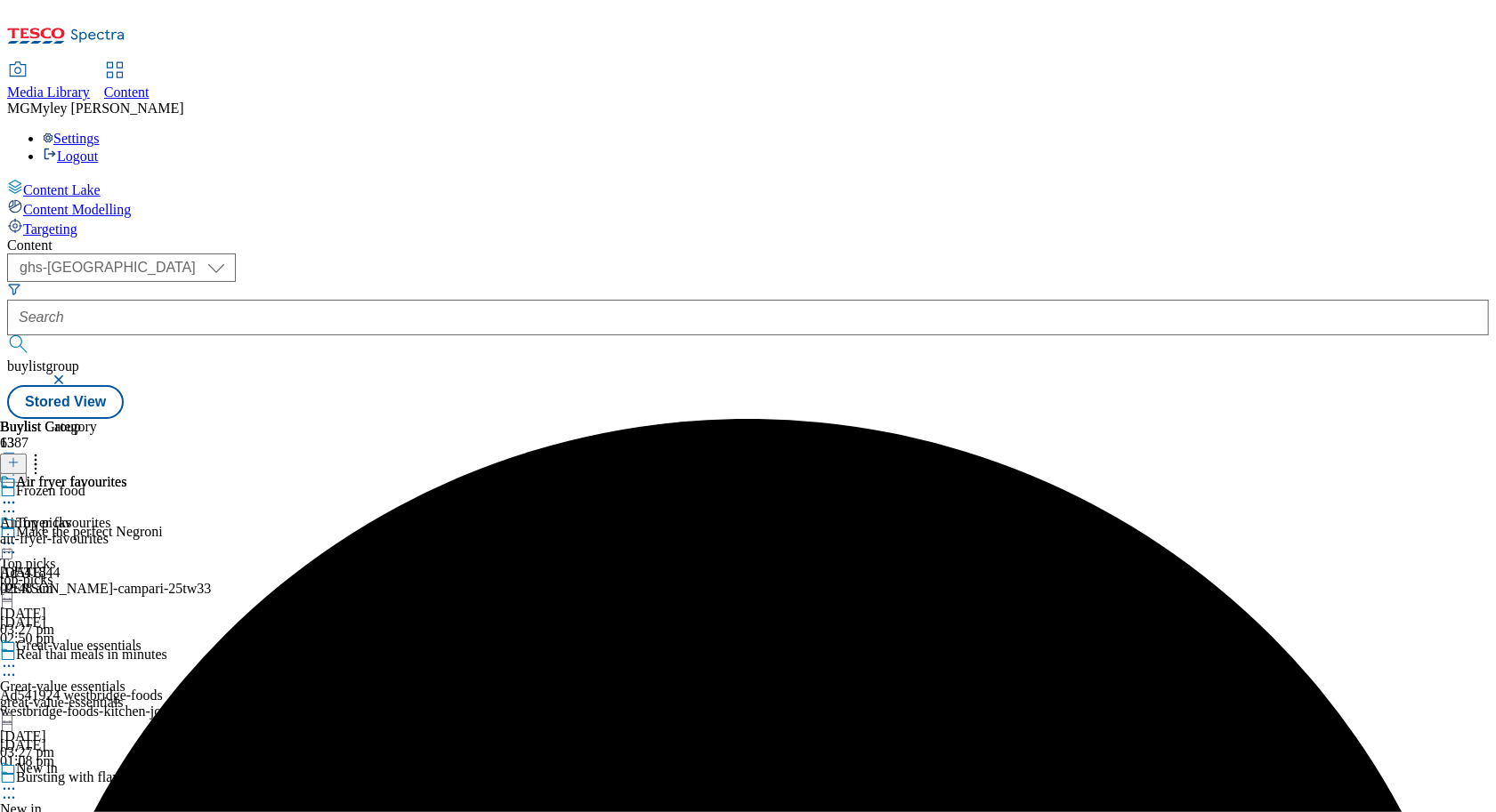
scroll to position [635, 0]
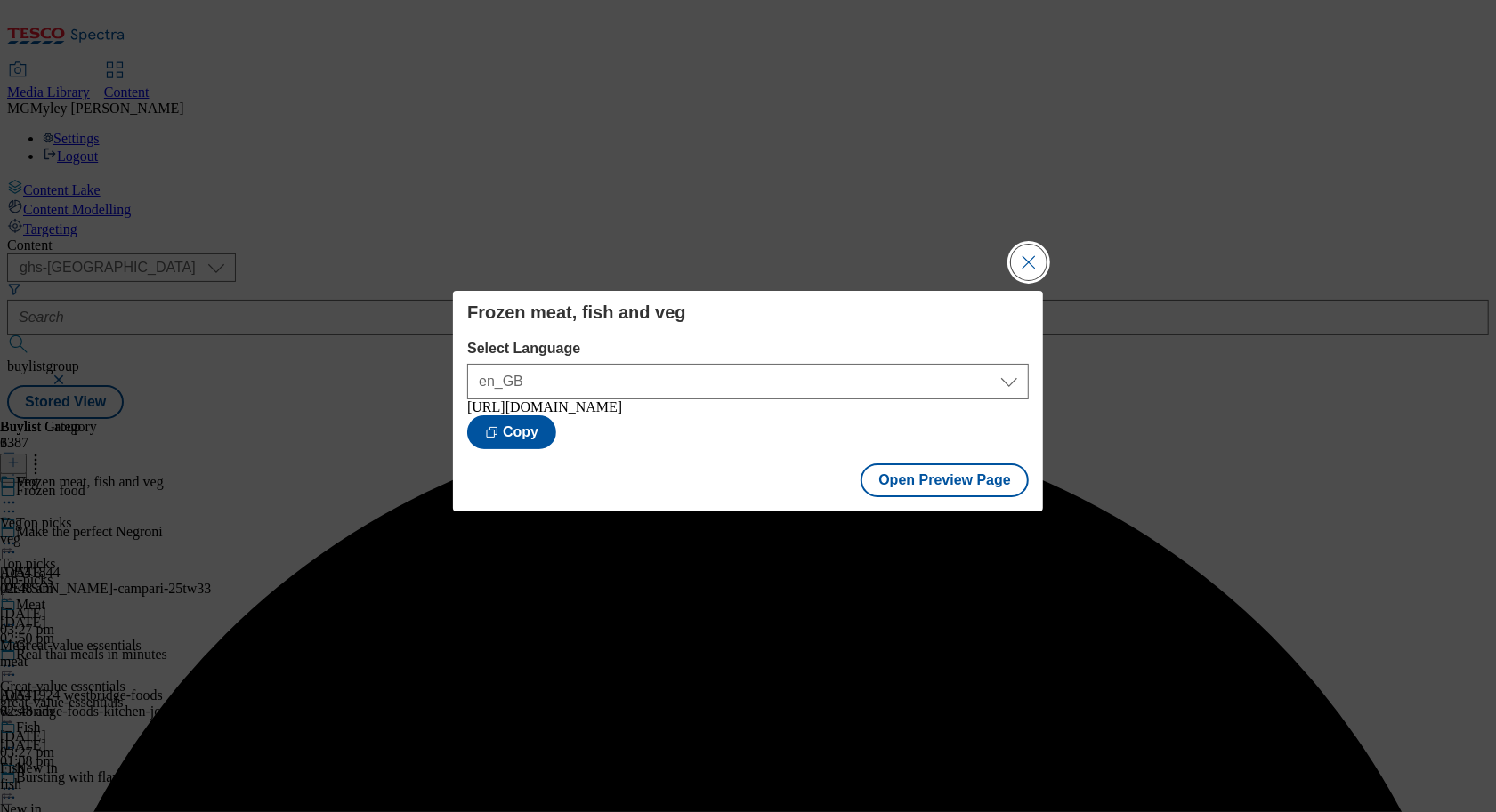
click at [1029, 260] on button "Close Modal" at bounding box center [1028, 262] width 36 height 36
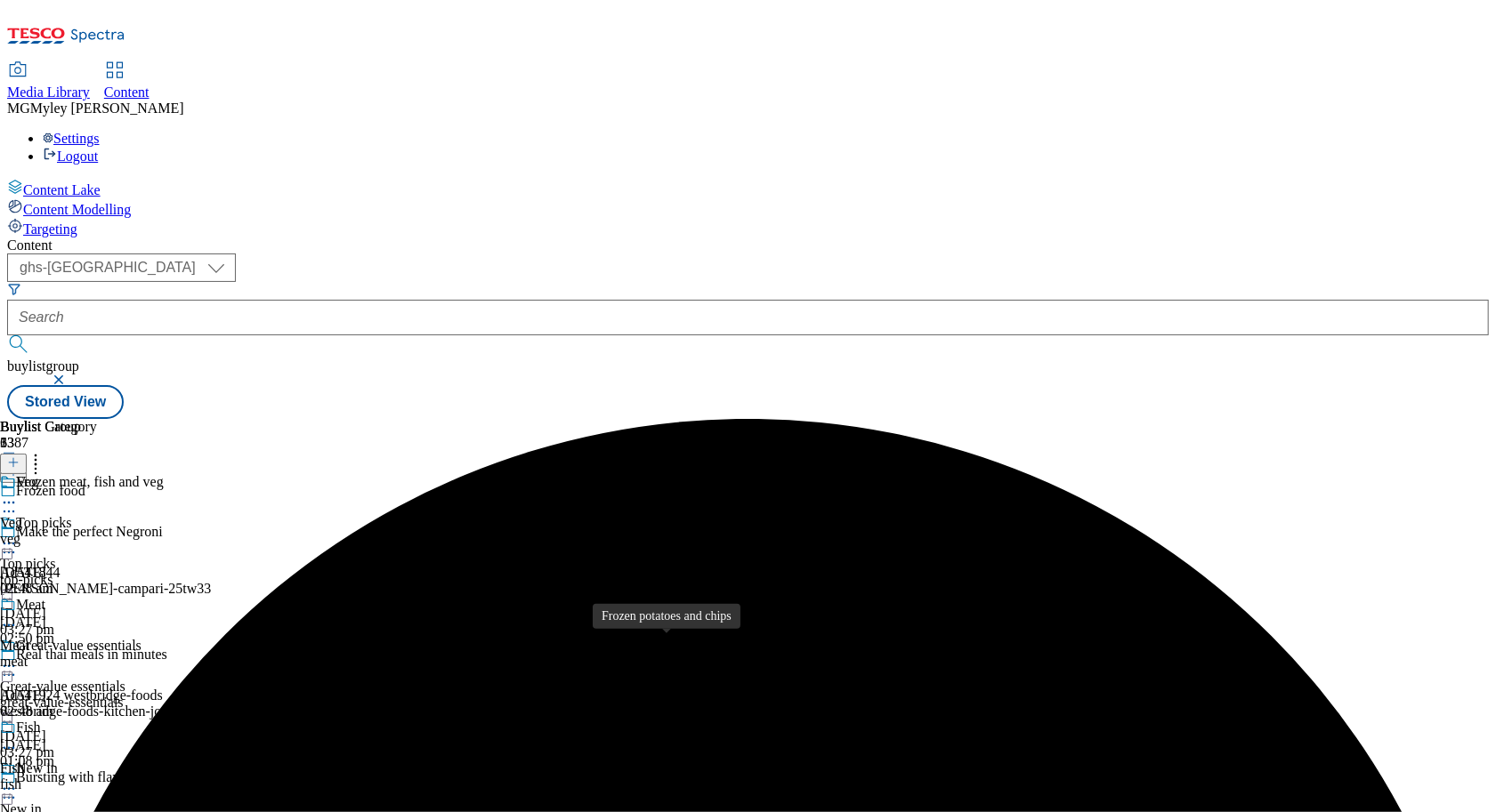
scroll to position [781, 0]
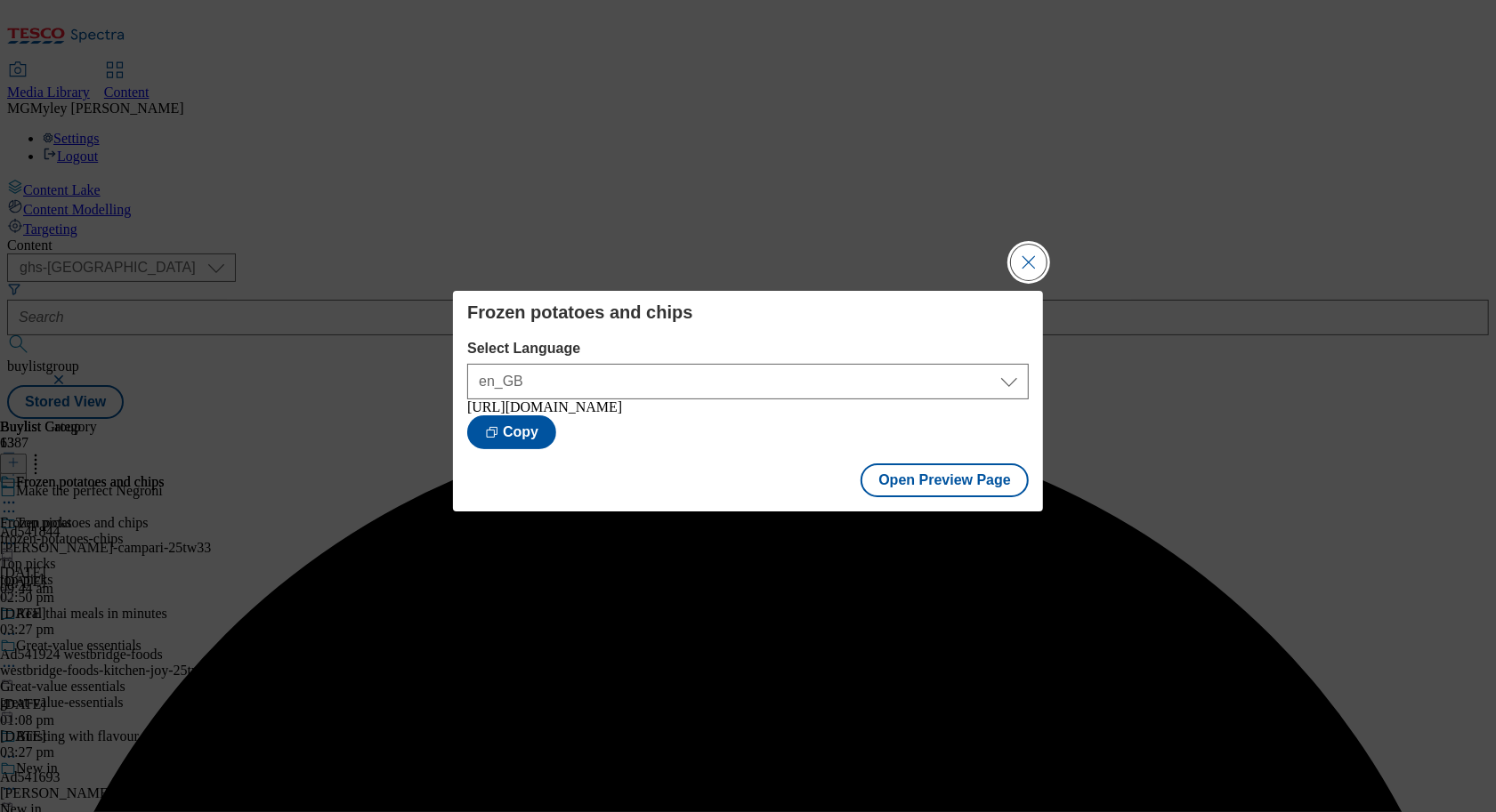
click at [1021, 264] on button "Close Modal" at bounding box center [1028, 262] width 36 height 36
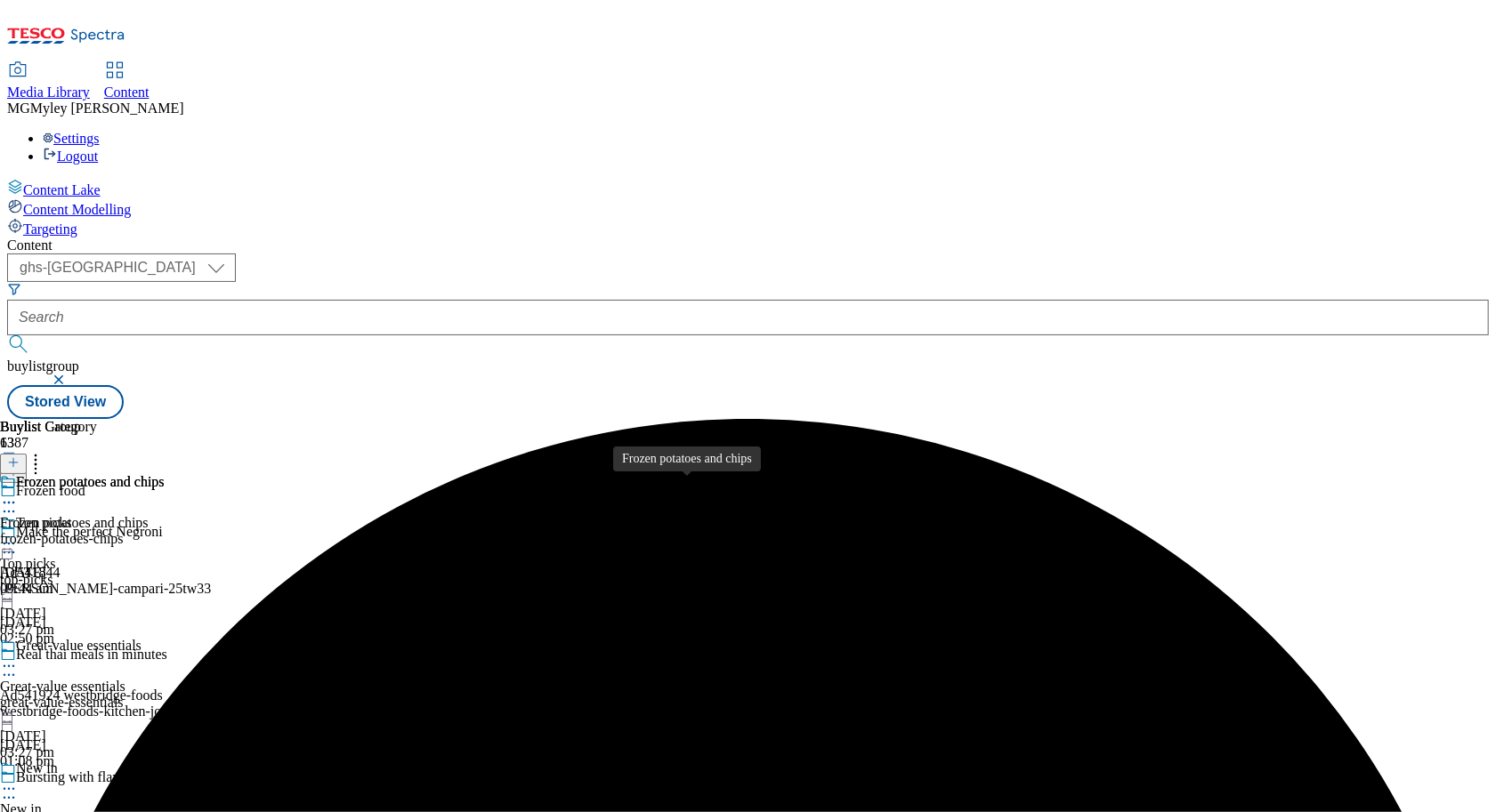
scroll to position [1040, 0]
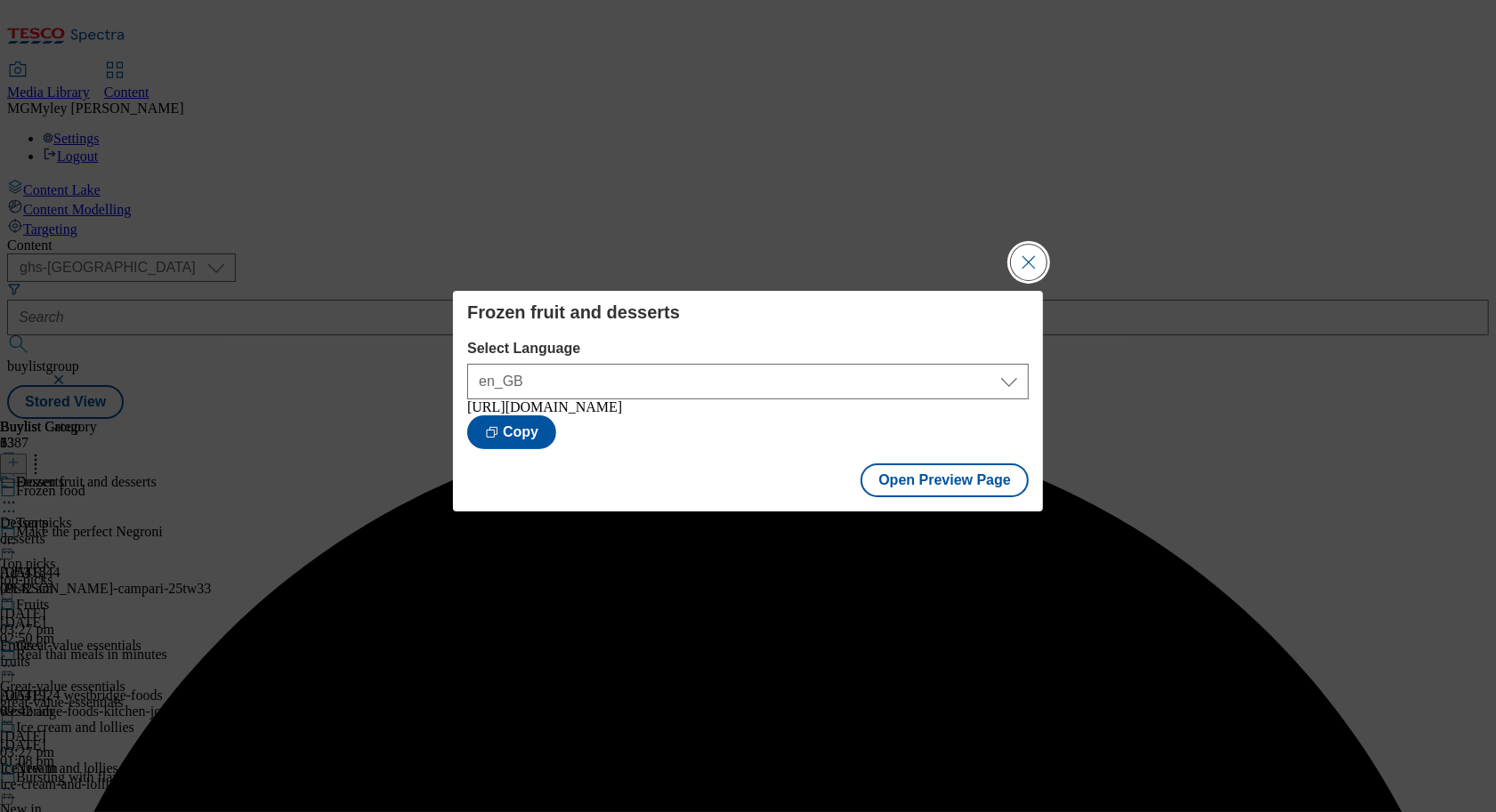
click at [1034, 246] on button "Close Modal" at bounding box center [1028, 262] width 36 height 36
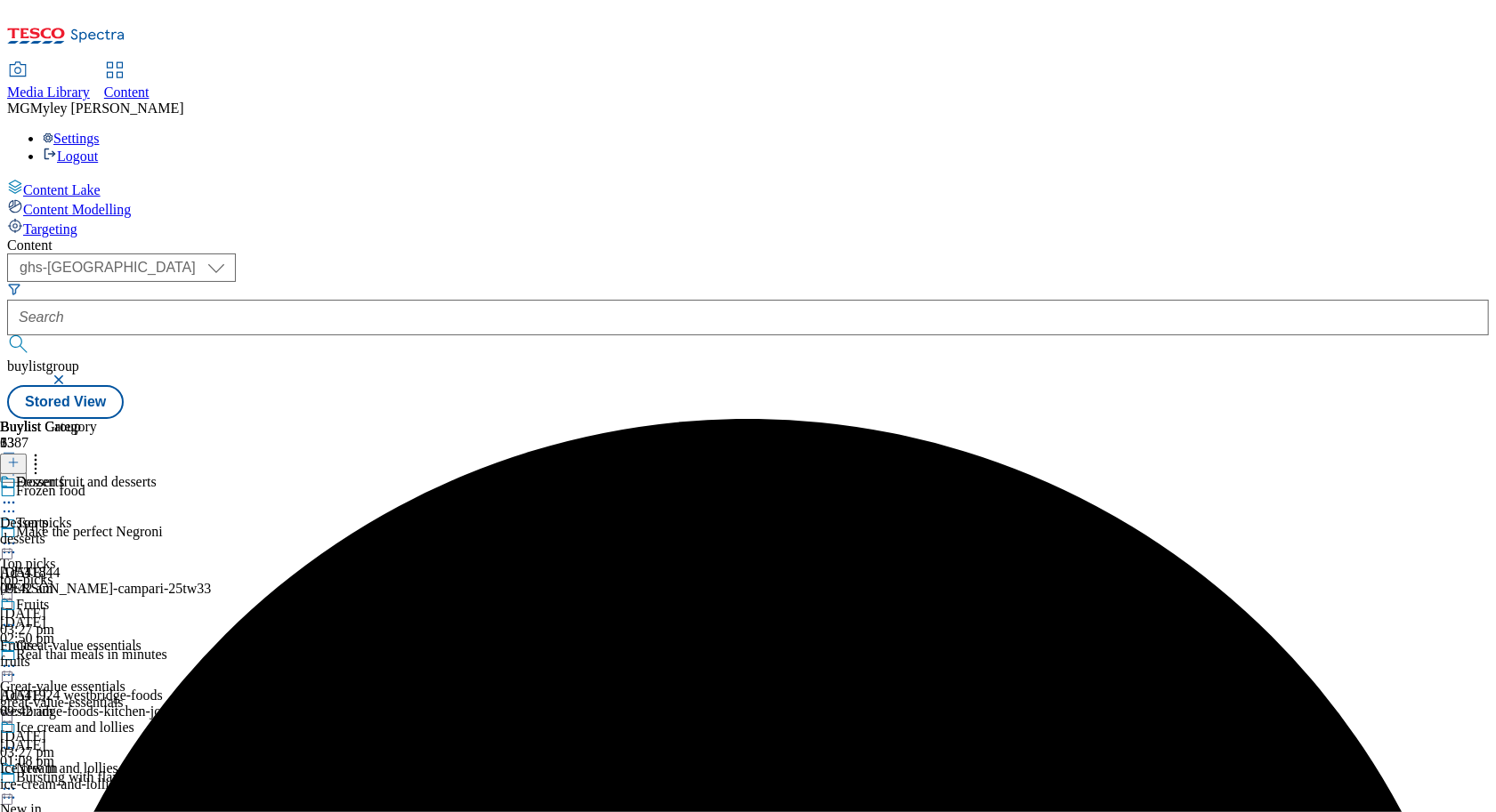
scroll to position [1123, 0]
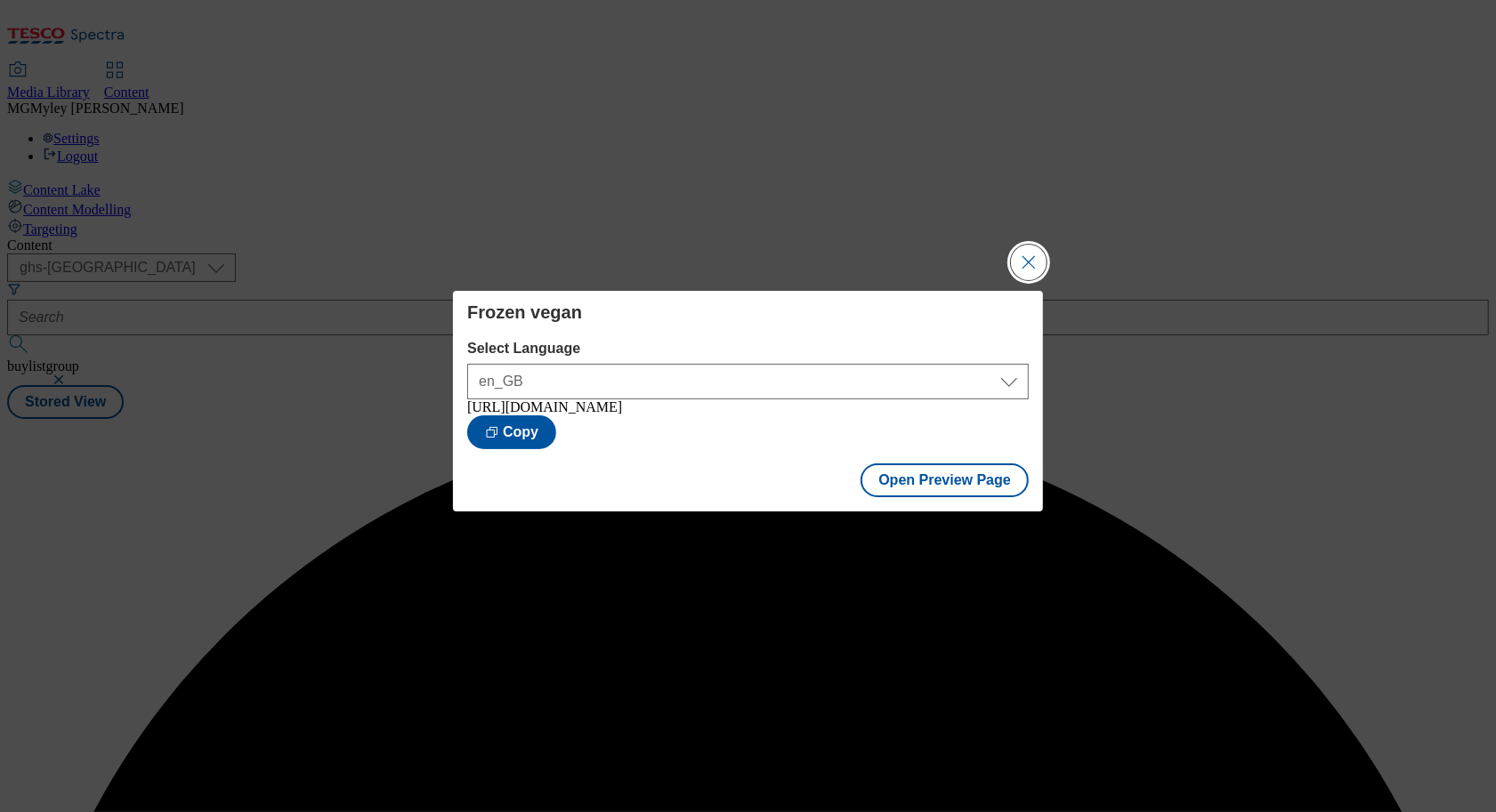
click at [1024, 259] on button "Close Modal" at bounding box center [1028, 262] width 36 height 36
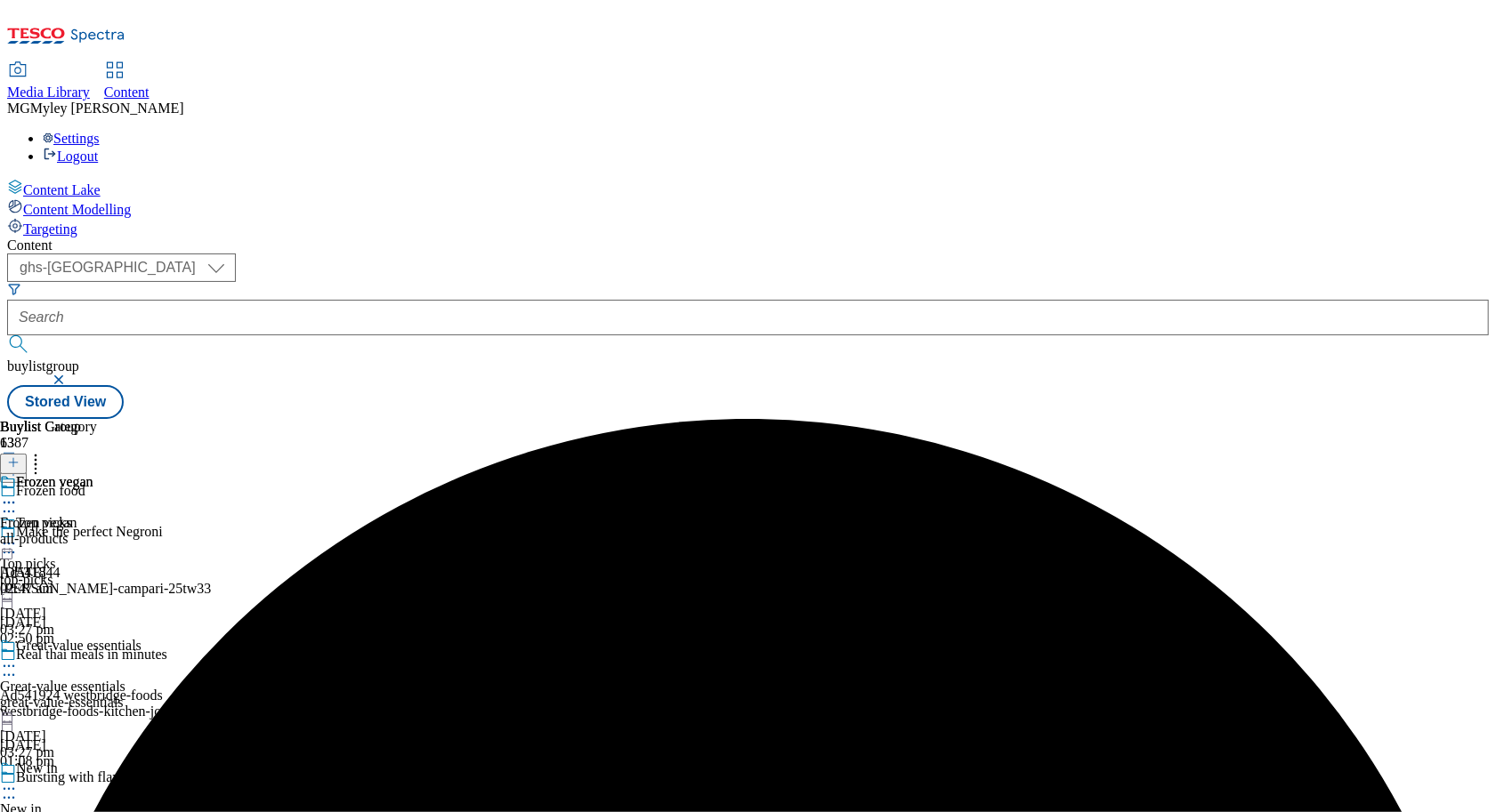
scroll to position [1299, 0]
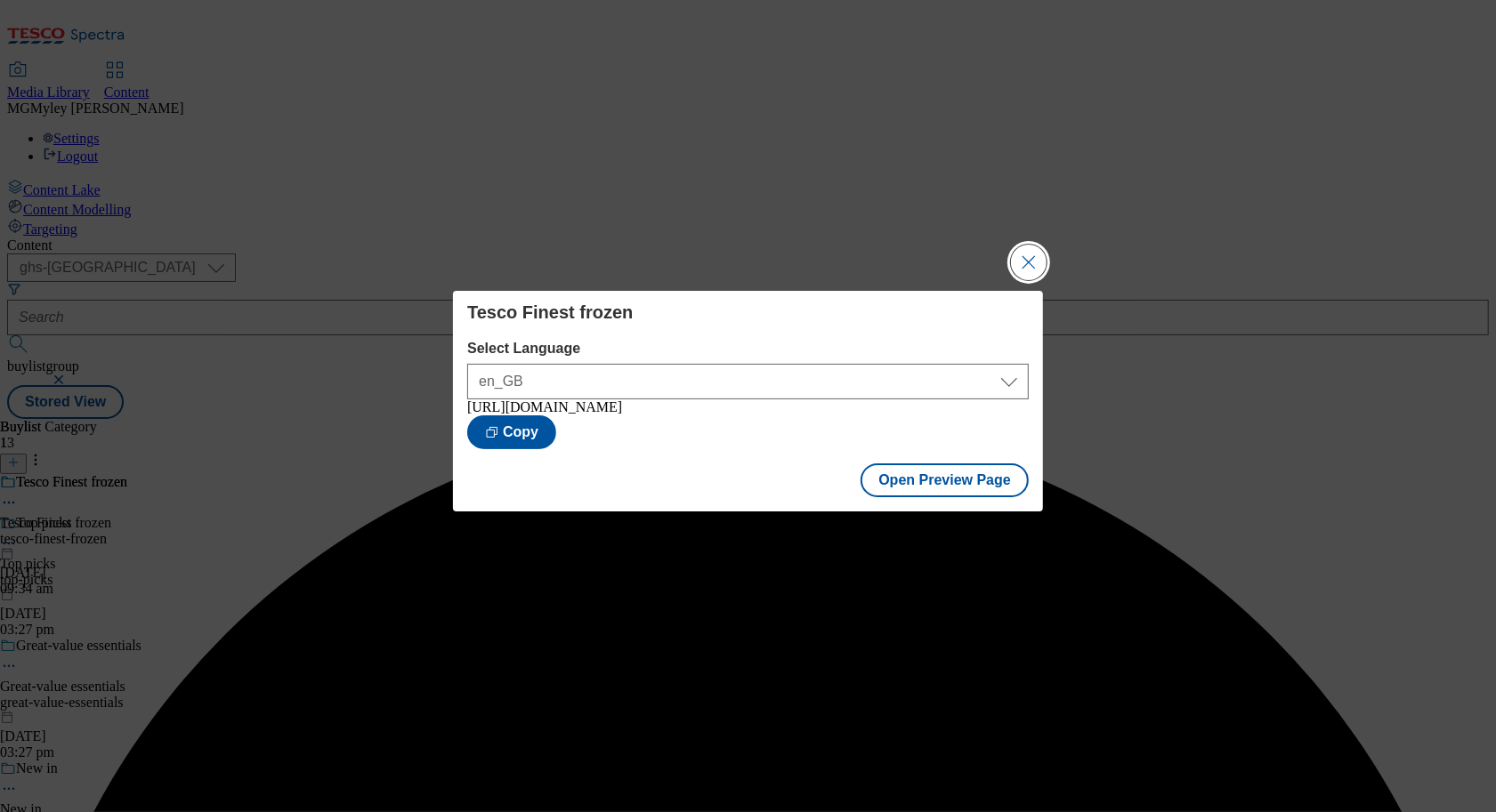
click at [1014, 268] on button "Close Modal" at bounding box center [1028, 262] width 36 height 36
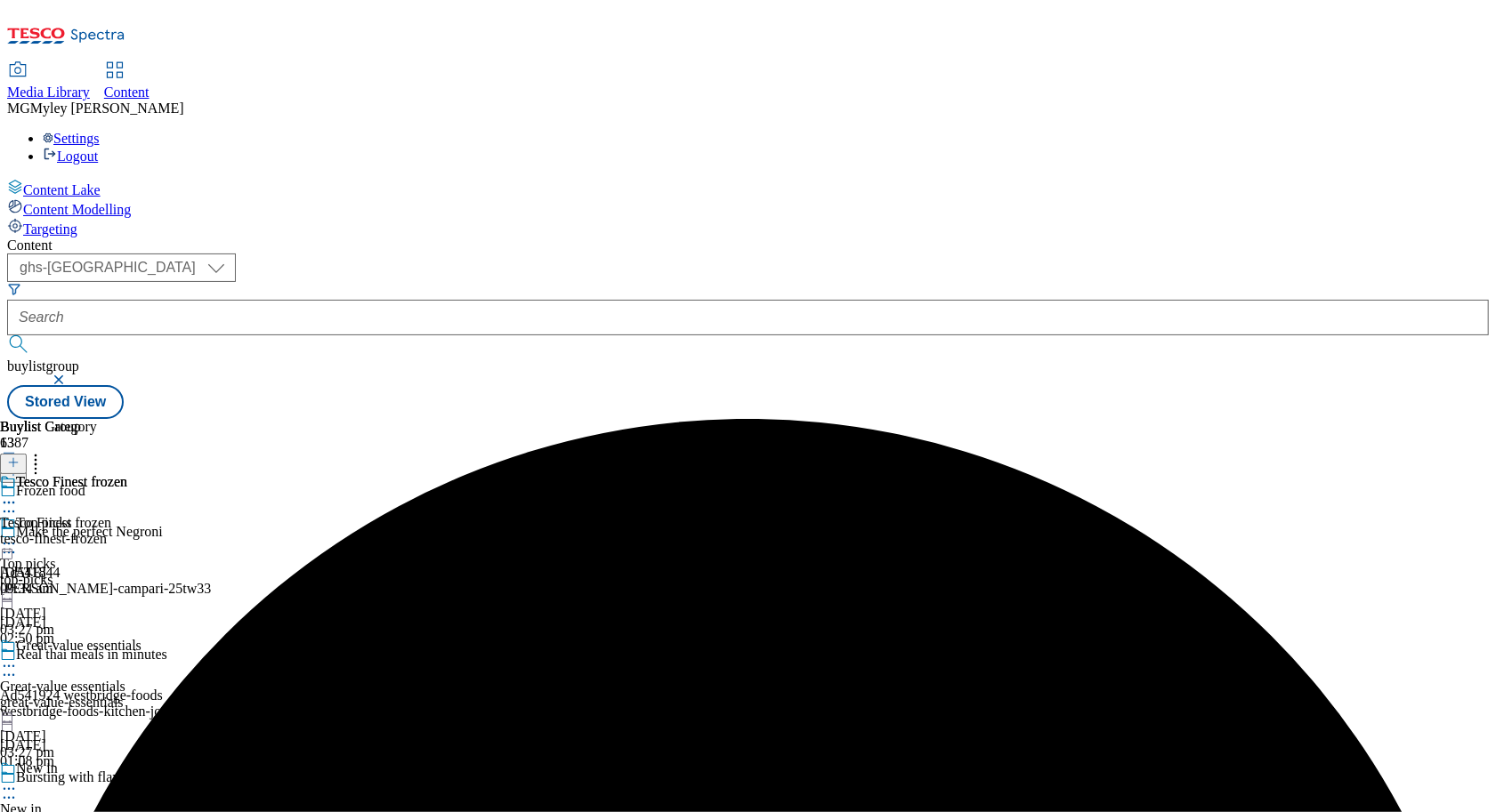
scroll to position [1620, 0]
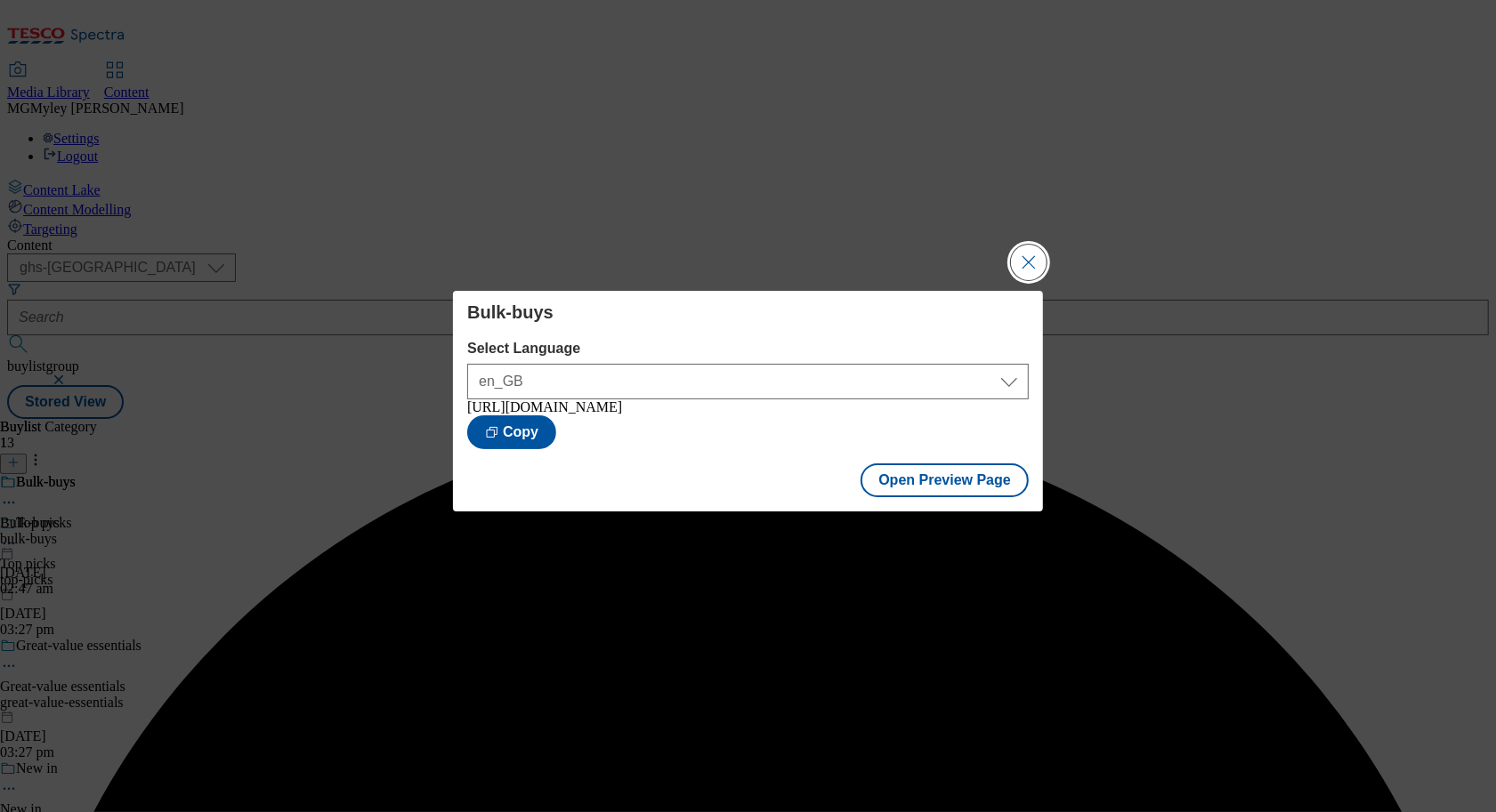
click at [1011, 263] on button "Close Modal" at bounding box center [1028, 262] width 36 height 36
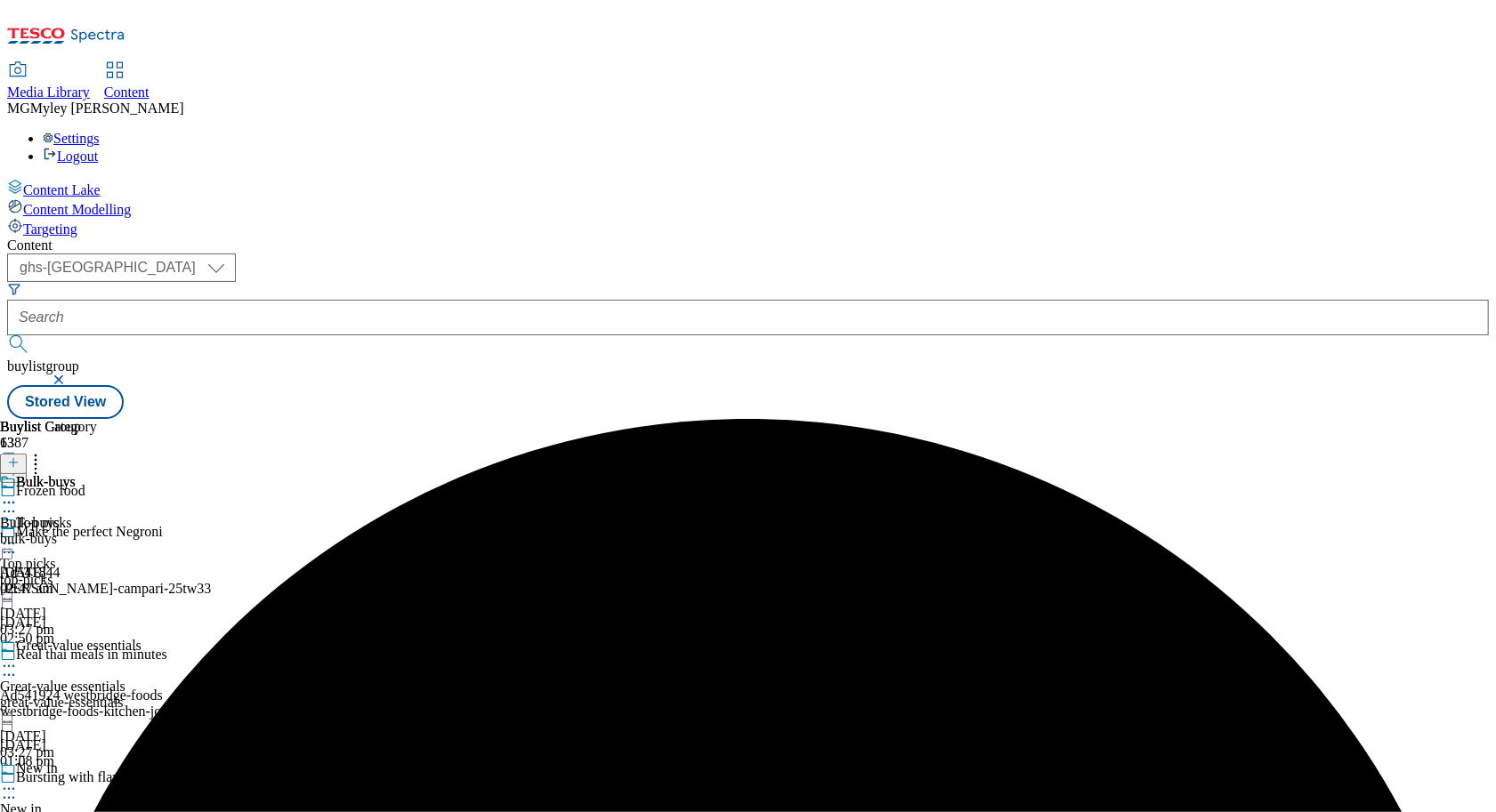
scroll to position [1766, 0]
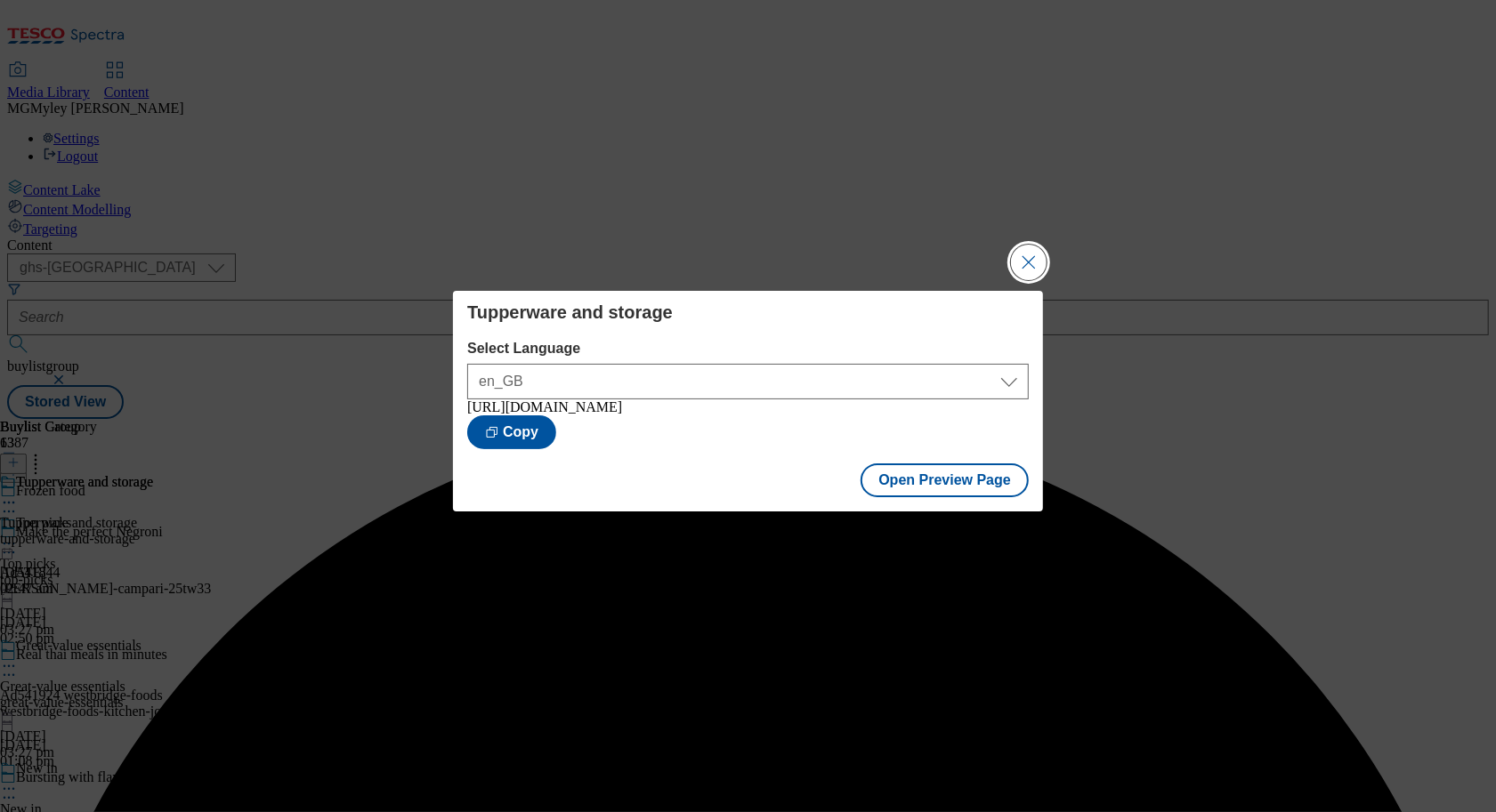
click at [1039, 253] on button "Close Modal" at bounding box center [1028, 262] width 36 height 36
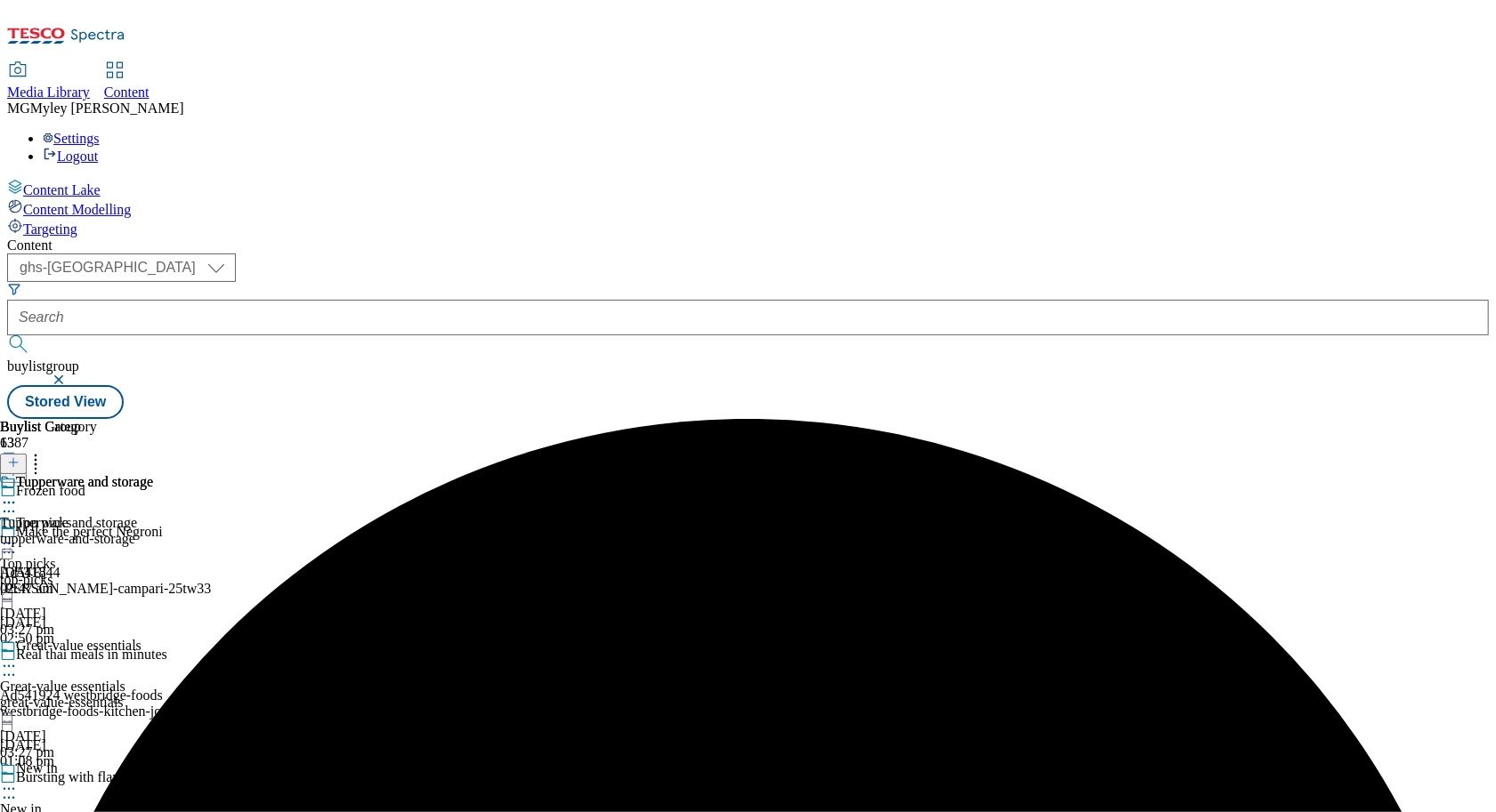
scroll to position [1852, 0]
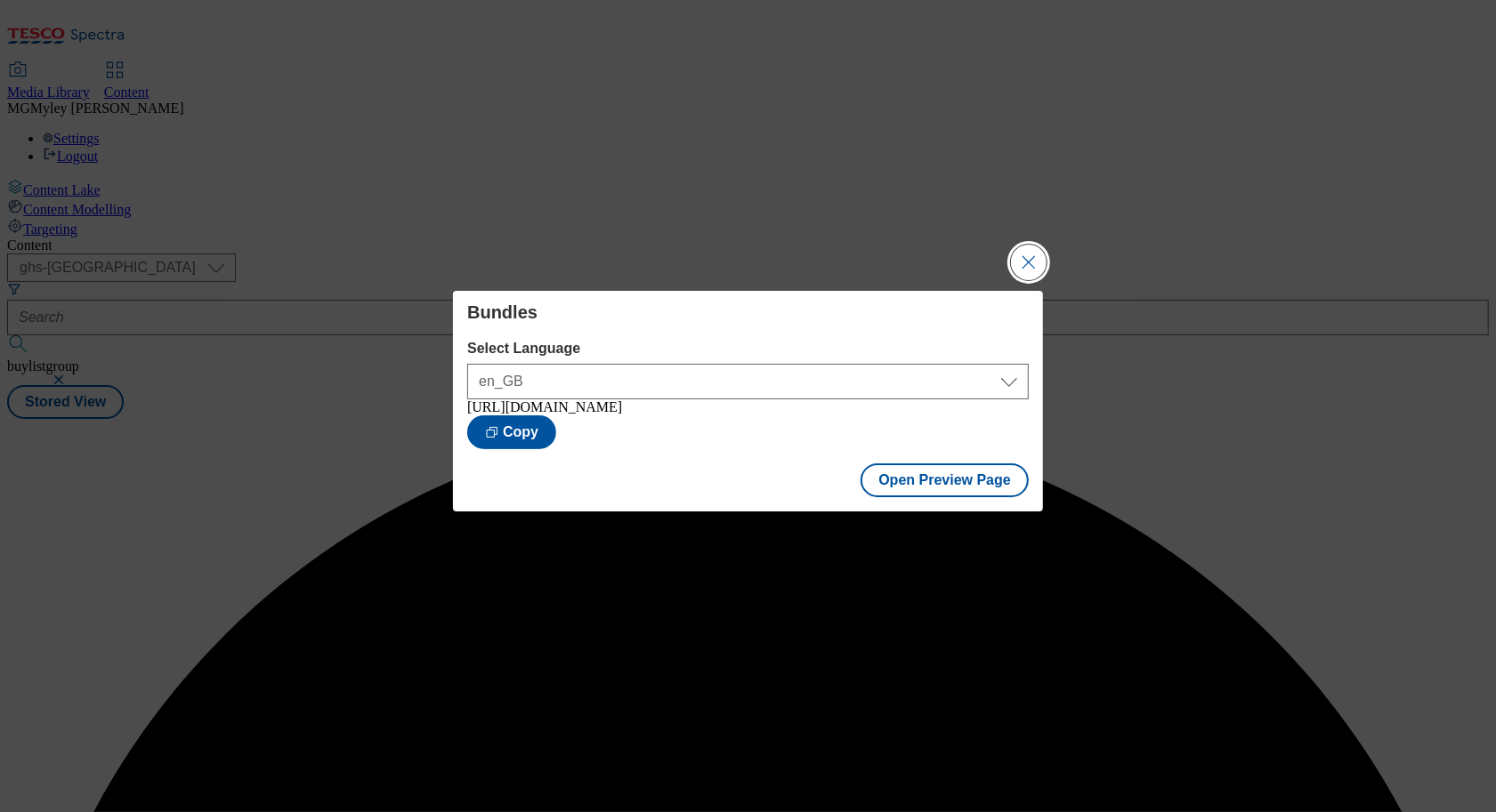
click at [1021, 268] on button "Close Modal" at bounding box center [1028, 262] width 36 height 36
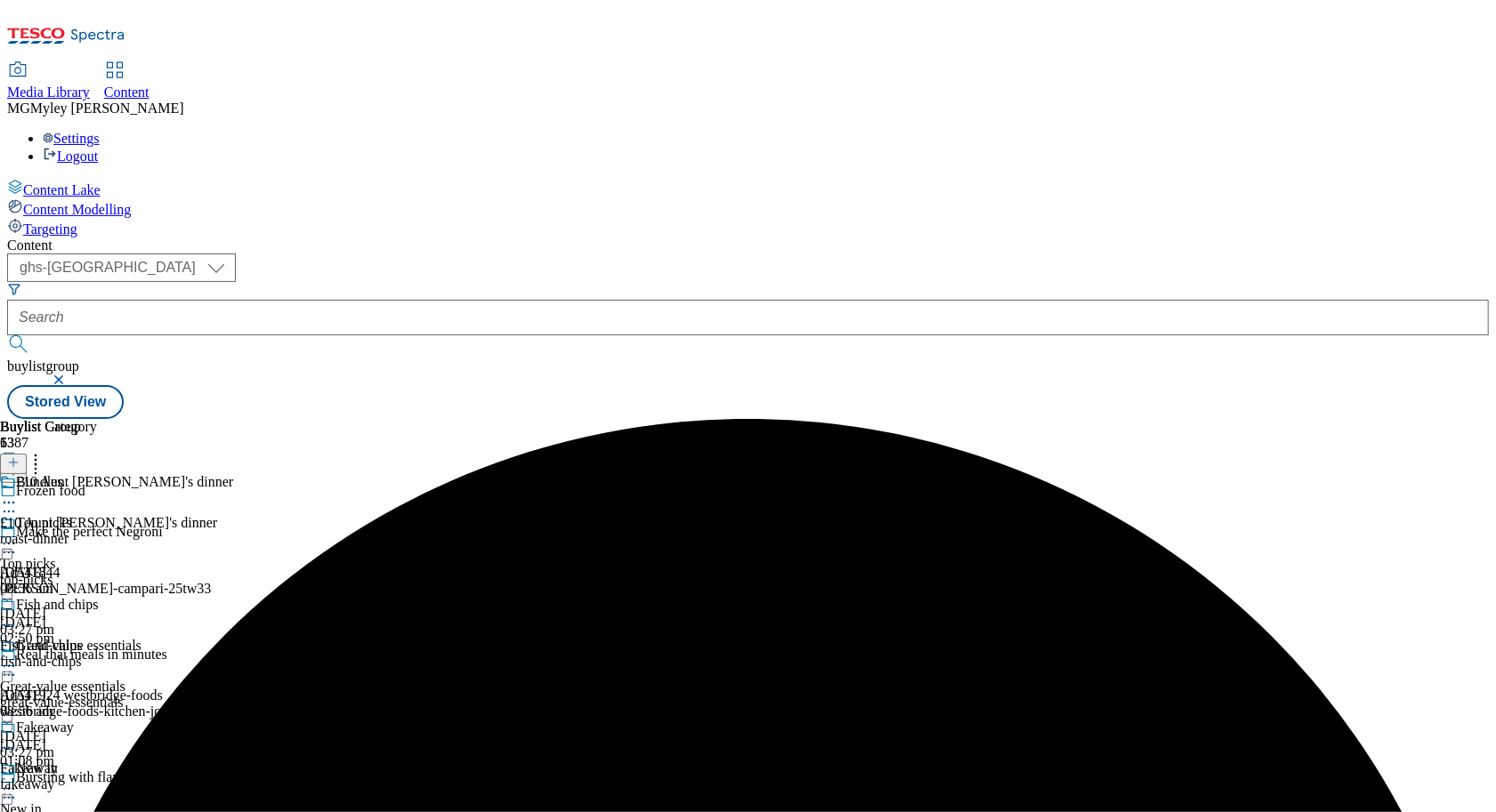
scroll to position [1852, 0]
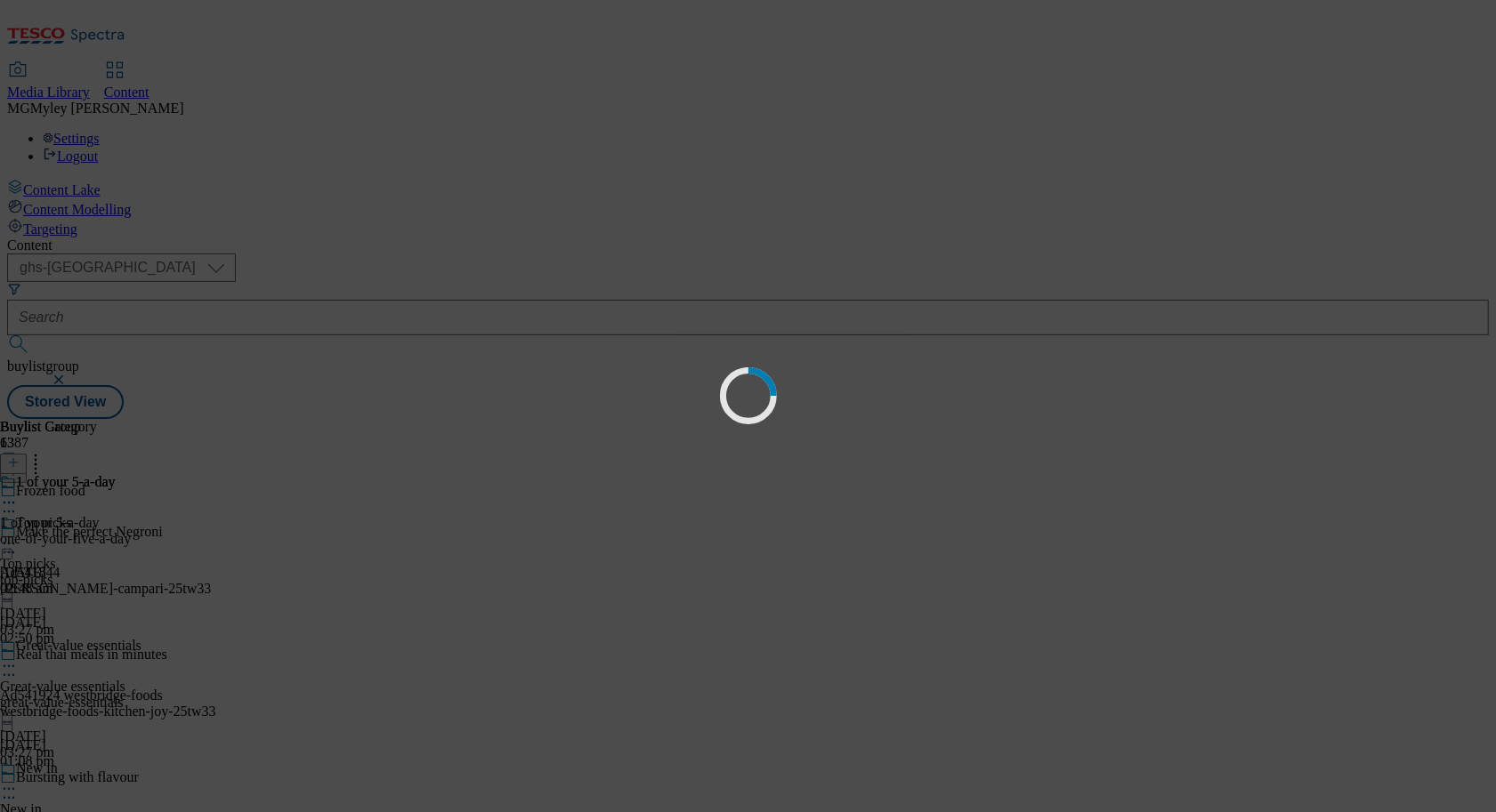
scroll to position [0, 0]
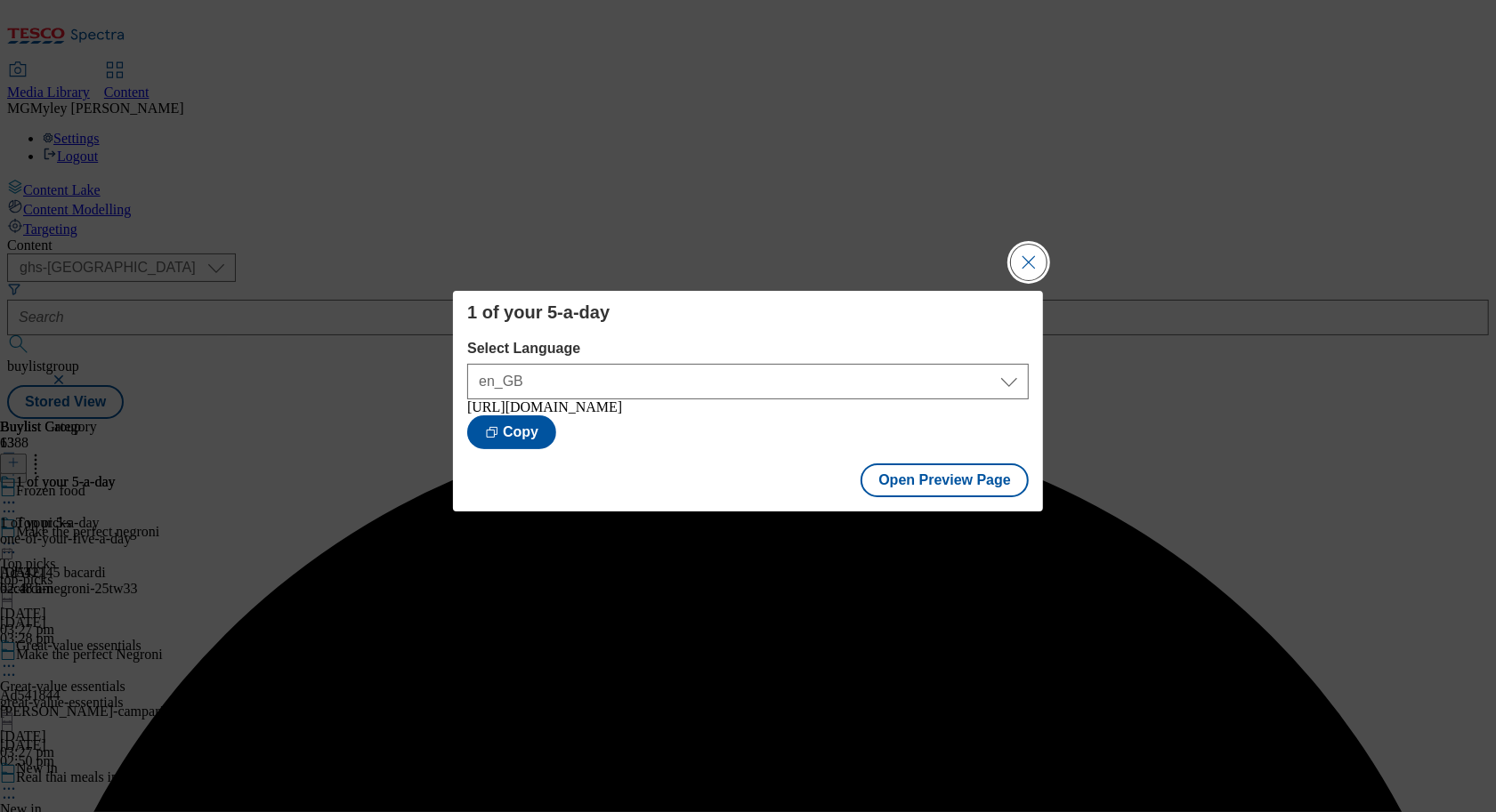
click at [1035, 245] on button "Close Modal" at bounding box center [1028, 262] width 36 height 36
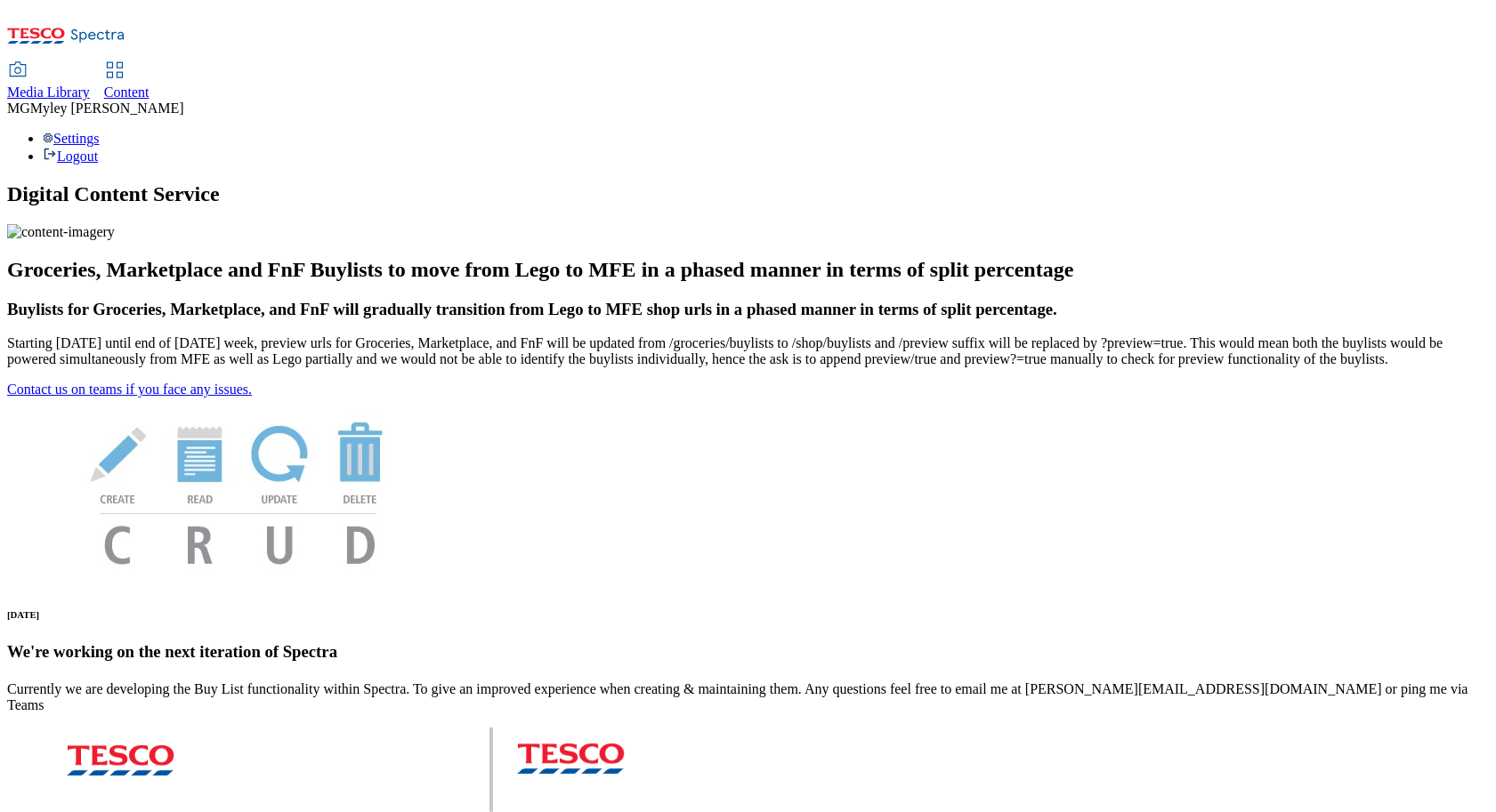
click at [149, 85] on div "Content" at bounding box center [127, 93] width 45 height 16
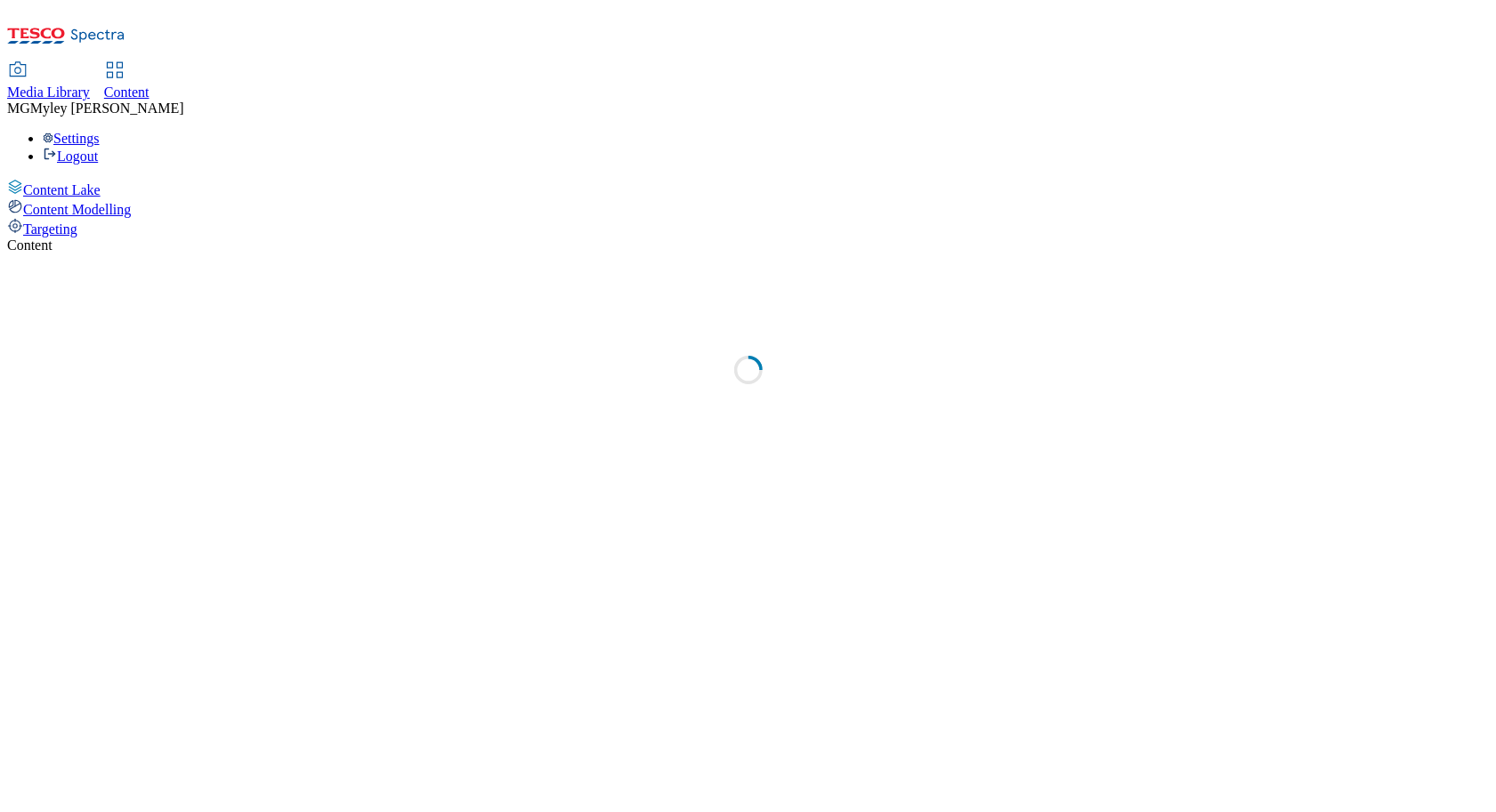
select select "ghs-[GEOGRAPHIC_DATA]"
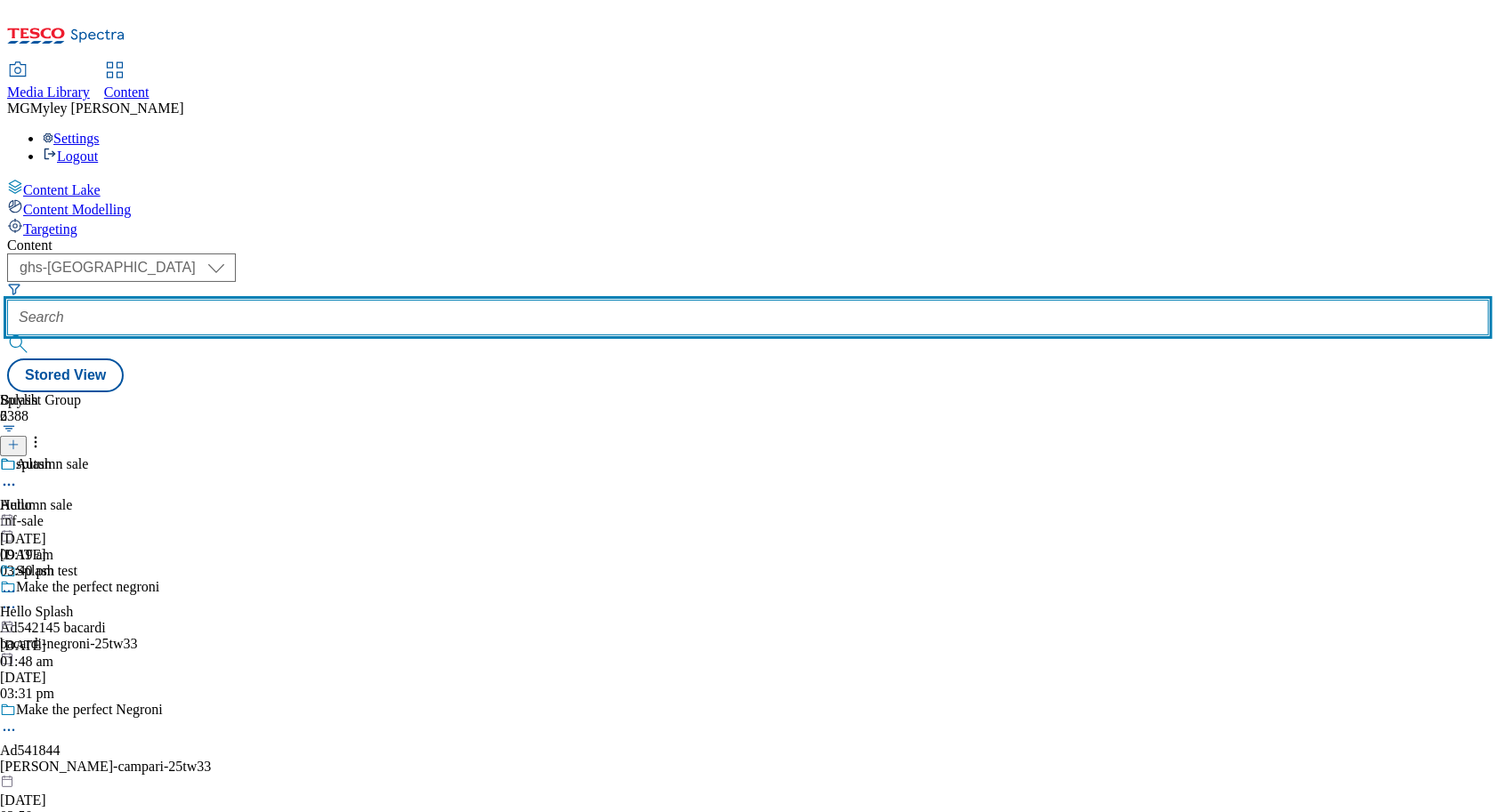
click at [450, 300] on input "text" at bounding box center [748, 318] width 1482 height 36
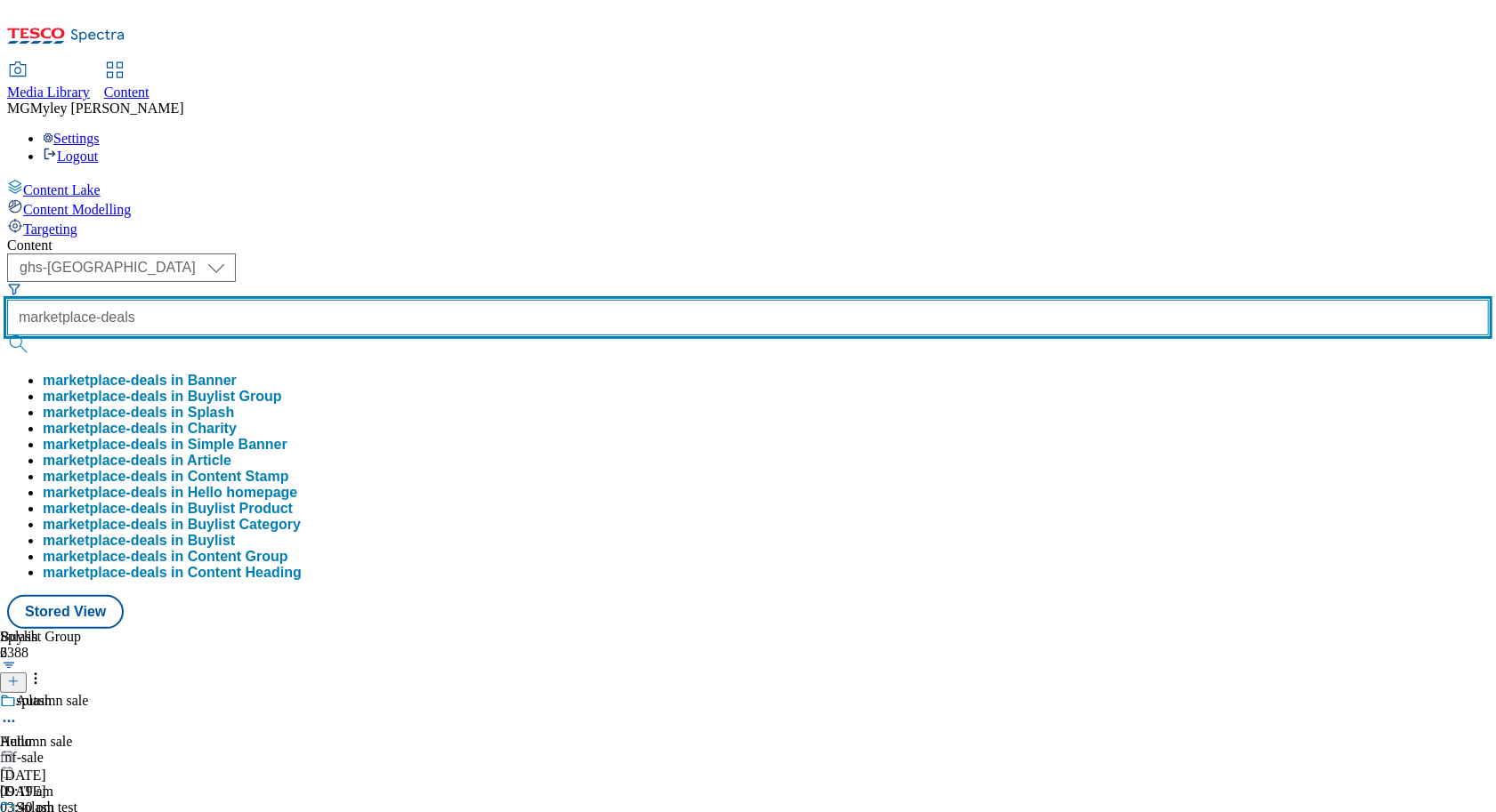
type input "marketplace-deals"
click at [8, 335] on button "submit" at bounding box center [20, 344] width 25 height 18
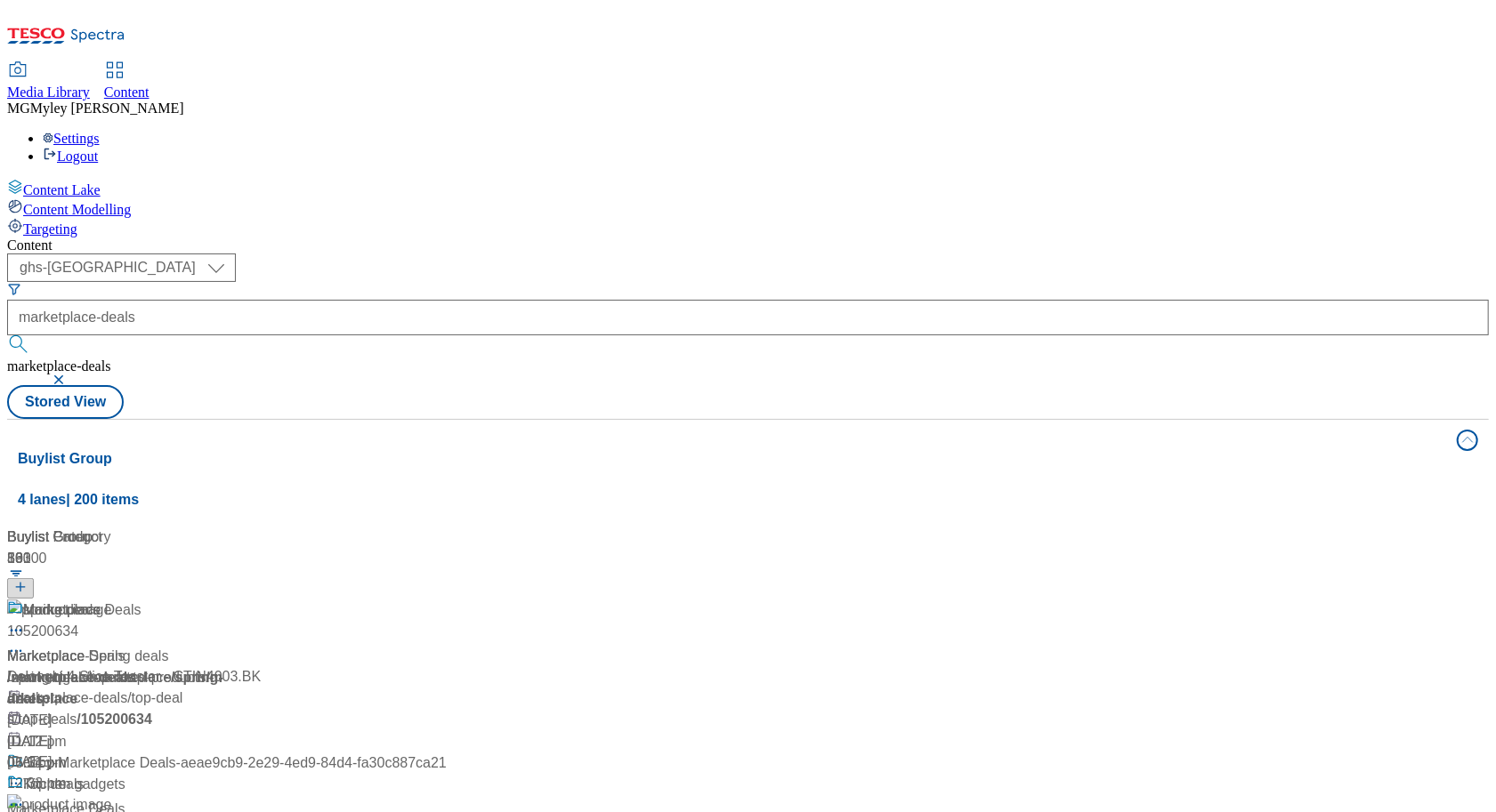
click at [590, 238] on div "Content ( optional ) ghs-roi ghs-[GEOGRAPHIC_DATA] ghs-uk marketplace-deals mar…" at bounding box center [748, 717] width 1482 height 957
click at [398, 668] on div "/ marketplace-deals" at bounding box center [228, 678] width 440 height 22
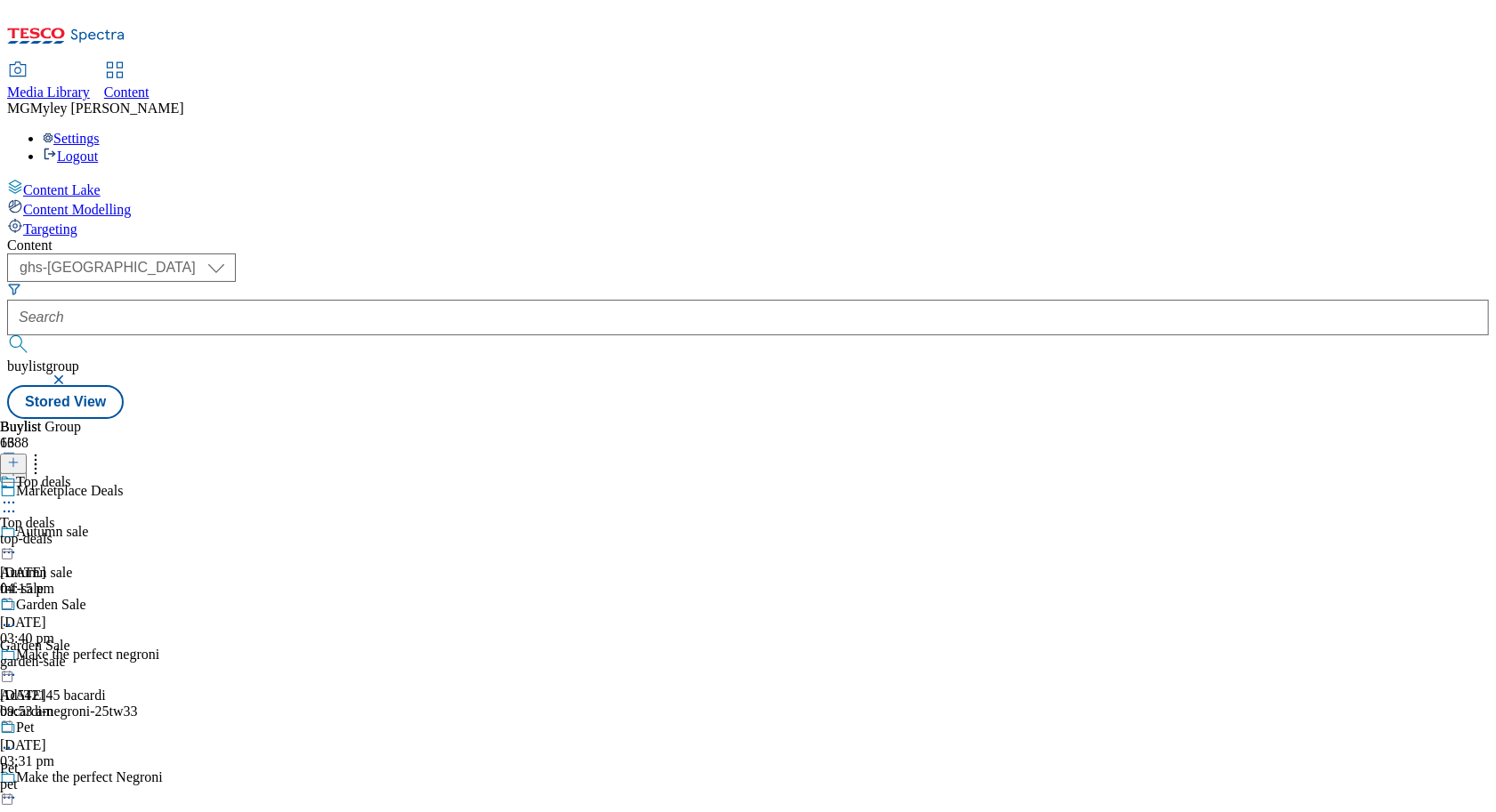
click at [130, 532] on div "top-deals" at bounding box center [65, 539] width 130 height 16
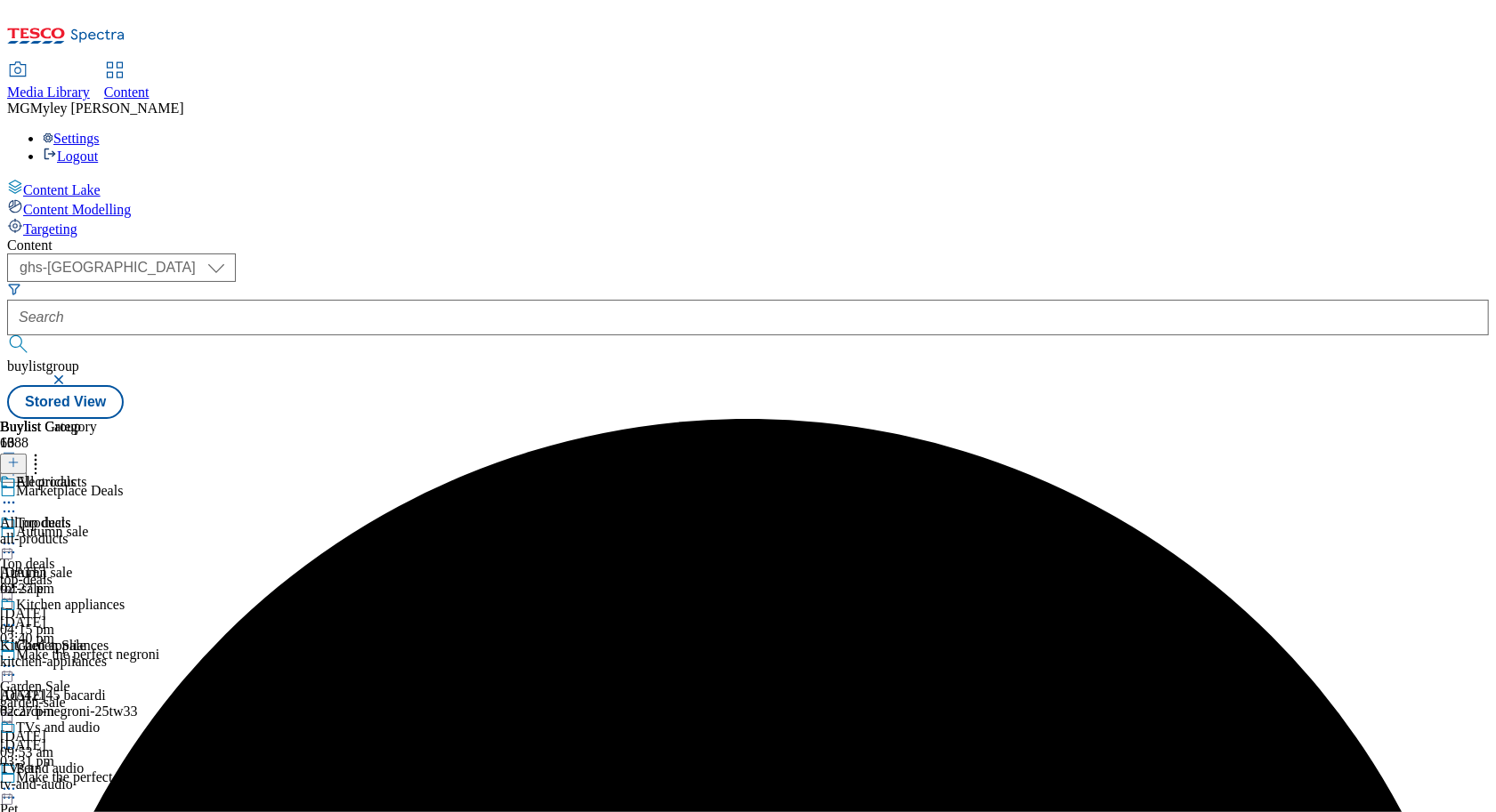
scroll to position [600, 0]
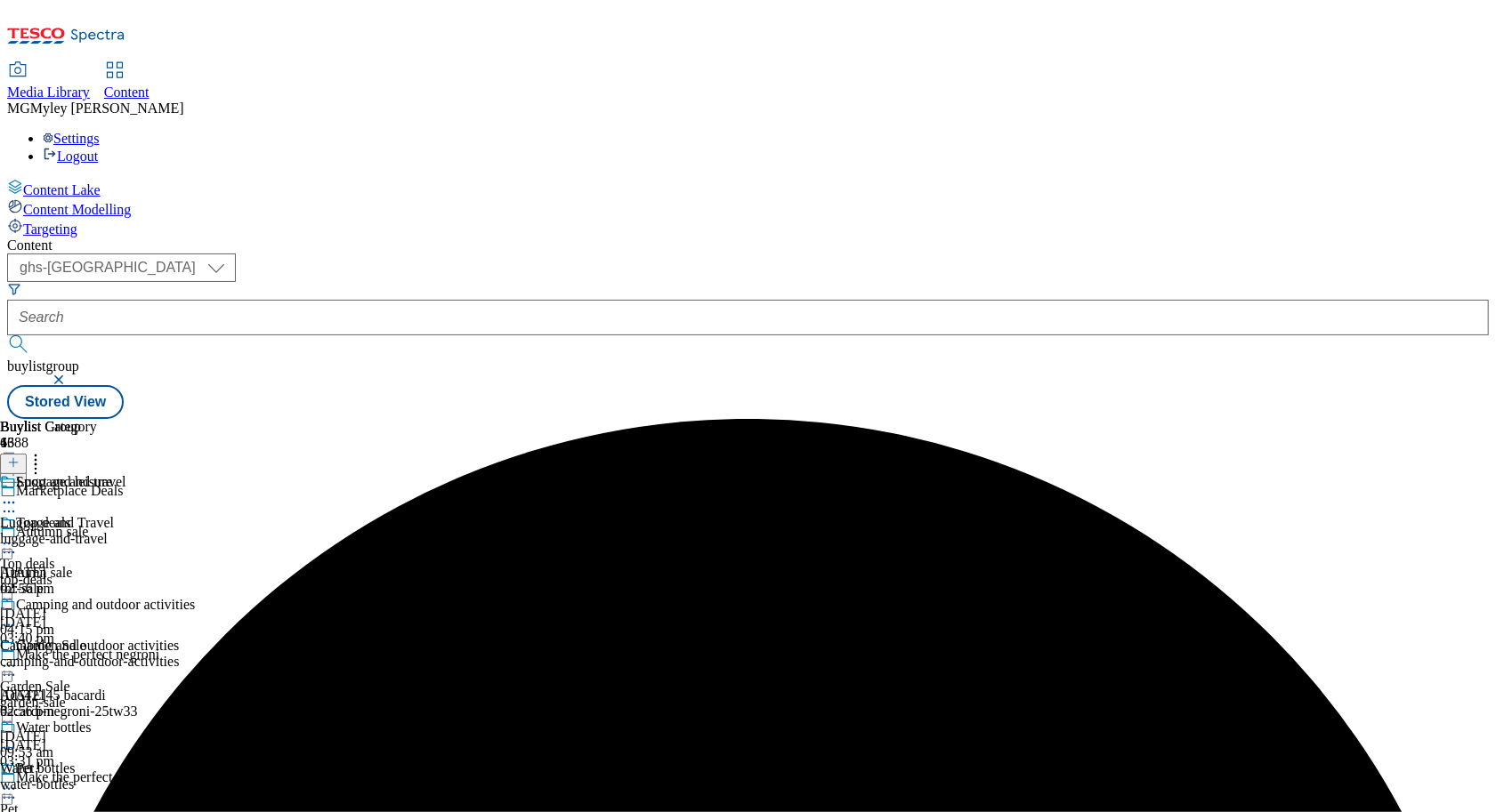
scroll to position [1171, 0]
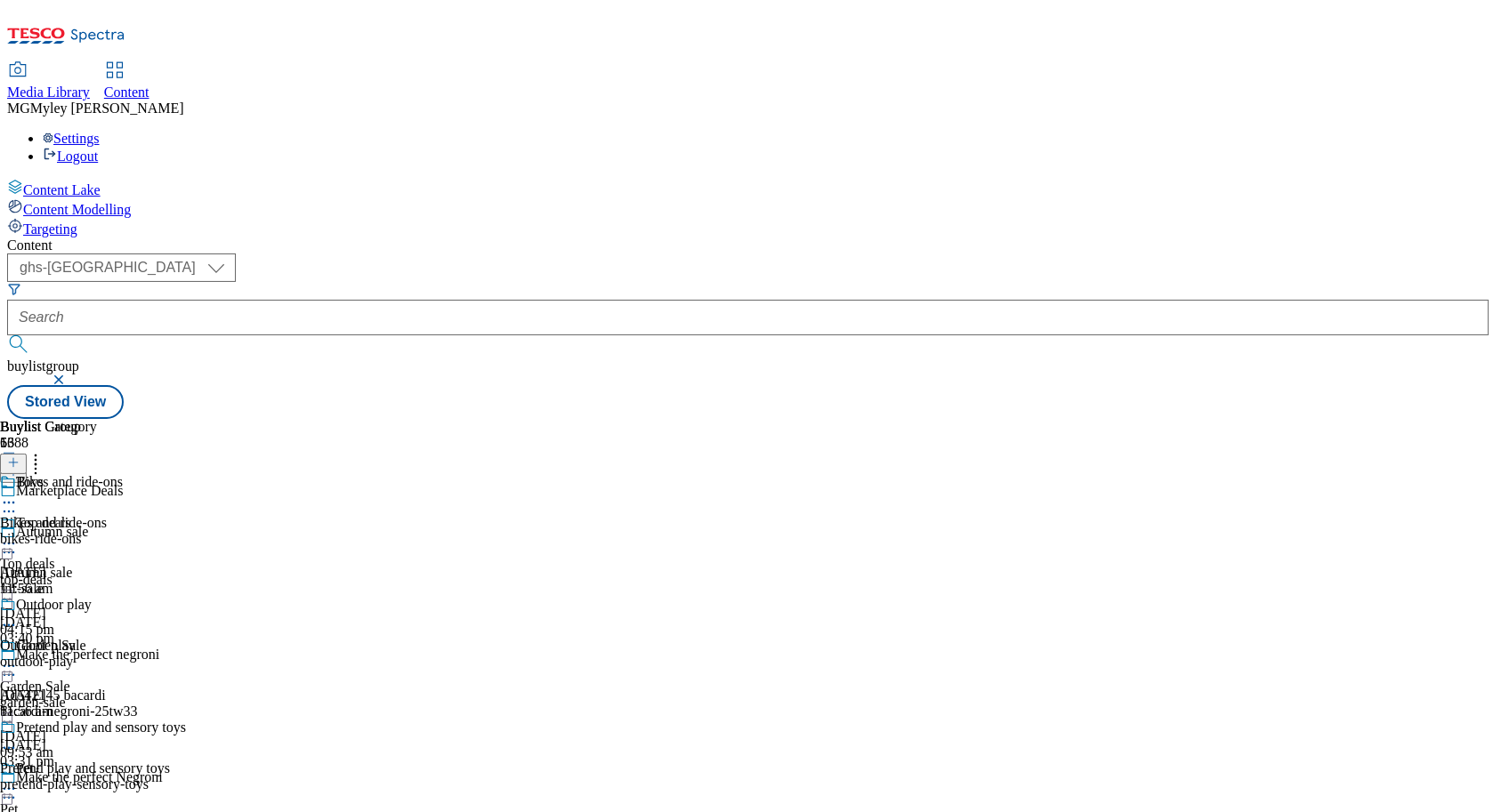
scroll to position [1228, 0]
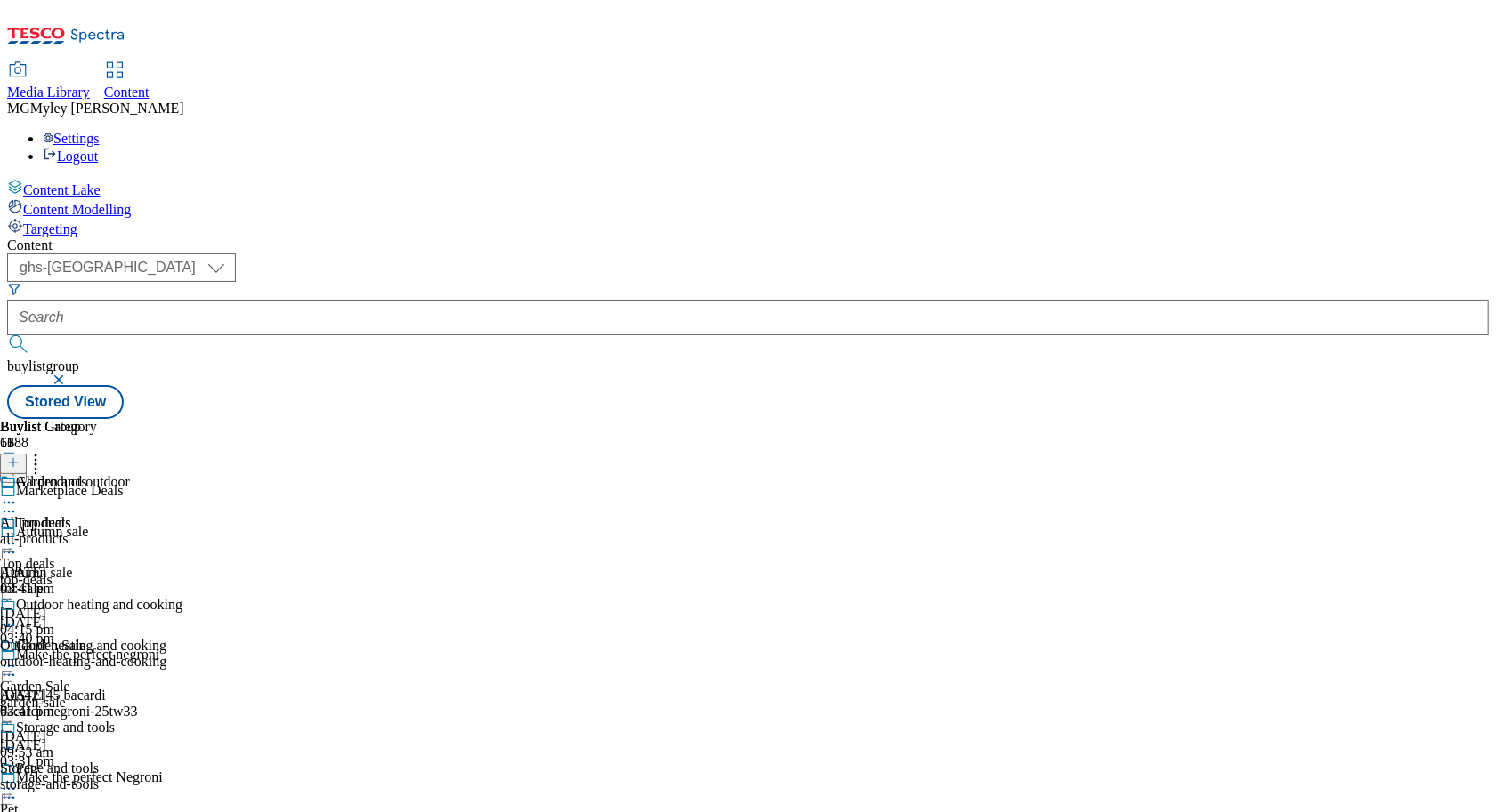
scroll to position [0, 0]
click at [140, 572] on div "top-deals" at bounding box center [70, 580] width 140 height 16
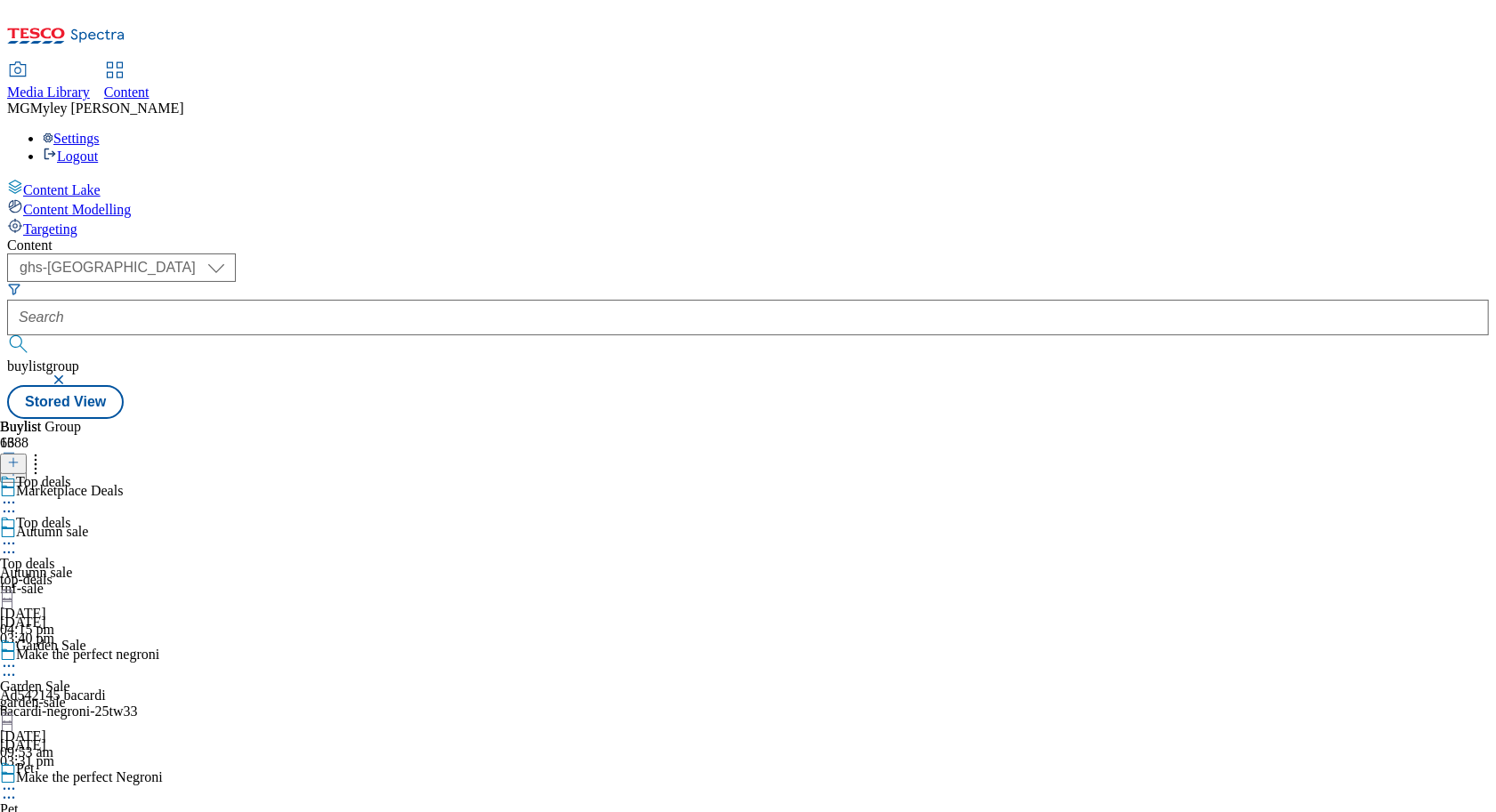
scroll to position [1171, 0]
